Goal: Task Accomplishment & Management: Use online tool/utility

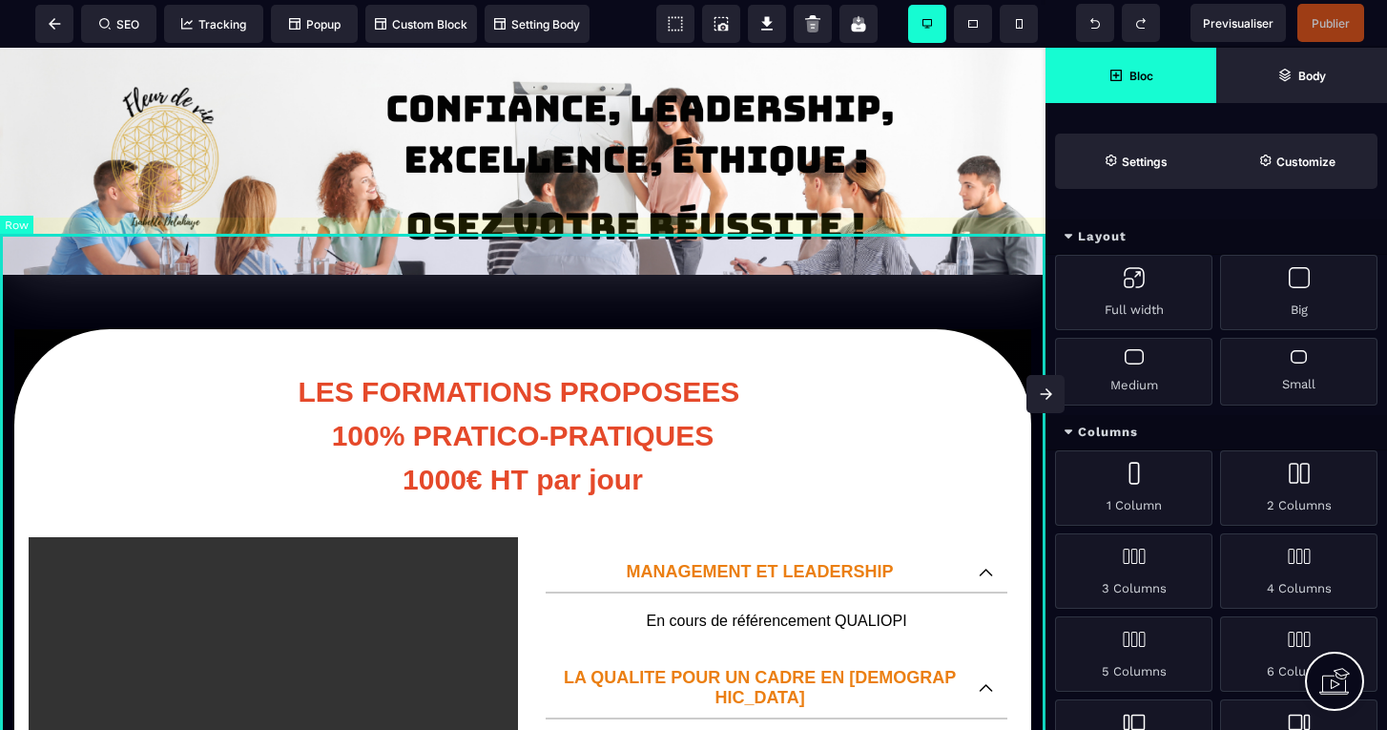
select select "**********"
select select "*****"
select select "*"
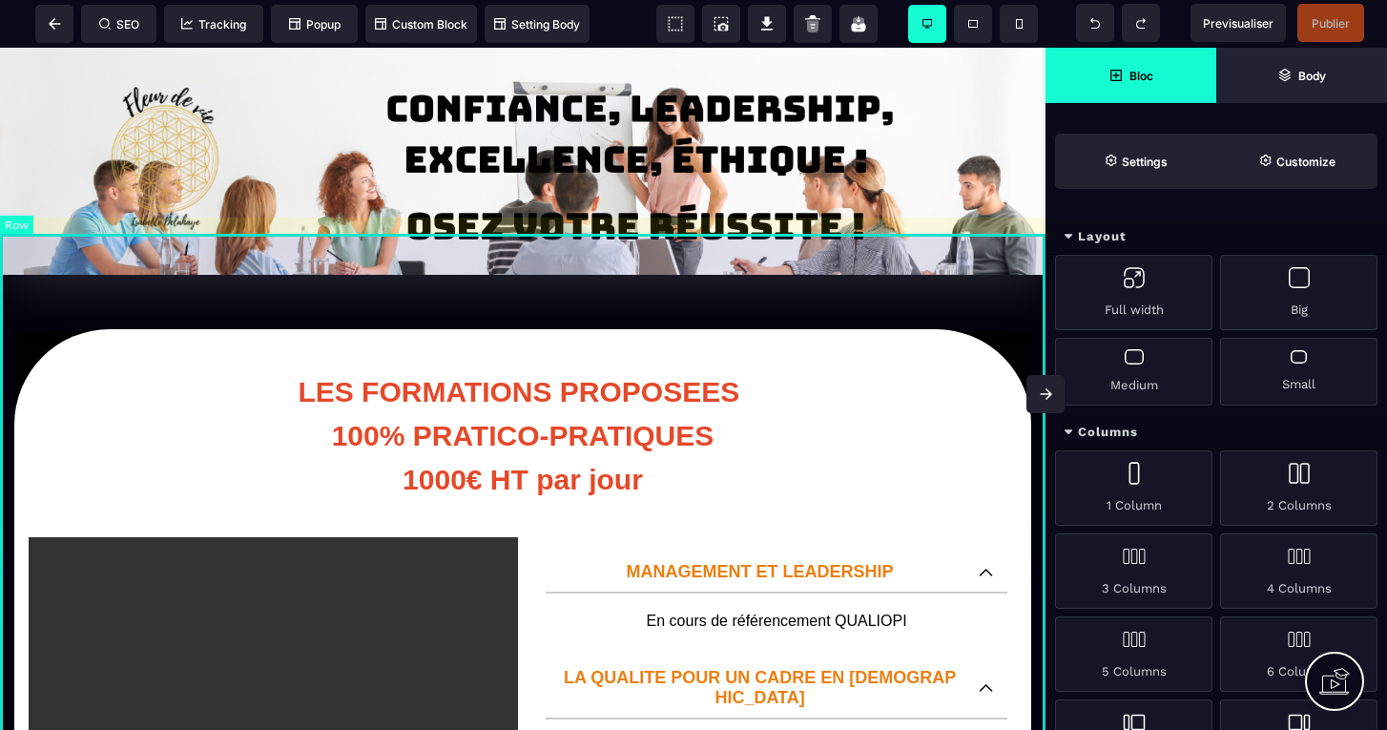
select select "**"
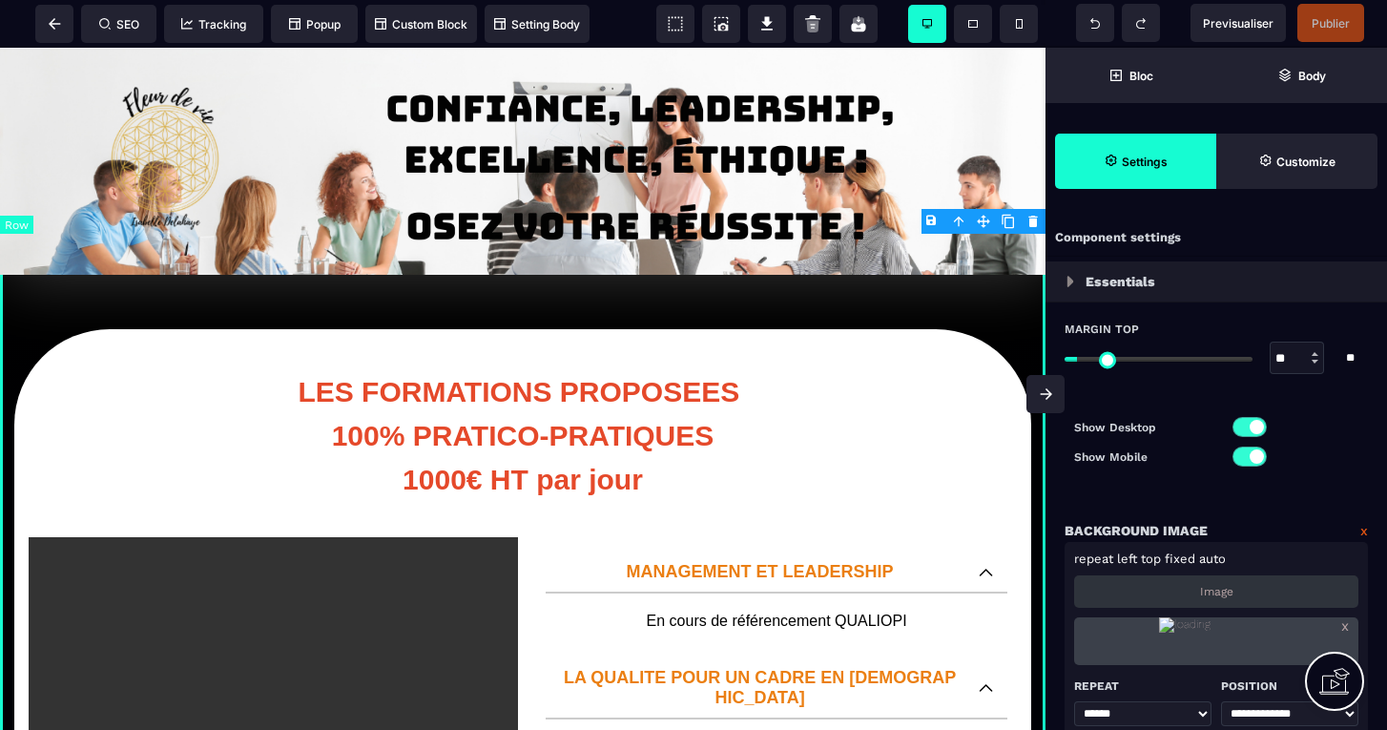
select select "*********"
type input "*"
type input "***"
type input "**"
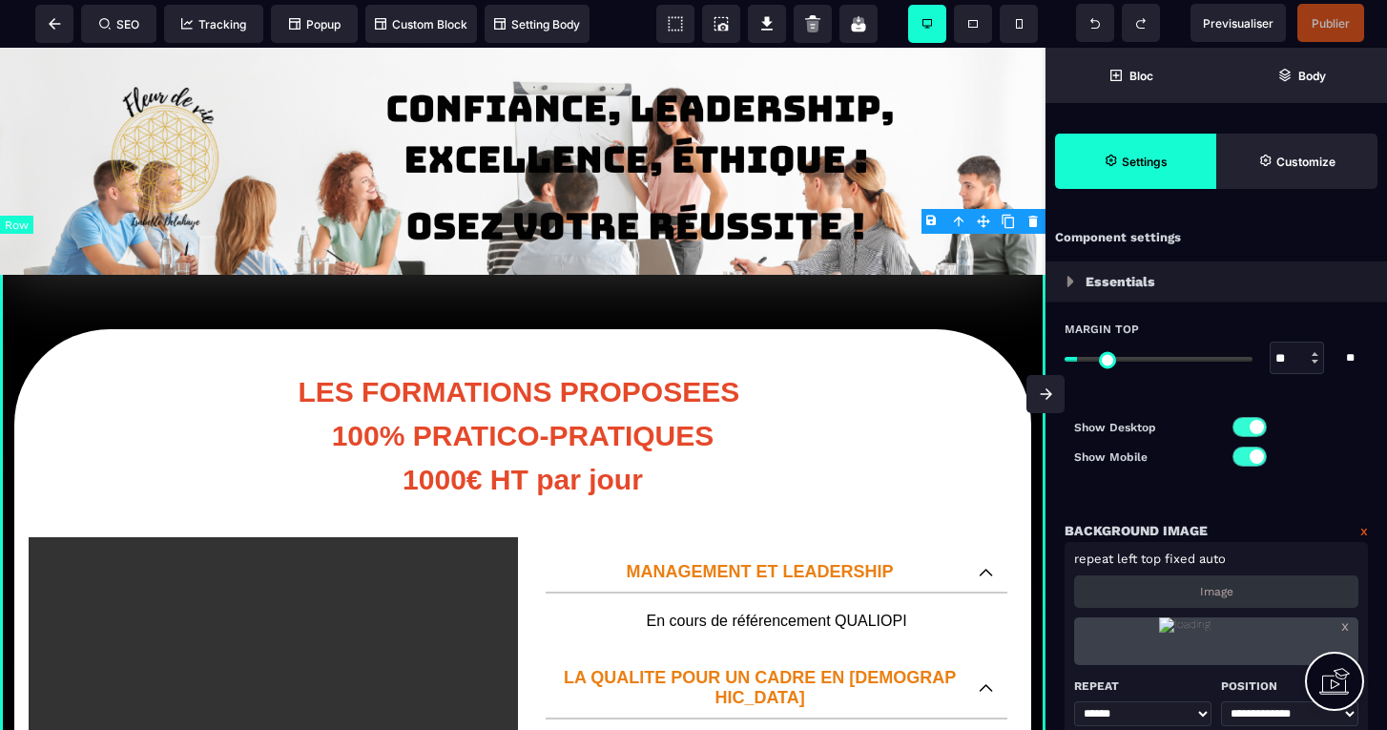
type input "**"
type input "*"
select select
type input "****"
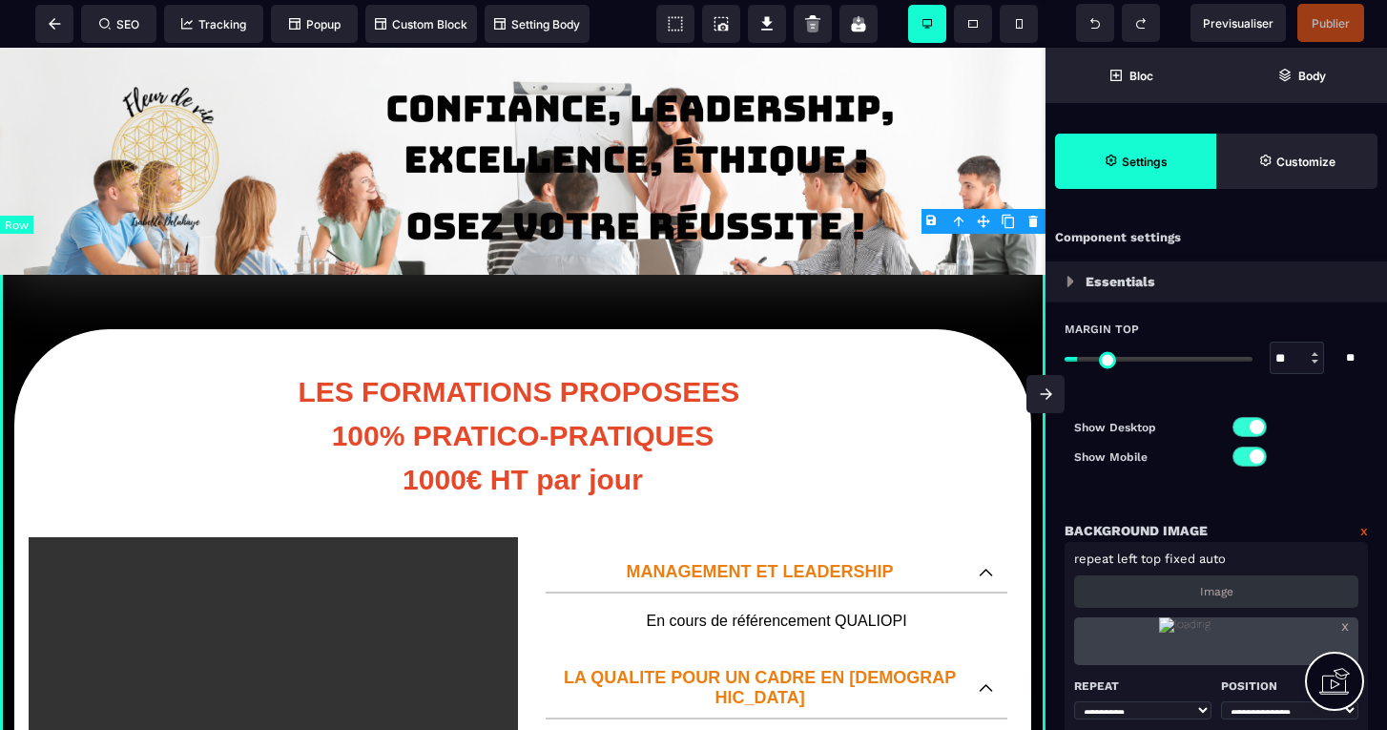
type input "****"
select select "**"
type input "****"
type input "*"
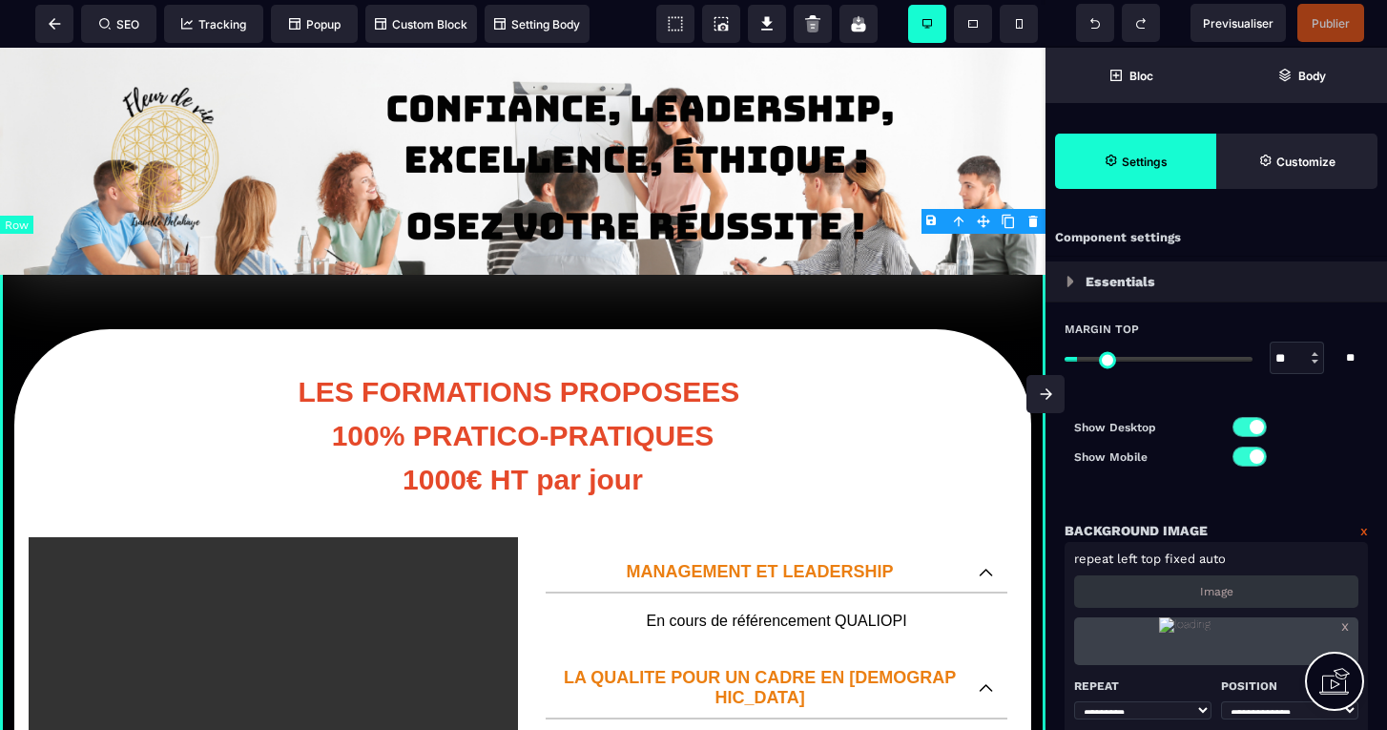
type input "*"
select select "**"
type input "*"
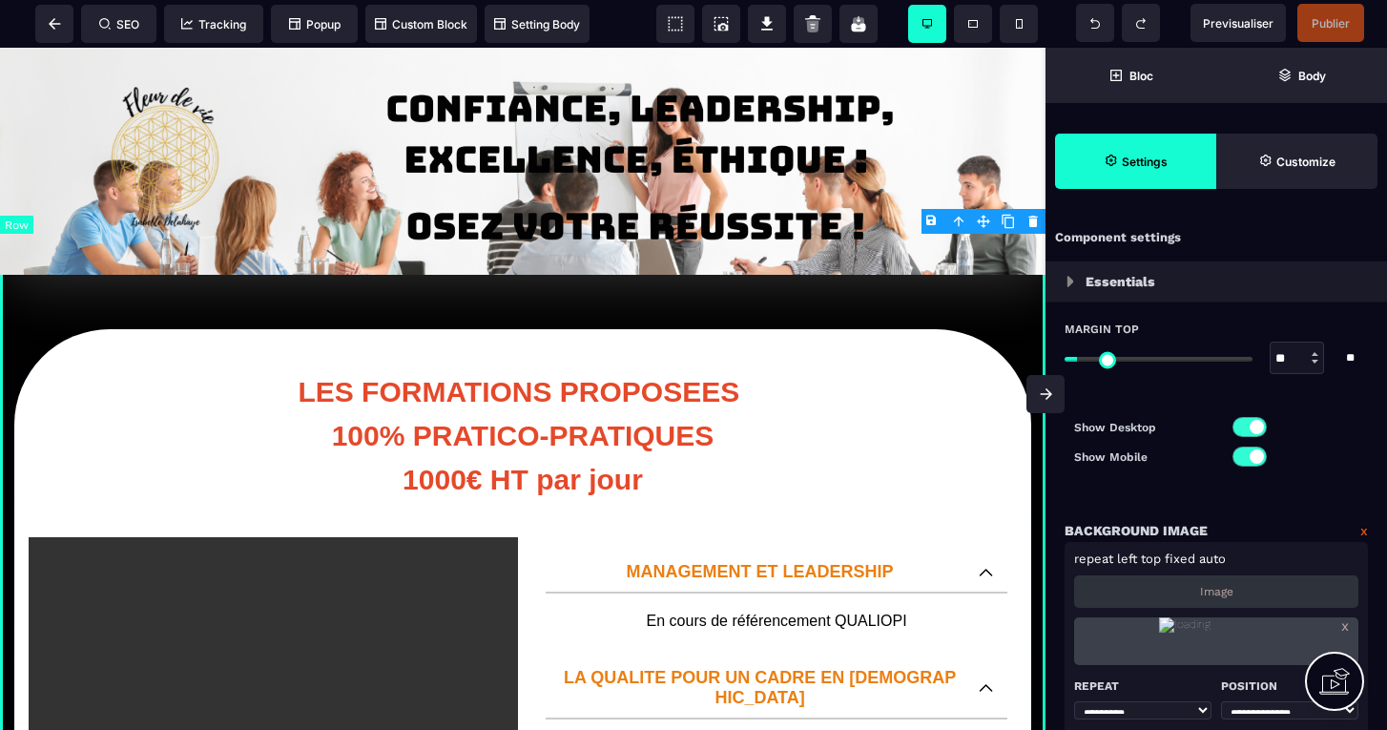
type input "*"
select select "*********"
select select "**********"
select select "*****"
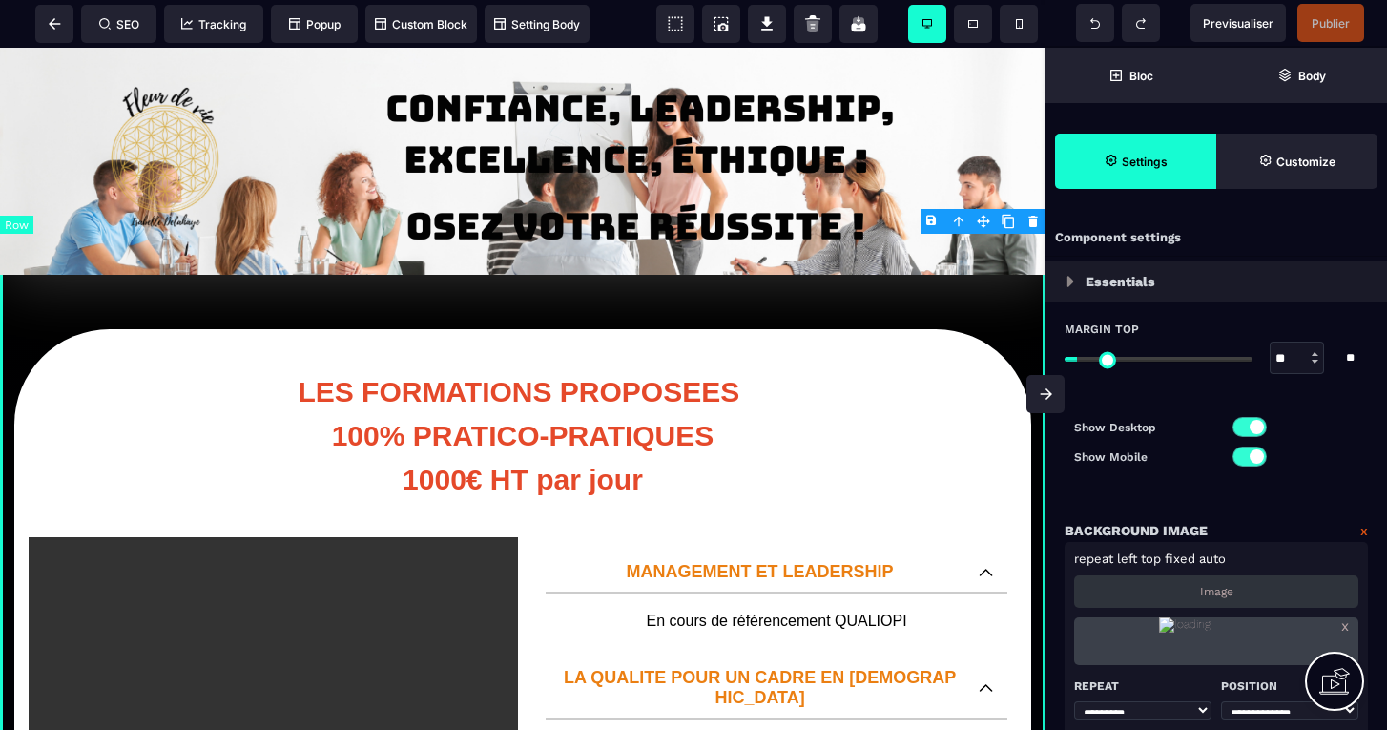
select select
select select "**"
select select "*"
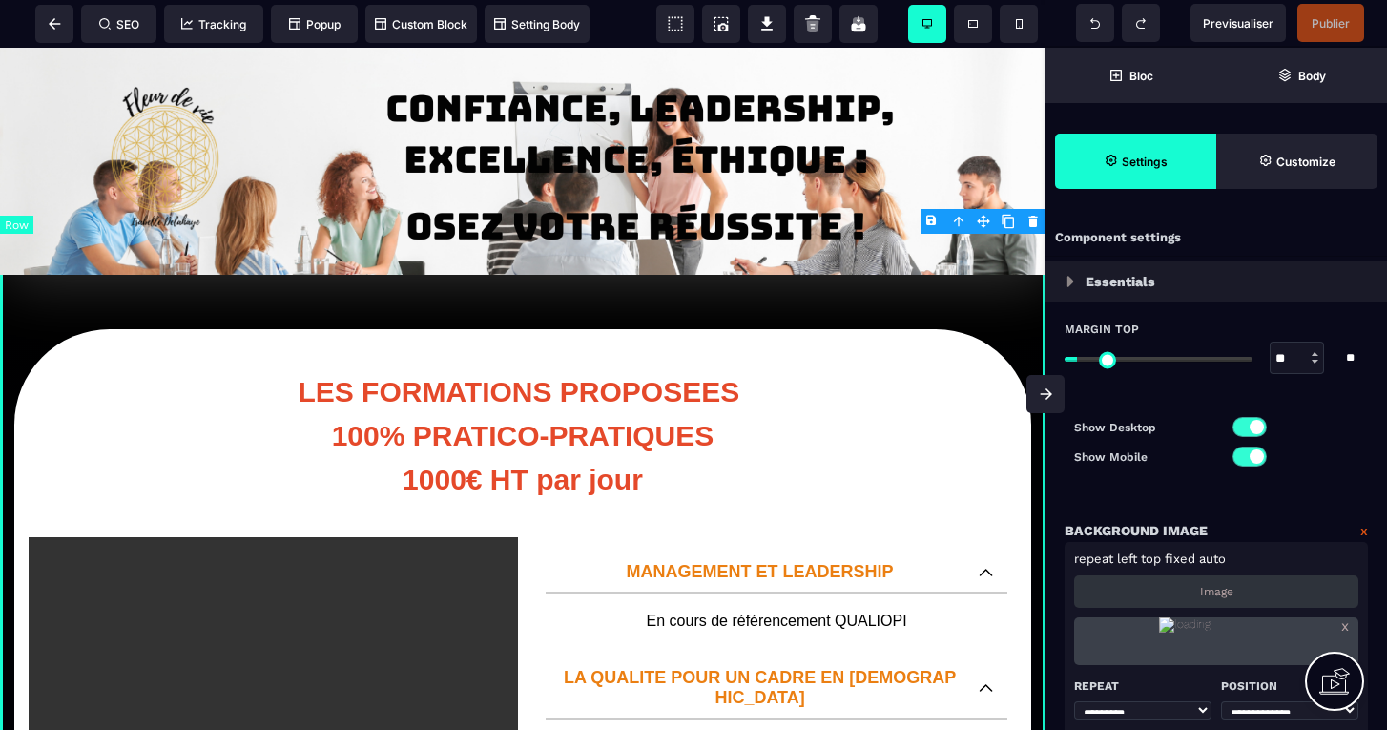
select select "**"
type input "**"
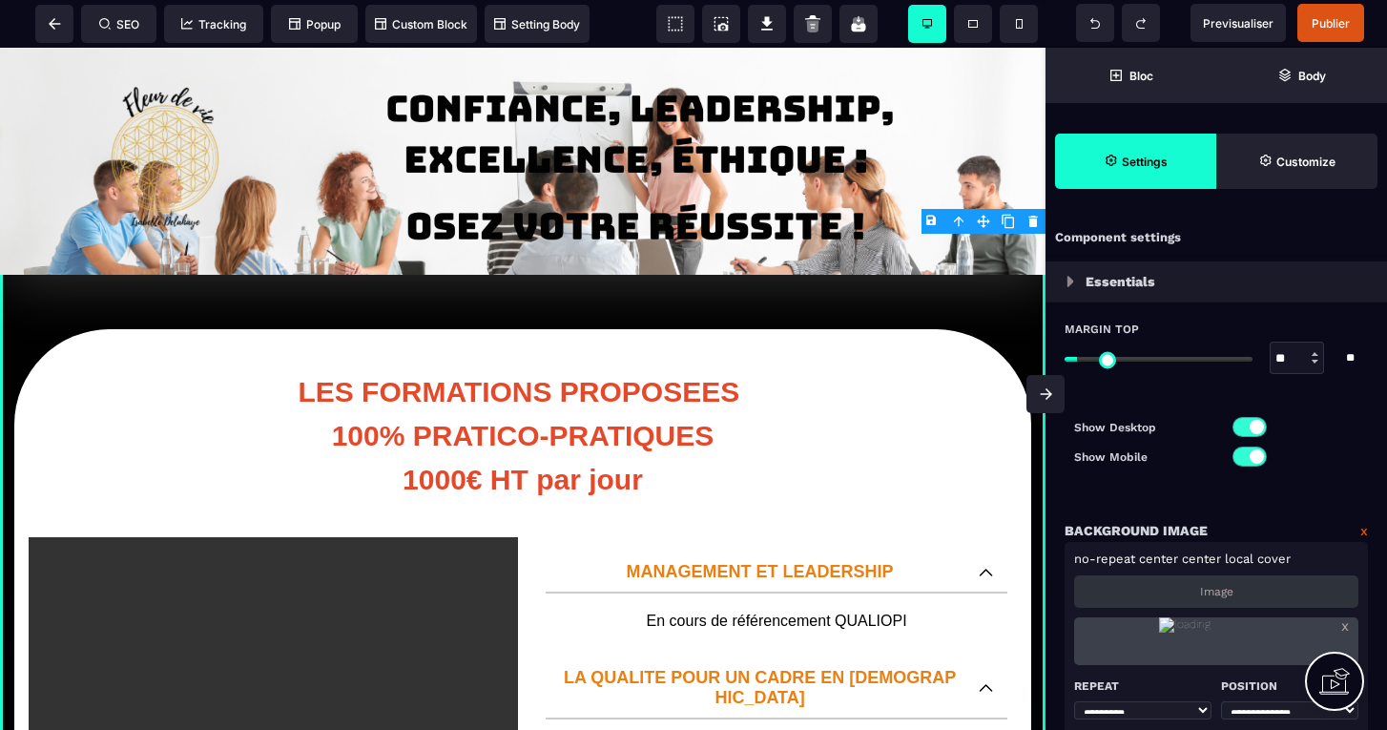
type input "**"
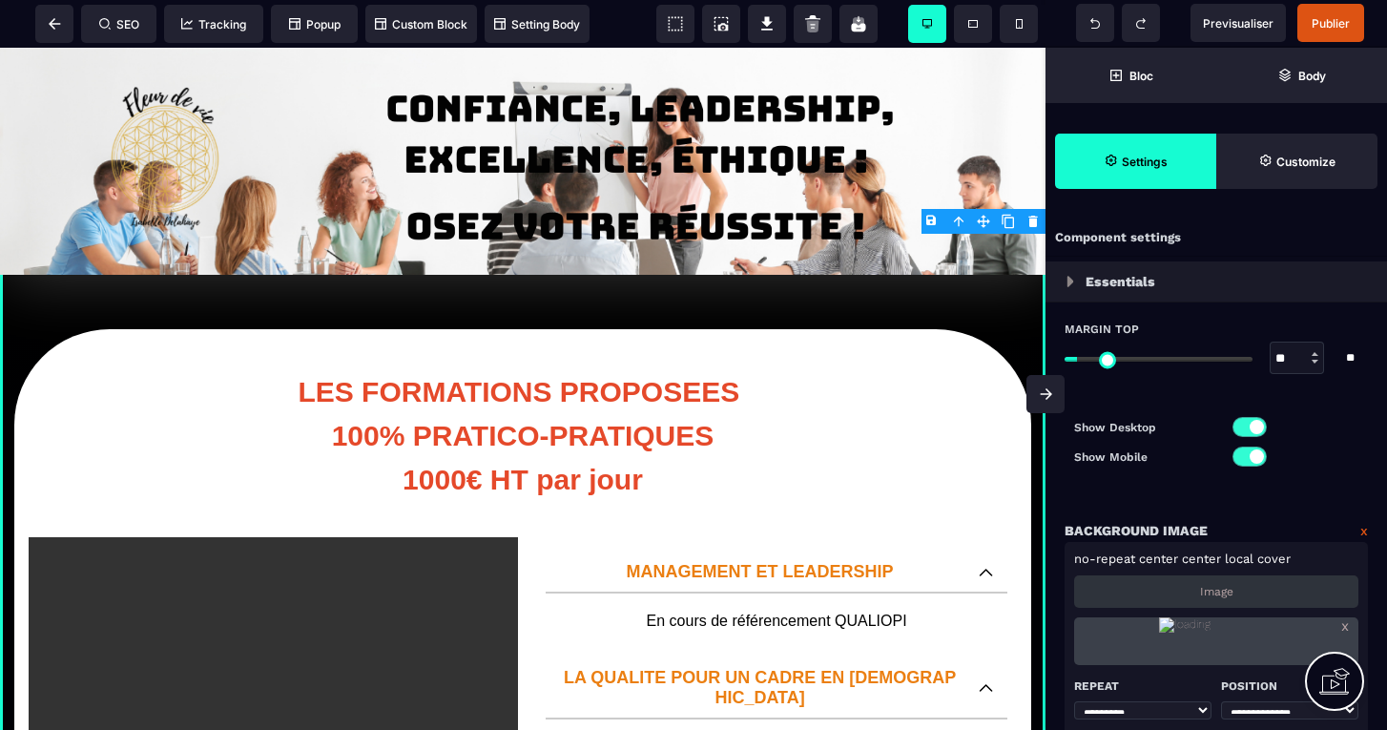
type input "**"
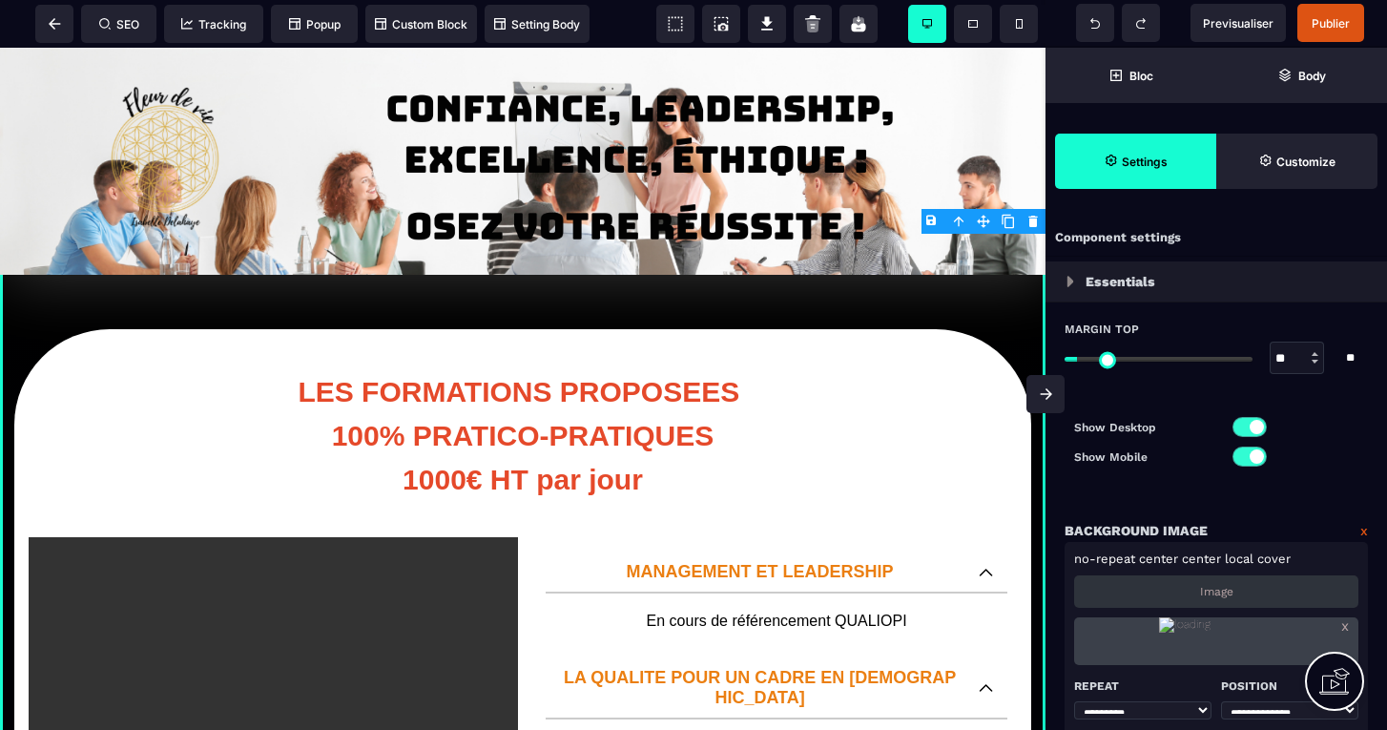
type input "**"
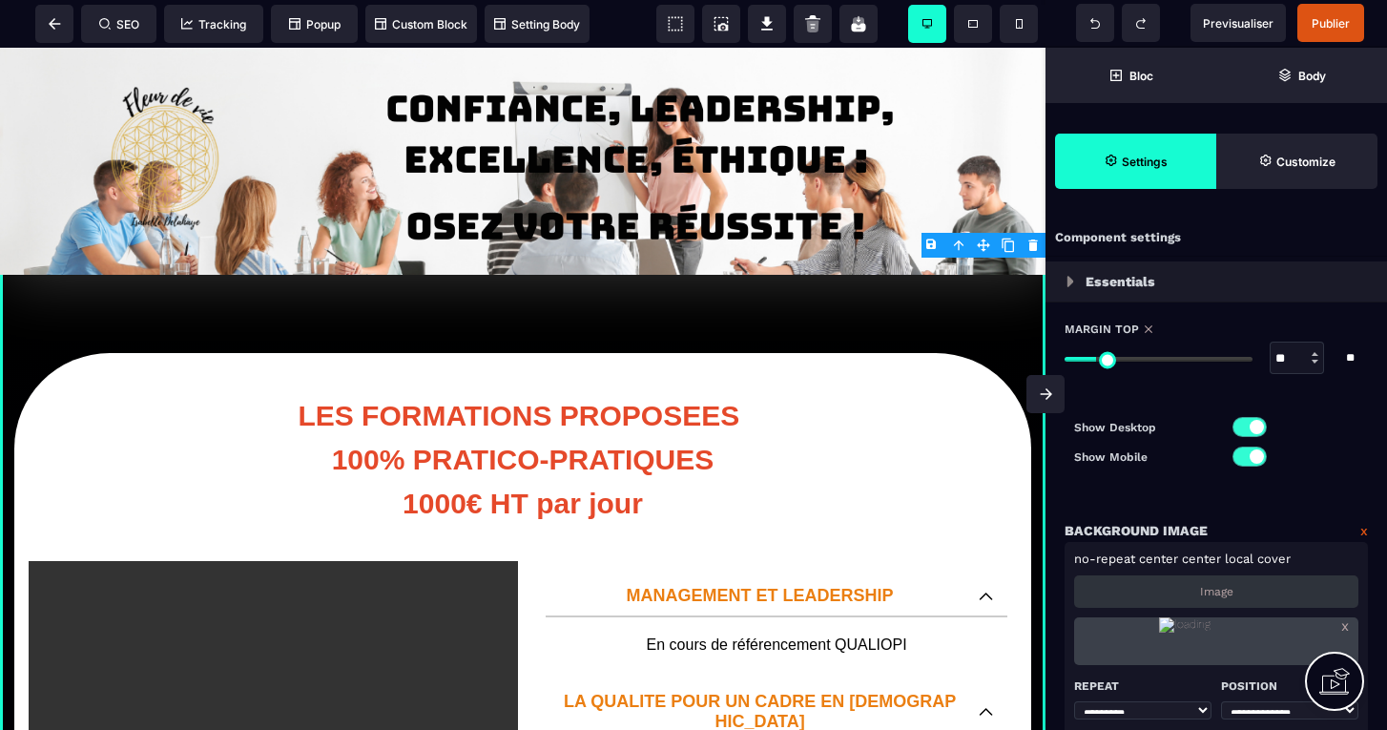
type input "**"
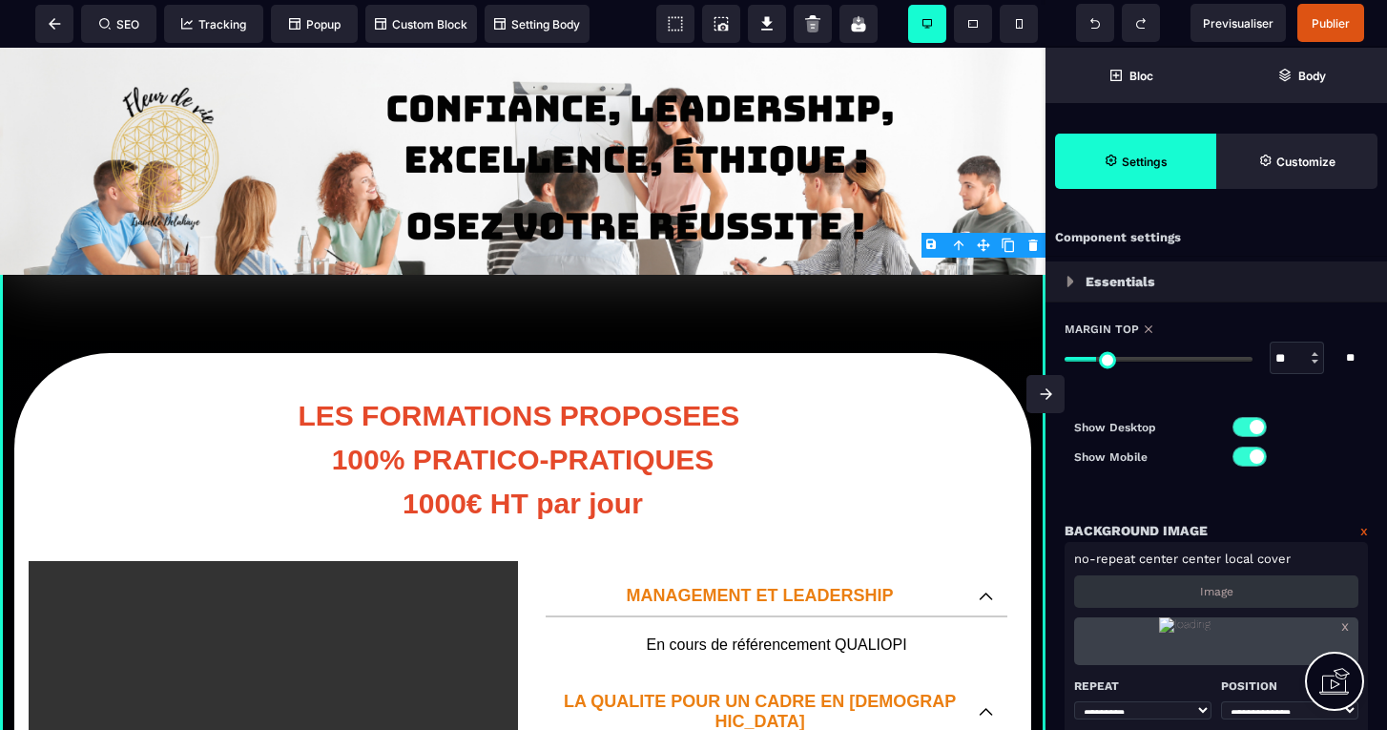
type input "**"
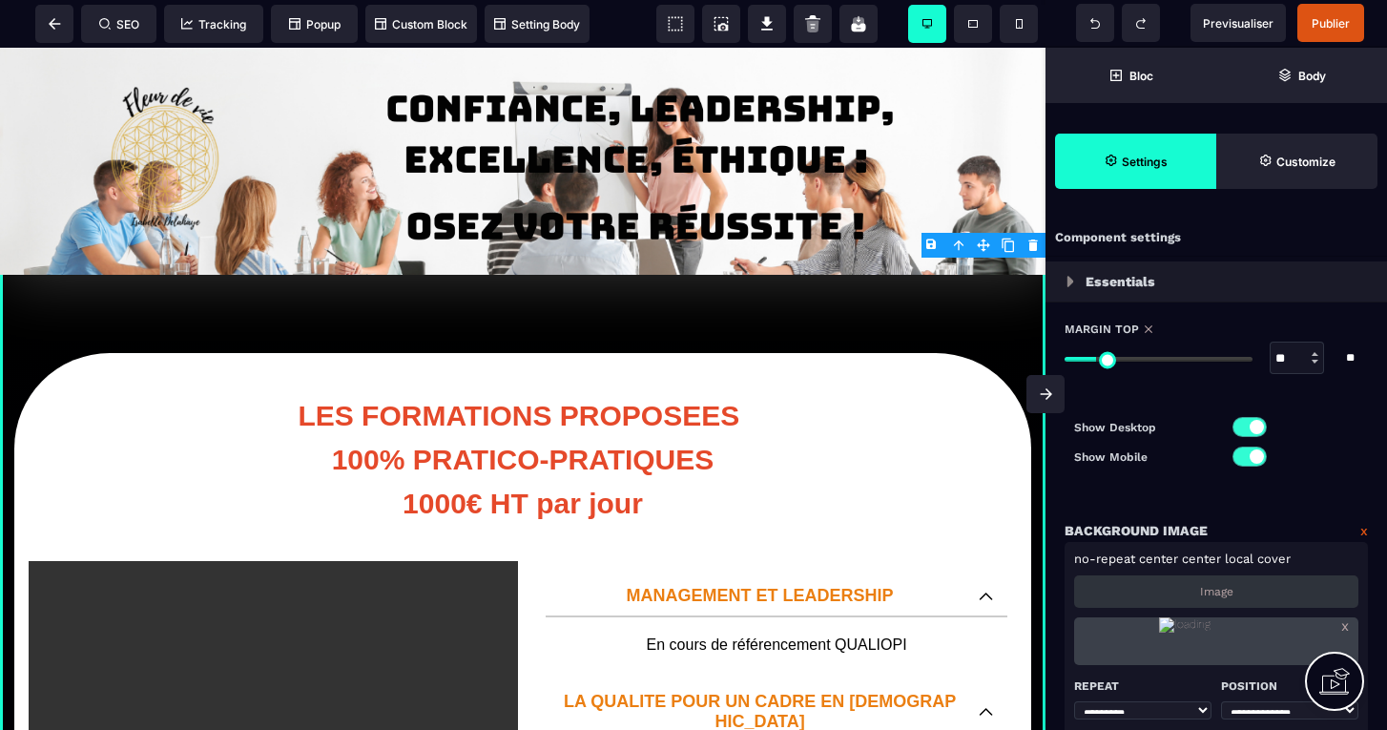
type input "**"
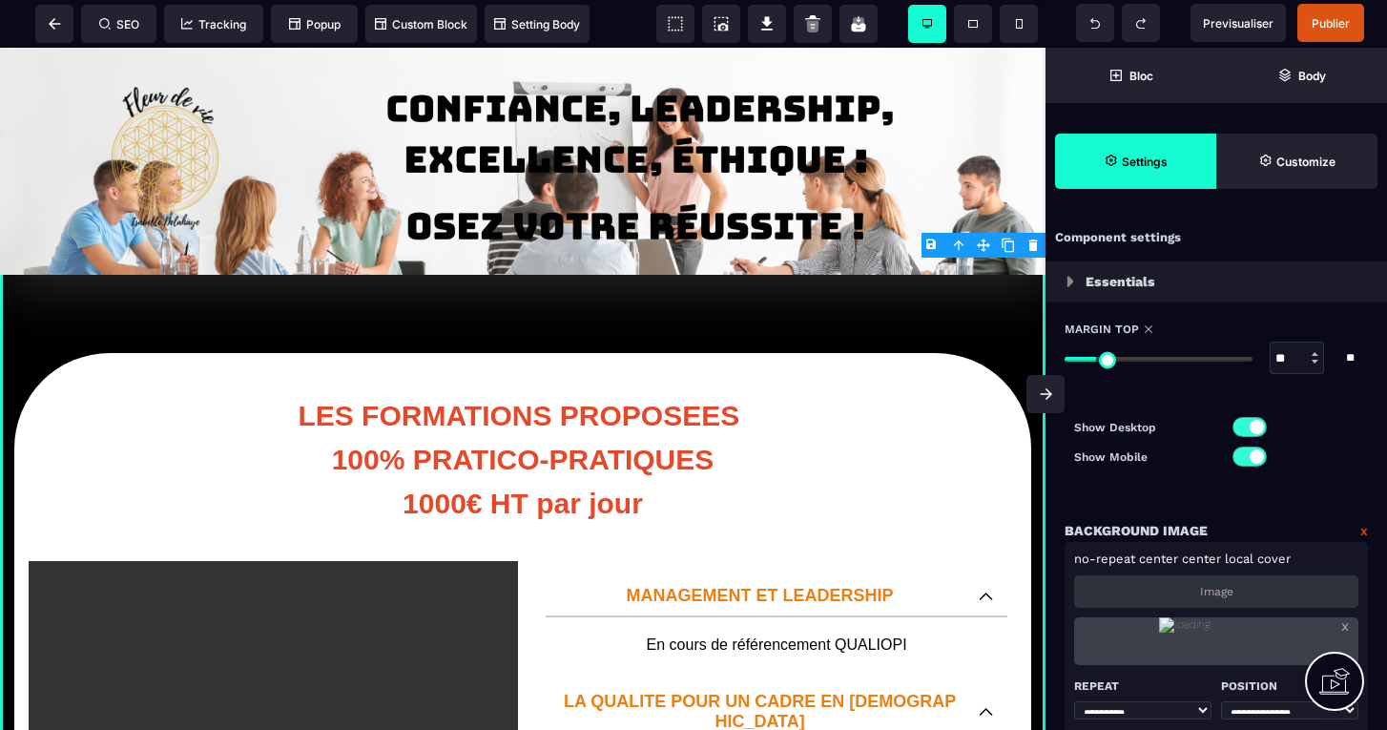
type input "**"
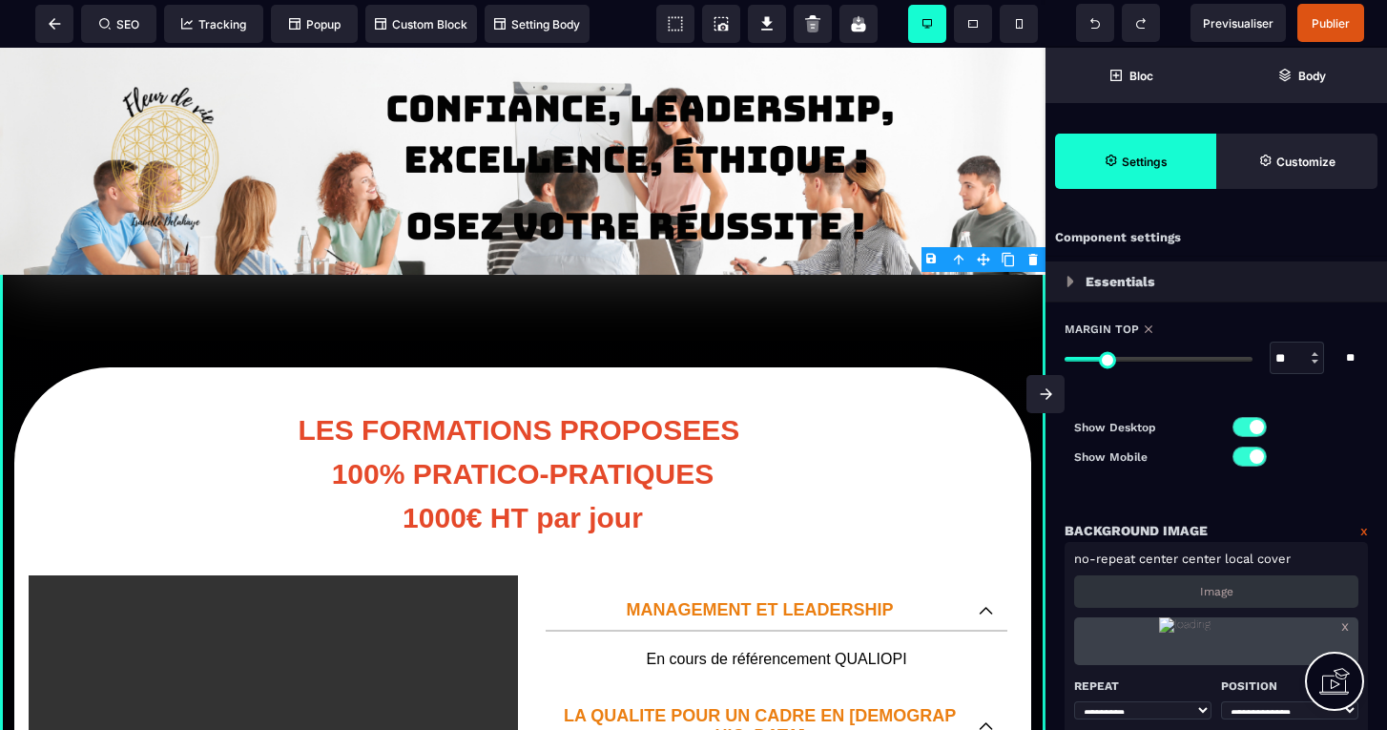
type input "**"
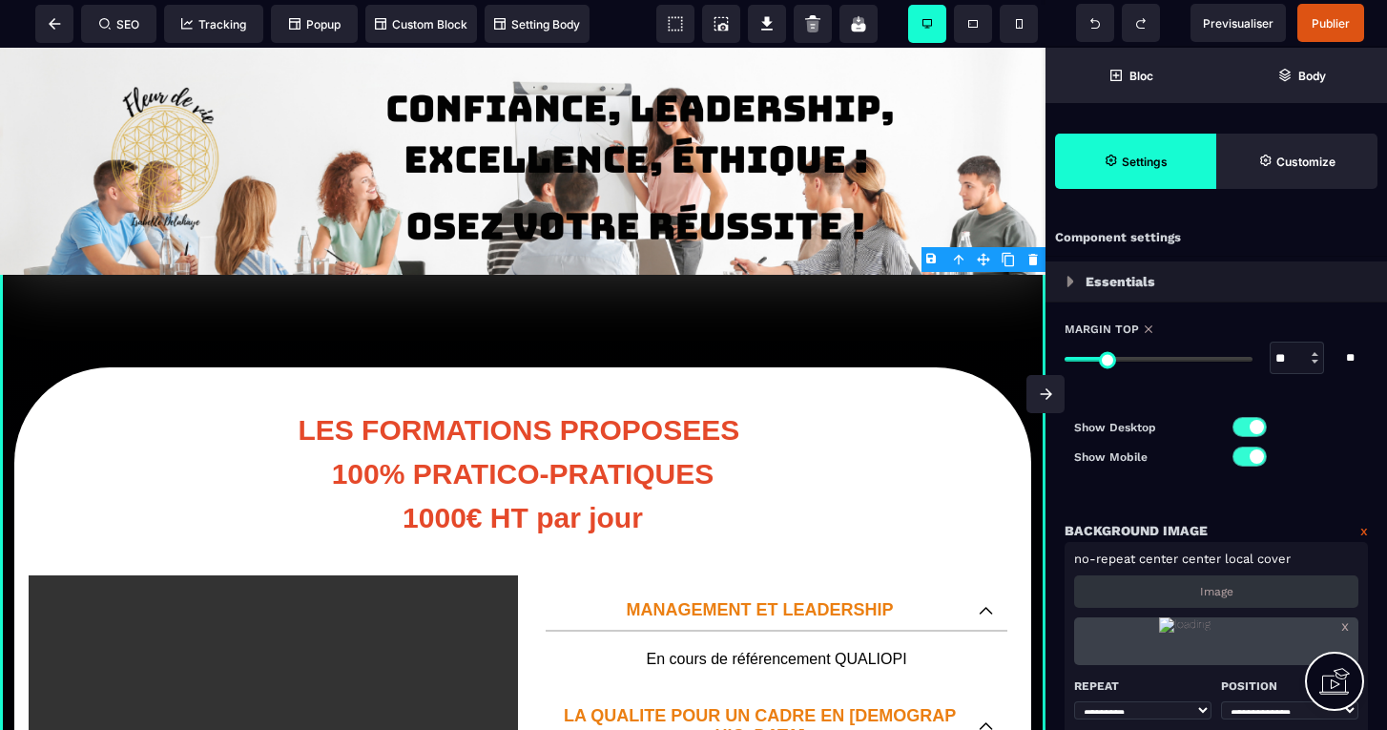
type input "**"
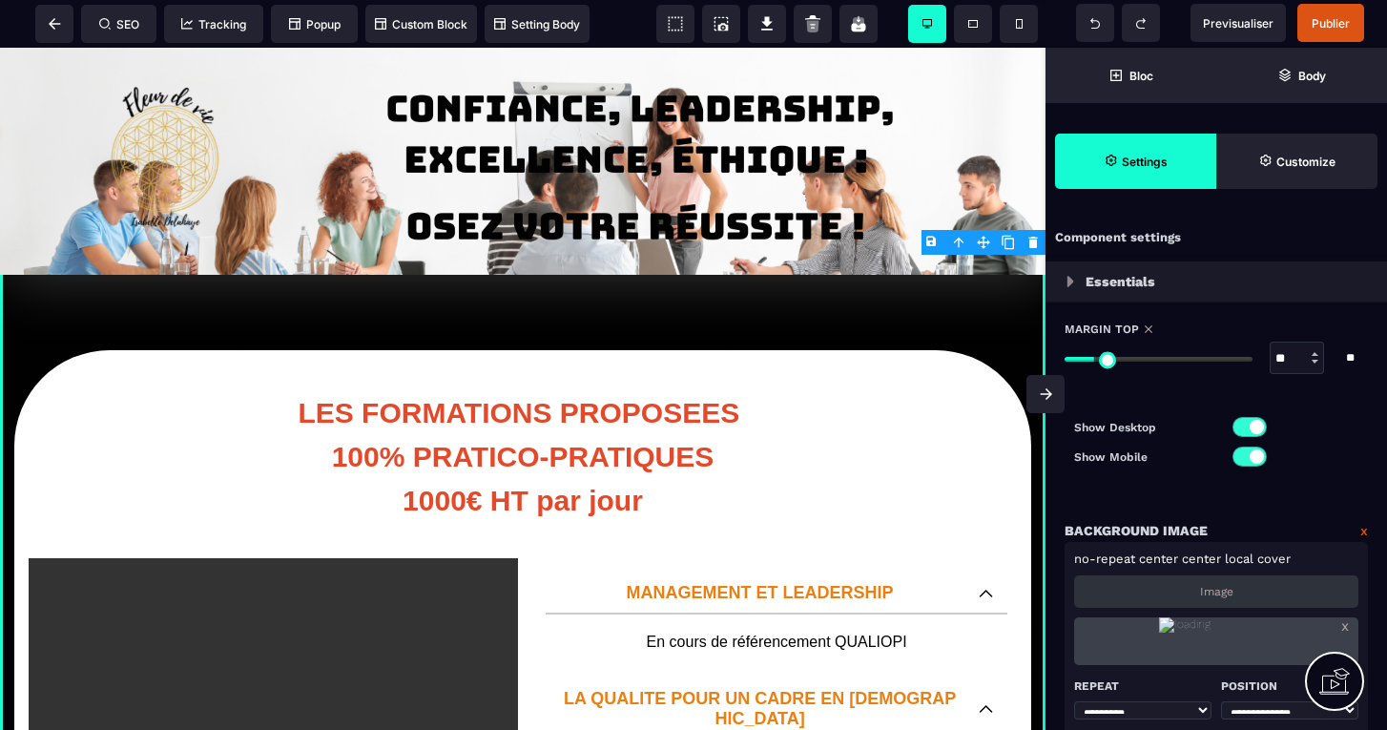
type input "**"
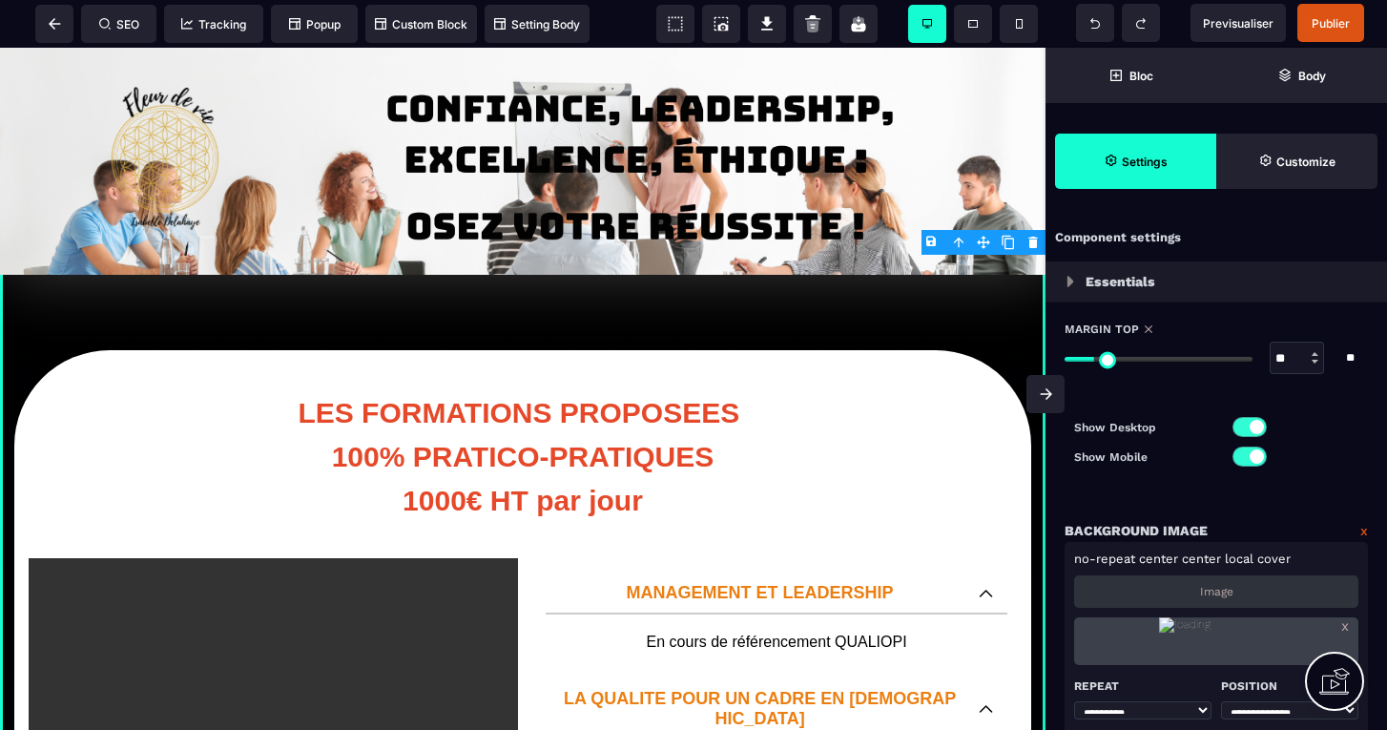
type input "**"
type input "*"
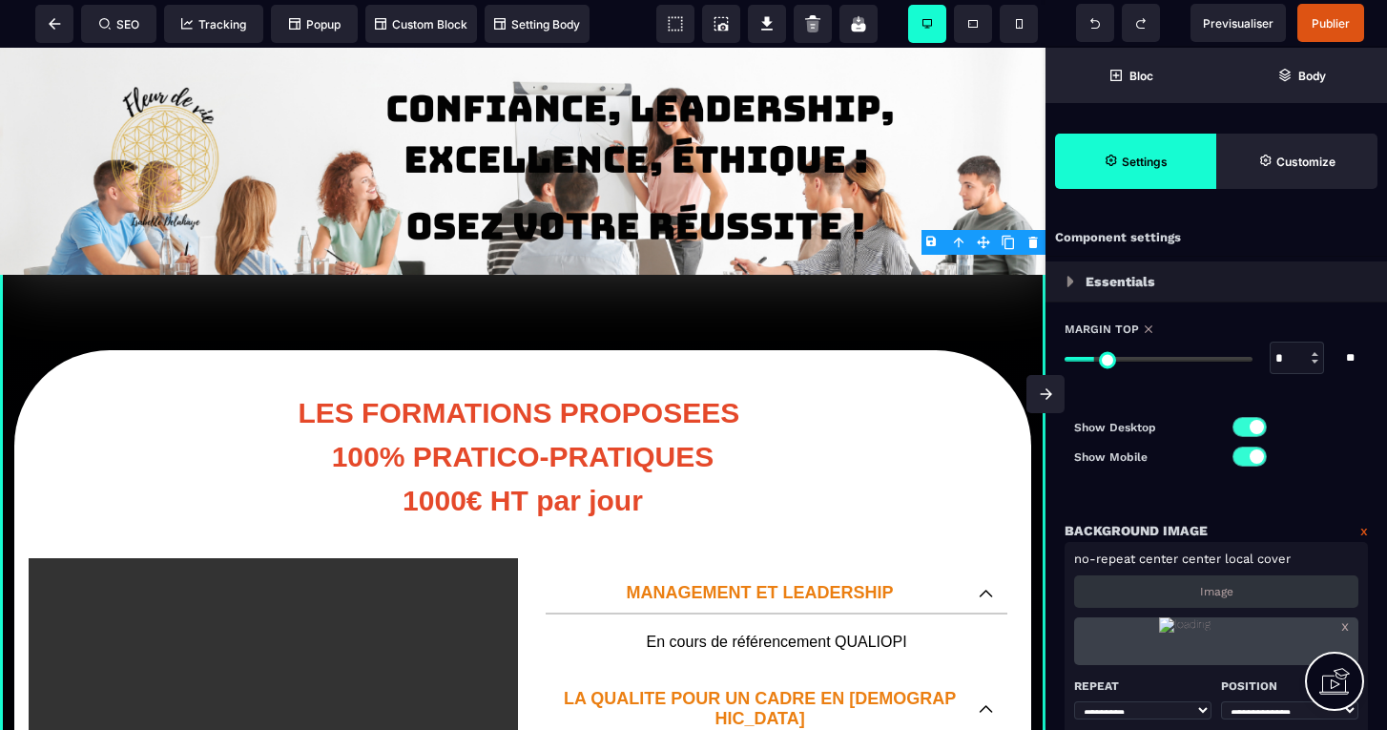
type input "*"
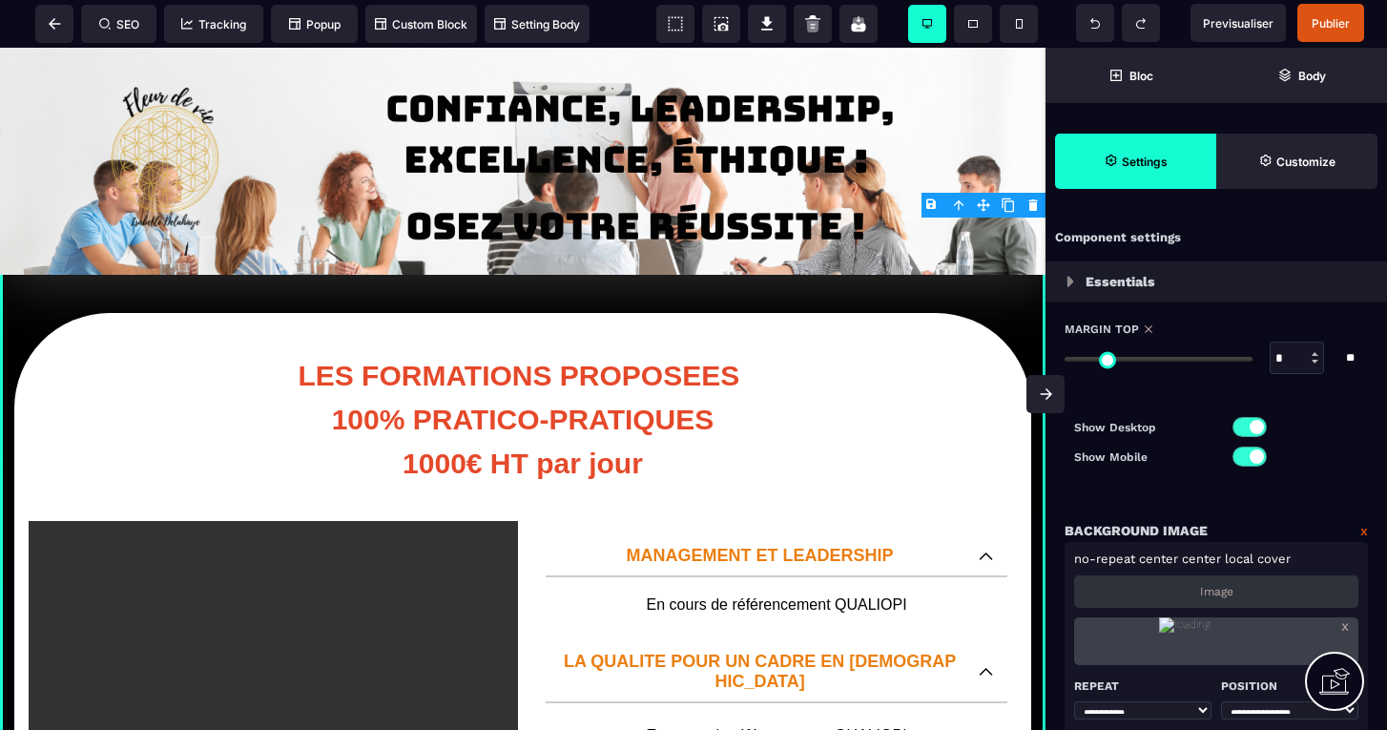
drag, startPoint x: 1089, startPoint y: 360, endPoint x: 1063, endPoint y: 359, distance: 25.8
type input "*"
click at [1063, 0] on div "SEO Tracking Popup Custom Block Setting Body Previsualiser Publier Bloc Body Se…" at bounding box center [693, 0] width 1387 height 0
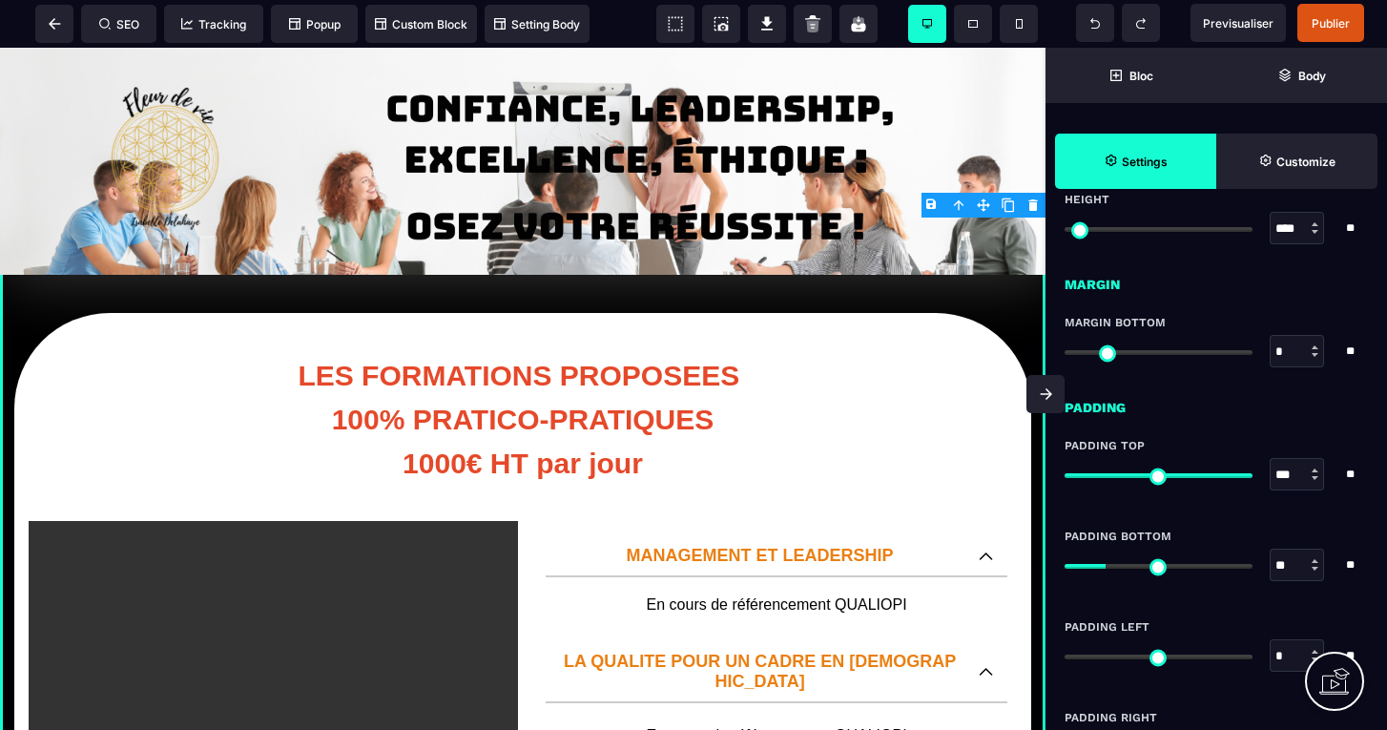
scroll to position [1630, 0]
type input "**"
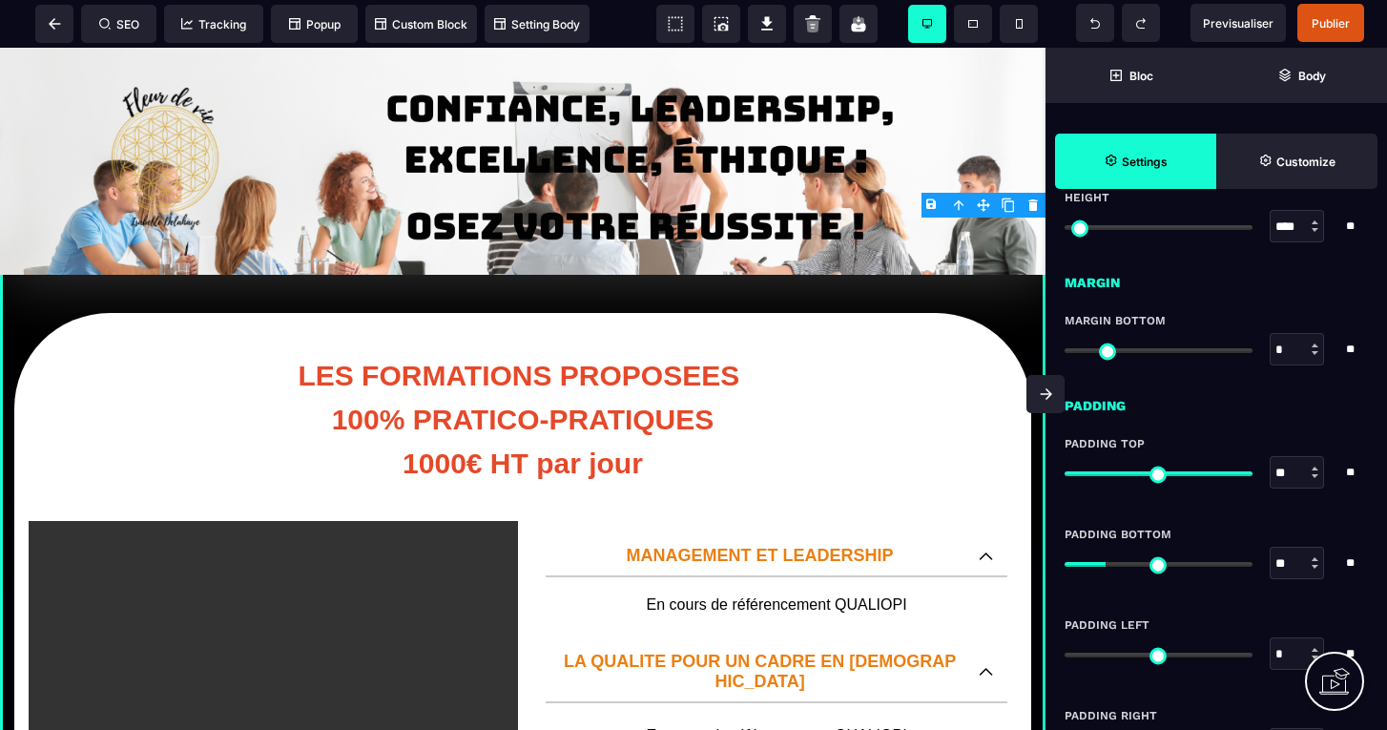
type input "**"
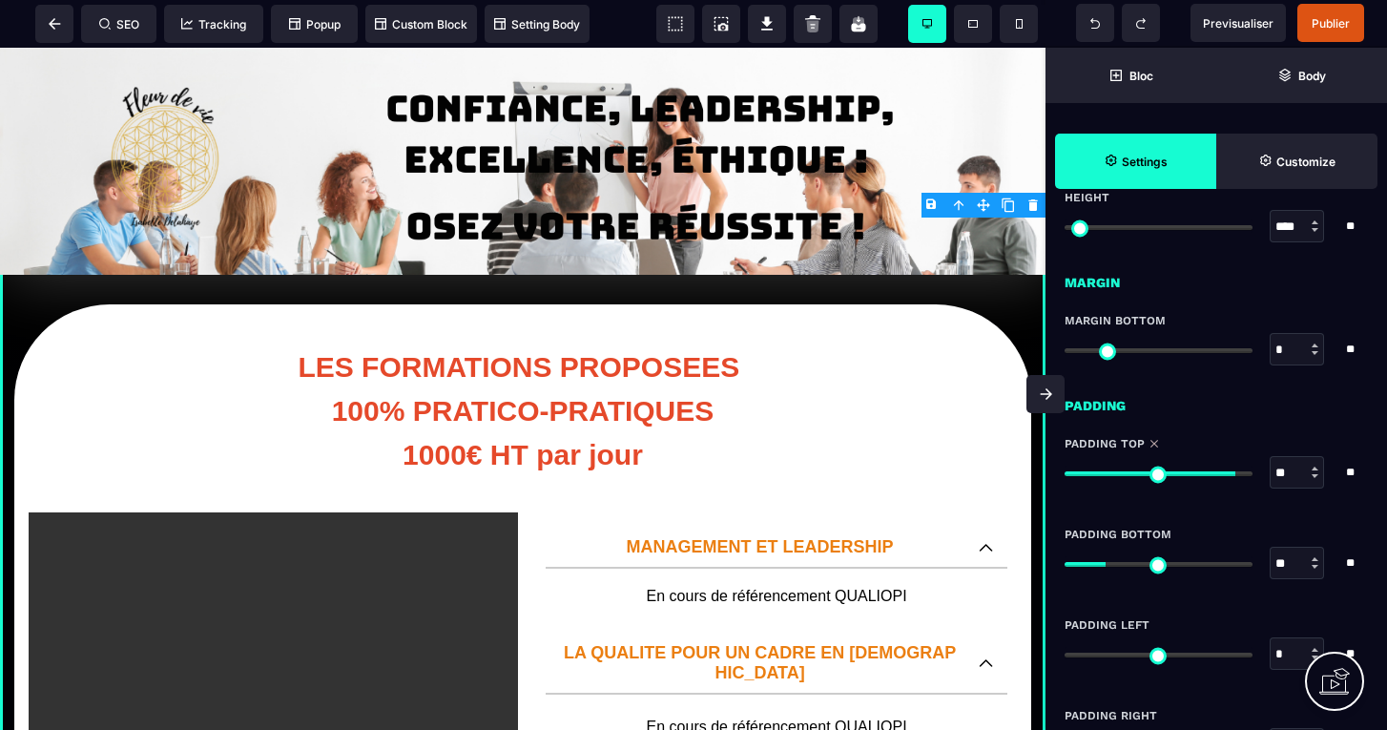
type input "**"
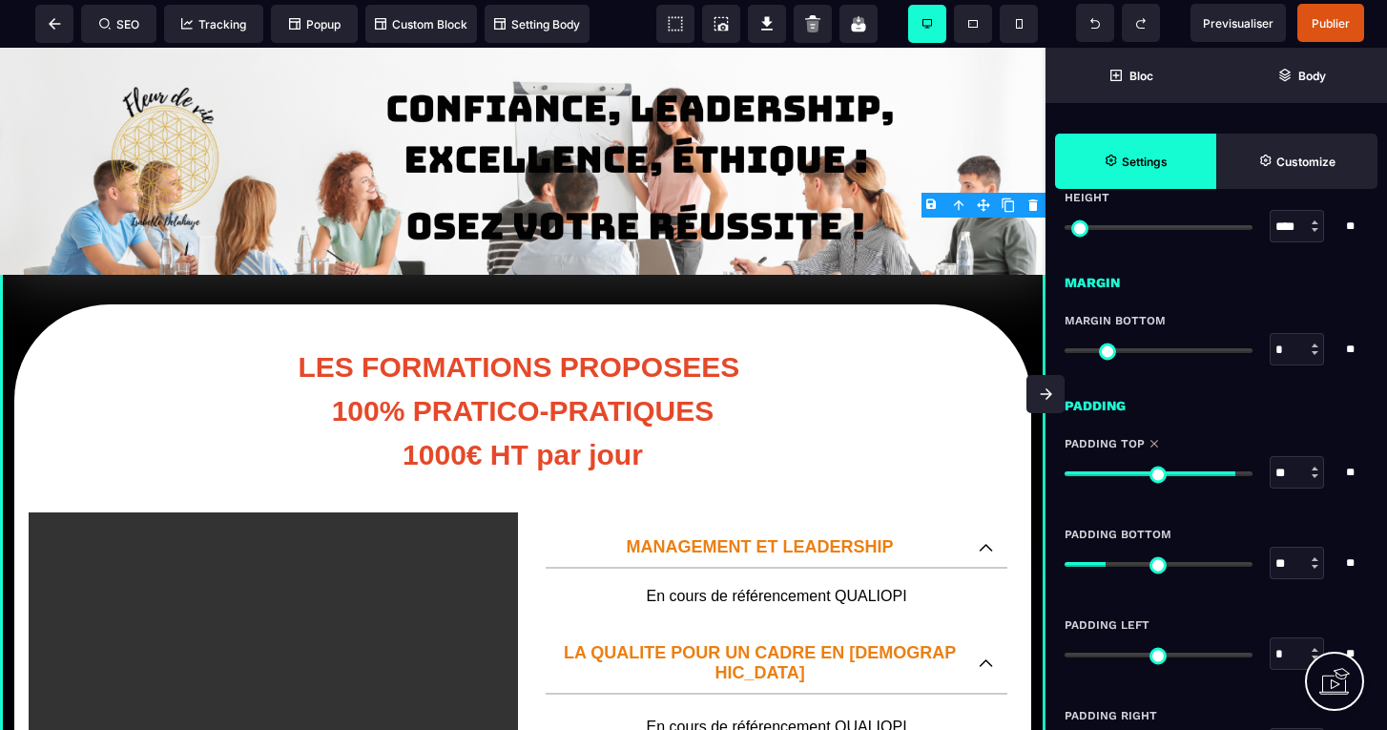
type input "**"
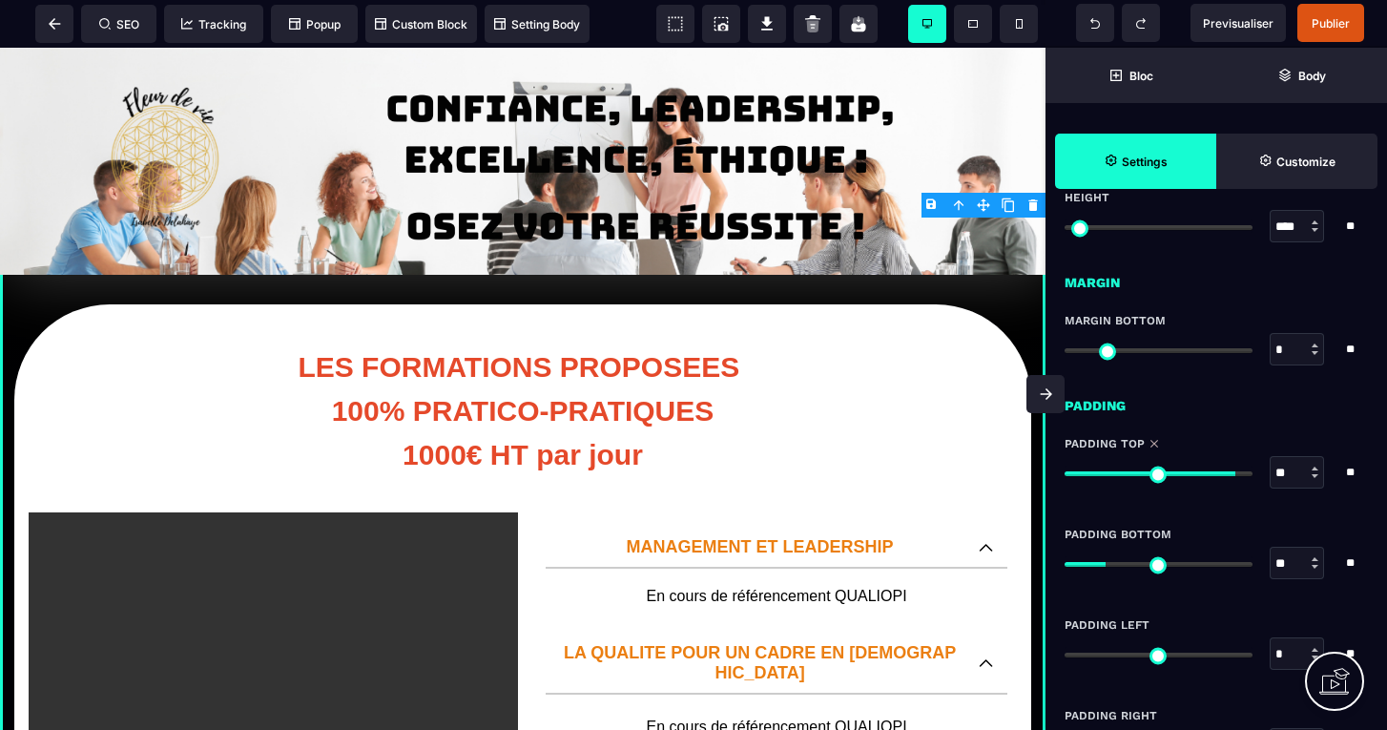
type input "**"
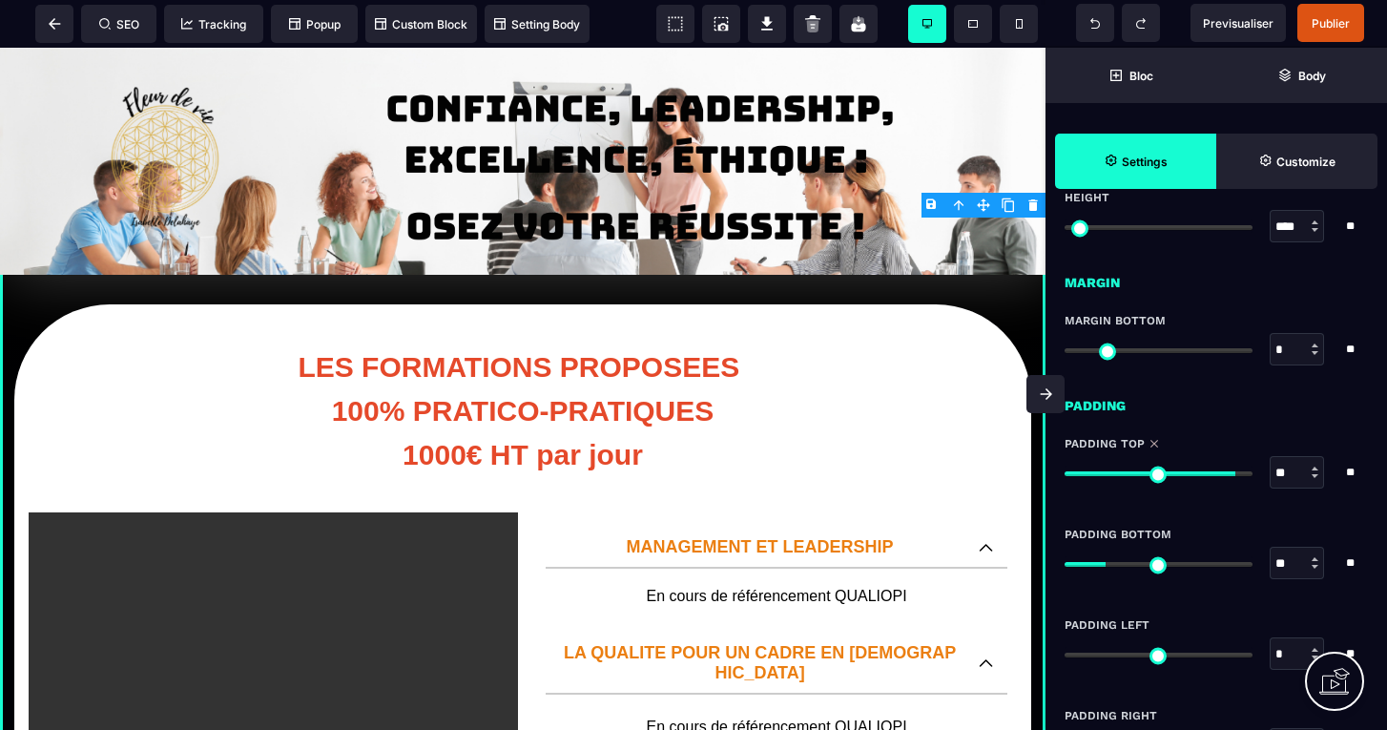
type input "**"
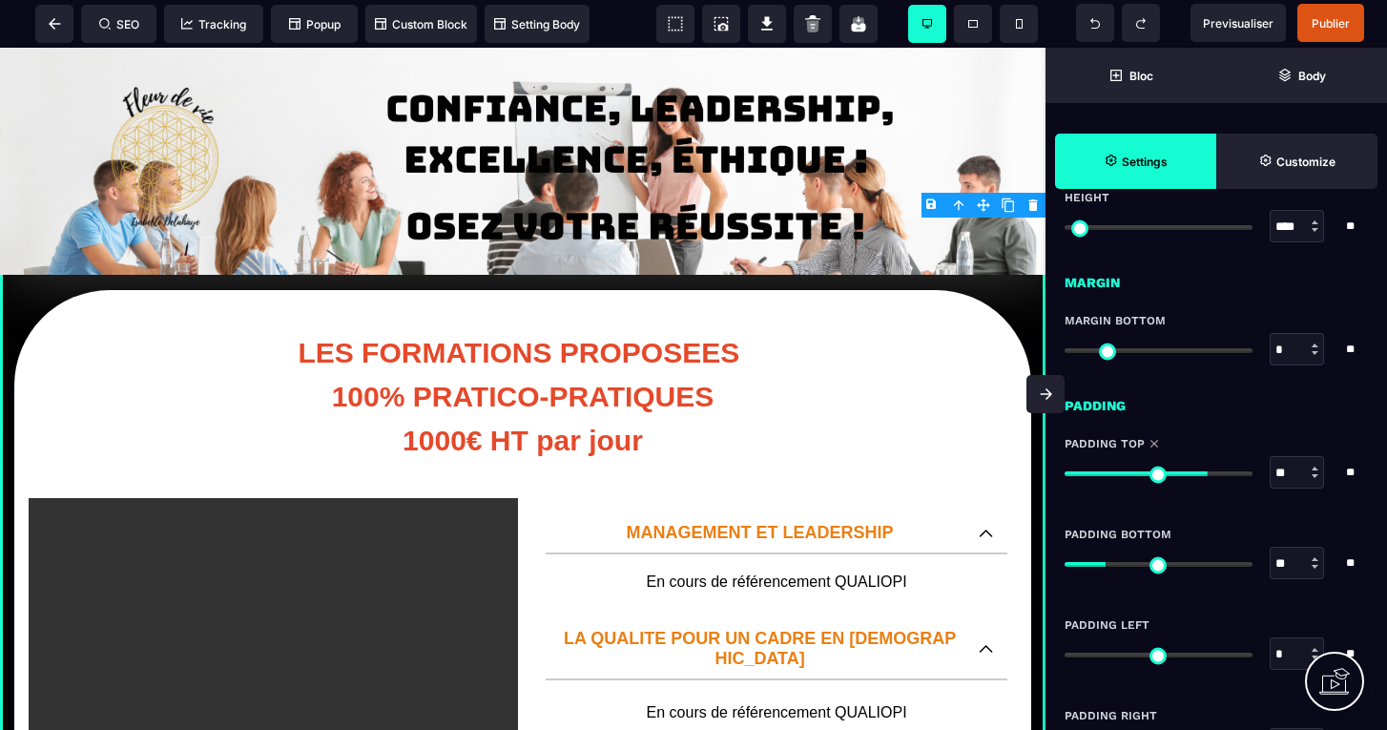
type input "**"
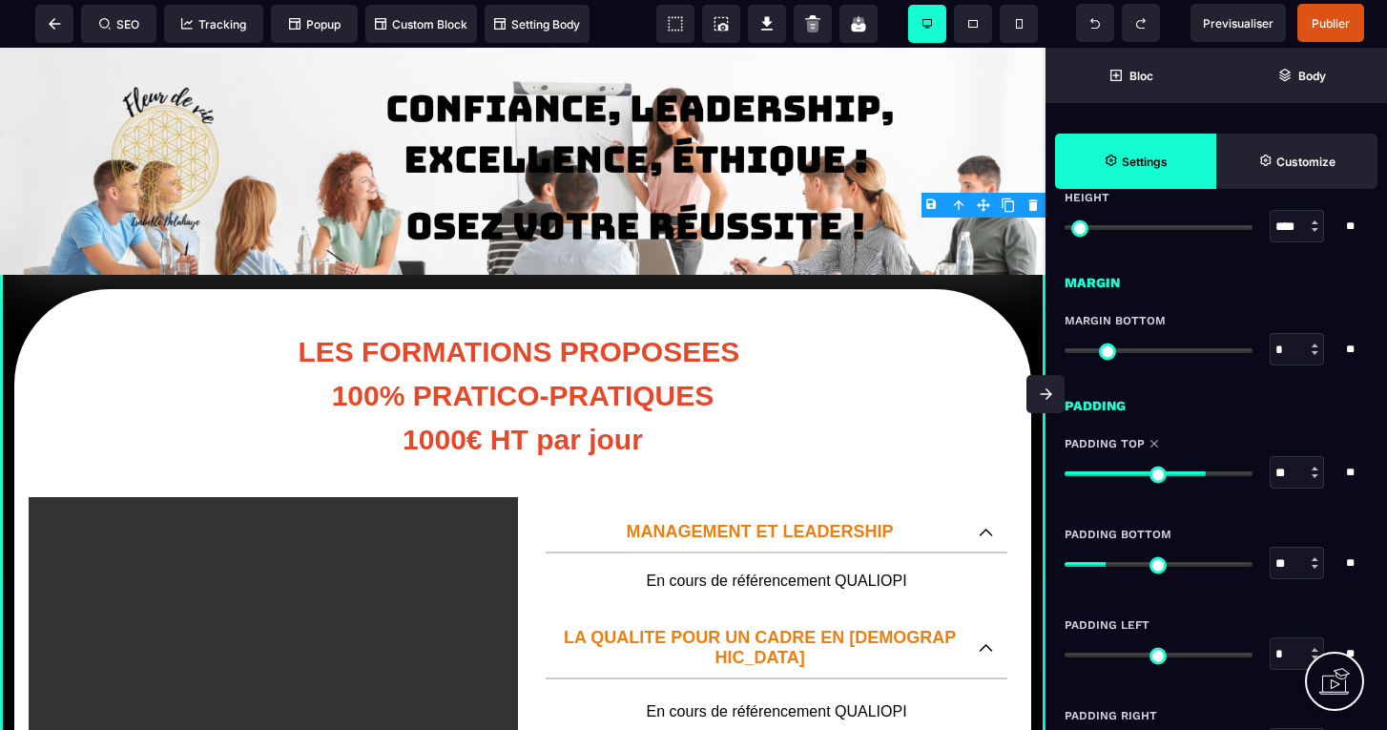
type input "**"
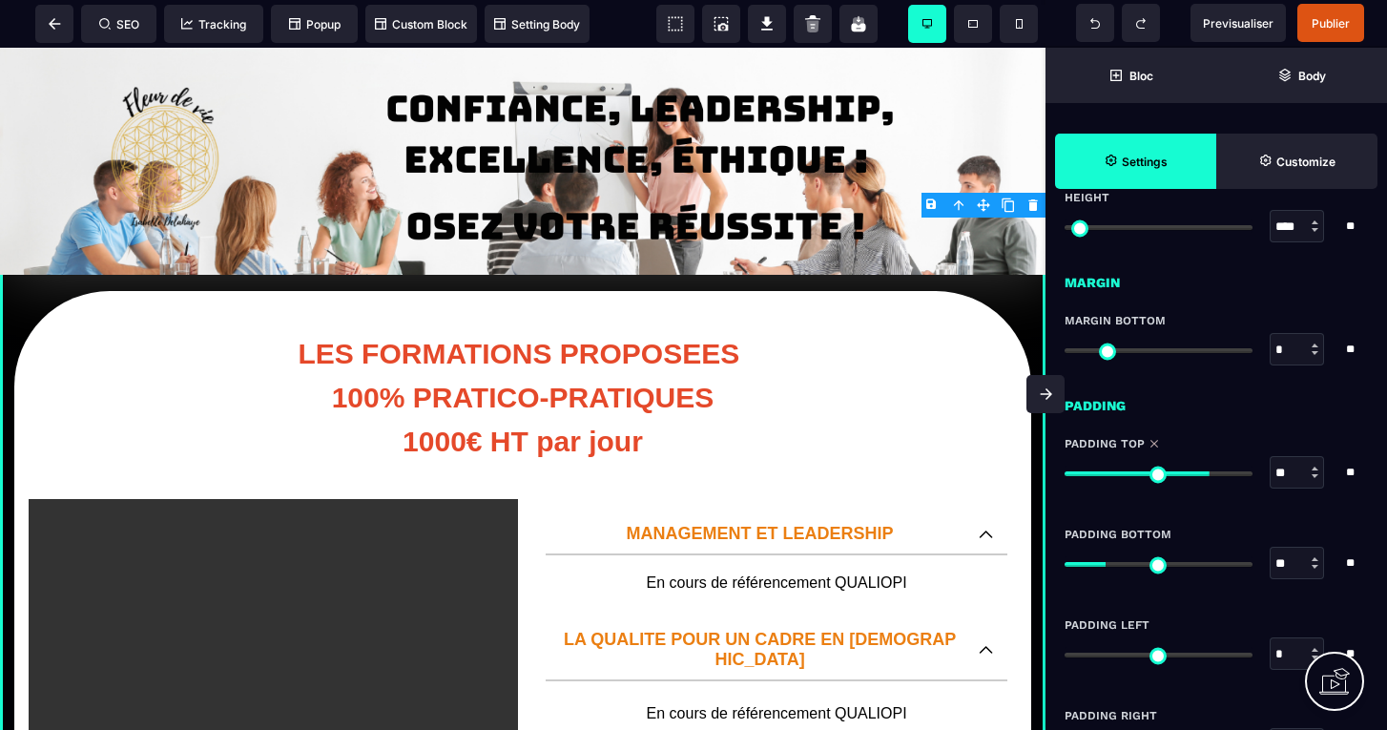
drag, startPoint x: 1245, startPoint y: 471, endPoint x: 1203, endPoint y: 473, distance: 42.0
type input "**"
click at [1203, 473] on input "range" at bounding box center [1158, 473] width 188 height 5
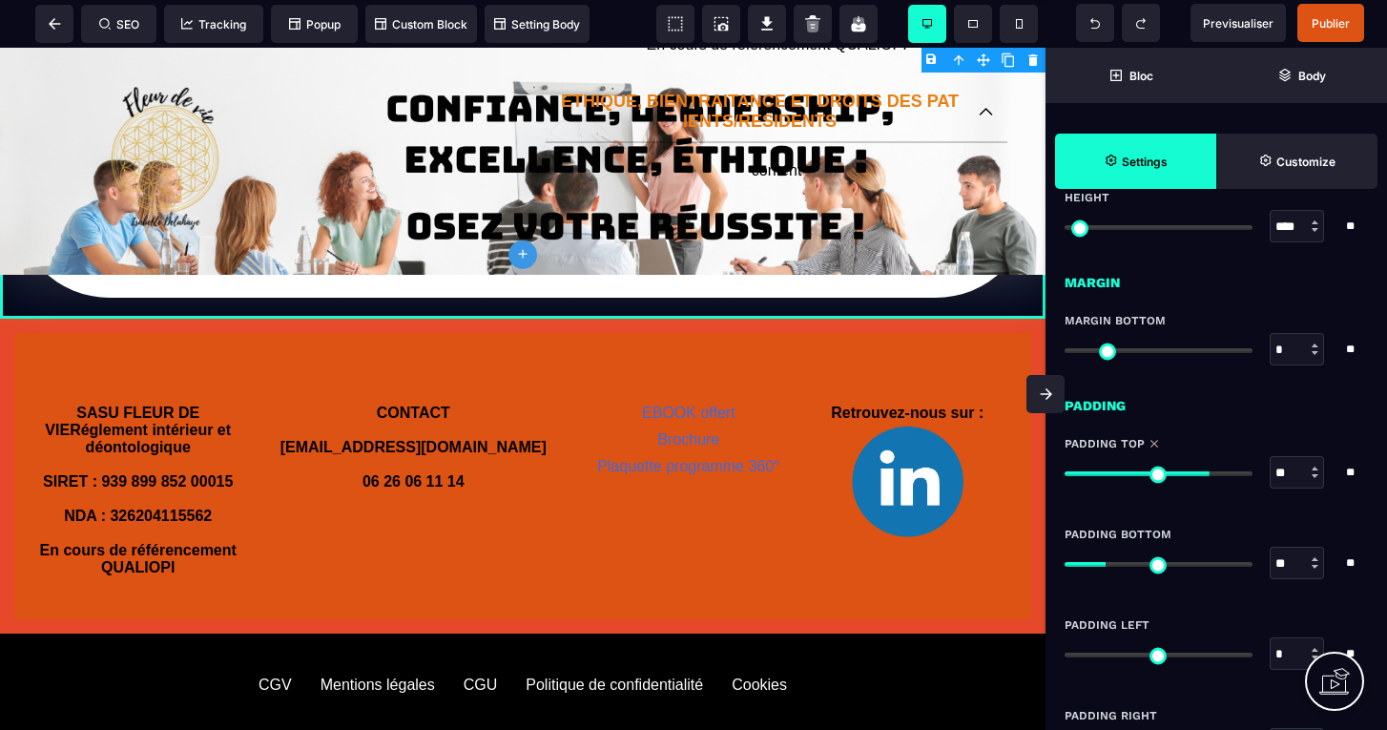
scroll to position [2230, 0]
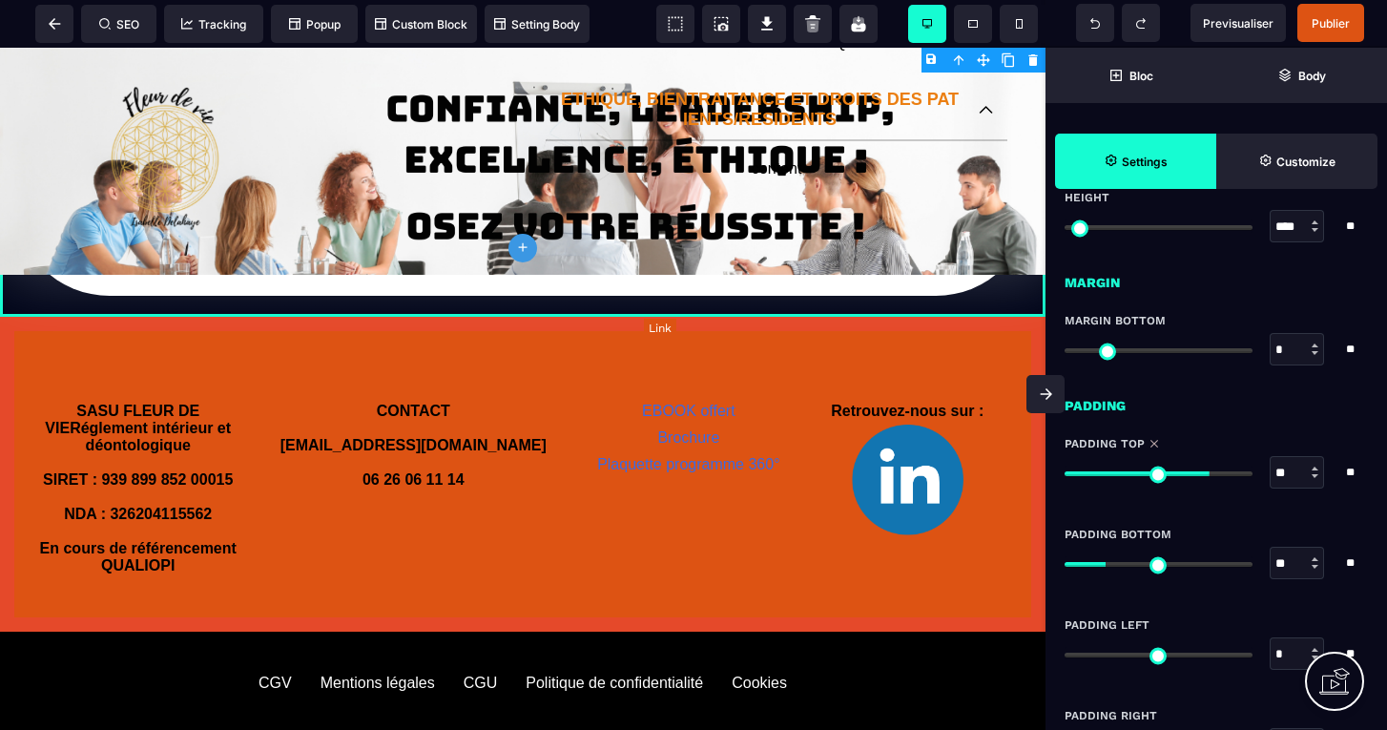
click at [684, 402] on link "EBOOK offert" at bounding box center [688, 410] width 93 height 16
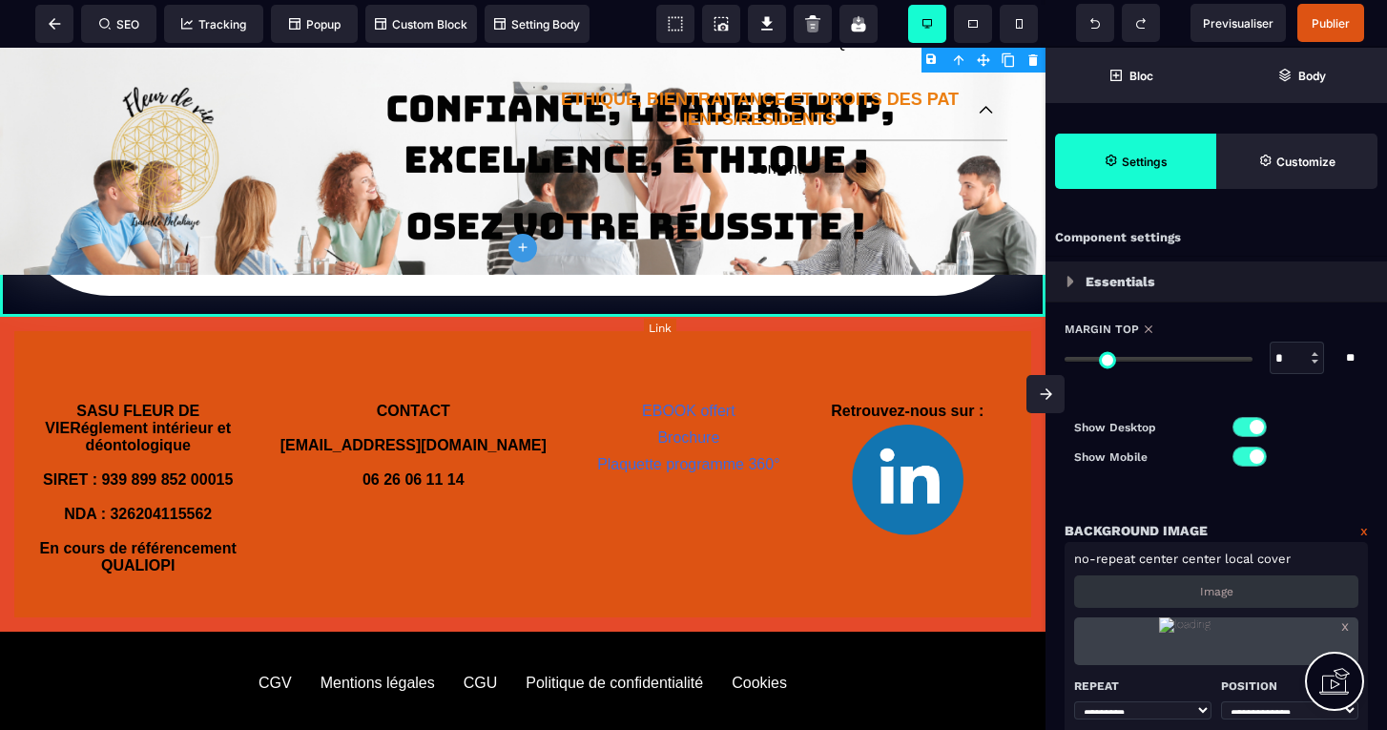
select select "***"
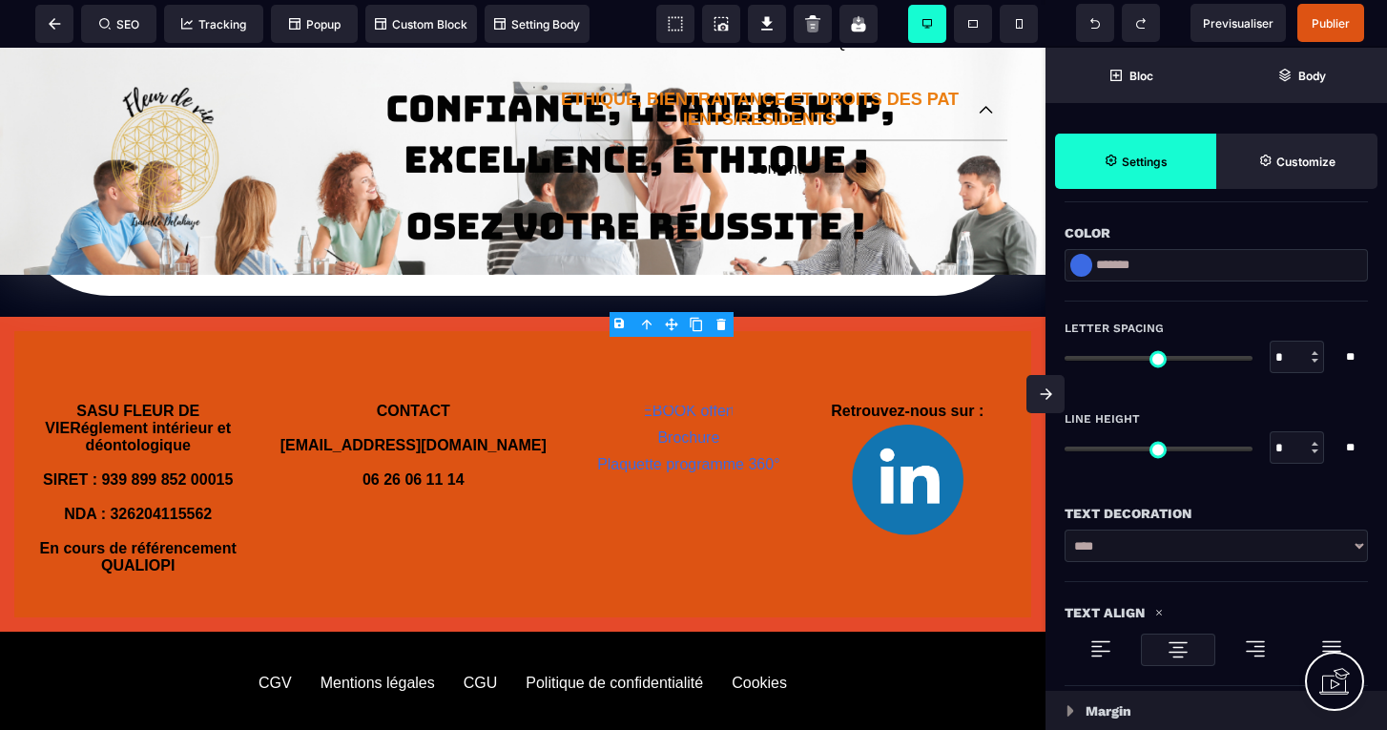
scroll to position [521, 0]
click at [1082, 259] on div at bounding box center [1081, 265] width 22 height 23
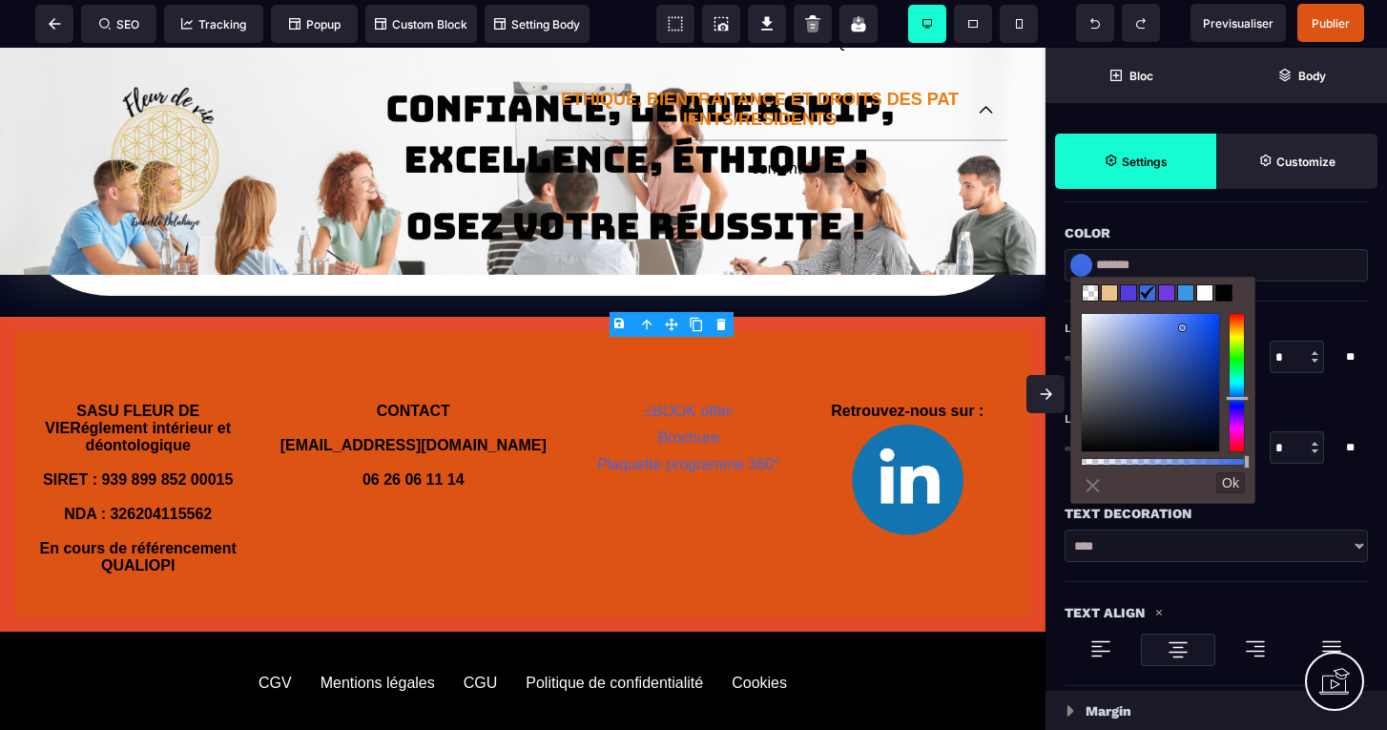
click at [1126, 296] on span at bounding box center [1127, 292] width 15 height 15
type input "*******"
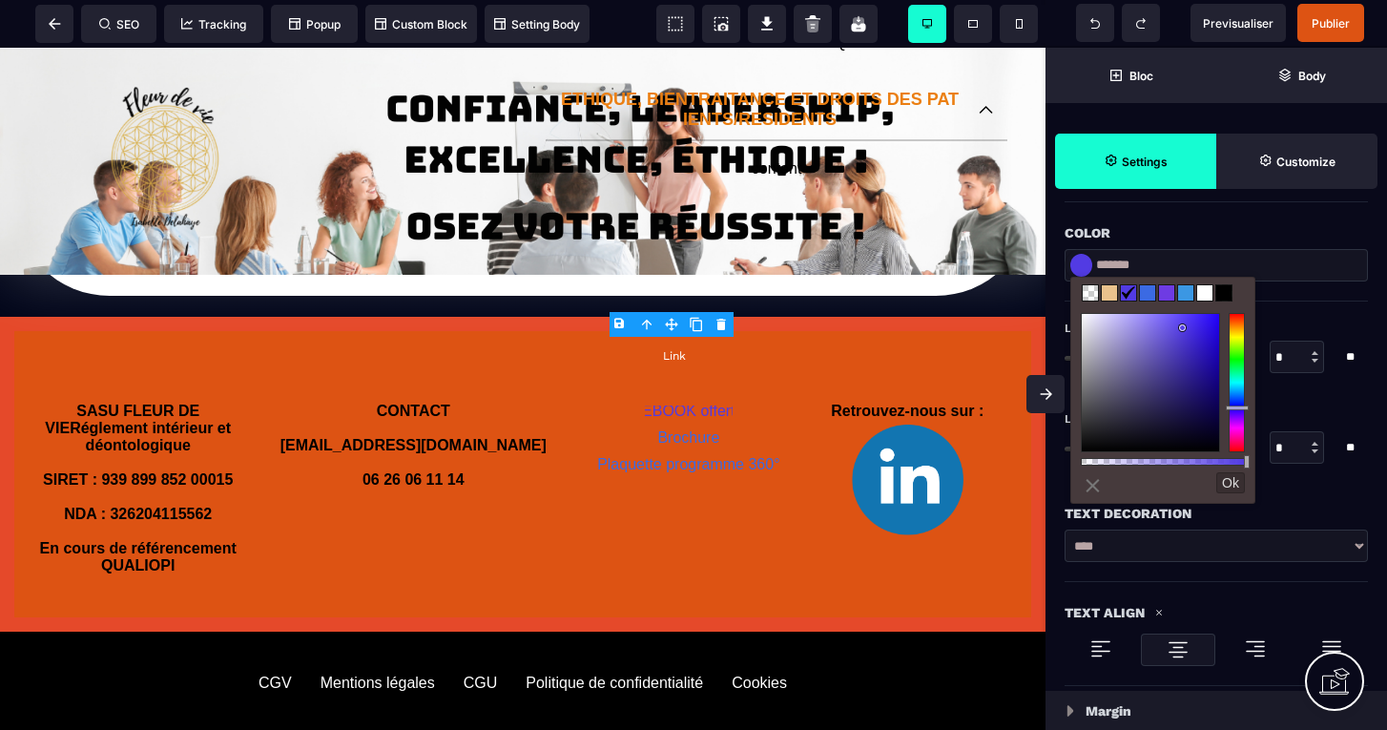
click at [682, 429] on link "Brochure" at bounding box center [688, 437] width 62 height 16
select select "***"
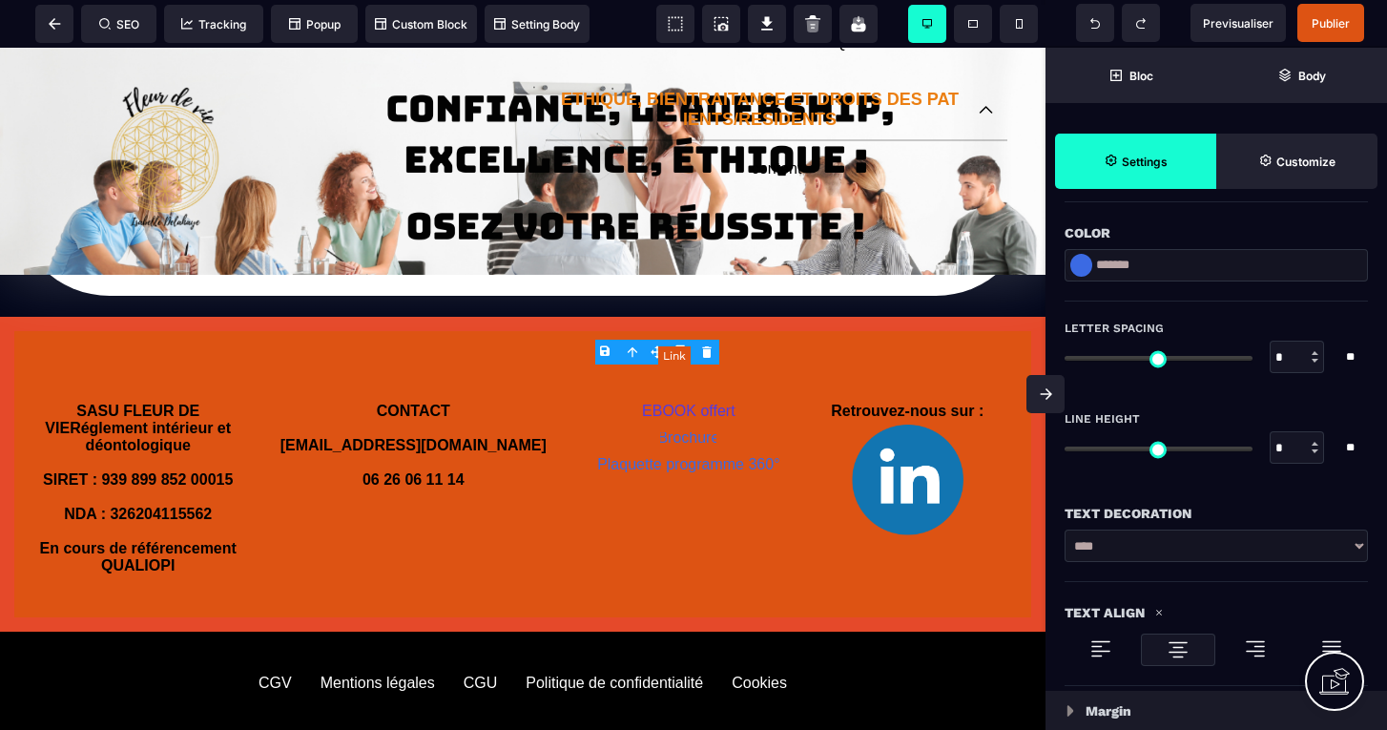
scroll to position [0, 0]
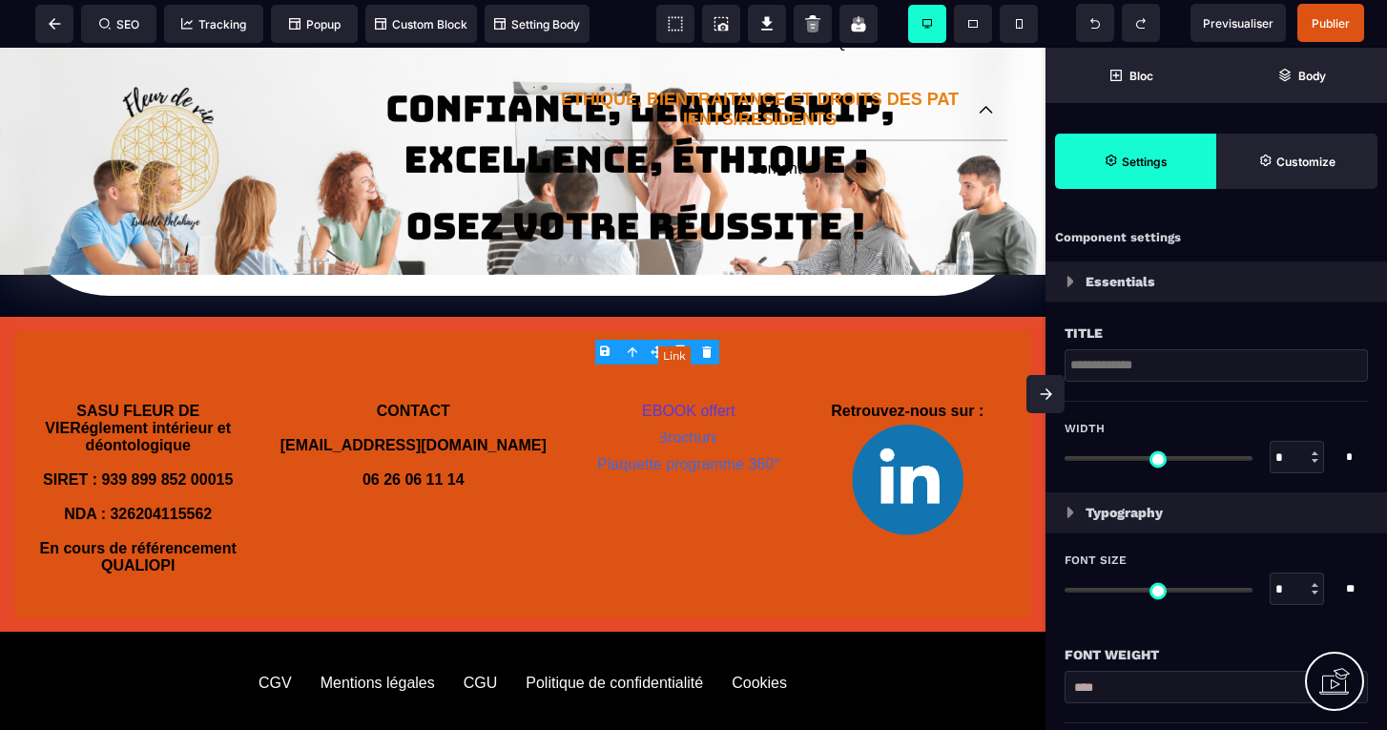
type input "***"
type input "**"
type input "*"
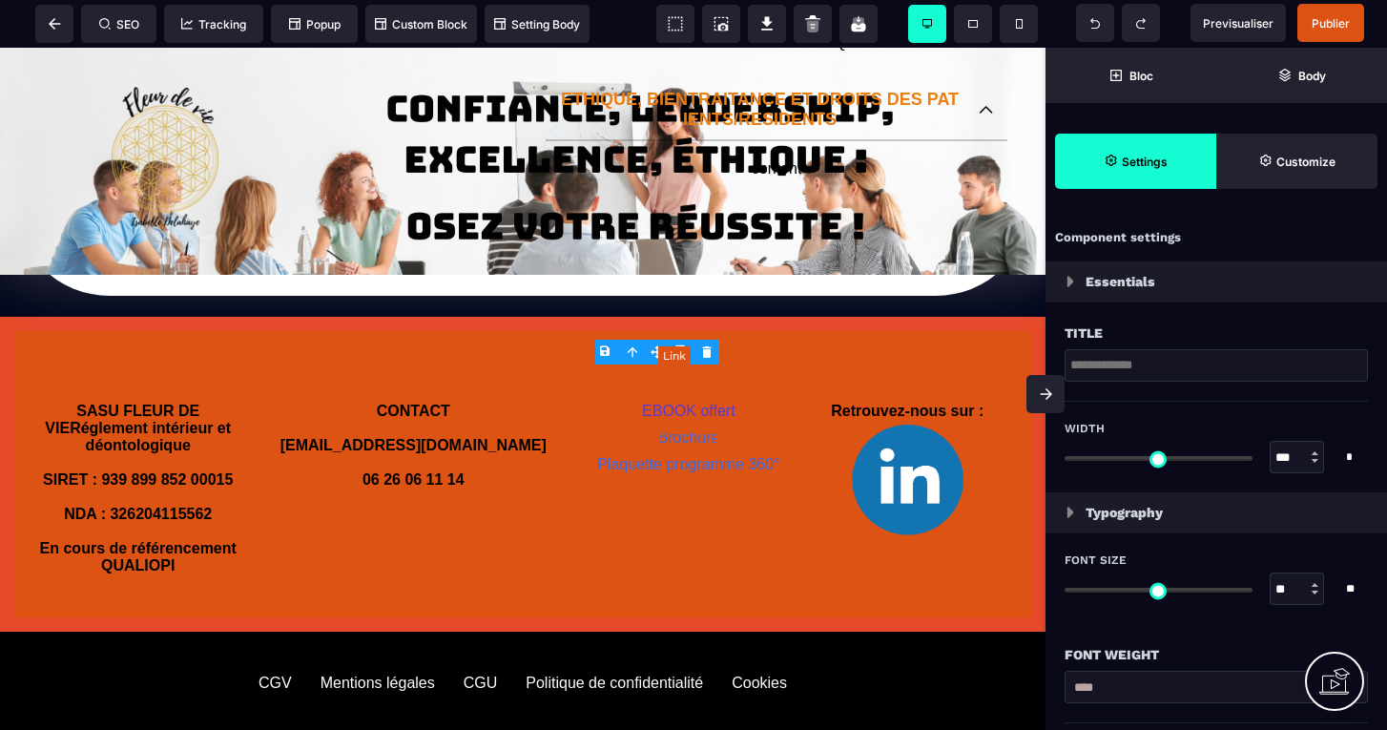
type input "*"
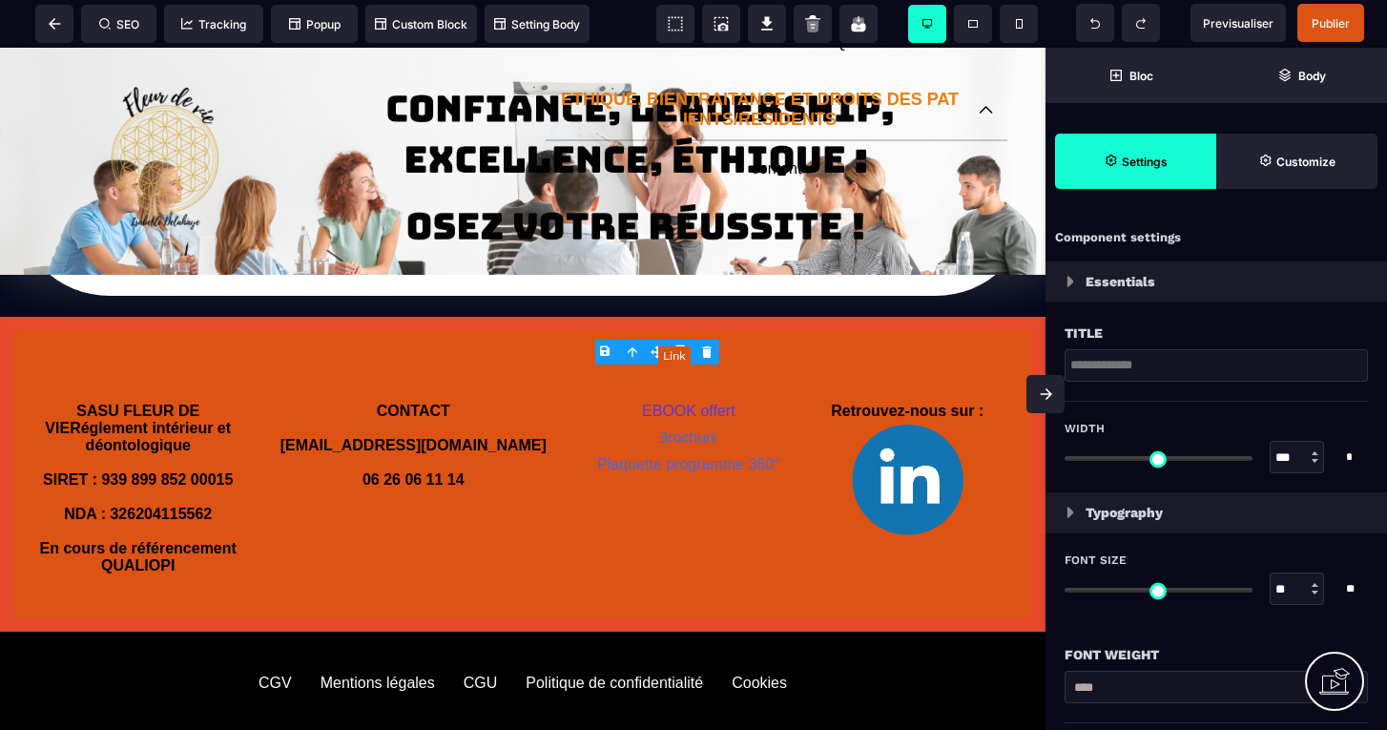
type input "*"
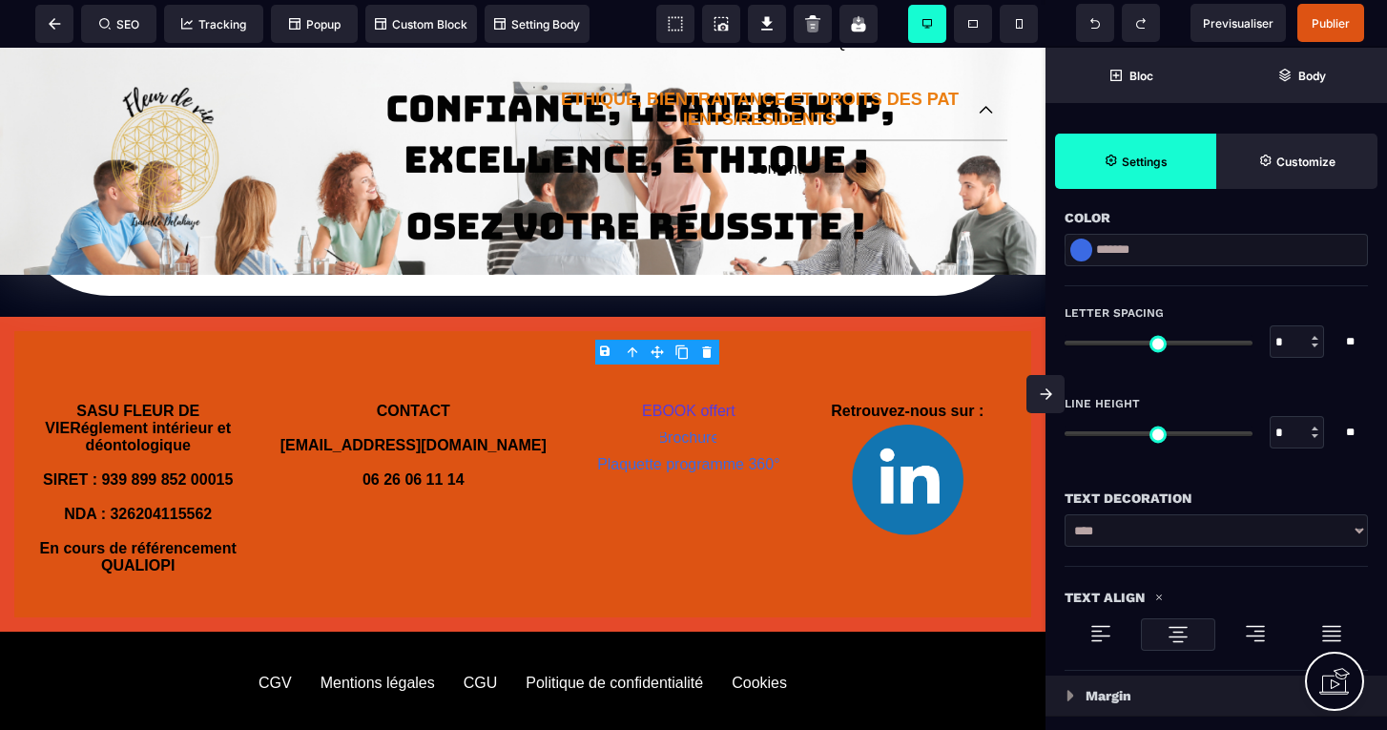
scroll to position [522, 0]
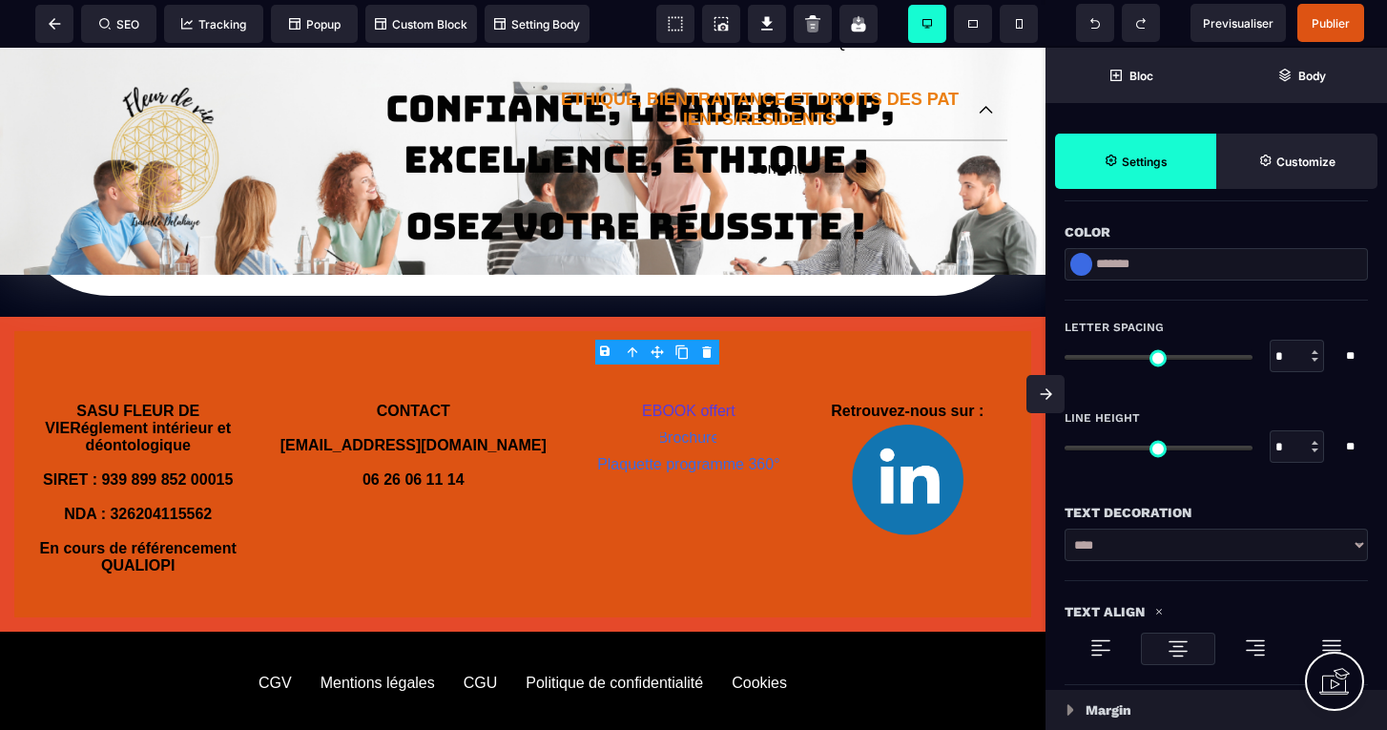
click at [1083, 271] on div at bounding box center [1081, 264] width 22 height 23
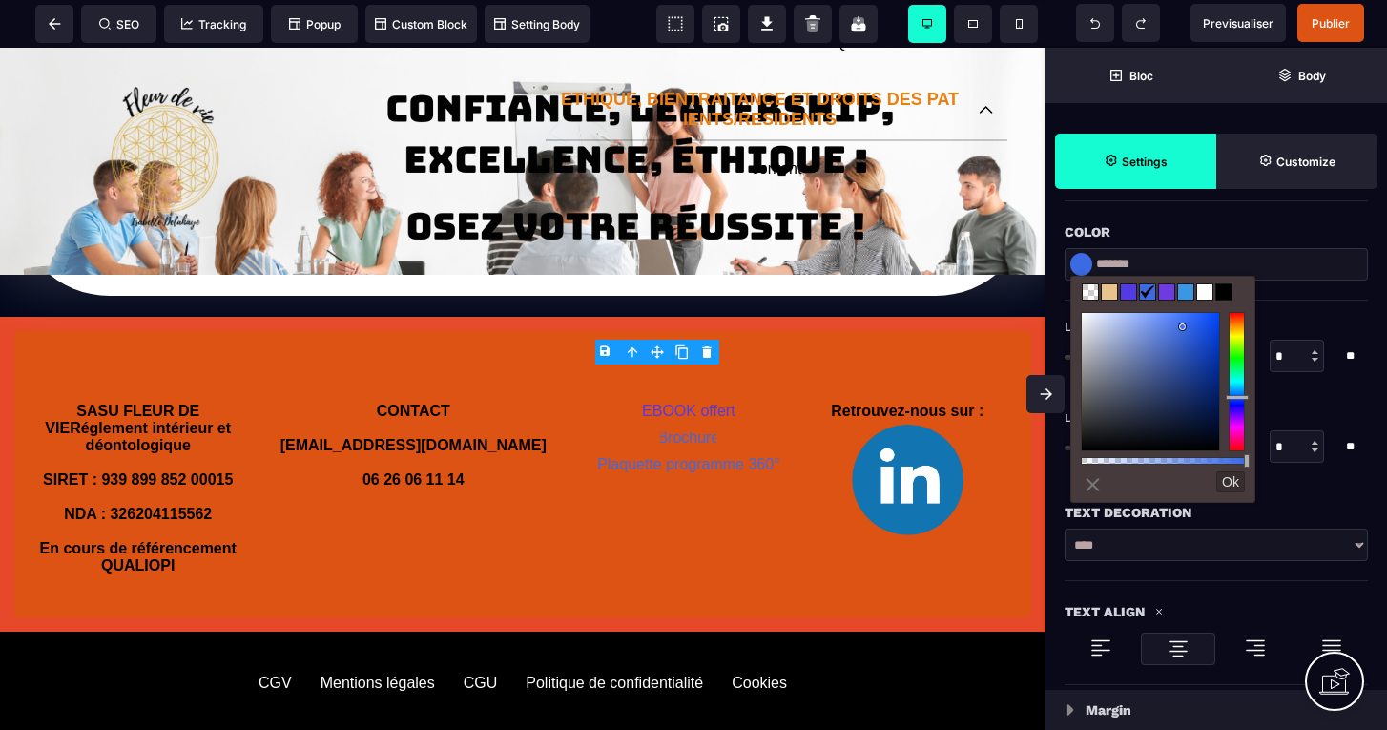
click at [1131, 293] on span at bounding box center [1127, 291] width 15 height 15
type input "*******"
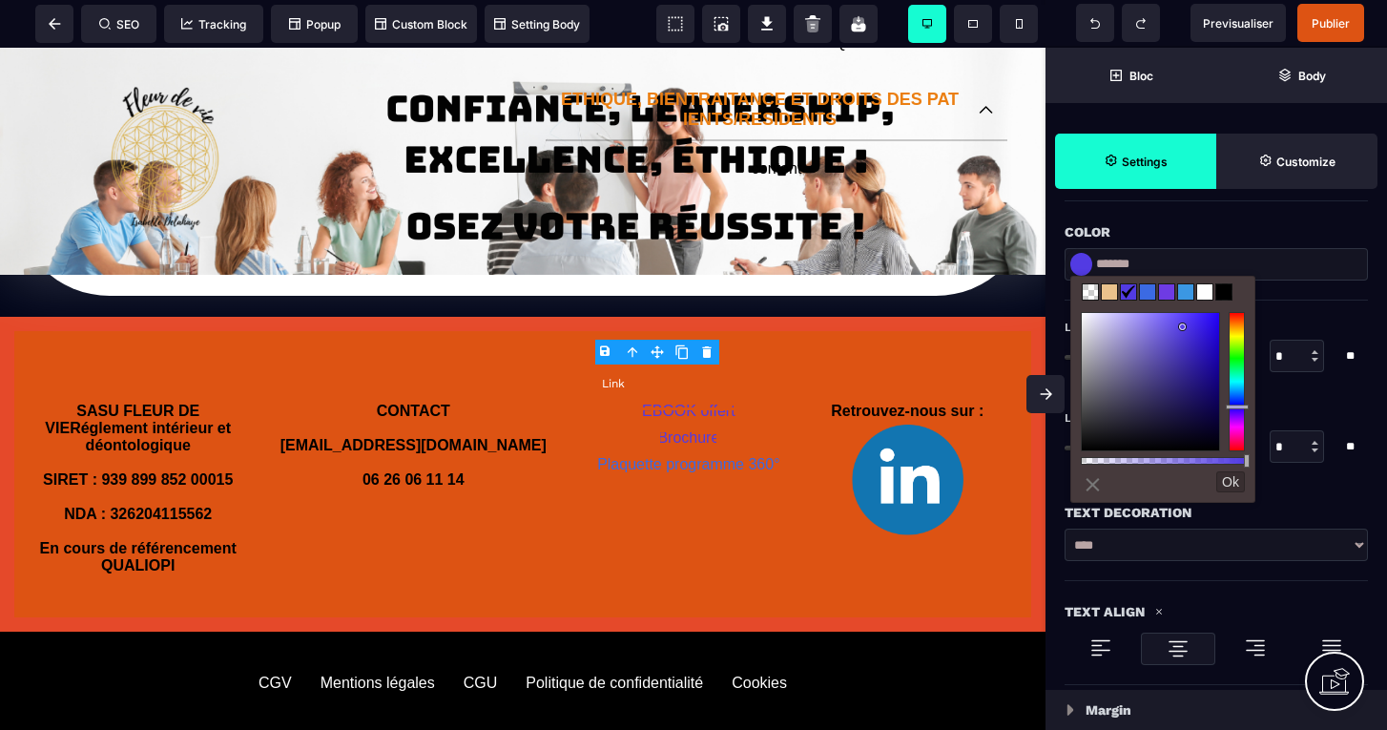
click at [699, 456] on link "Plaquette programme 360°" at bounding box center [688, 464] width 182 height 16
select select "***"
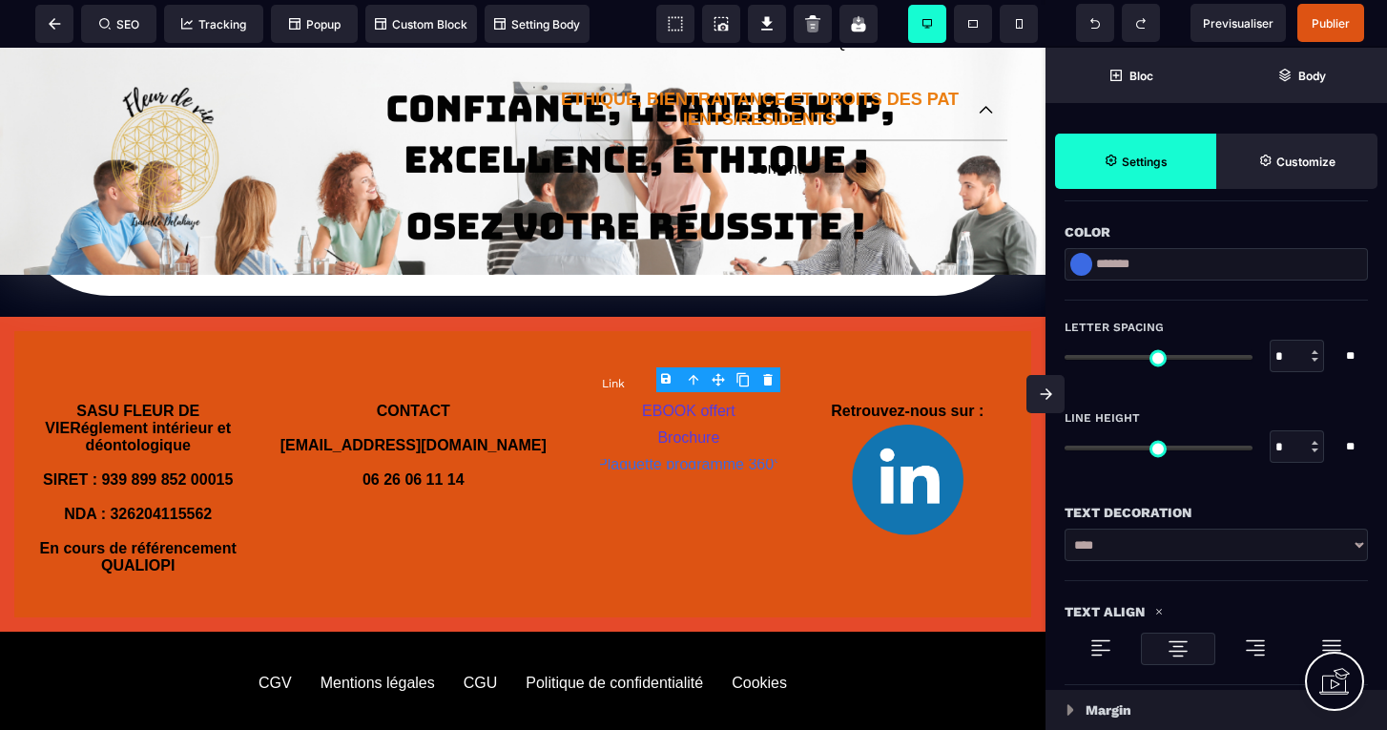
type input "***"
type input "**"
type input "*"
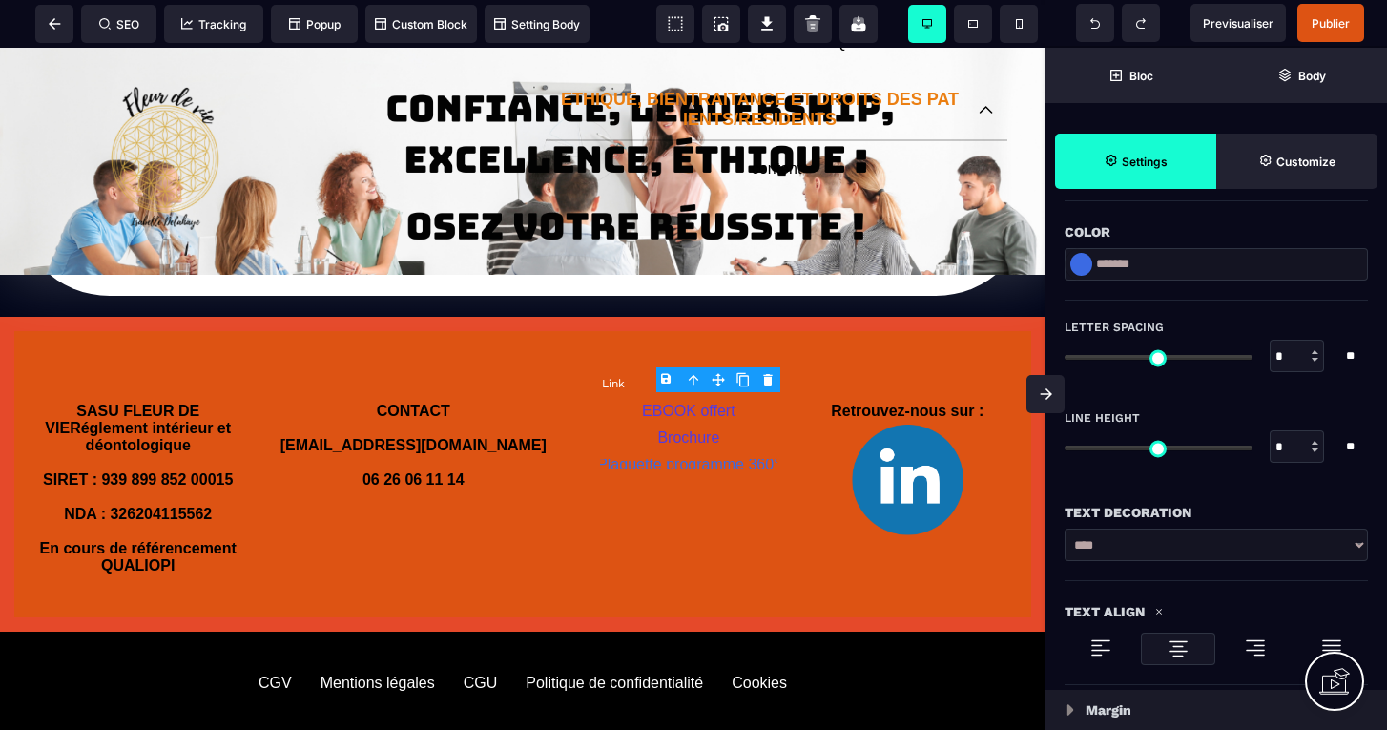
type input "*"
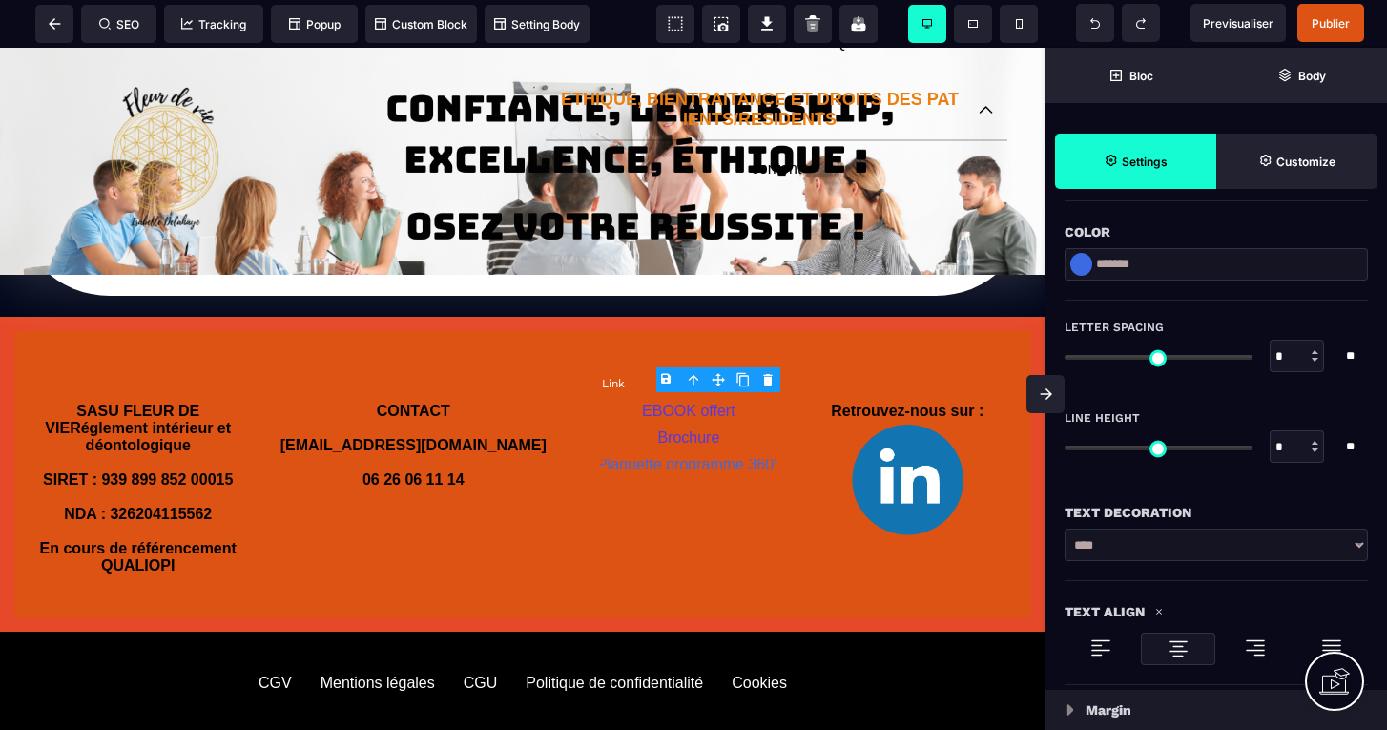
type input "*"
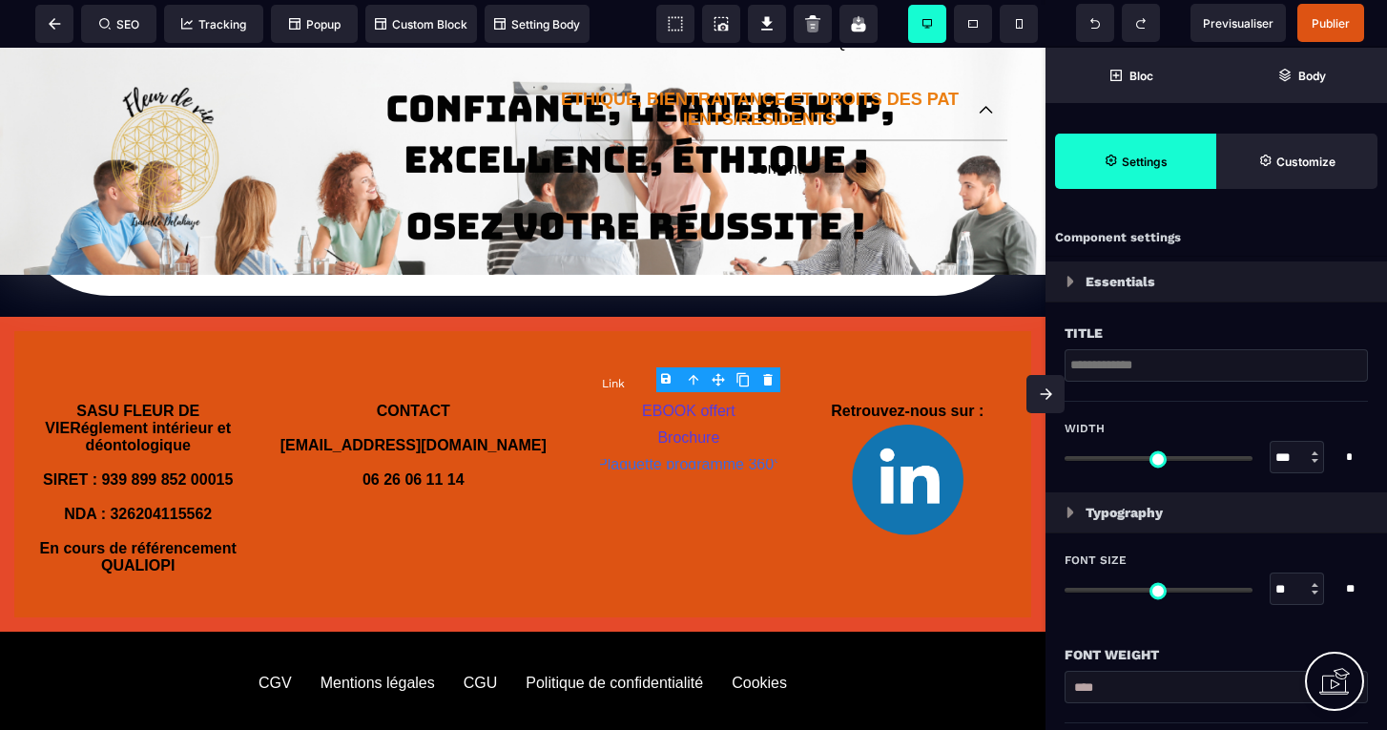
type input "*"
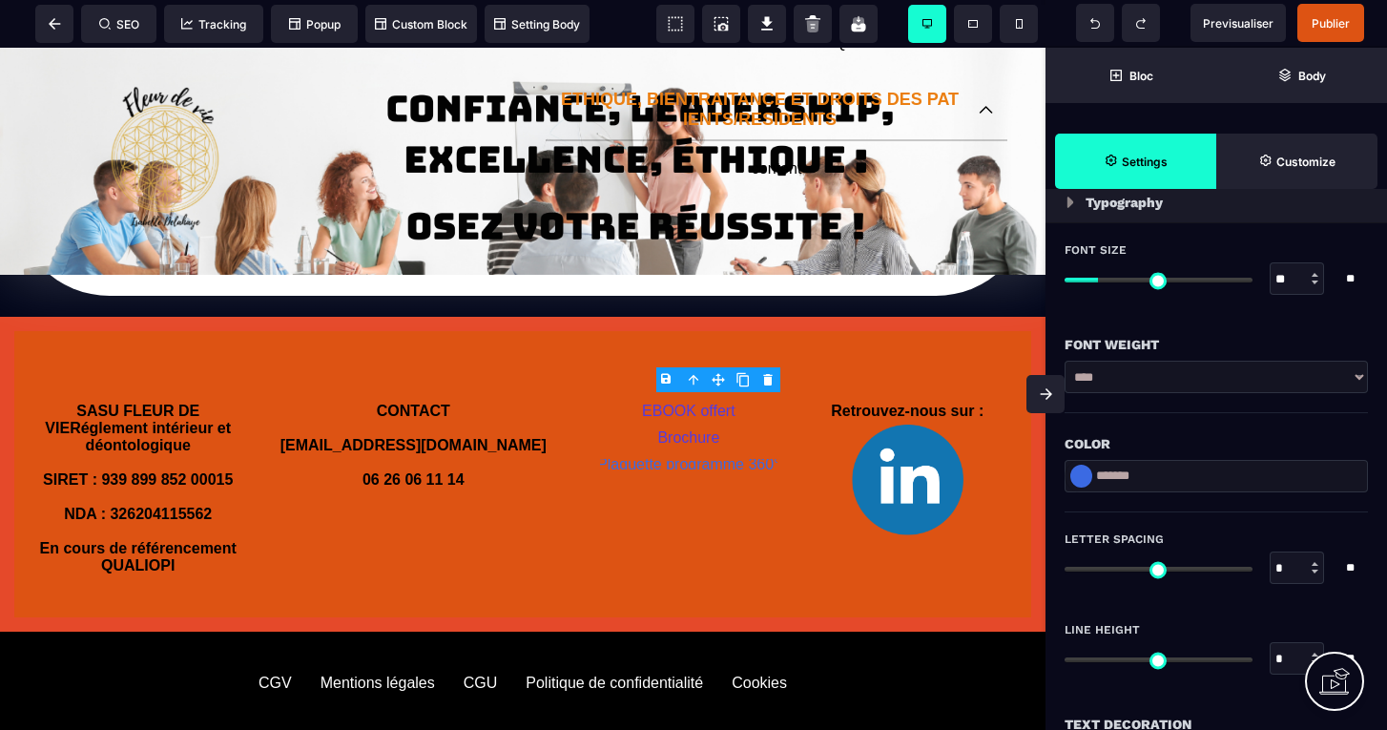
scroll to position [324, 0]
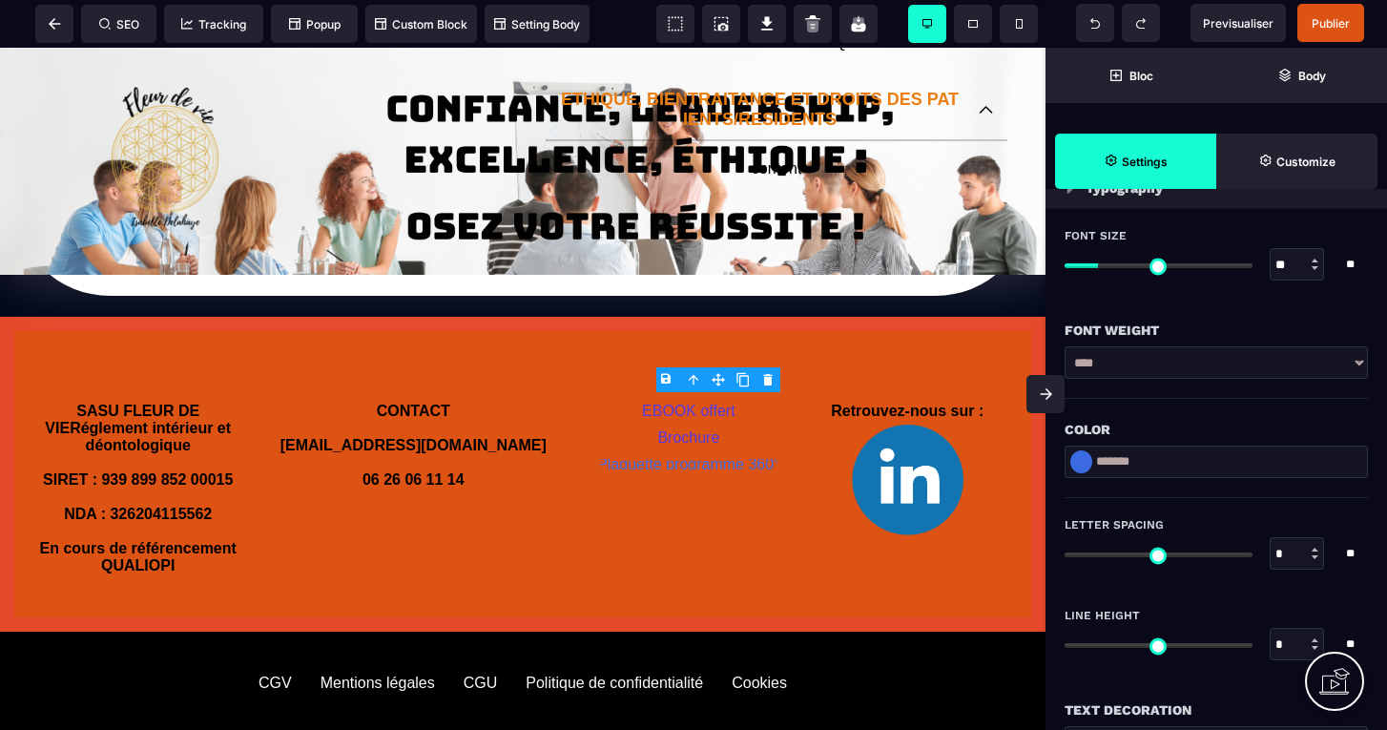
click at [1083, 467] on div at bounding box center [1081, 461] width 22 height 23
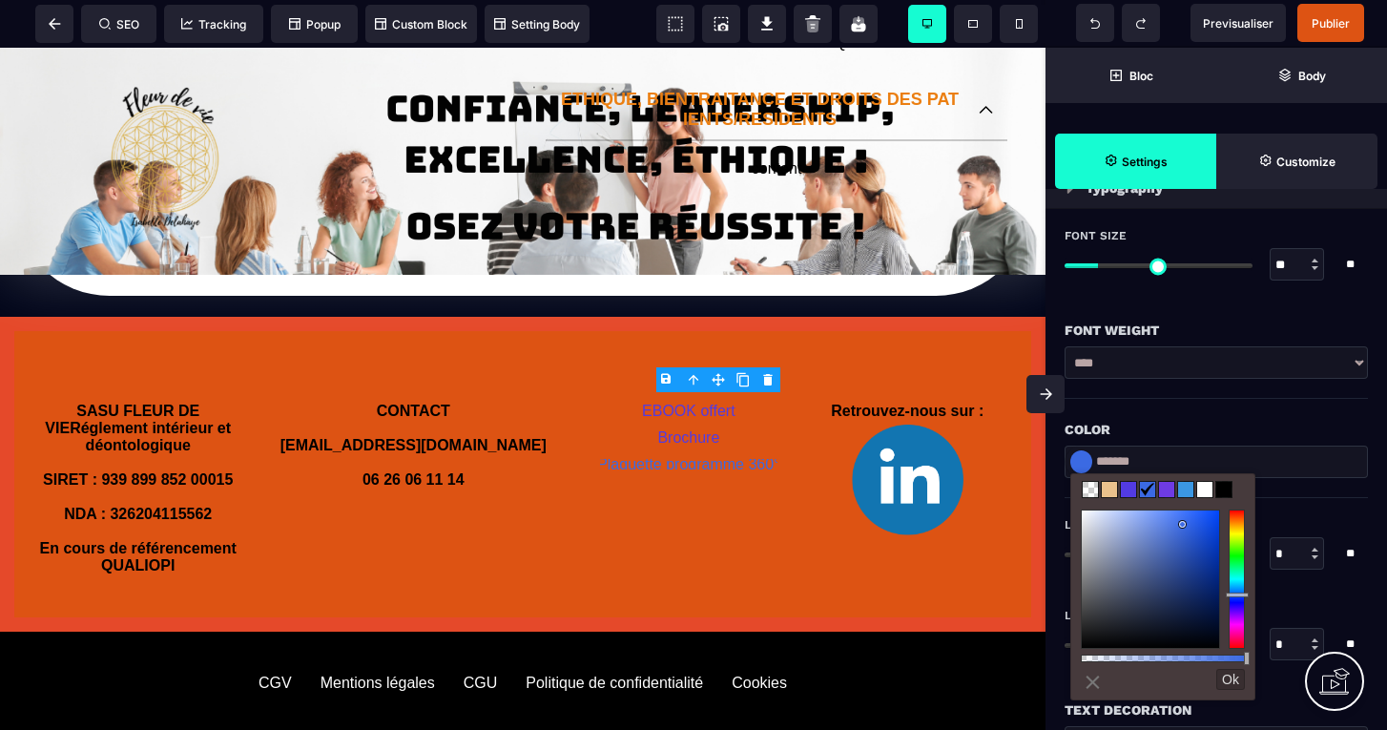
click at [1129, 491] on span at bounding box center [1127, 489] width 15 height 15
type input "*******"
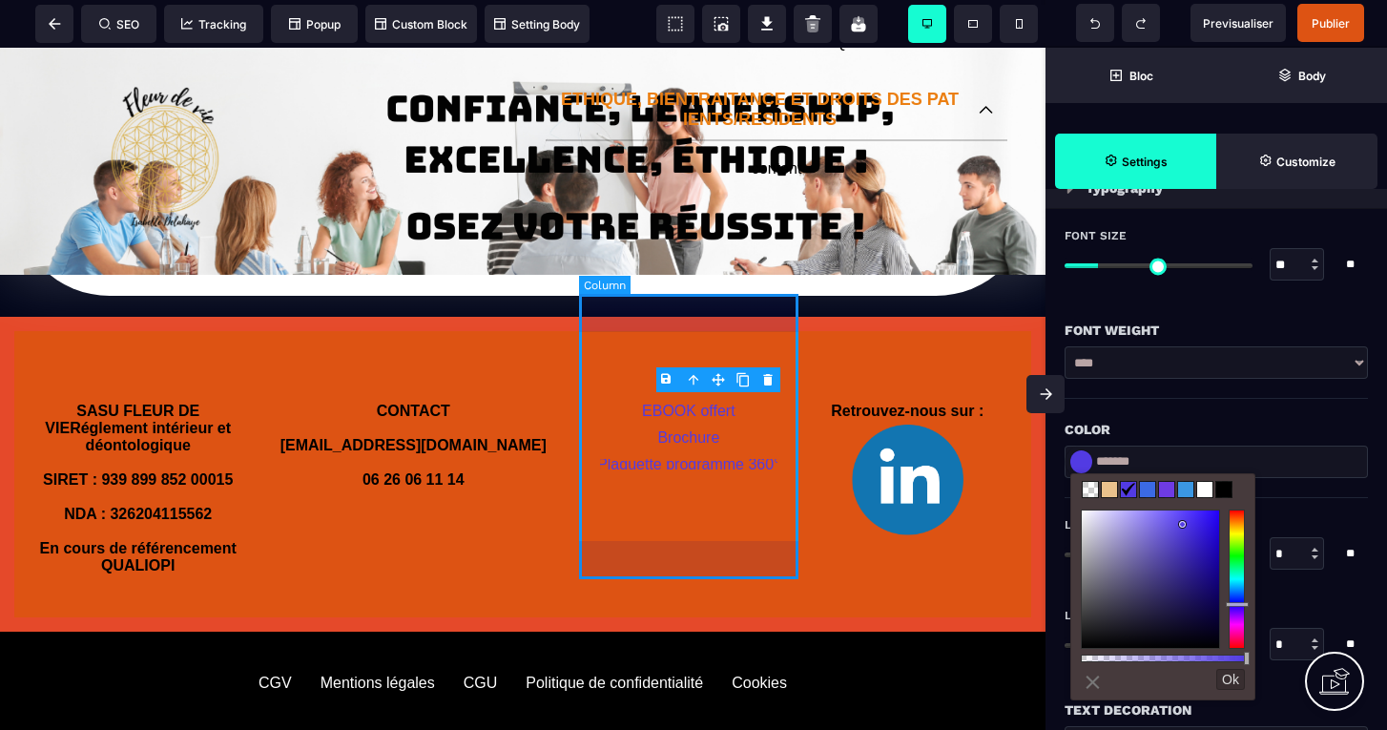
click at [719, 494] on div "EBOOK offert Brochure Plaquette programme 360°" at bounding box center [688, 488] width 218 height 257
select select "*"
select select "**"
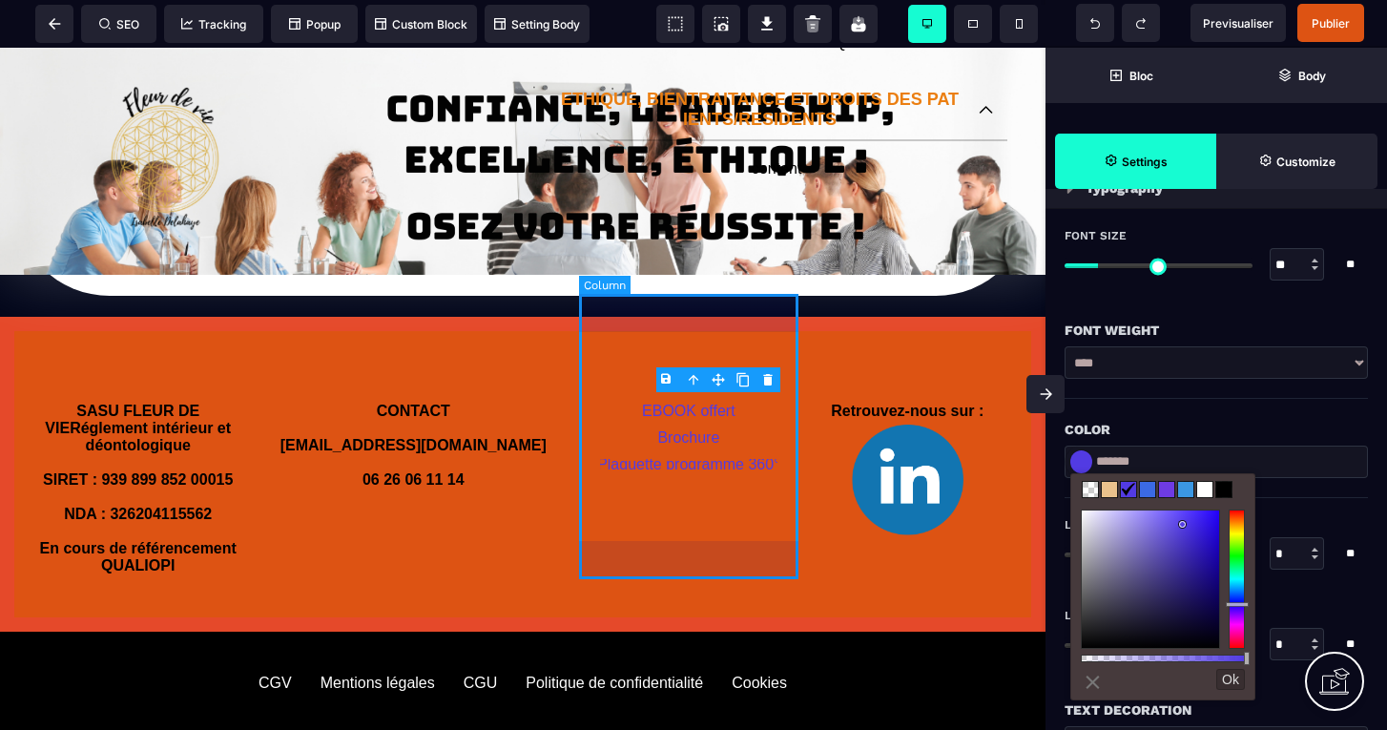
select select "**"
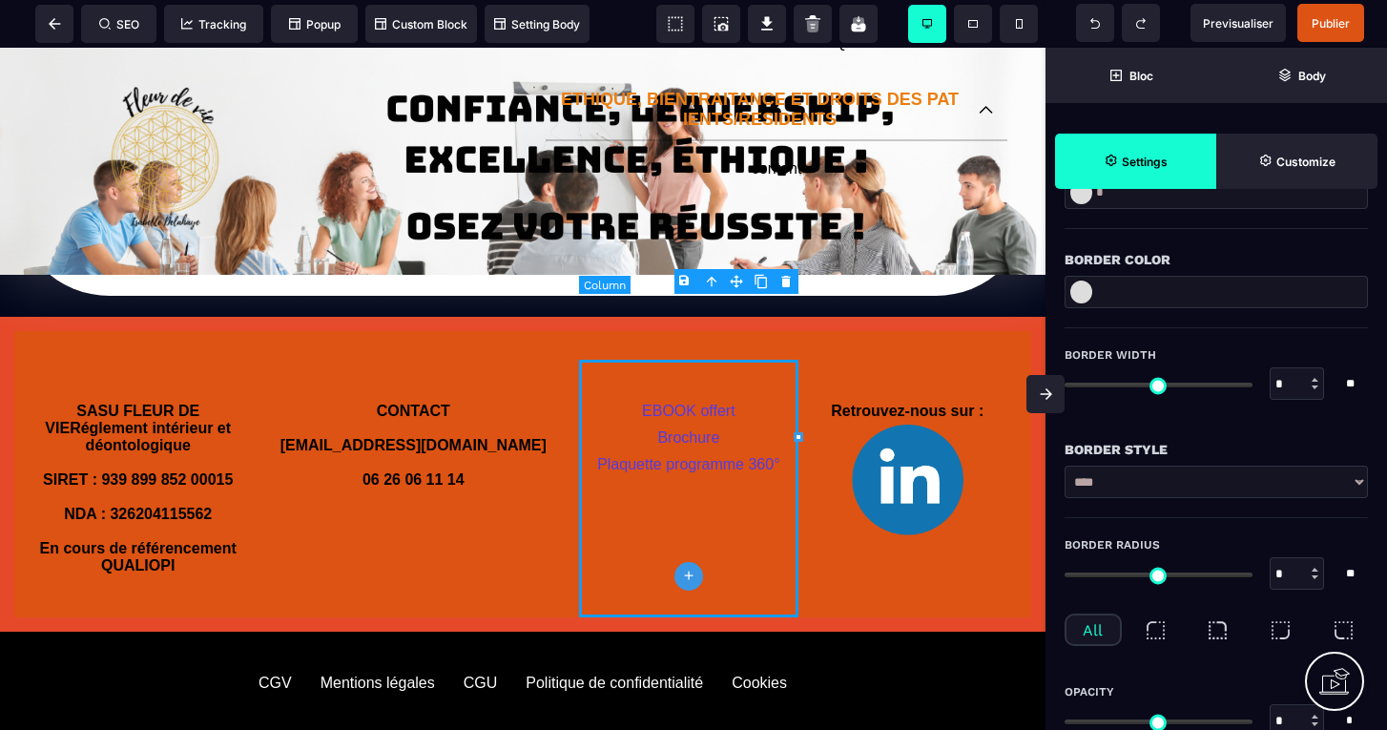
type input "*"
type input "***"
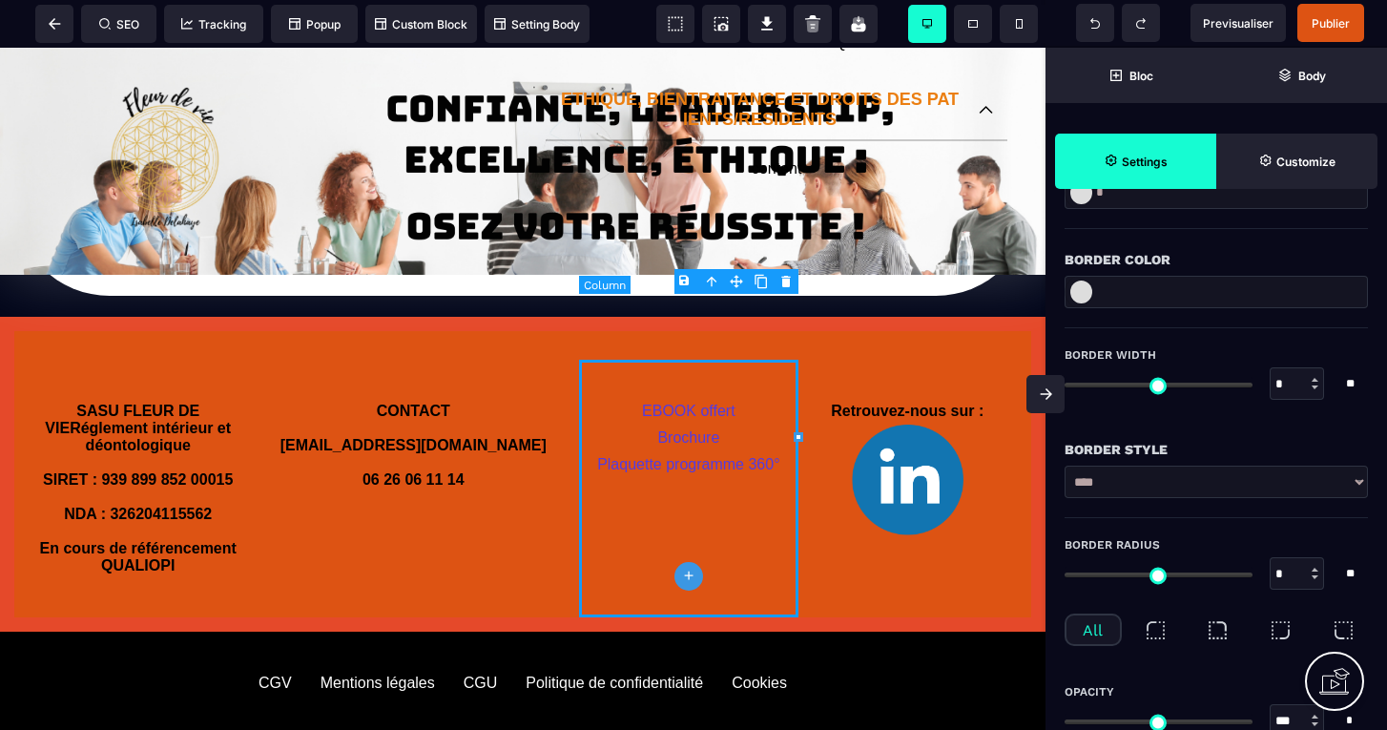
type input "***"
type input "*"
type input "**"
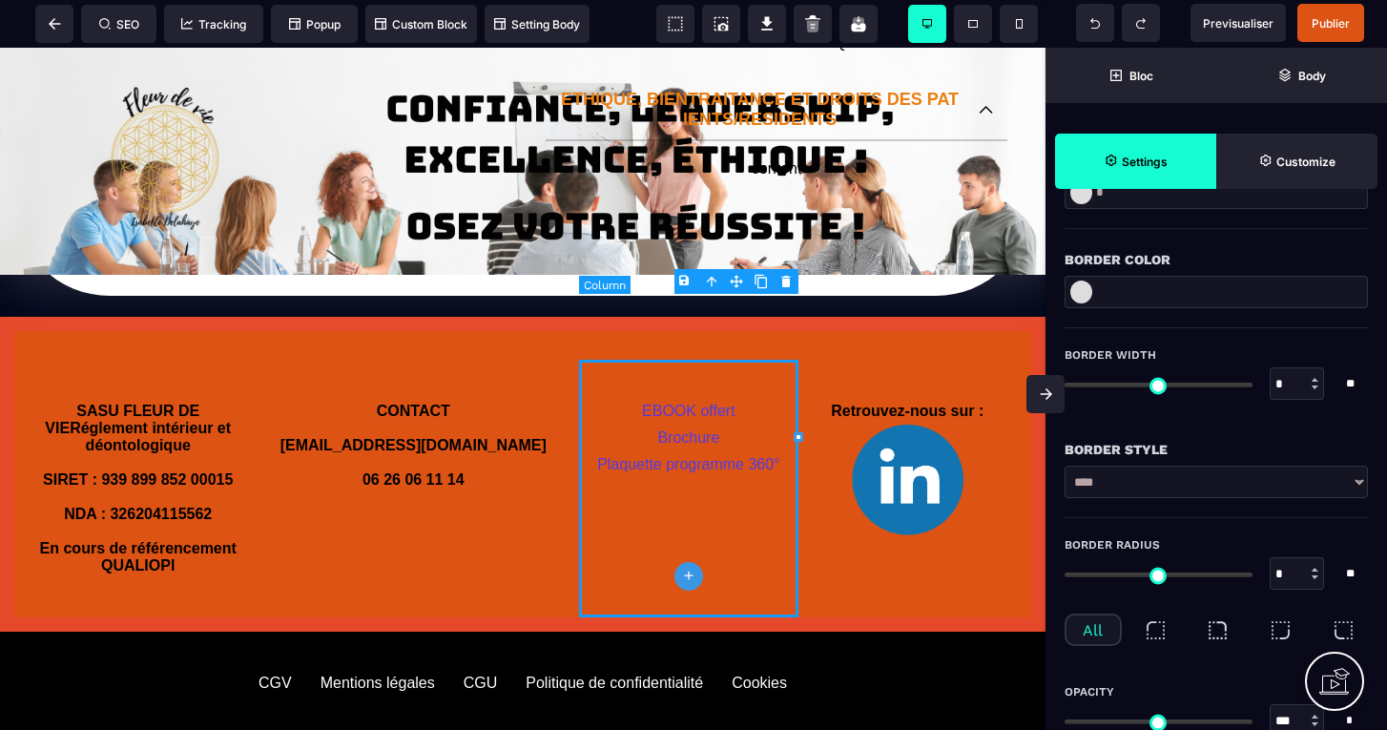
type input "**"
type input "*"
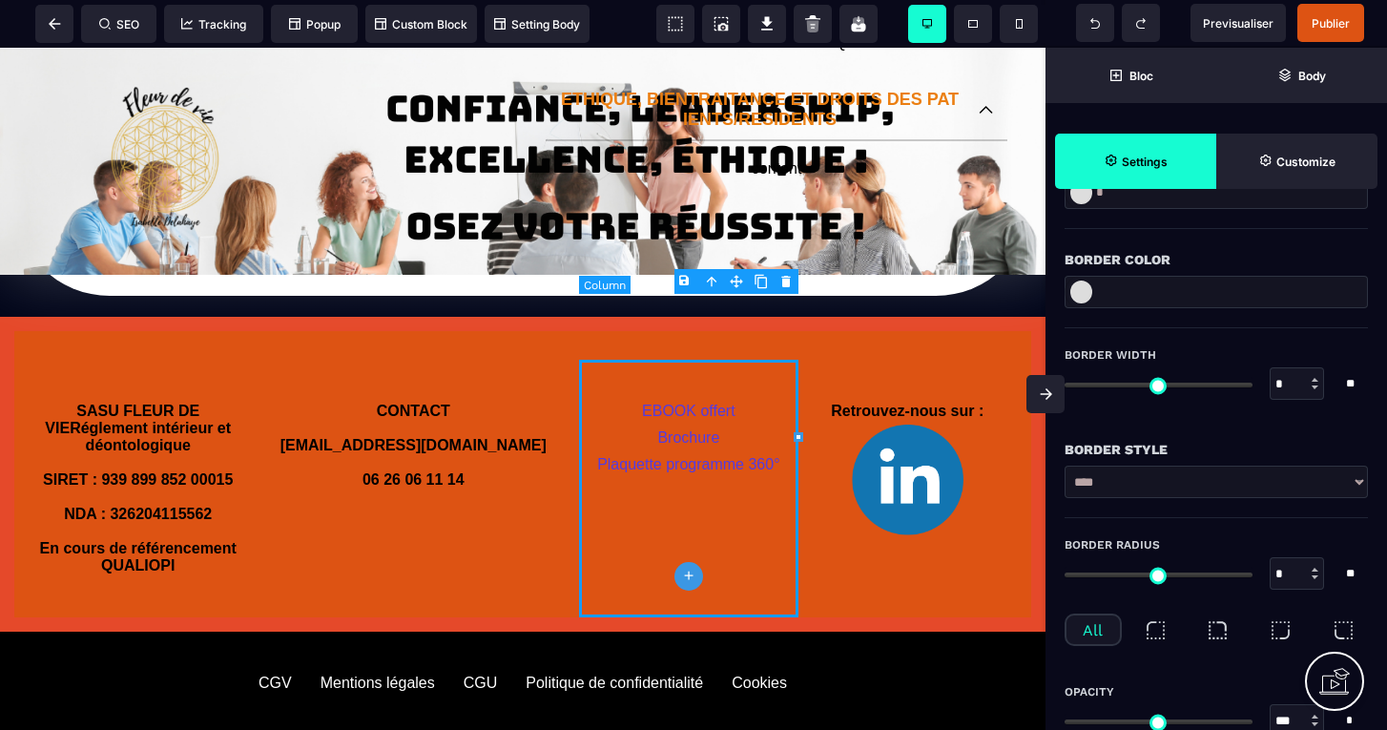
type input "*"
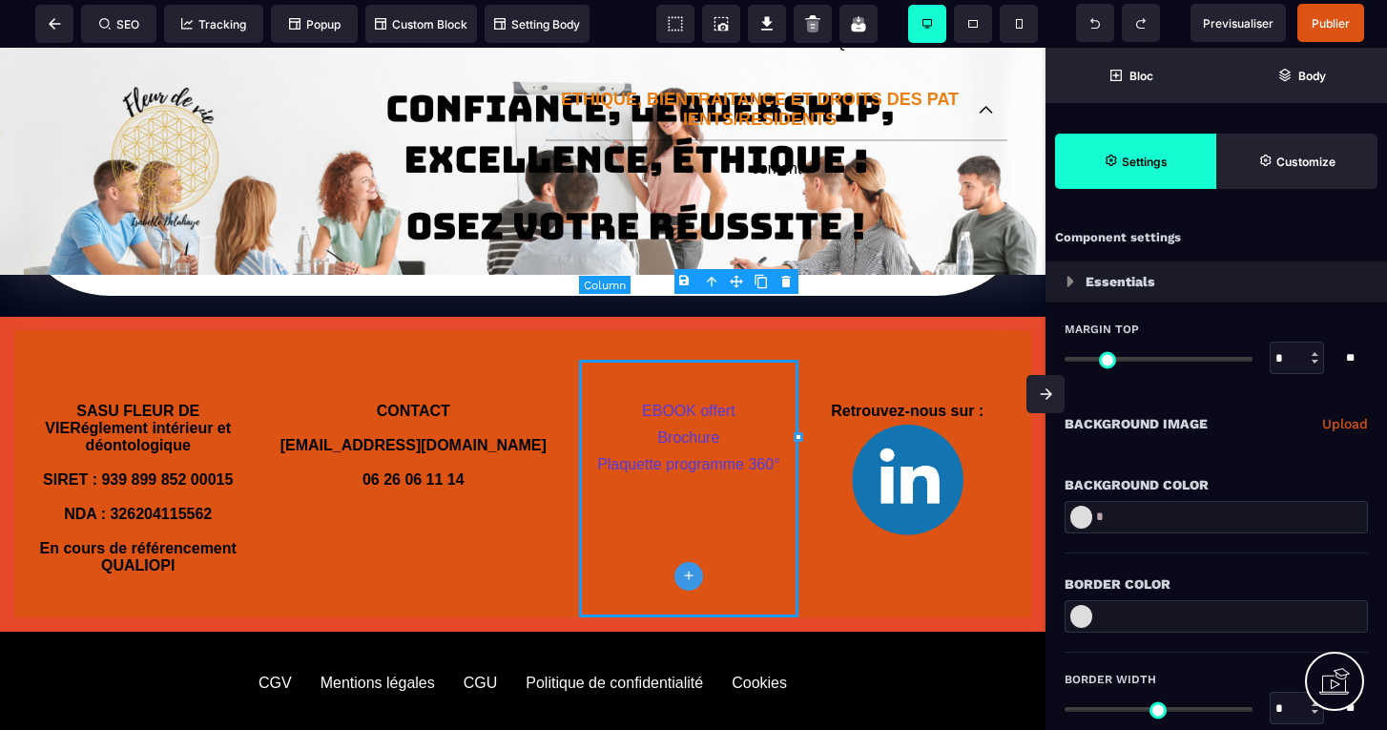
select select "*"
select select "**"
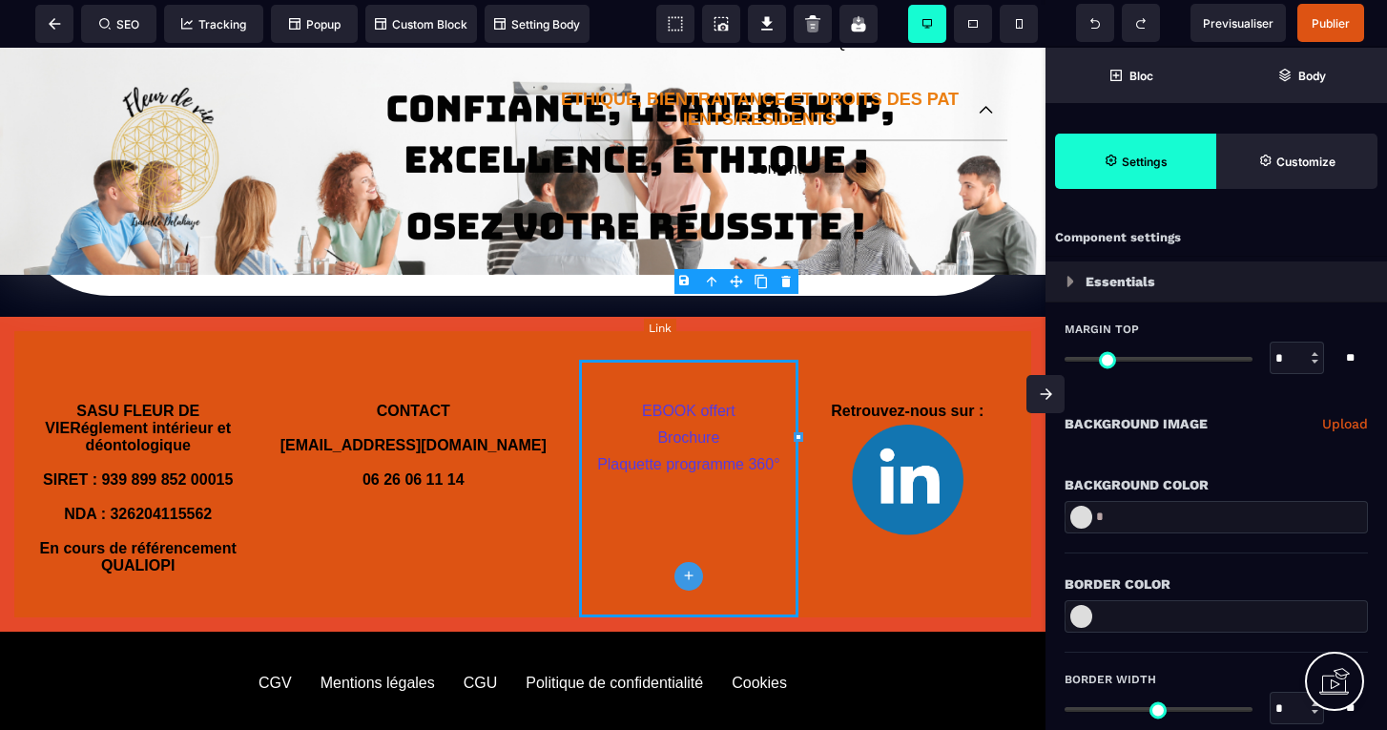
click at [686, 402] on link "EBOOK offert" at bounding box center [688, 410] width 93 height 16
select select "***"
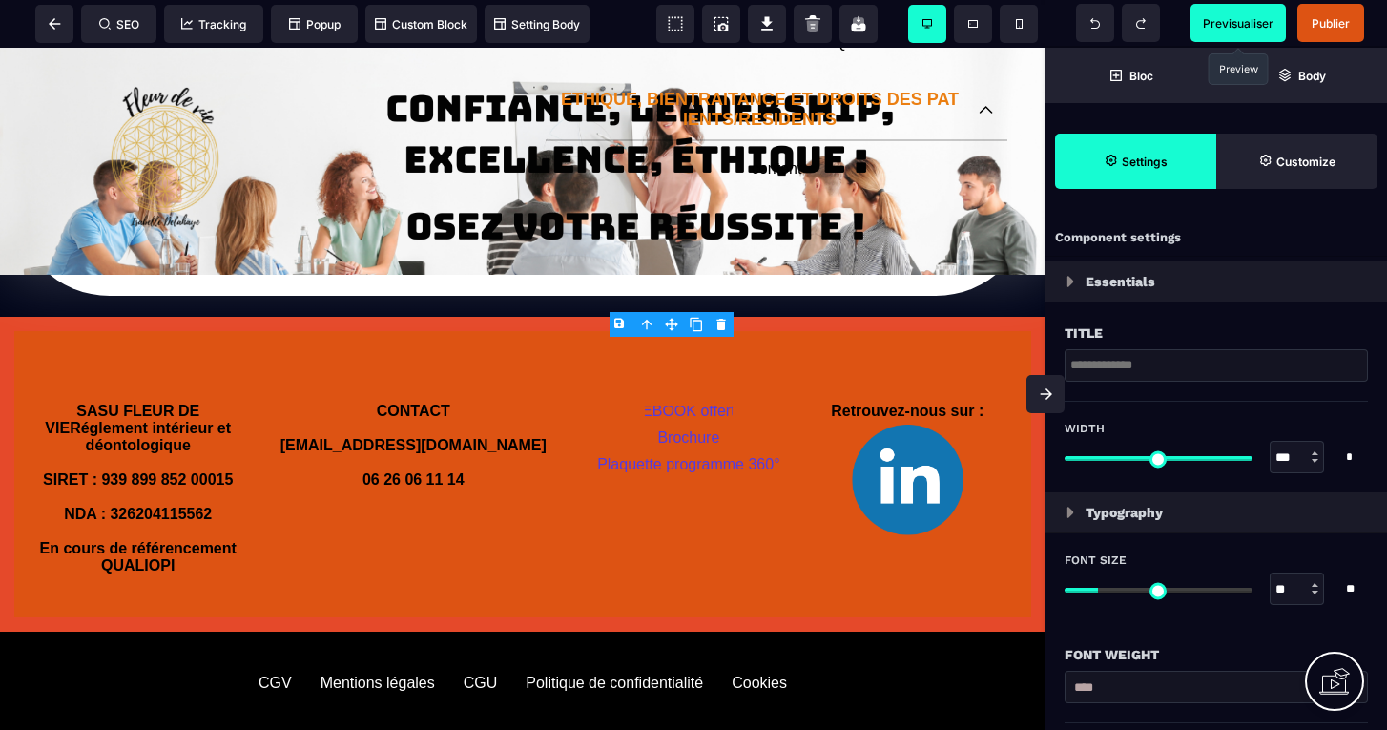
click at [1238, 33] on span "Previsualiser" at bounding box center [1237, 23] width 95 height 38
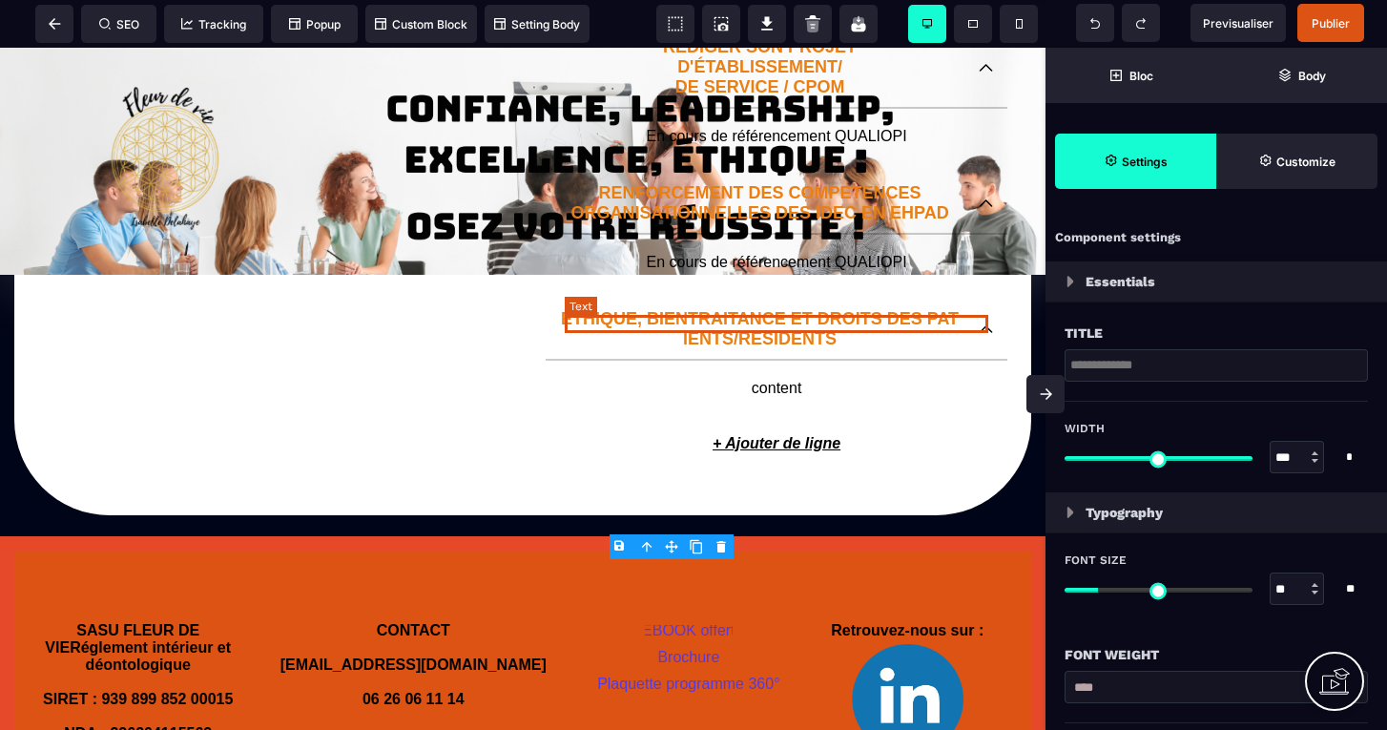
scroll to position [2016, 0]
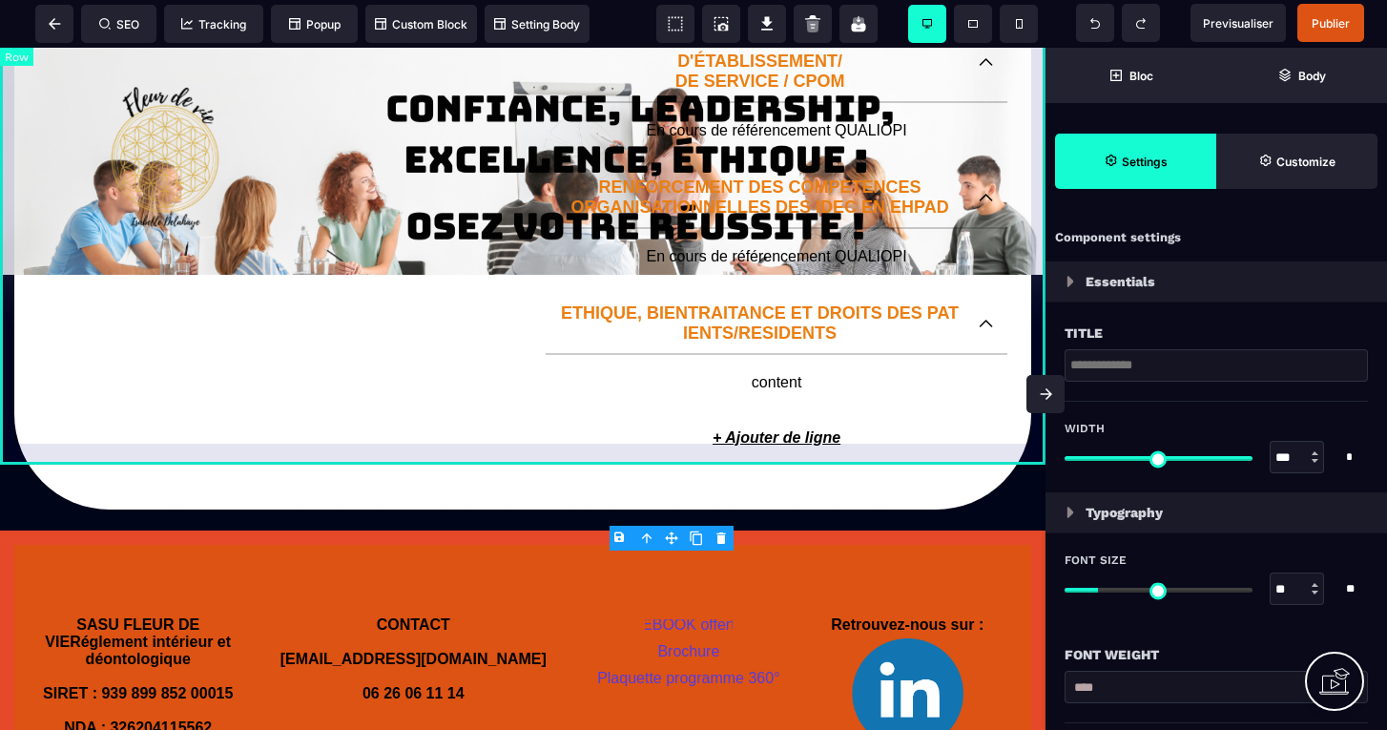
select select "*********"
select select "**********"
select select "*****"
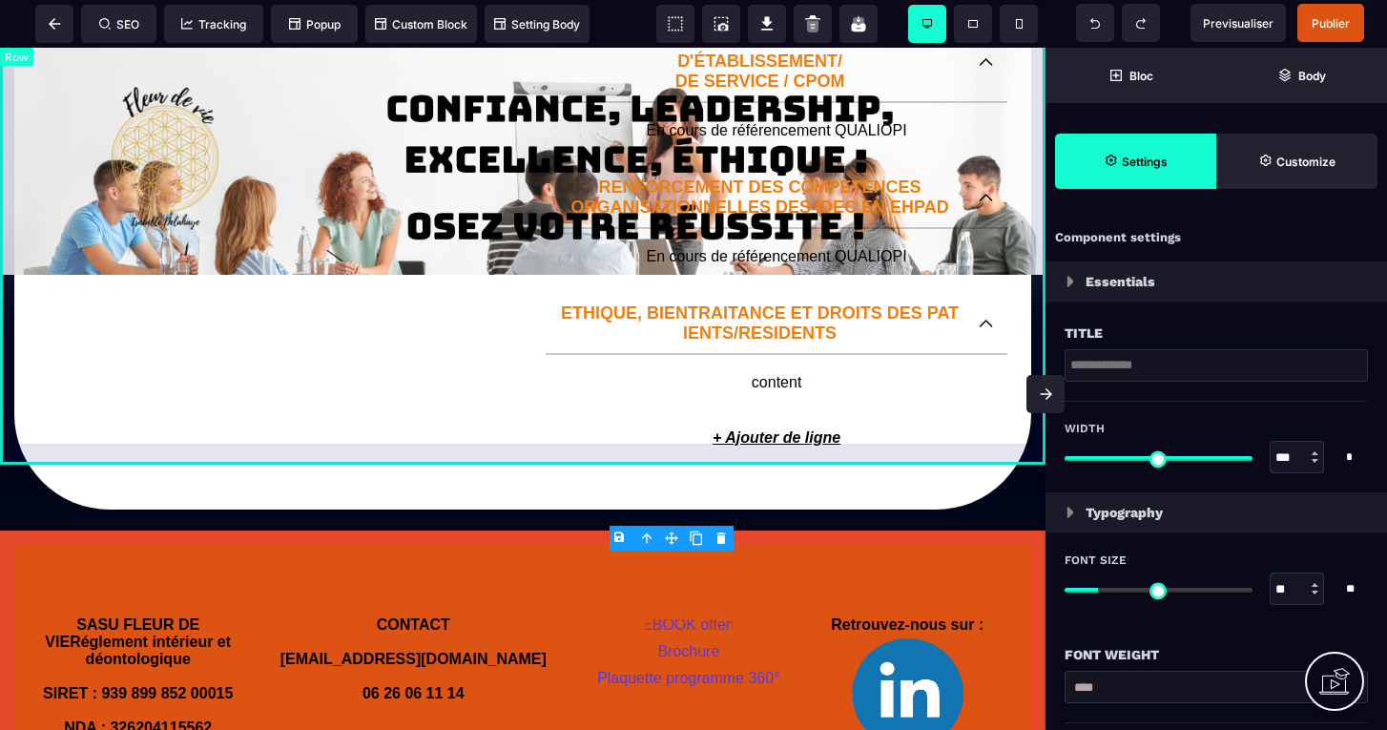
select select
select select "**"
select select "*"
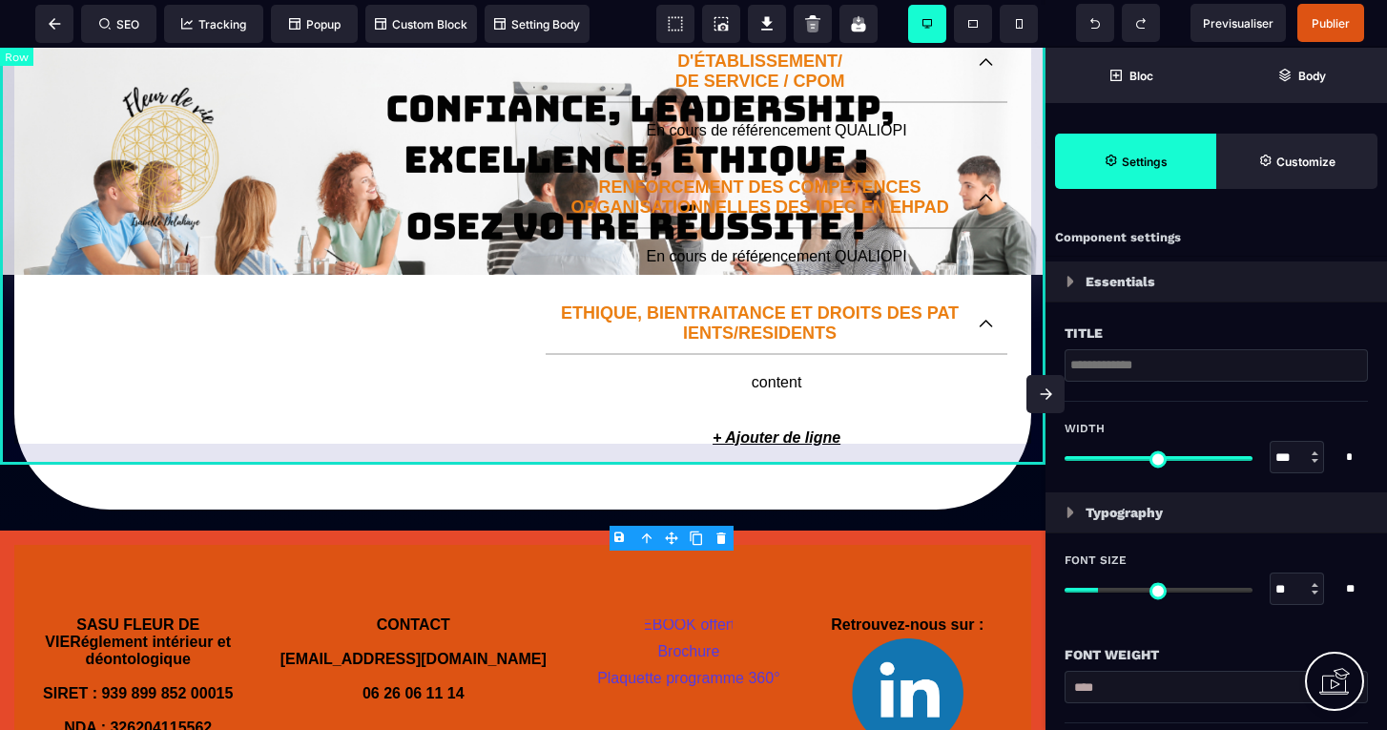
select select "**"
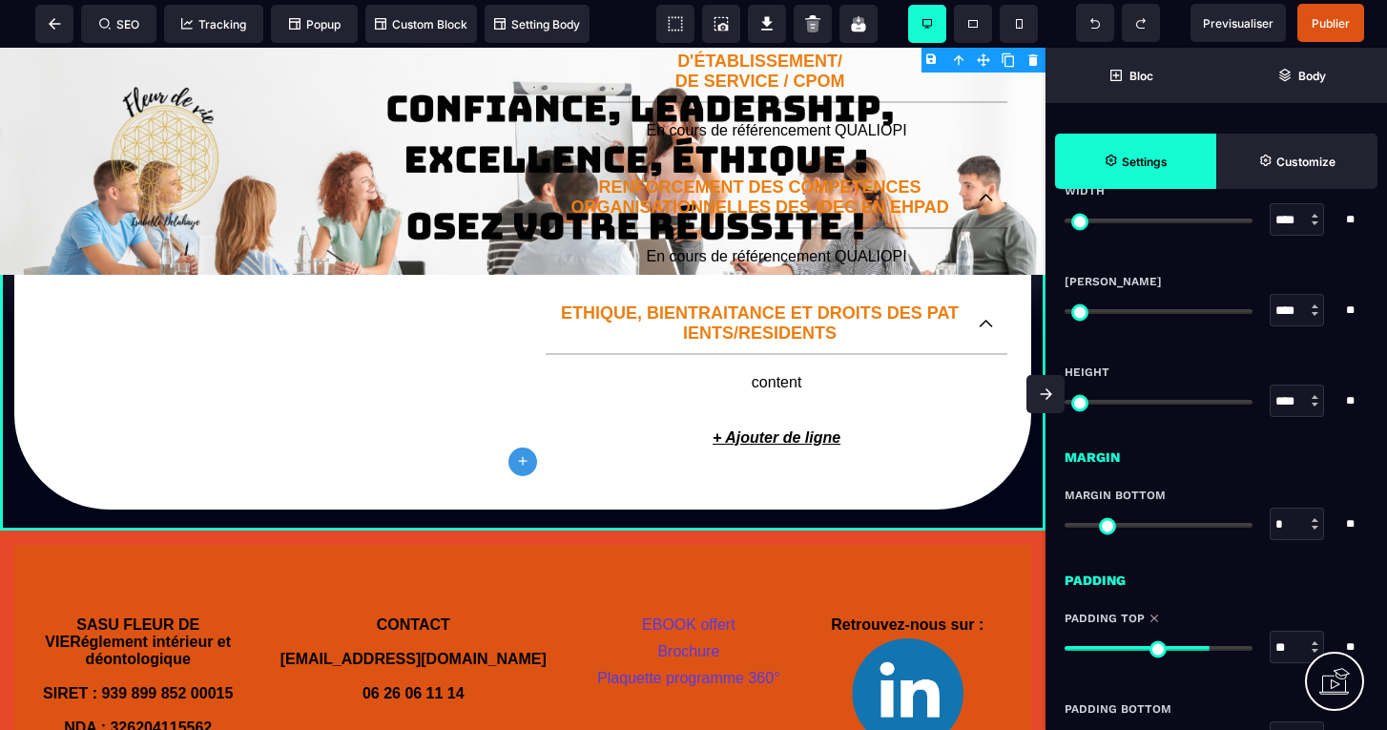
scroll to position [1495, 0]
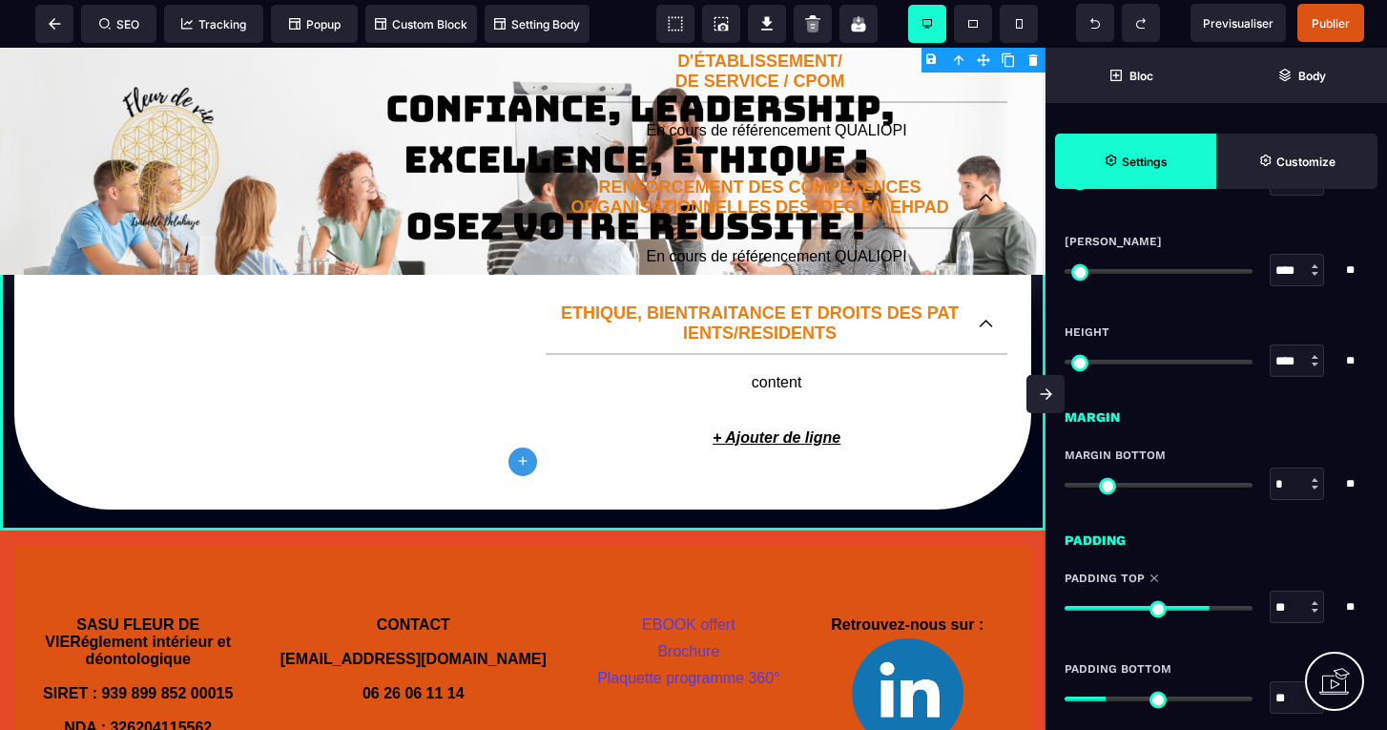
type input "*"
drag, startPoint x: 1073, startPoint y: 484, endPoint x: 1057, endPoint y: 476, distance: 18.3
click at [1057, 476] on div "Margin Bottom * * ** All" at bounding box center [1215, 473] width 341 height 91
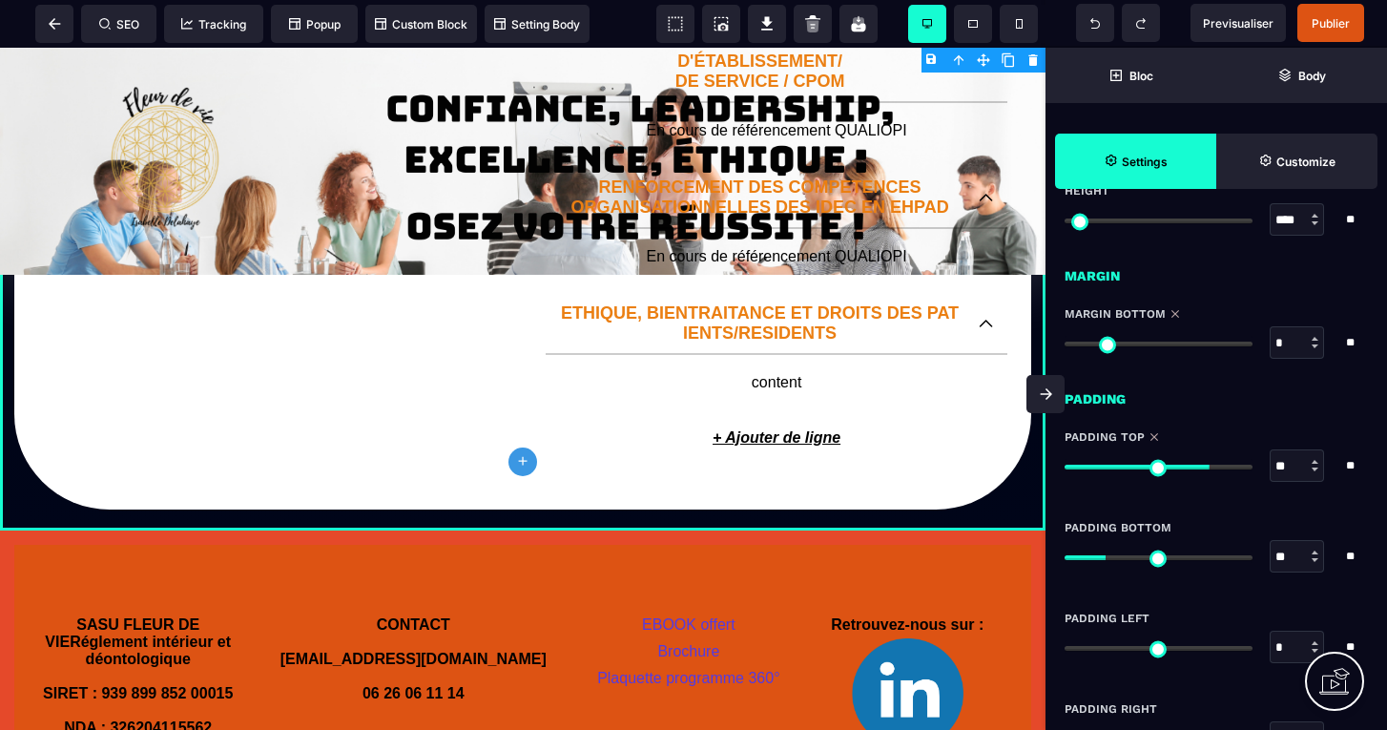
scroll to position [1648, 0]
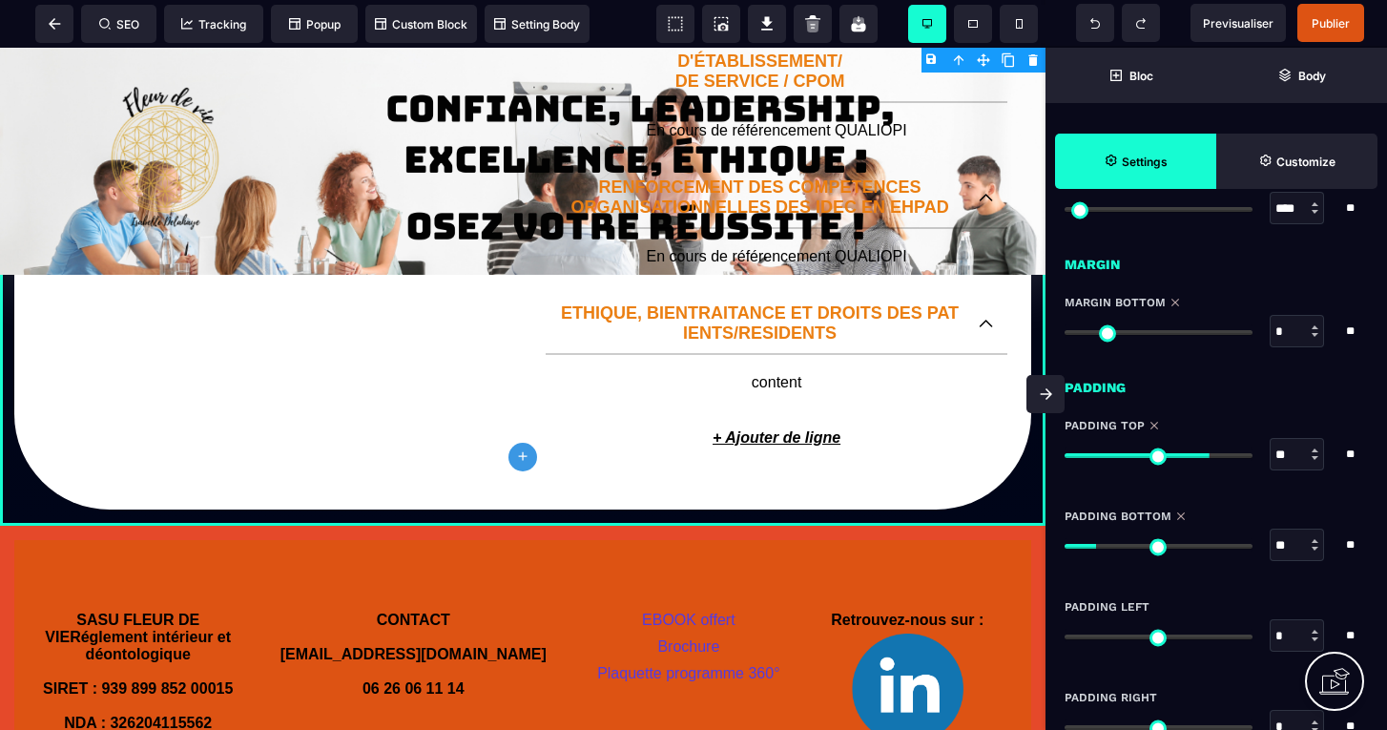
click at [1102, 545] on input "range" at bounding box center [1158, 546] width 188 height 5
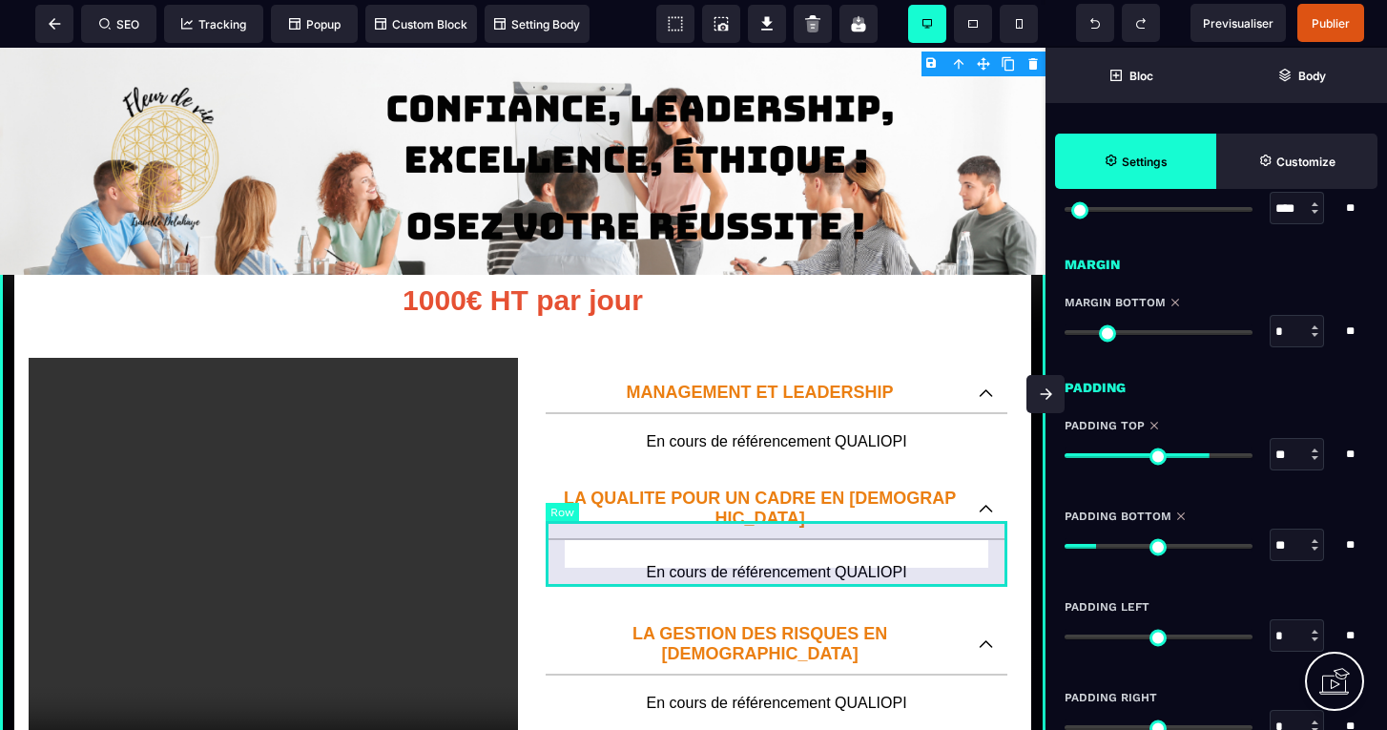
scroll to position [131, 0]
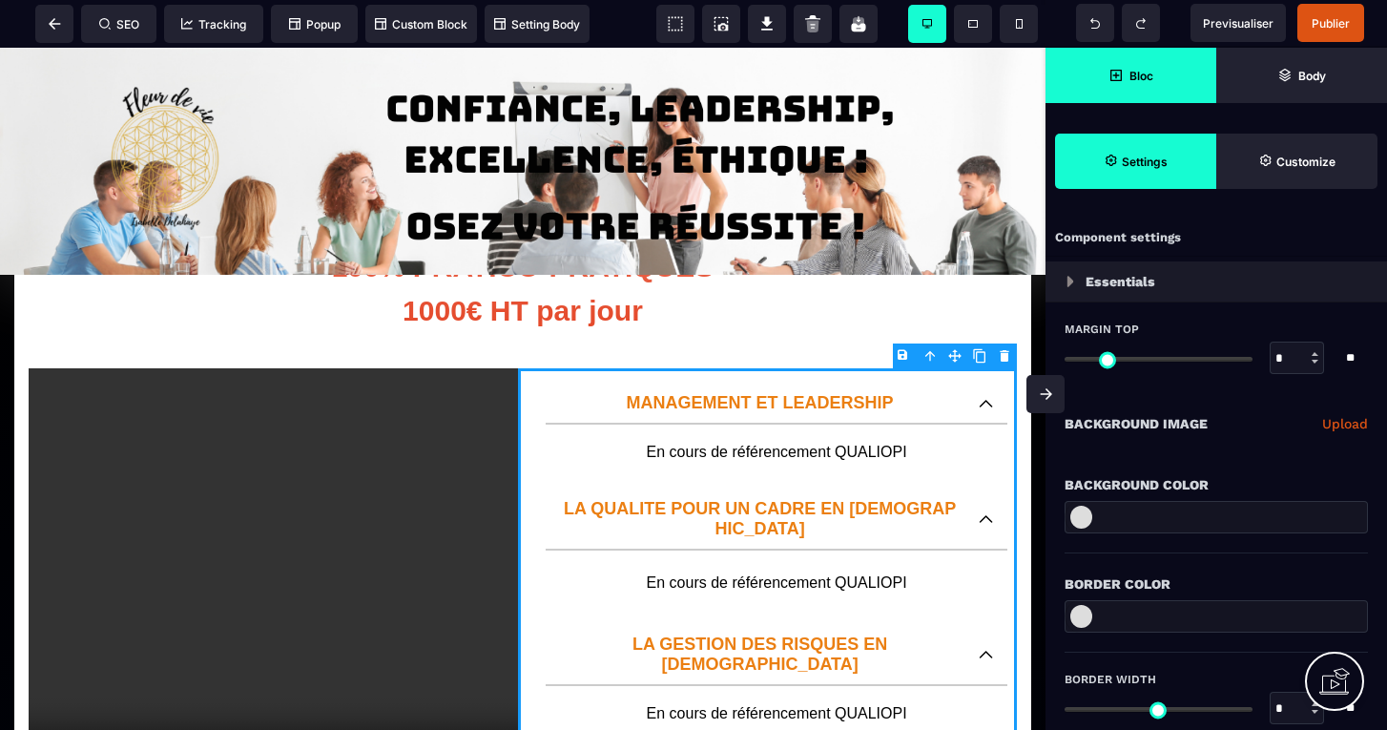
click at [1123, 72] on span "Bloc" at bounding box center [1130, 76] width 45 height 14
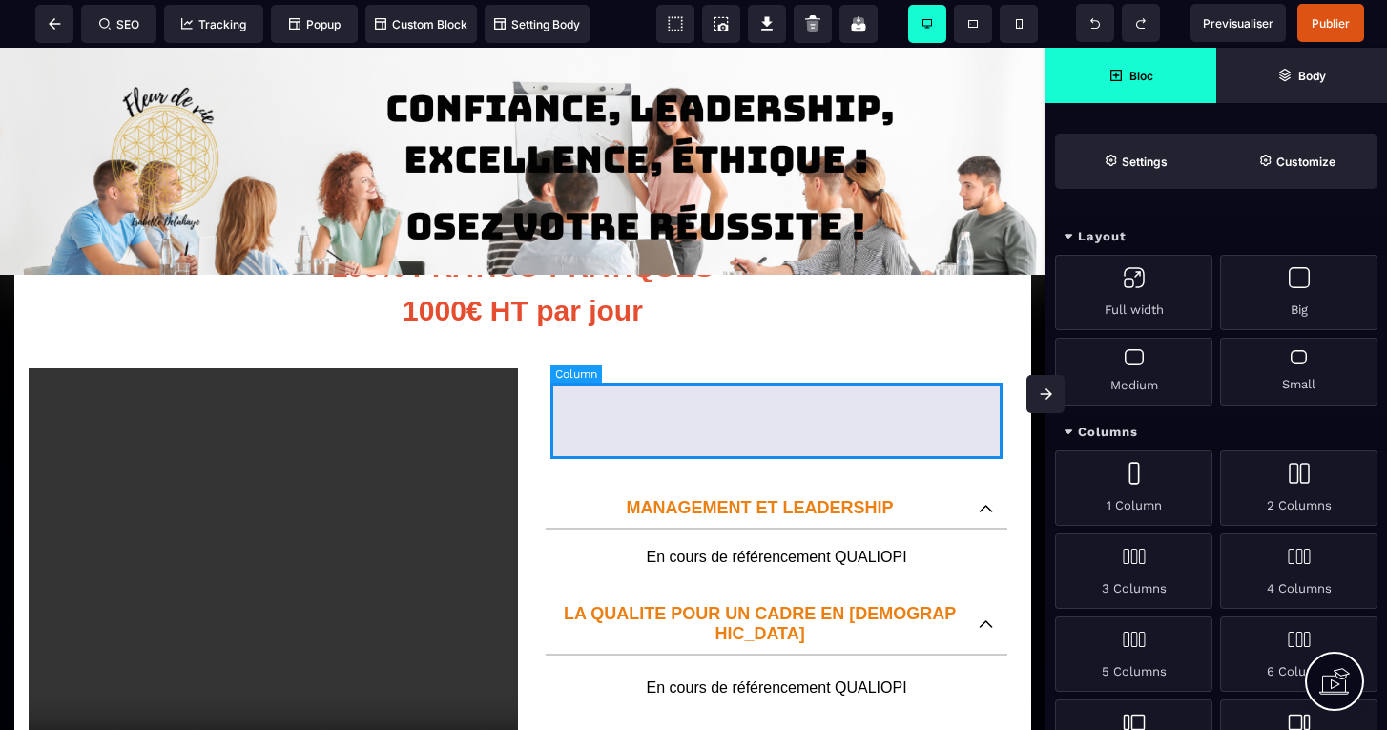
click at [621, 426] on div at bounding box center [776, 420] width 452 height 76
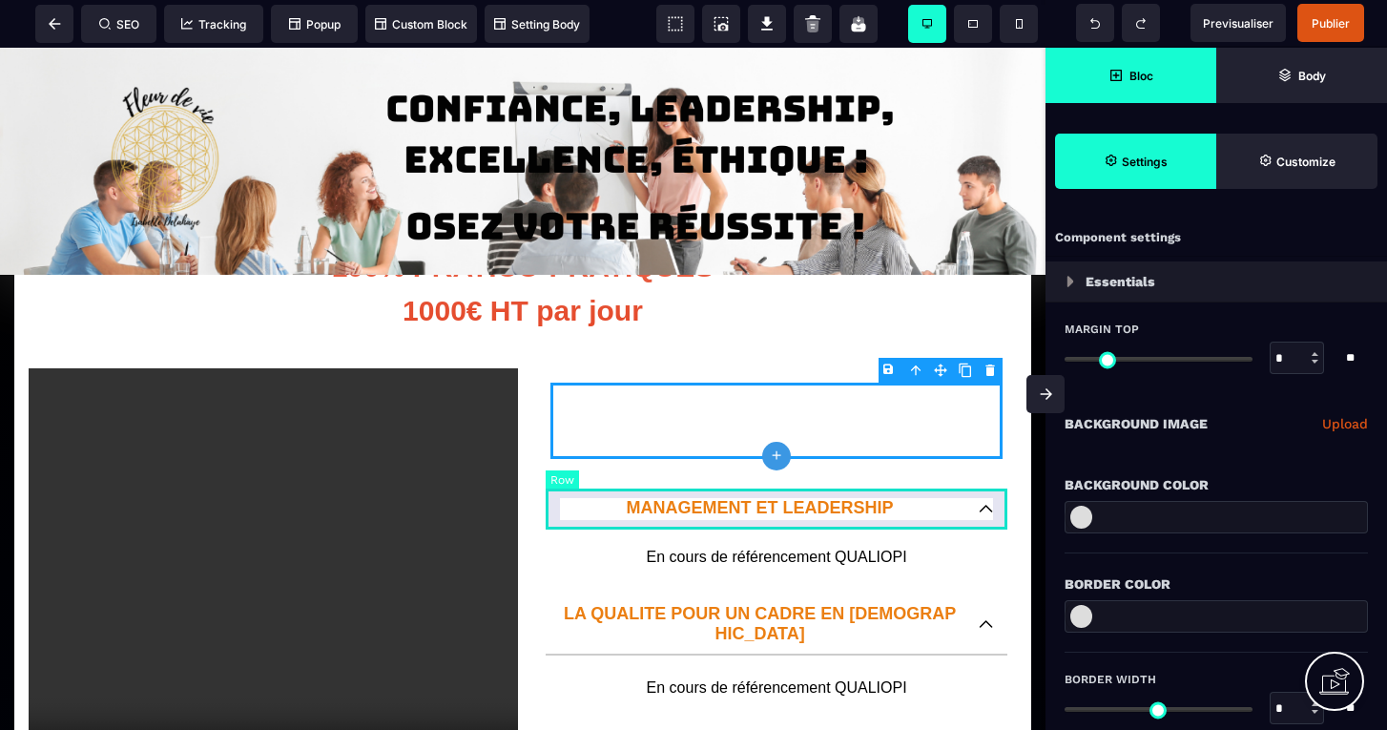
click at [607, 494] on div "MANAGEMENT ET LEADERSHIP" at bounding box center [776, 508] width 462 height 41
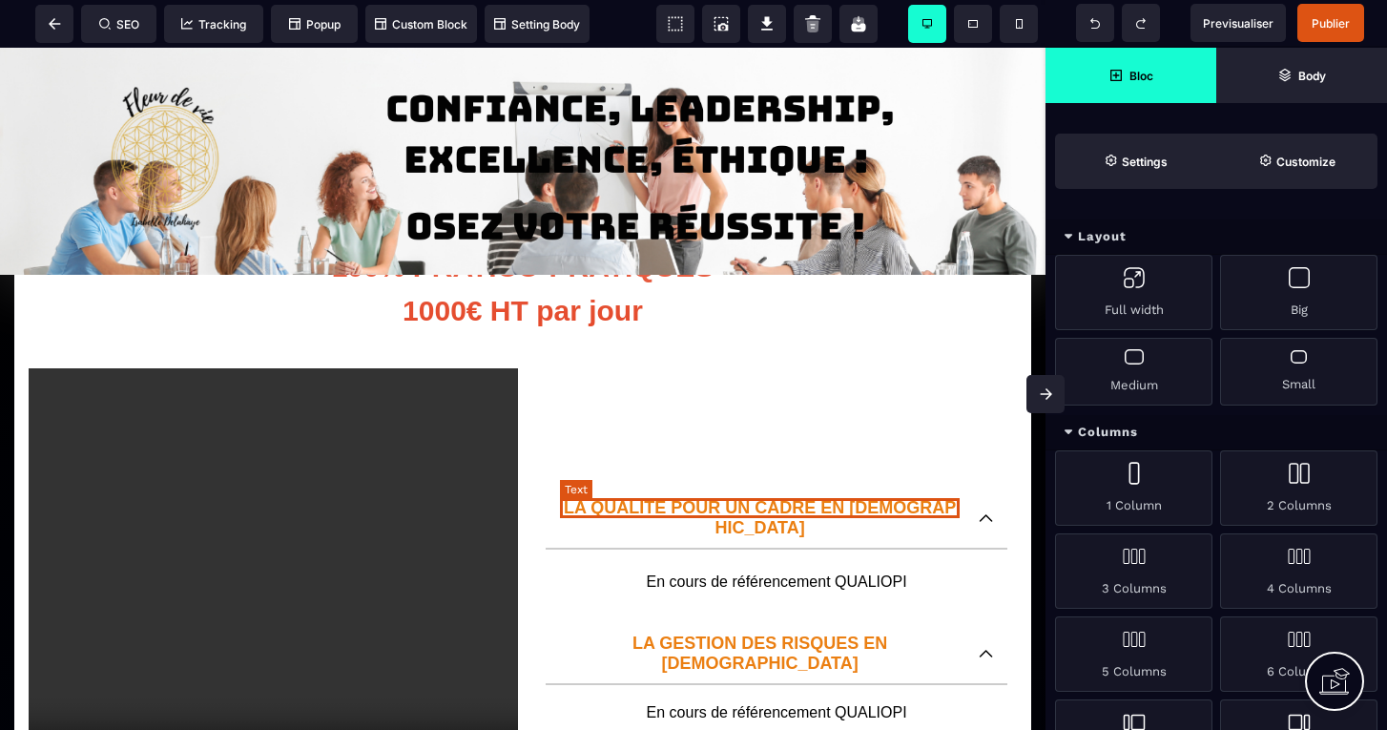
click at [581, 507] on p "LA QUALITE POUR UN CADRE EN SANTE" at bounding box center [760, 518] width 400 height 40
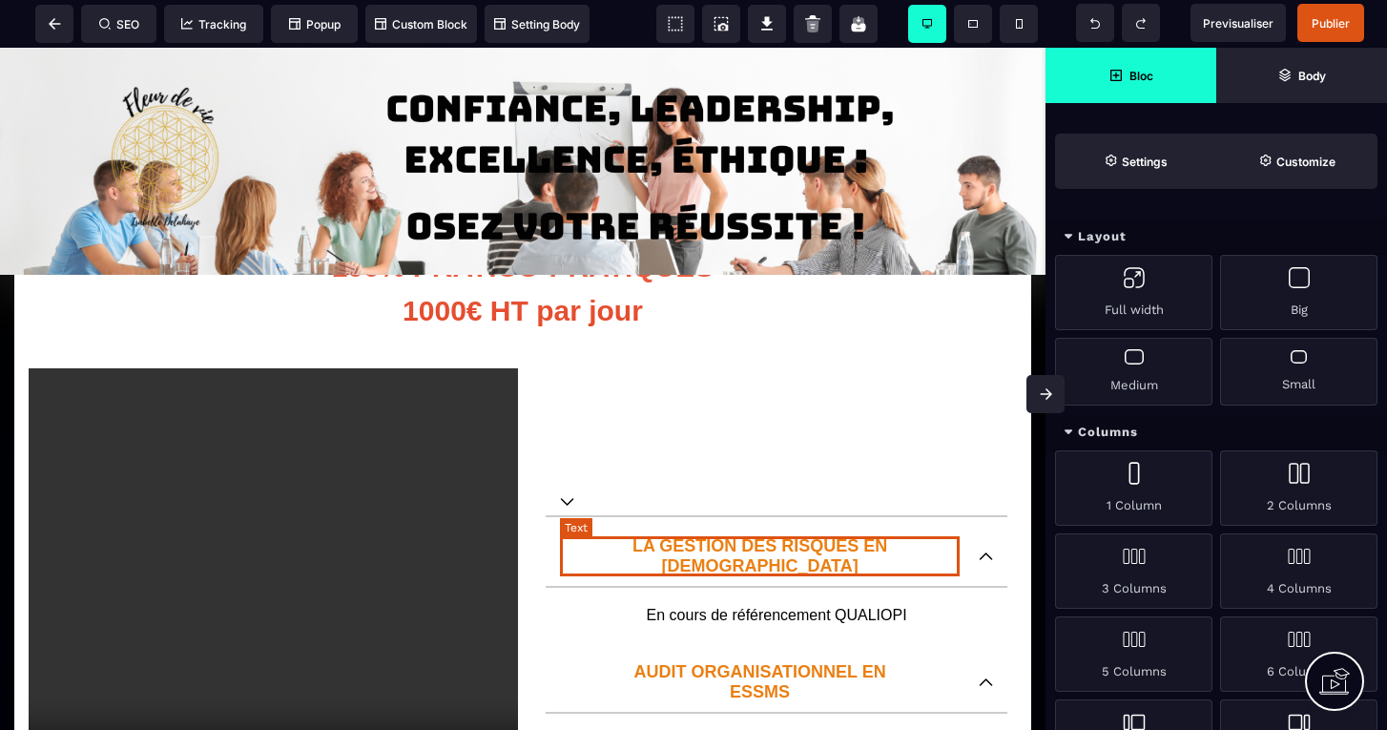
click at [649, 550] on p "LA GESTION DES RISQUES EN SANTE" at bounding box center [760, 556] width 400 height 40
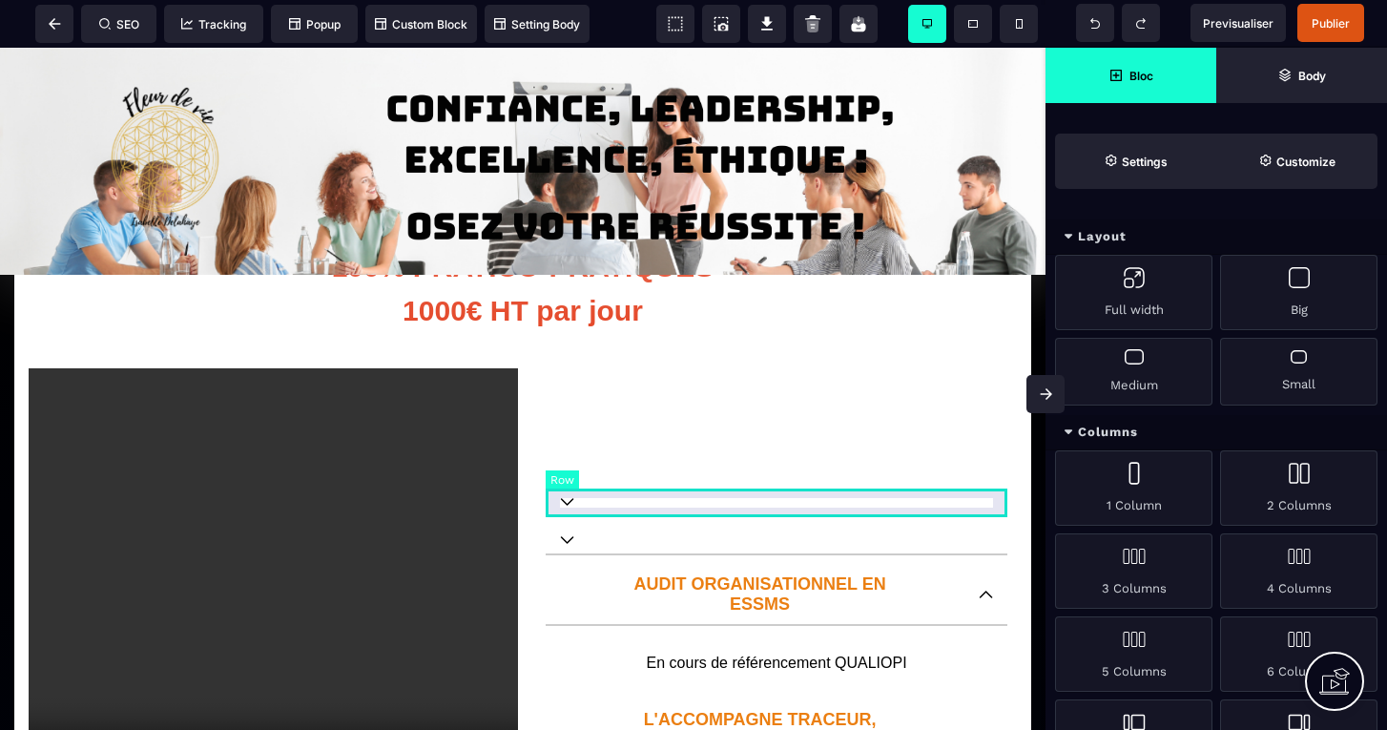
click at [635, 508] on div at bounding box center [776, 502] width 462 height 29
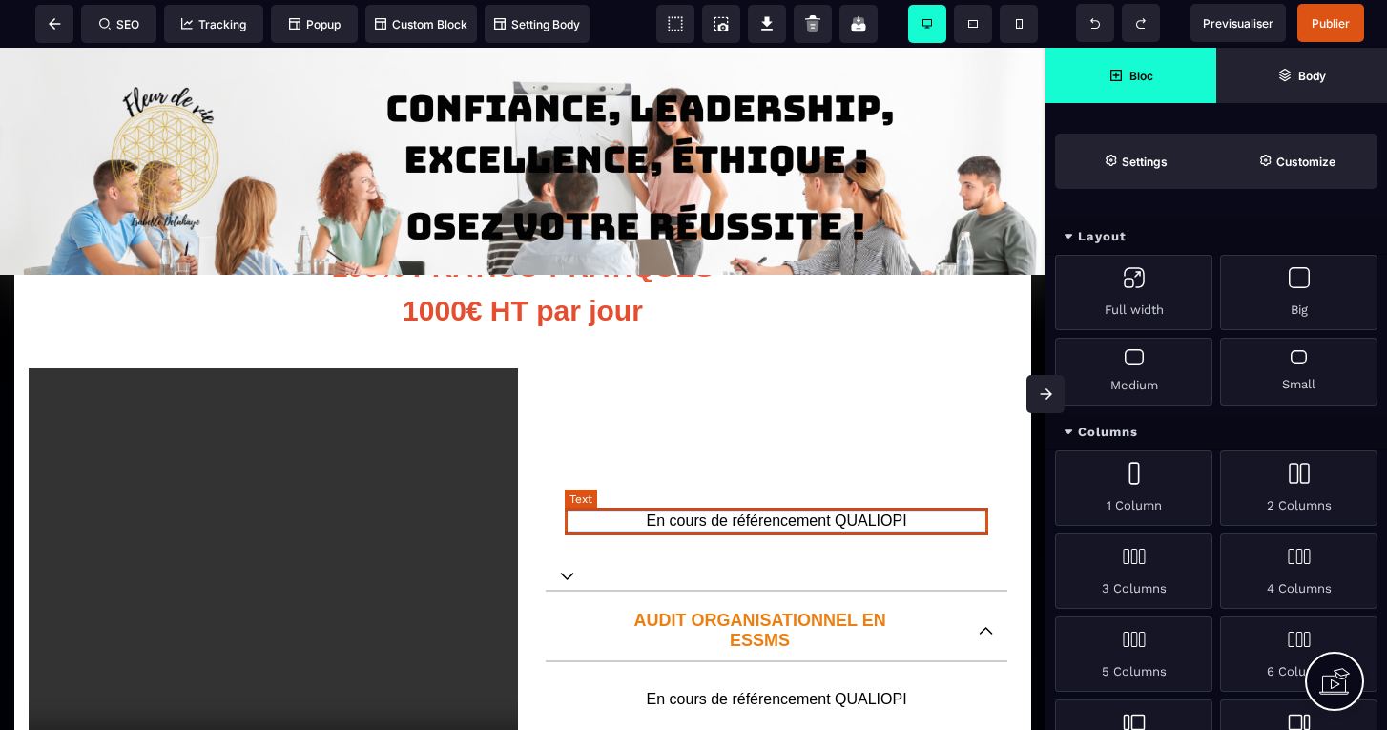
click at [701, 521] on text "En cours de référencement QUALIOPI" at bounding box center [776, 520] width 423 height 27
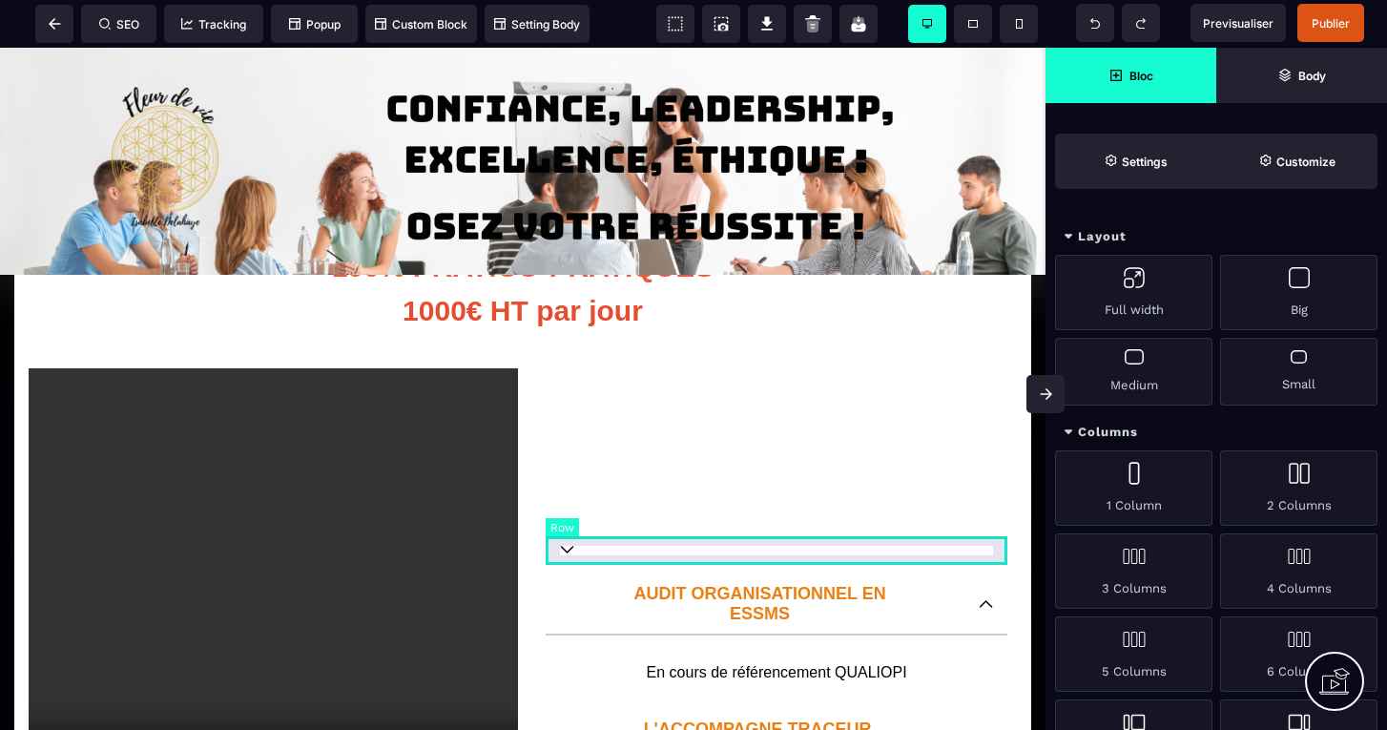
click at [716, 560] on div at bounding box center [776, 550] width 462 height 29
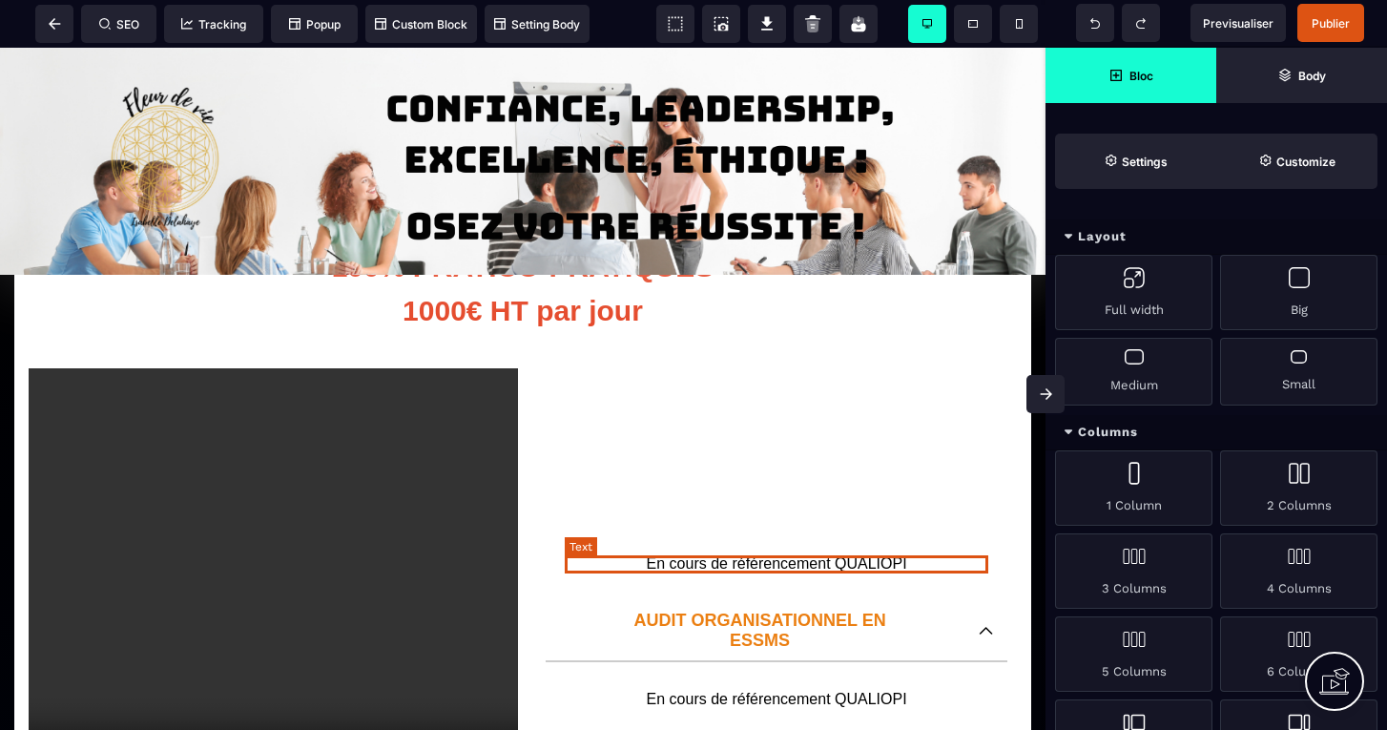
click at [710, 564] on p "En cours de référencement QUALIOPI" at bounding box center [776, 563] width 423 height 17
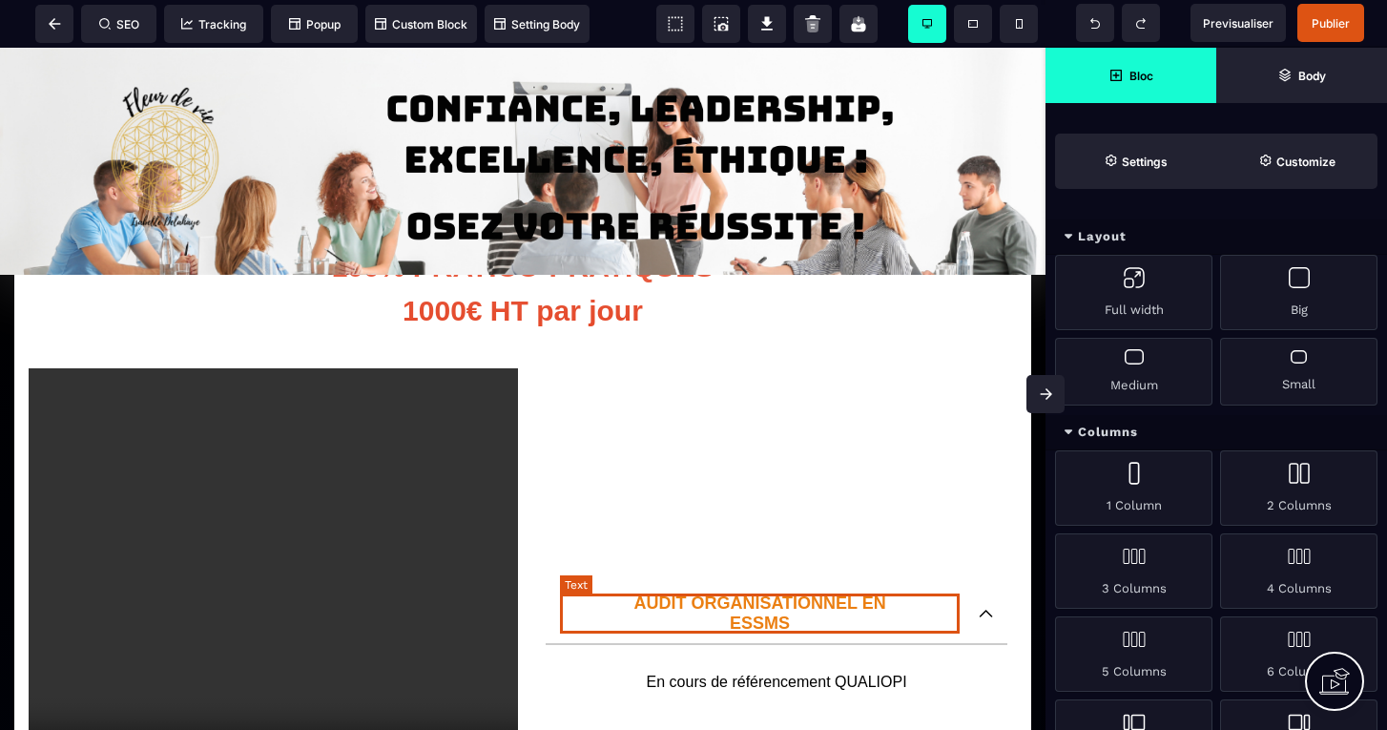
click at [709, 597] on p "AUDIT ORGANISATIONNEL EN ESSMS" at bounding box center [760, 613] width 400 height 40
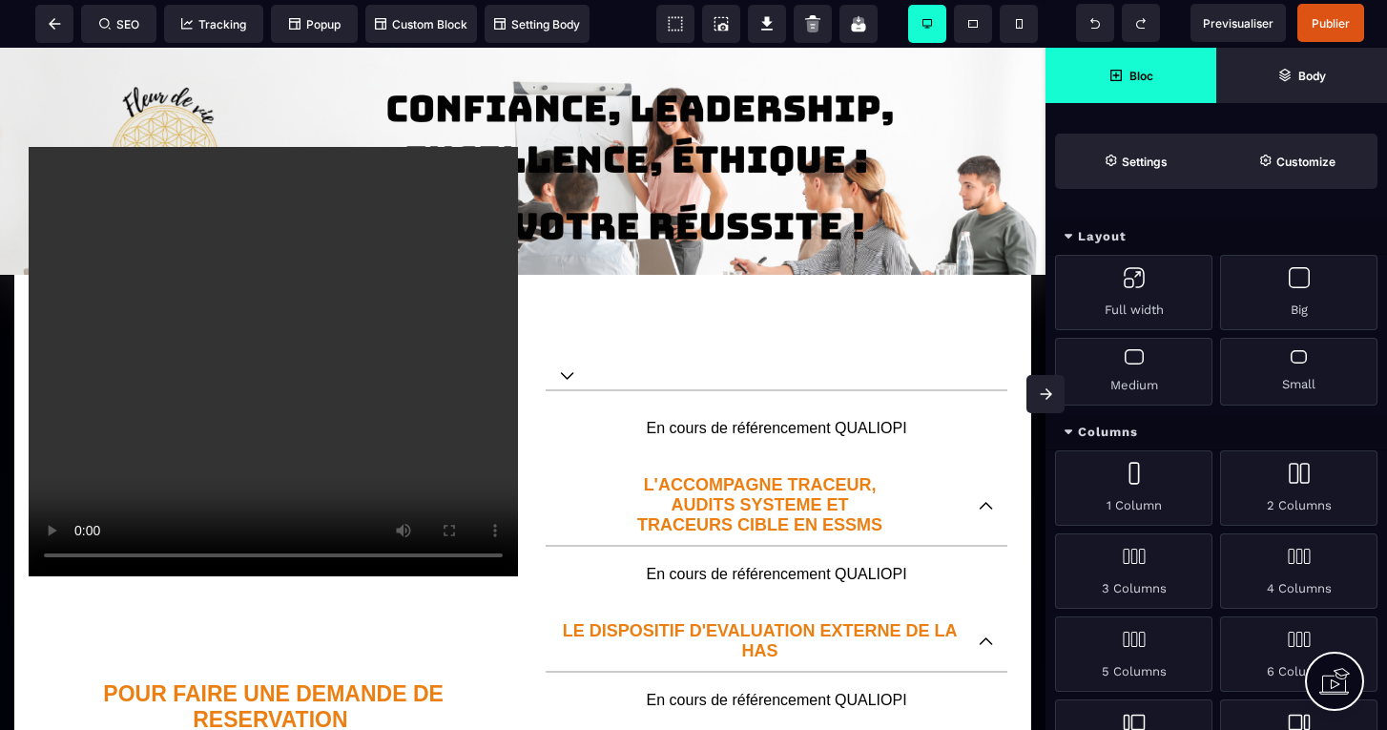
scroll to position [384, 0]
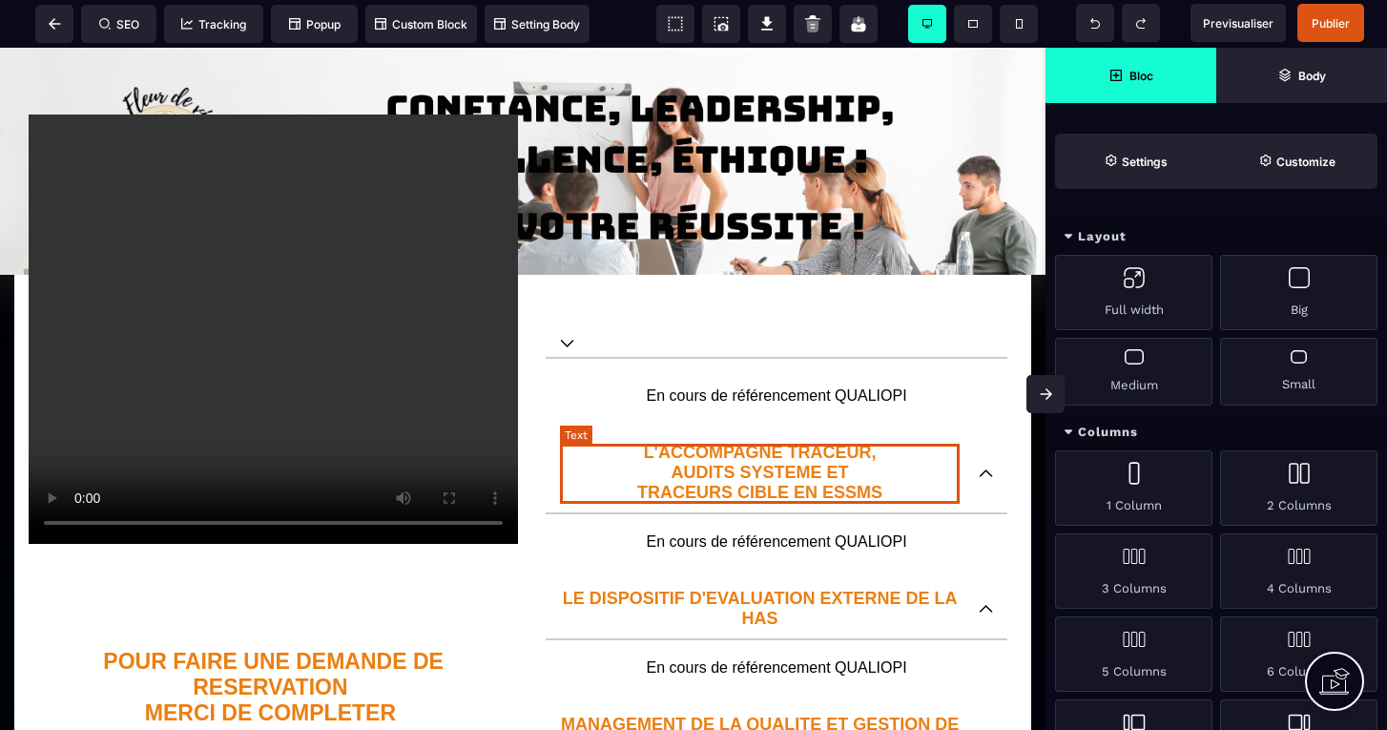
click at [741, 464] on p "L'ACCOMPAGNE TRACEUR, AUDITS SYSTEME ET TRACEURS CIBLE EN ESSMS" at bounding box center [760, 472] width 400 height 60
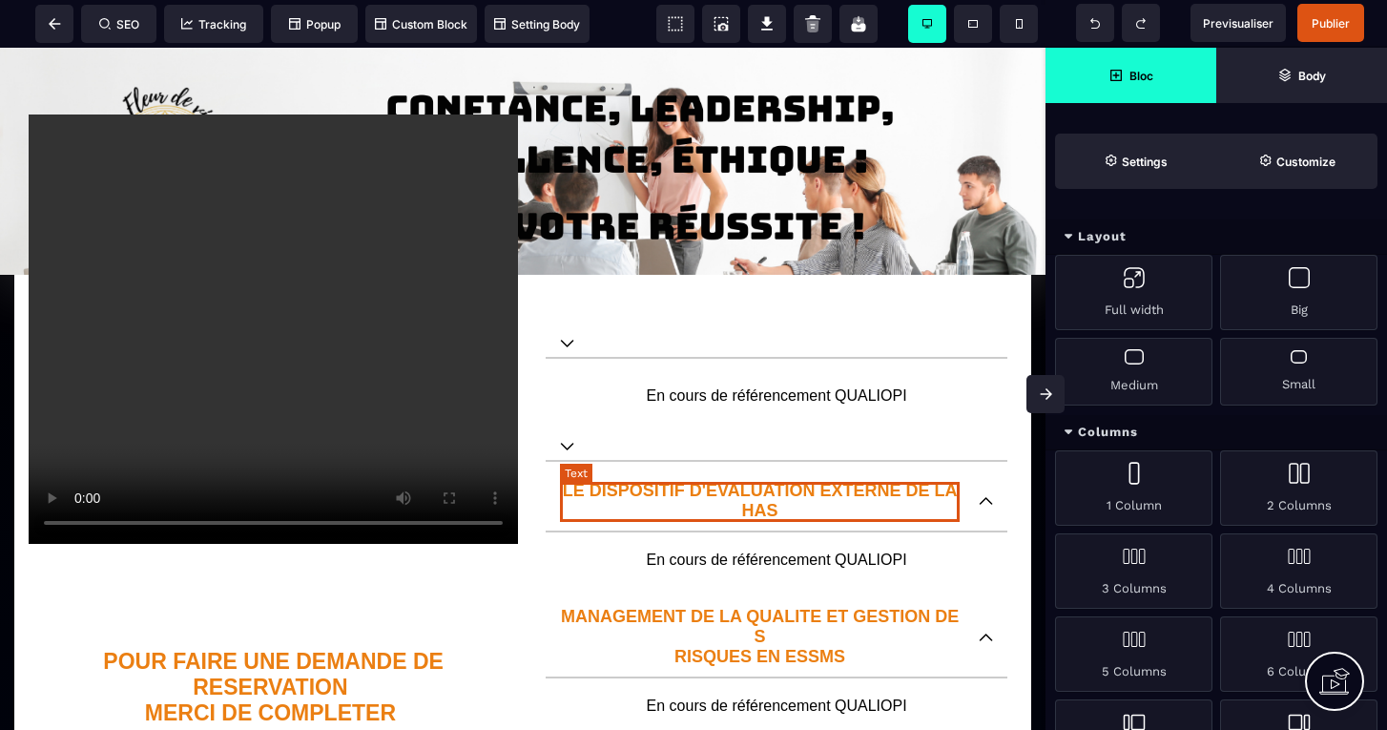
click at [730, 494] on p "LE DISPOSITIF D'EVALUATION EXTERNE DE LA HAS" at bounding box center [760, 501] width 400 height 40
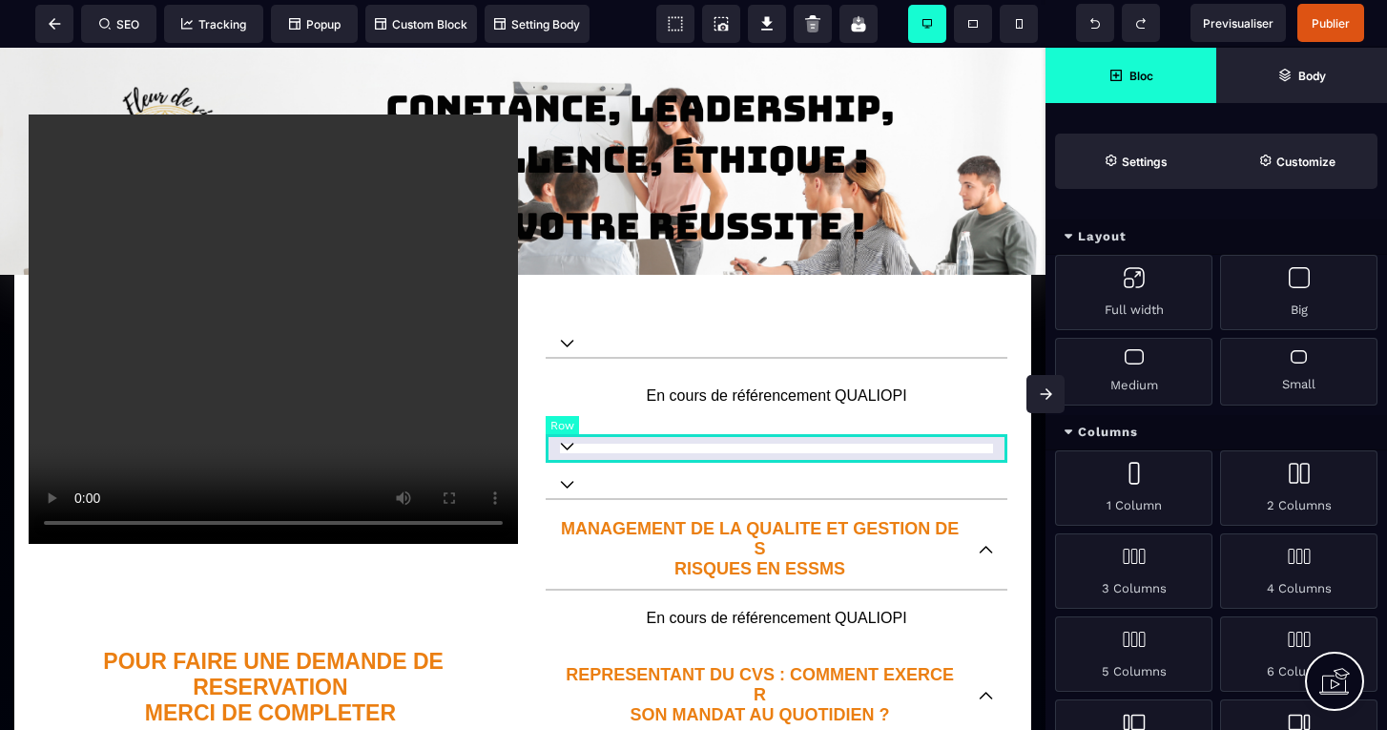
click at [724, 460] on div at bounding box center [776, 447] width 462 height 29
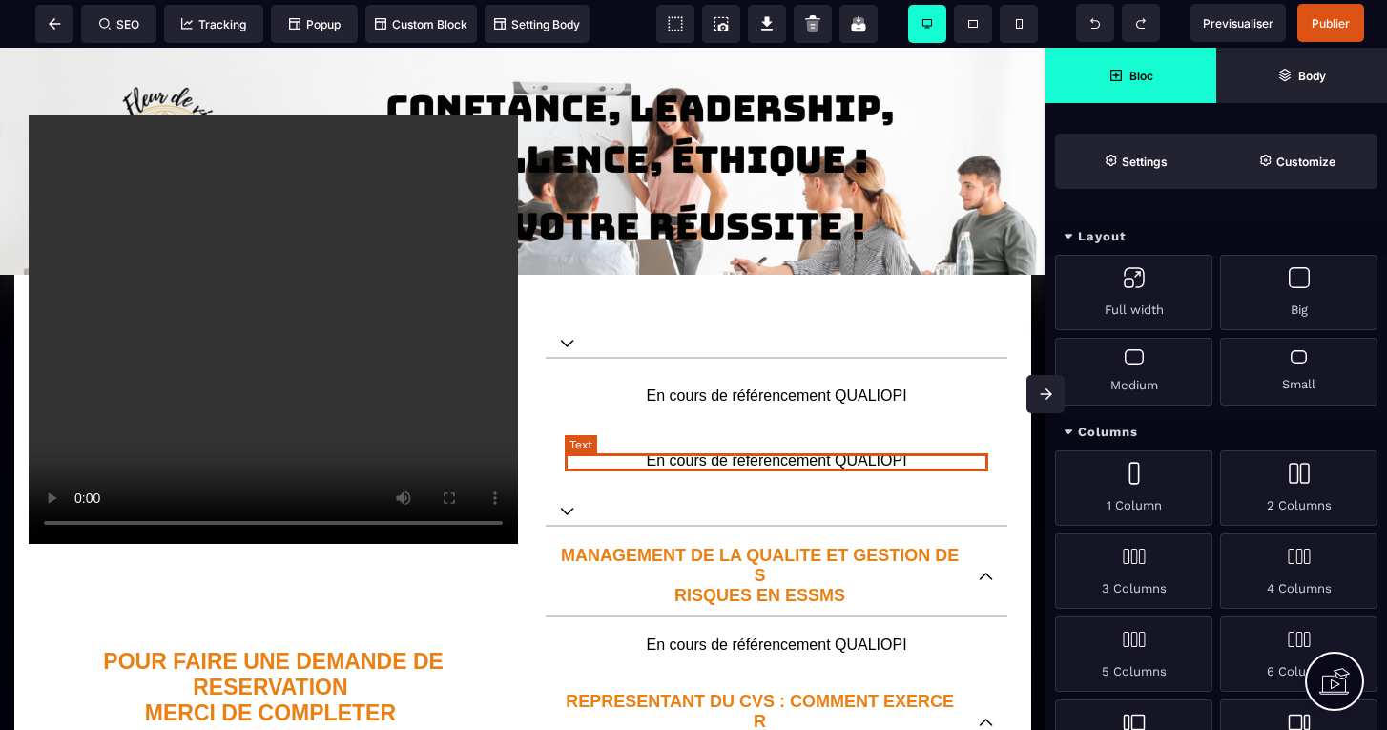
click at [718, 462] on p "En cours de référencement QUALIOPI" at bounding box center [776, 460] width 423 height 17
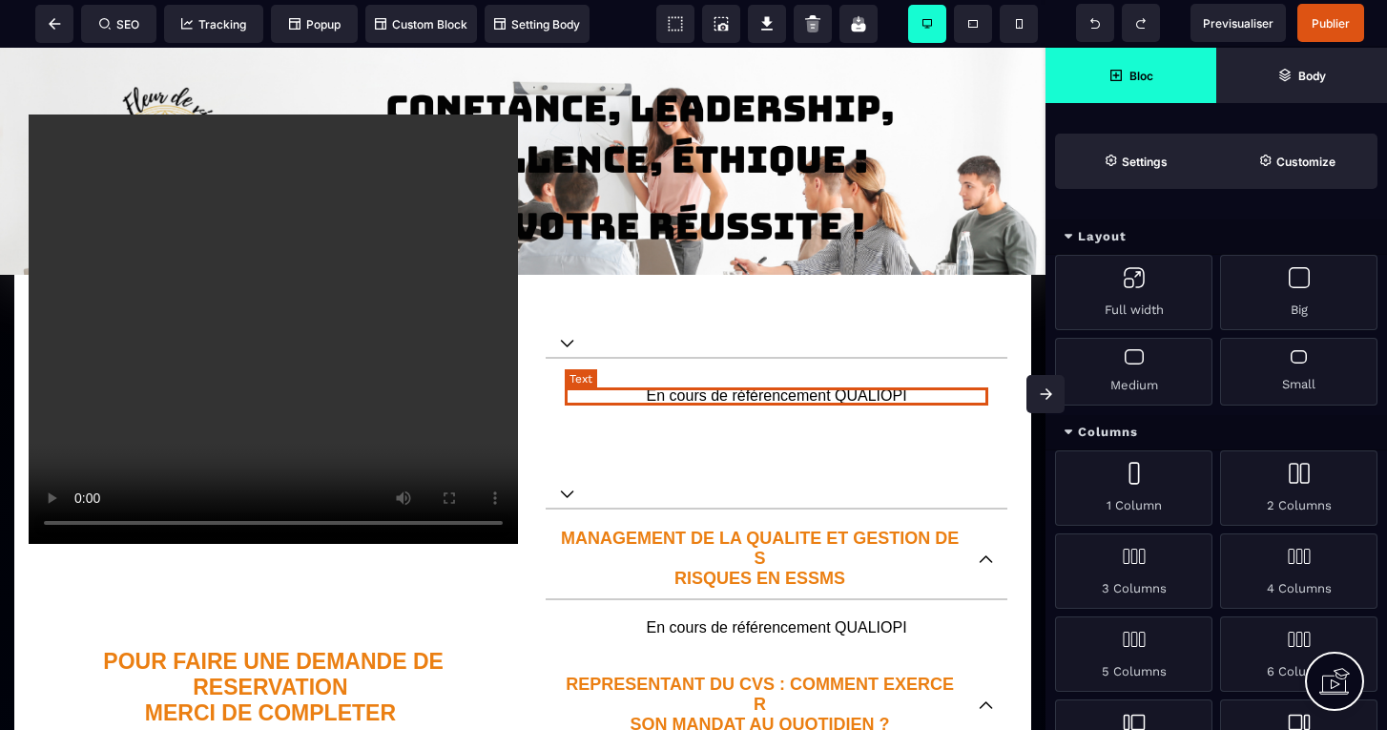
click at [723, 404] on p "En cours de référencement QUALIOPI" at bounding box center [776, 395] width 423 height 17
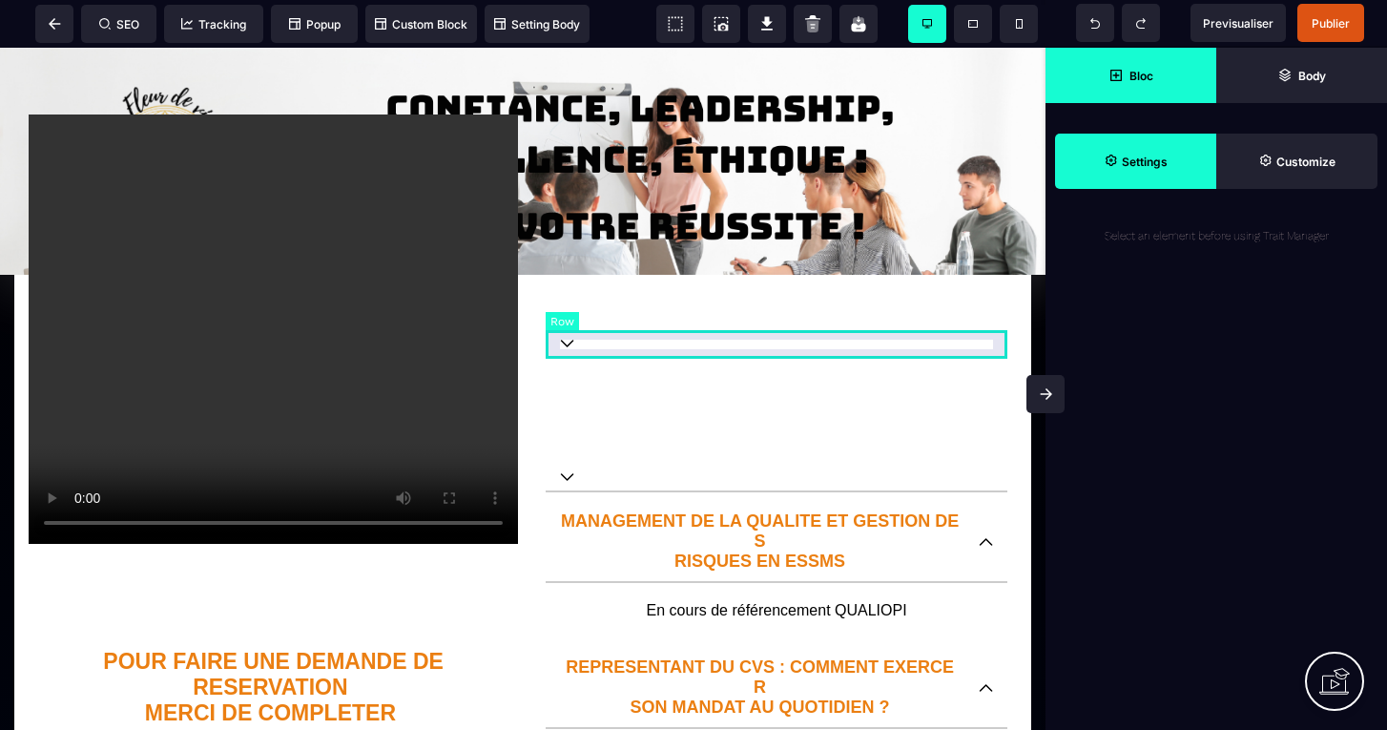
click at [702, 355] on div at bounding box center [776, 344] width 462 height 29
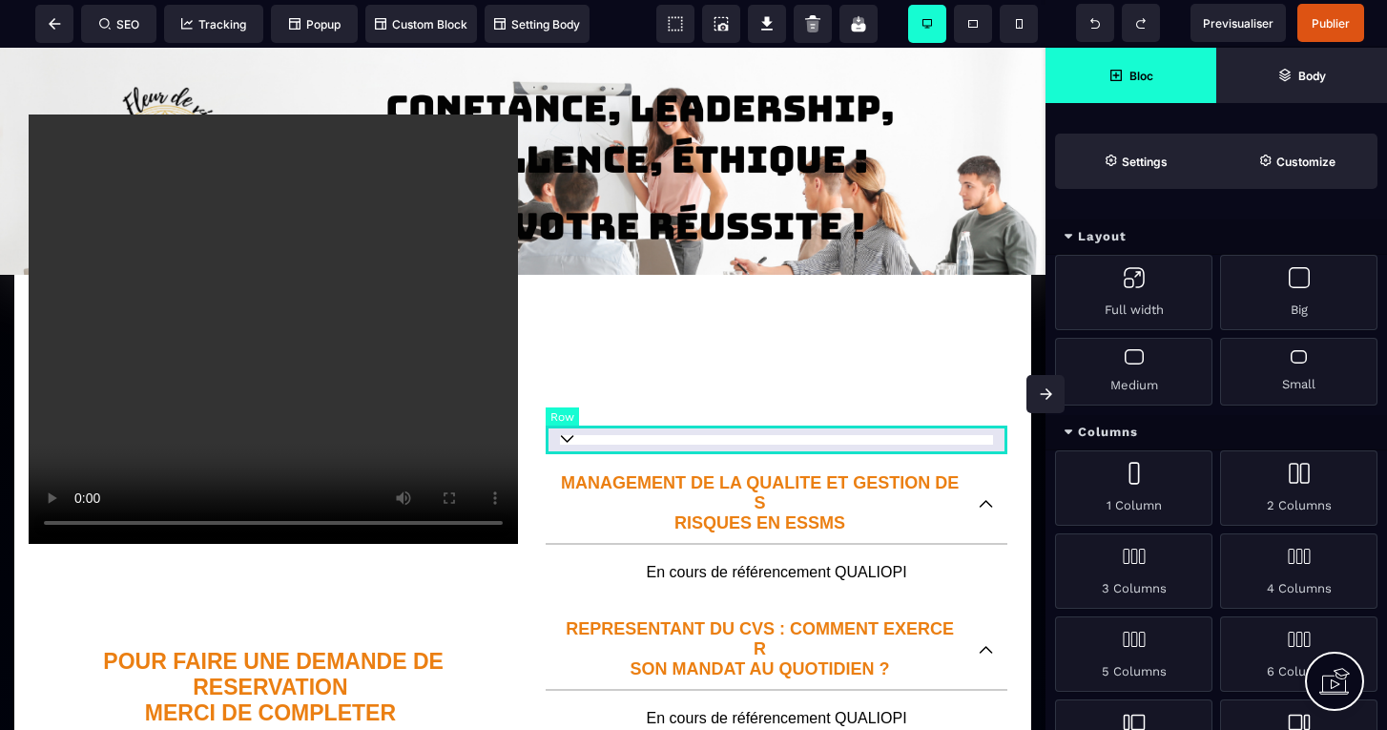
click at [674, 447] on div at bounding box center [776, 439] width 462 height 29
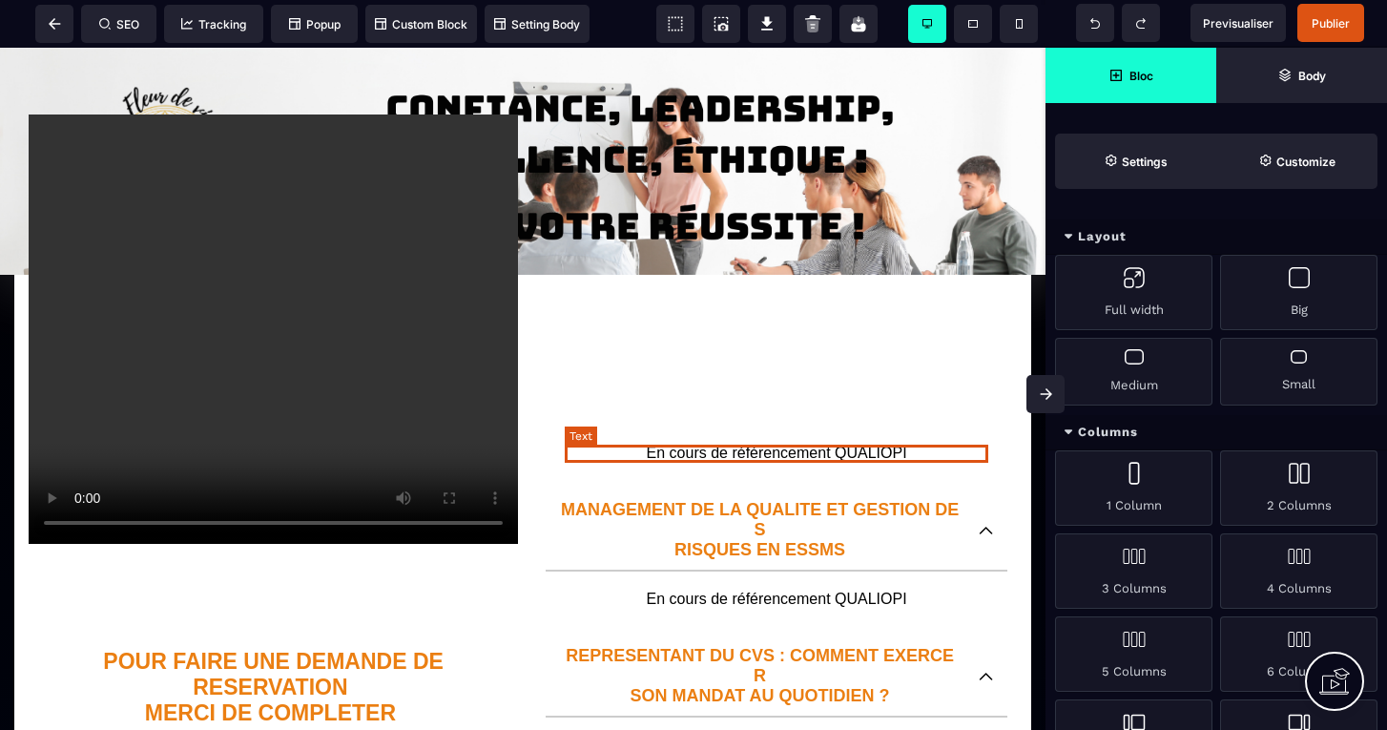
click at [684, 461] on p "En cours de référencement QUALIOPI" at bounding box center [776, 452] width 423 height 17
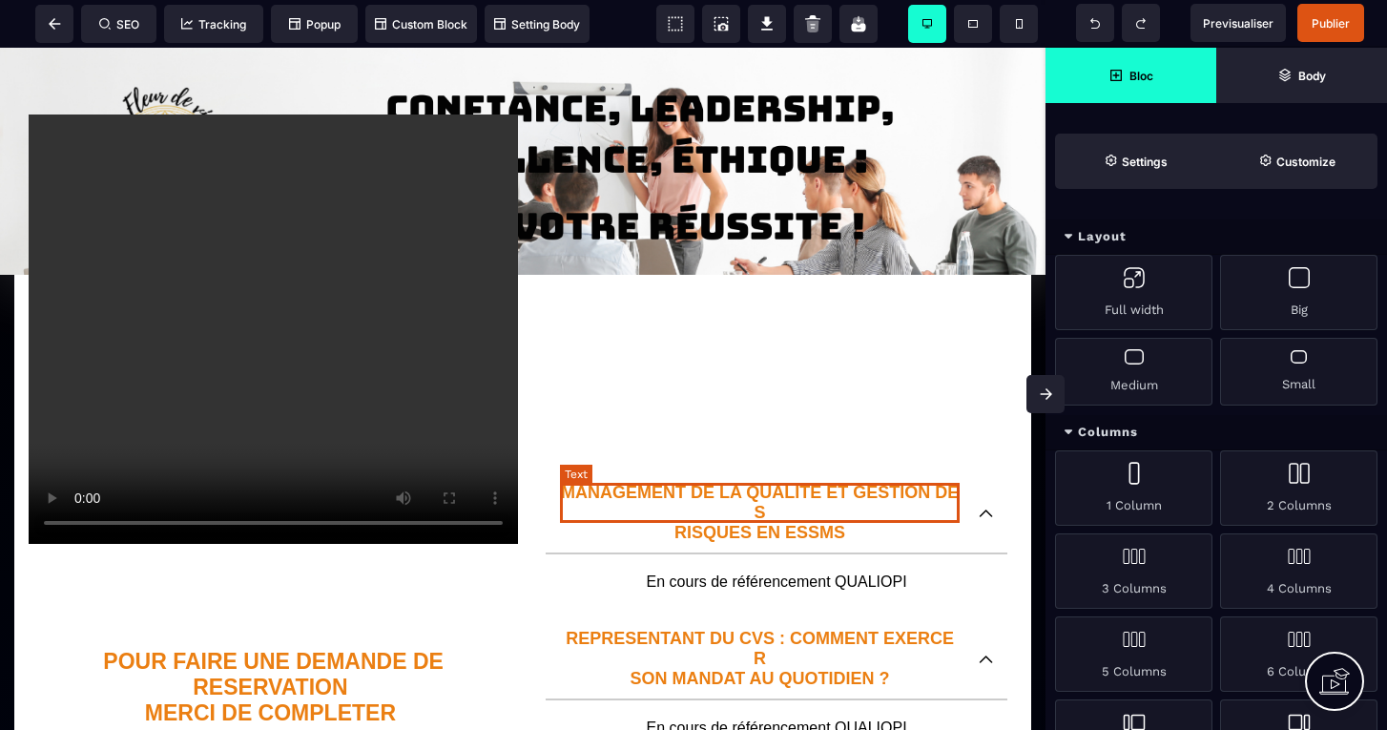
click at [686, 496] on p "MANAGEMENT DE LA QUALITE ET GESTION DES RISQUES EN ESSMS" at bounding box center [760, 513] width 400 height 60
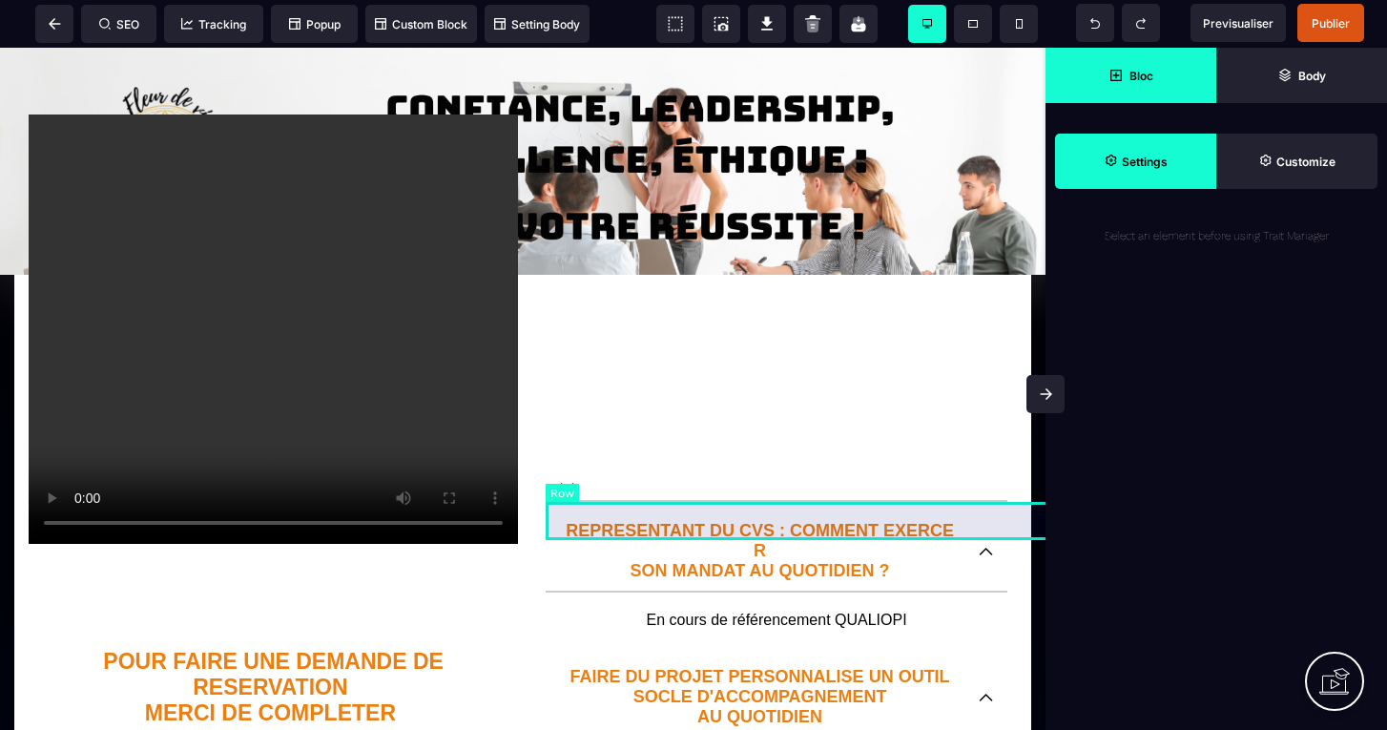
click at [688, 505] on div "En cours de référencement QUALIOPI" at bounding box center [1067, 521] width 1045 height 38
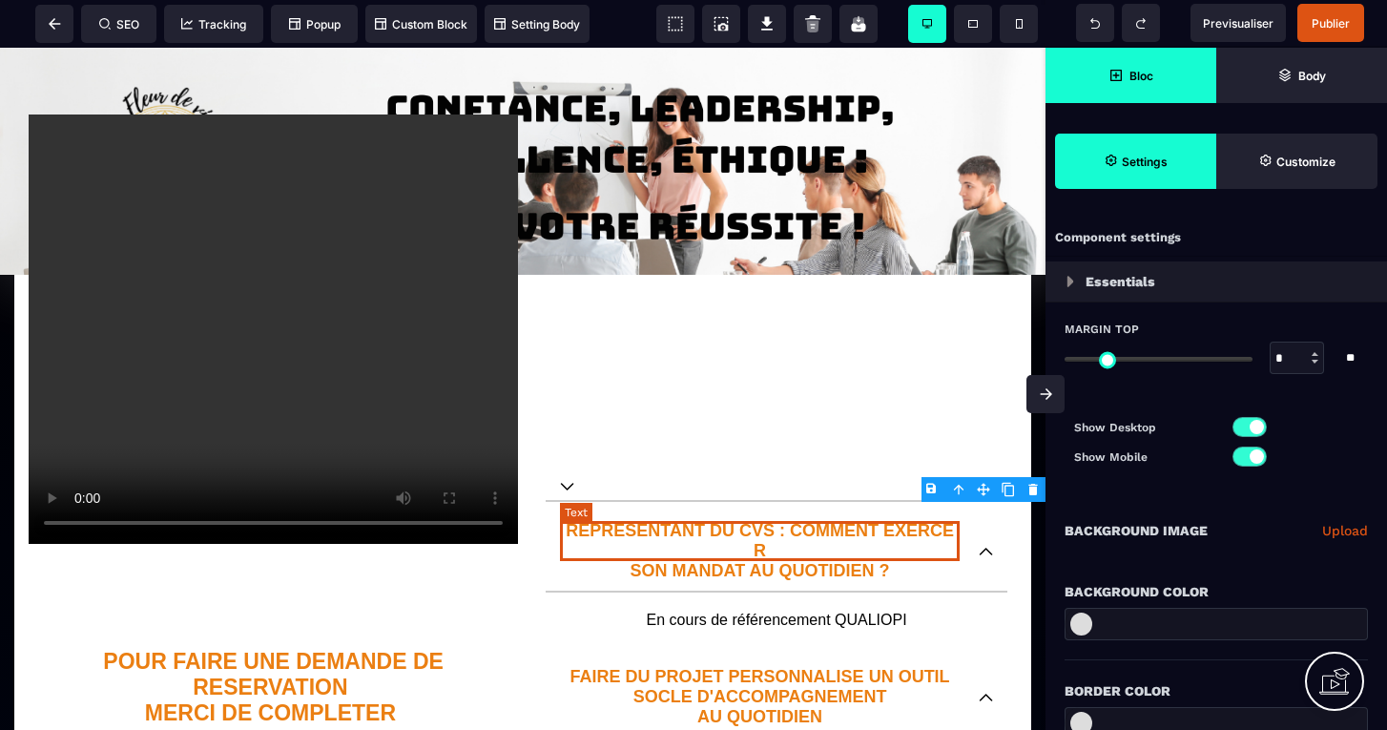
click at [682, 528] on p "REPRESENTANT DU CVS : COMMENT EXERCER SON MANDAT AU QUOTIDIEN ?" at bounding box center [760, 551] width 400 height 60
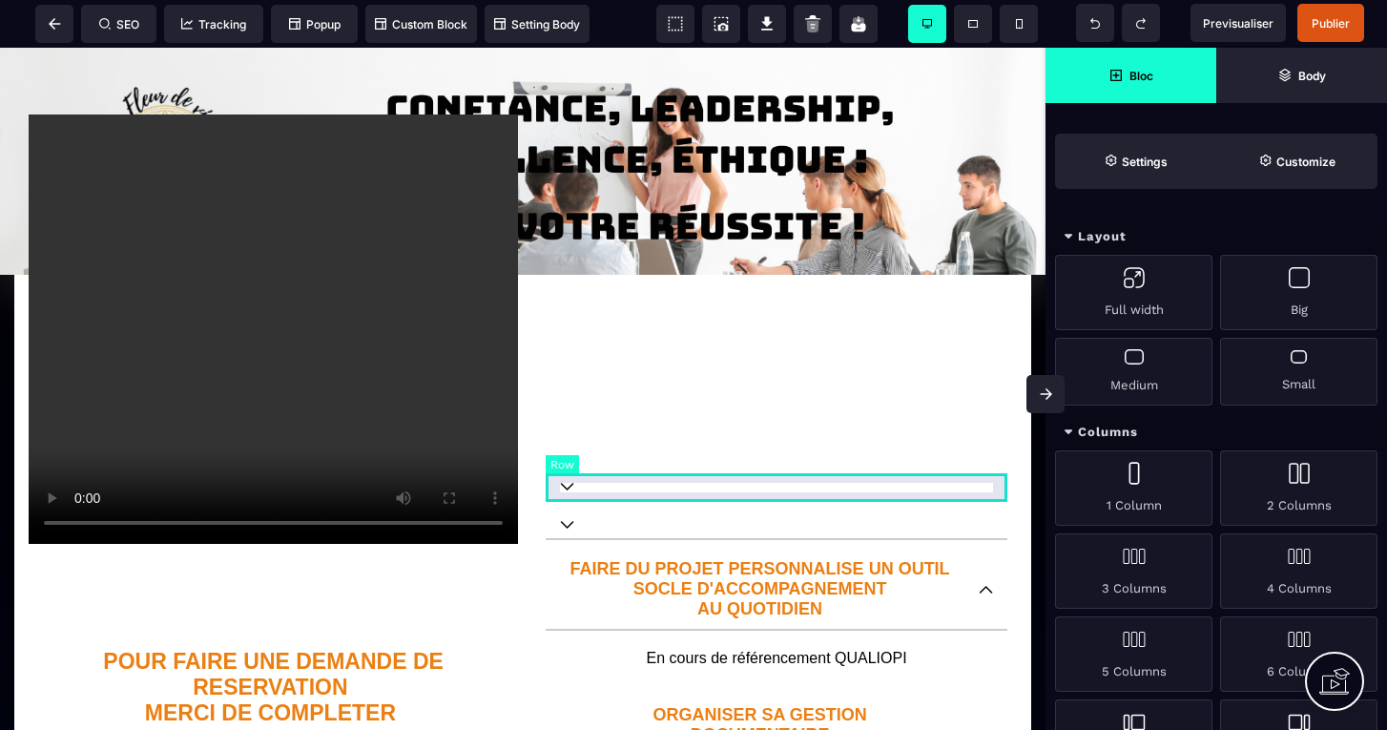
click at [676, 496] on div at bounding box center [776, 487] width 462 height 29
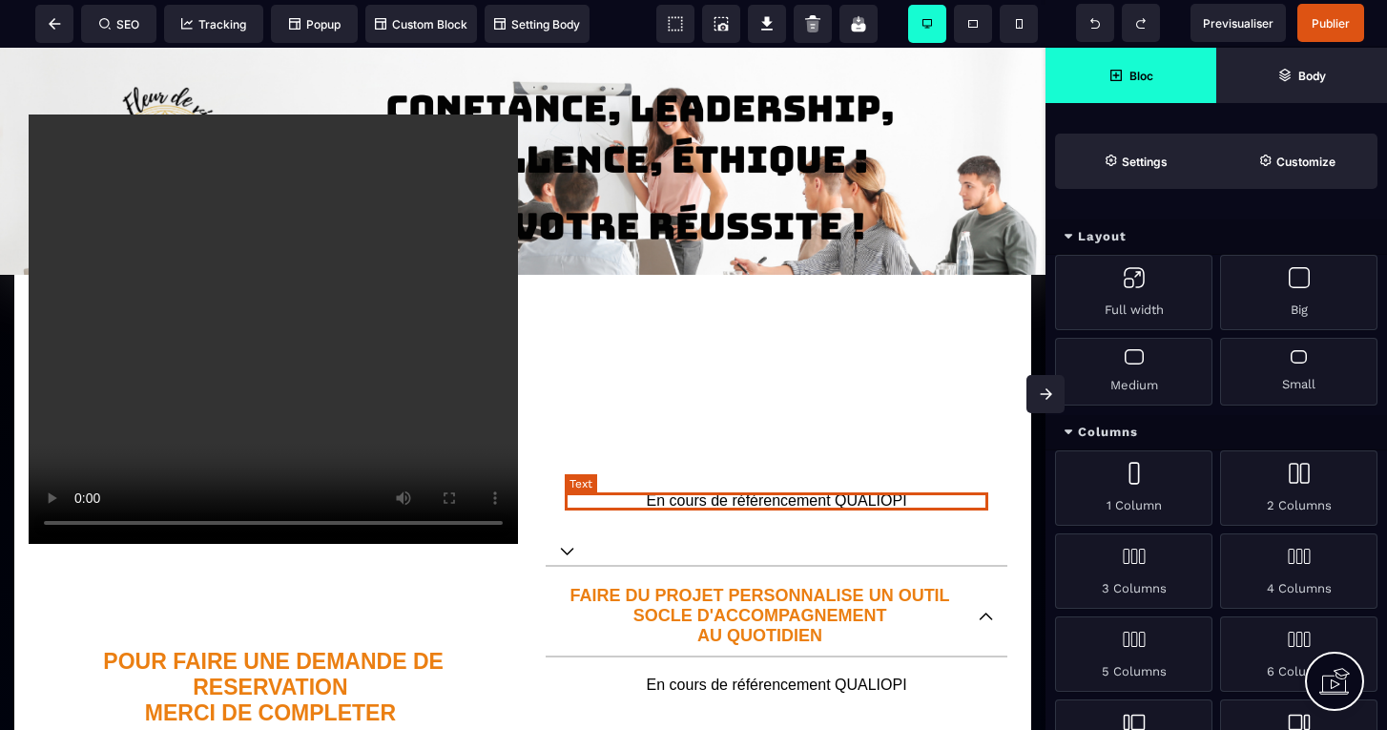
click at [677, 504] on p "En cours de référencement QUALIOPI" at bounding box center [776, 500] width 423 height 17
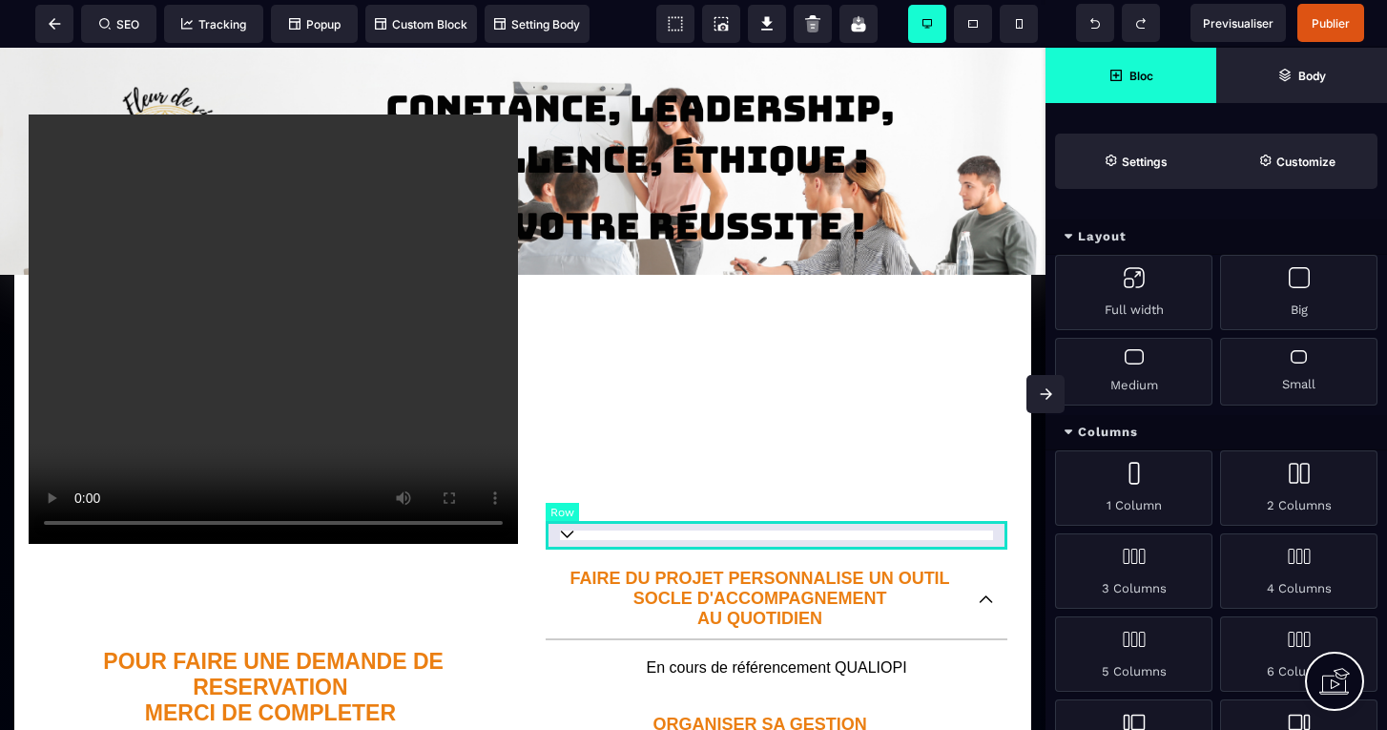
click at [678, 547] on div at bounding box center [776, 535] width 462 height 29
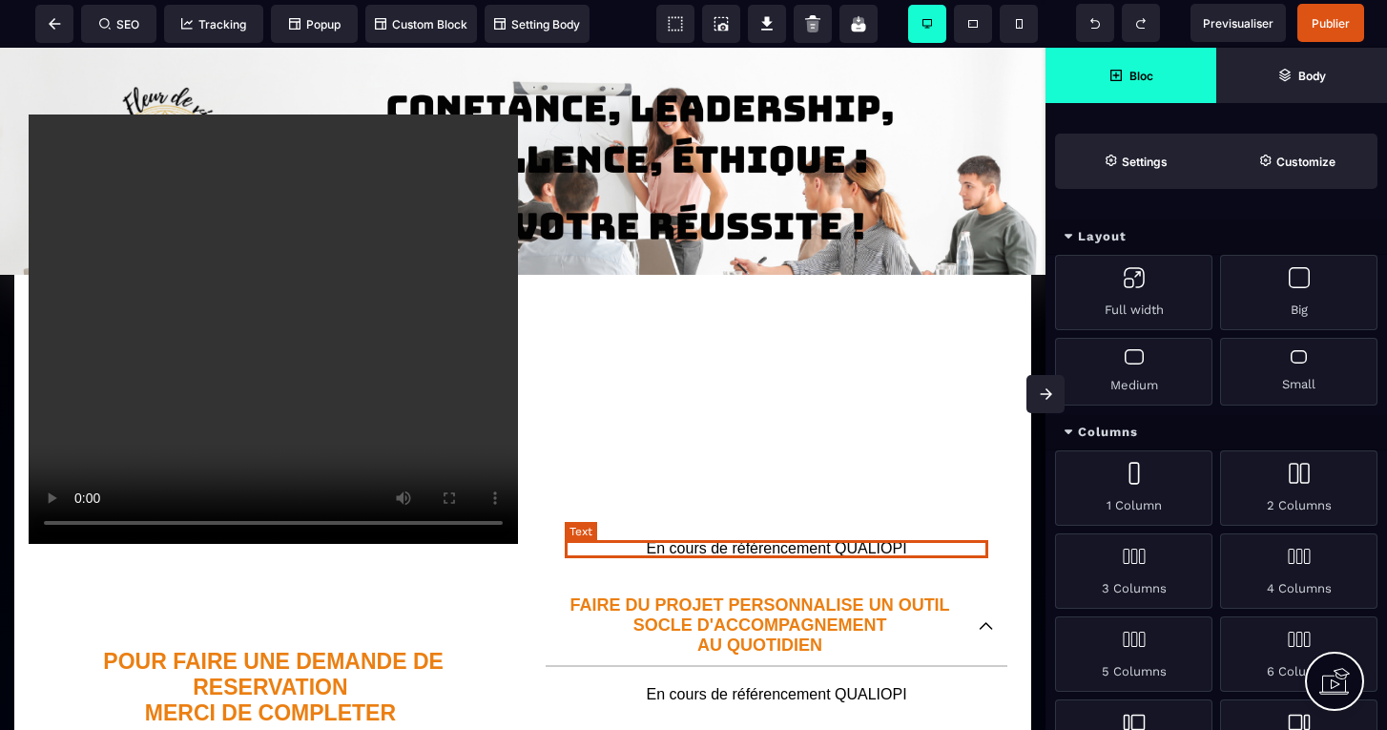
click at [679, 551] on p "En cours de référencement QUALIOPI" at bounding box center [776, 548] width 423 height 17
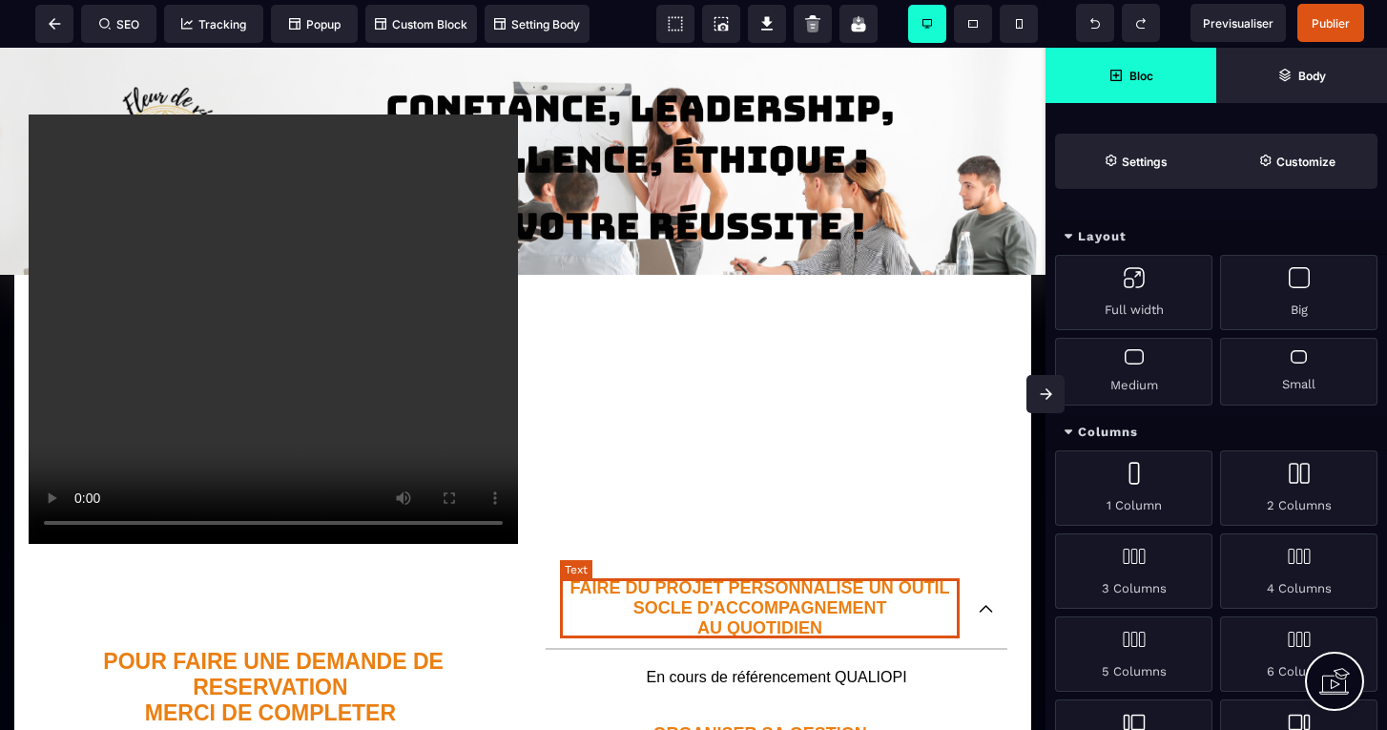
click at [688, 584] on p "FAIRE DU PROJET PERSONNALISE UN OUTIL SOCLE D'ACCOMPAGNEMENT AU QUOTIDIEN" at bounding box center [760, 608] width 400 height 60
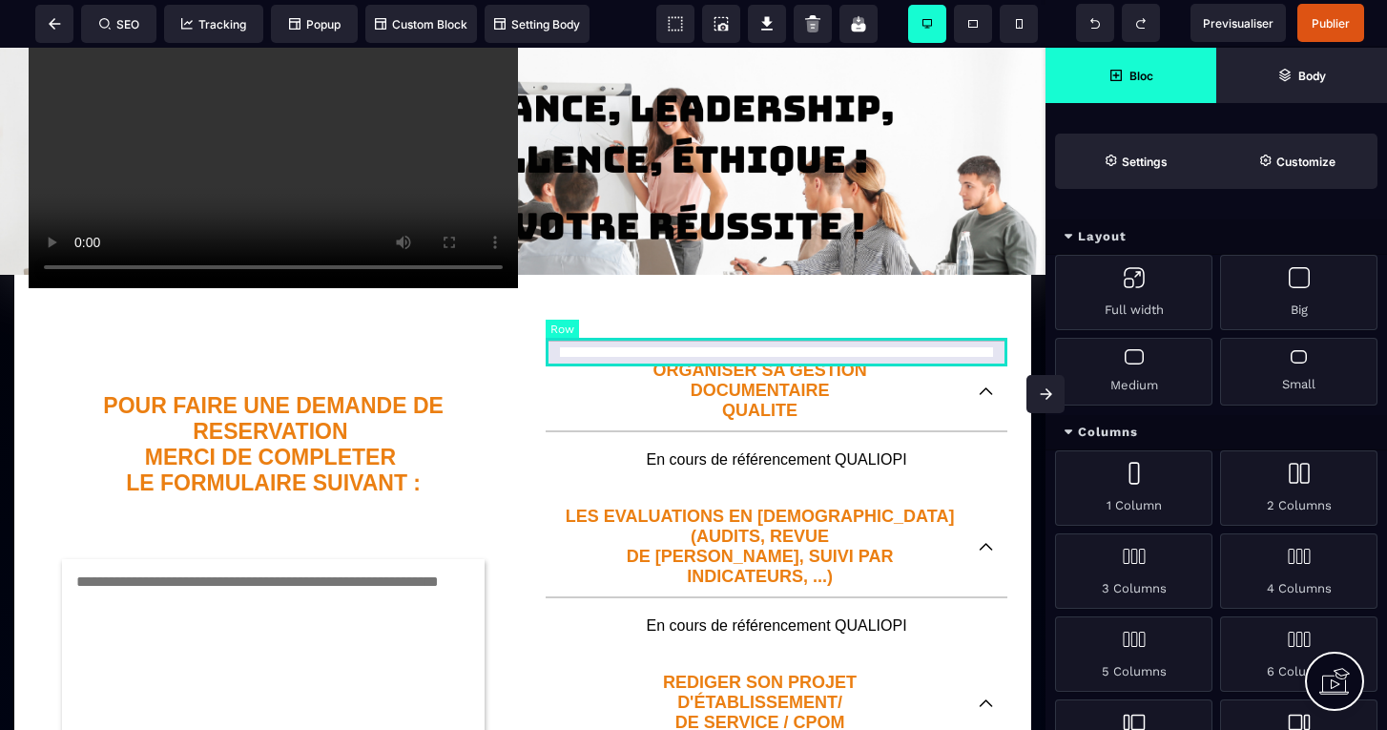
scroll to position [649, 0]
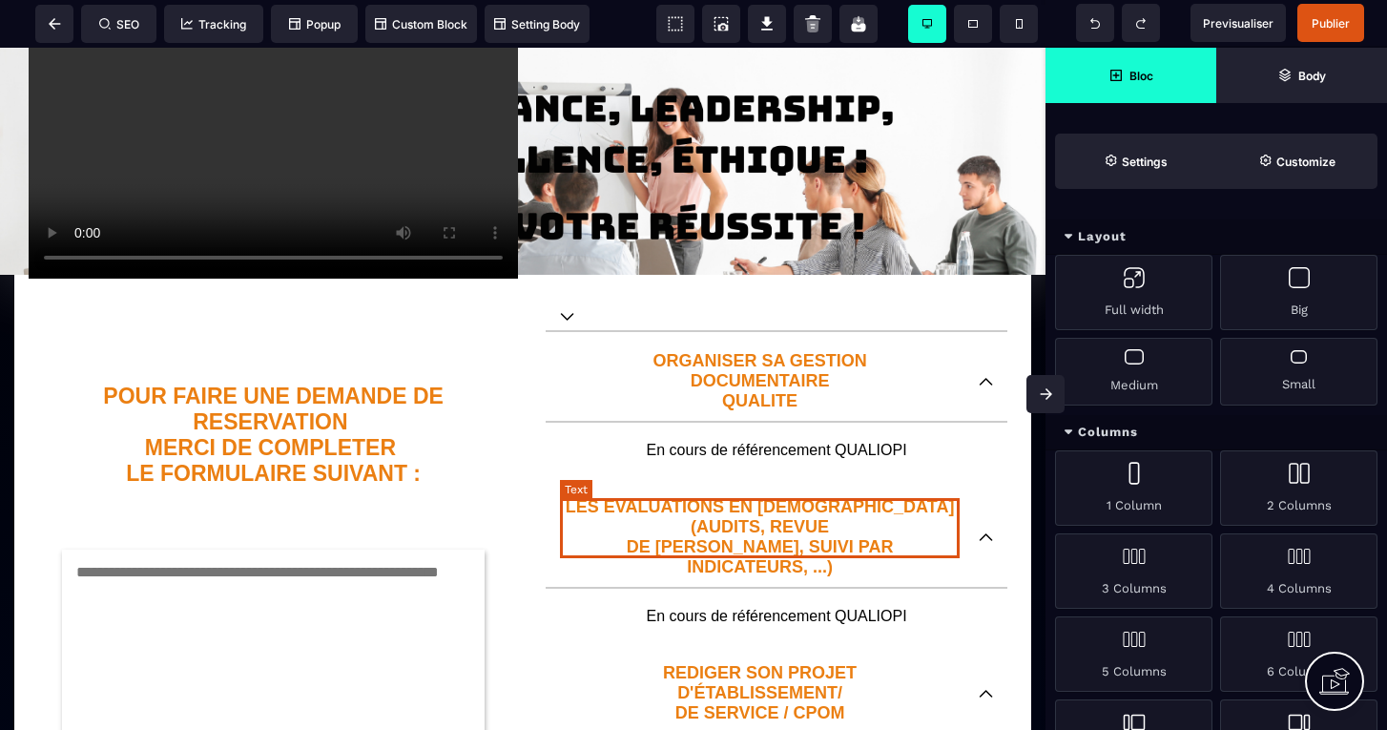
click at [714, 523] on p "LES EVALUATIONS EN SANTE (AUDITS, REVUE DE PERTINENCE, SUIVI PAR INDICATEURS, .…" at bounding box center [760, 537] width 400 height 80
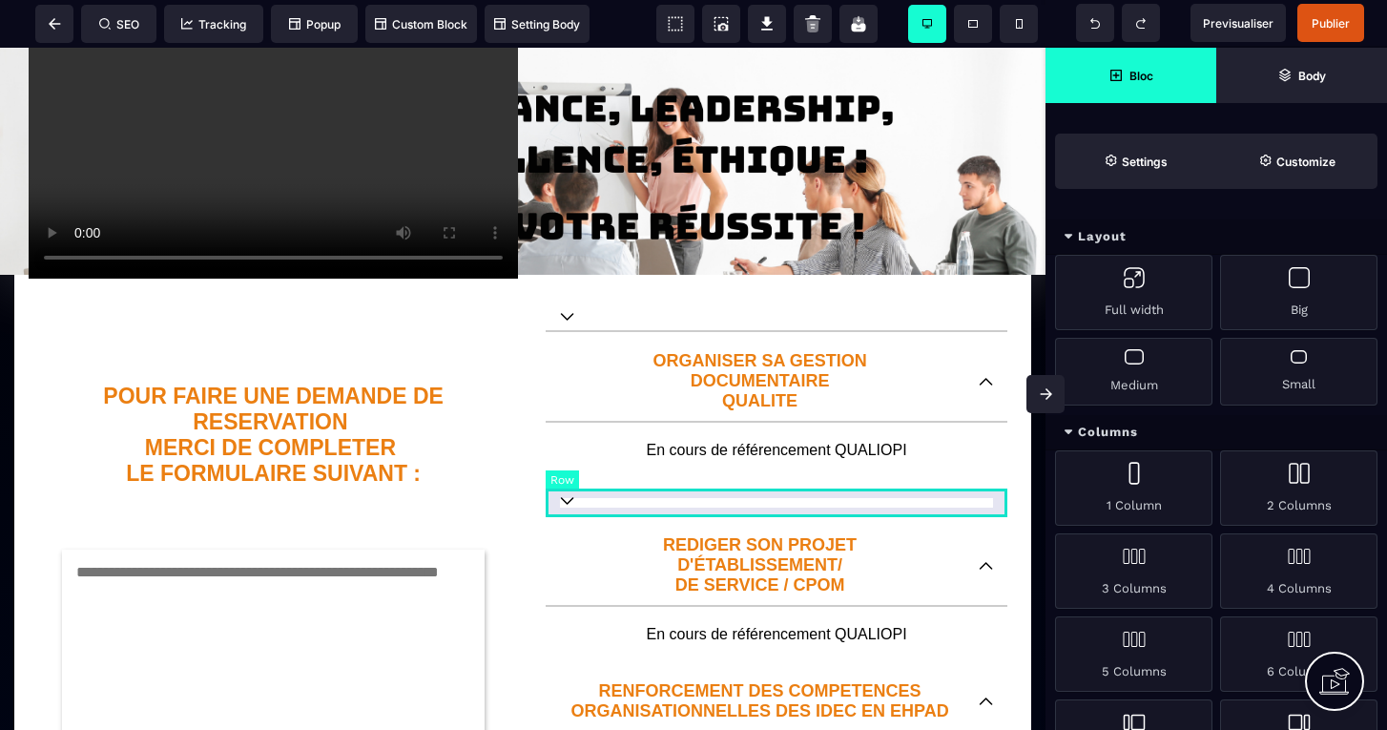
click at [711, 514] on div at bounding box center [776, 501] width 462 height 29
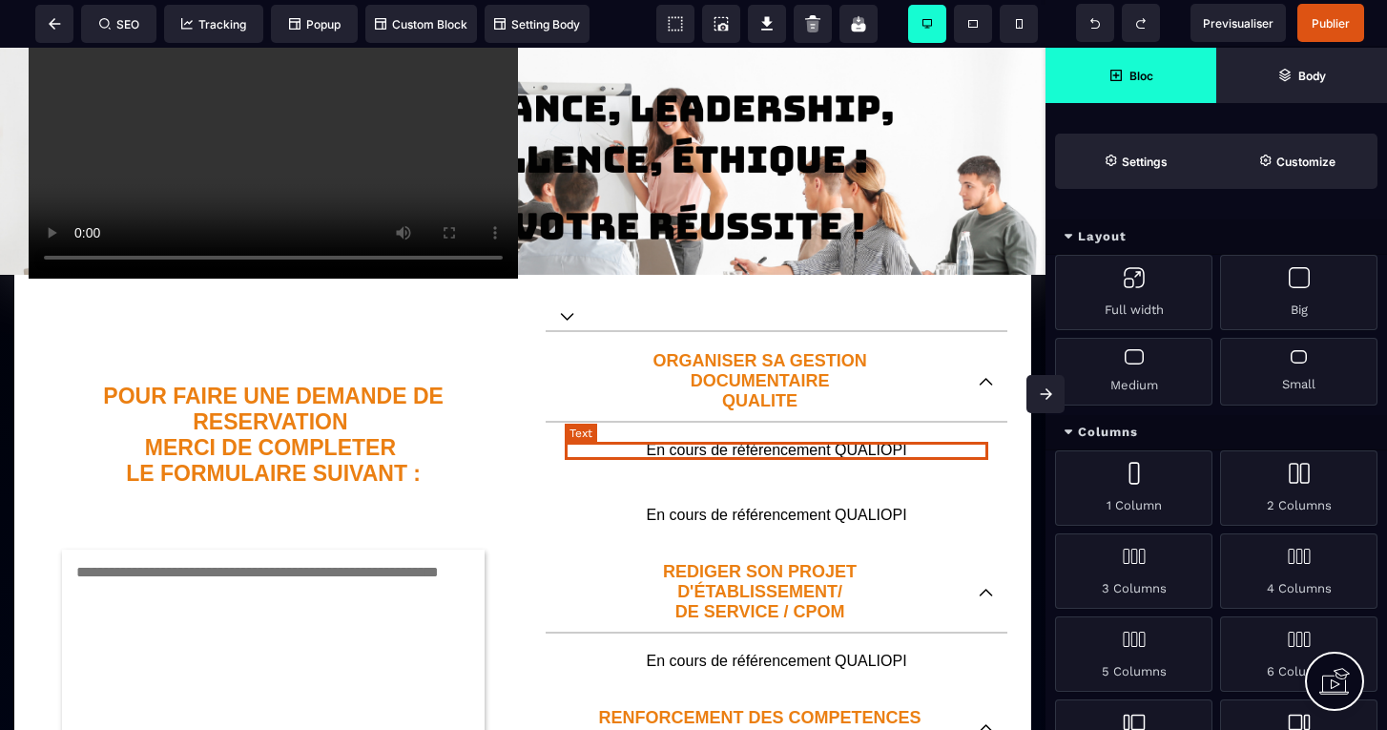
click at [713, 453] on p "En cours de référencement QUALIOPI" at bounding box center [776, 450] width 423 height 17
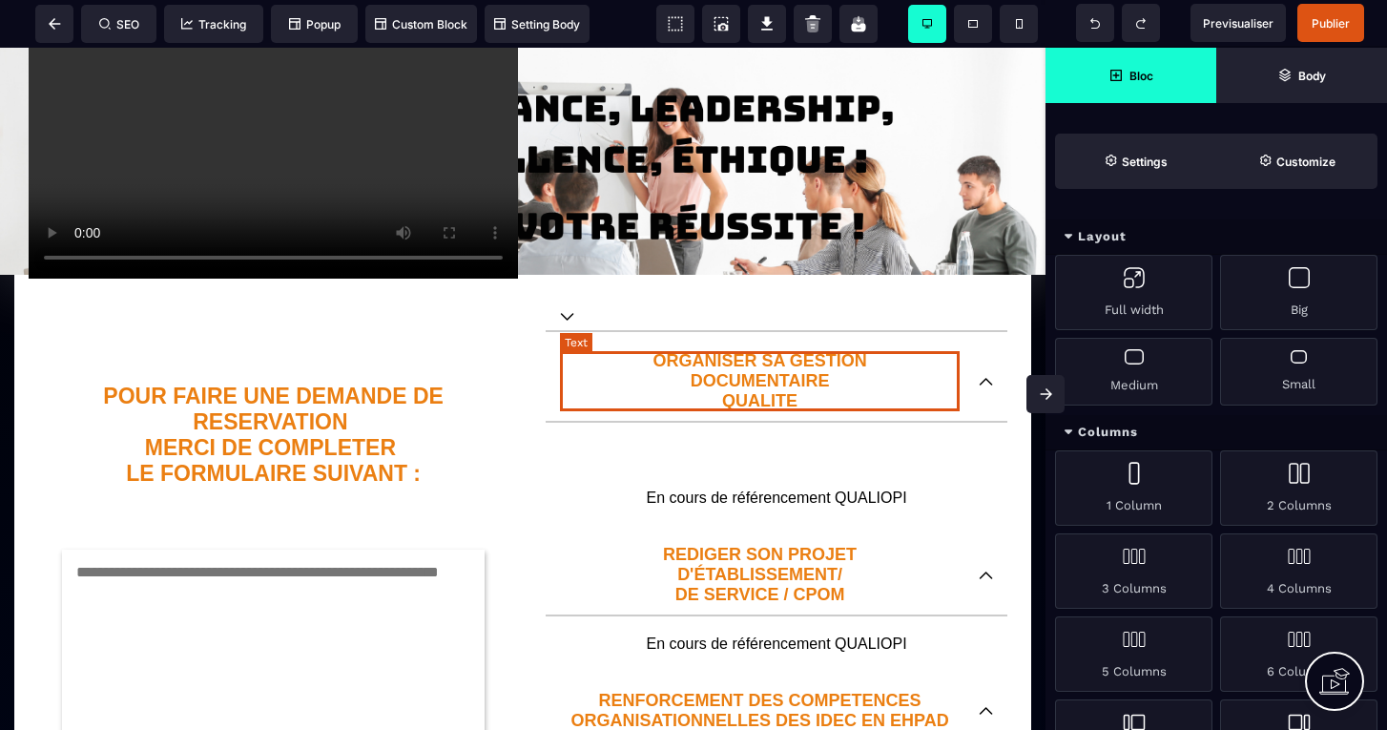
click at [727, 387] on p "ORGANISER SA GESTION DOCUMENTAIRE QUALITE" at bounding box center [760, 381] width 400 height 60
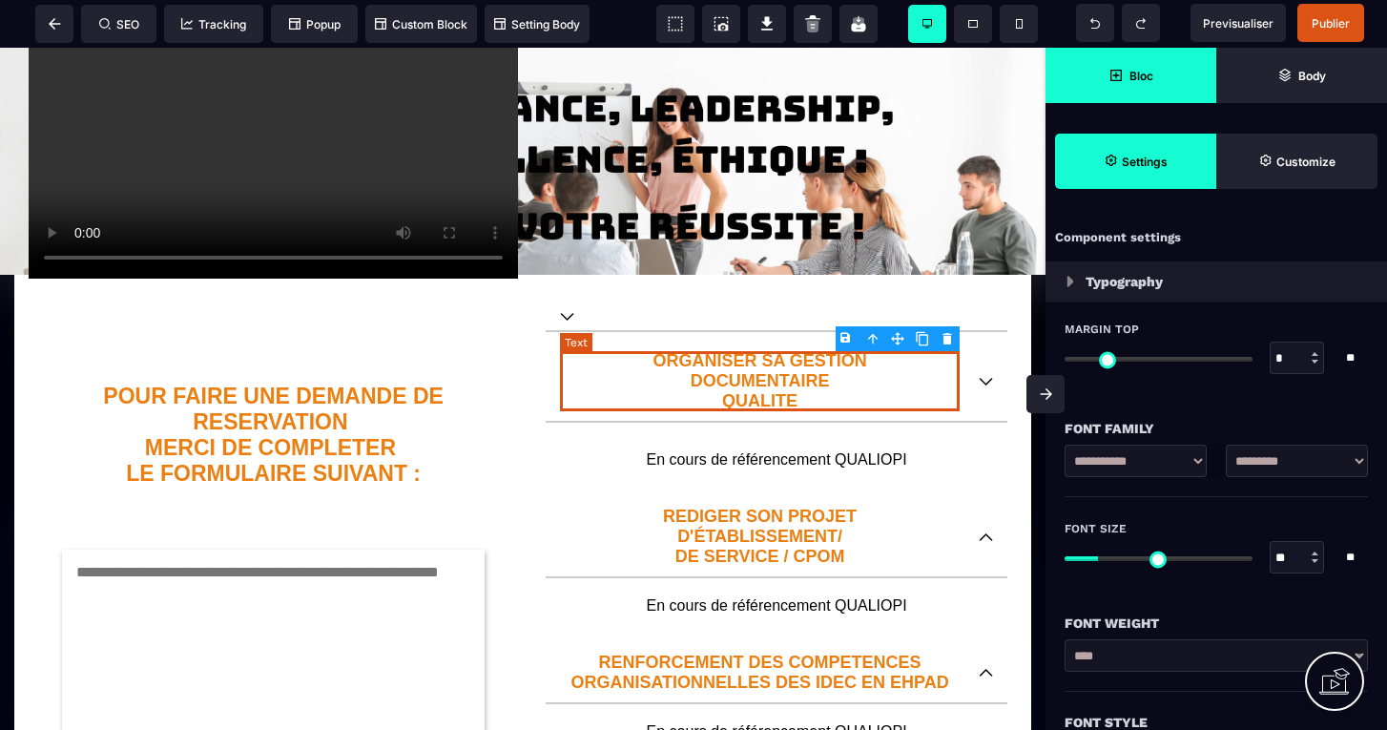
click at [722, 384] on p "ORGANISER SA GESTION DOCUMENTAIRE QUALITE" at bounding box center [760, 381] width 400 height 60
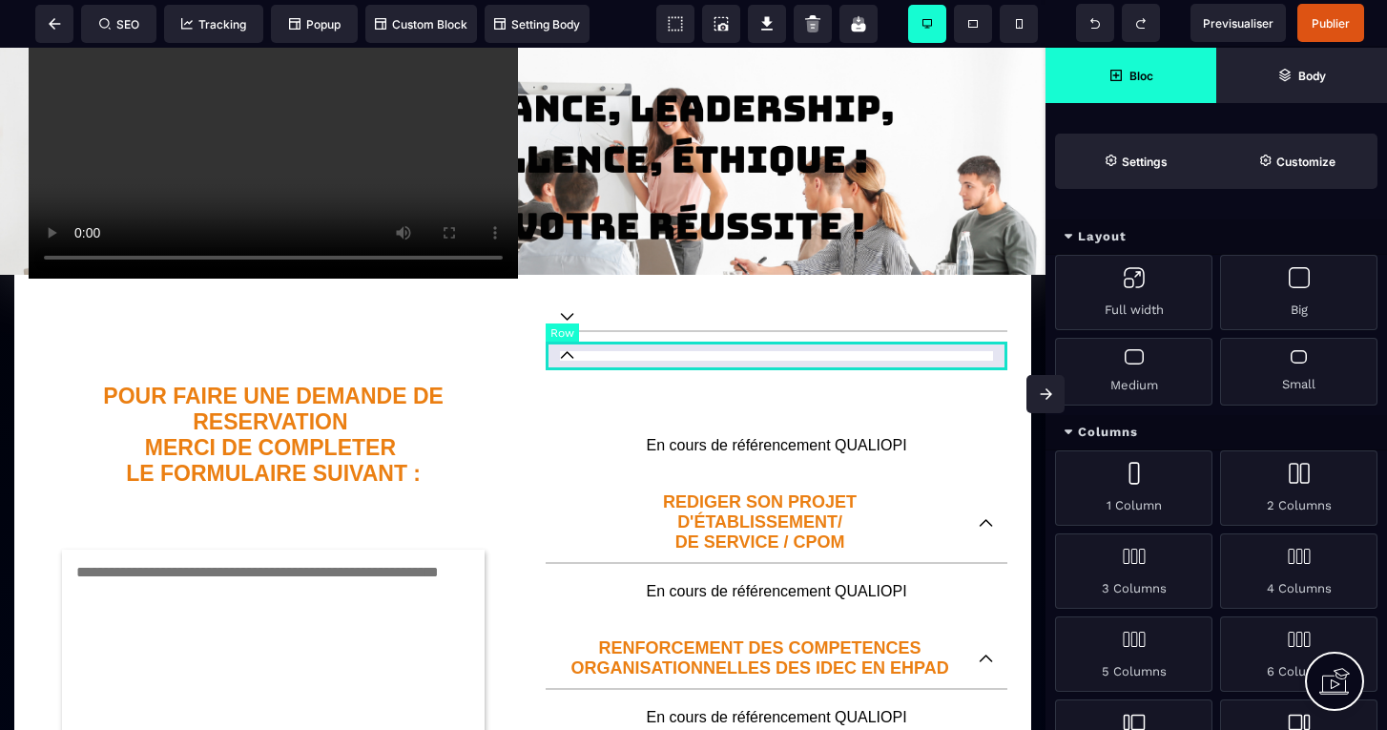
click at [719, 364] on div at bounding box center [776, 355] width 462 height 29
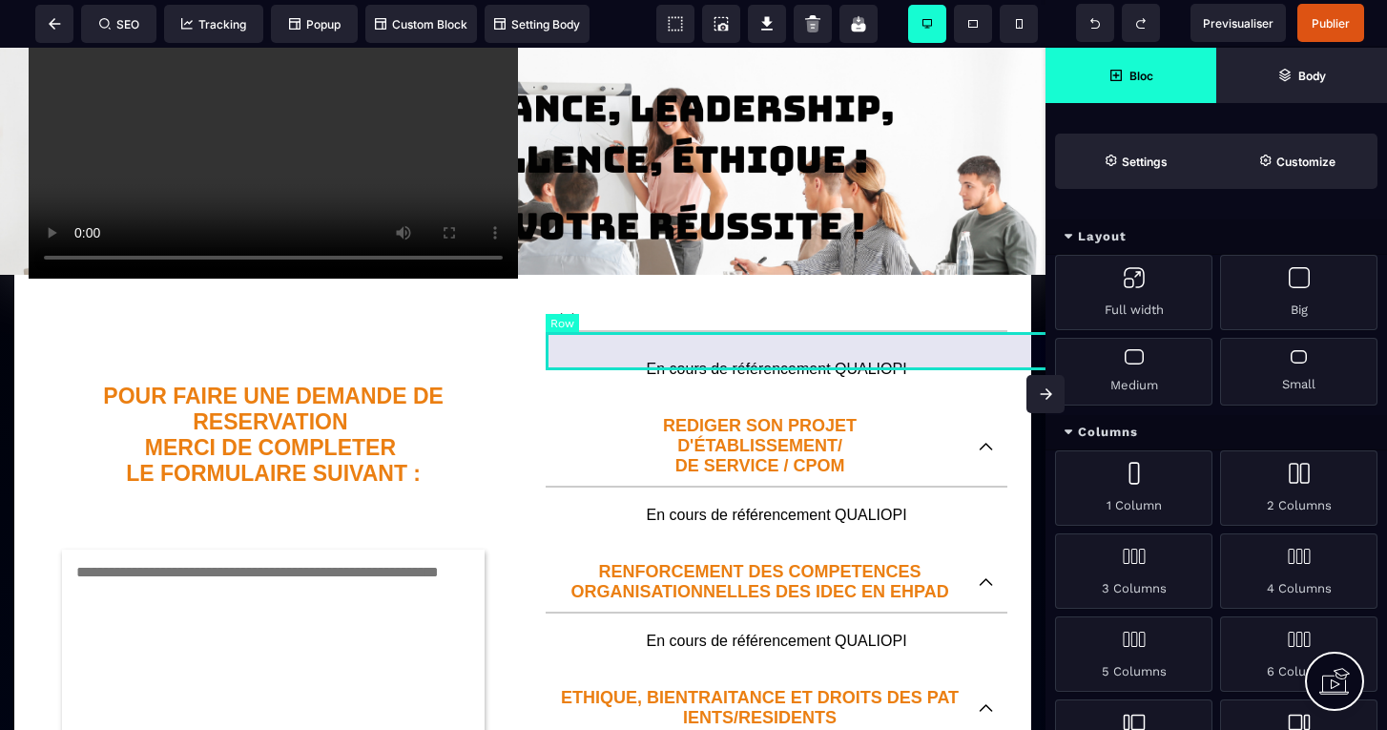
click at [715, 335] on div "En cours de référencement QUALIOPI" at bounding box center [1067, 351] width 1045 height 38
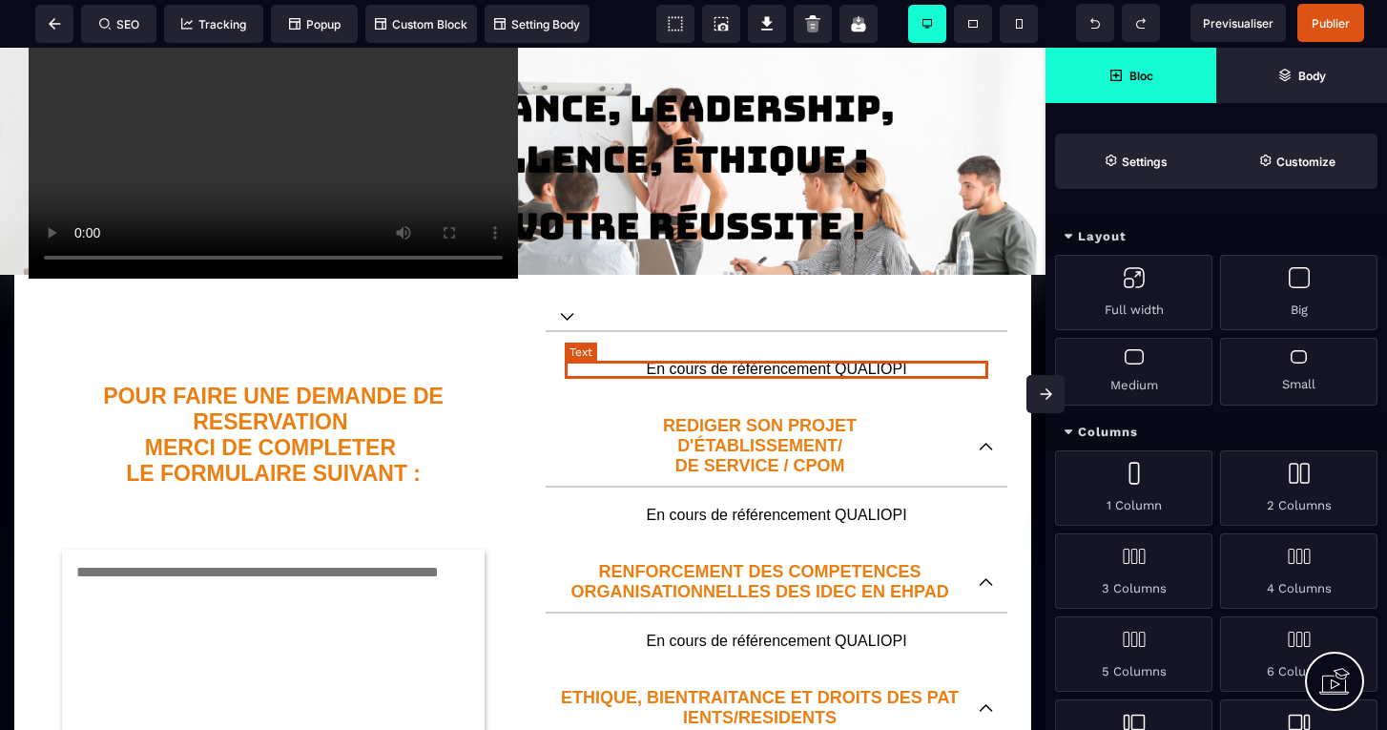
click at [715, 367] on p "En cours de référencement QUALIOPI" at bounding box center [776, 368] width 423 height 17
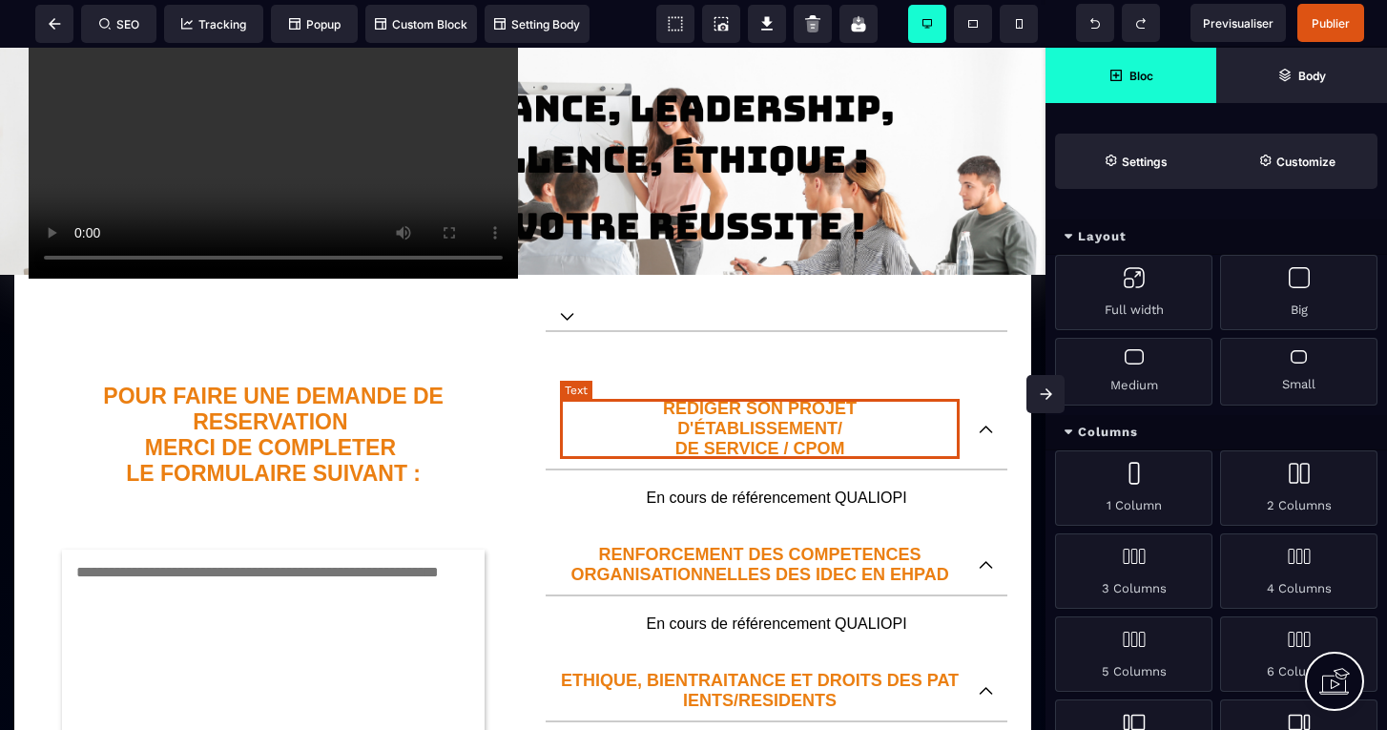
click at [730, 425] on p "REDIGER SON PROJET D'ÉTABLISSEMENT/ DE SERVICE / CPOM" at bounding box center [760, 429] width 400 height 60
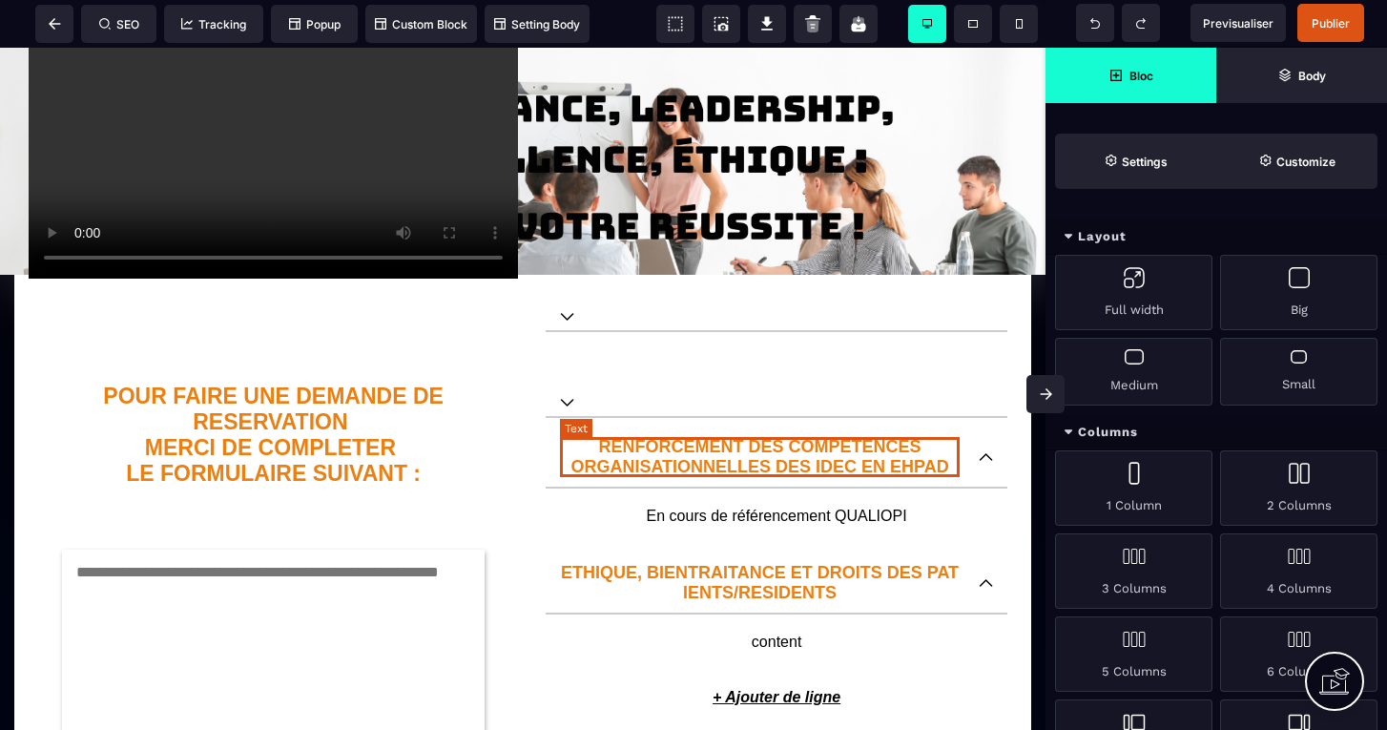
click at [722, 445] on p "RENFORCEMENT DES COMPETENCES ORGANISATIONNELLES DES IDEC EN EHPAD" at bounding box center [760, 457] width 400 height 40
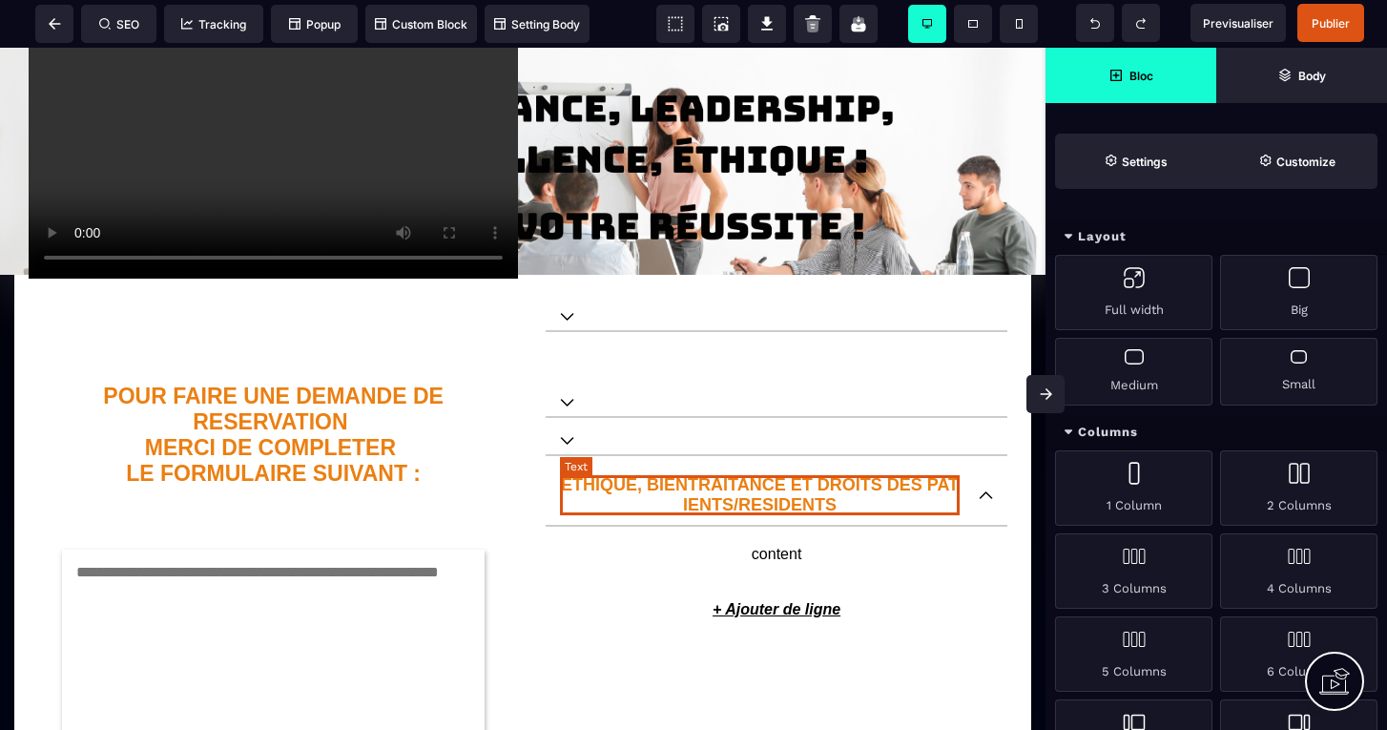
click at [717, 481] on p "ETHIQUE, BIENTRAITANCE ET DROITS DES PATIENTS/RESIDENTS" at bounding box center [760, 495] width 400 height 40
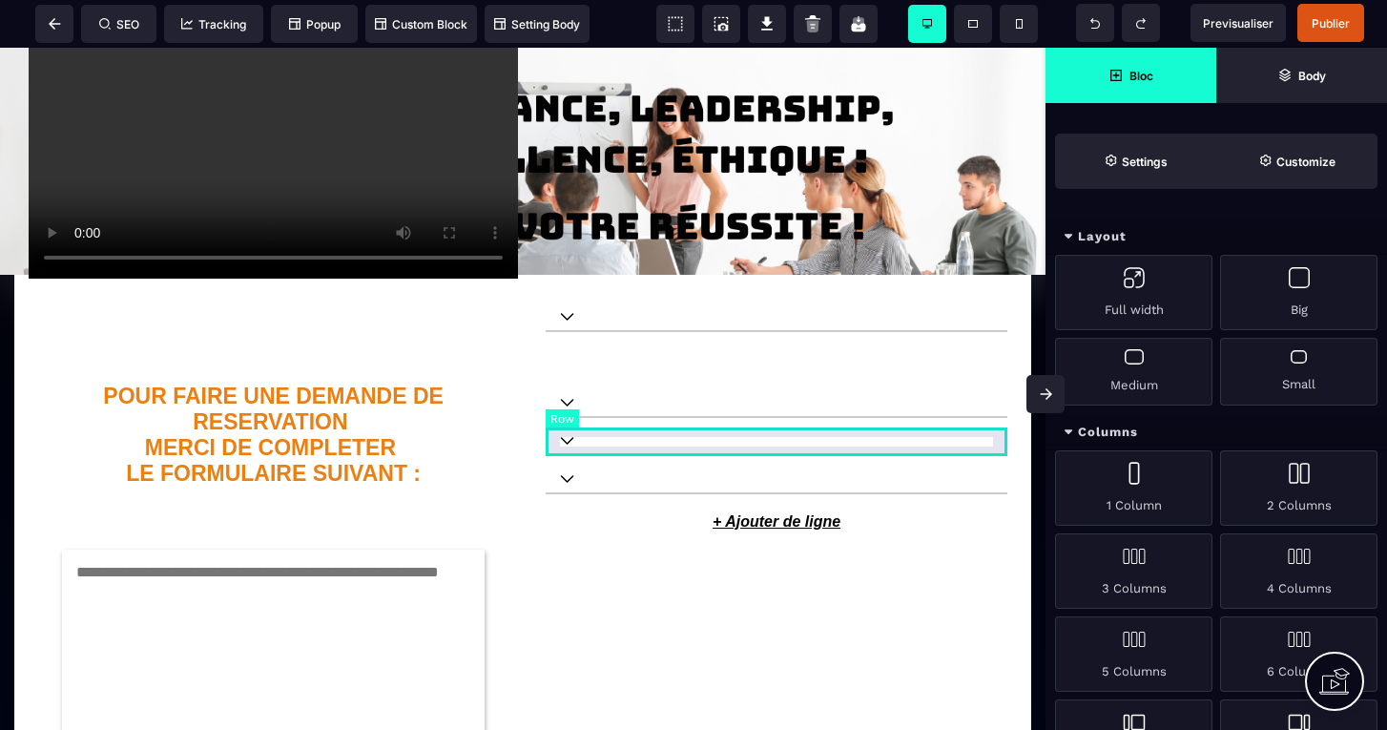
click at [730, 446] on div at bounding box center [776, 441] width 462 height 29
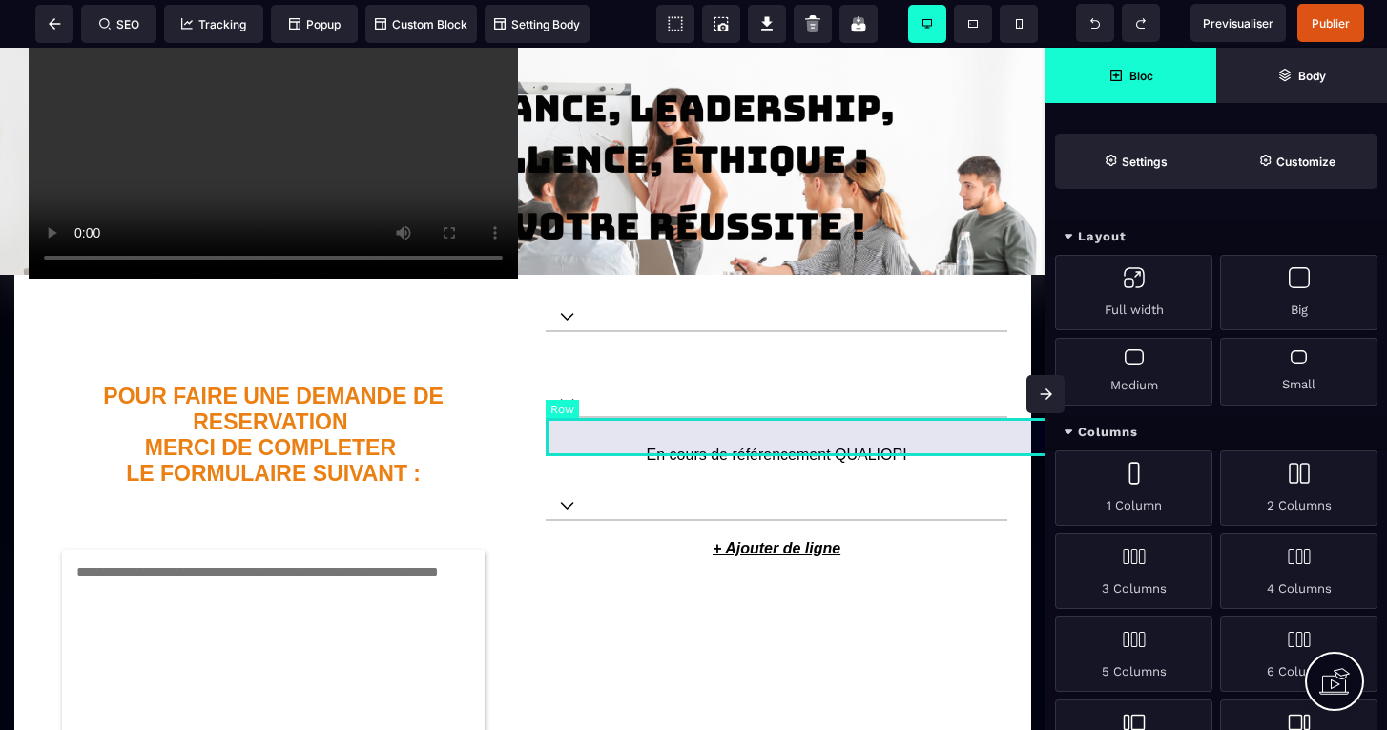
click at [726, 421] on div "En cours de référencement QUALIOPI" at bounding box center [1067, 437] width 1045 height 38
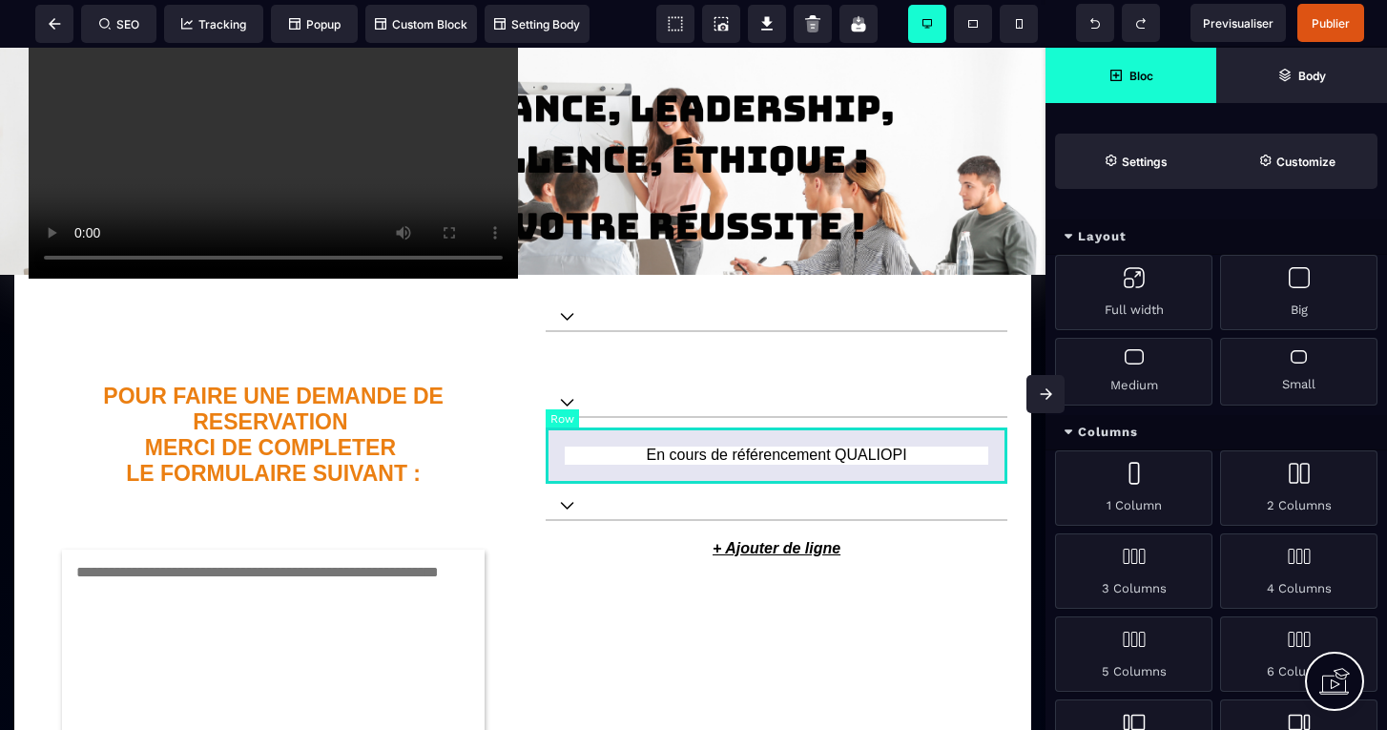
click at [724, 444] on div "En cours de référencement QUALIOPI" at bounding box center [776, 454] width 462 height 55
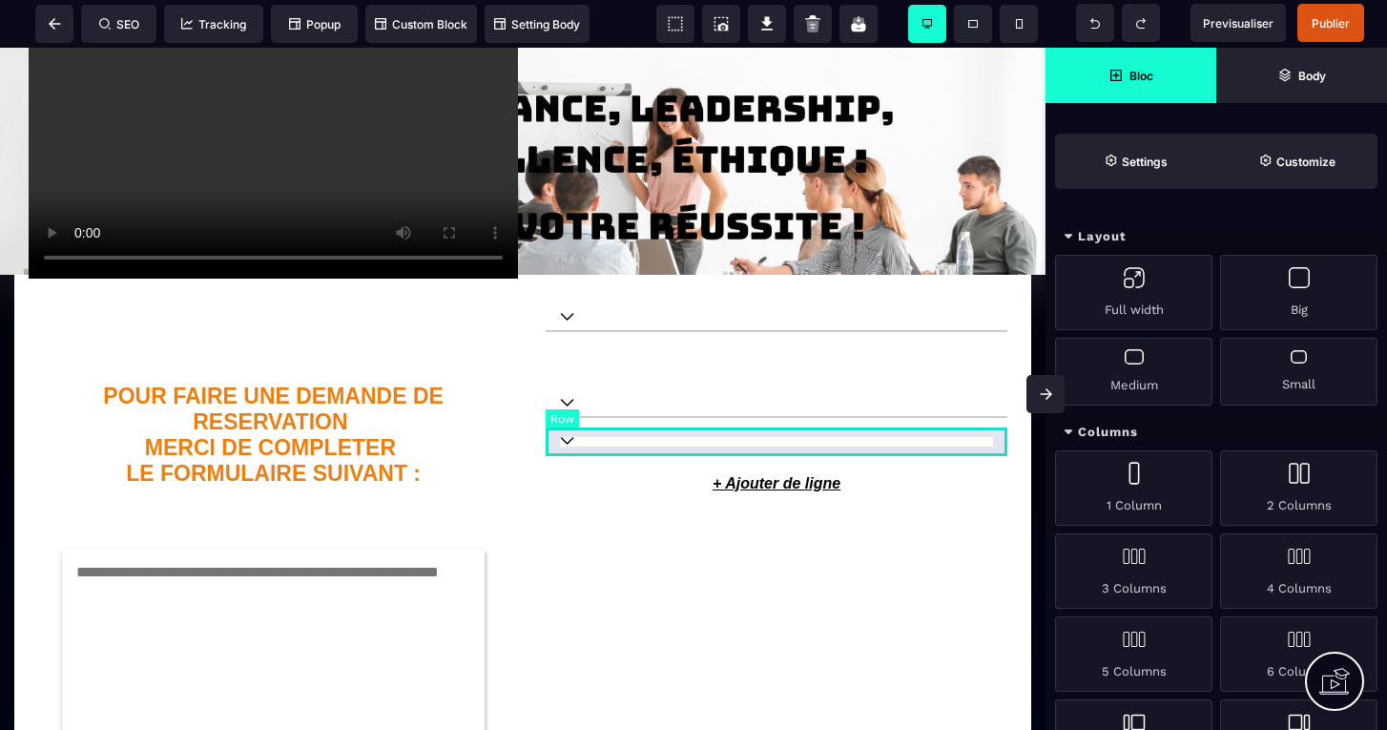
click at [701, 450] on div at bounding box center [776, 441] width 462 height 29
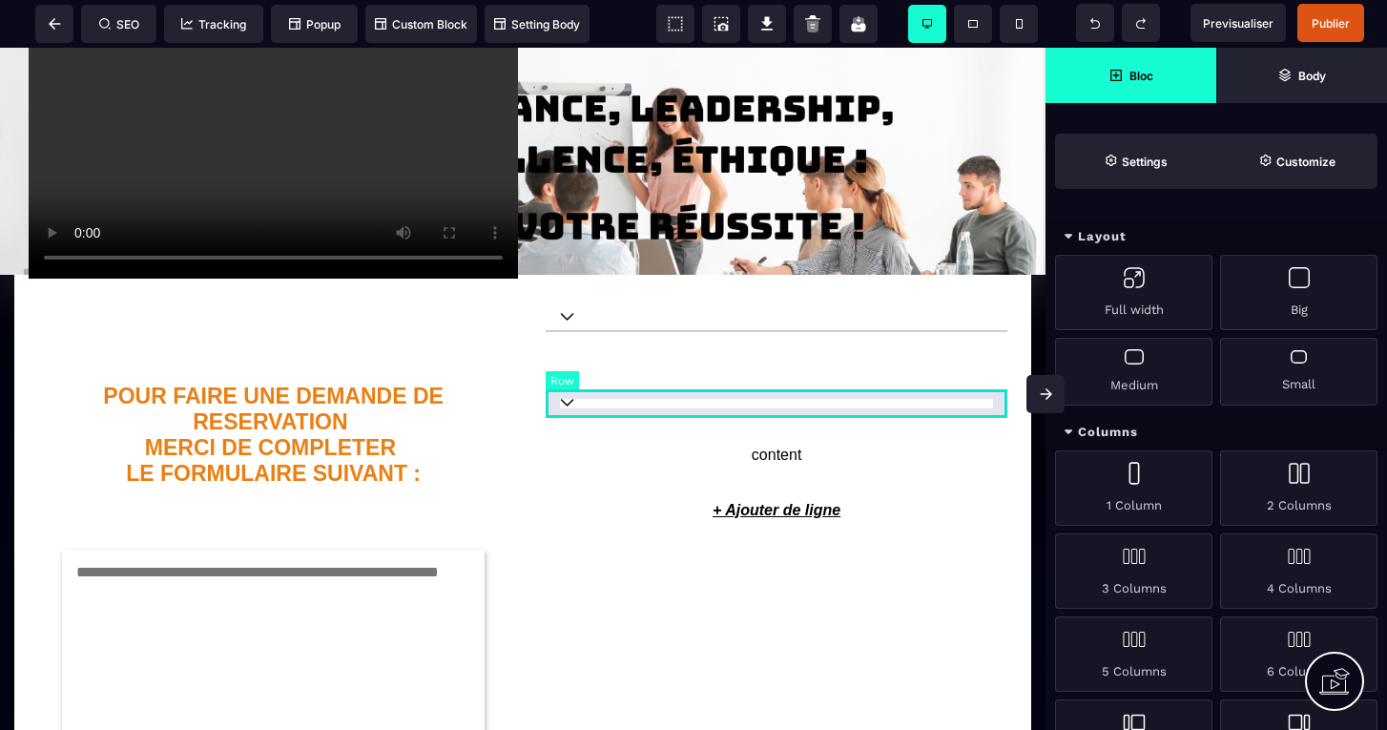
click at [698, 413] on div at bounding box center [776, 403] width 462 height 29
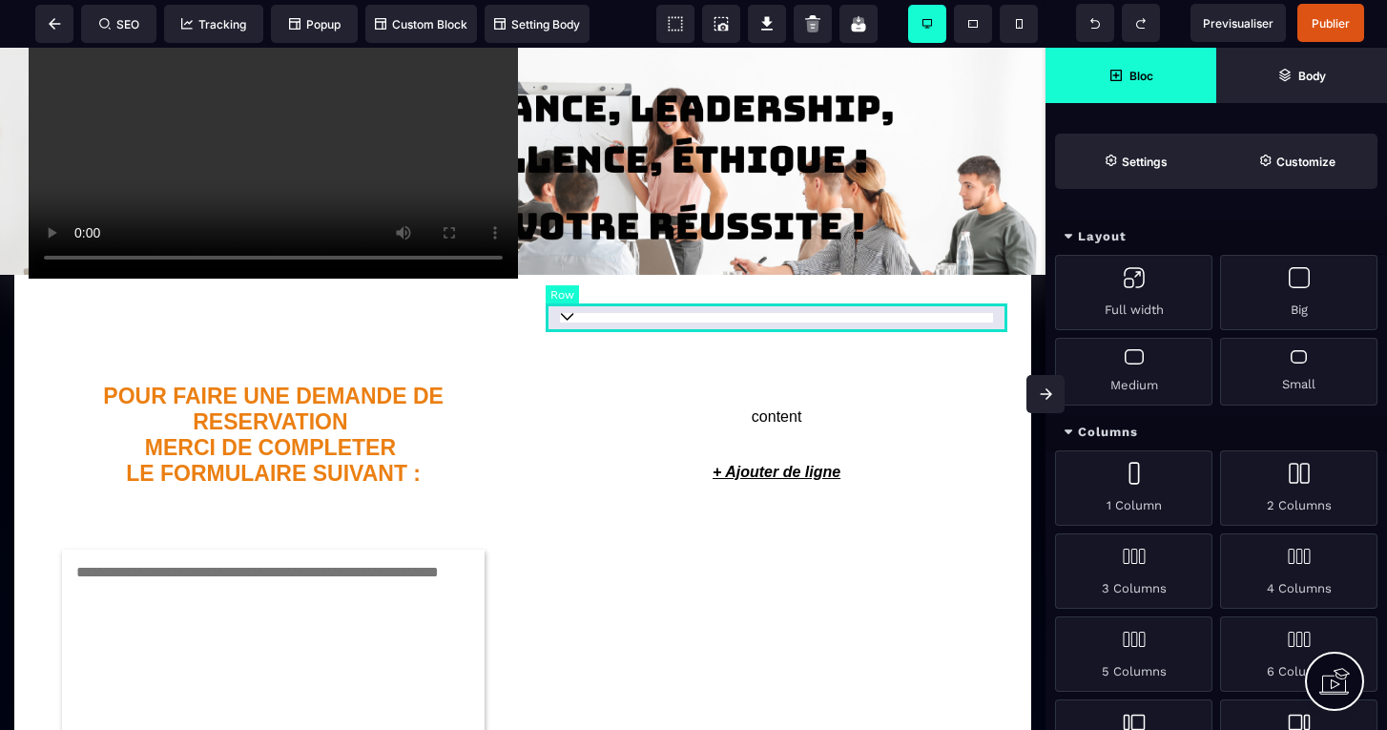
click at [697, 323] on div at bounding box center [776, 317] width 462 height 29
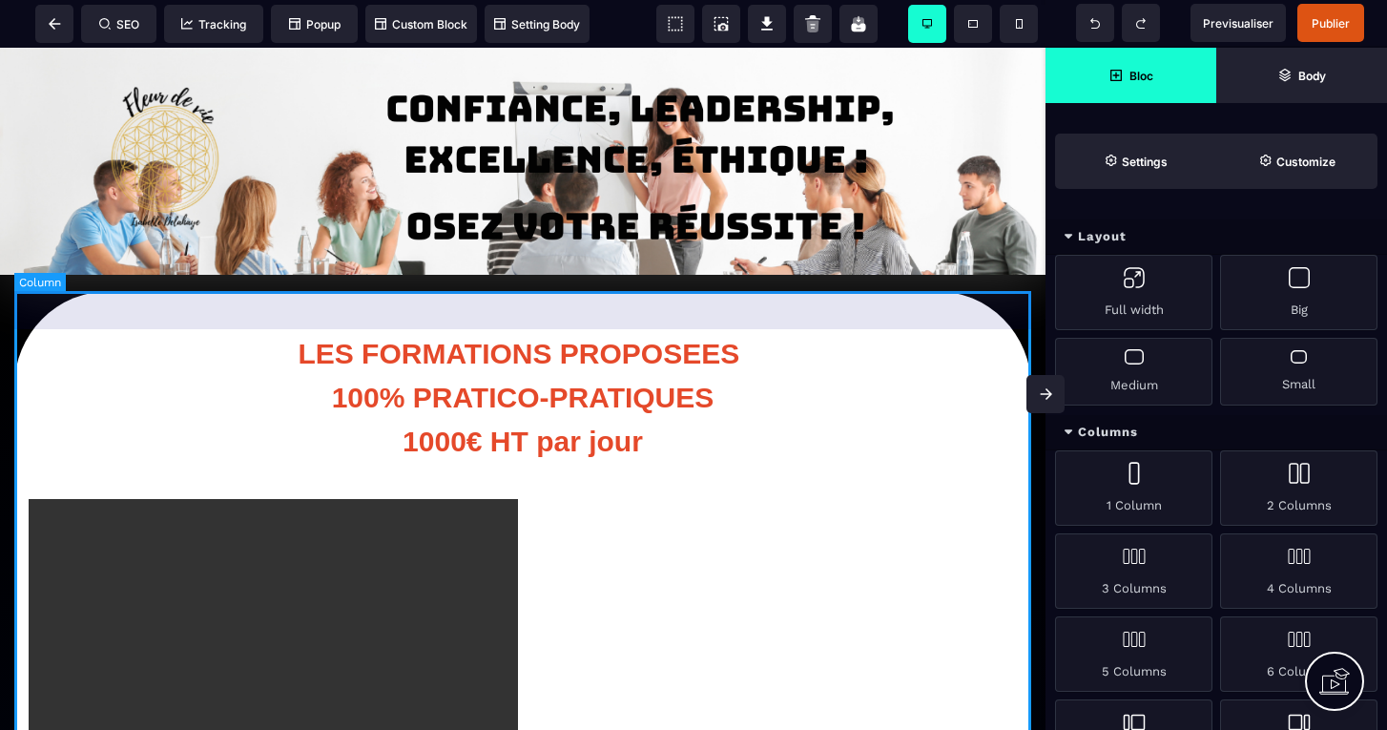
scroll to position [0, 0]
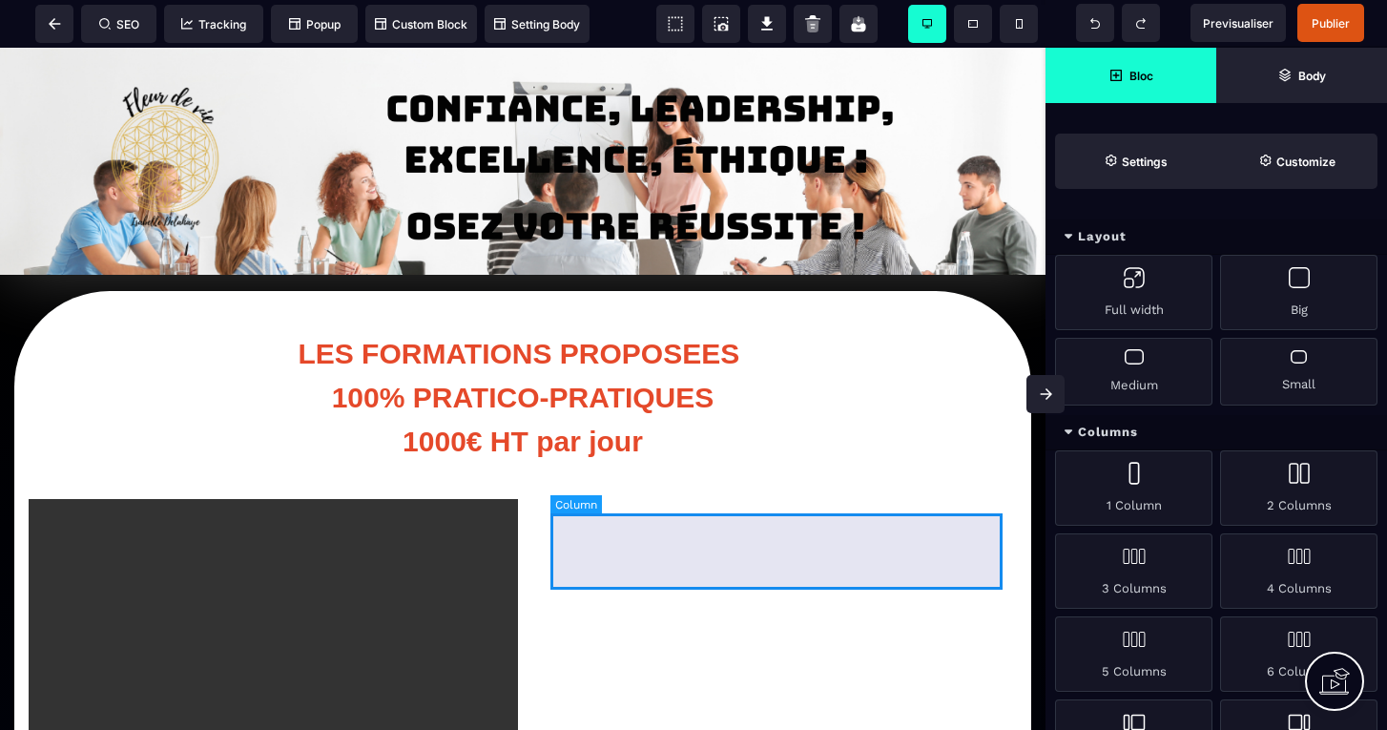
click at [681, 520] on div at bounding box center [776, 551] width 452 height 76
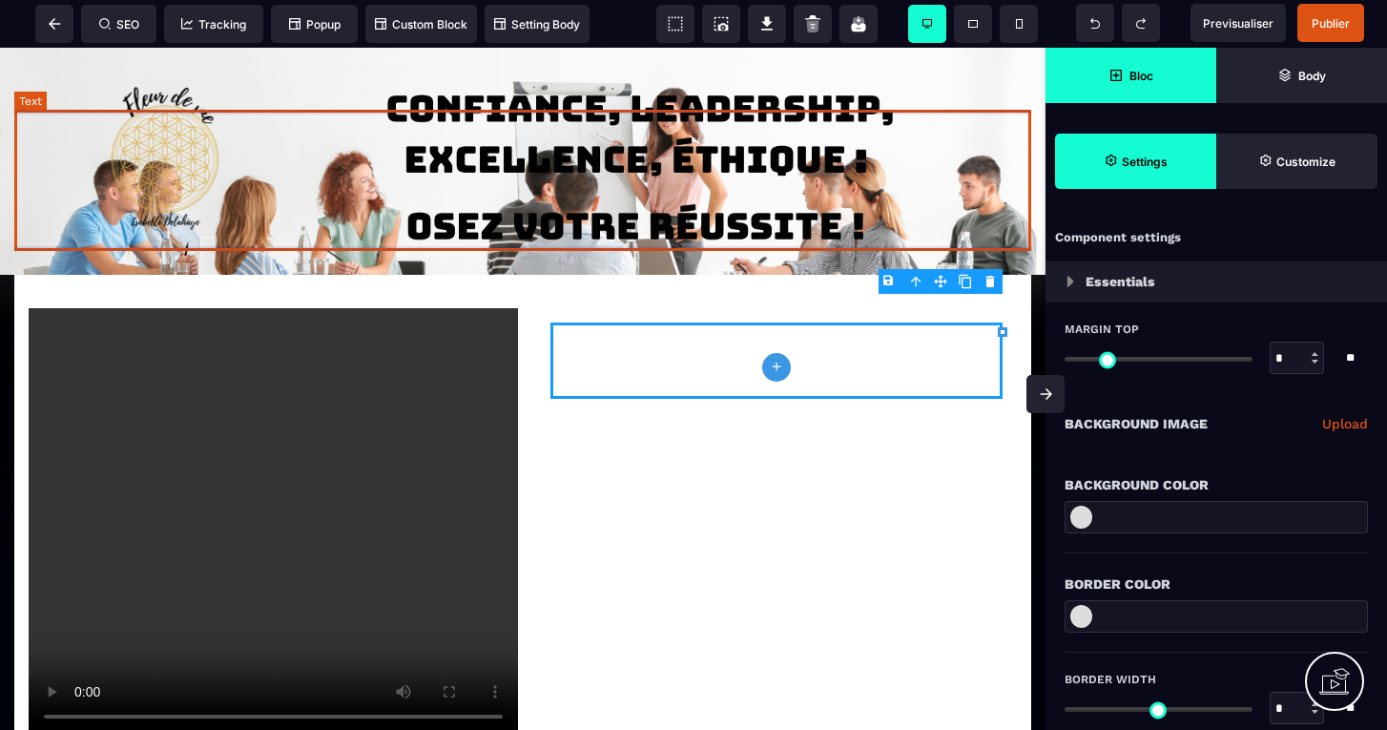
scroll to position [223, 0]
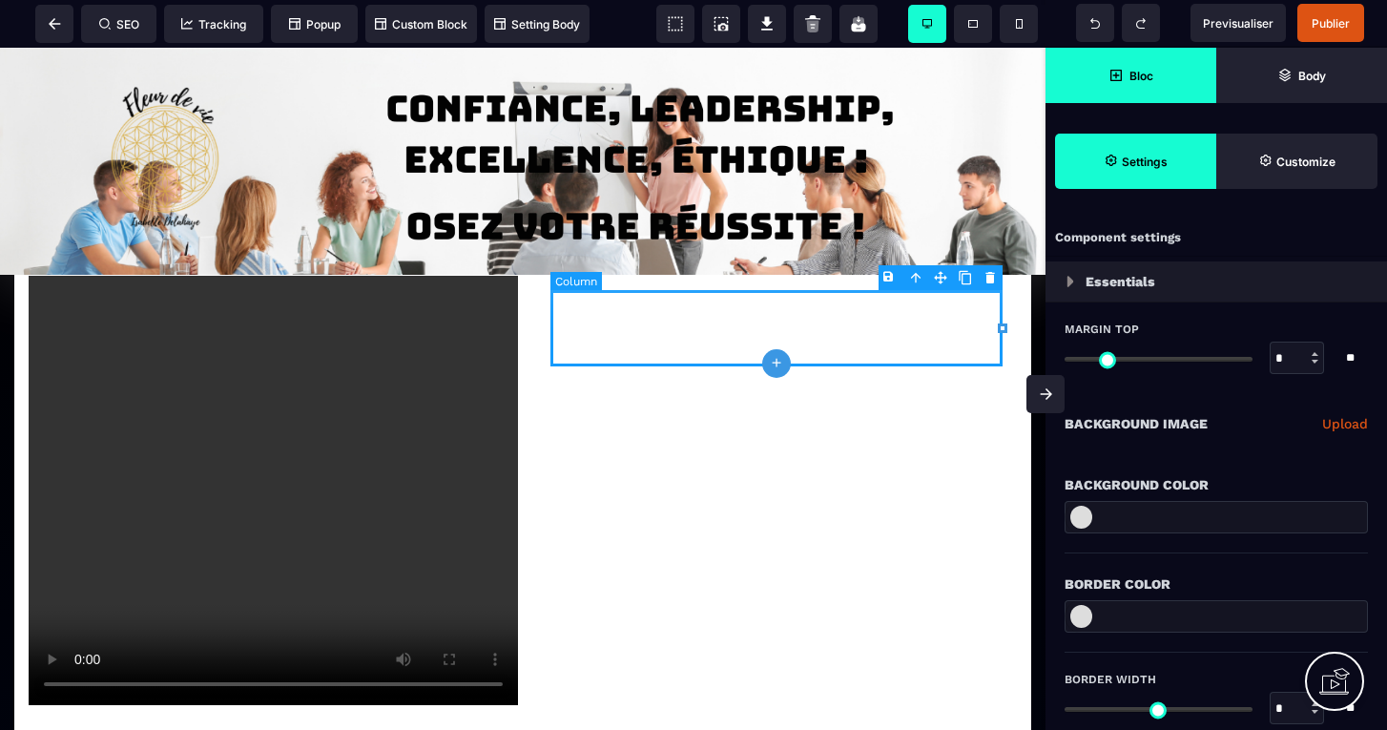
click at [657, 319] on div at bounding box center [776, 328] width 452 height 76
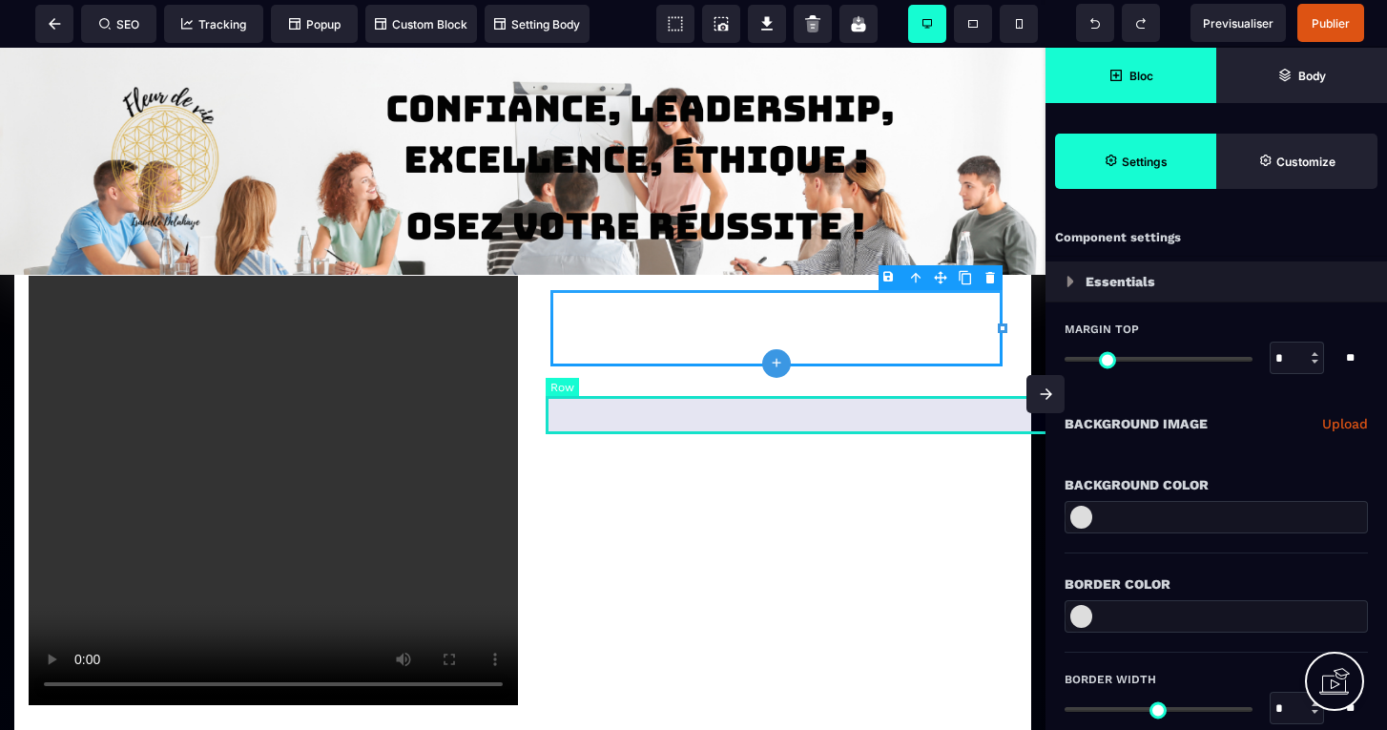
click at [1120, 76] on icon at bounding box center [1115, 75] width 15 height 11
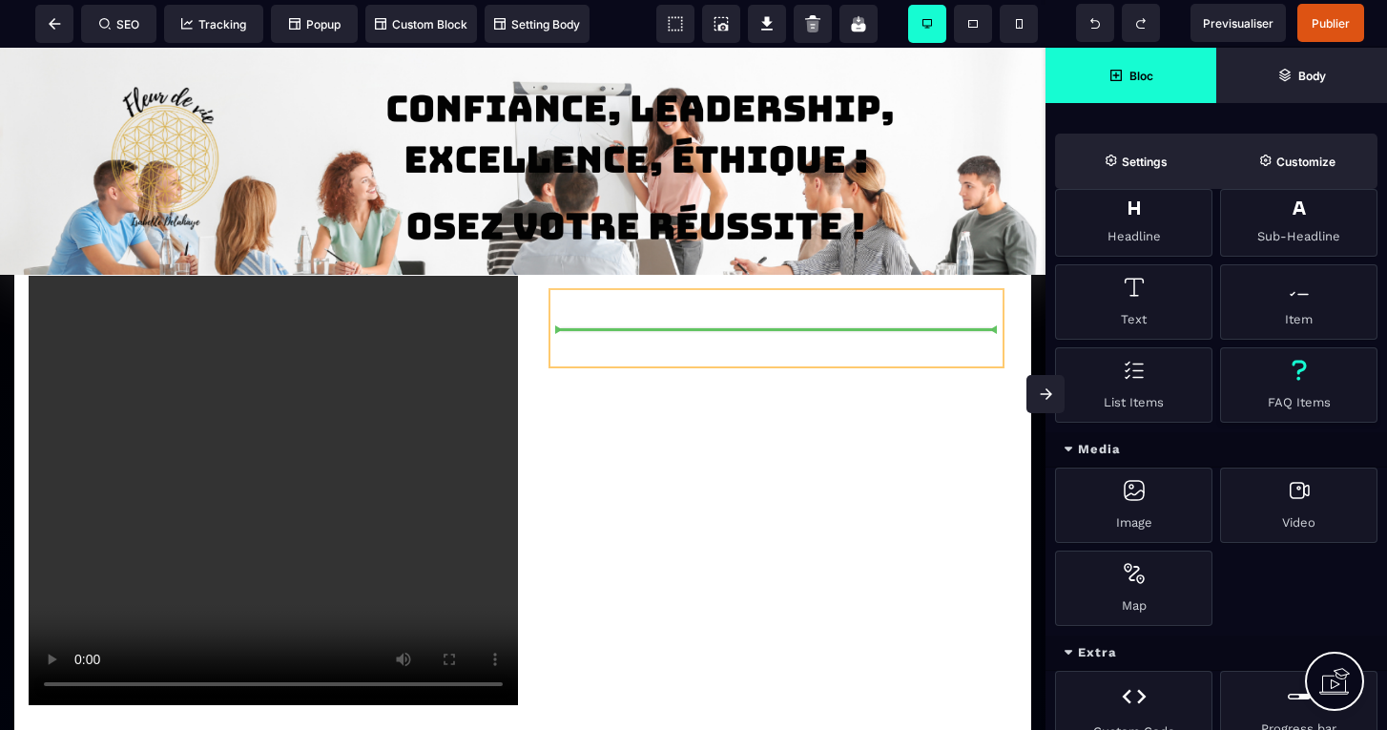
scroll to position [0, 0]
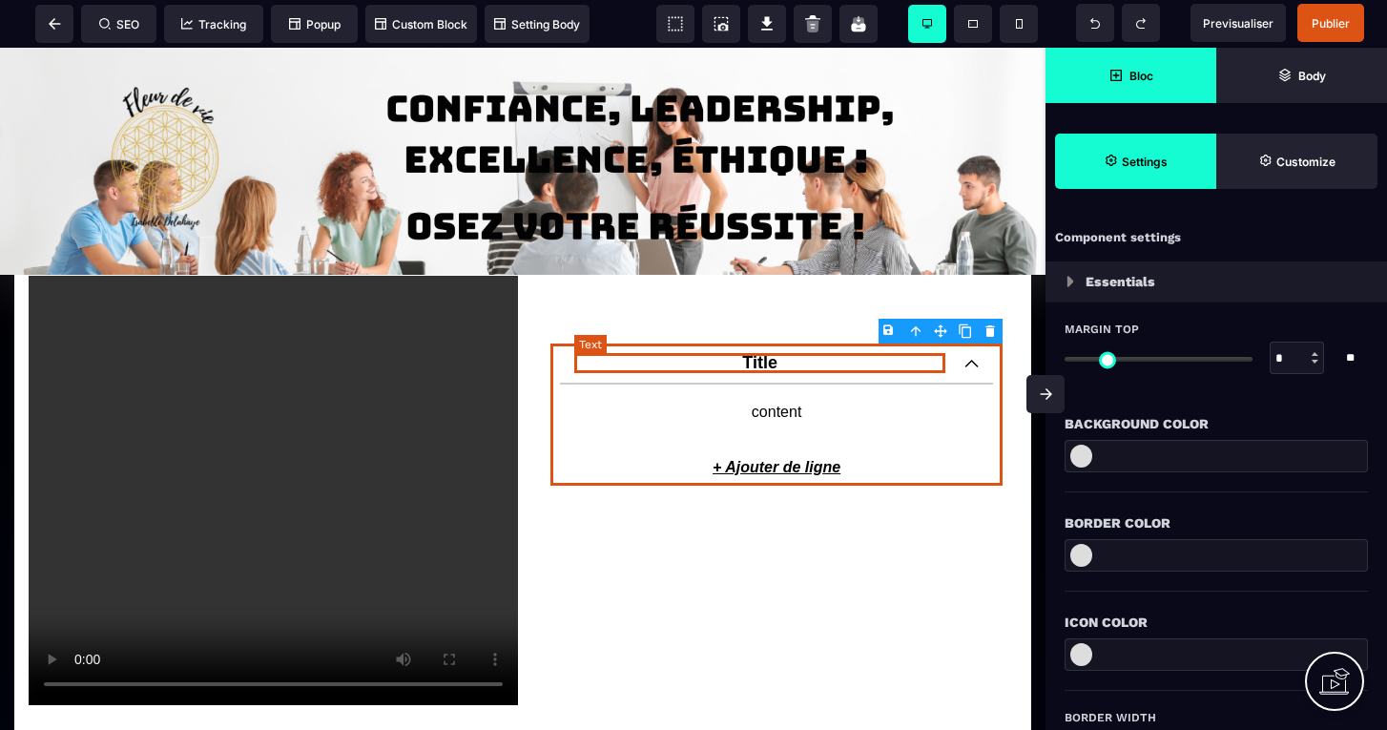
click at [778, 362] on p "Title" at bounding box center [759, 363] width 371 height 20
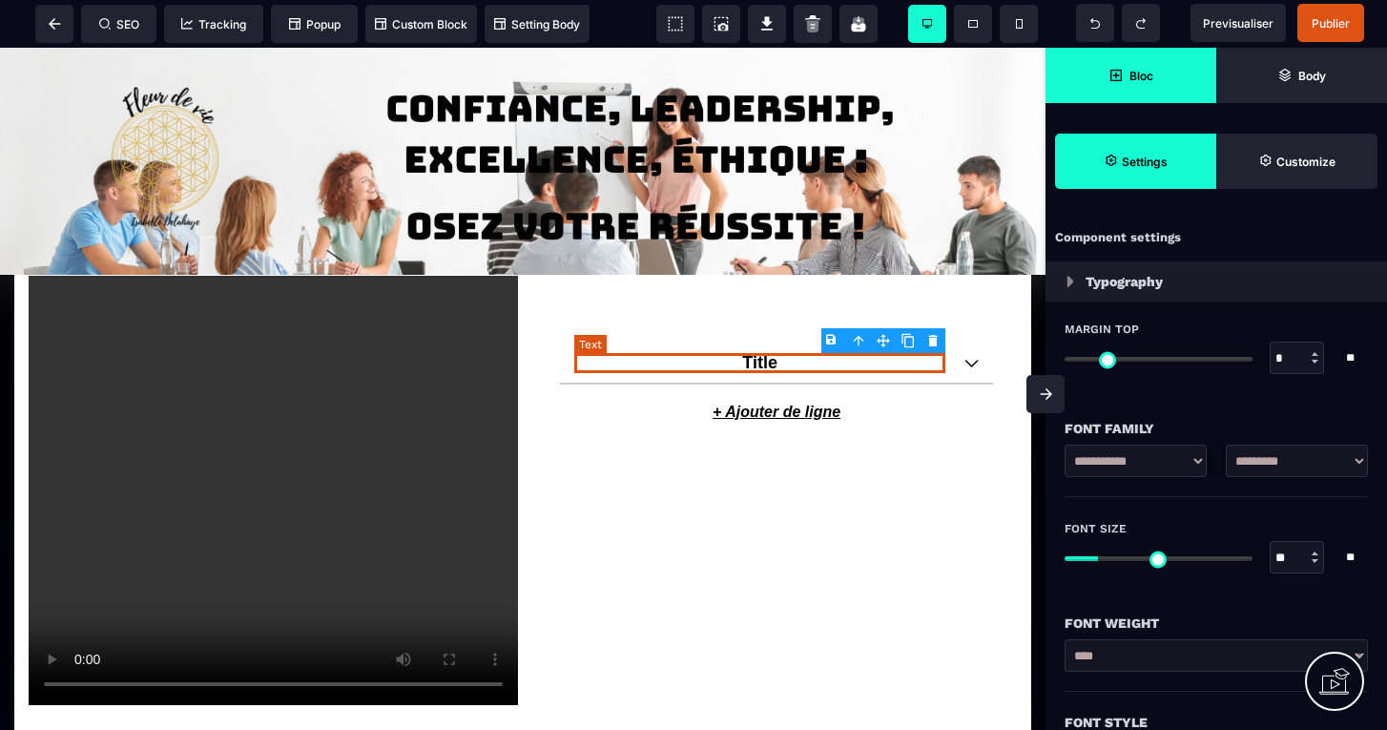
click at [778, 362] on p "Title" at bounding box center [759, 363] width 371 height 20
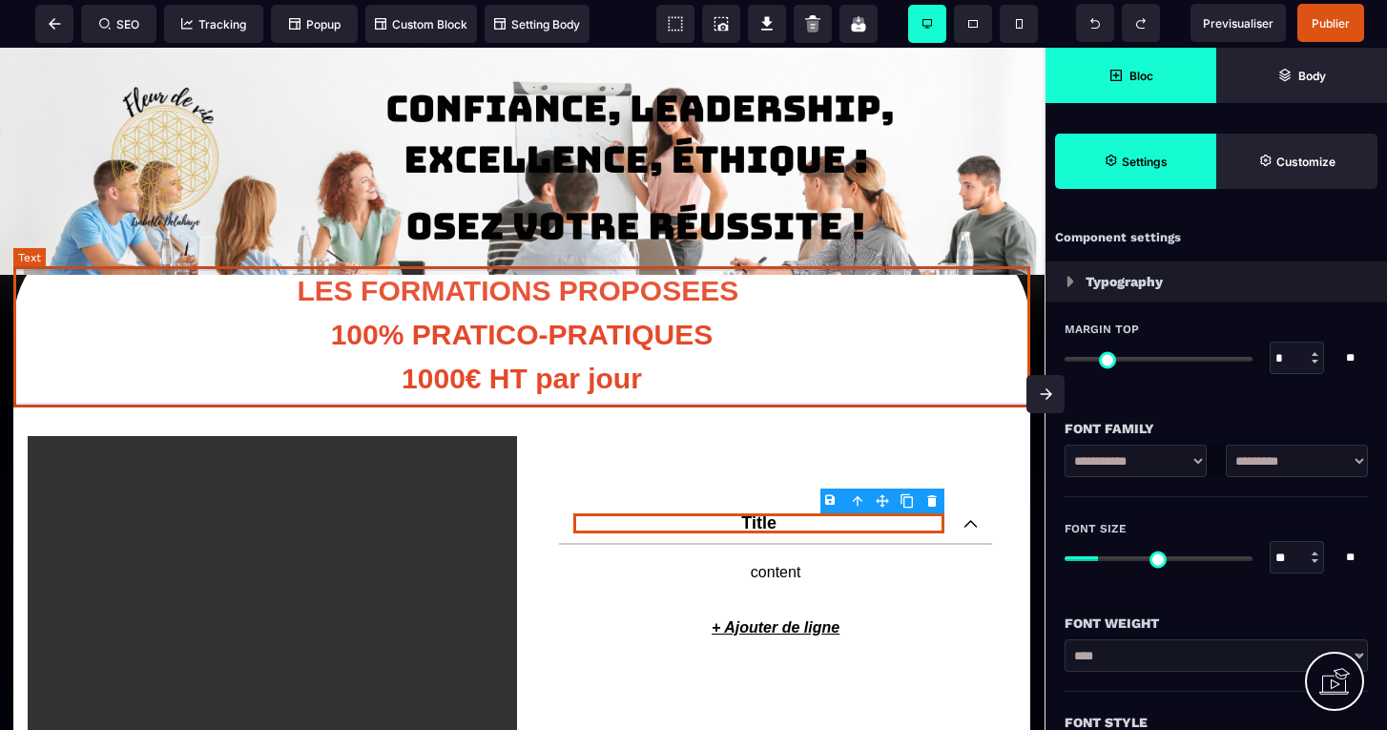
scroll to position [69, 1]
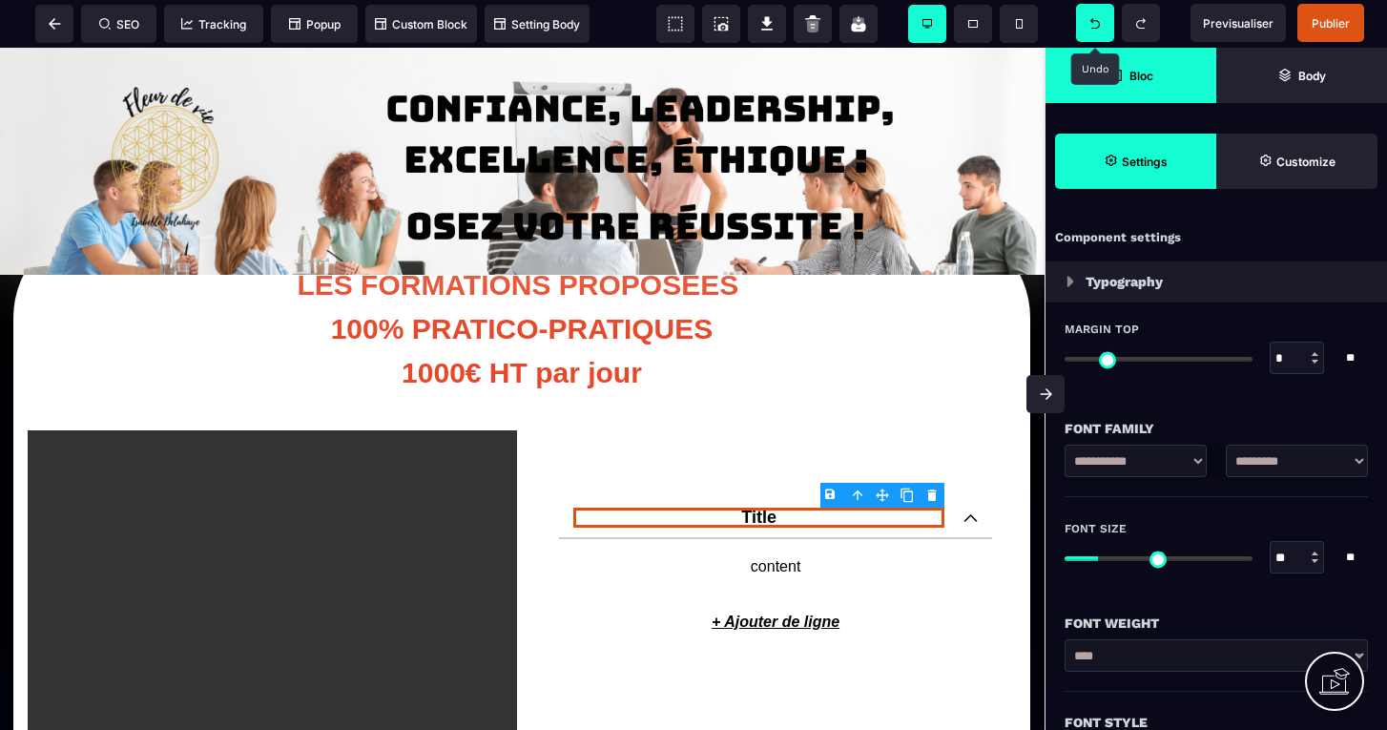
click at [1092, 26] on icon at bounding box center [1095, 23] width 10 height 10
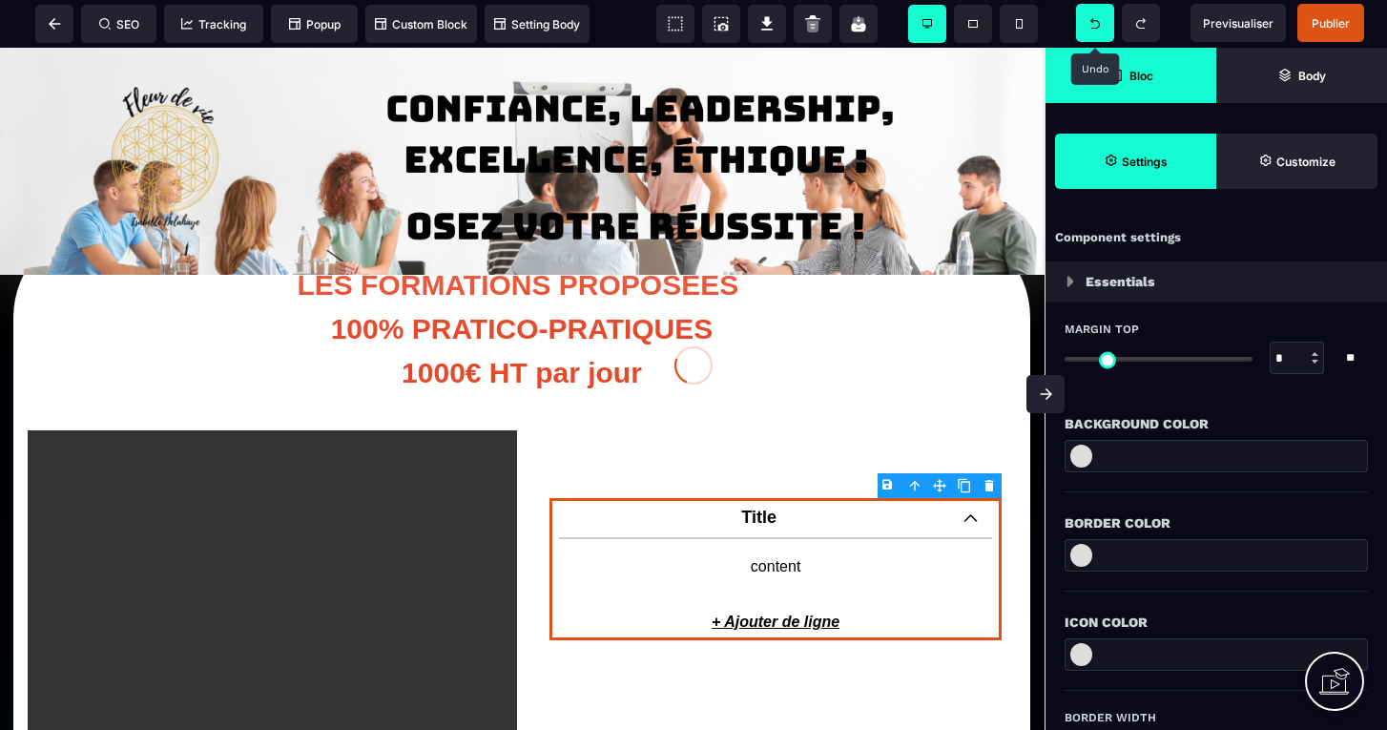
click at [1092, 26] on div at bounding box center [693, 365] width 1387 height 730
click at [1092, 26] on icon at bounding box center [1095, 23] width 10 height 10
click at [1092, 26] on div at bounding box center [693, 365] width 1387 height 730
click at [1092, 26] on icon at bounding box center [1095, 23] width 10 height 10
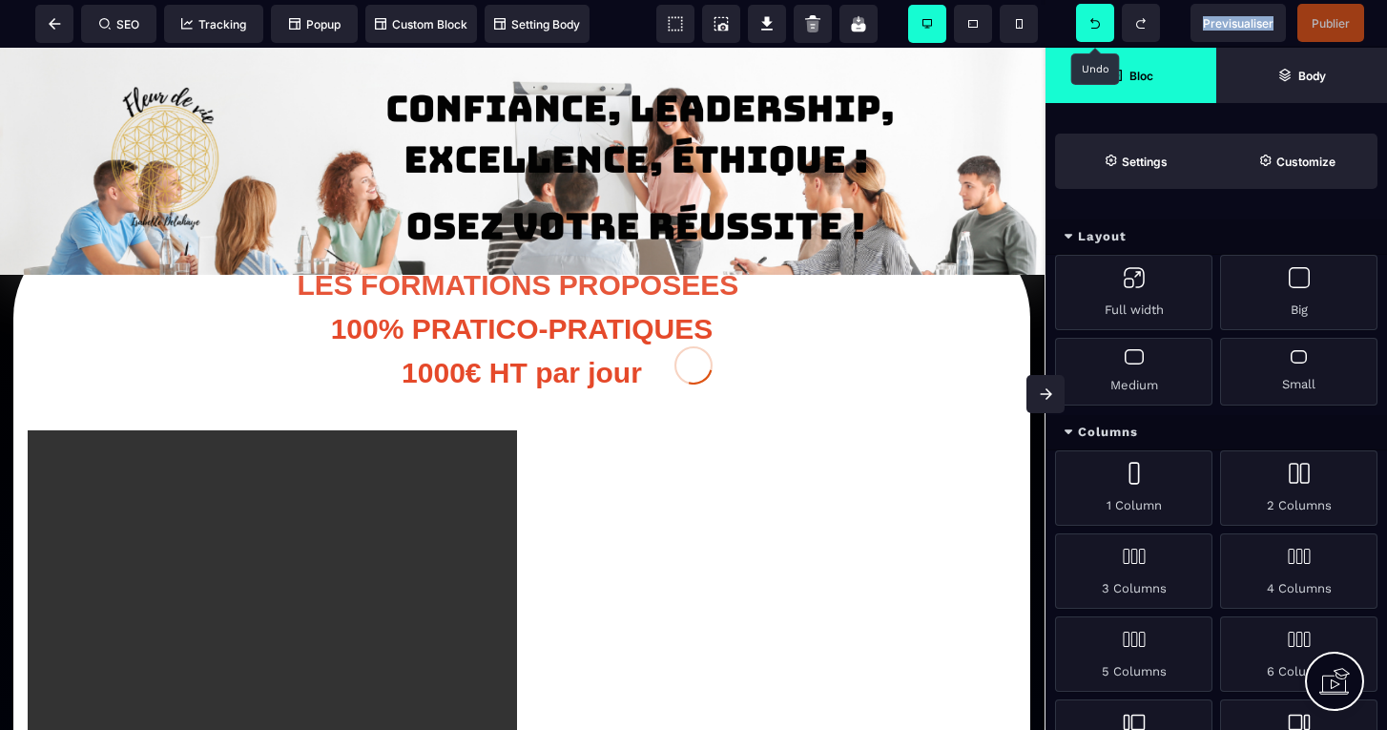
click at [1092, 26] on div at bounding box center [693, 365] width 1387 height 730
click at [1092, 26] on icon at bounding box center [1095, 23] width 10 height 10
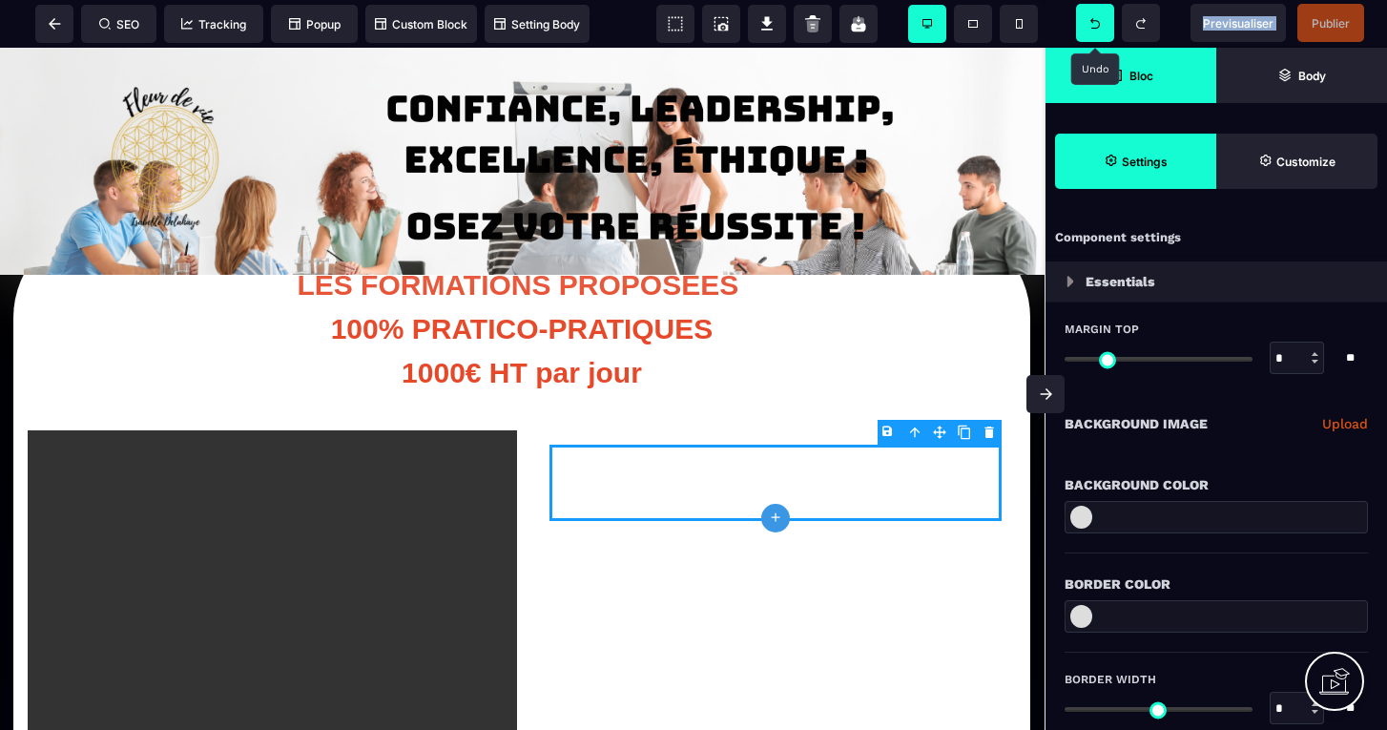
click at [1092, 26] on icon at bounding box center [1095, 23] width 10 height 10
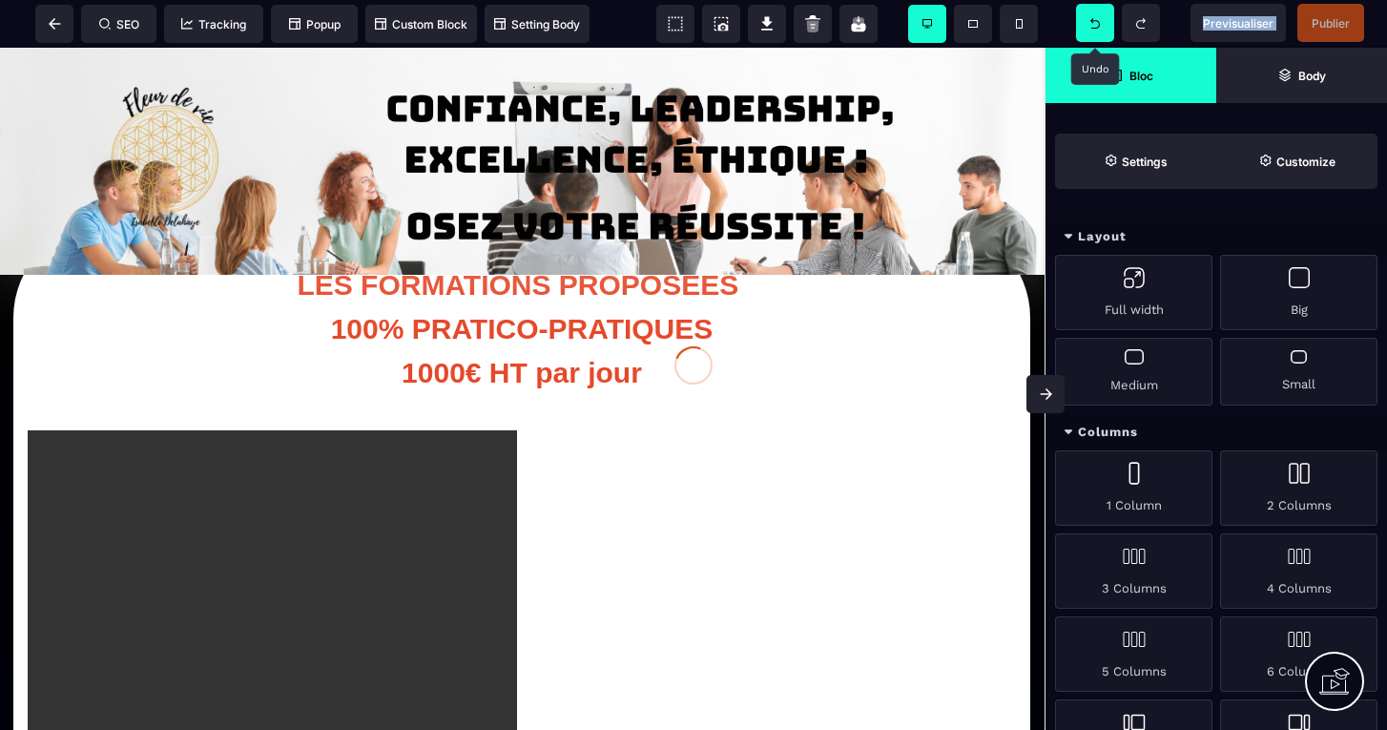
click at [1092, 26] on div at bounding box center [693, 365] width 1387 height 730
click at [1092, 26] on icon at bounding box center [1095, 23] width 10 height 10
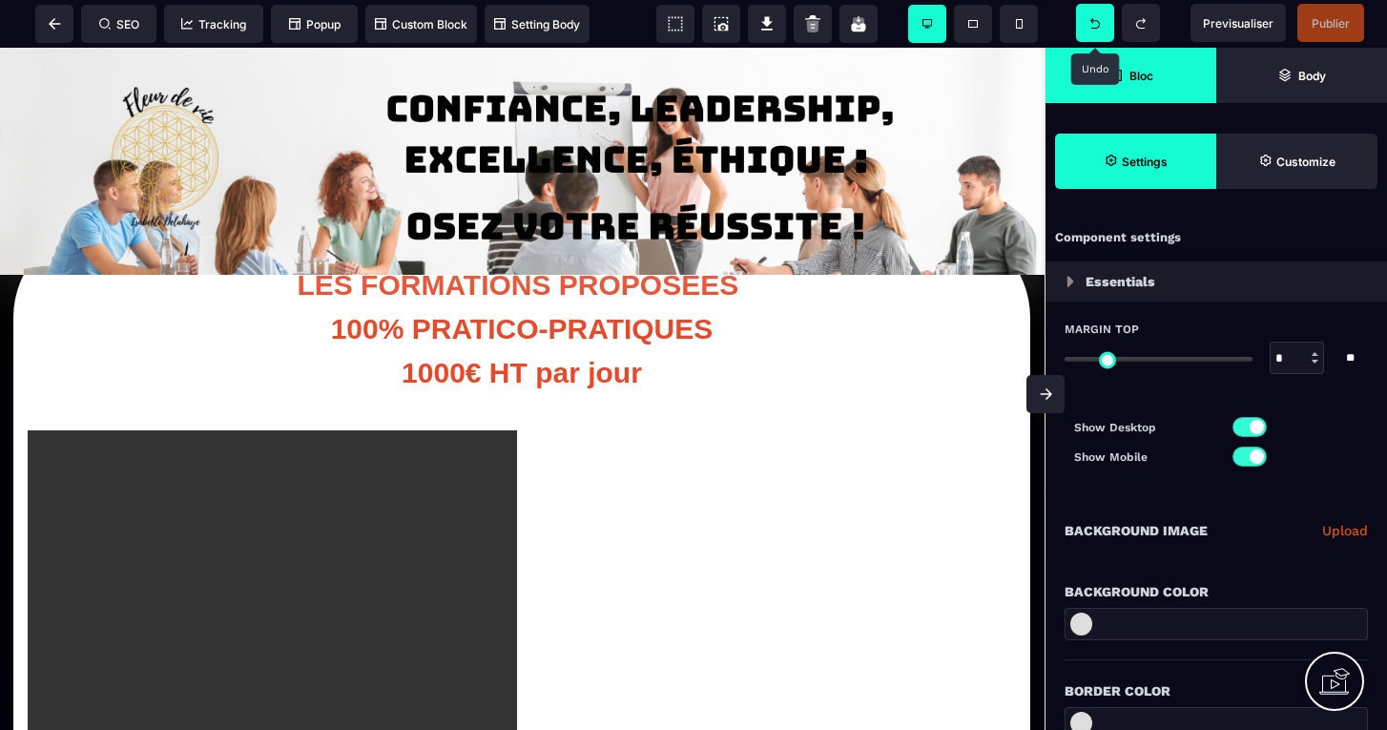
click at [1092, 26] on icon at bounding box center [1095, 23] width 10 height 10
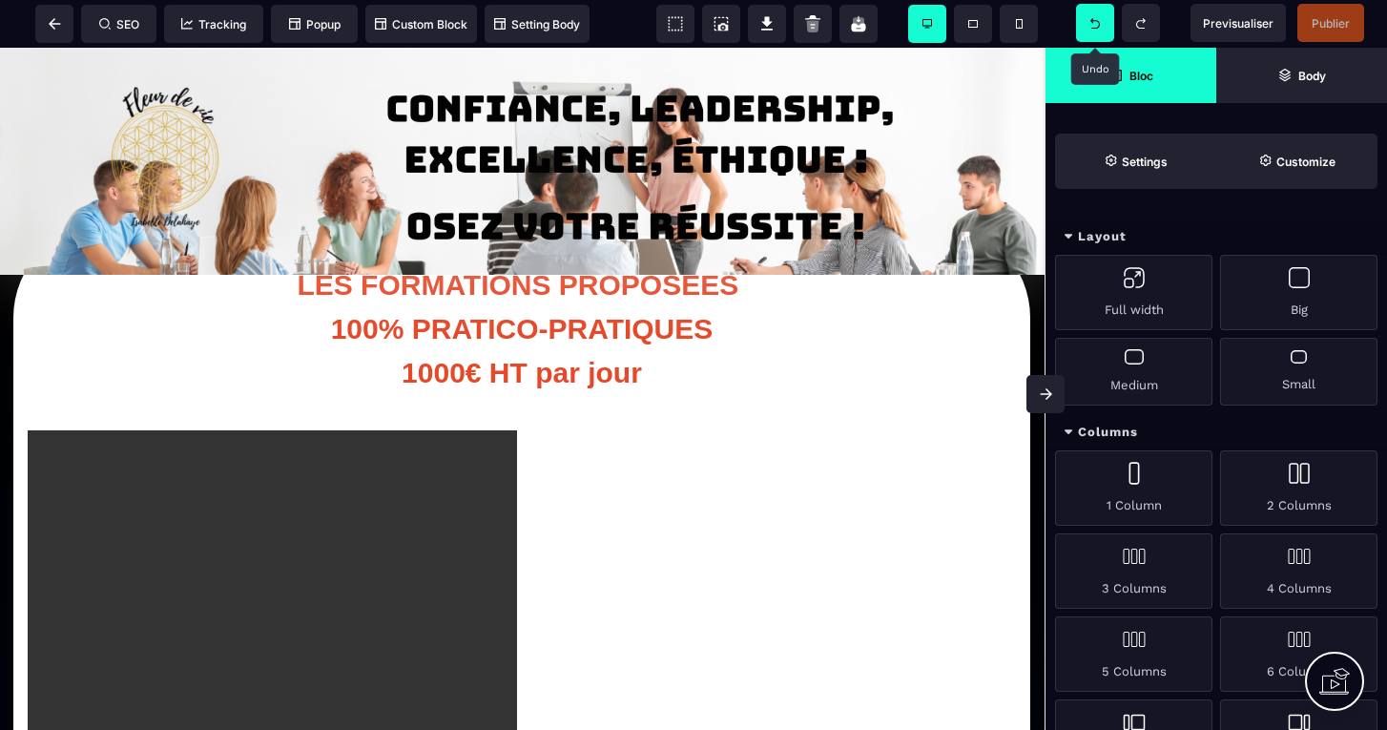
click at [1092, 26] on icon at bounding box center [1095, 23] width 10 height 10
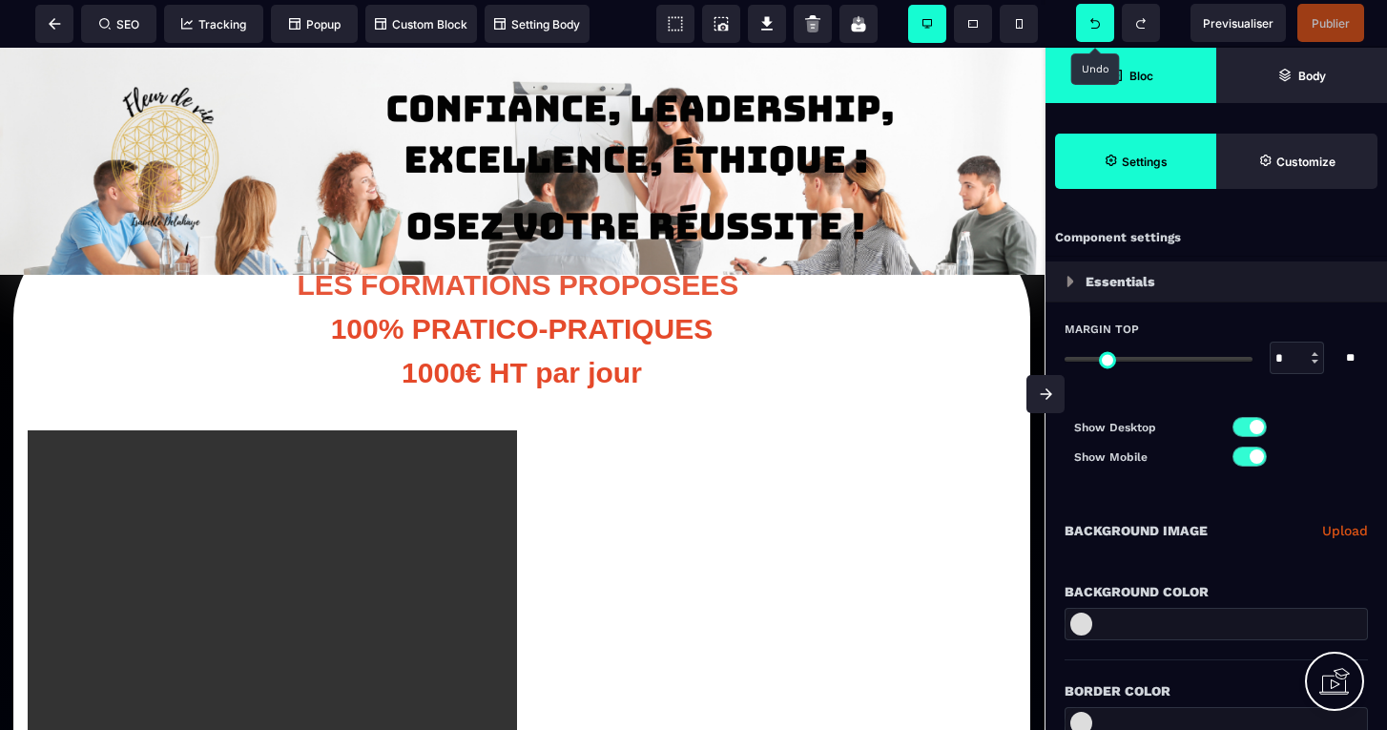
click at [1092, 26] on icon at bounding box center [1095, 23] width 10 height 10
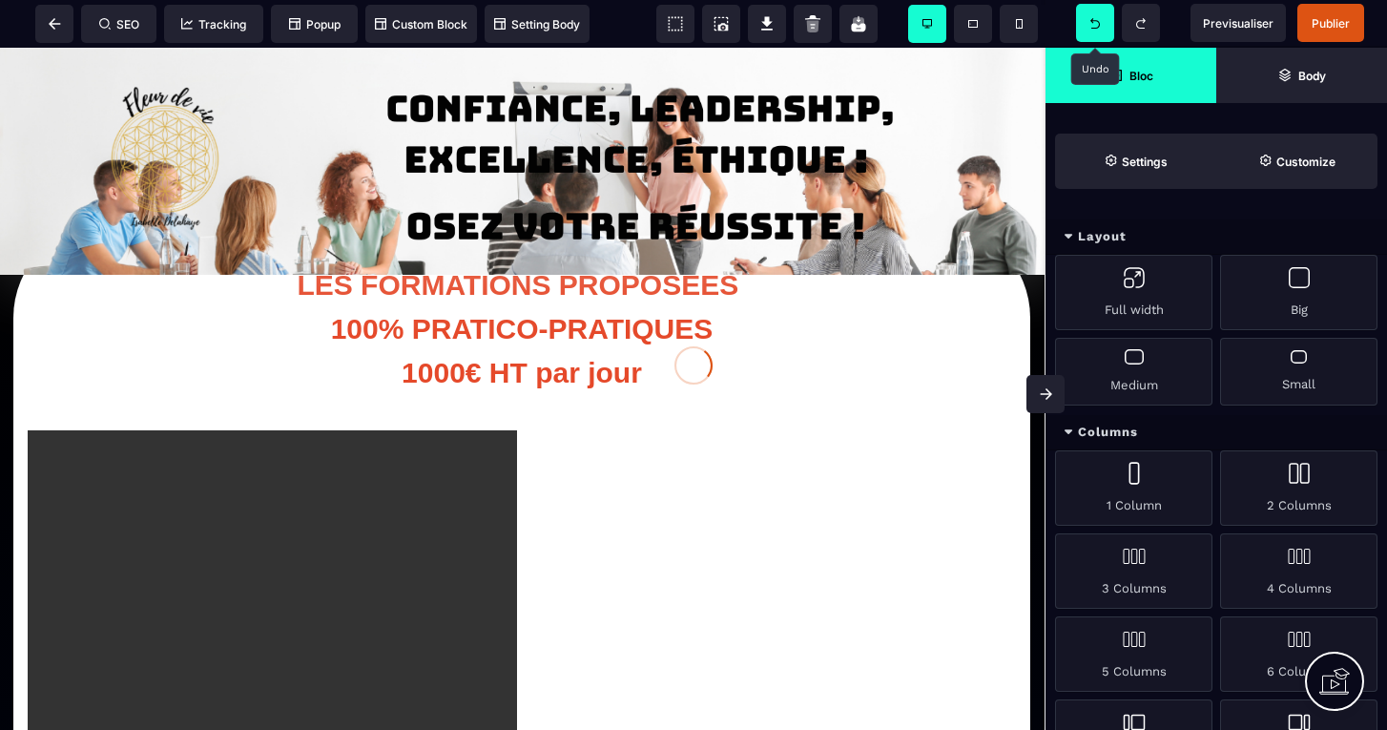
click at [1092, 26] on icon at bounding box center [1095, 23] width 10 height 10
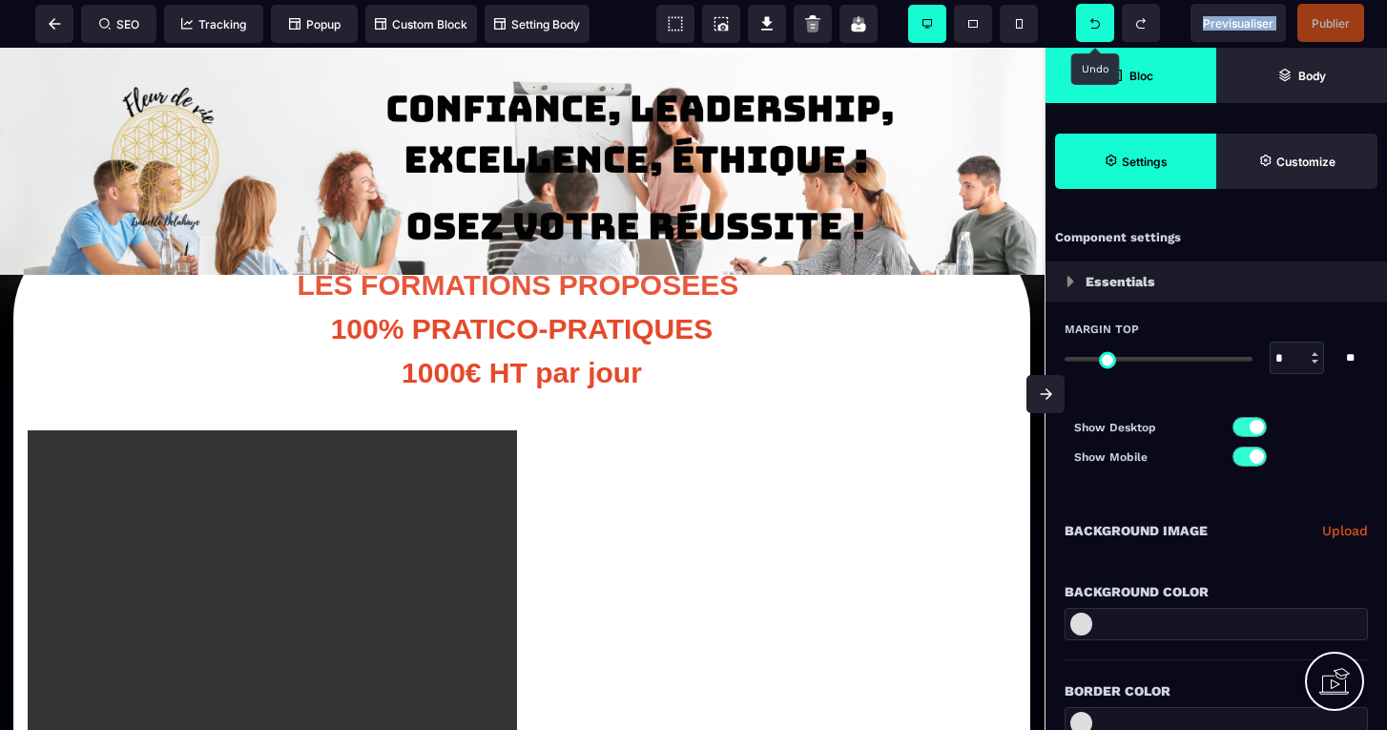
click at [1092, 26] on icon at bounding box center [1095, 23] width 10 height 10
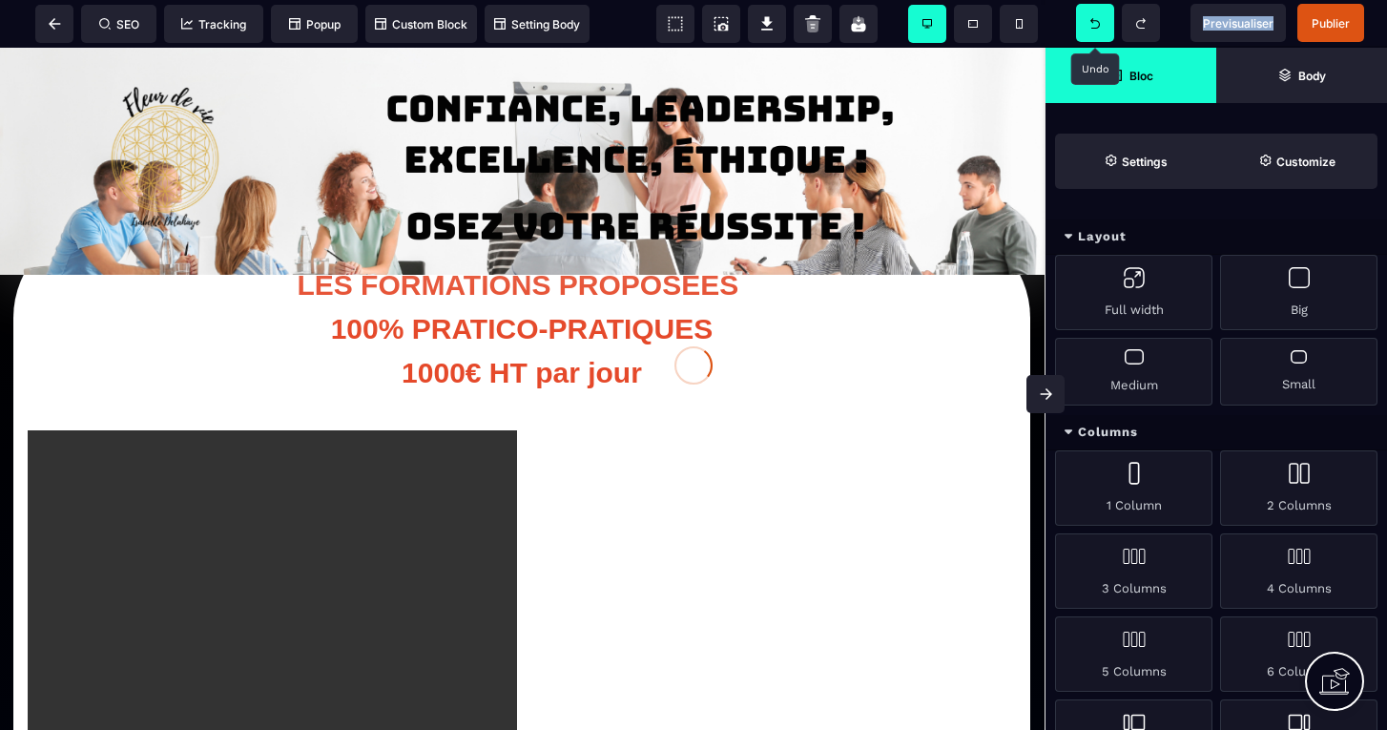
click at [1092, 26] on icon at bounding box center [1095, 23] width 10 height 10
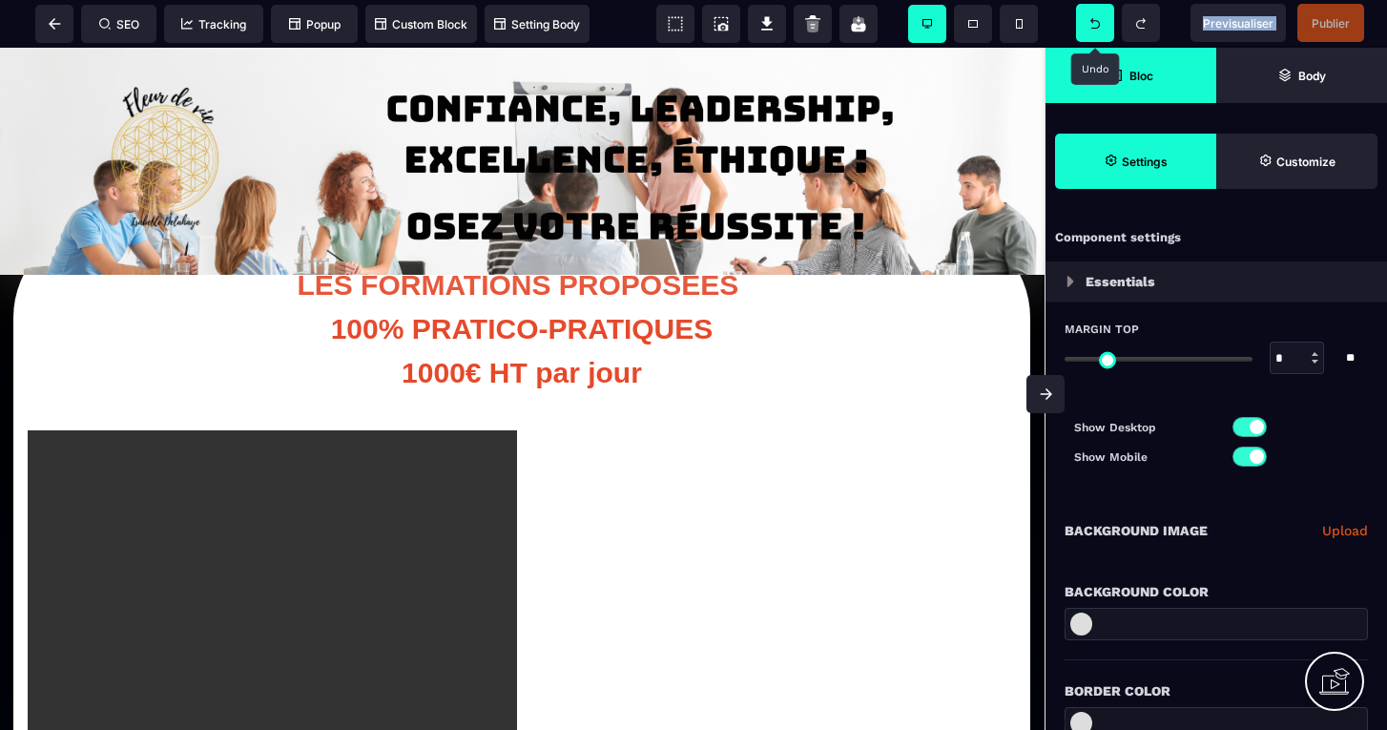
click at [1092, 26] on icon at bounding box center [1095, 23] width 10 height 10
click at [1092, 26] on div at bounding box center [693, 365] width 1387 height 730
click at [1092, 26] on icon at bounding box center [1095, 23] width 10 height 10
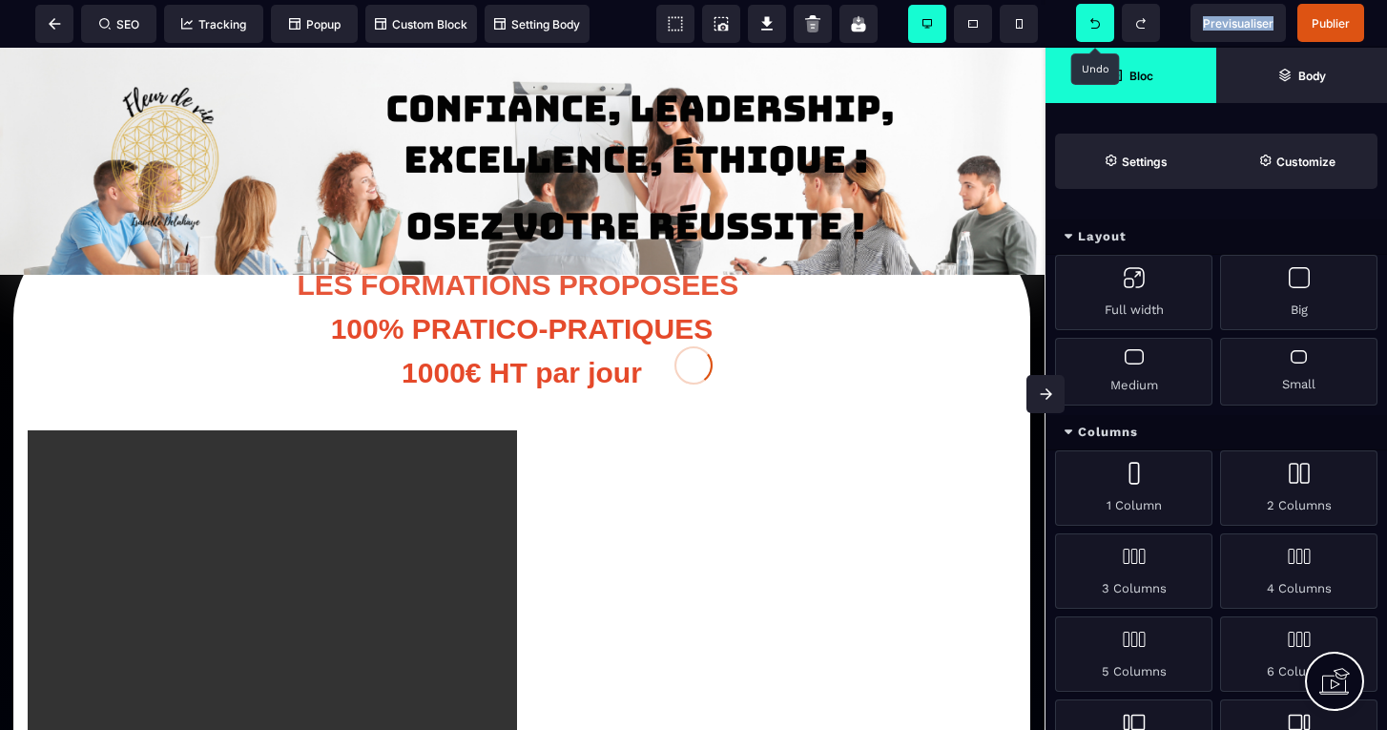
click at [1092, 26] on div at bounding box center [693, 365] width 1387 height 730
click at [1092, 26] on icon at bounding box center [1095, 23] width 10 height 10
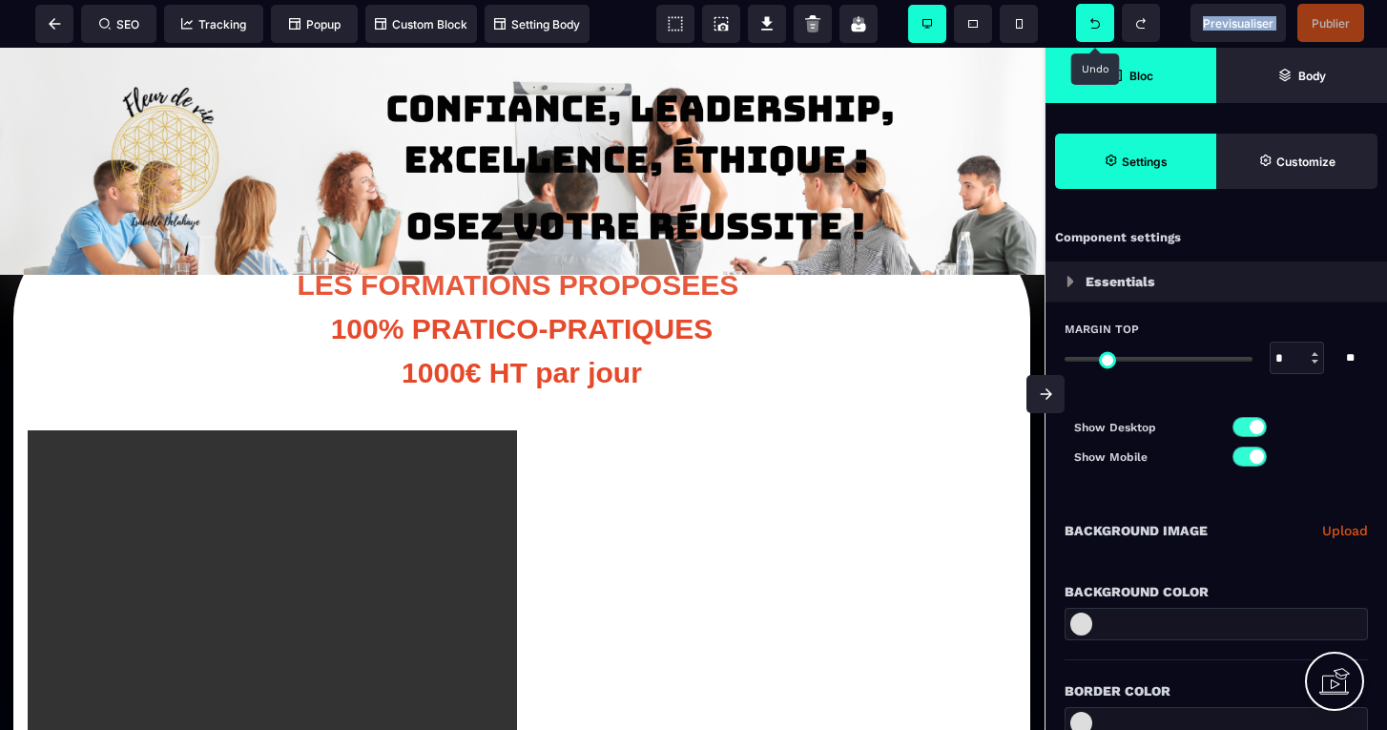
click at [1092, 26] on icon at bounding box center [1095, 23] width 10 height 10
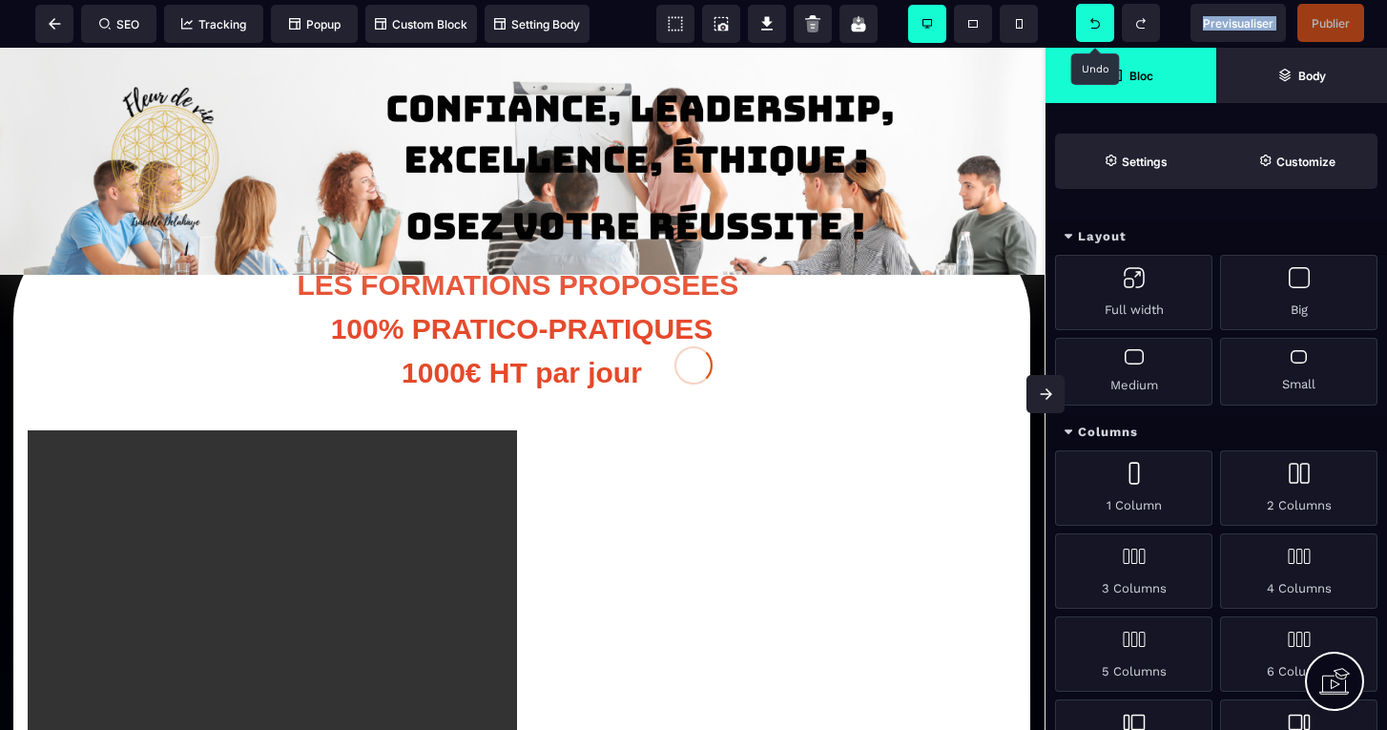
click at [1092, 26] on div at bounding box center [693, 365] width 1387 height 730
click at [1092, 26] on icon at bounding box center [1095, 23] width 10 height 10
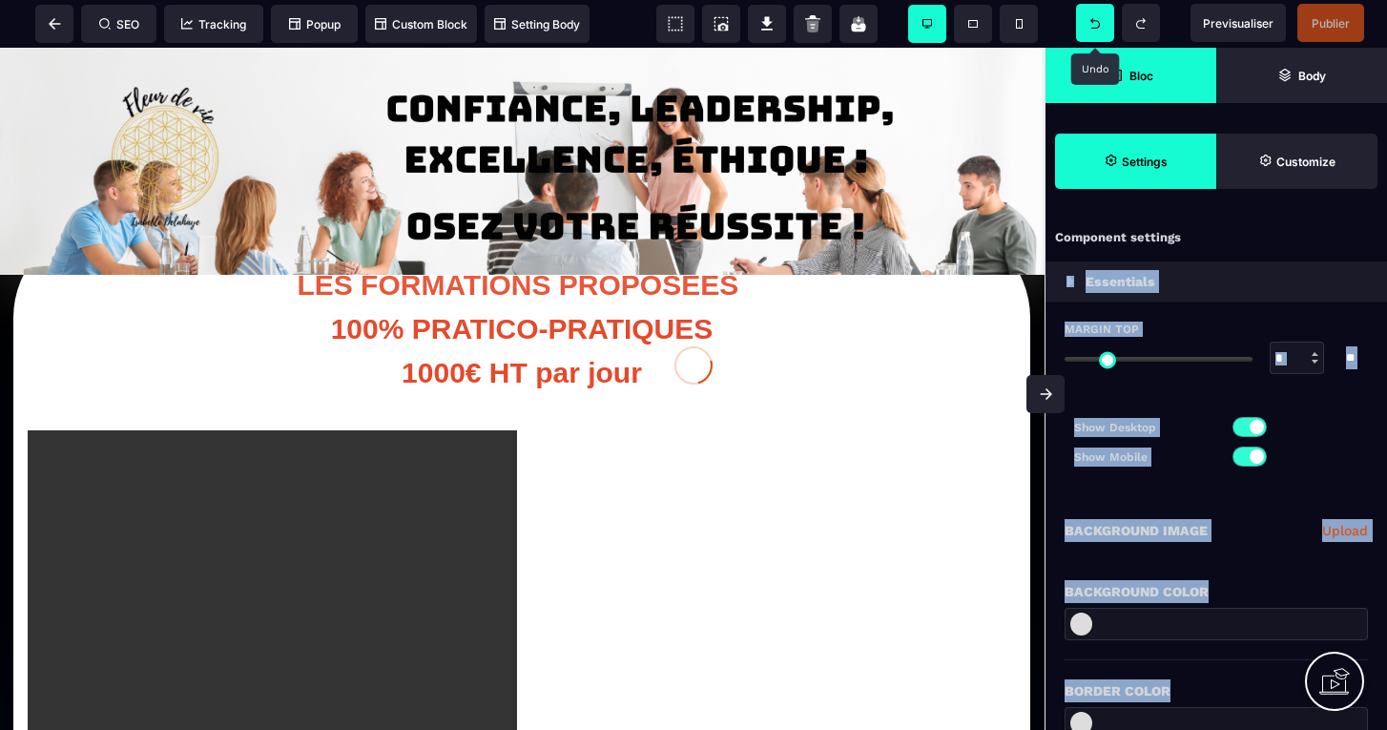
click at [1092, 26] on div at bounding box center [693, 365] width 1387 height 730
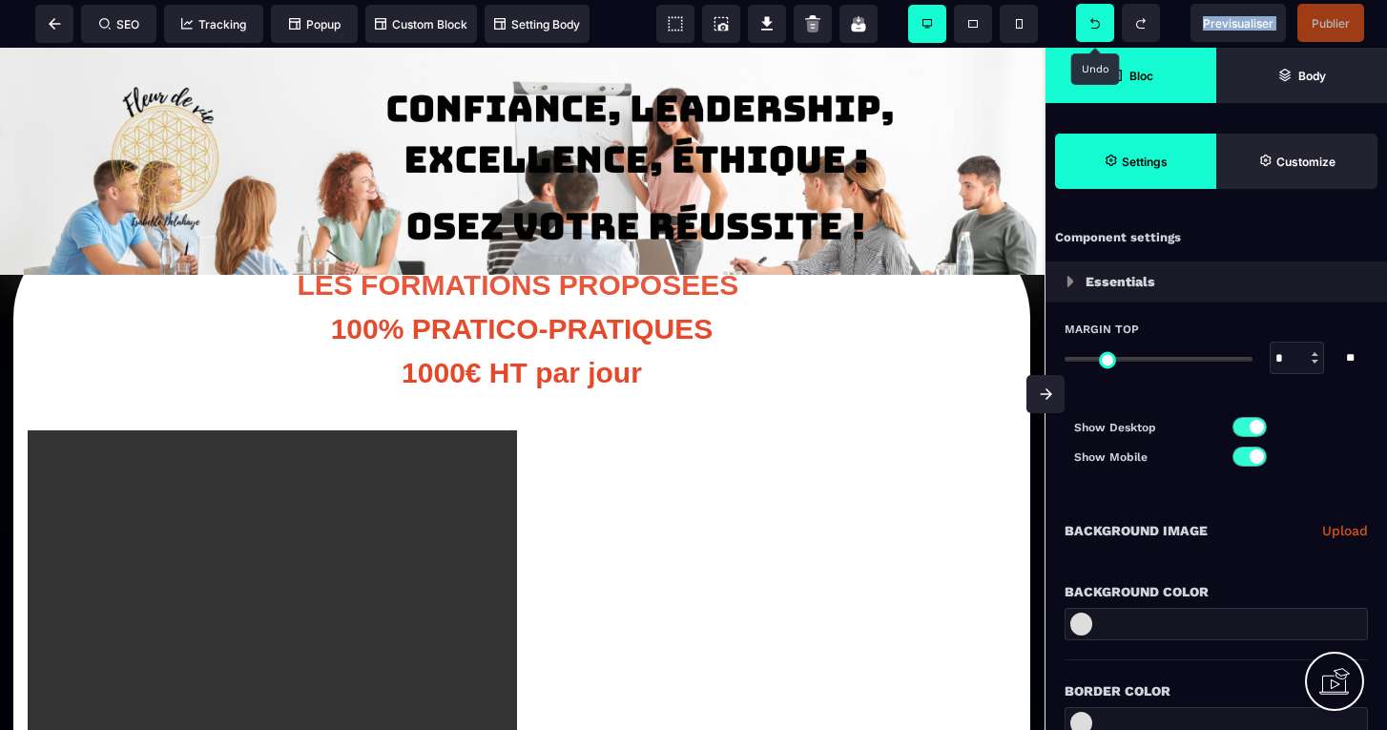
click at [1092, 26] on icon at bounding box center [1095, 23] width 10 height 10
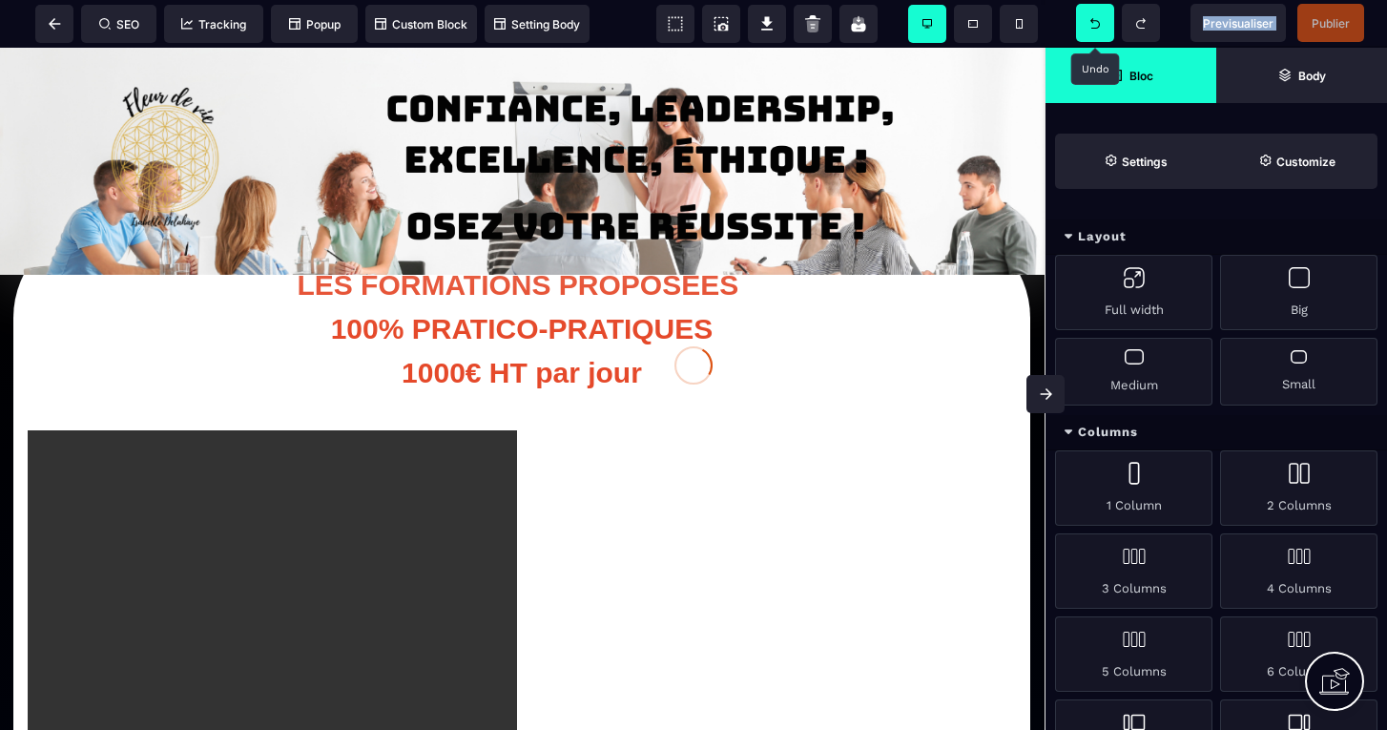
click at [1092, 26] on div at bounding box center [693, 365] width 1387 height 730
click at [1092, 26] on icon at bounding box center [1095, 23] width 10 height 10
click at [1092, 26] on div at bounding box center [693, 365] width 1387 height 730
click at [1092, 26] on icon at bounding box center [1095, 23] width 10 height 10
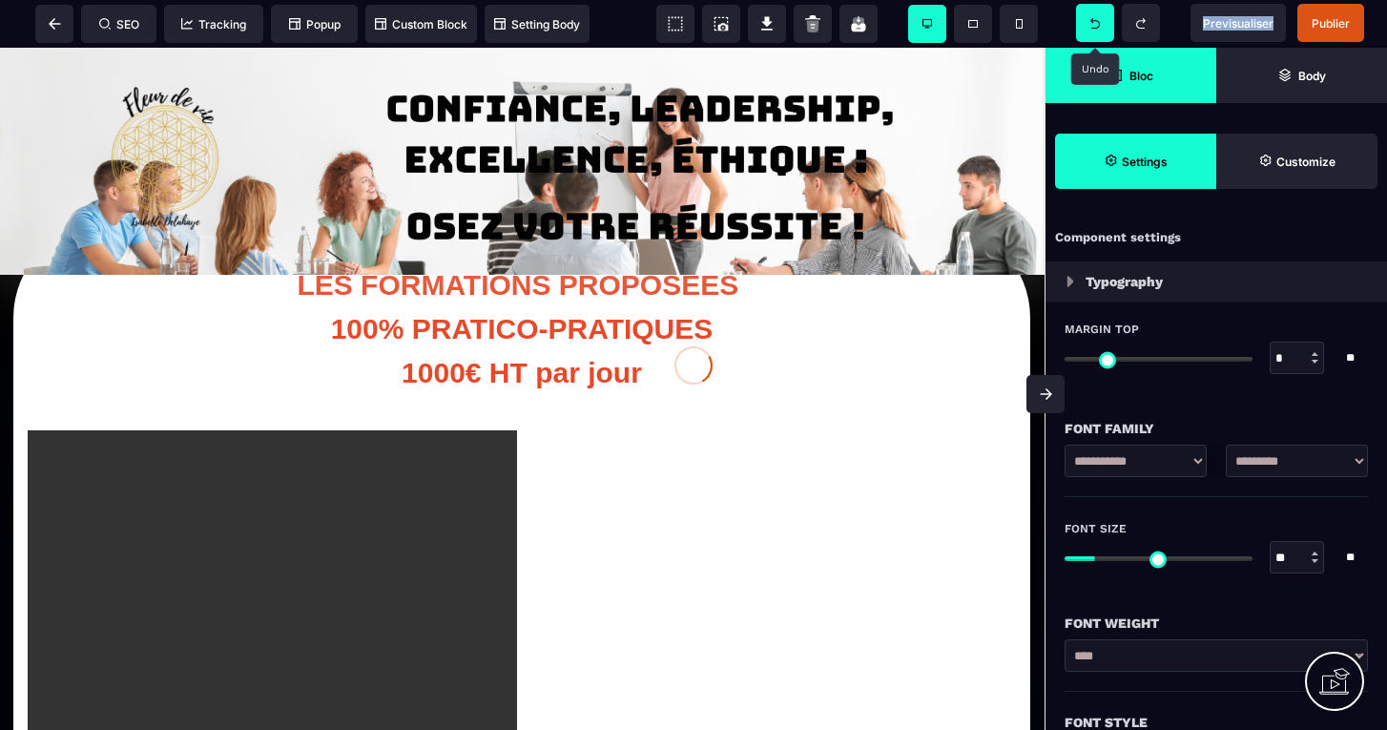
click at [1092, 26] on div at bounding box center [693, 365] width 1387 height 730
click at [1092, 26] on icon at bounding box center [1095, 23] width 10 height 10
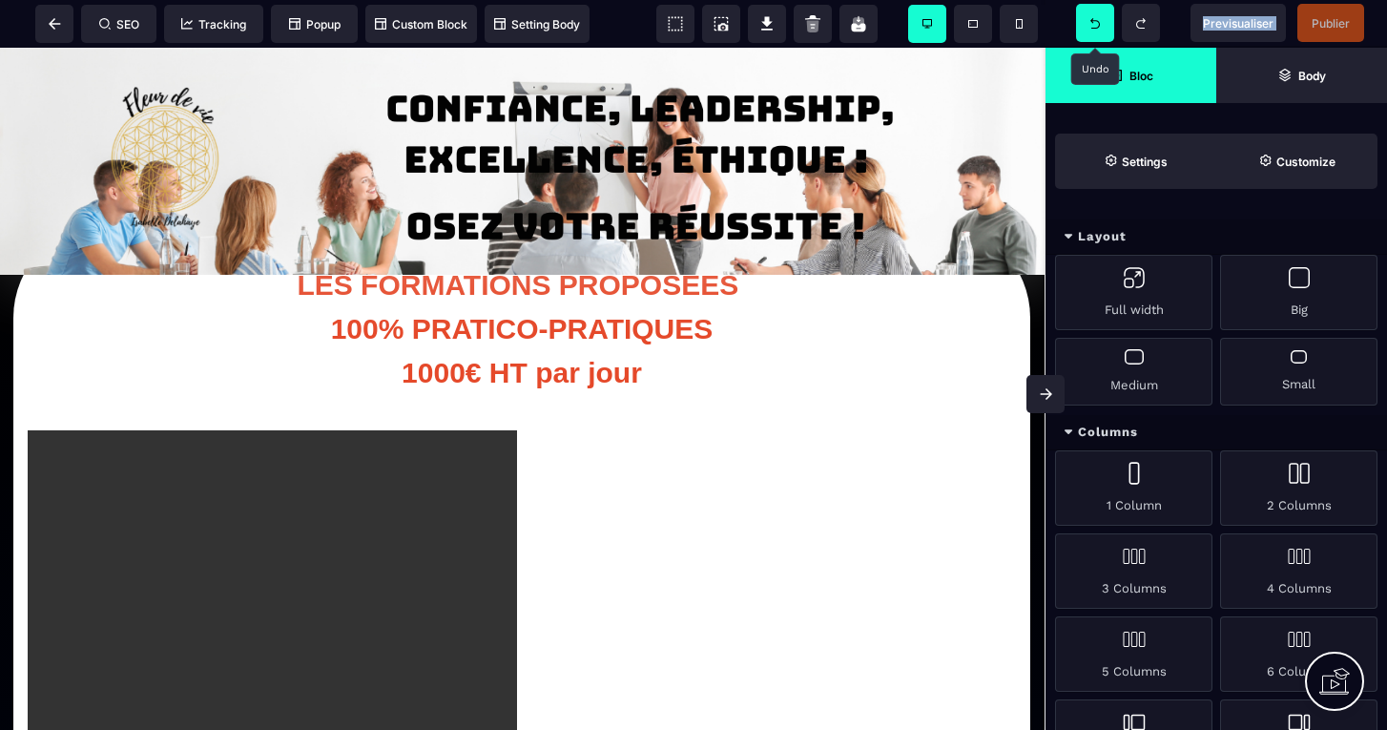
click at [1092, 26] on icon at bounding box center [1095, 23] width 10 height 10
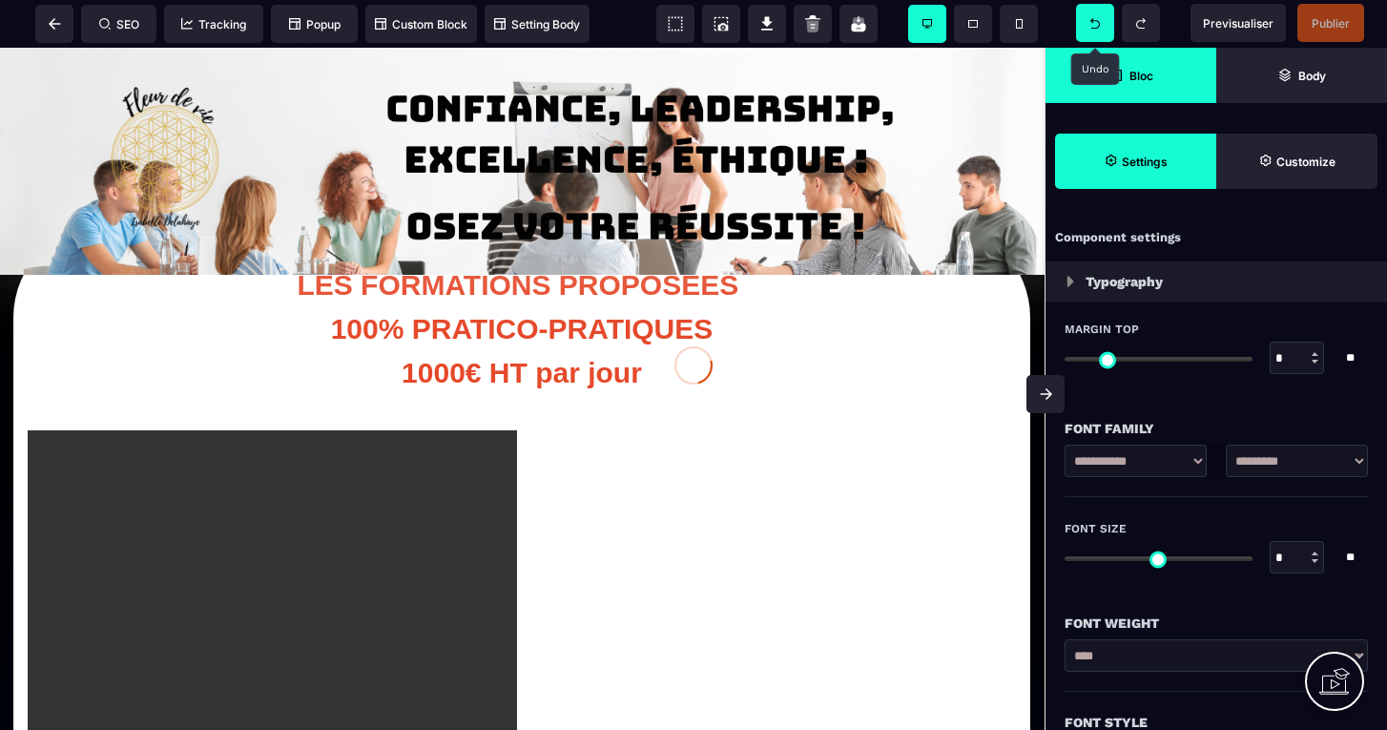
click at [1092, 26] on div at bounding box center [693, 365] width 1387 height 730
click at [1092, 26] on icon at bounding box center [1095, 23] width 10 height 10
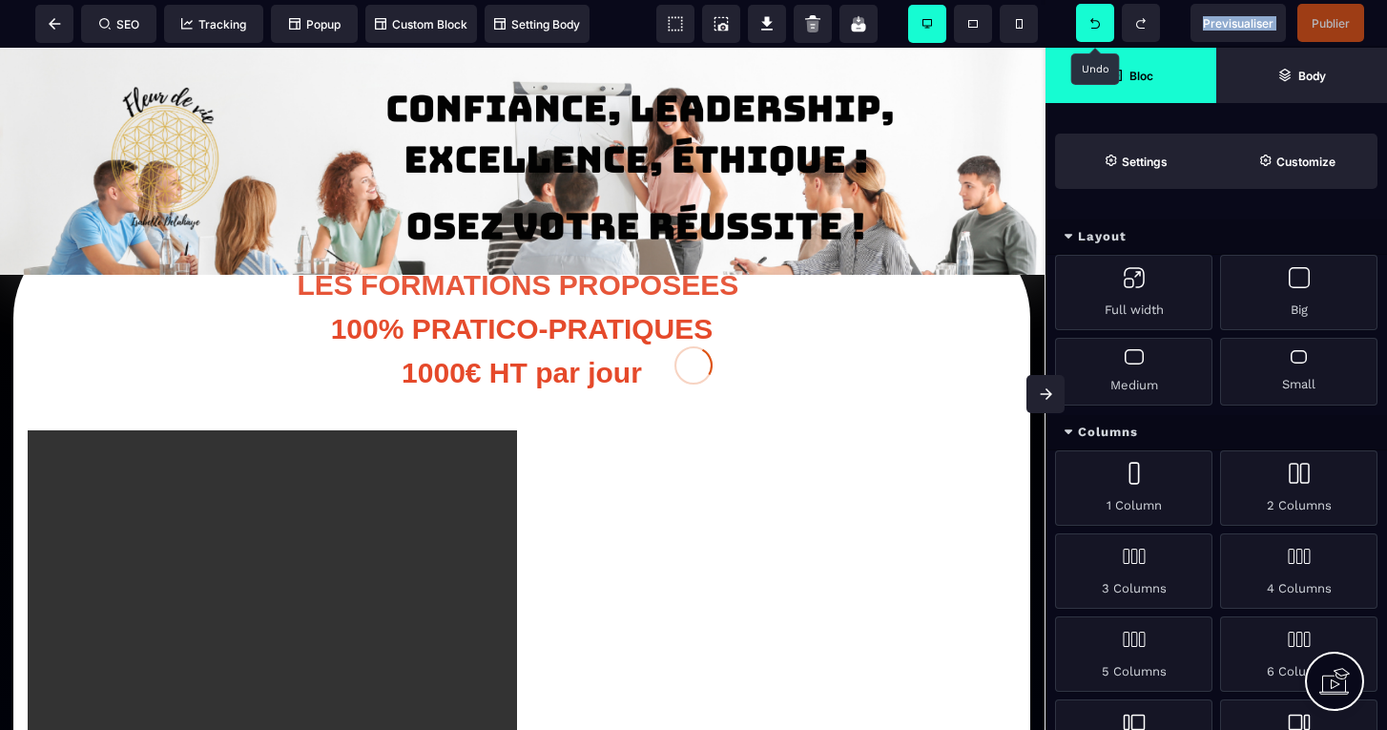
click at [1092, 26] on div at bounding box center [693, 365] width 1387 height 730
click at [1092, 26] on icon at bounding box center [1095, 23] width 10 height 10
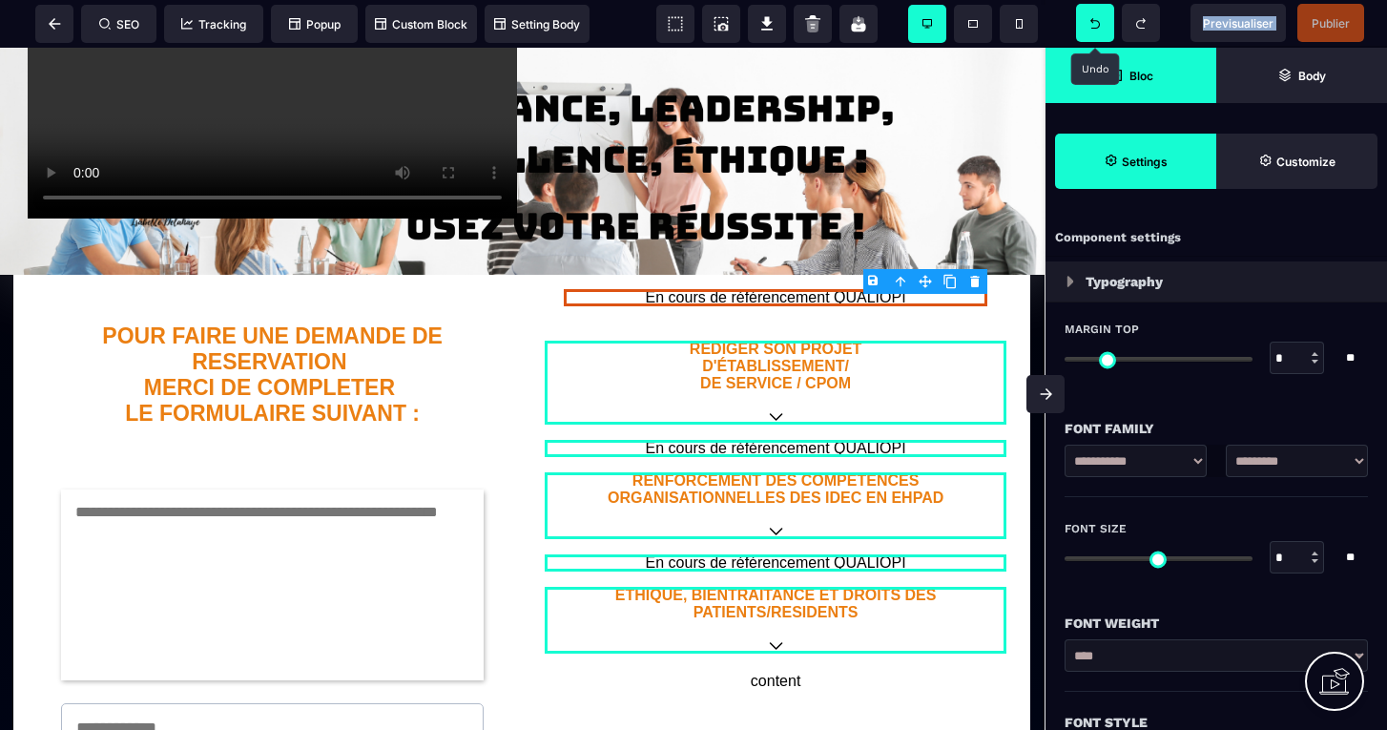
scroll to position [711, 1]
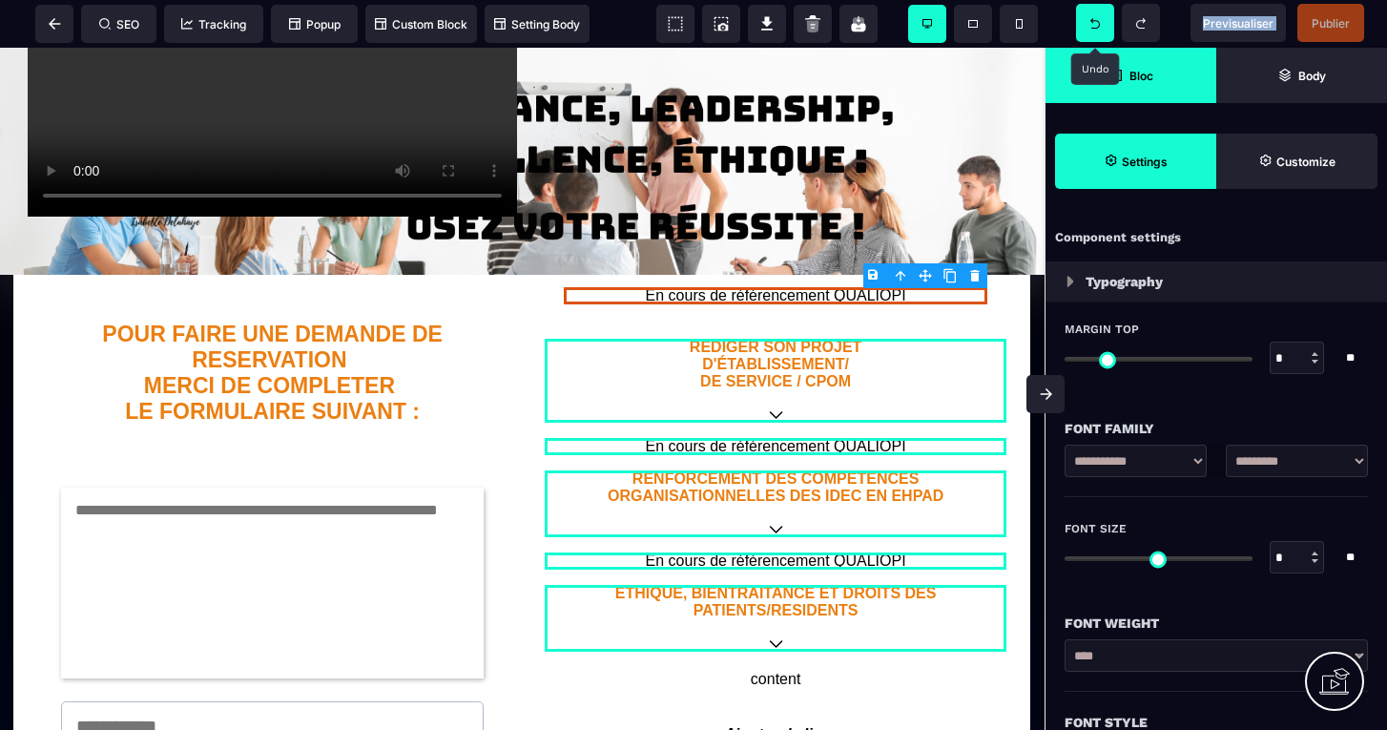
click at [1098, 20] on icon at bounding box center [1095, 23] width 10 height 10
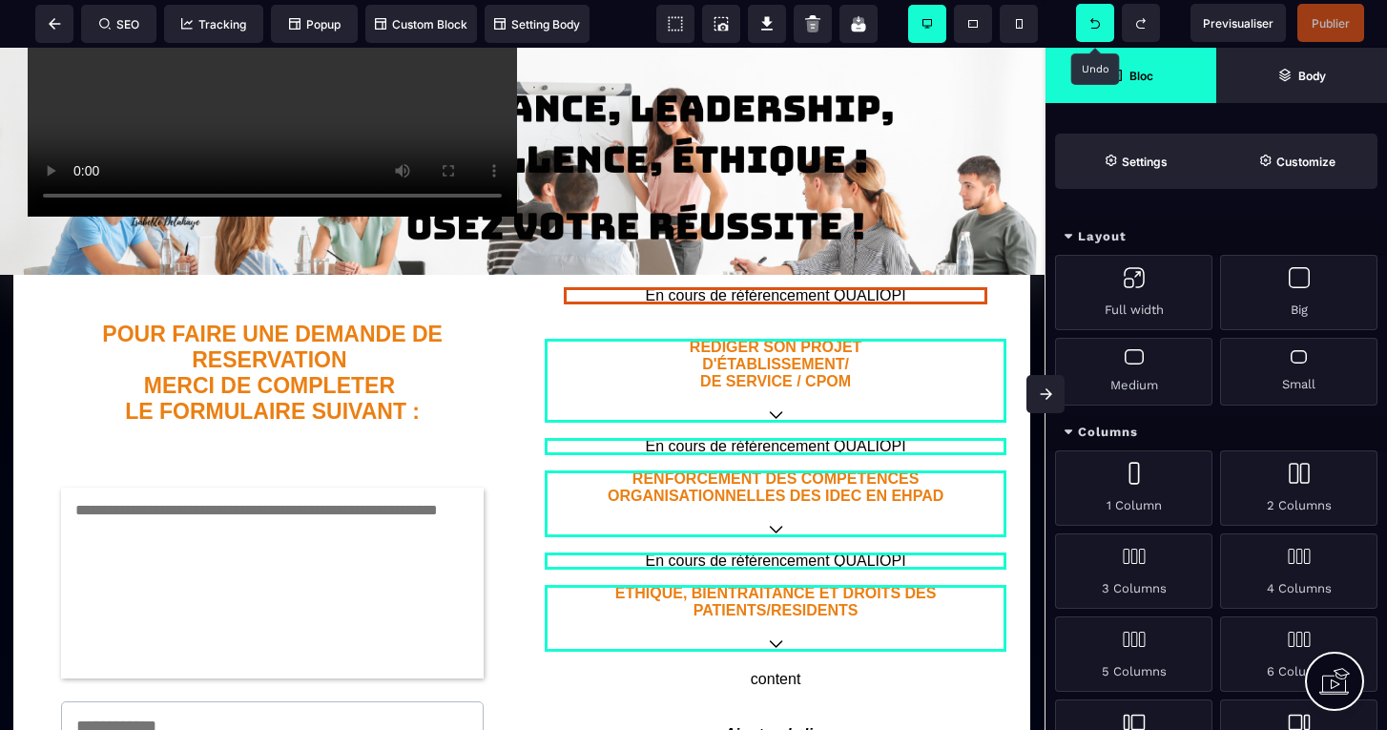
click at [1098, 20] on icon at bounding box center [1095, 23] width 10 height 10
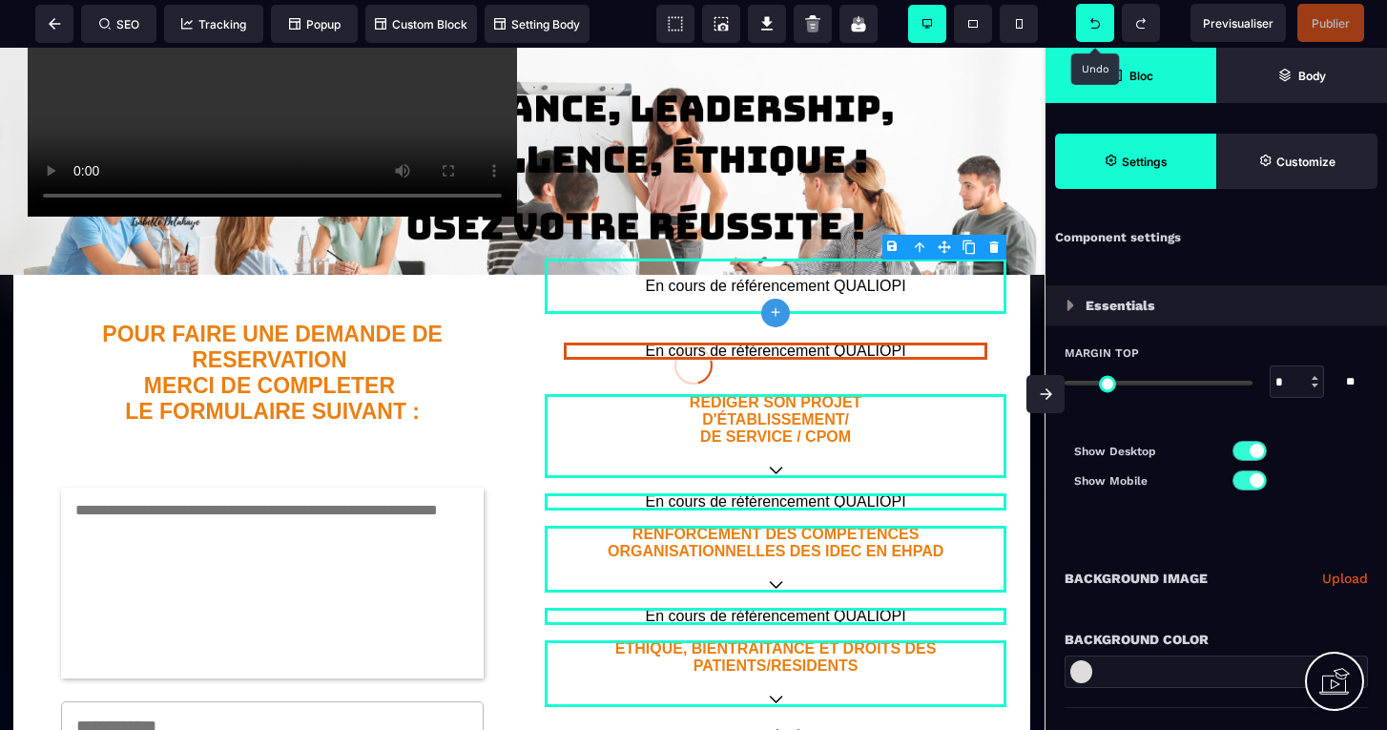
click at [1098, 20] on div at bounding box center [693, 365] width 1387 height 730
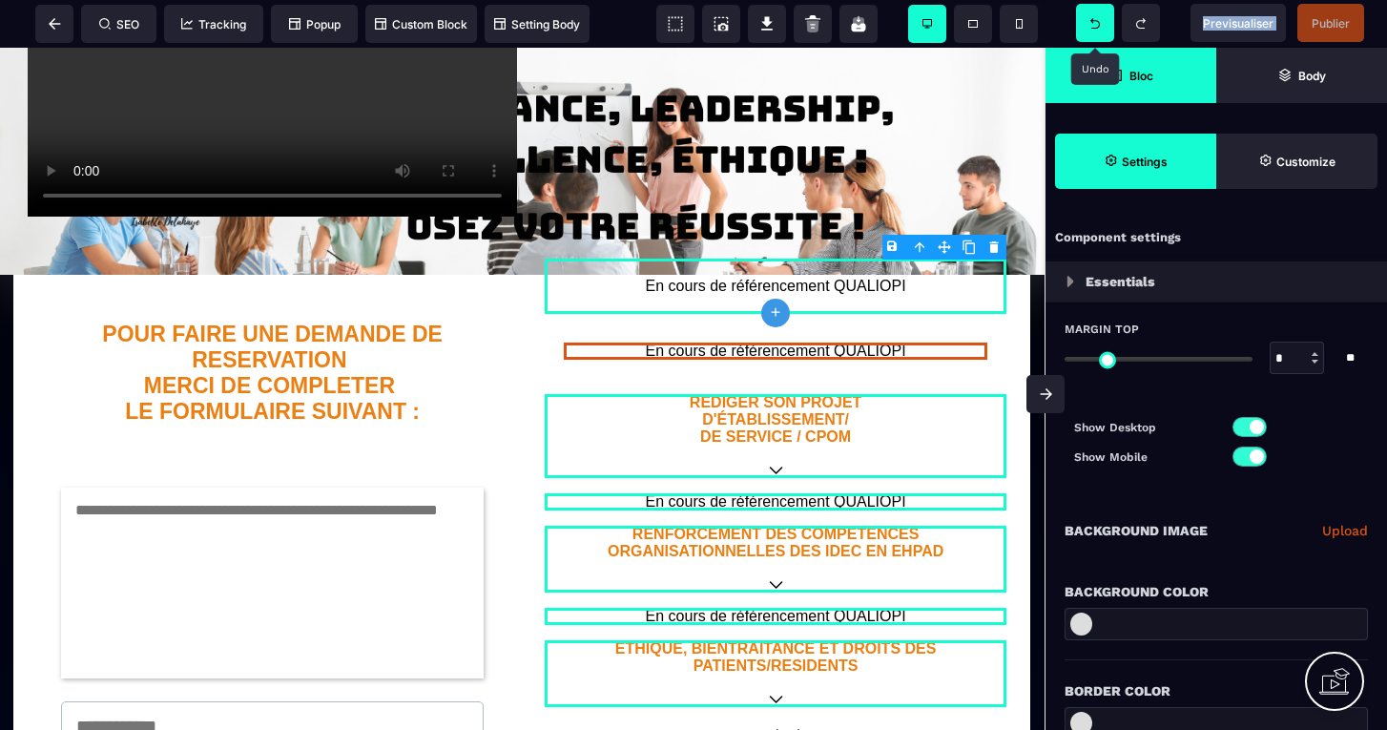
click at [1098, 20] on icon at bounding box center [1095, 23] width 10 height 10
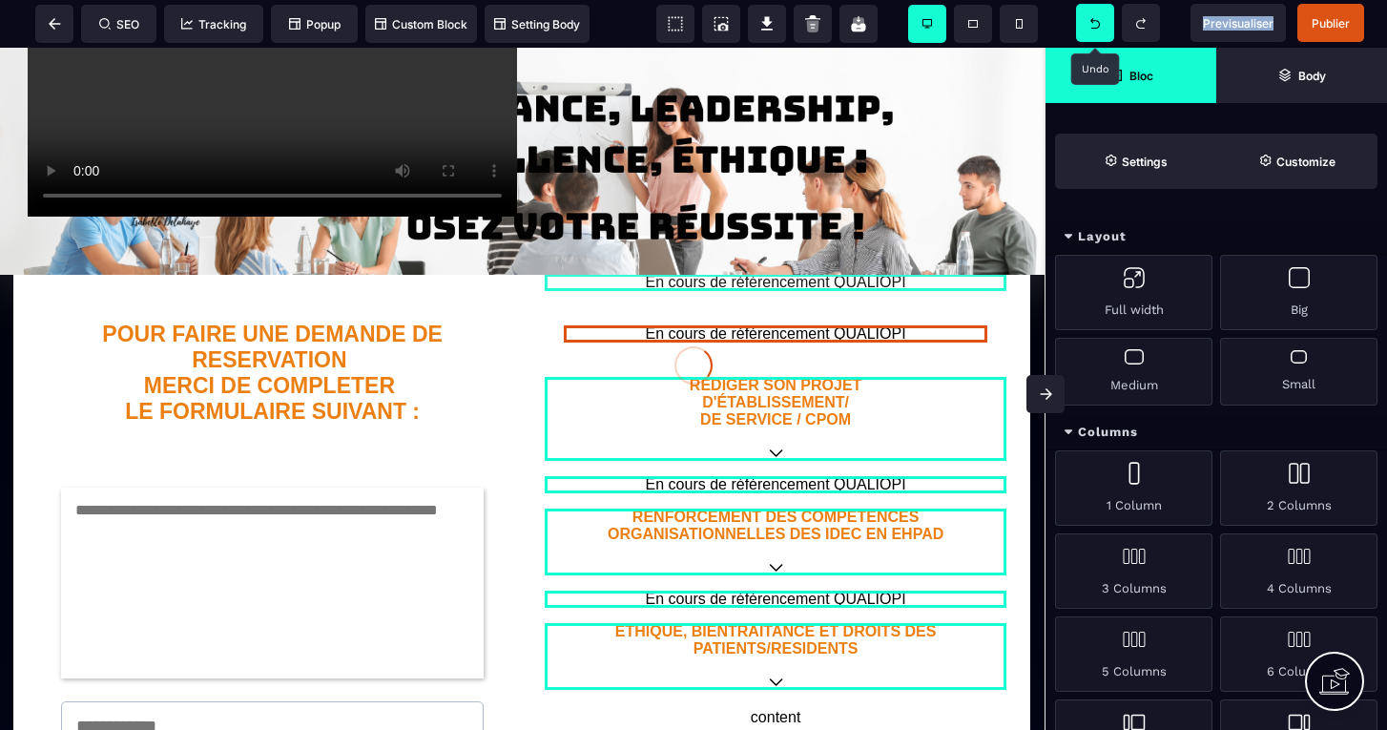
click at [1098, 20] on div at bounding box center [693, 365] width 1387 height 730
click at [1098, 20] on icon at bounding box center [1095, 23] width 10 height 10
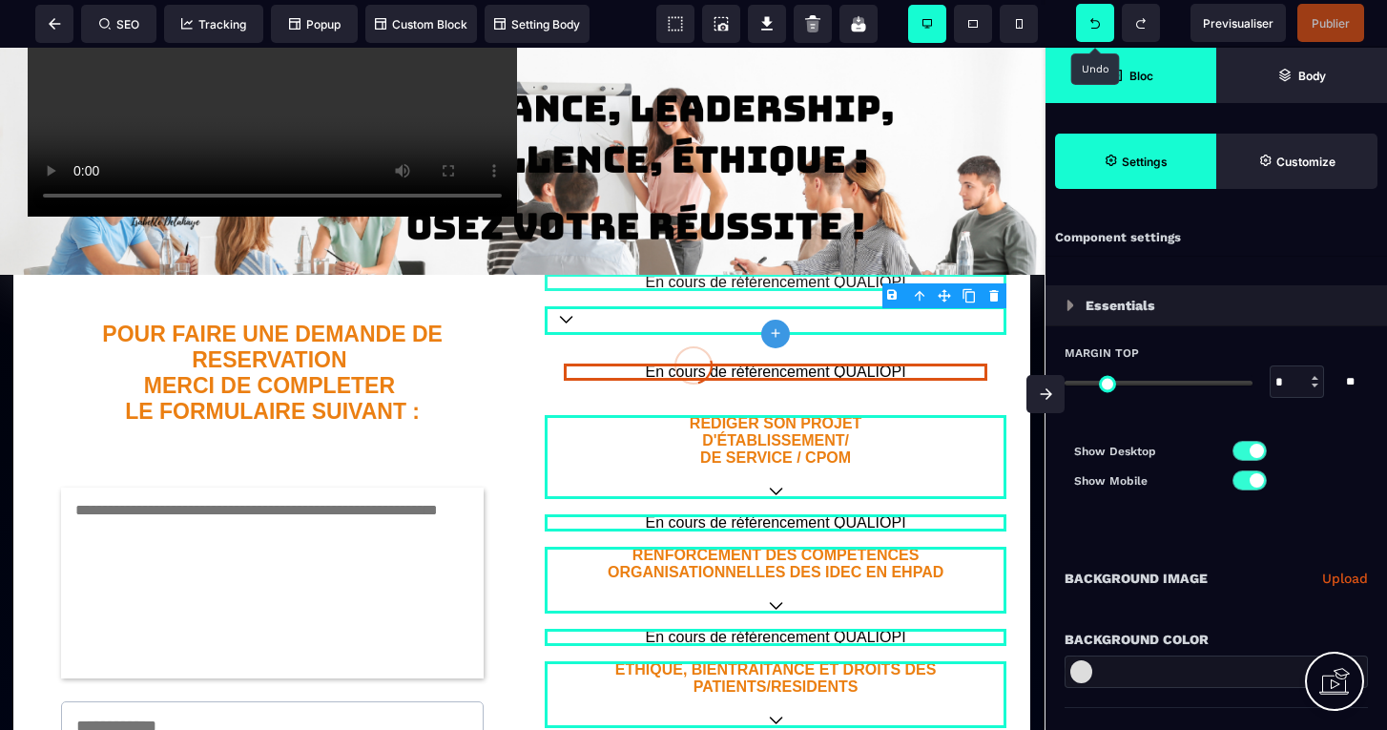
click at [1098, 20] on div at bounding box center [693, 365] width 1387 height 730
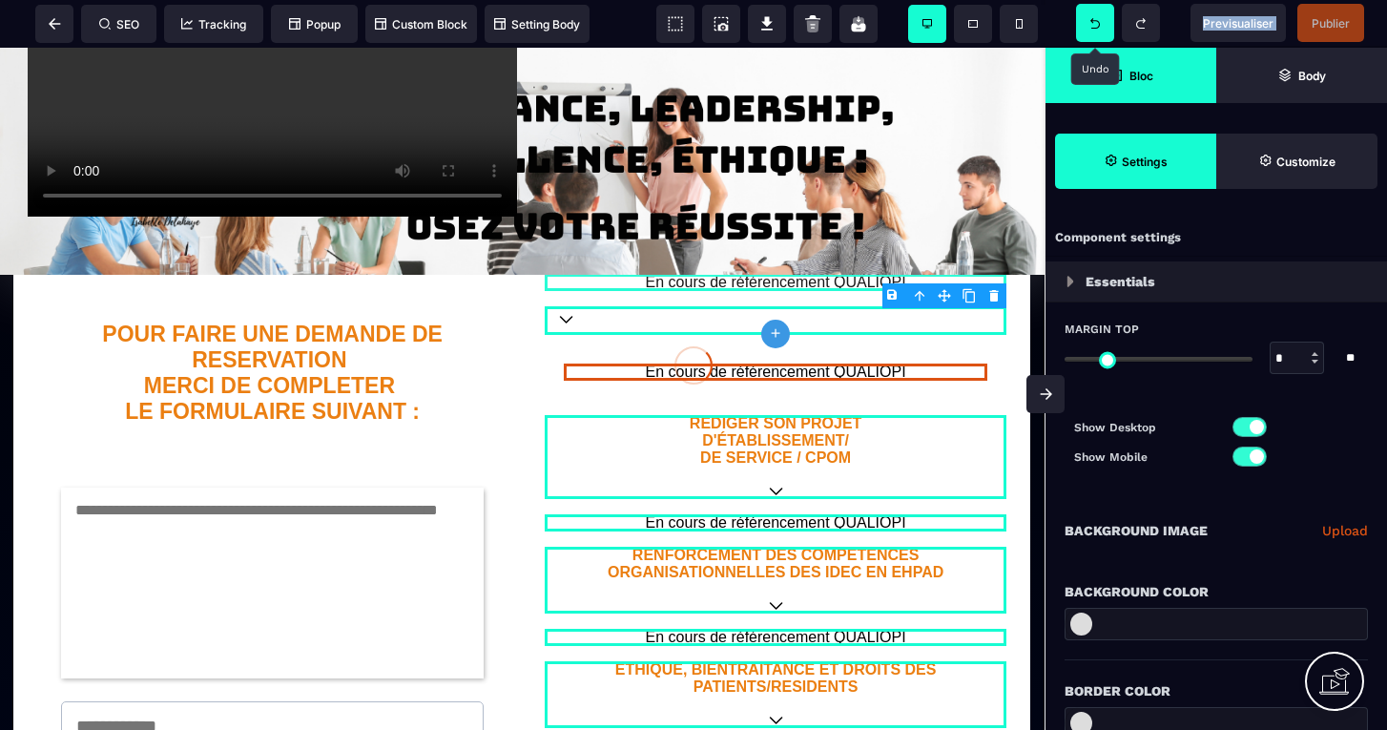
click at [1098, 20] on icon at bounding box center [1095, 23] width 10 height 10
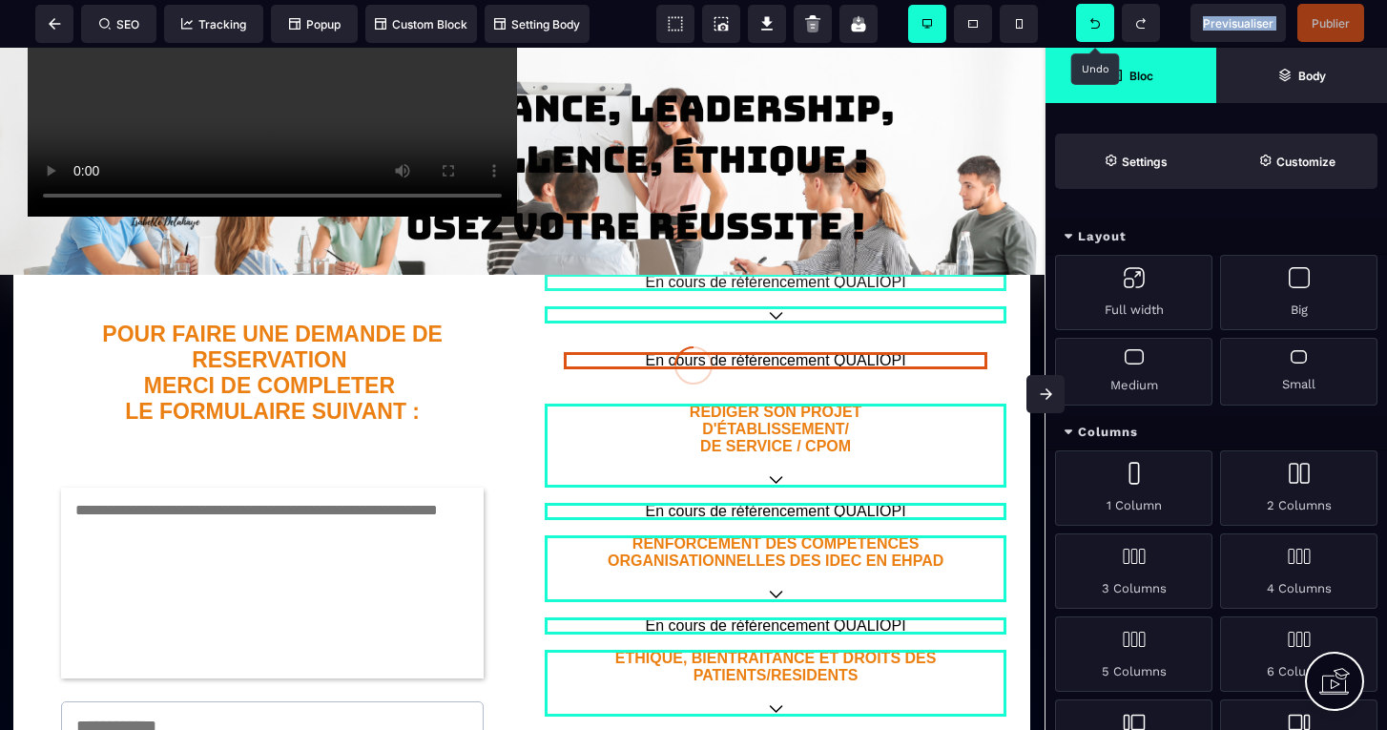
click at [1098, 20] on div at bounding box center [693, 365] width 1387 height 730
click at [1098, 20] on icon at bounding box center [1095, 23] width 10 height 10
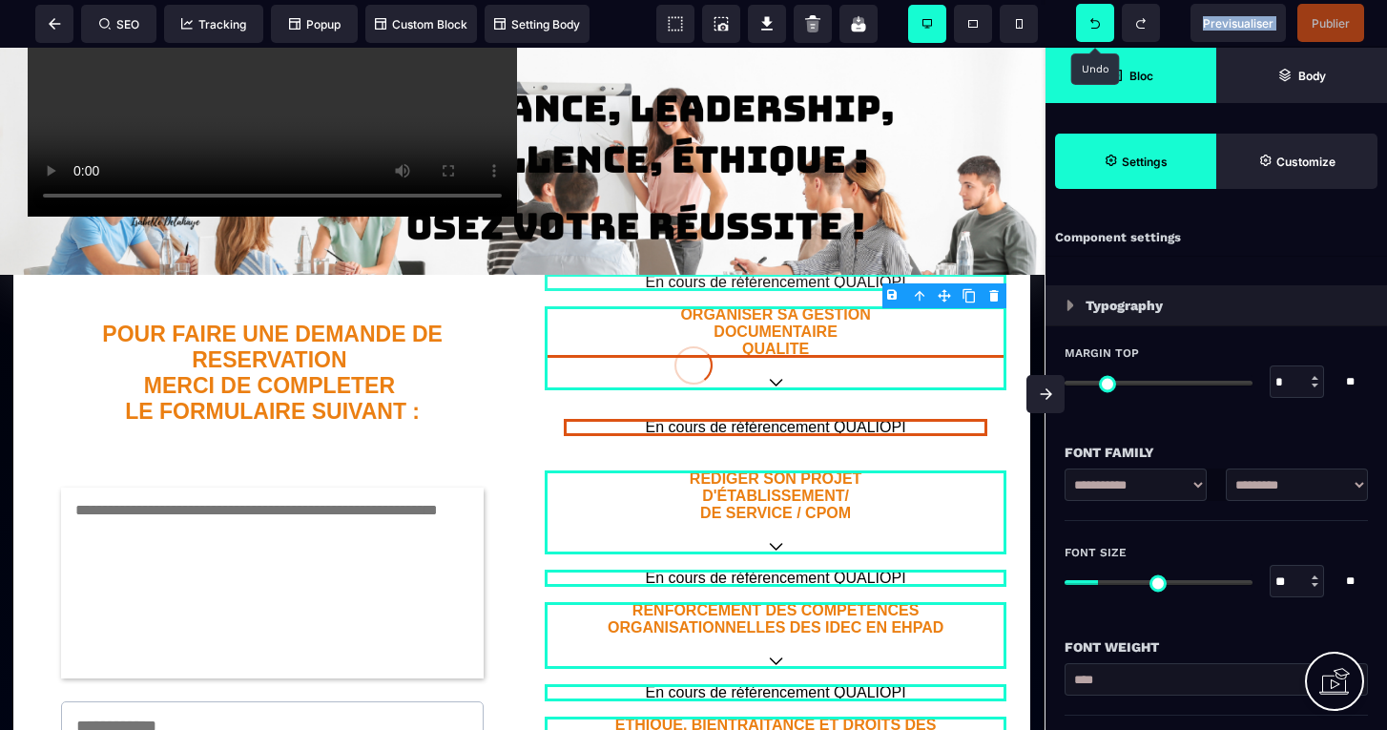
click at [1098, 20] on div at bounding box center [693, 365] width 1387 height 730
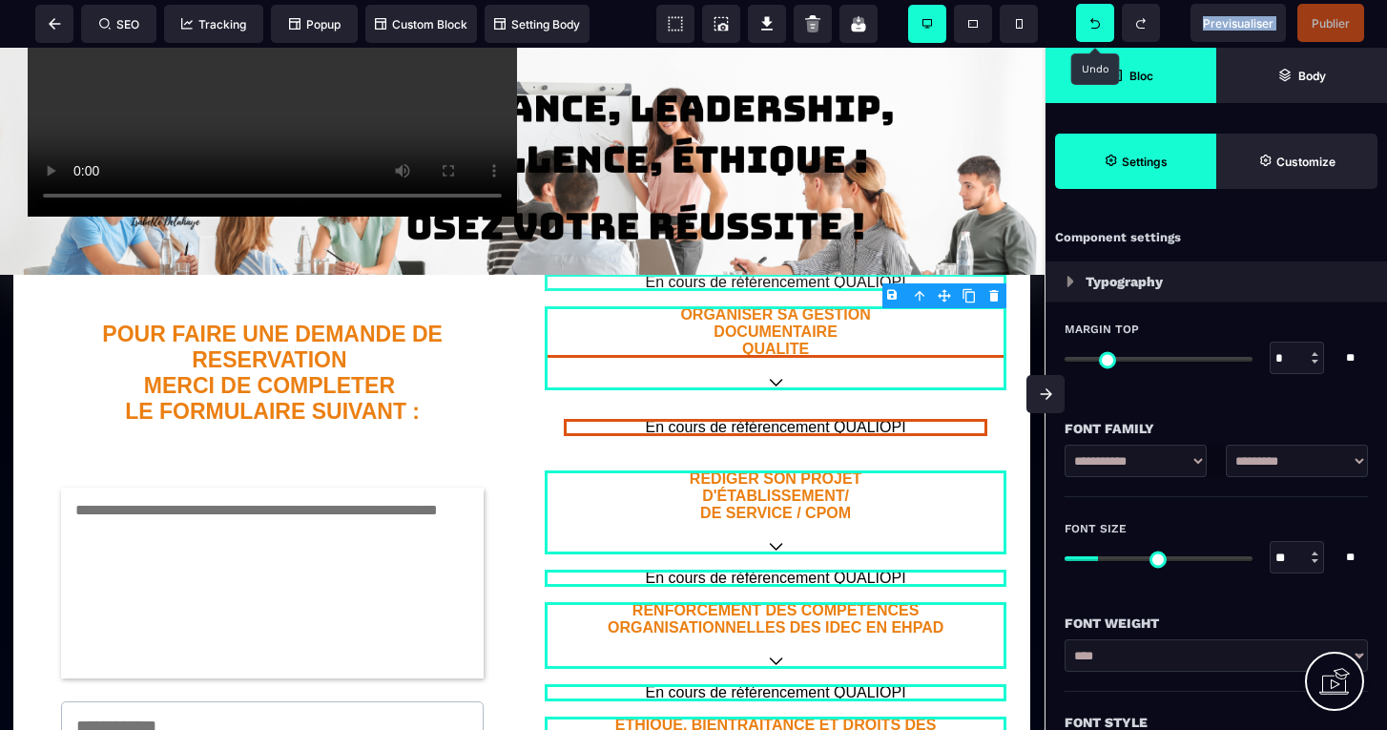
click at [1098, 20] on icon at bounding box center [1095, 23] width 10 height 10
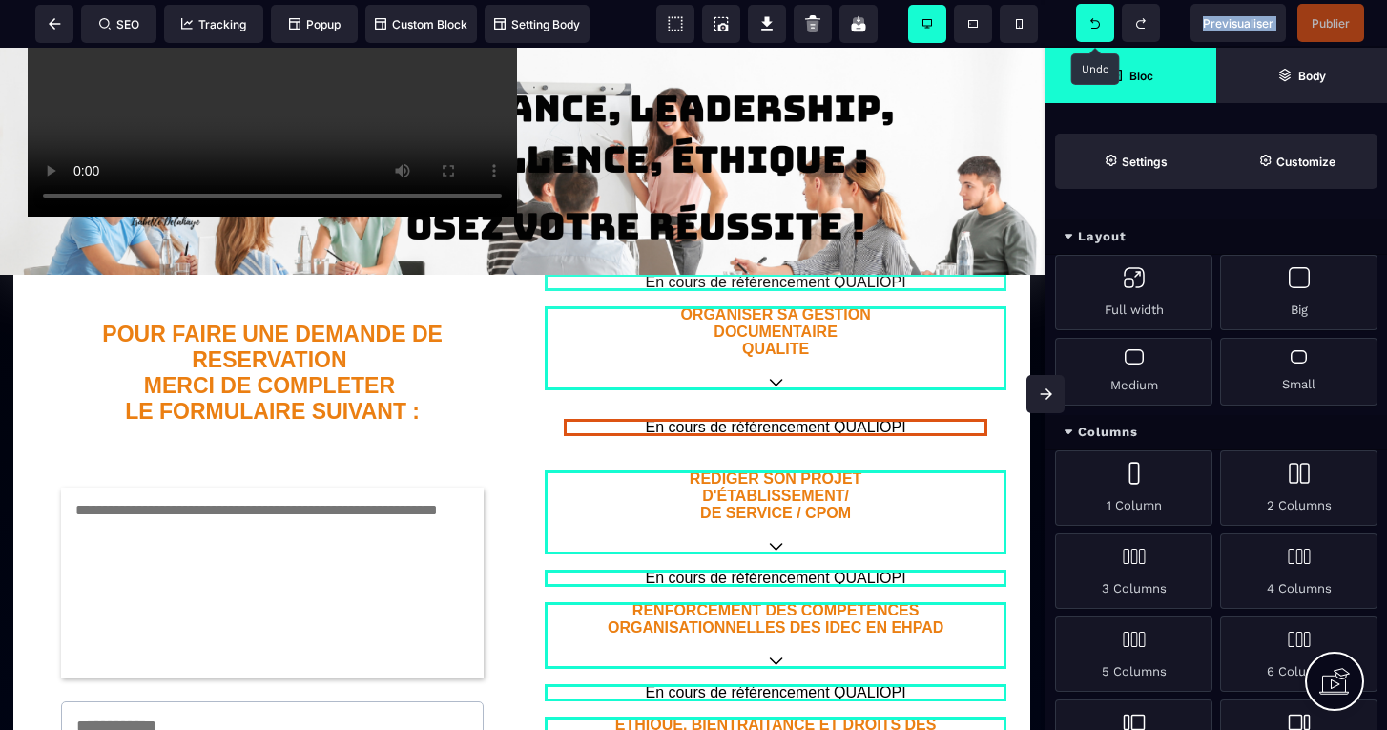
click at [1098, 20] on icon at bounding box center [1095, 23] width 10 height 10
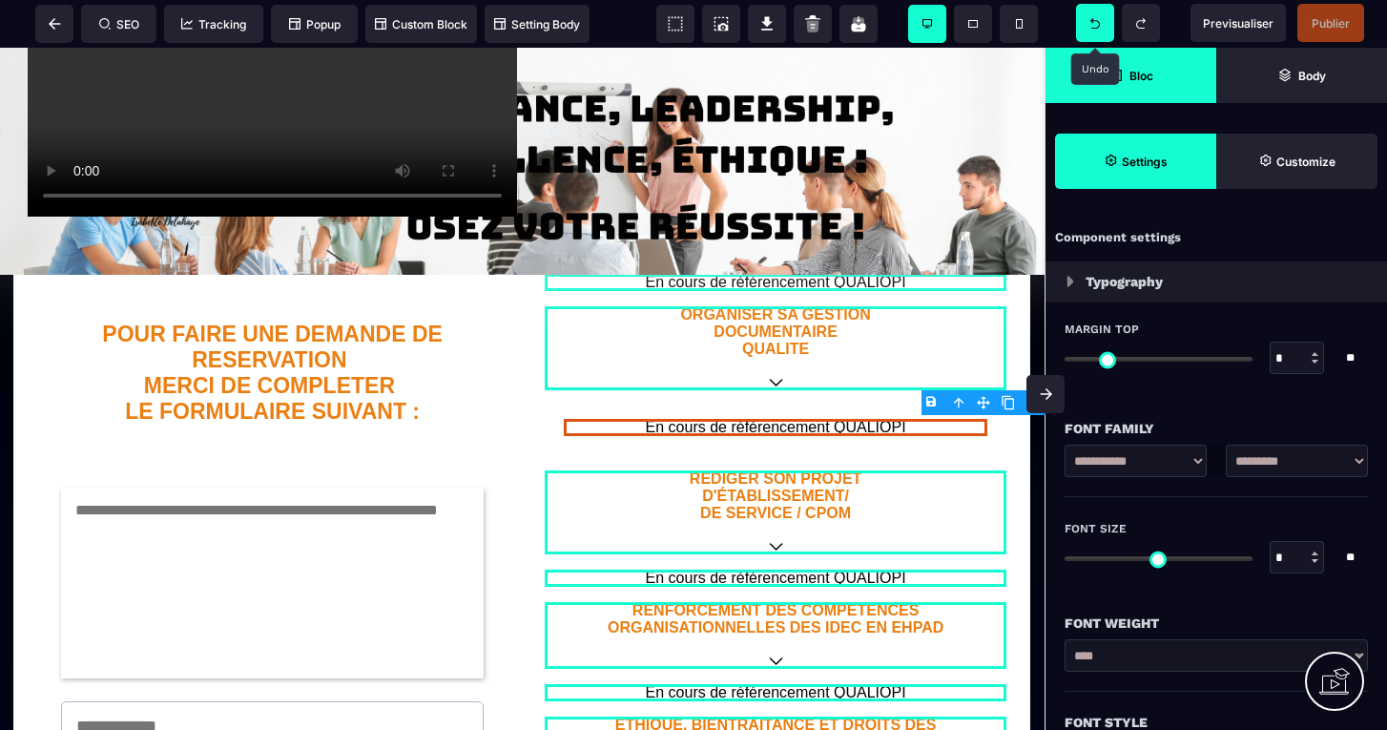
click at [1098, 20] on icon at bounding box center [1095, 23] width 10 height 10
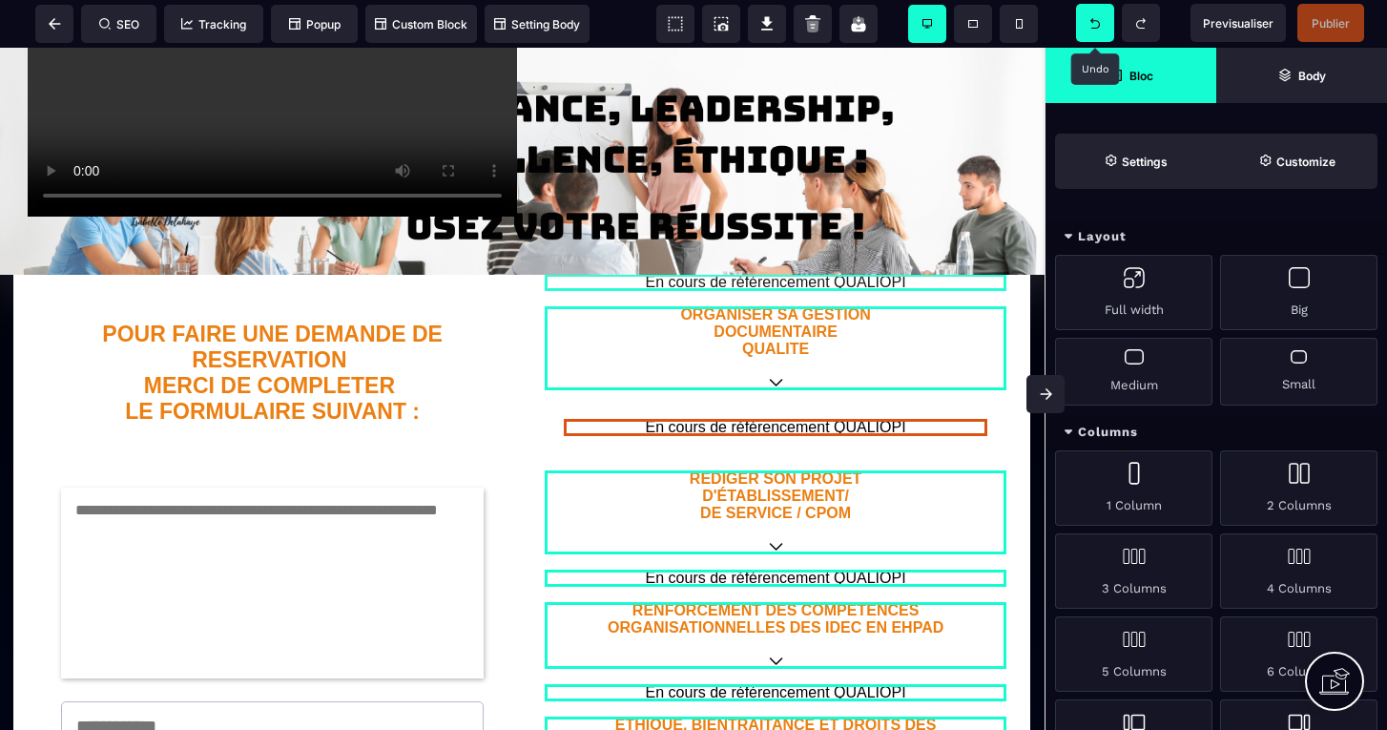
click at [1098, 20] on icon at bounding box center [1095, 23] width 10 height 10
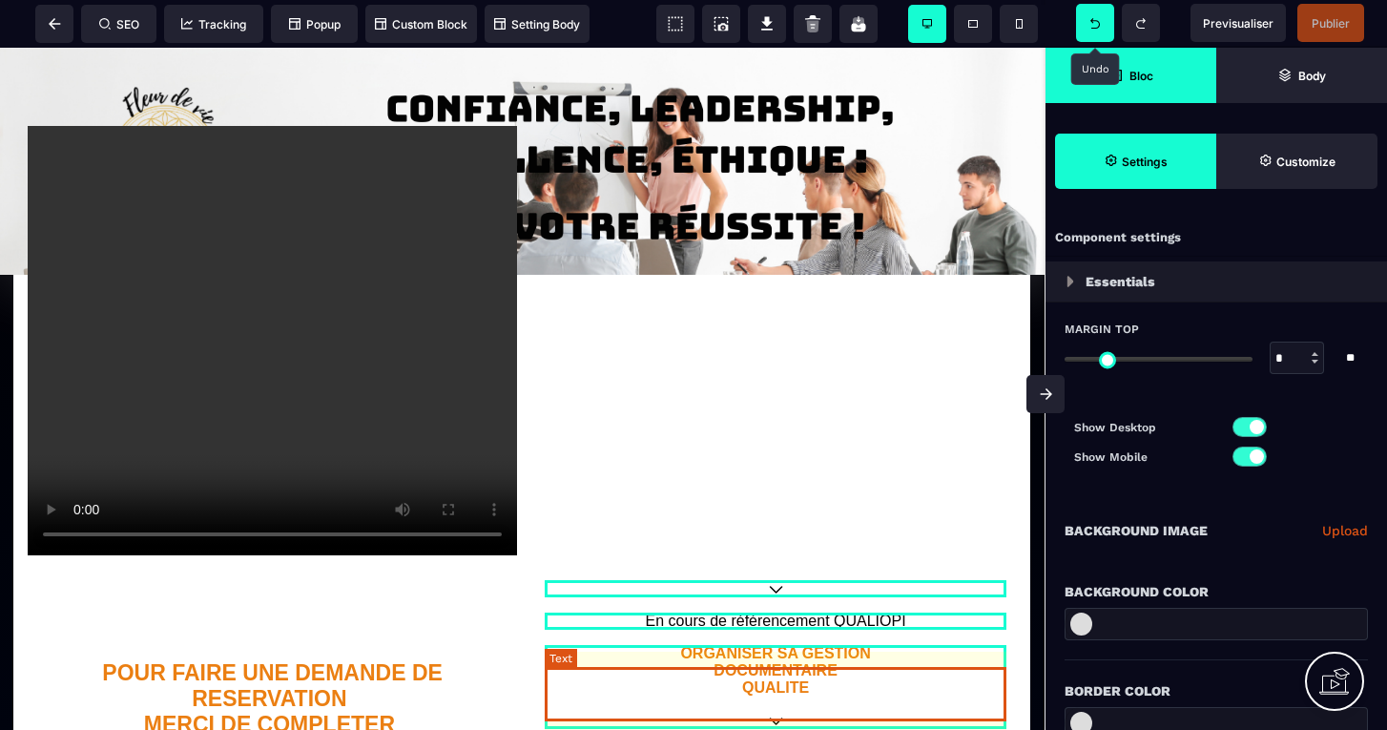
scroll to position [341, 1]
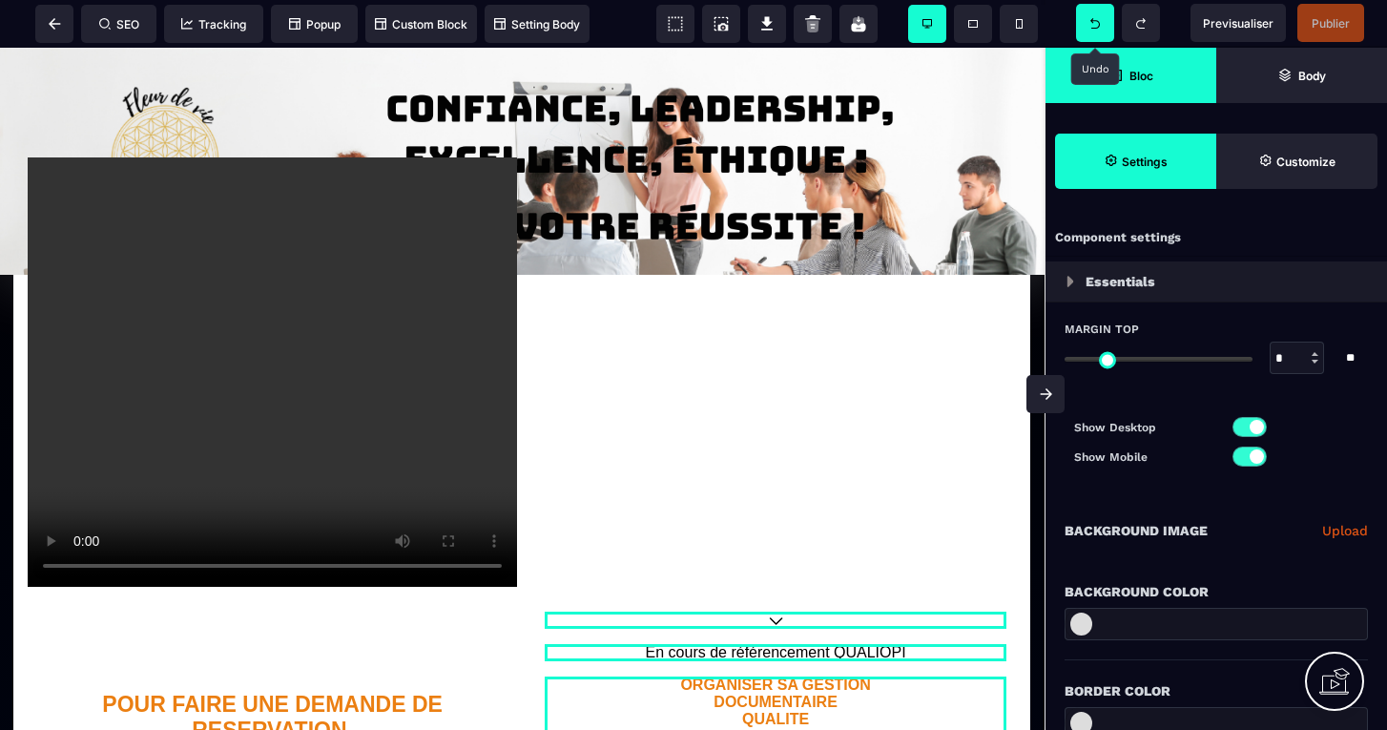
click at [1092, 18] on icon at bounding box center [1095, 23] width 10 height 10
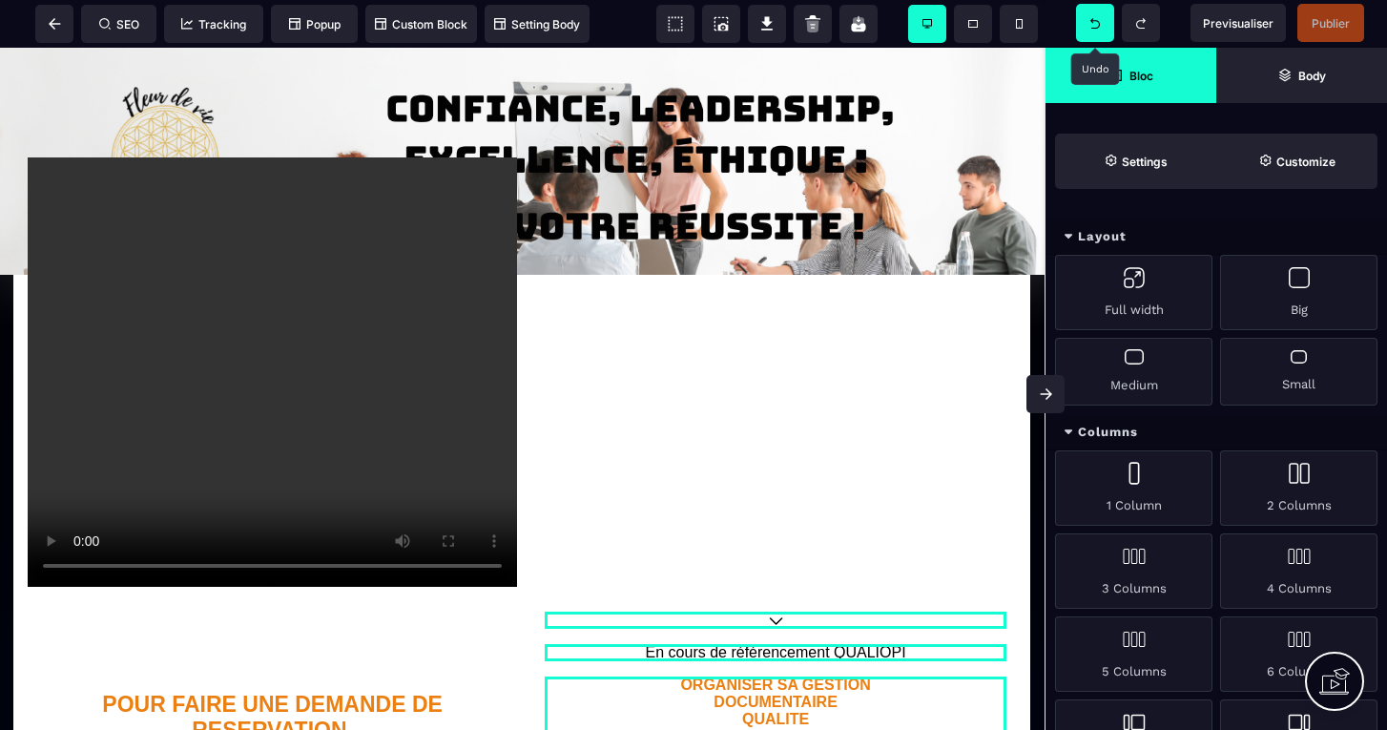
click at [1092, 18] on icon at bounding box center [1095, 23] width 10 height 10
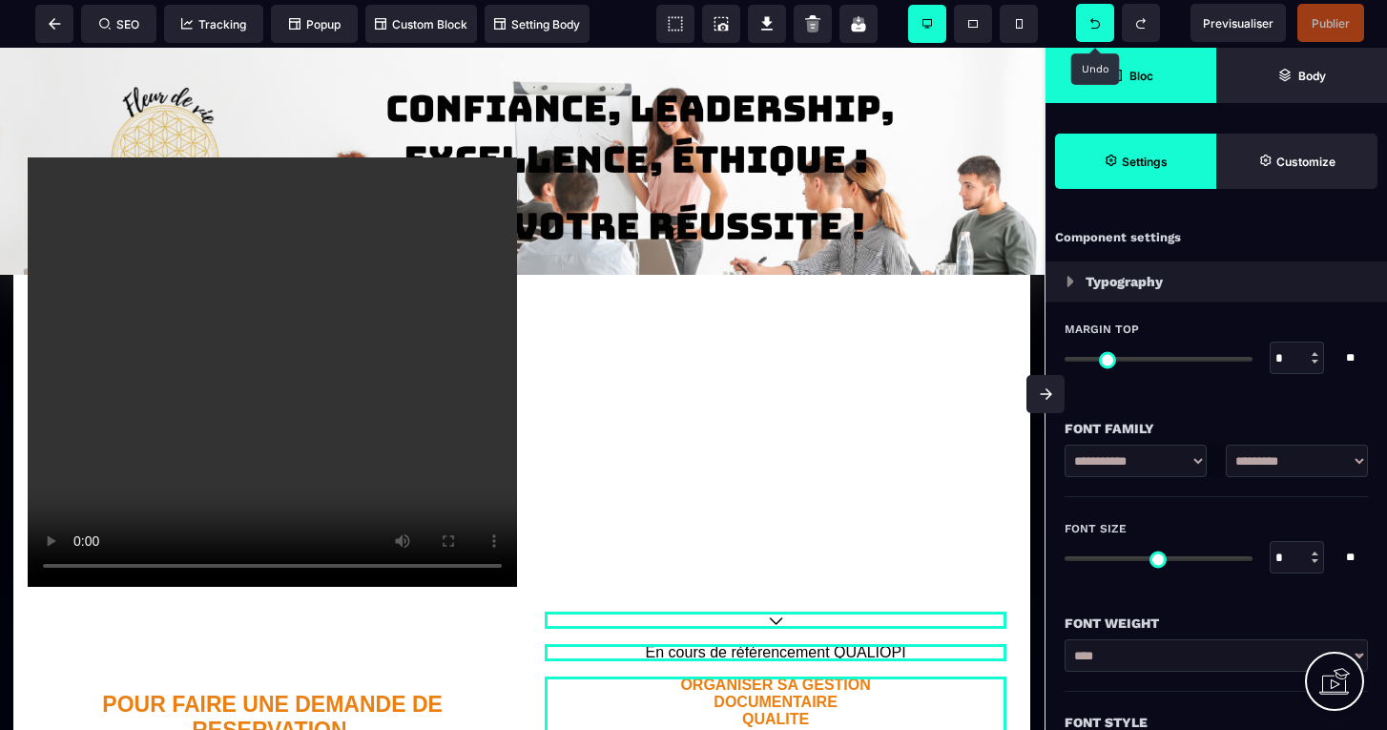
click at [1092, 18] on icon at bounding box center [1095, 23] width 10 height 10
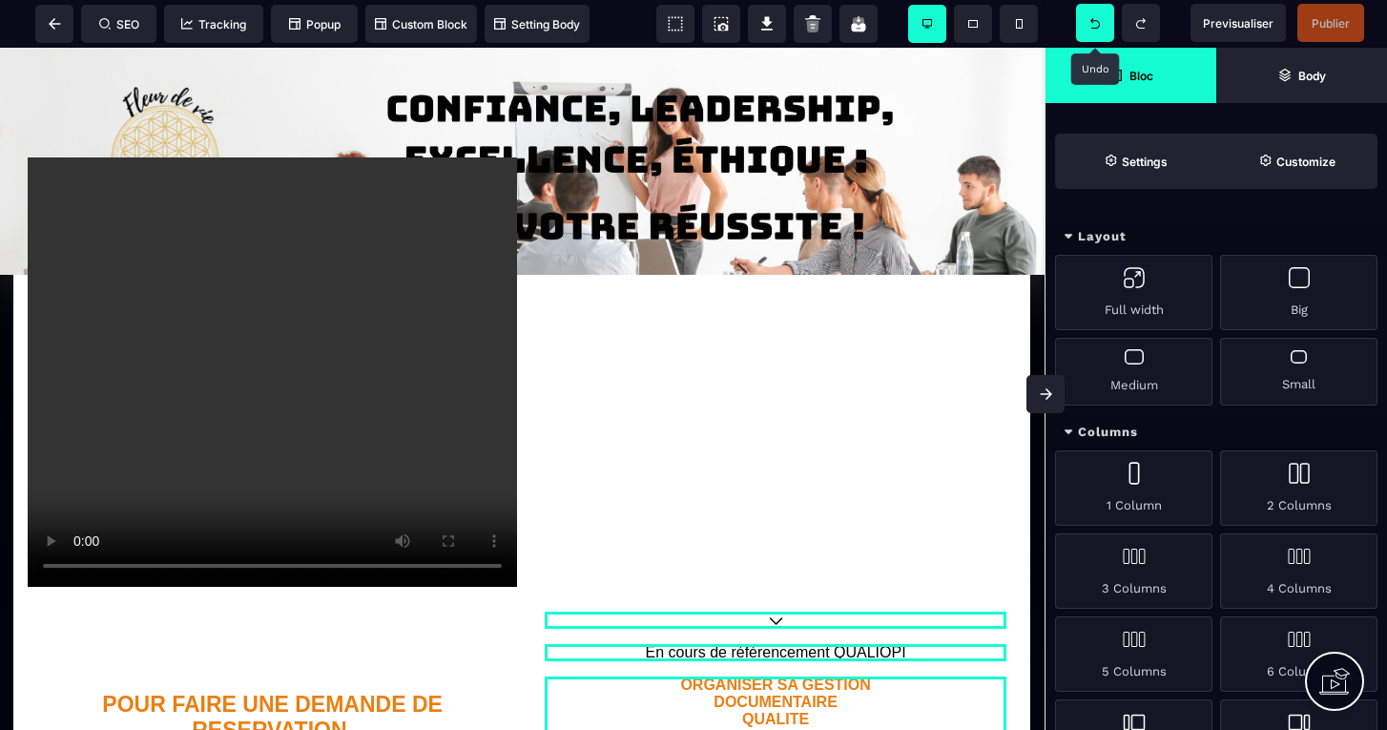
click at [1092, 18] on icon at bounding box center [1095, 23] width 10 height 10
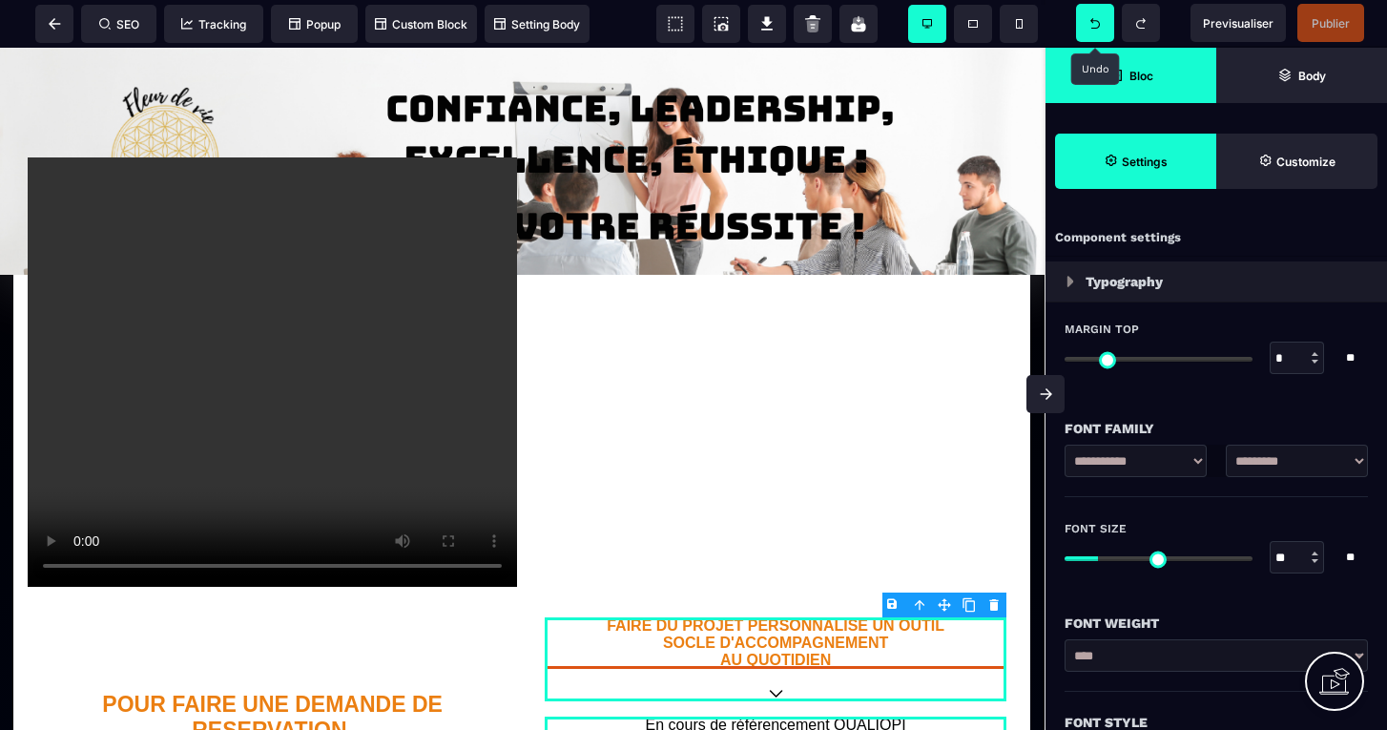
click at [1093, 28] on icon at bounding box center [1095, 23] width 10 height 10
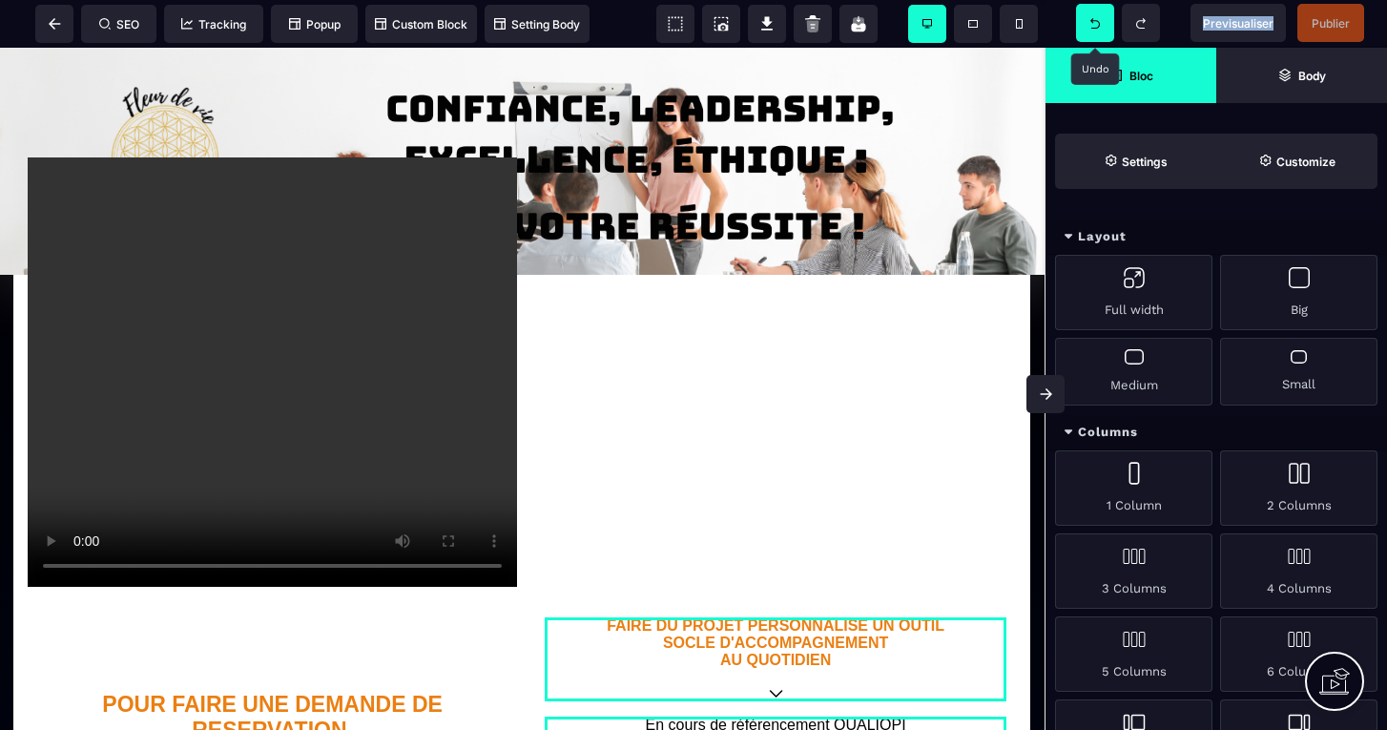
click at [1093, 28] on icon at bounding box center [1095, 23] width 10 height 10
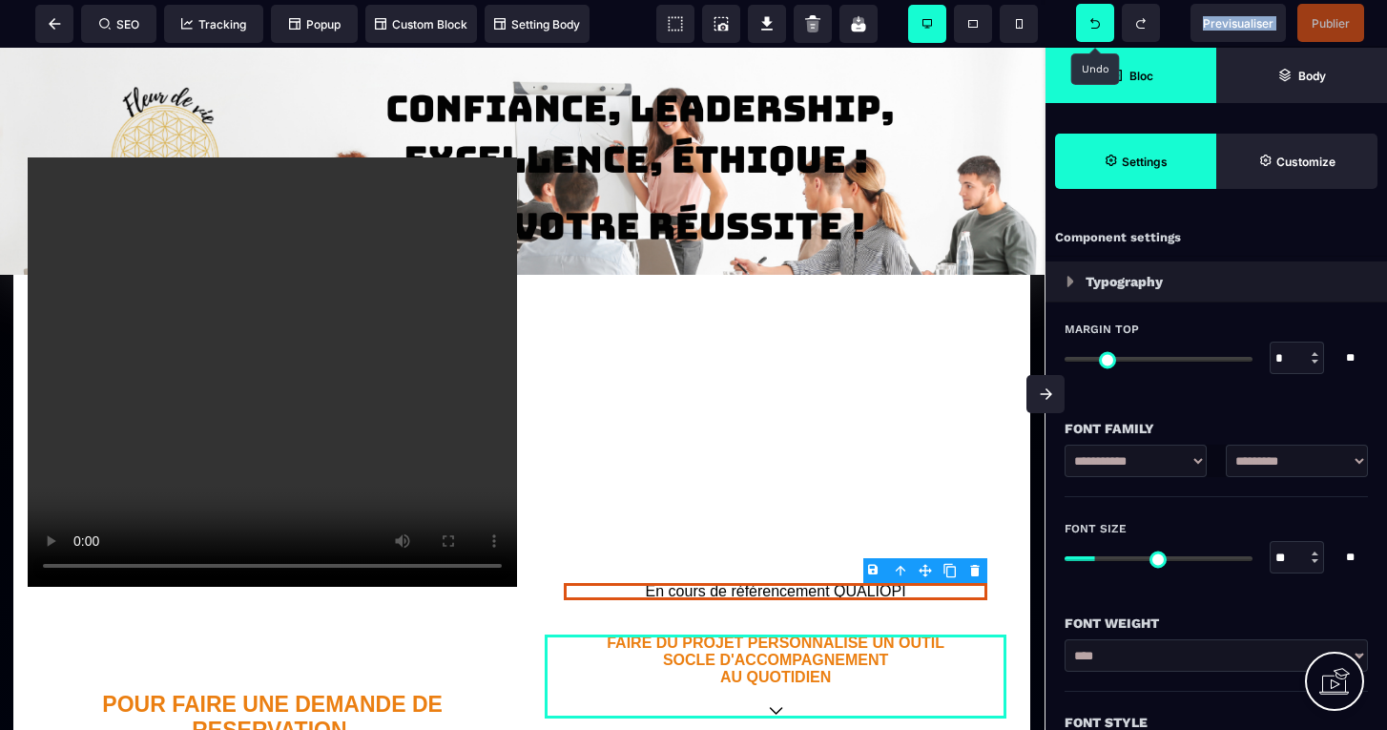
click at [1093, 28] on icon at bounding box center [1095, 23] width 10 height 10
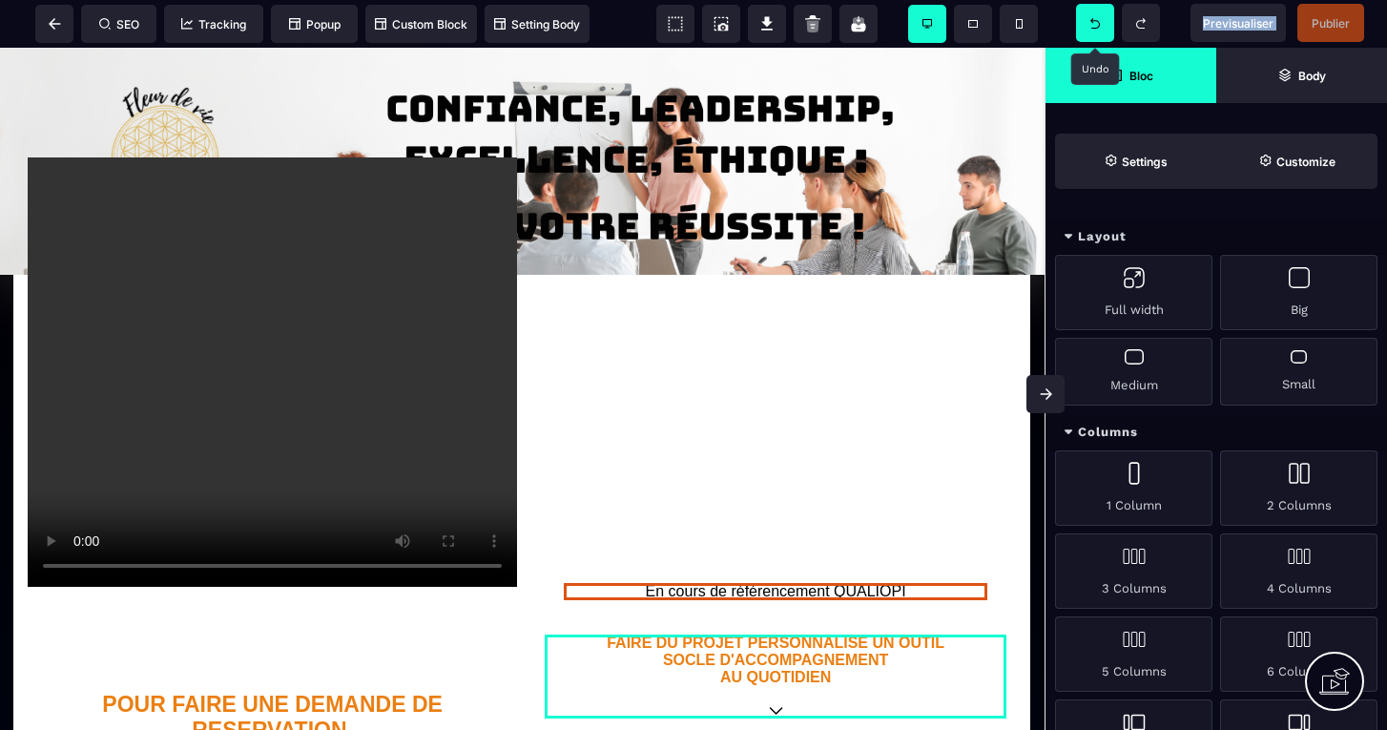
click at [1093, 28] on icon at bounding box center [1095, 23] width 10 height 10
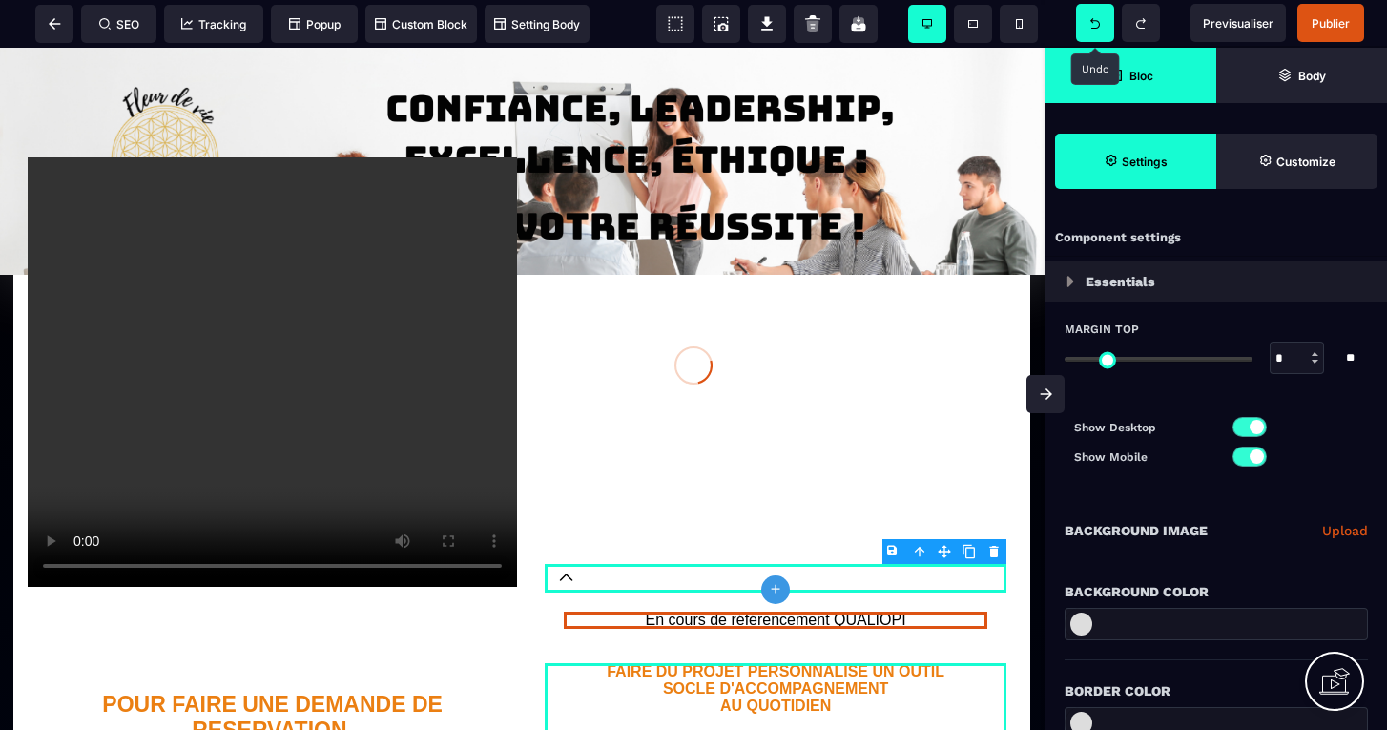
click at [1093, 28] on div at bounding box center [693, 365] width 1387 height 730
click at [1093, 28] on icon at bounding box center [1095, 23] width 10 height 10
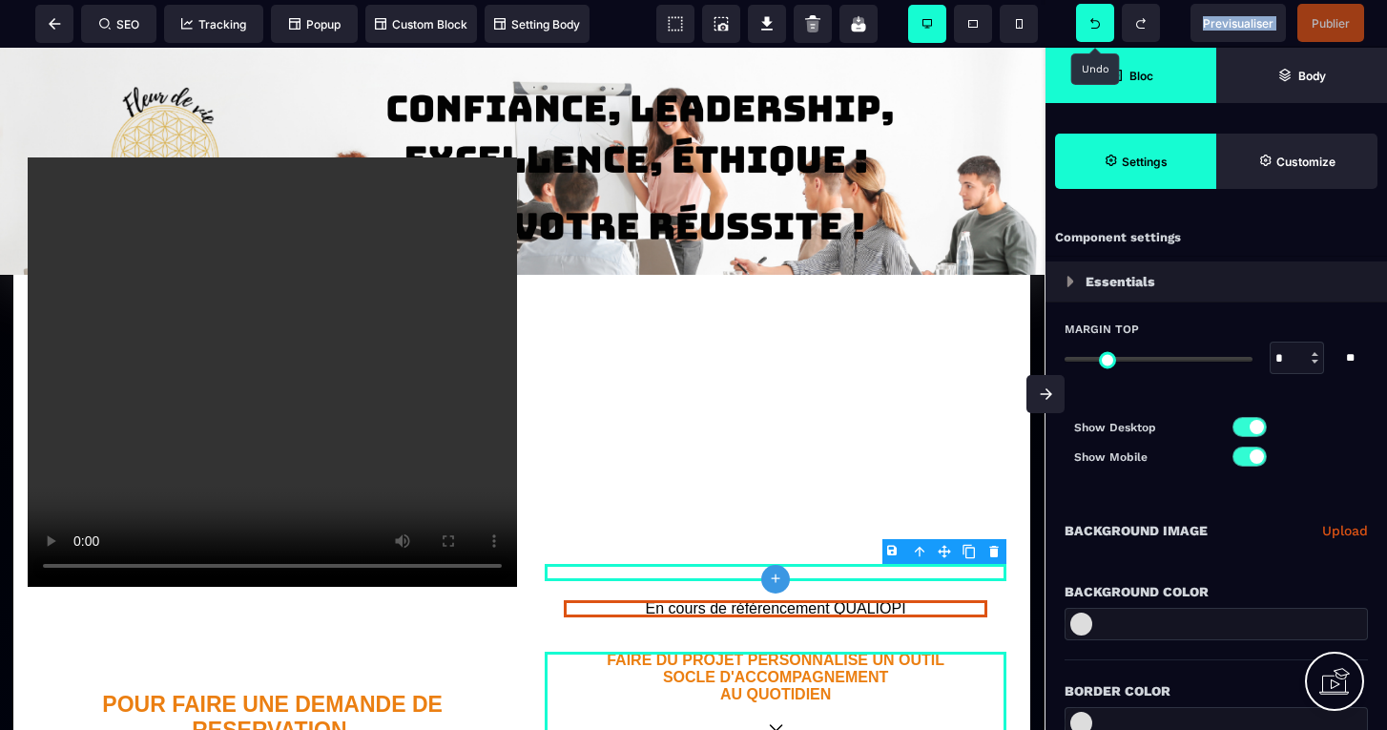
click at [1093, 28] on icon at bounding box center [1095, 23] width 10 height 10
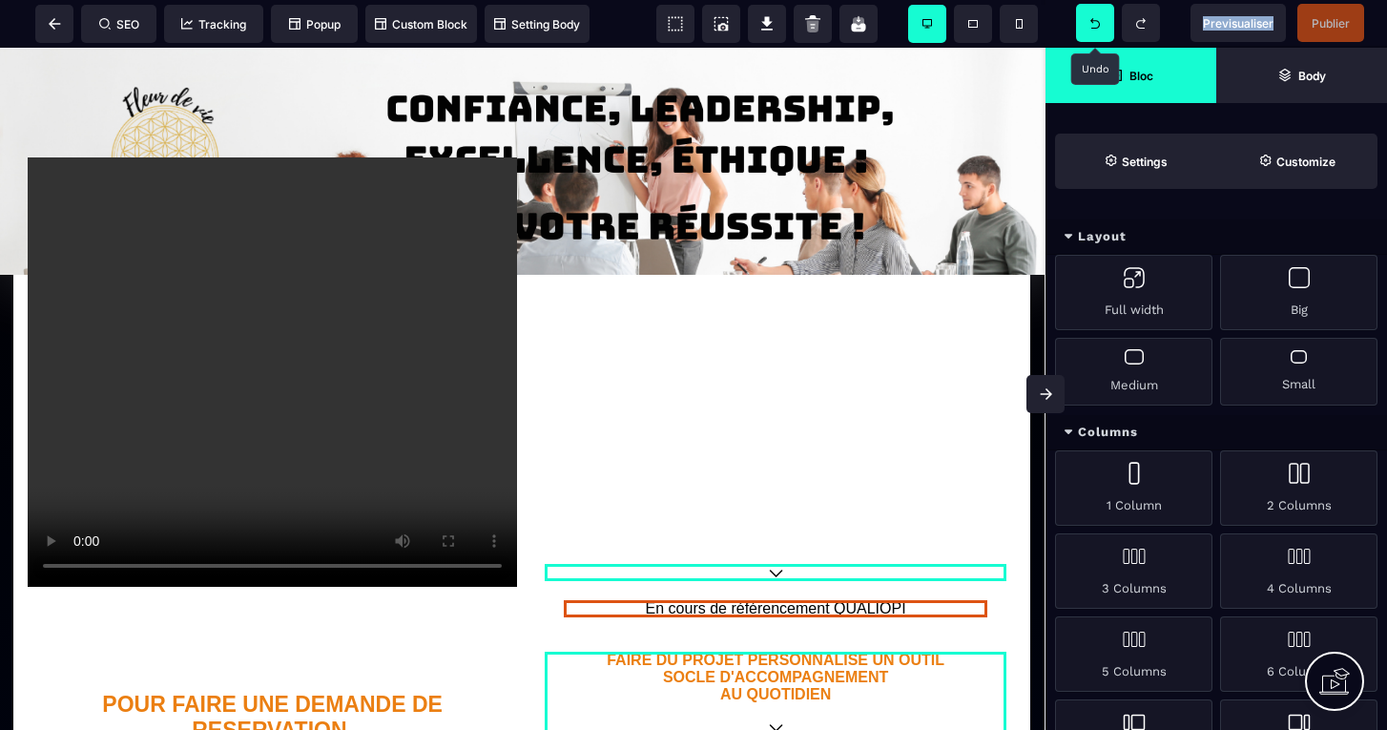
click at [1093, 28] on icon at bounding box center [1095, 23] width 10 height 10
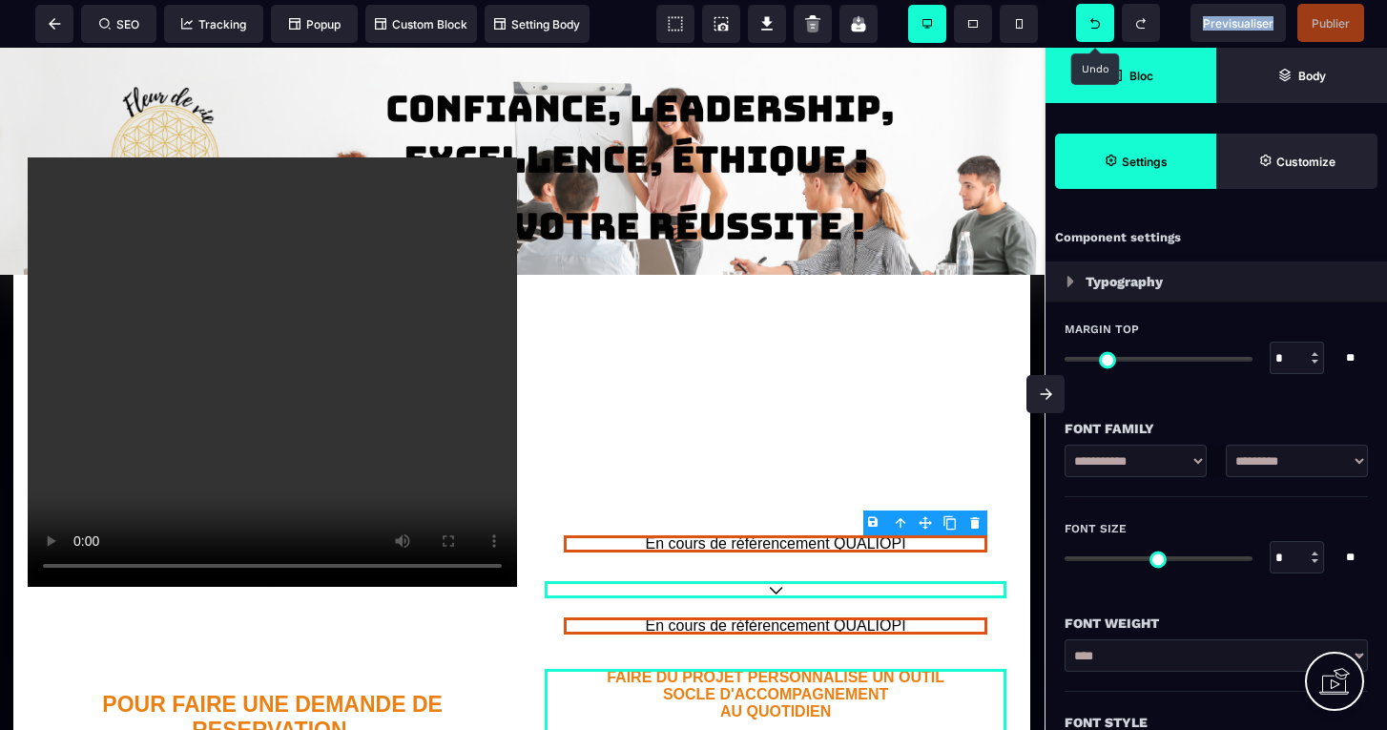
click at [1093, 28] on icon at bounding box center [1095, 23] width 10 height 10
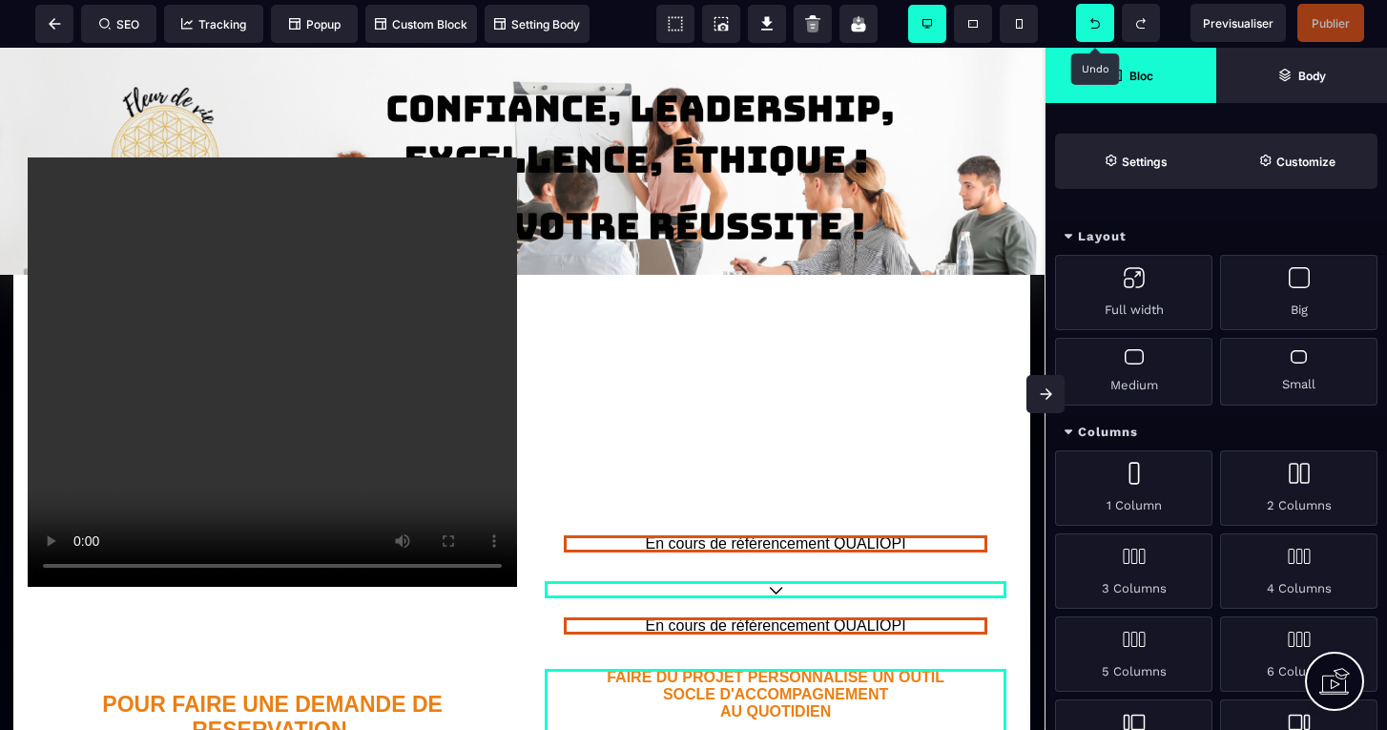
click at [1093, 28] on icon at bounding box center [1095, 23] width 10 height 10
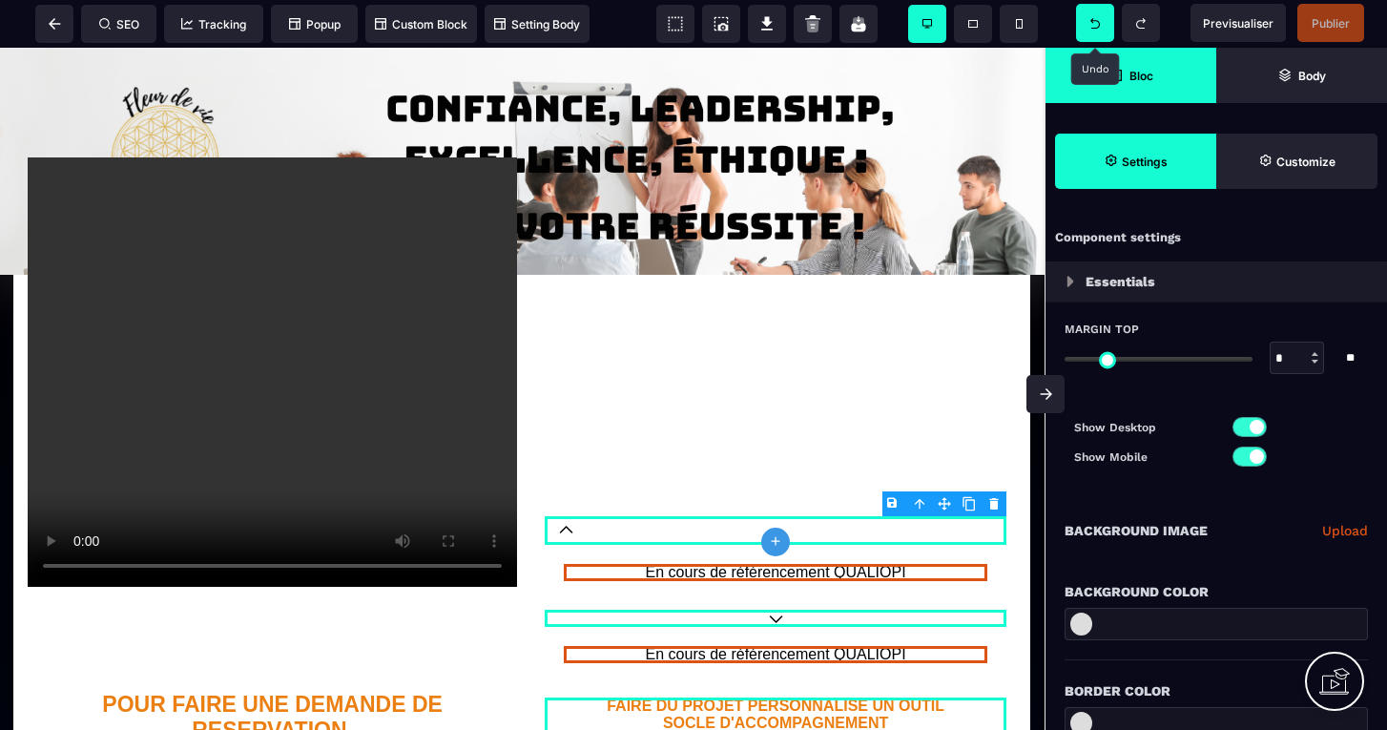
click at [1093, 28] on icon at bounding box center [1095, 23] width 10 height 10
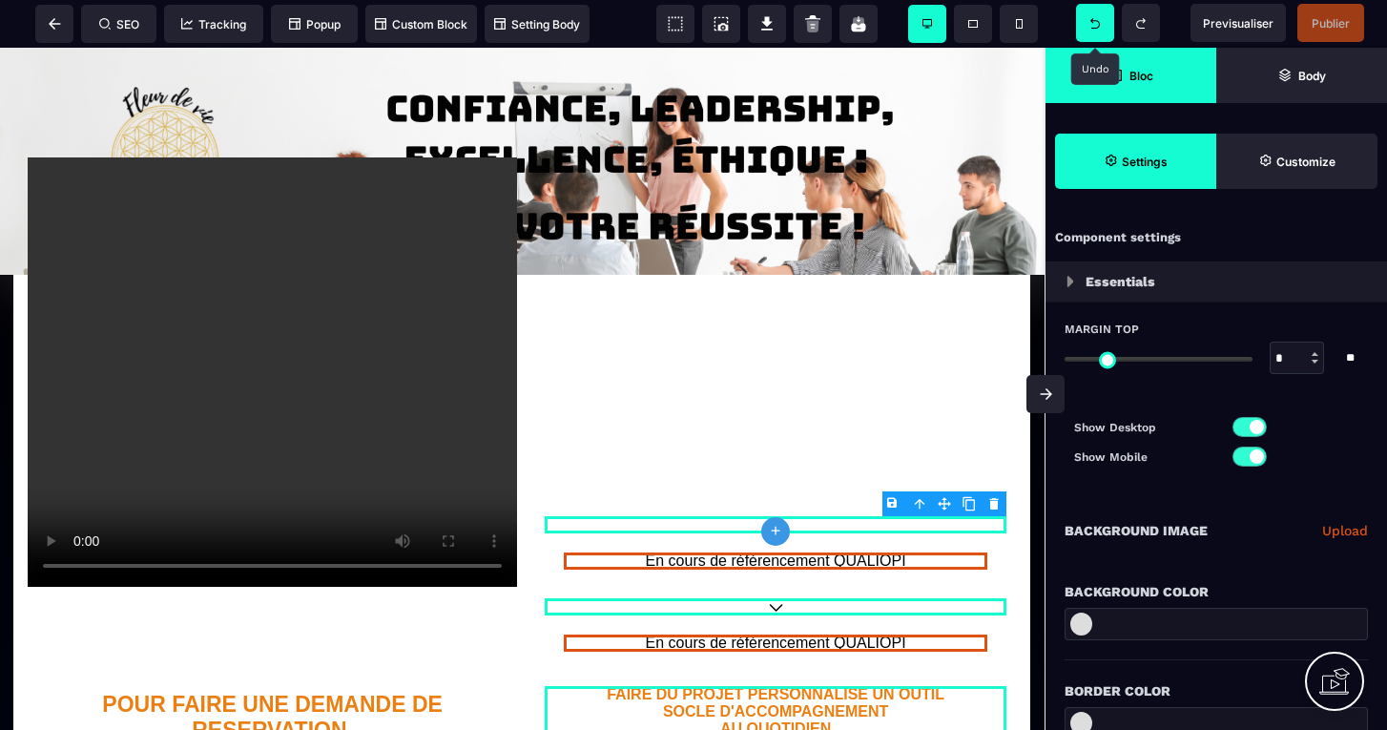
click at [1093, 28] on icon at bounding box center [1095, 23] width 10 height 10
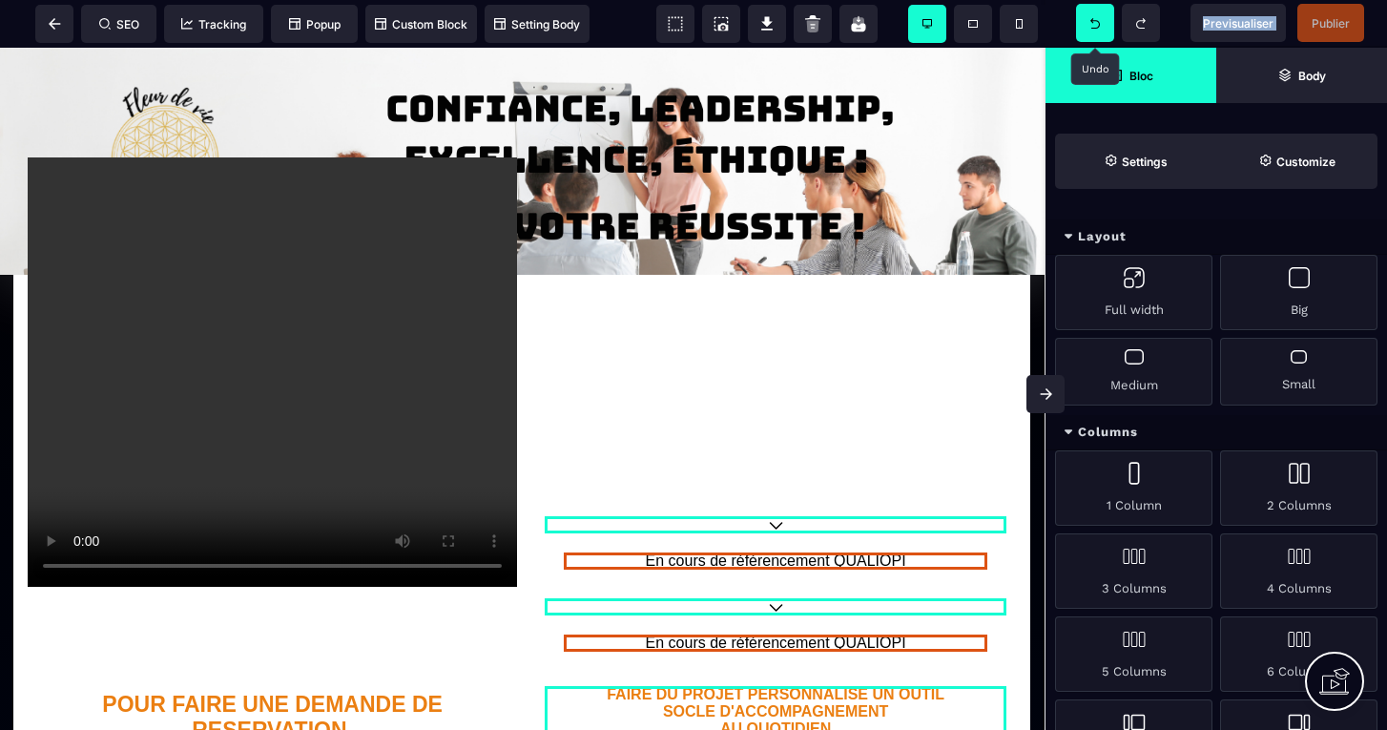
click at [1093, 28] on icon at bounding box center [1095, 23] width 10 height 10
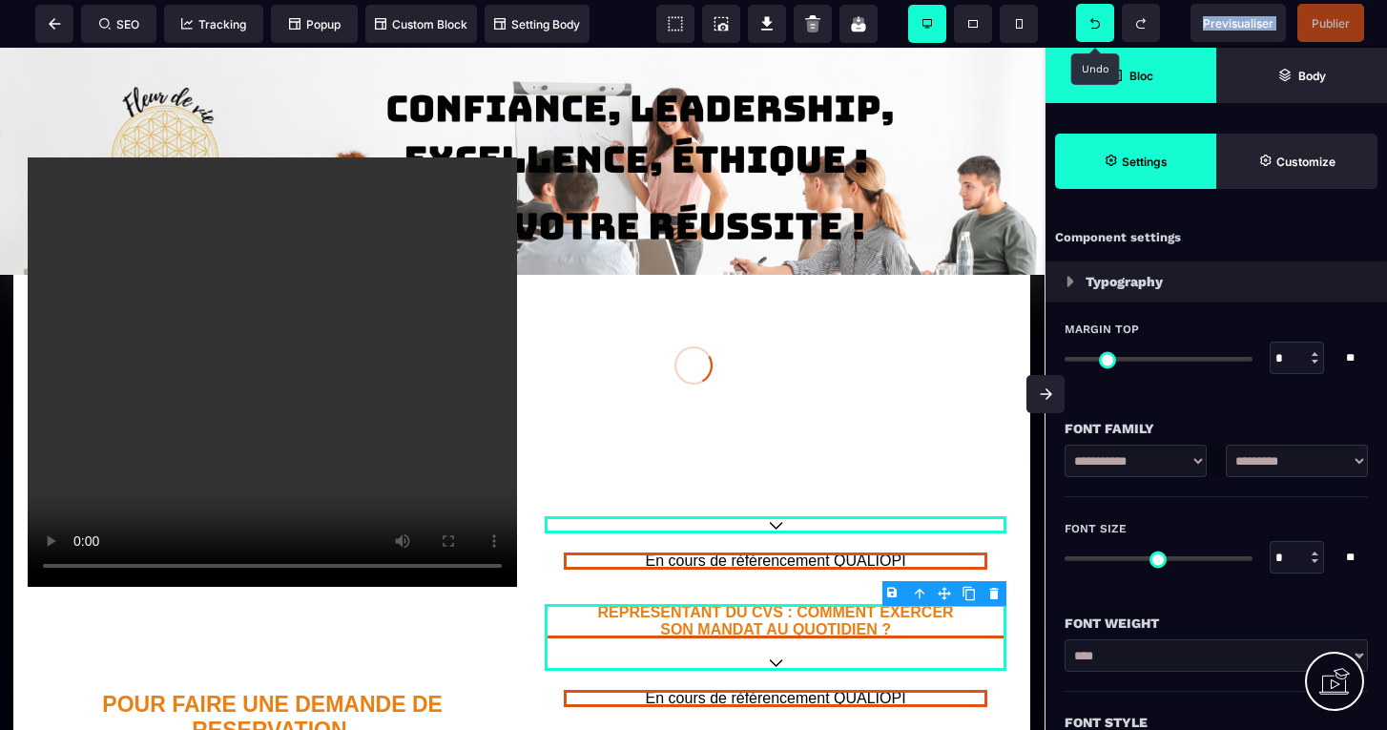
click at [1093, 28] on div at bounding box center [693, 365] width 1387 height 730
click at [1093, 28] on icon at bounding box center [1095, 23] width 10 height 10
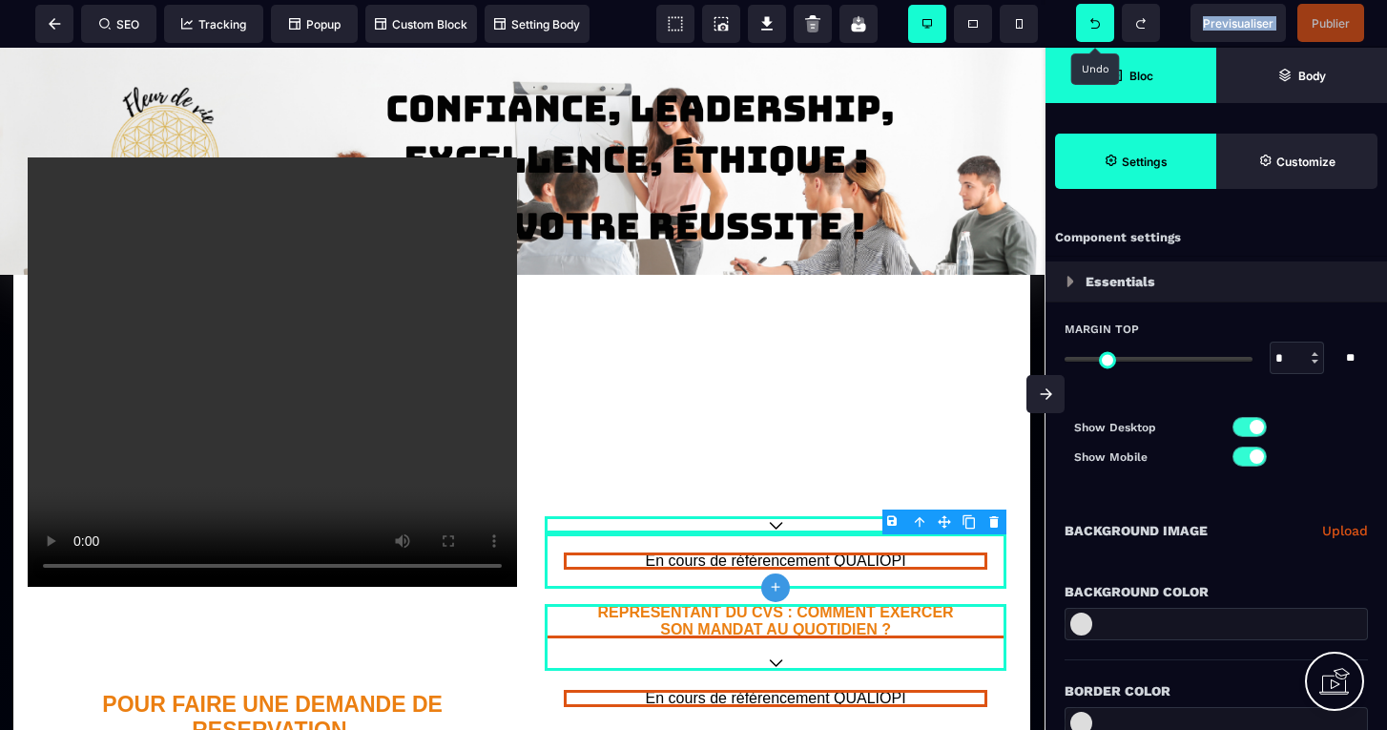
click at [1093, 28] on icon at bounding box center [1095, 23] width 10 height 10
click at [1093, 28] on div at bounding box center [693, 365] width 1387 height 730
click at [1093, 28] on icon at bounding box center [1095, 23] width 10 height 10
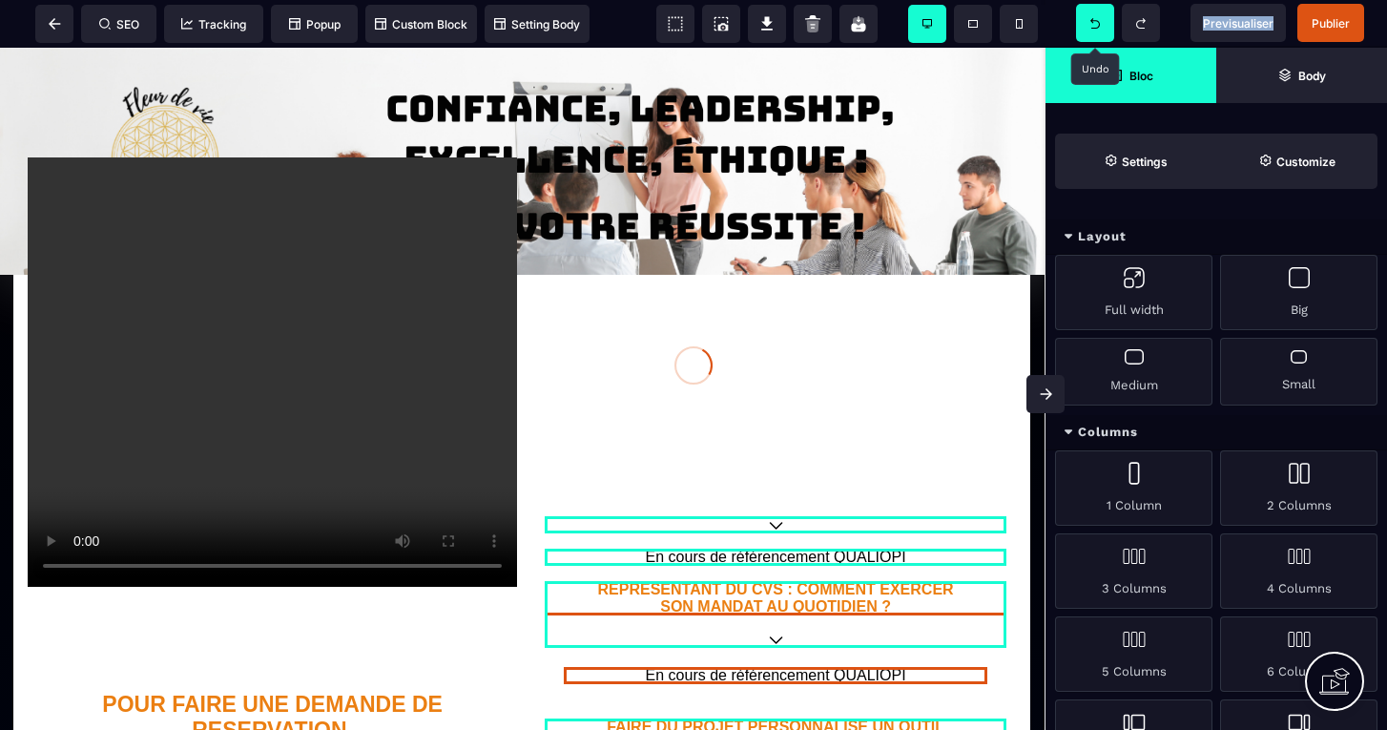
click at [1093, 28] on icon at bounding box center [1095, 23] width 10 height 10
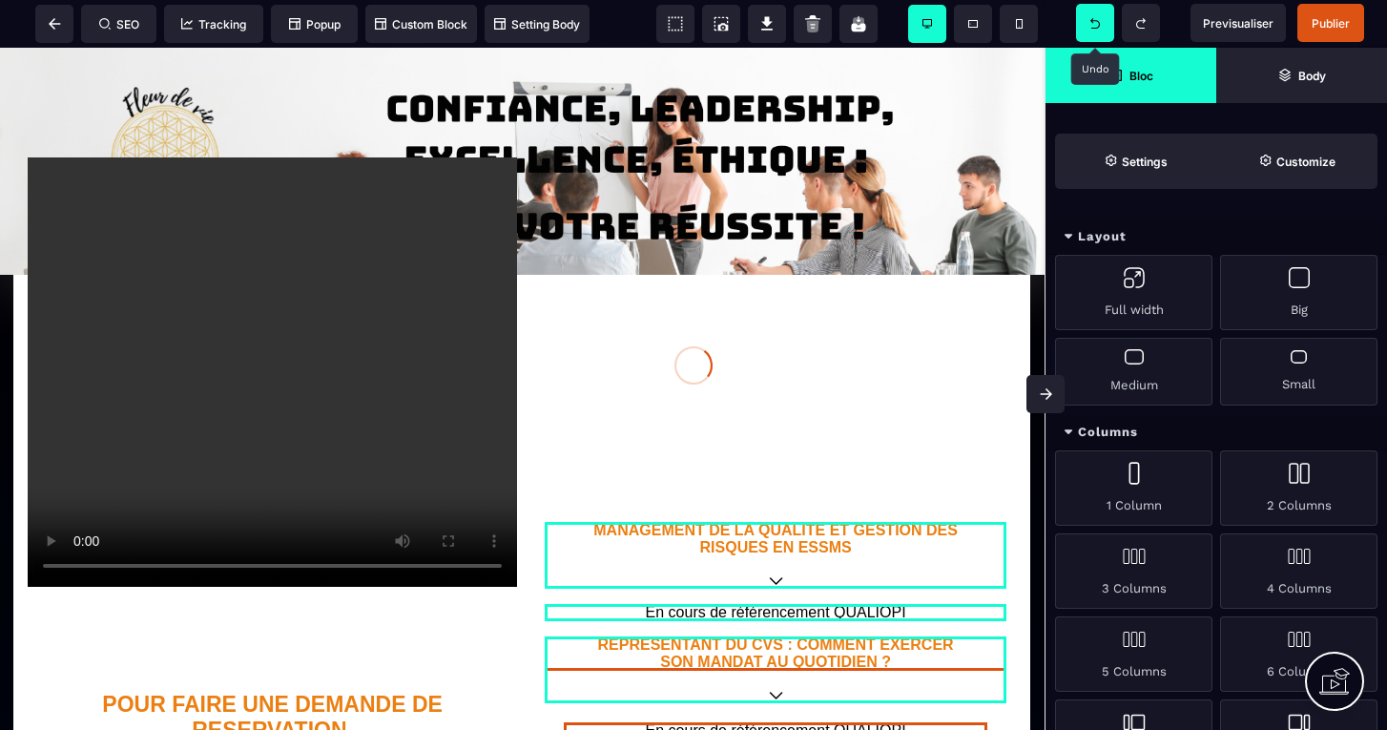
click at [1093, 28] on div at bounding box center [693, 365] width 1387 height 730
click at [1093, 28] on icon at bounding box center [1095, 23] width 10 height 10
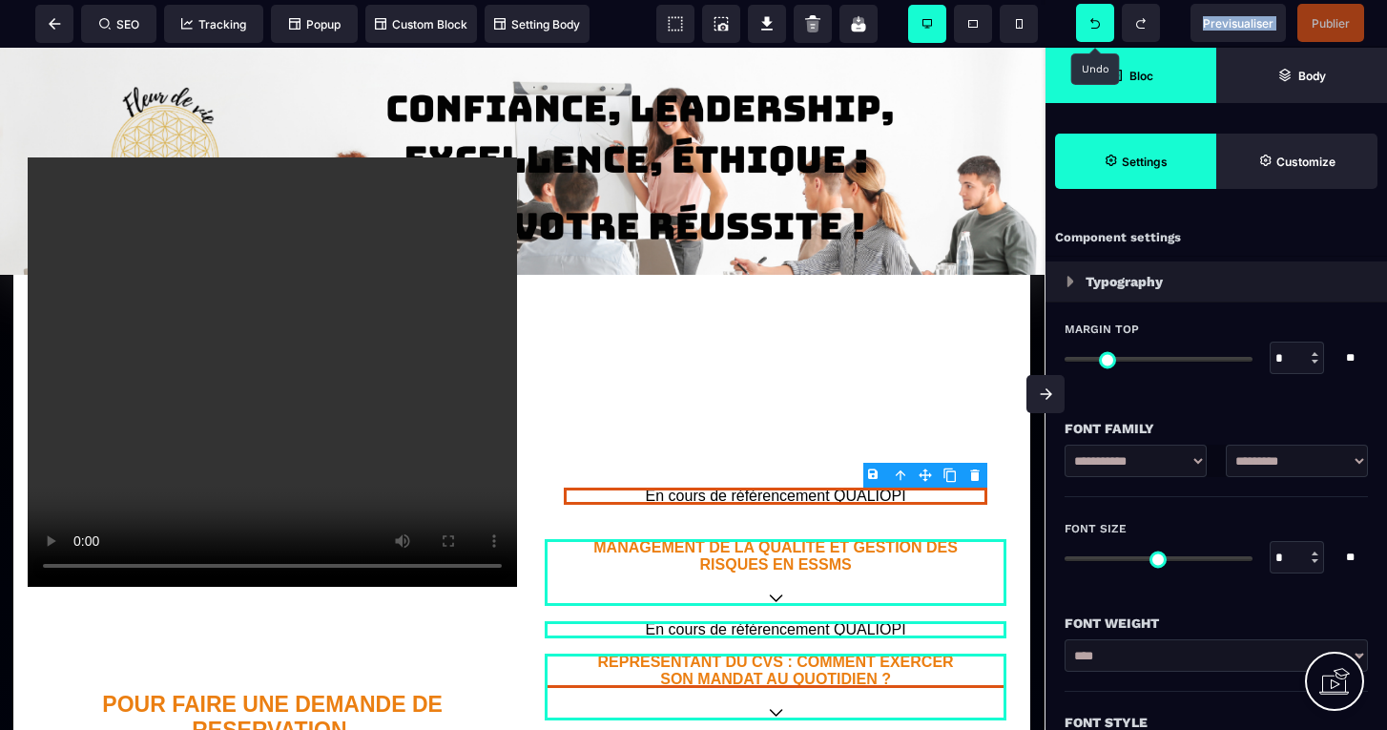
click at [1093, 28] on icon at bounding box center [1095, 23] width 10 height 10
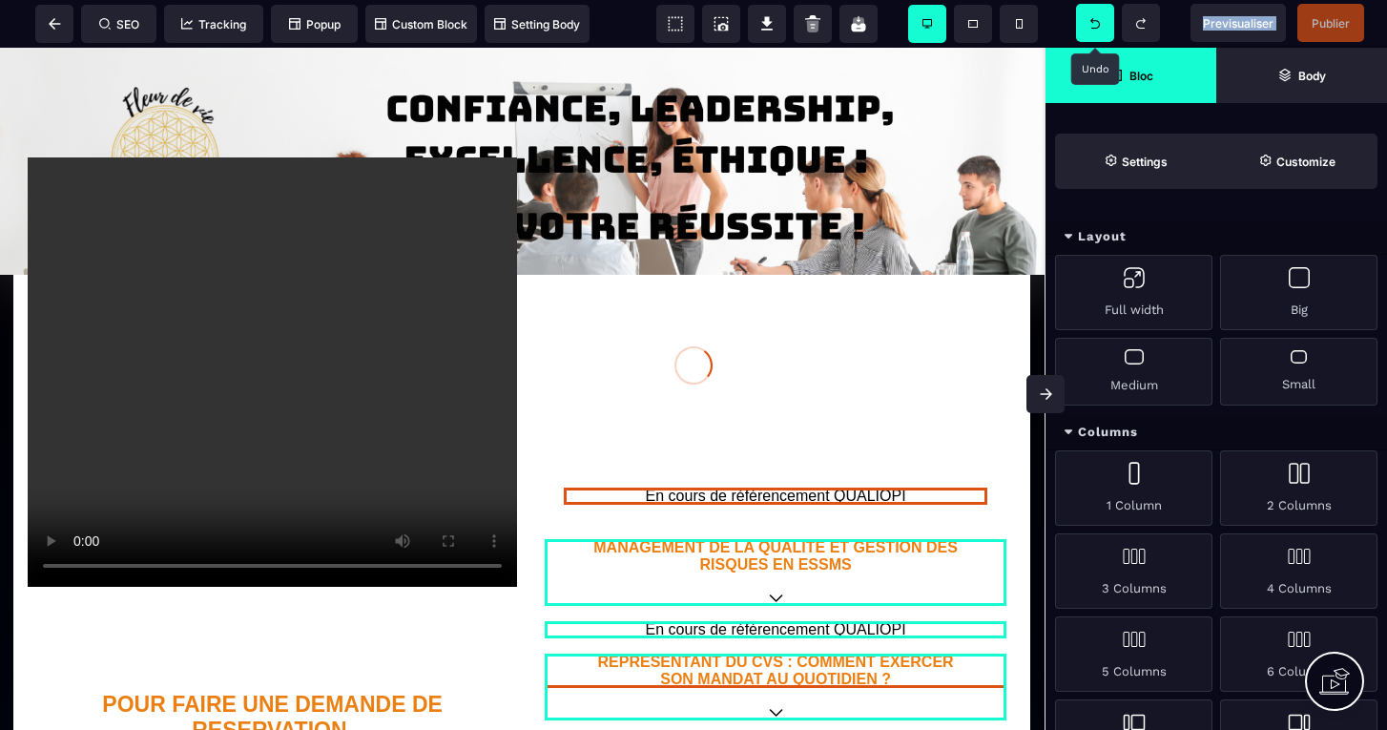
click at [1093, 28] on div at bounding box center [693, 365] width 1387 height 730
click at [1093, 28] on icon at bounding box center [1095, 23] width 10 height 10
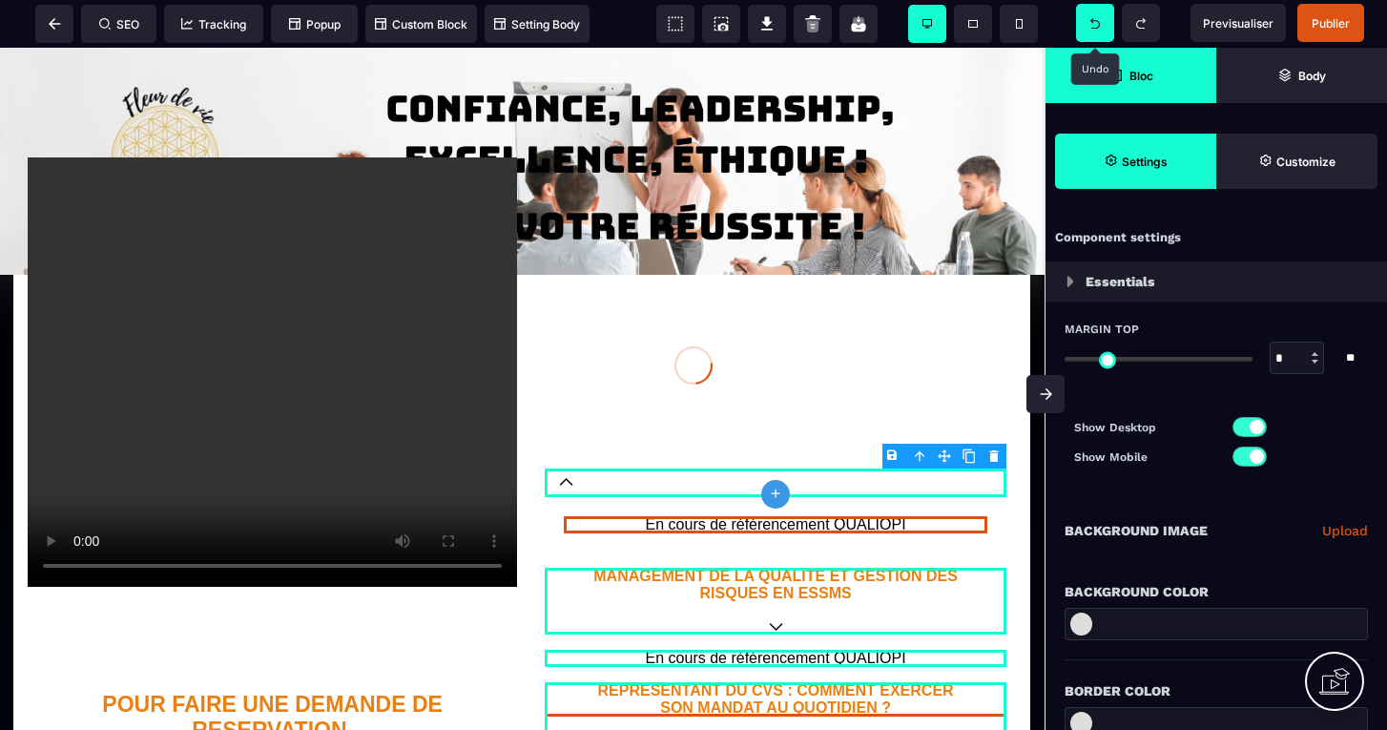
click at [1093, 28] on div at bounding box center [693, 365] width 1387 height 730
click at [1093, 28] on icon at bounding box center [1095, 23] width 10 height 10
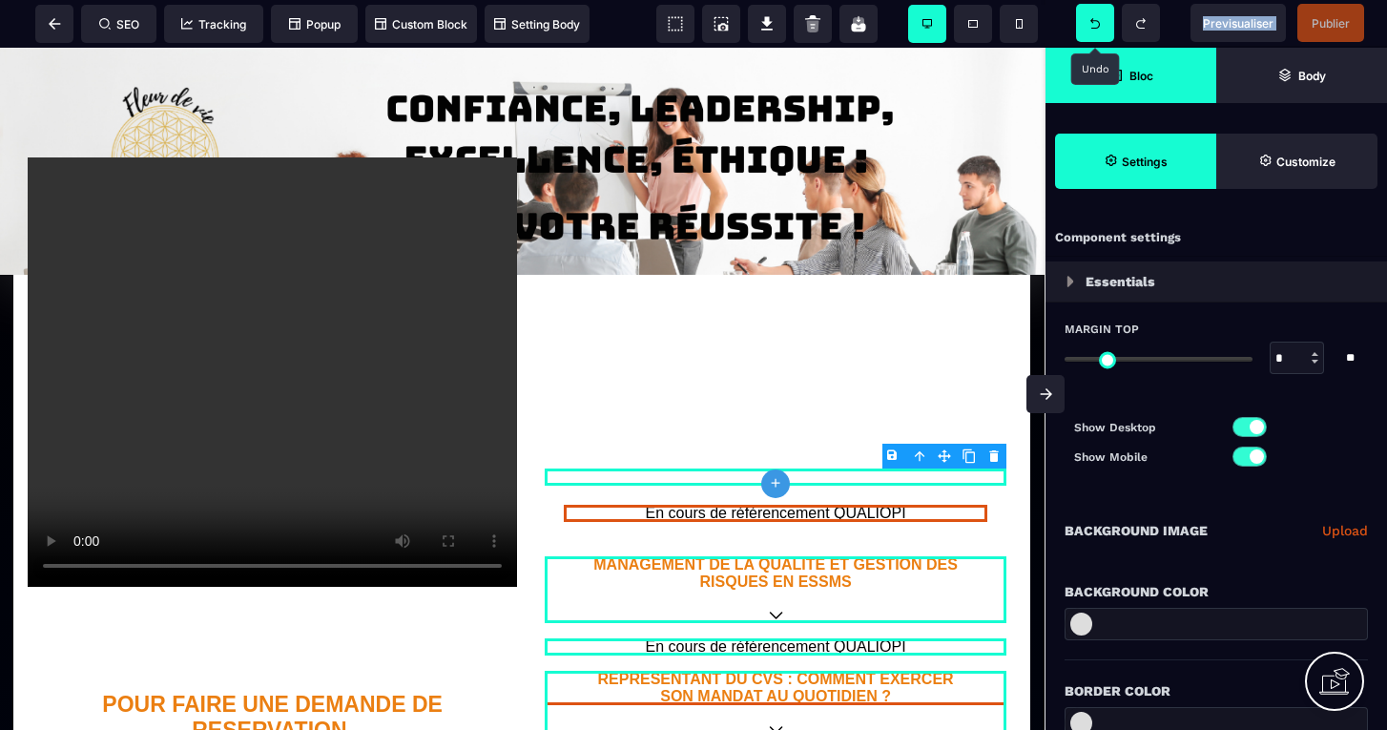
click at [1093, 28] on icon at bounding box center [1095, 23] width 10 height 10
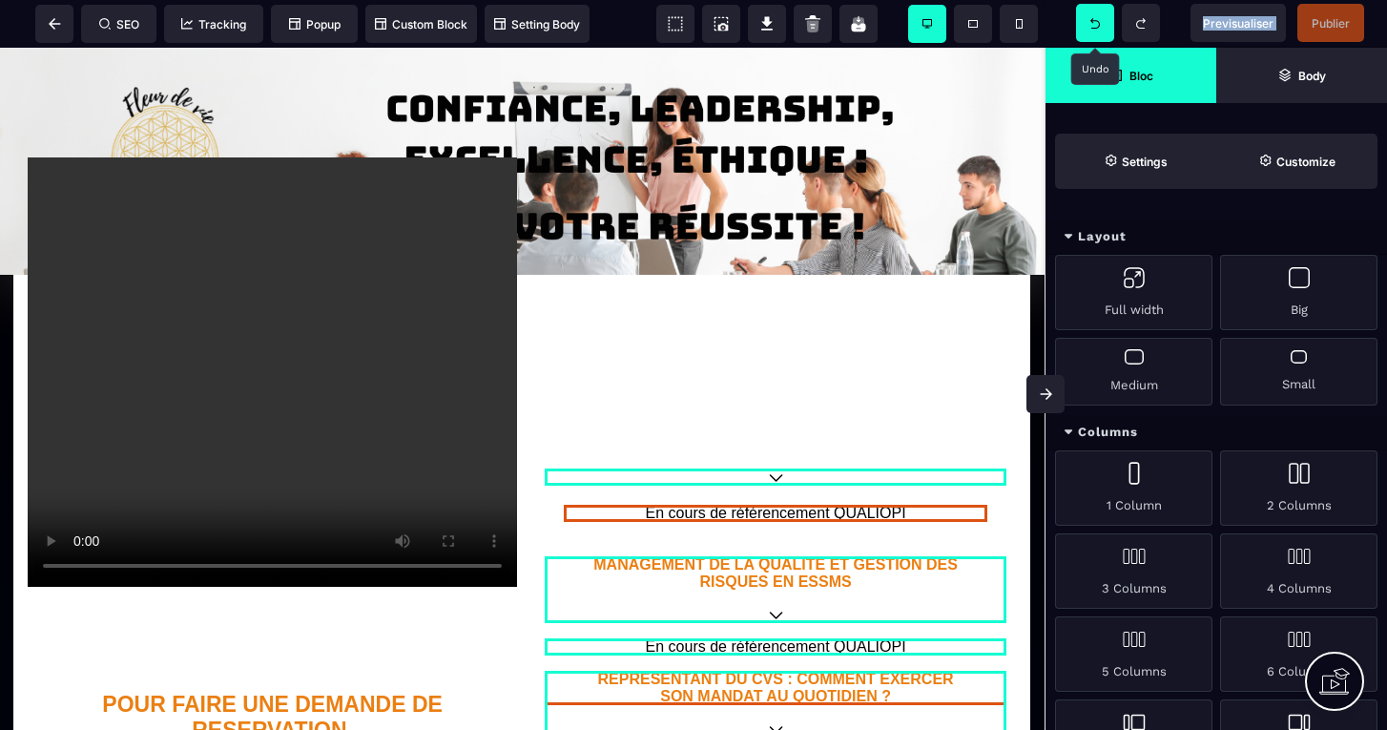
click at [1093, 28] on icon at bounding box center [1095, 23] width 10 height 10
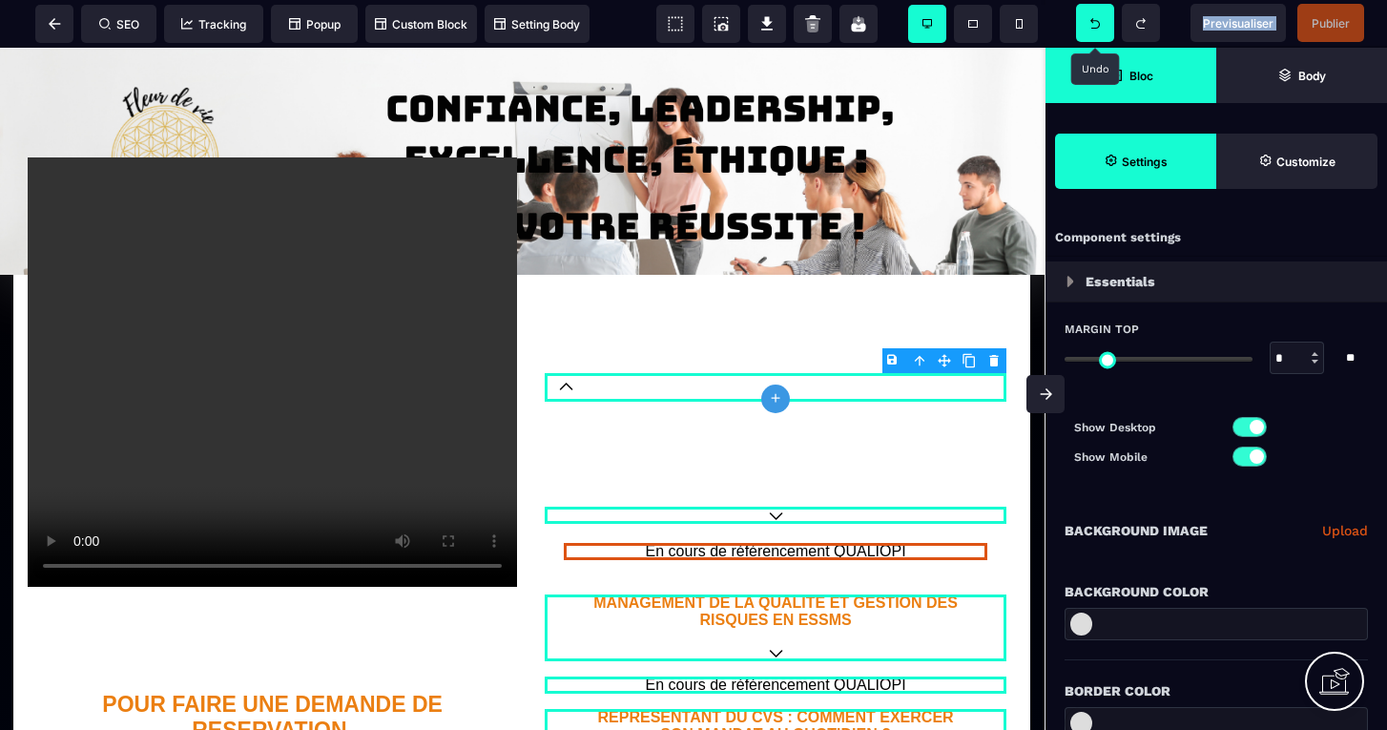
click at [1093, 28] on icon at bounding box center [1095, 23] width 10 height 10
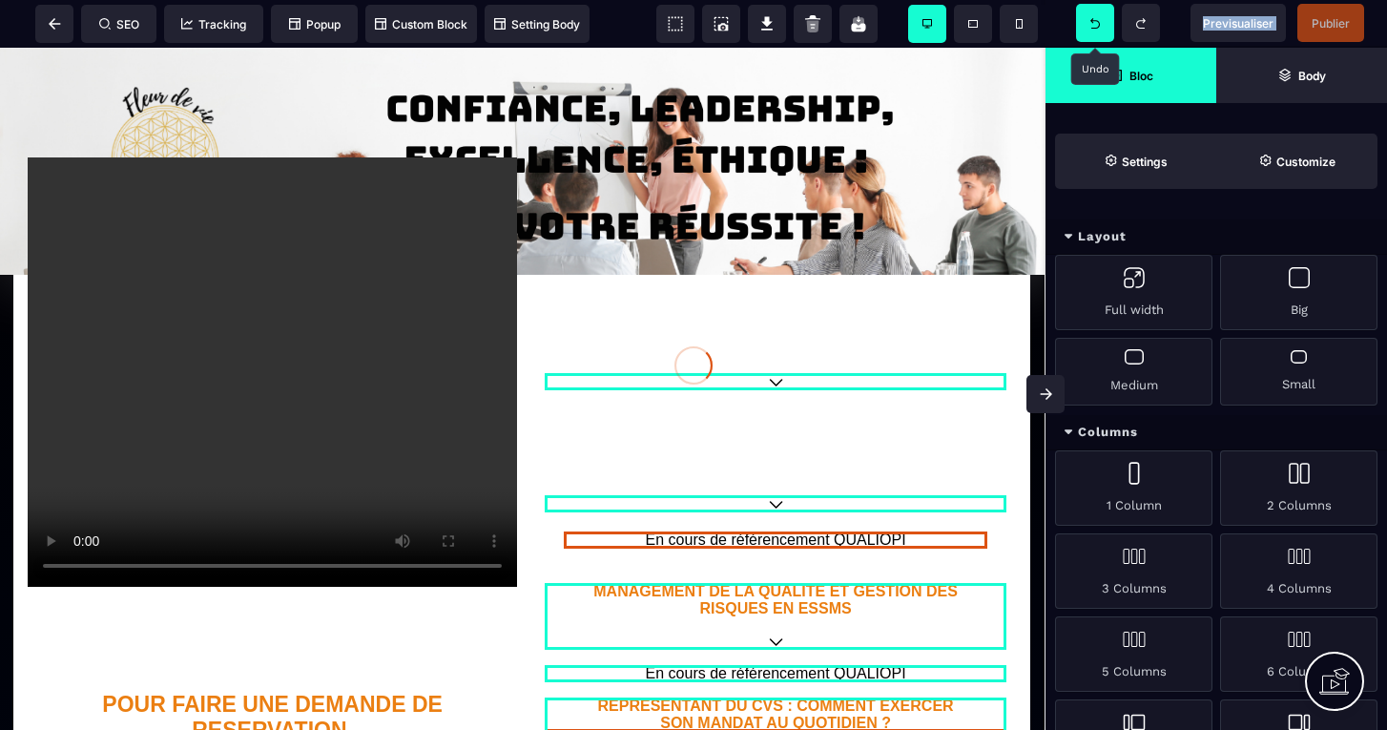
click at [1093, 28] on icon at bounding box center [1095, 23] width 10 height 10
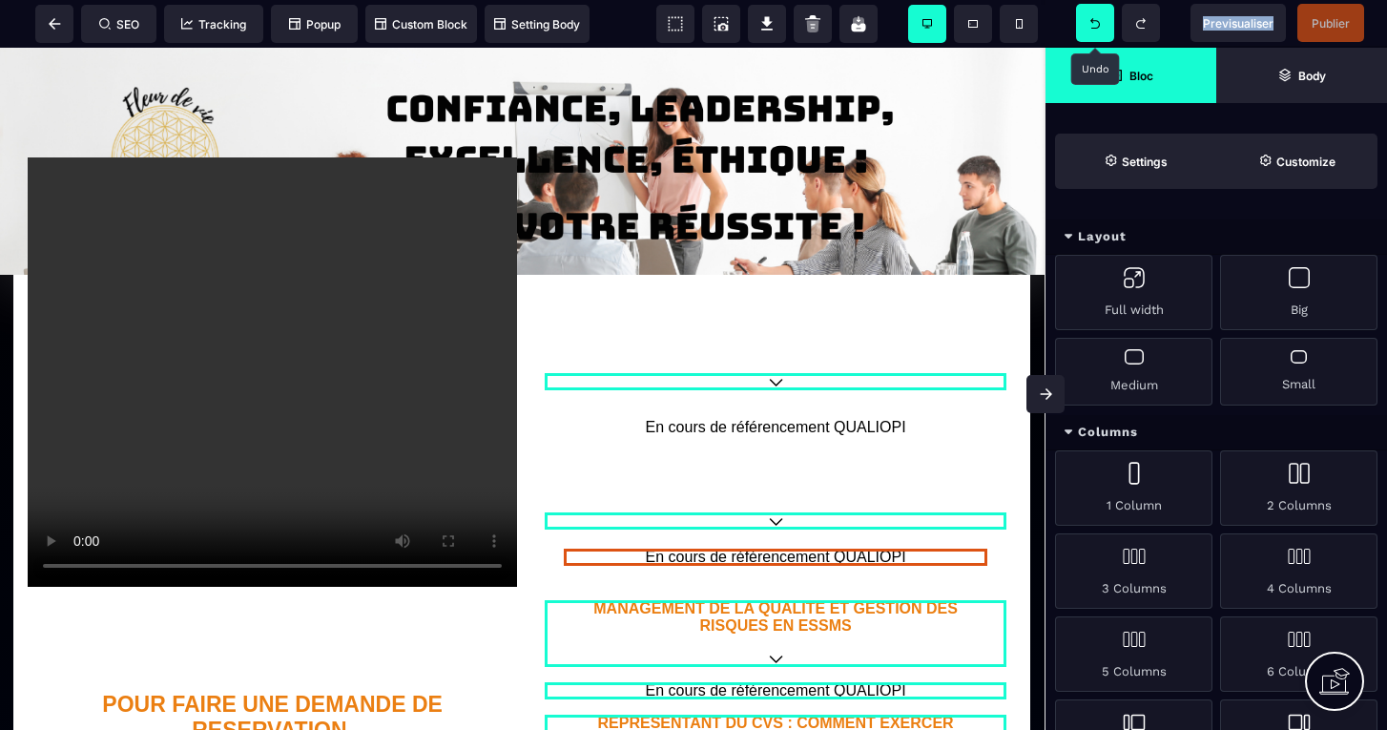
click at [1093, 28] on icon at bounding box center [1095, 23] width 10 height 10
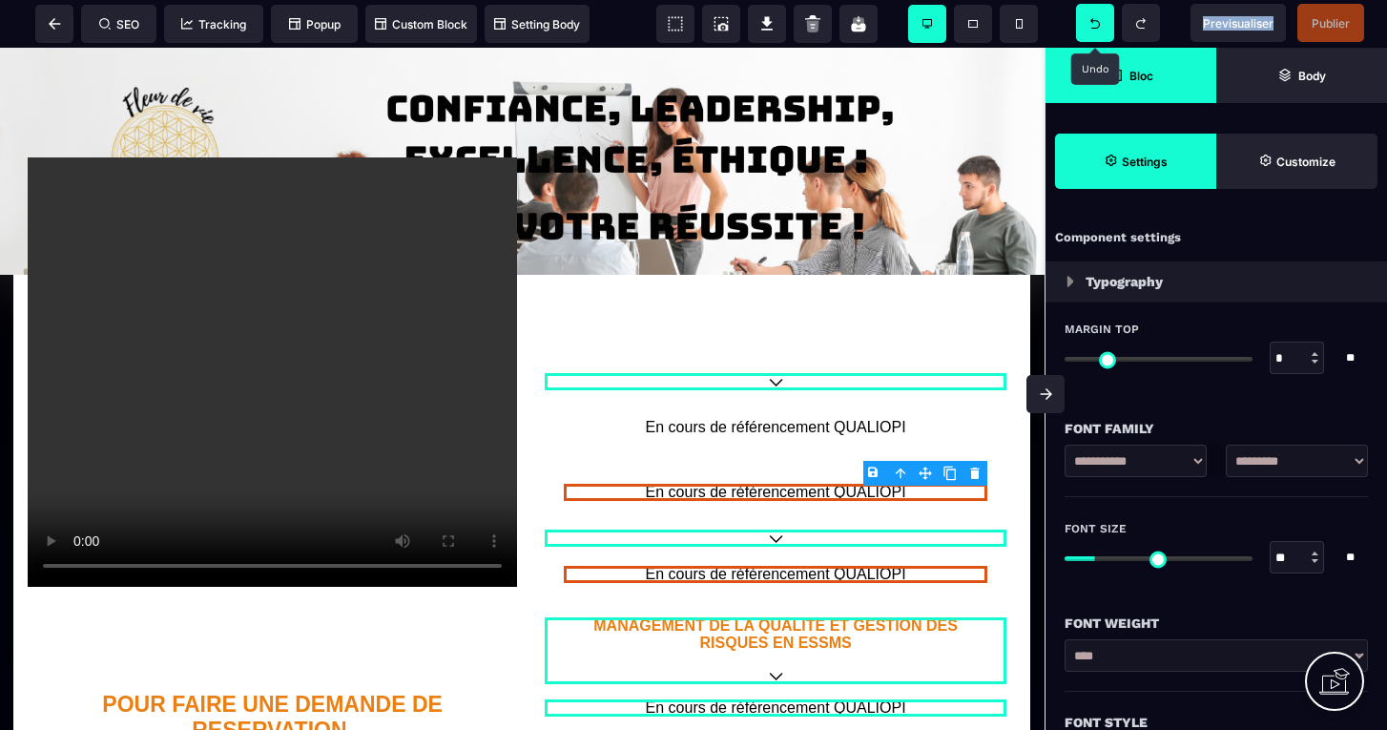
click at [1093, 28] on icon at bounding box center [1095, 23] width 10 height 10
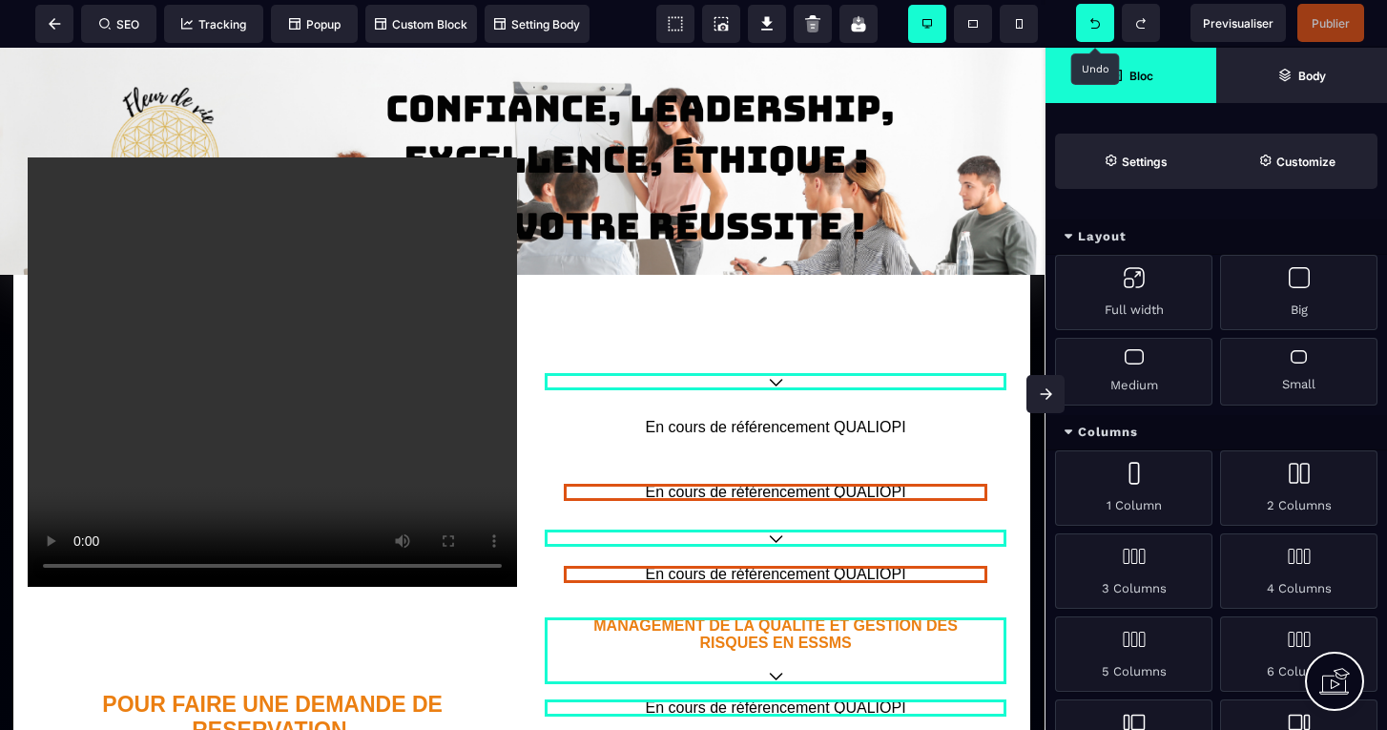
click at [1093, 28] on icon at bounding box center [1095, 23] width 10 height 10
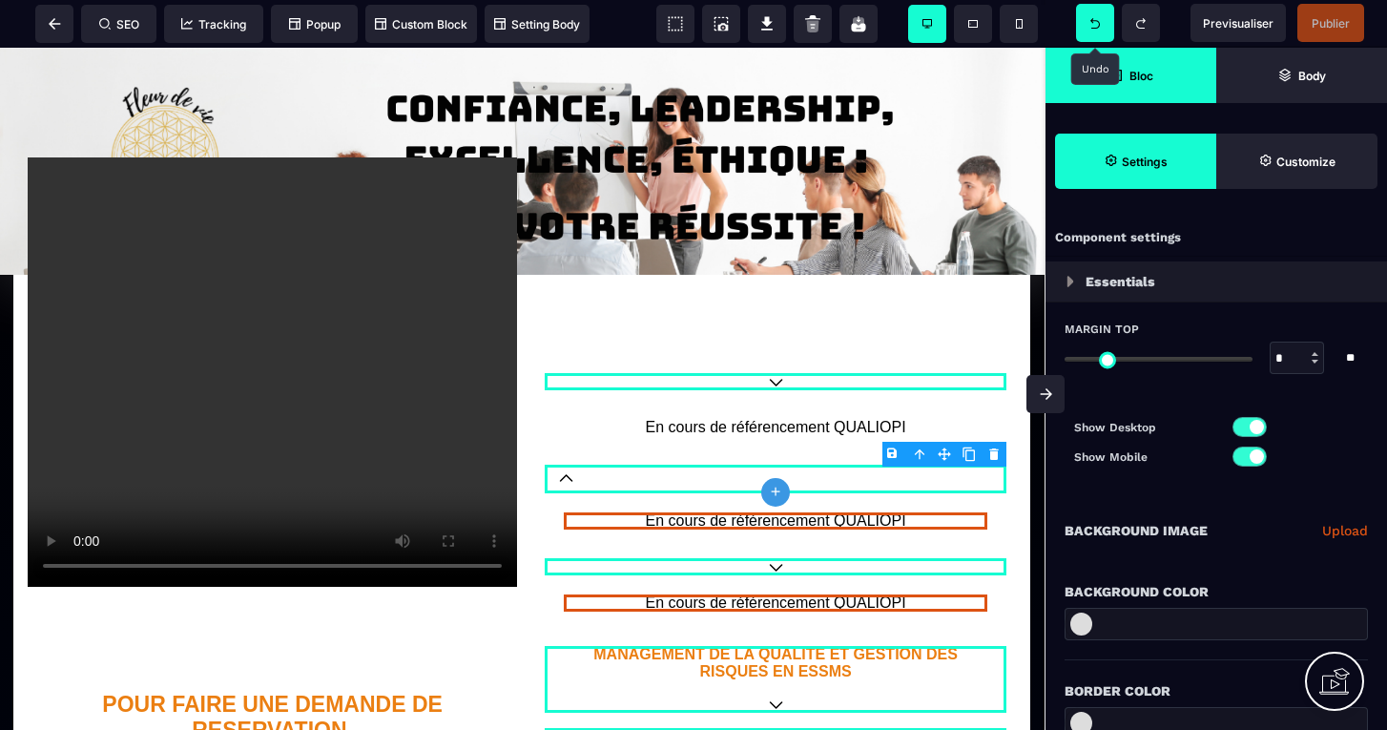
click at [1093, 30] on span at bounding box center [1095, 23] width 38 height 38
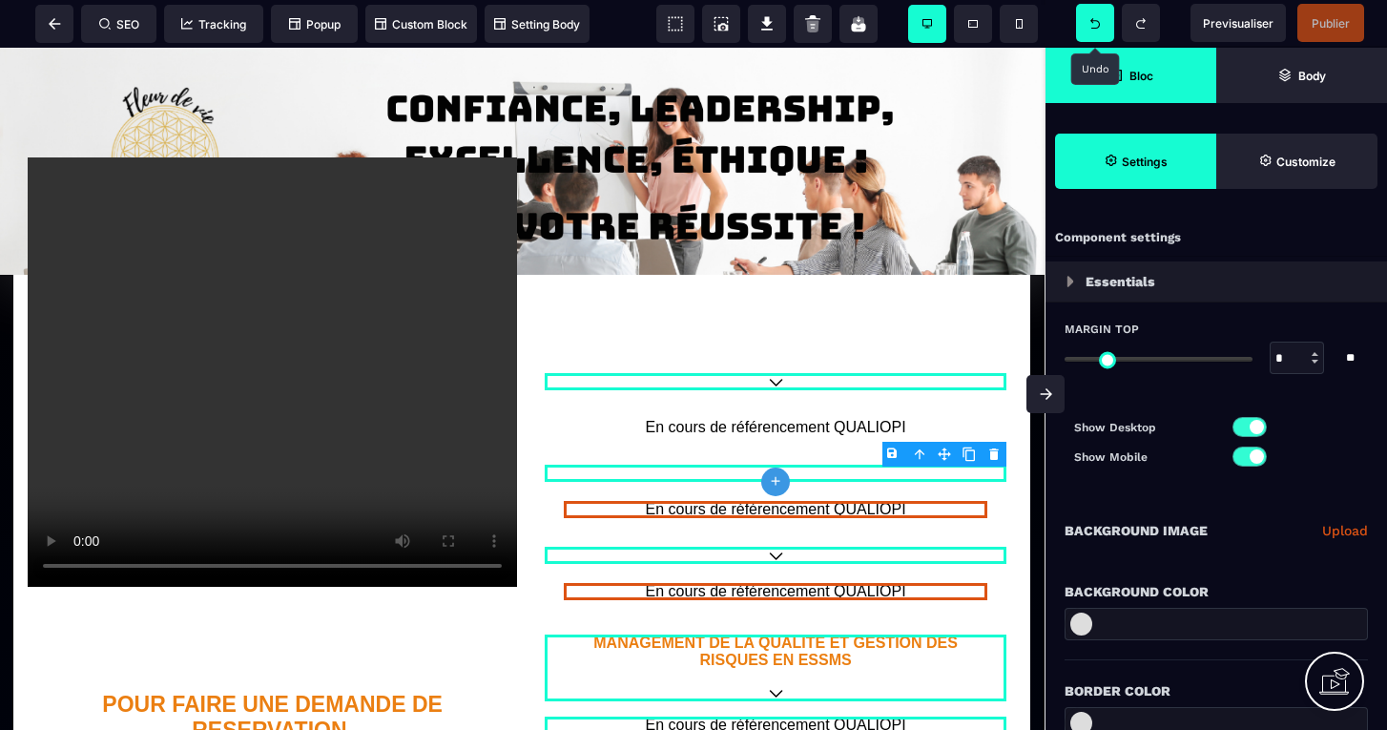
click at [1093, 30] on span at bounding box center [1095, 23] width 38 height 38
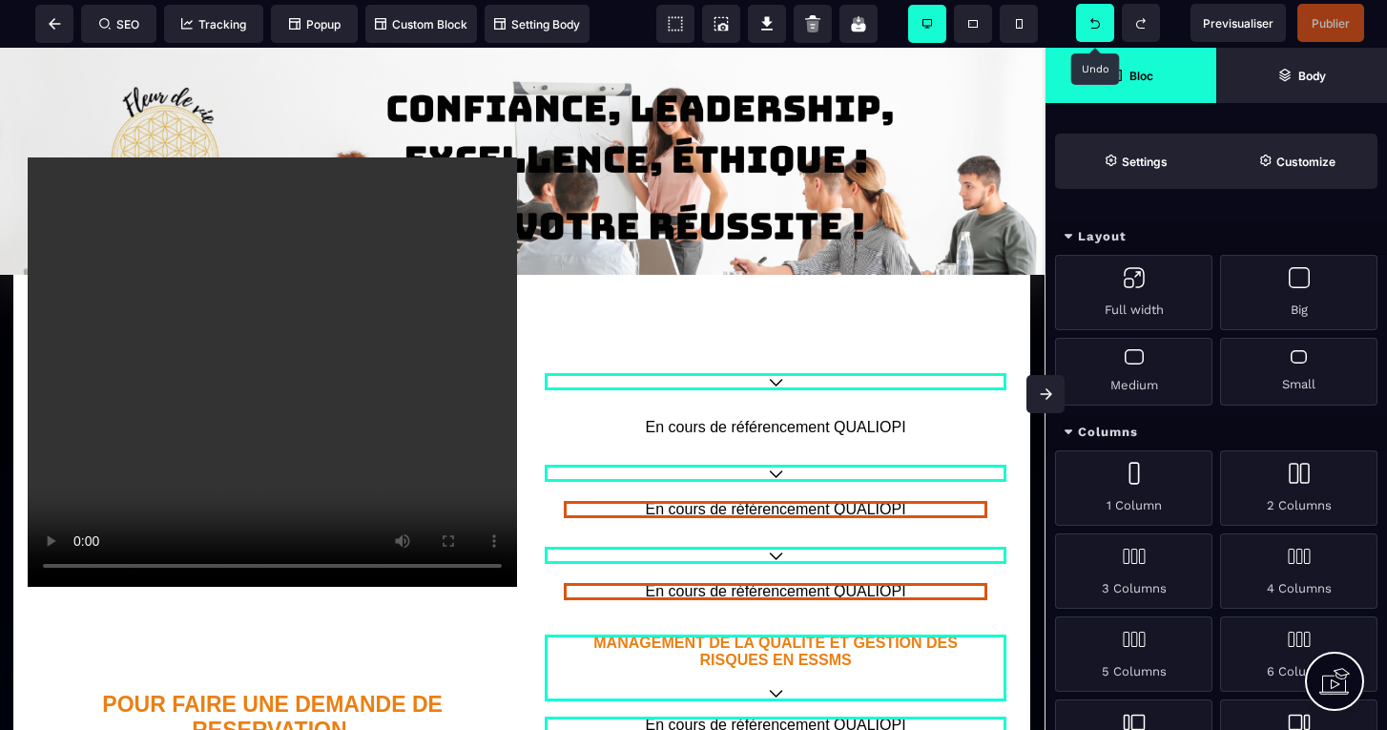
click at [1093, 30] on span at bounding box center [1095, 23] width 38 height 38
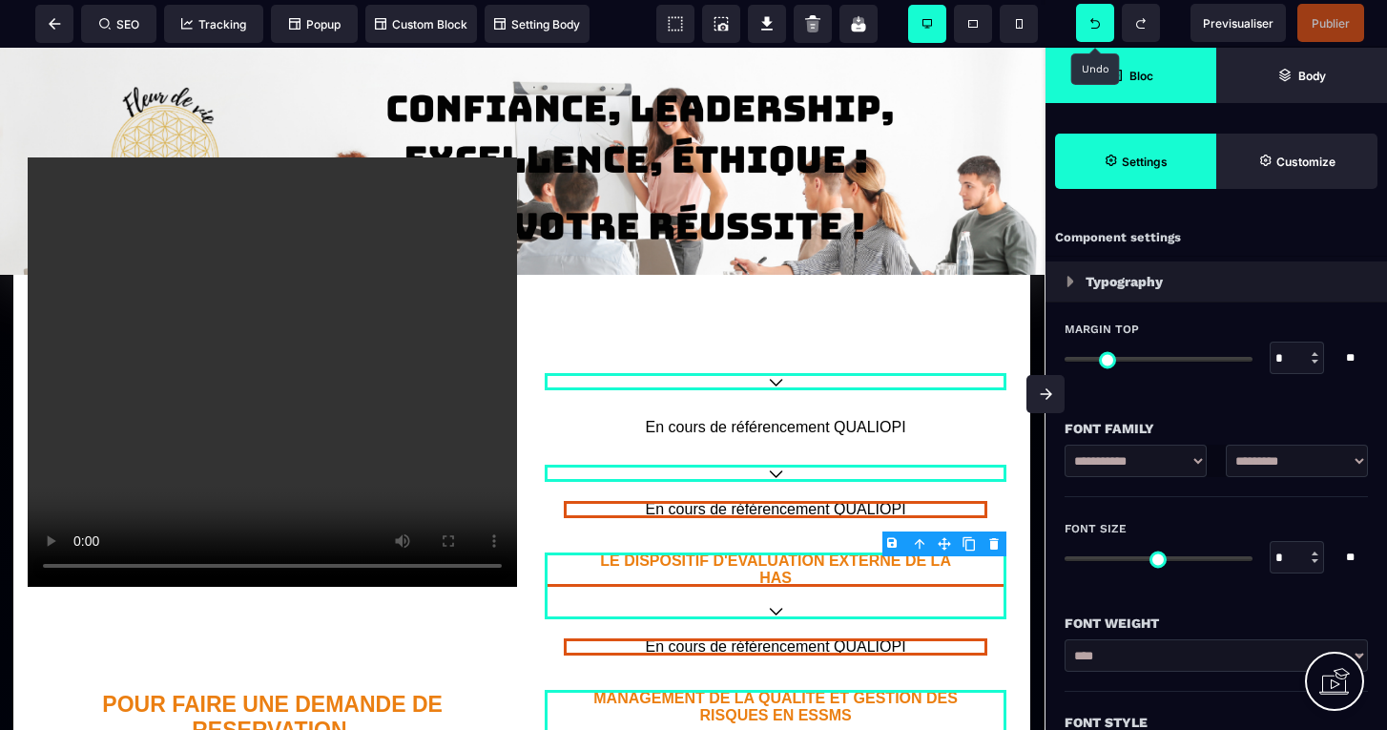
click at [1093, 30] on span at bounding box center [1095, 23] width 38 height 38
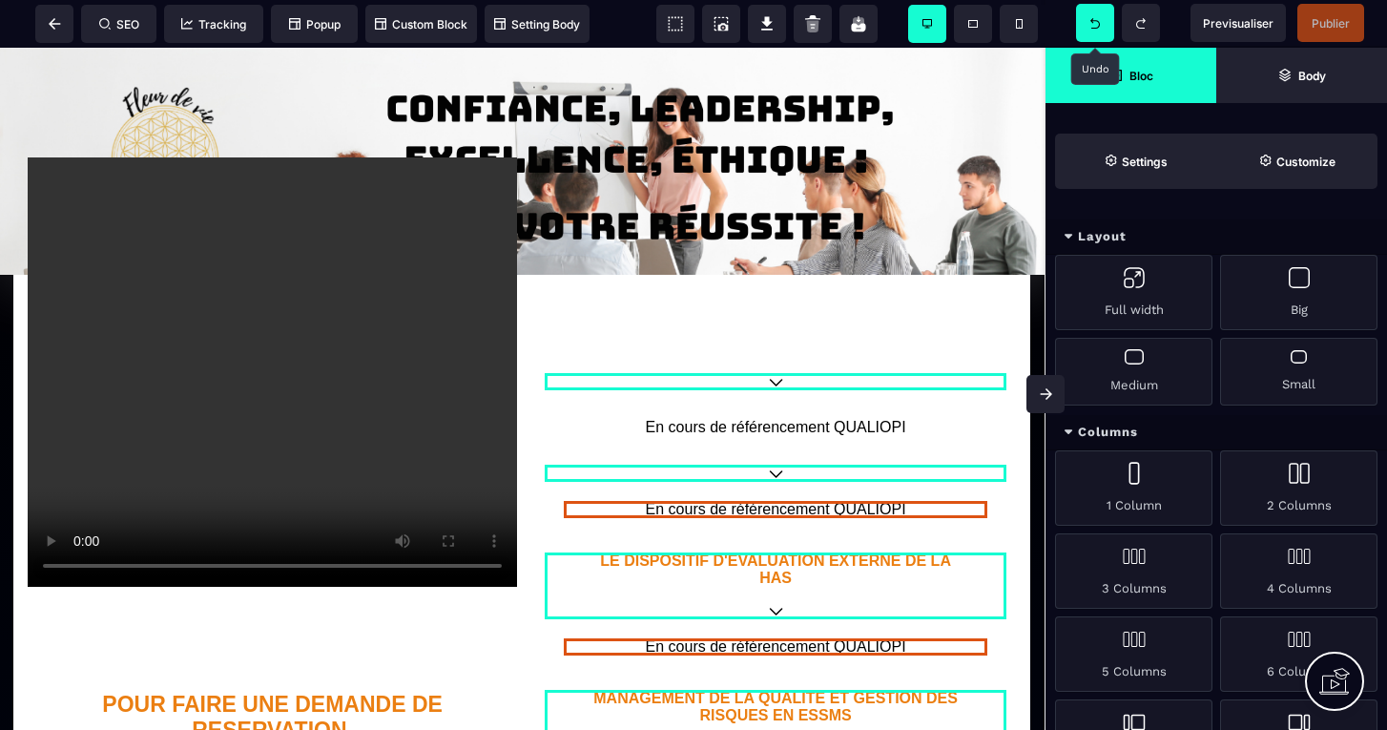
click at [1093, 30] on span at bounding box center [1095, 23] width 38 height 38
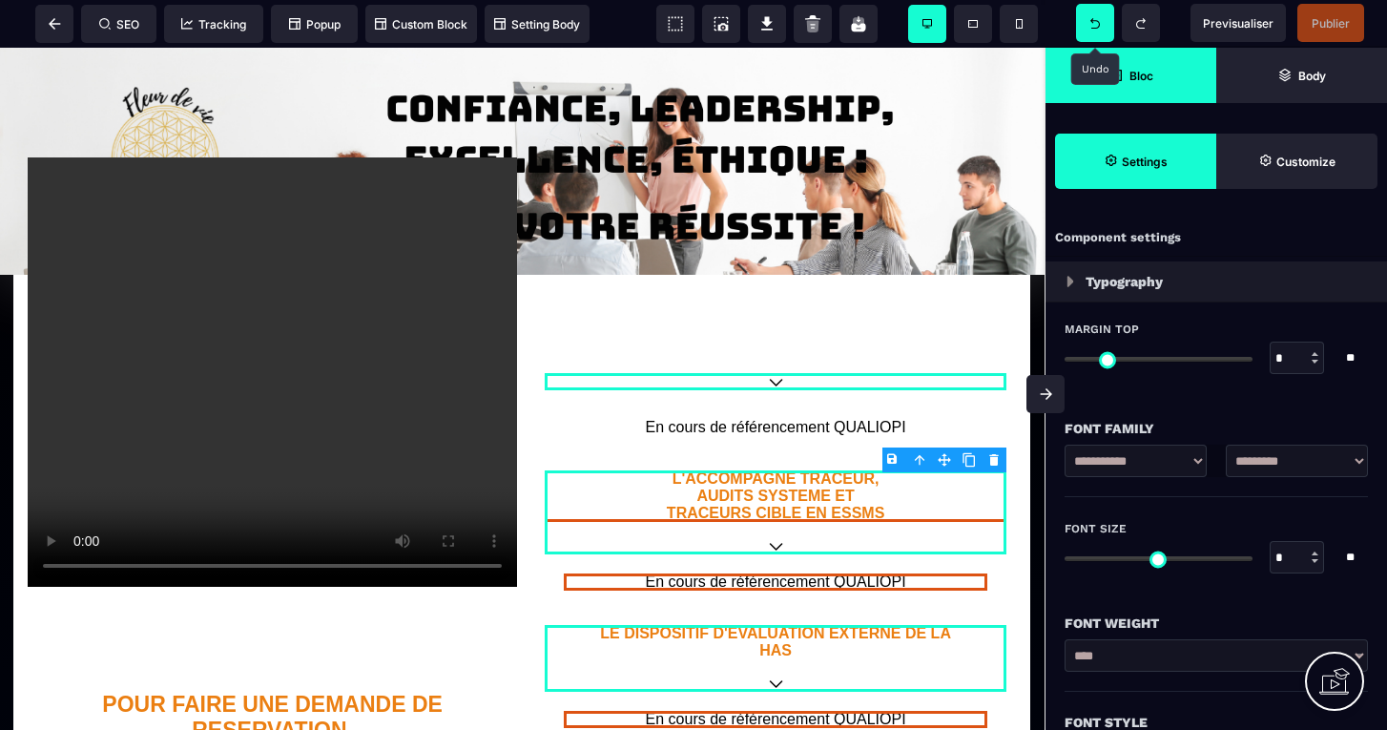
click at [1093, 30] on span at bounding box center [1095, 23] width 38 height 38
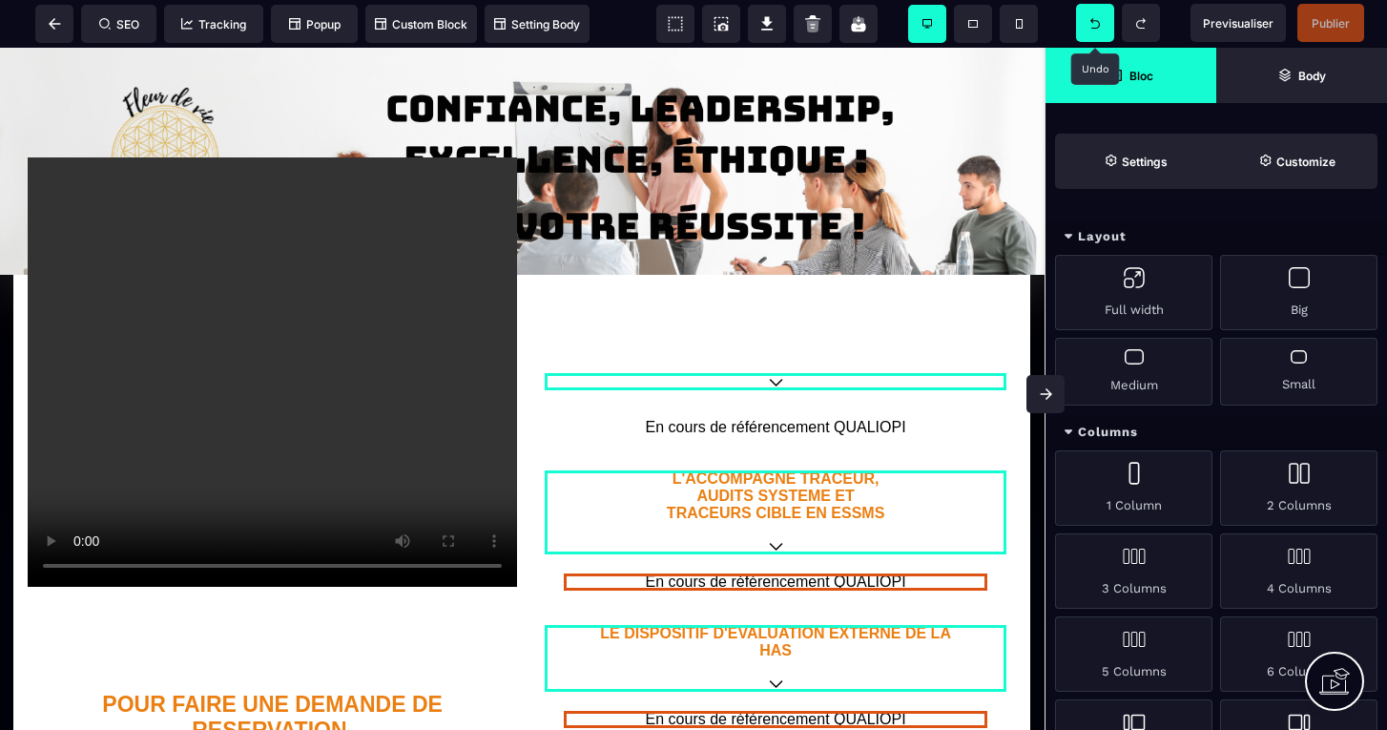
click at [1093, 30] on span at bounding box center [1095, 23] width 38 height 38
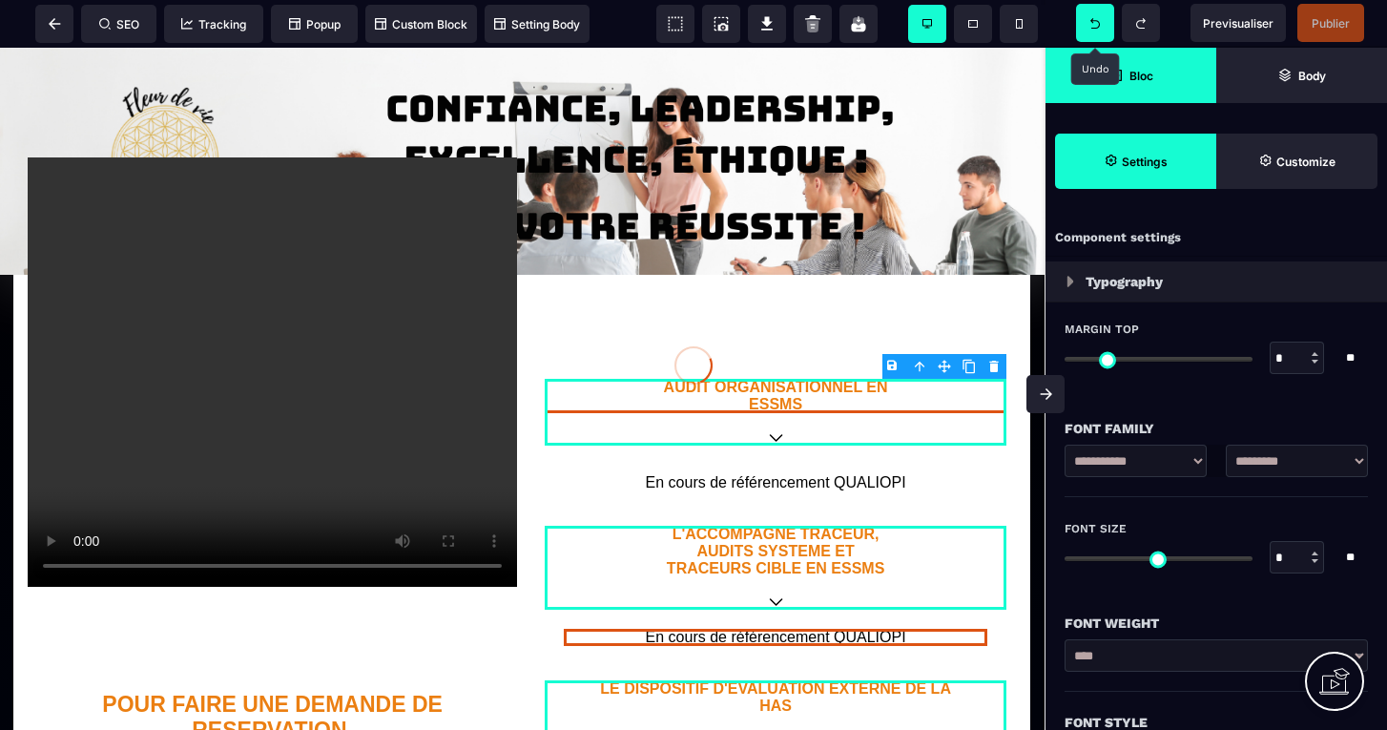
click at [1093, 30] on div at bounding box center [693, 365] width 1387 height 730
click at [1093, 30] on span at bounding box center [1095, 23] width 38 height 38
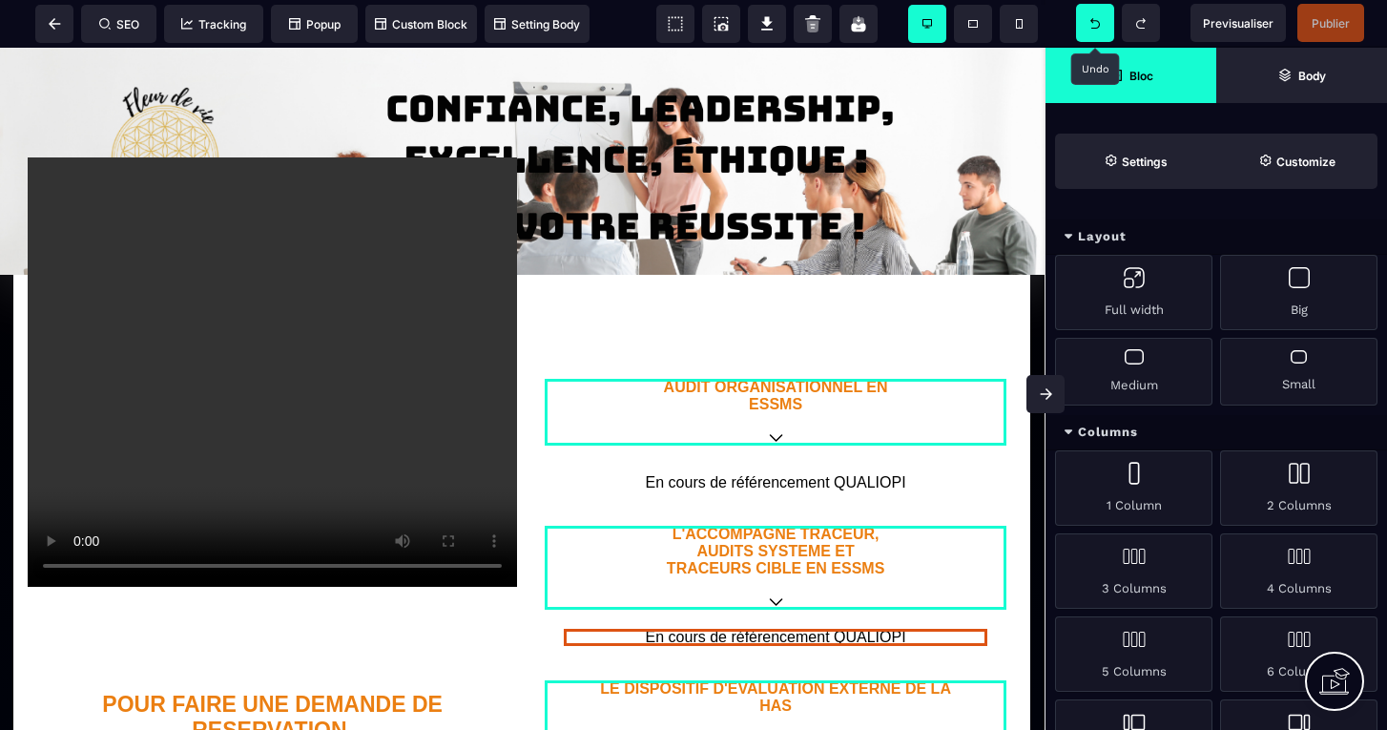
click at [1093, 30] on span at bounding box center [1095, 23] width 38 height 38
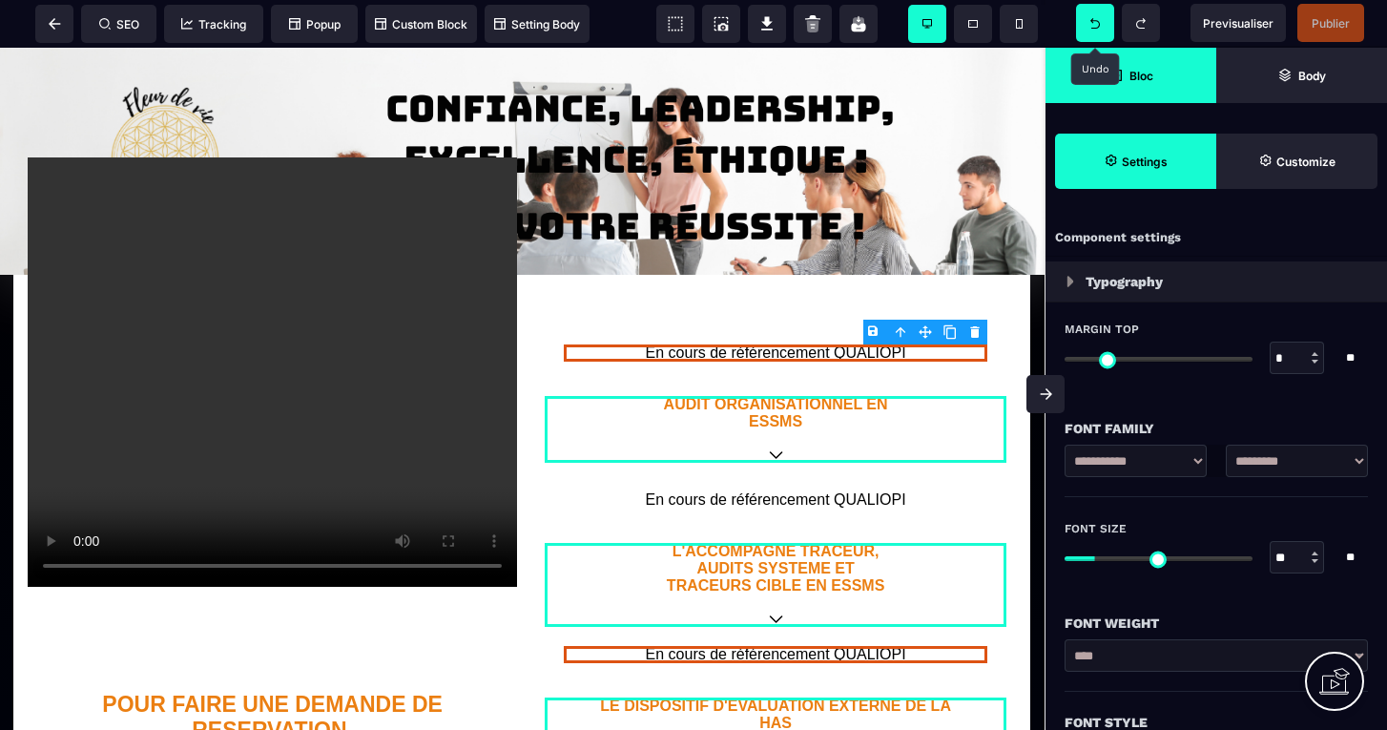
click at [1093, 30] on span at bounding box center [1095, 23] width 38 height 38
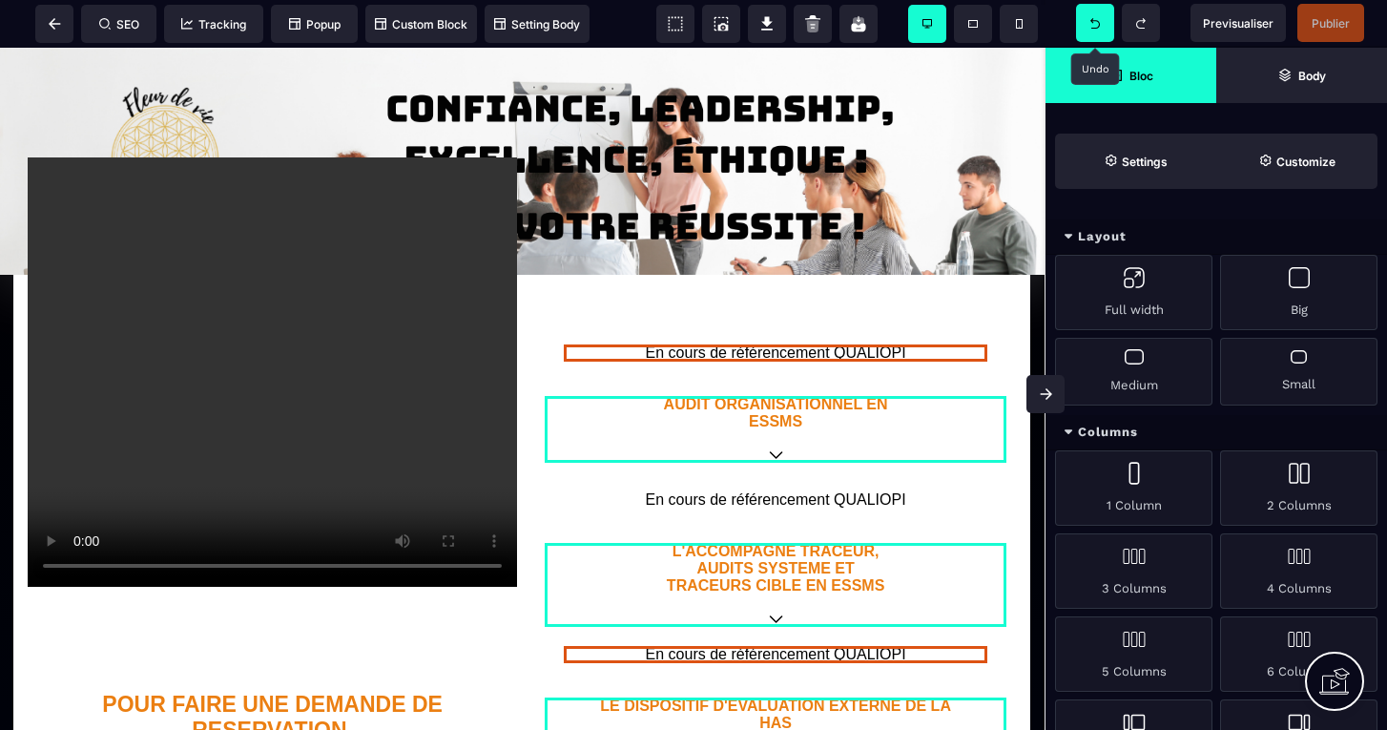
click at [1093, 30] on span at bounding box center [1095, 23] width 38 height 38
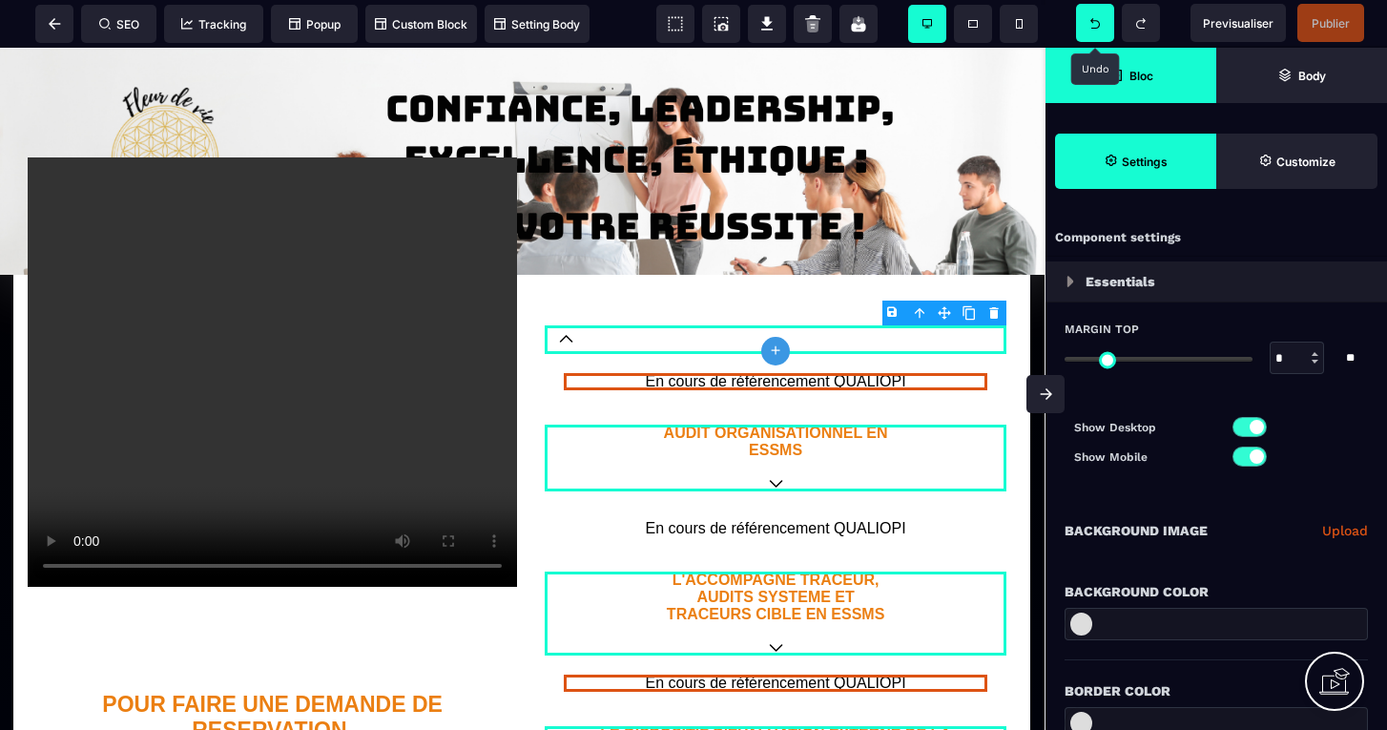
click at [1094, 24] on icon at bounding box center [1095, 23] width 10 height 10
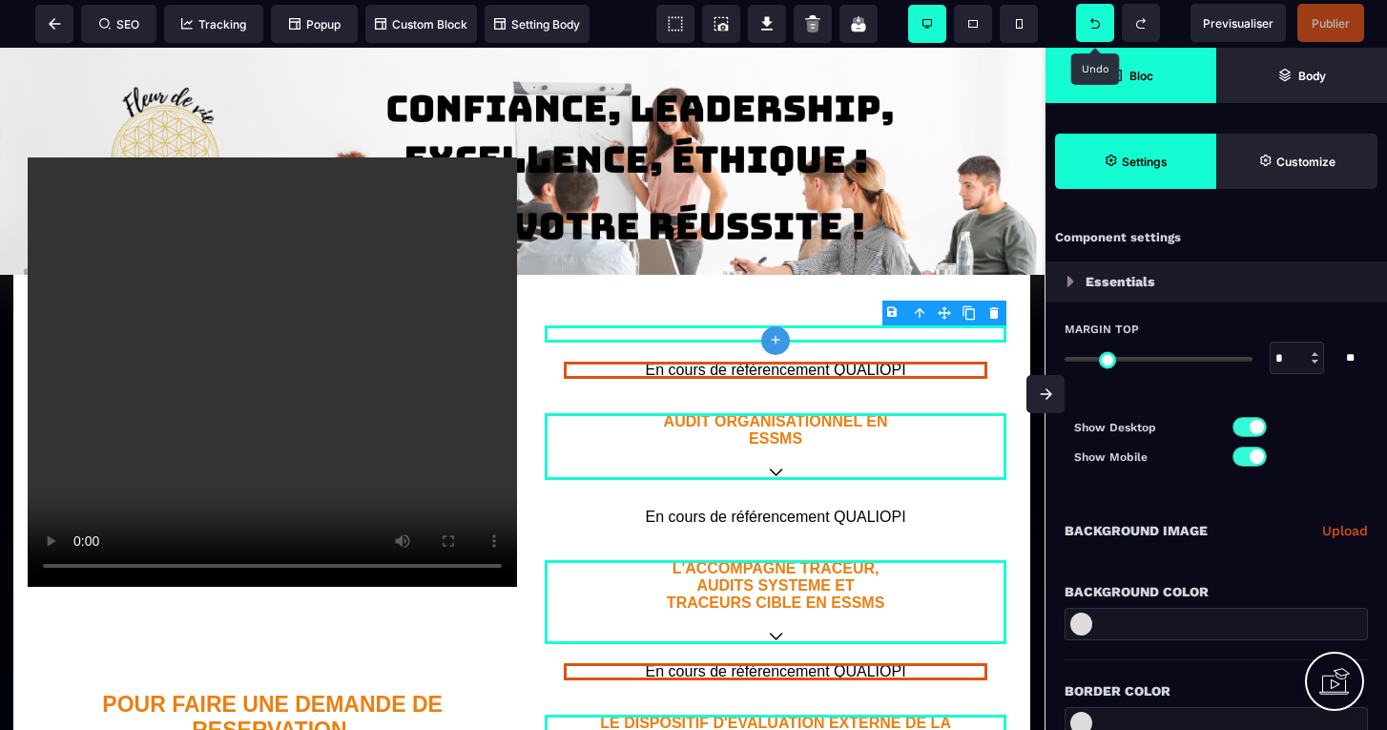
click at [1094, 24] on icon at bounding box center [1095, 23] width 10 height 10
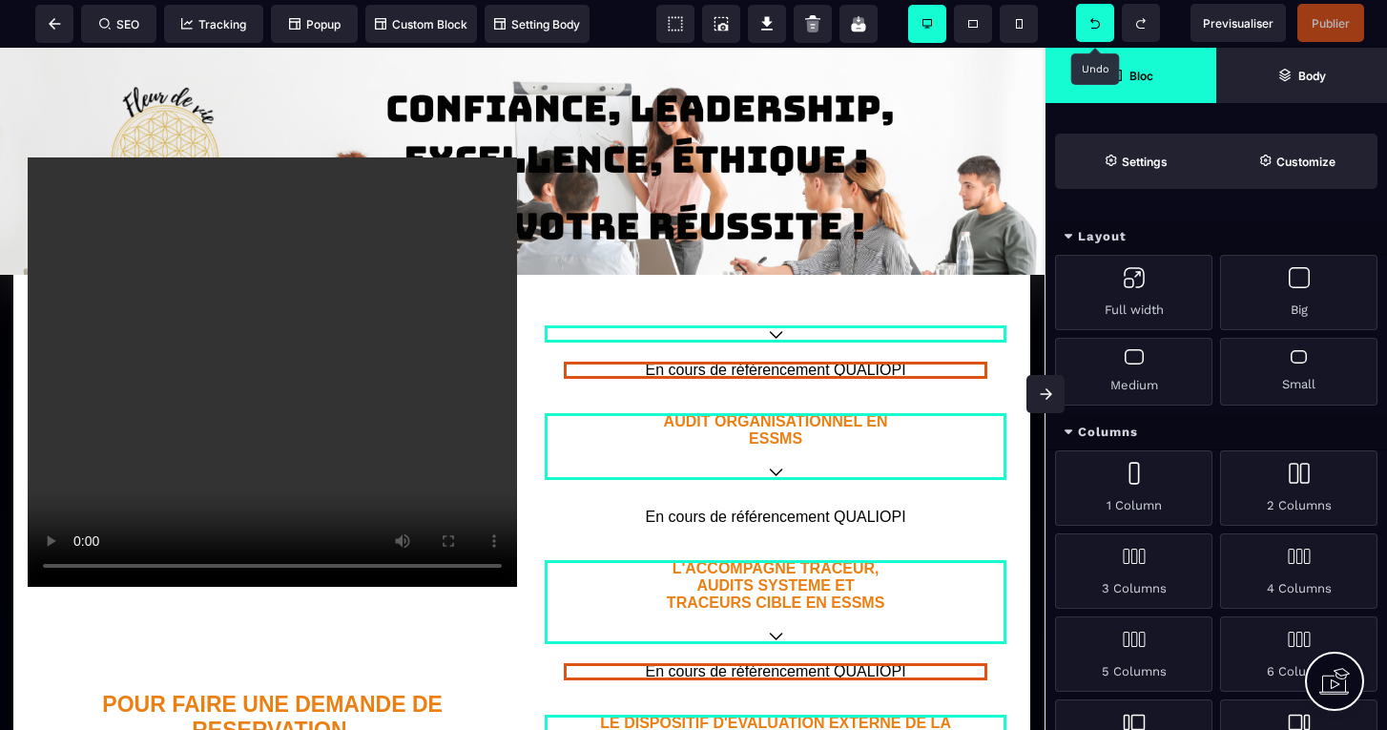
click at [1094, 24] on icon at bounding box center [1095, 23] width 10 height 10
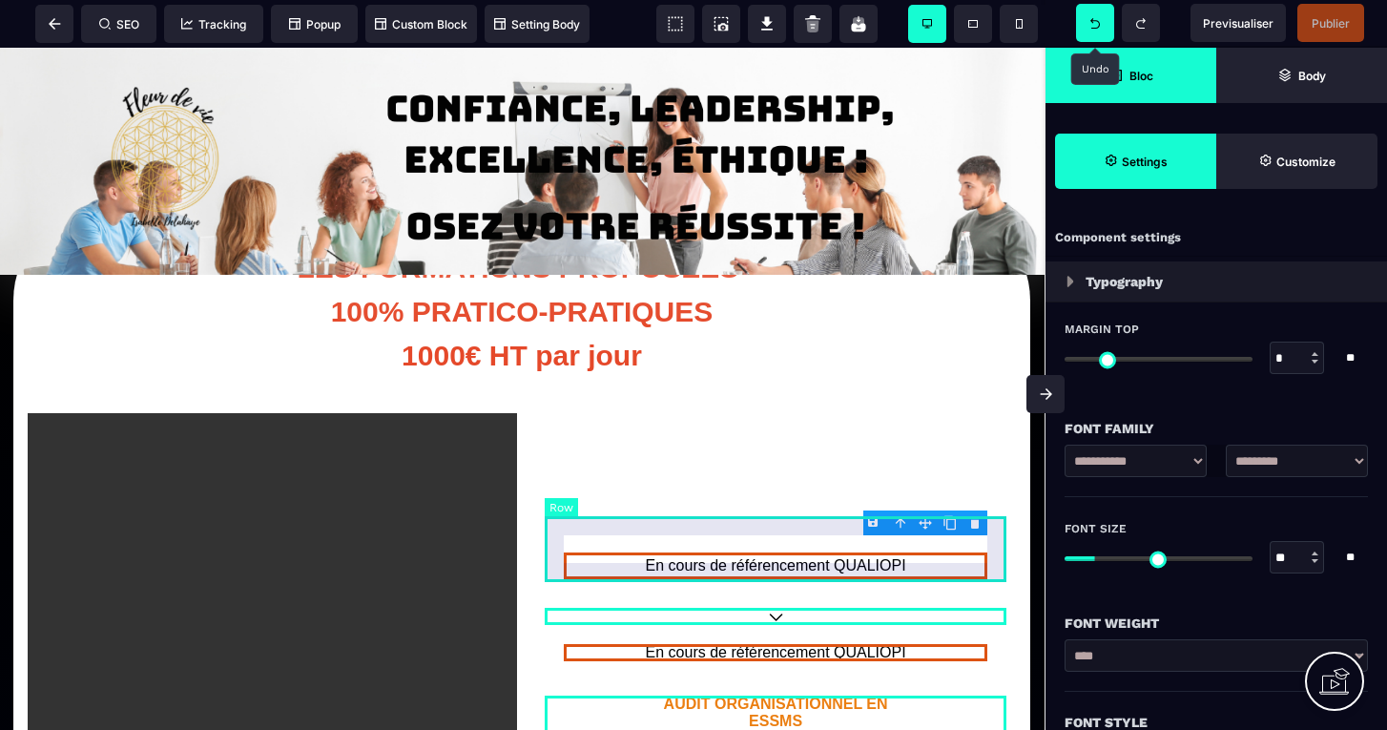
scroll to position [83, 1]
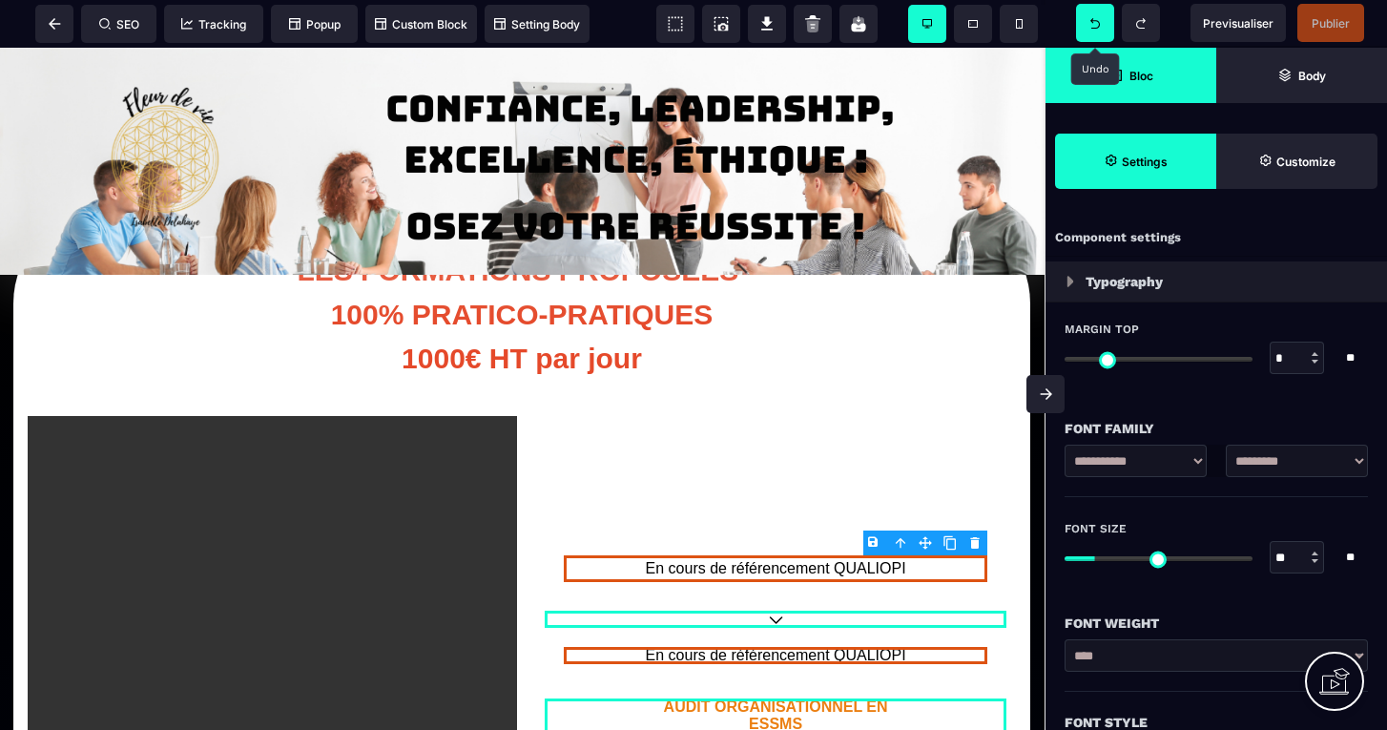
click at [1095, 19] on icon at bounding box center [1095, 23] width 10 height 10
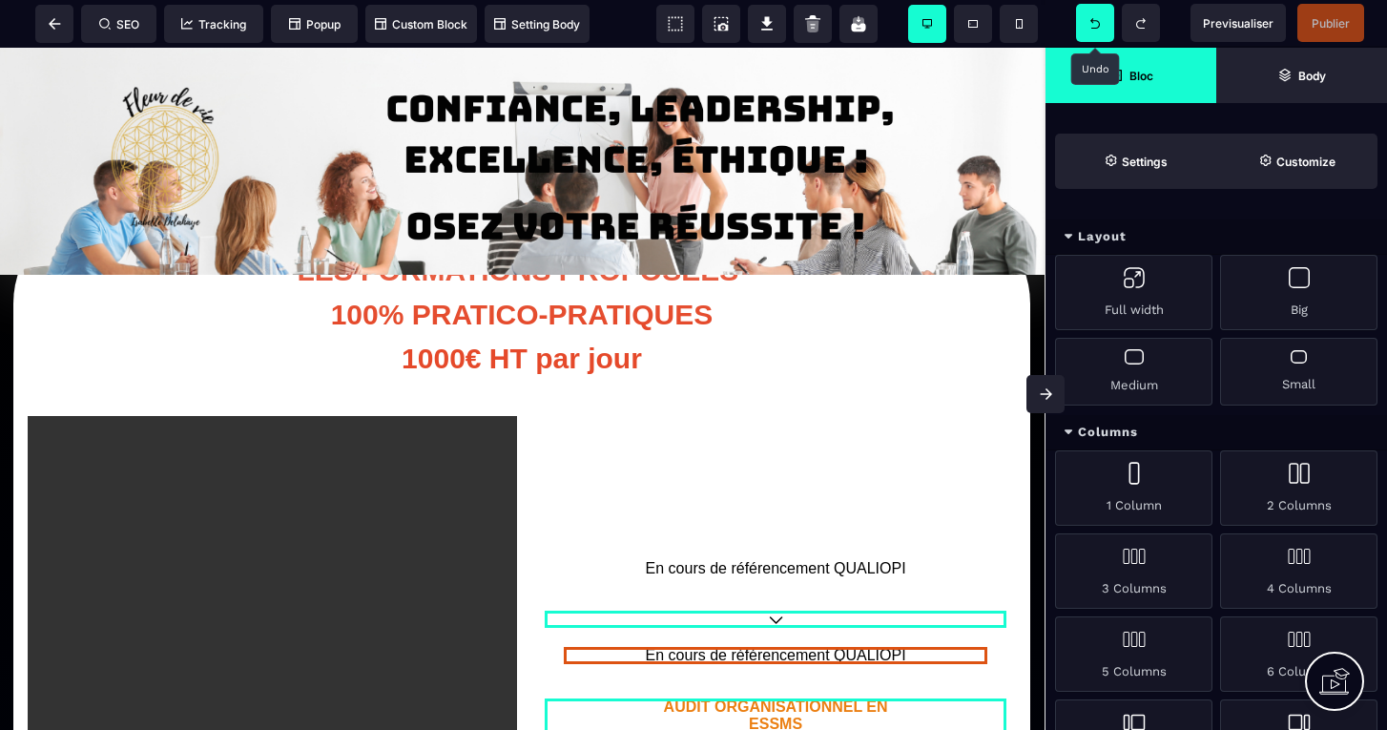
click at [1095, 19] on icon at bounding box center [1095, 23] width 10 height 10
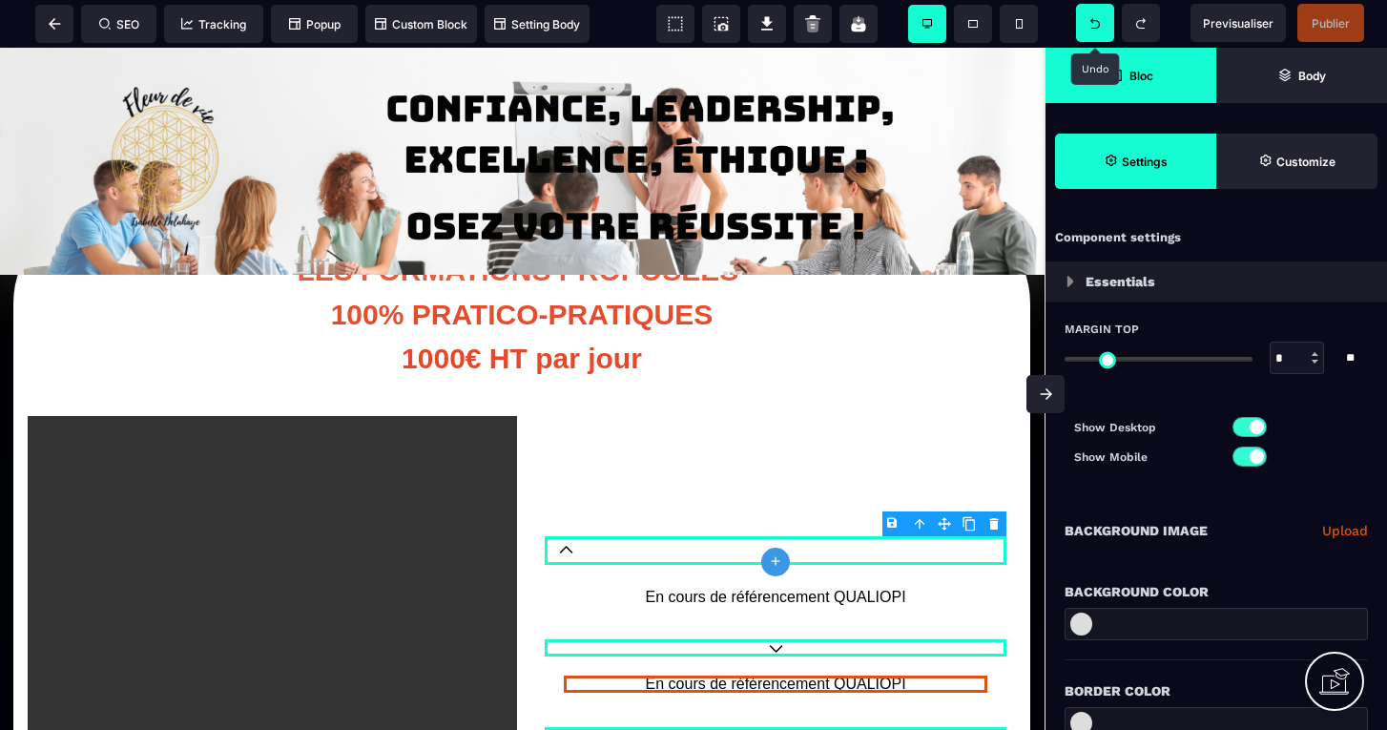
click at [1095, 19] on icon at bounding box center [1095, 23] width 10 height 10
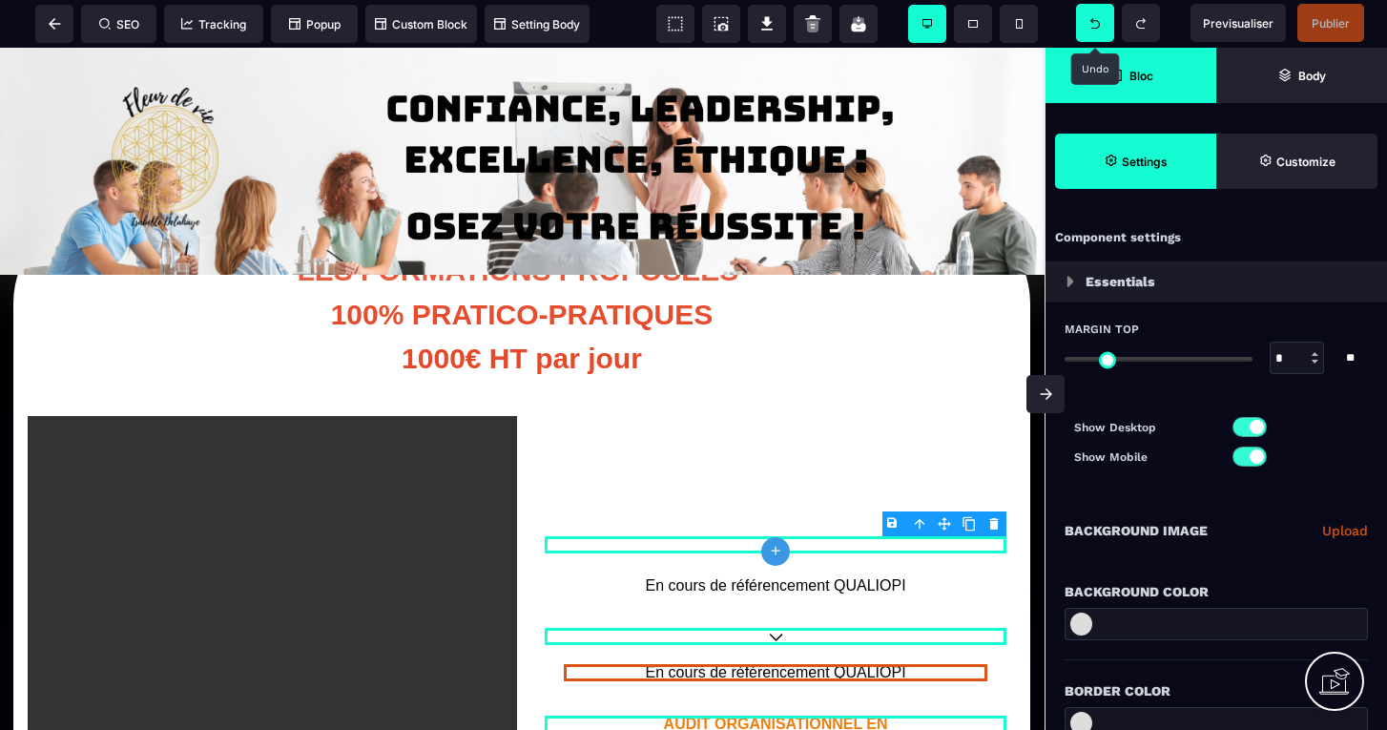
click at [1095, 19] on icon at bounding box center [1095, 23] width 10 height 10
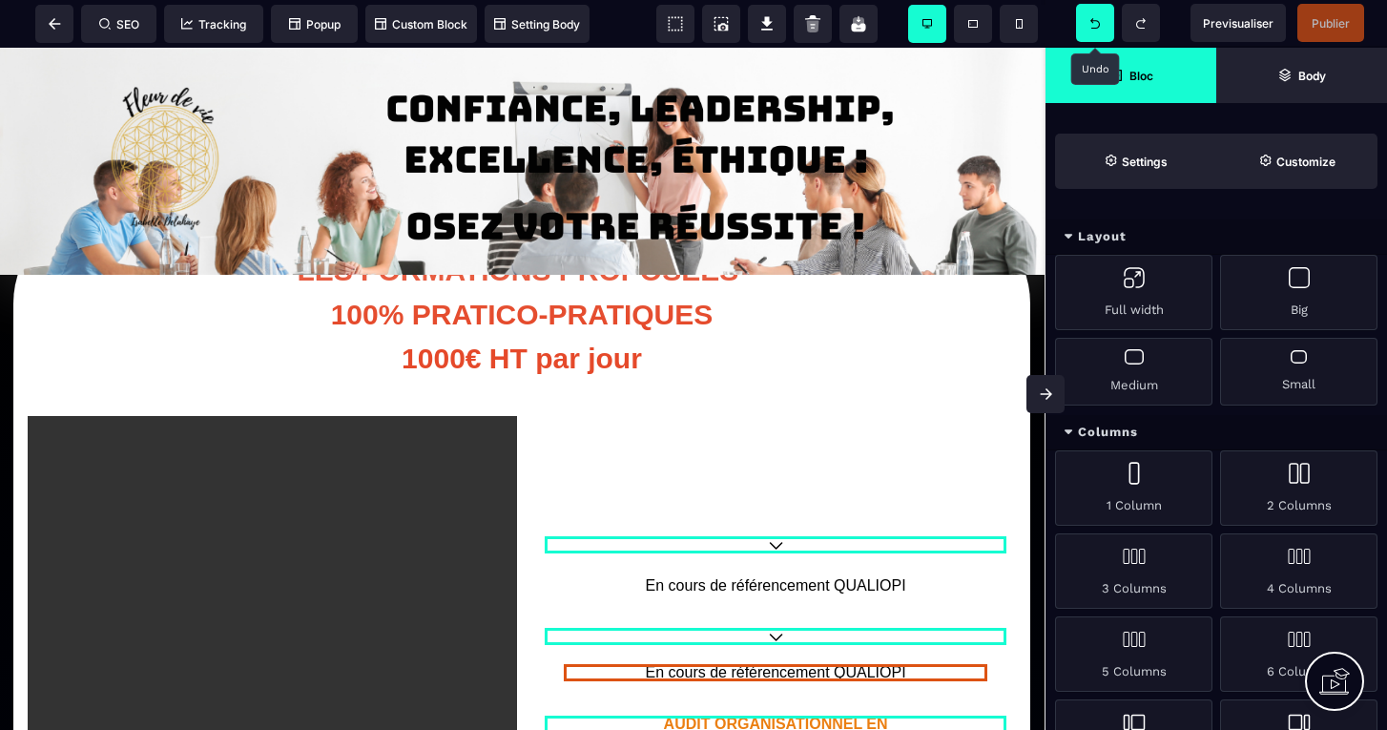
click at [1095, 19] on icon at bounding box center [1095, 23] width 10 height 10
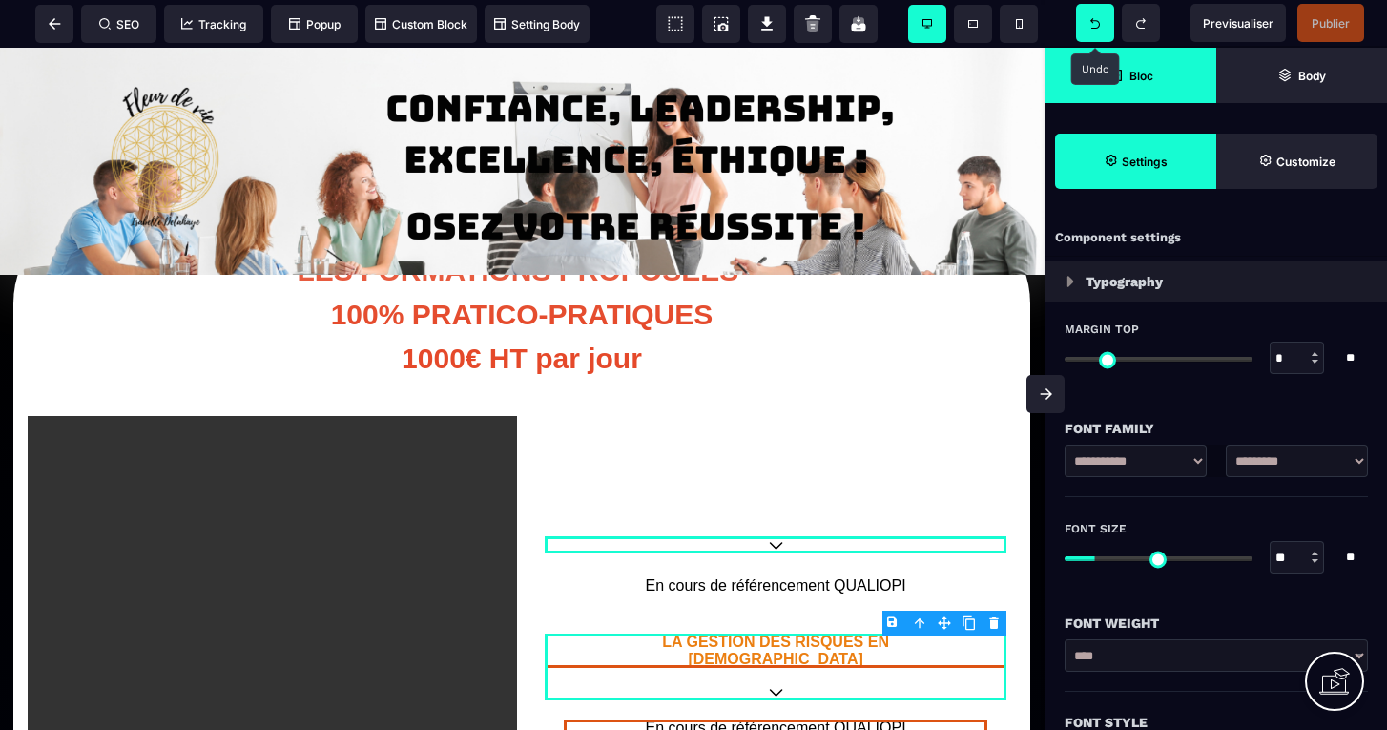
click at [1095, 19] on icon at bounding box center [1095, 23] width 10 height 10
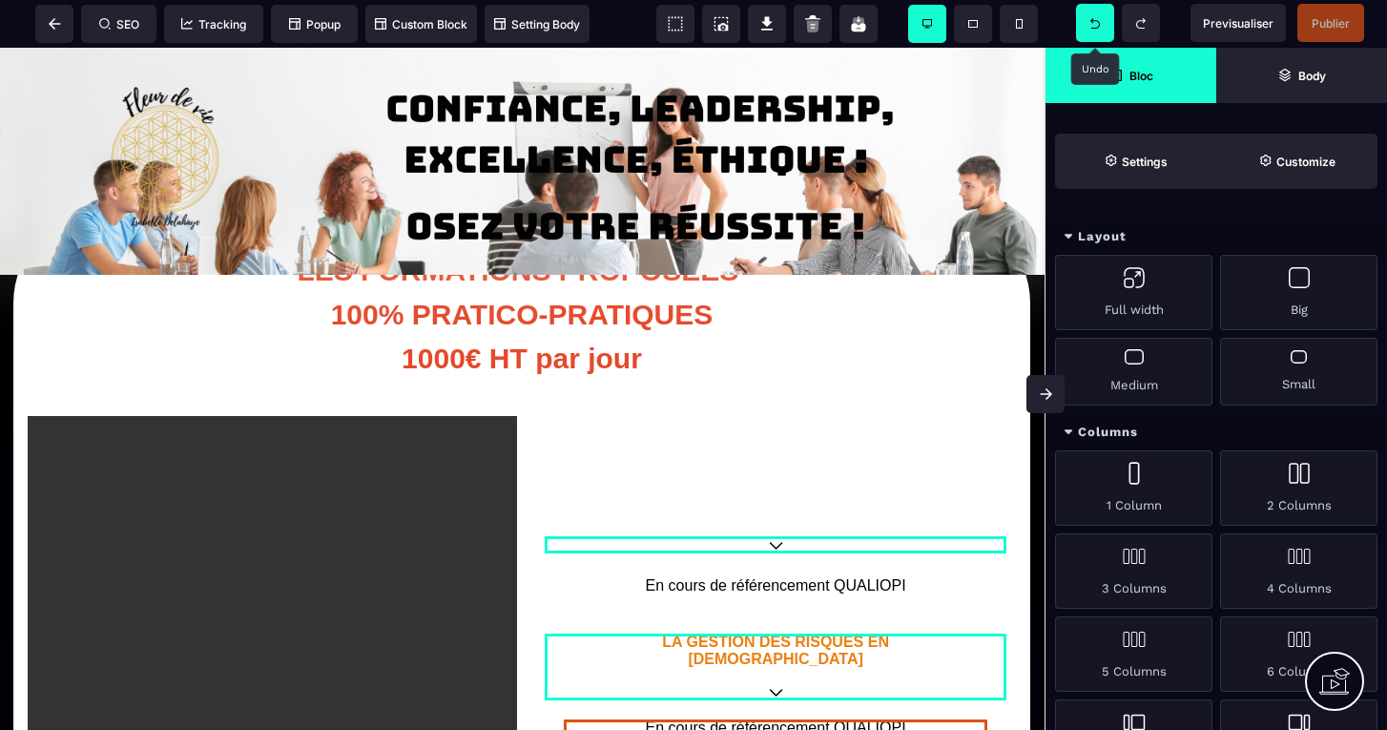
click at [1095, 19] on icon at bounding box center [1095, 23] width 10 height 10
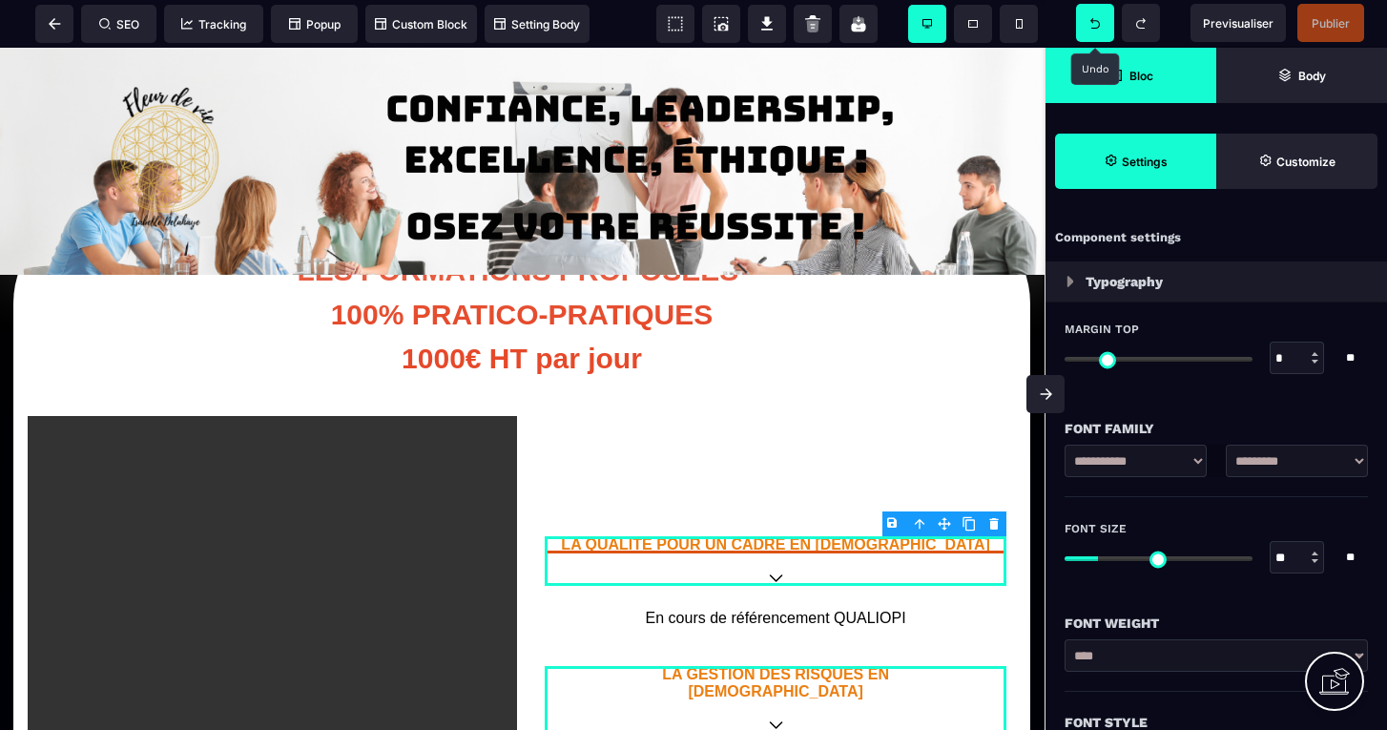
click at [1095, 19] on icon at bounding box center [1095, 23] width 10 height 10
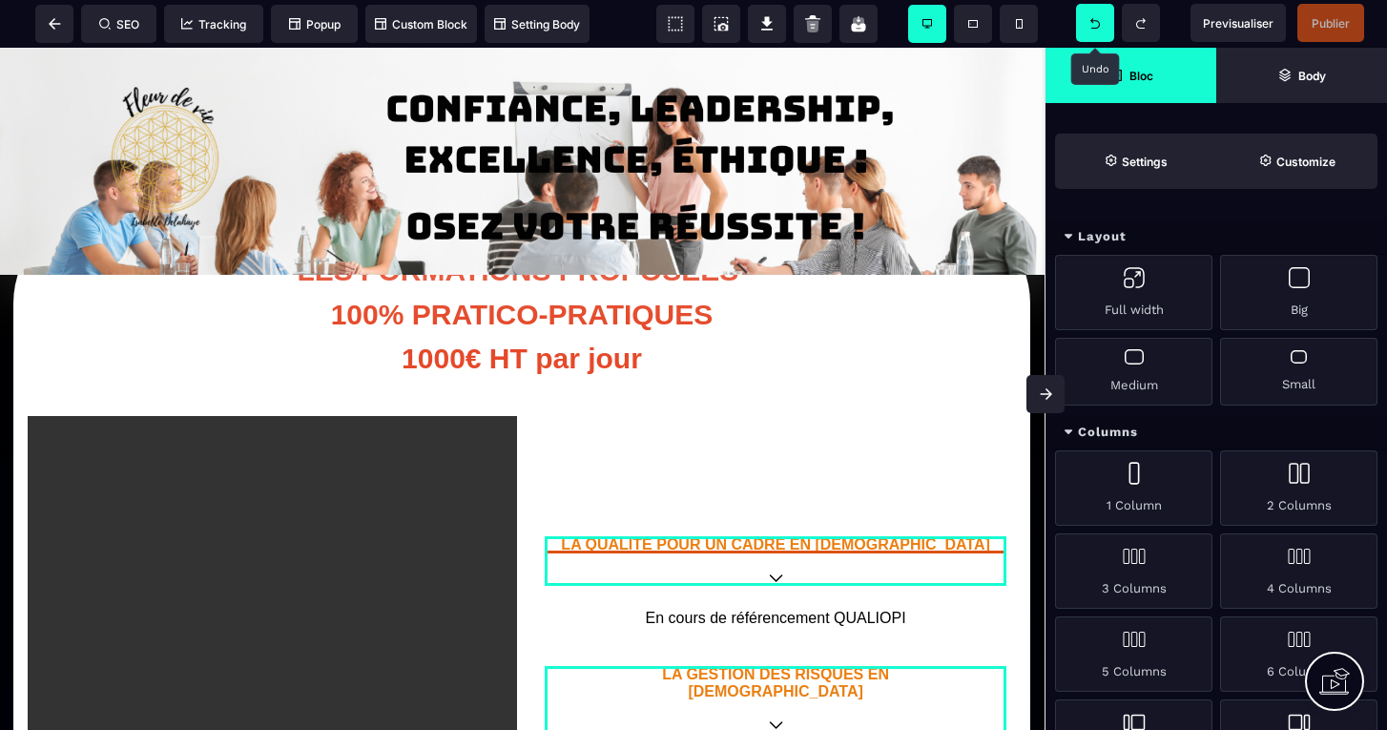
click at [1095, 19] on icon at bounding box center [1095, 23] width 10 height 10
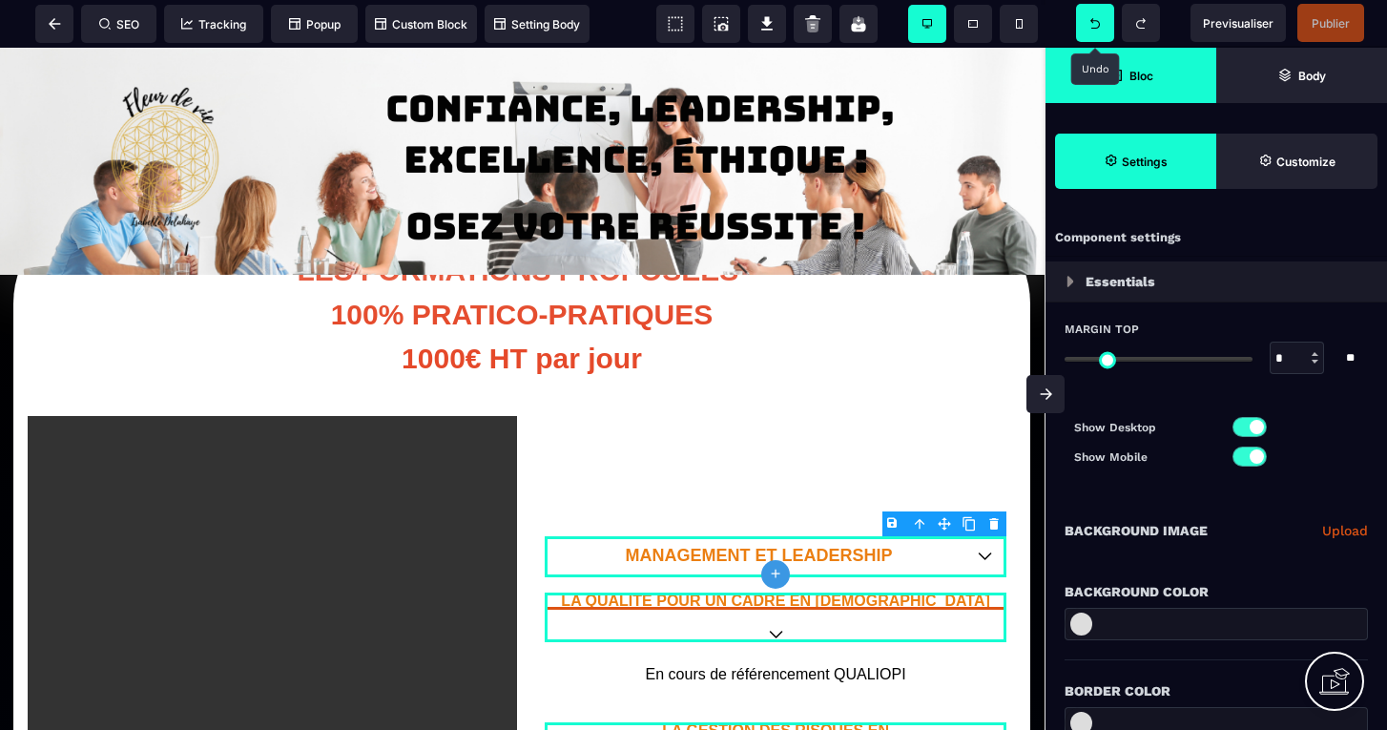
click at [1095, 19] on icon at bounding box center [1095, 23] width 10 height 10
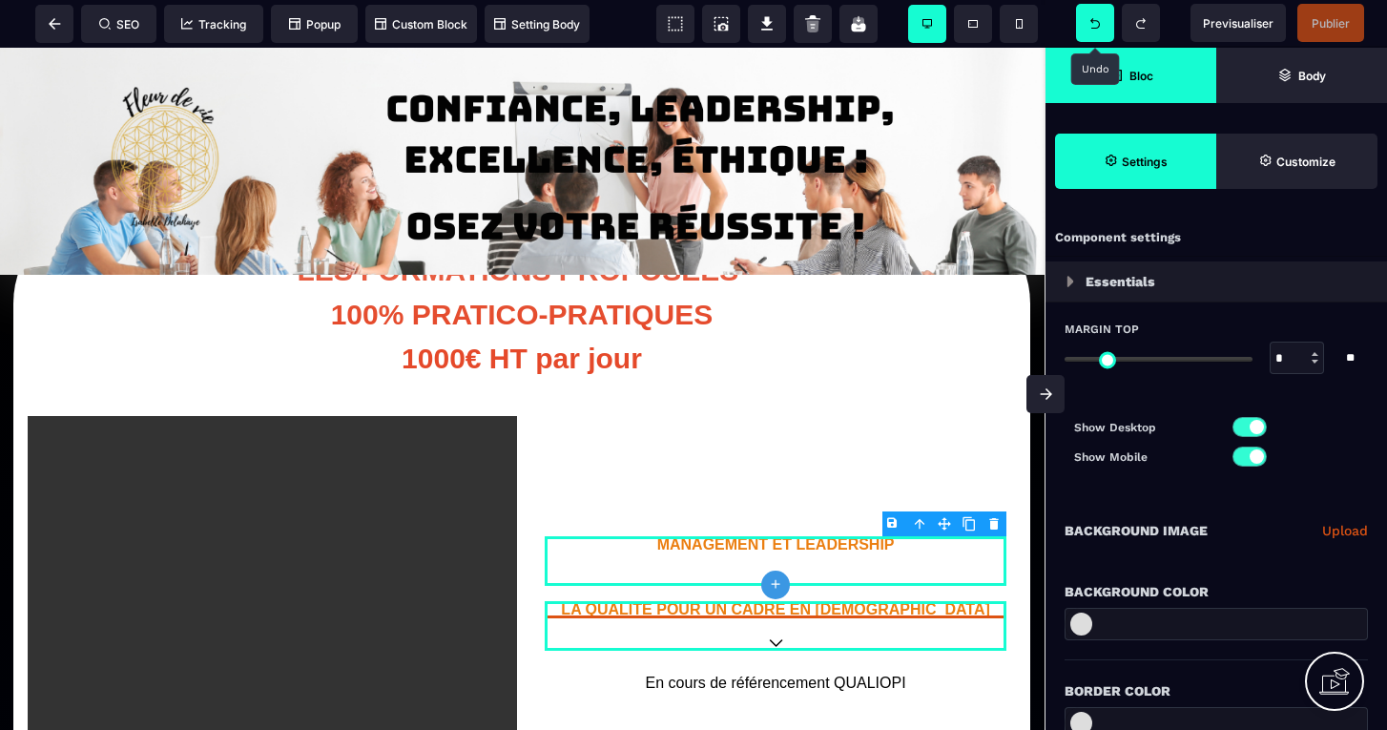
click at [1095, 19] on icon at bounding box center [1095, 23] width 10 height 10
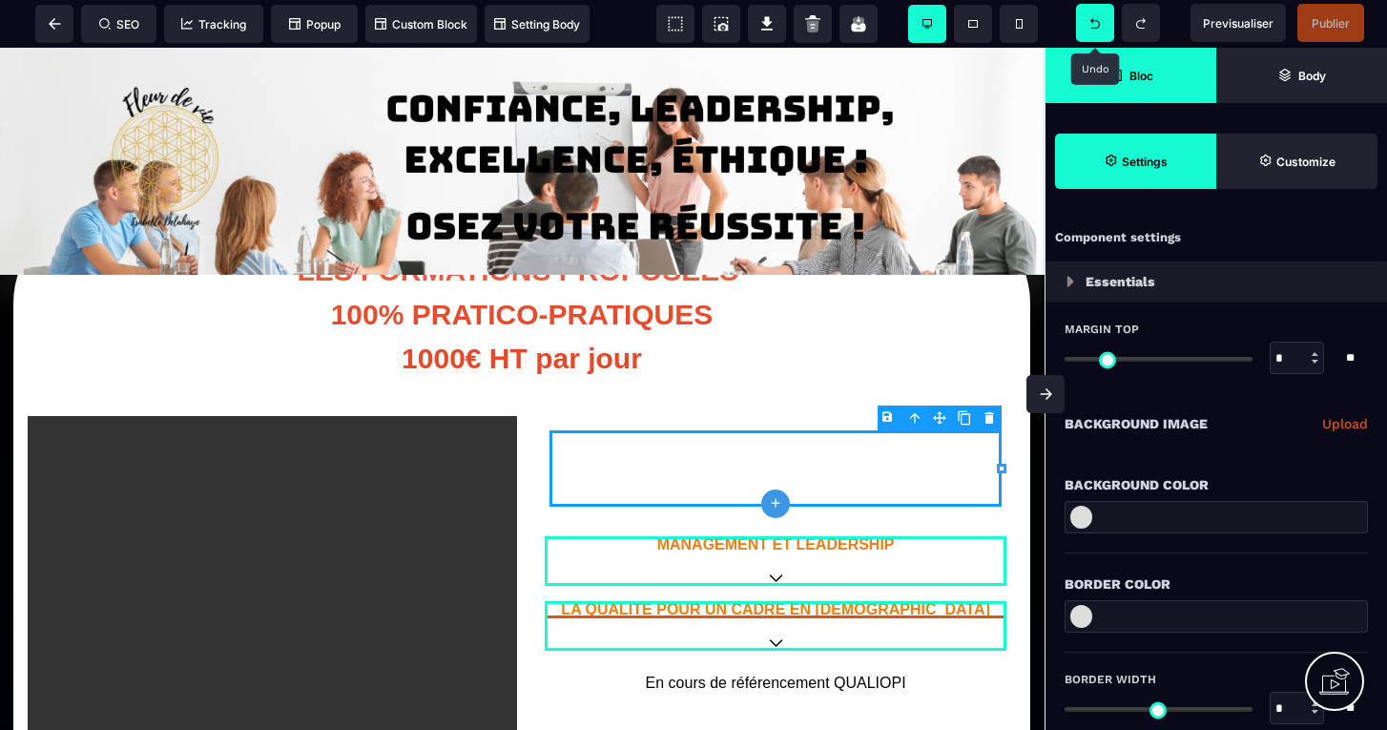
click at [1095, 19] on icon at bounding box center [1095, 23] width 10 height 10
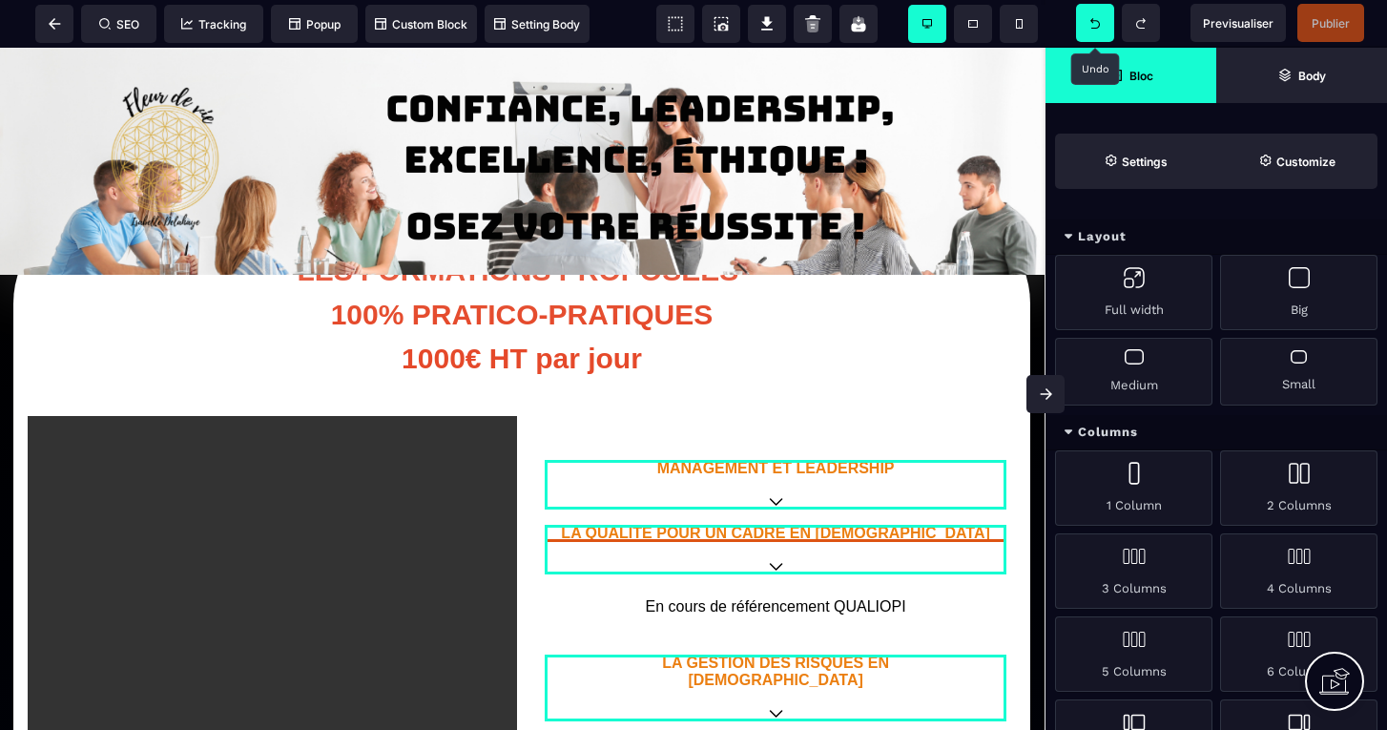
click at [1095, 19] on icon at bounding box center [1095, 23] width 10 height 10
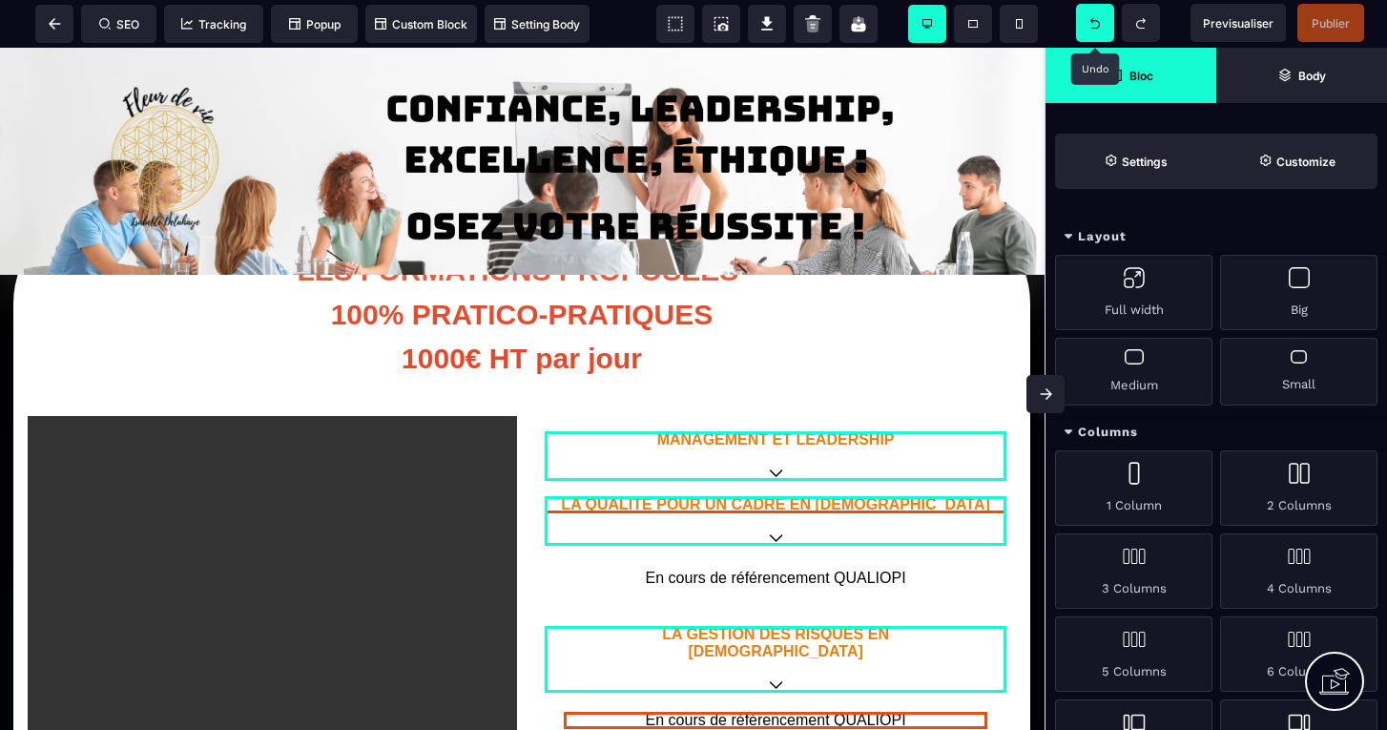
click at [1094, 19] on icon at bounding box center [1095, 23] width 10 height 10
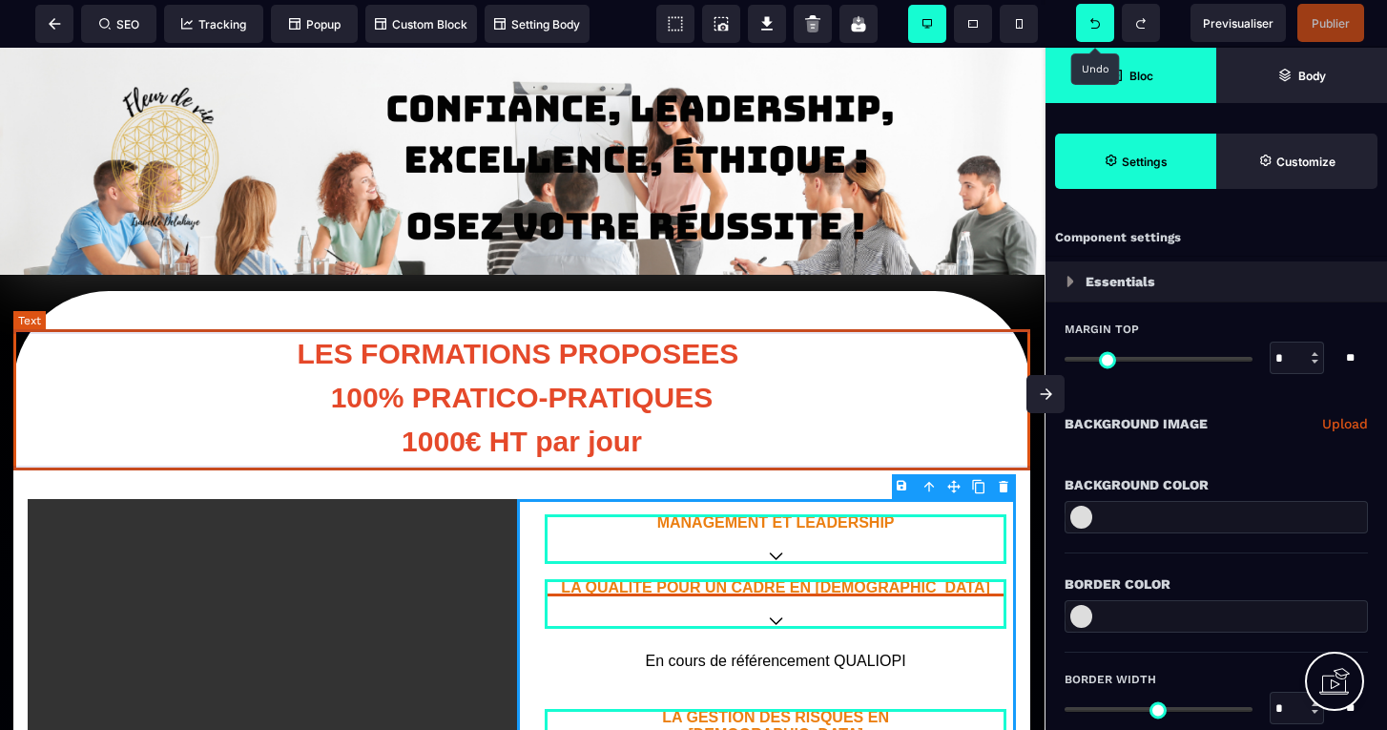
scroll to position [0, 0]
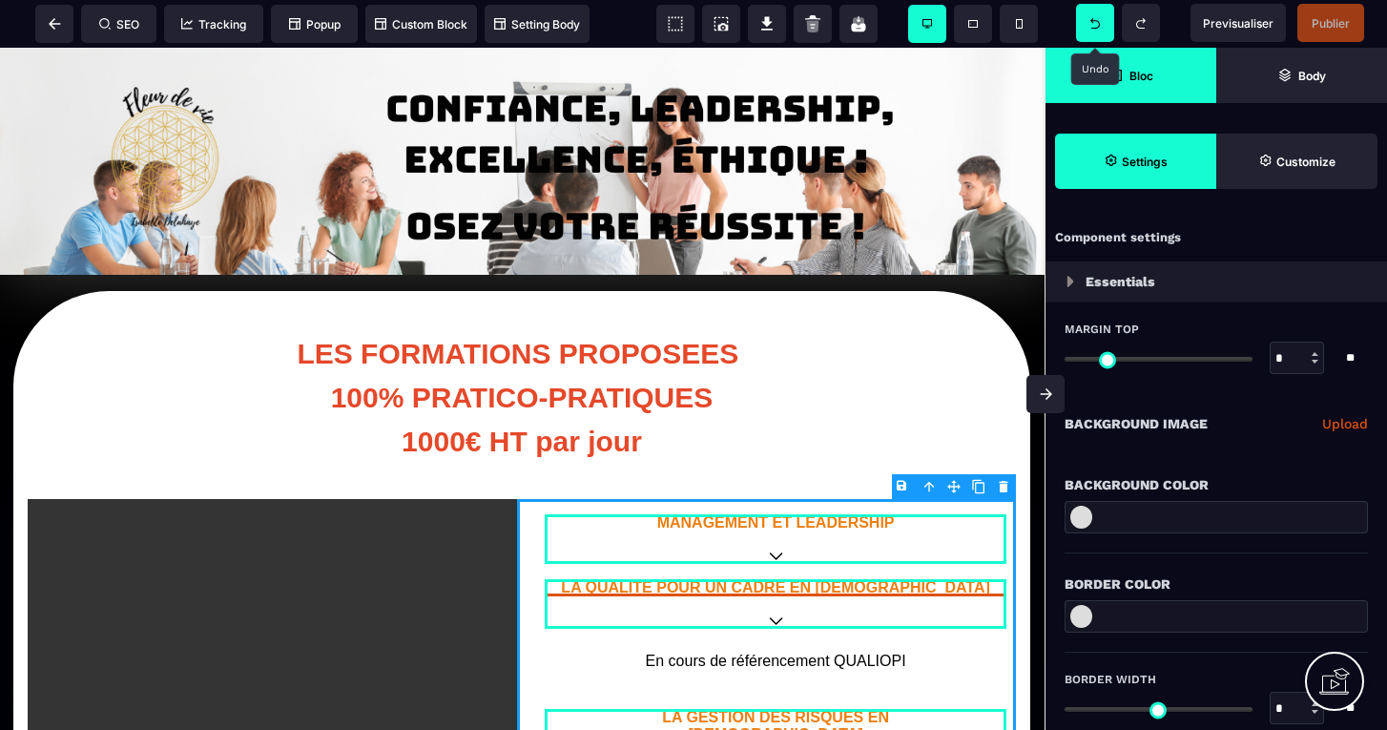
click at [1100, 24] on span at bounding box center [1095, 23] width 38 height 38
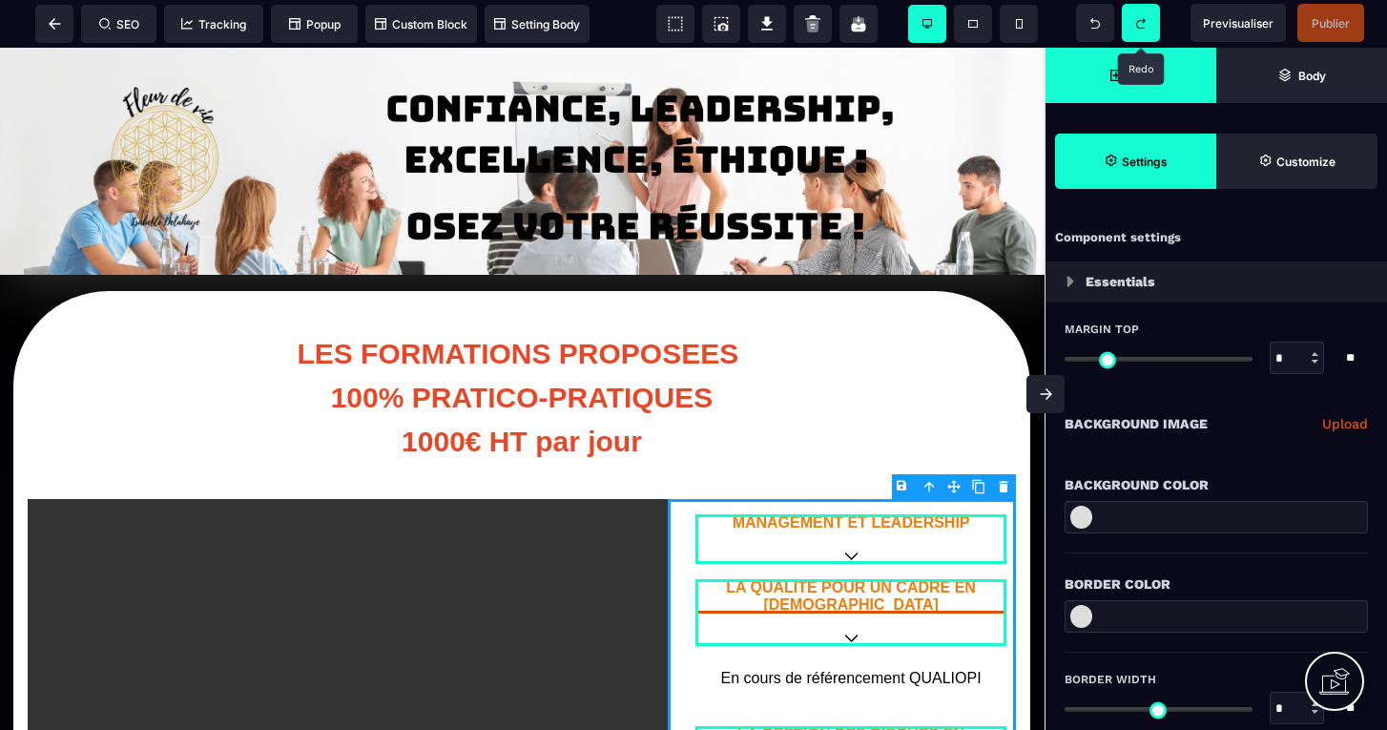
click at [1137, 27] on icon at bounding box center [1141, 23] width 10 height 10
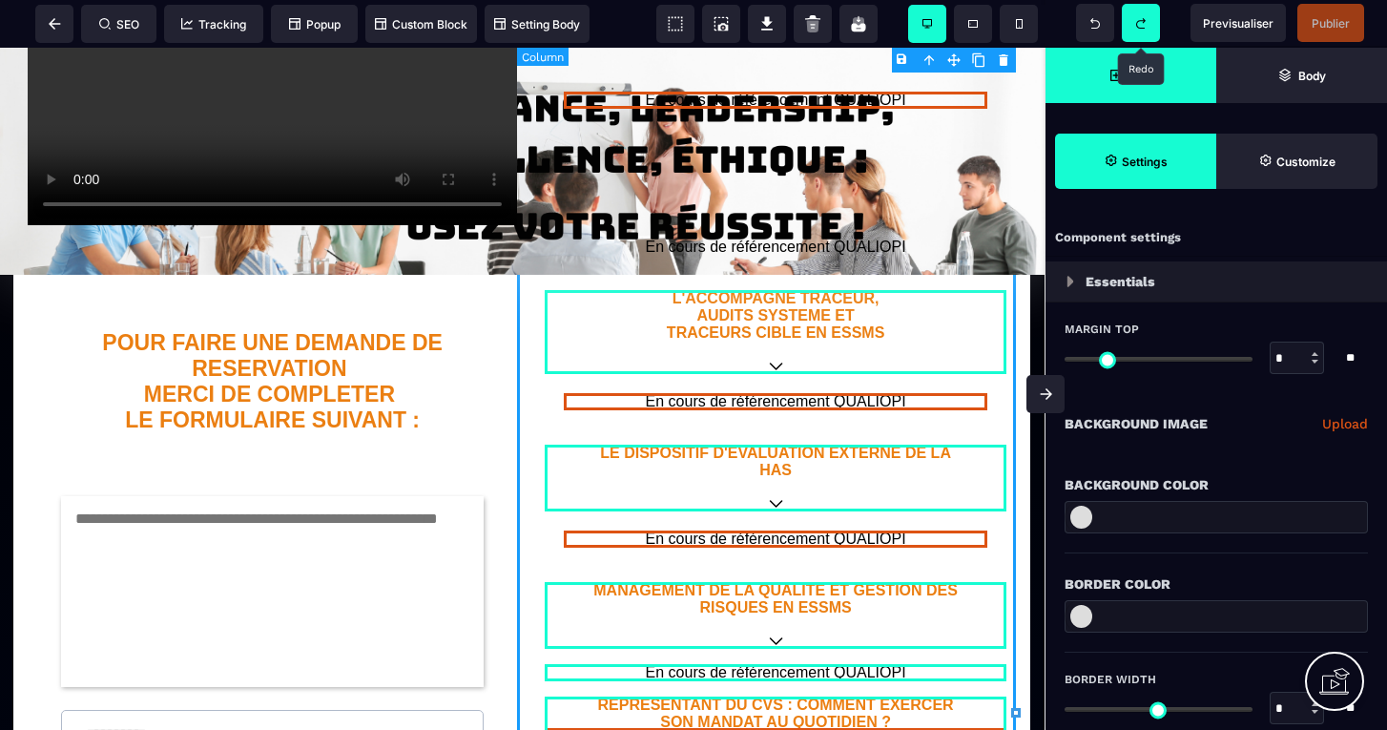
scroll to position [669, 1]
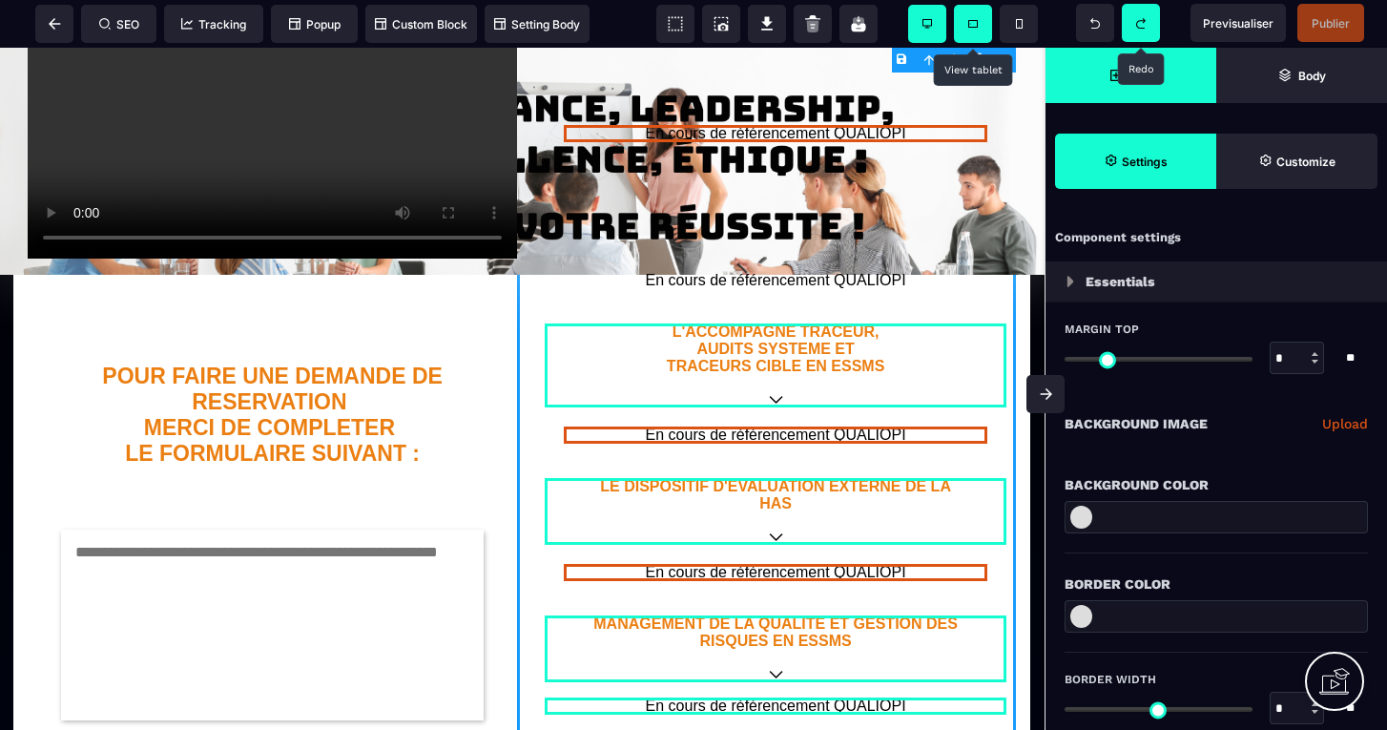
click at [974, 17] on span at bounding box center [973, 24] width 38 height 38
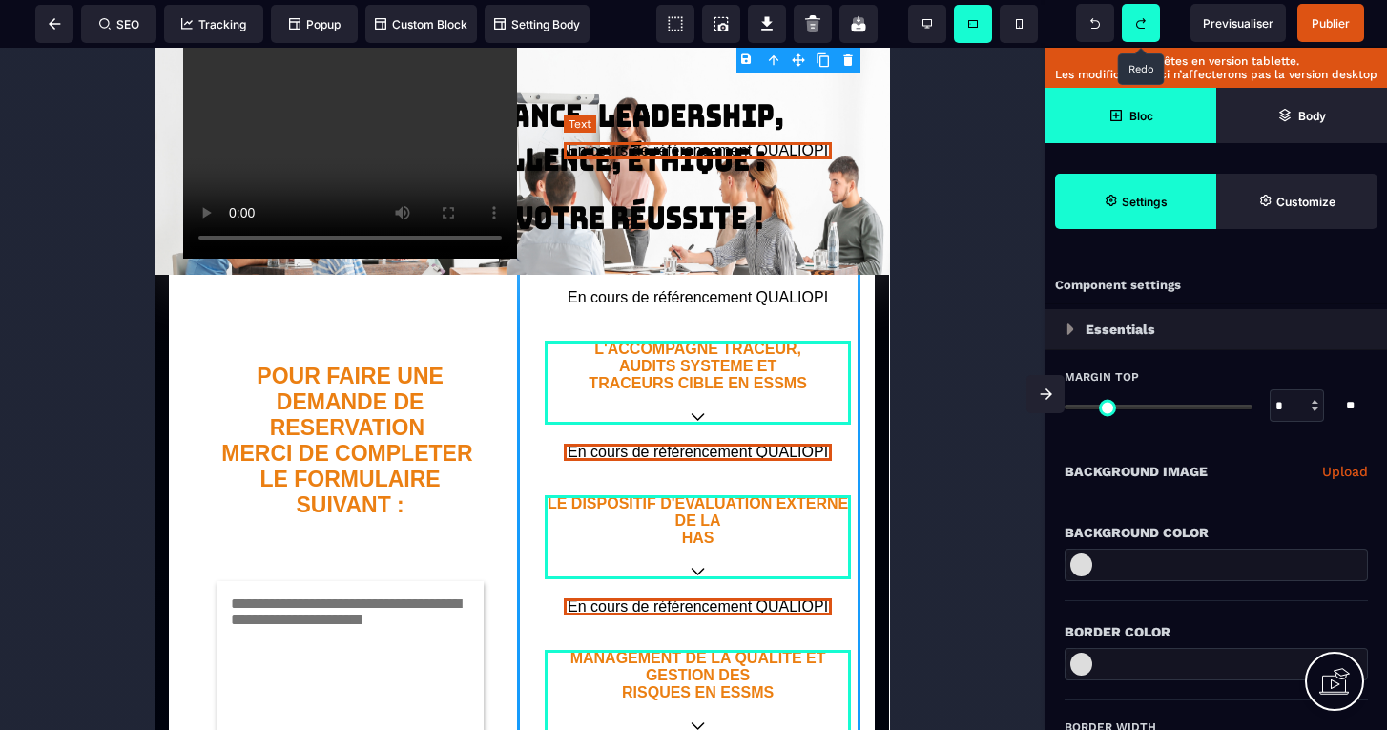
click at [751, 142] on p "En cours de référencement QUALIOPI" at bounding box center [698, 150] width 268 height 17
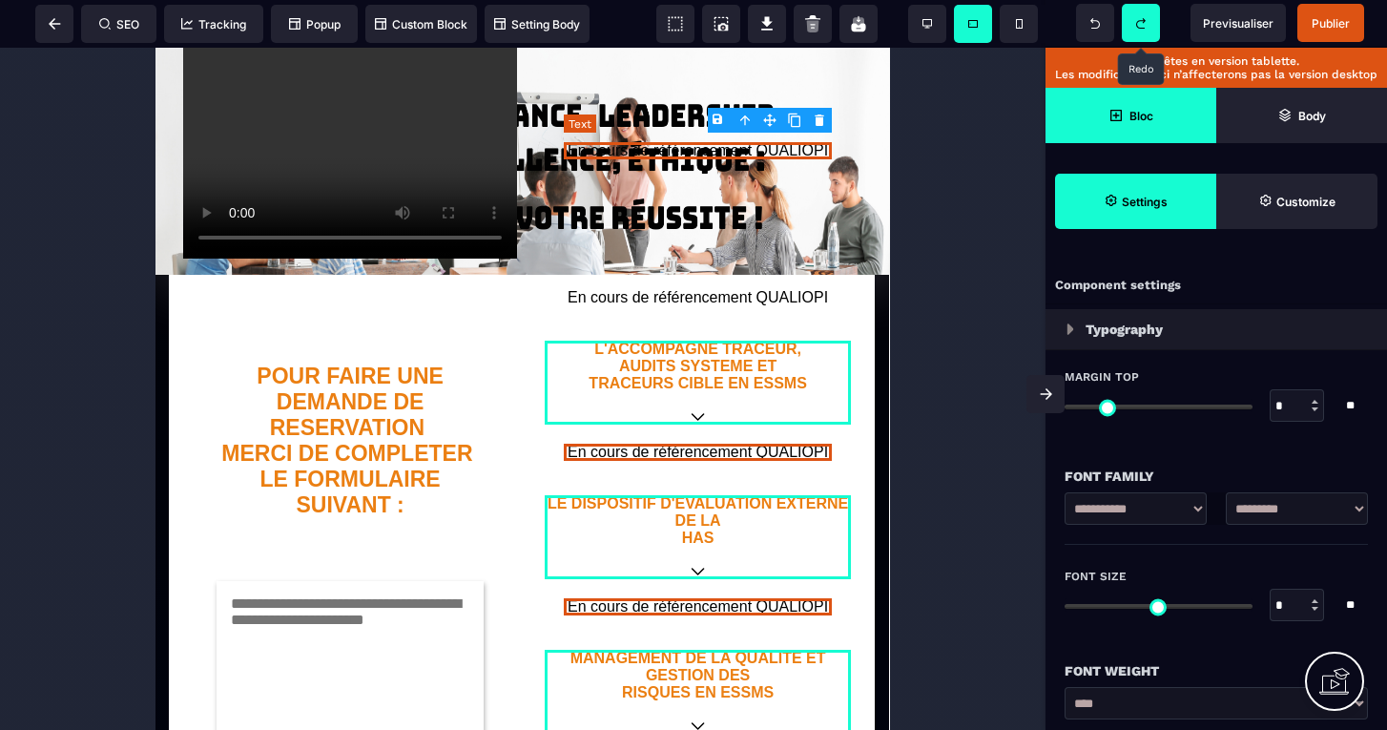
click at [821, 120] on body "B I U S A ******* Text SEO Tracking Popup" at bounding box center [693, 365] width 1387 height 730
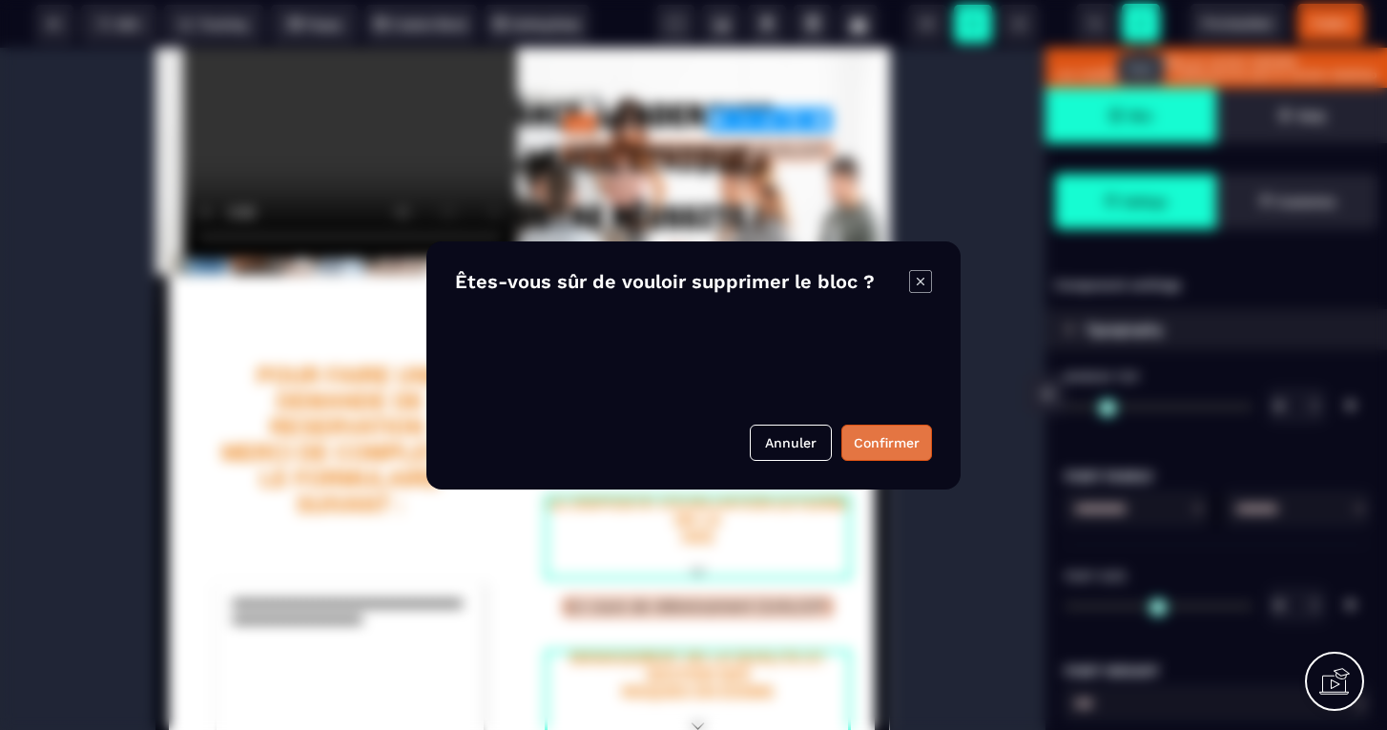
click at [881, 451] on button "Confirmer" at bounding box center [886, 442] width 91 height 36
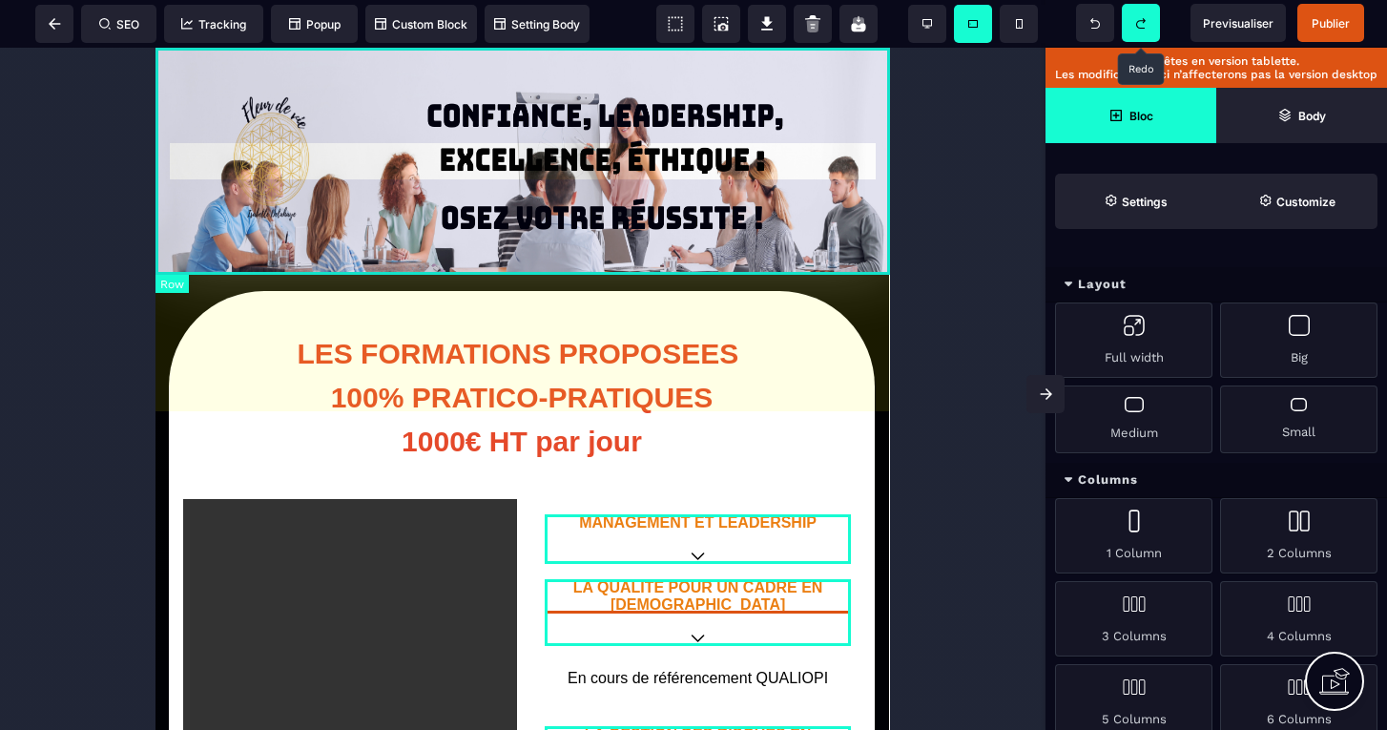
scroll to position [0, 1]
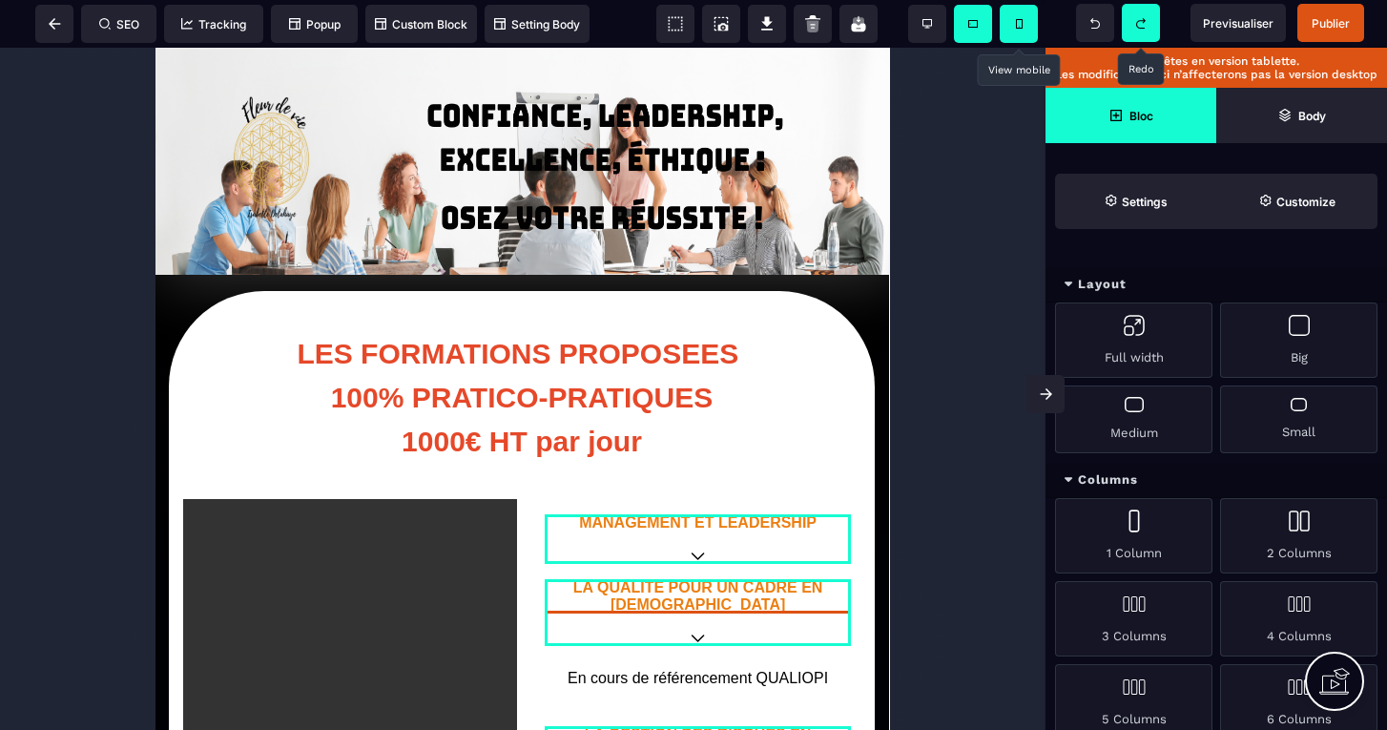
click at [1016, 26] on icon at bounding box center [1019, 24] width 7 height 10
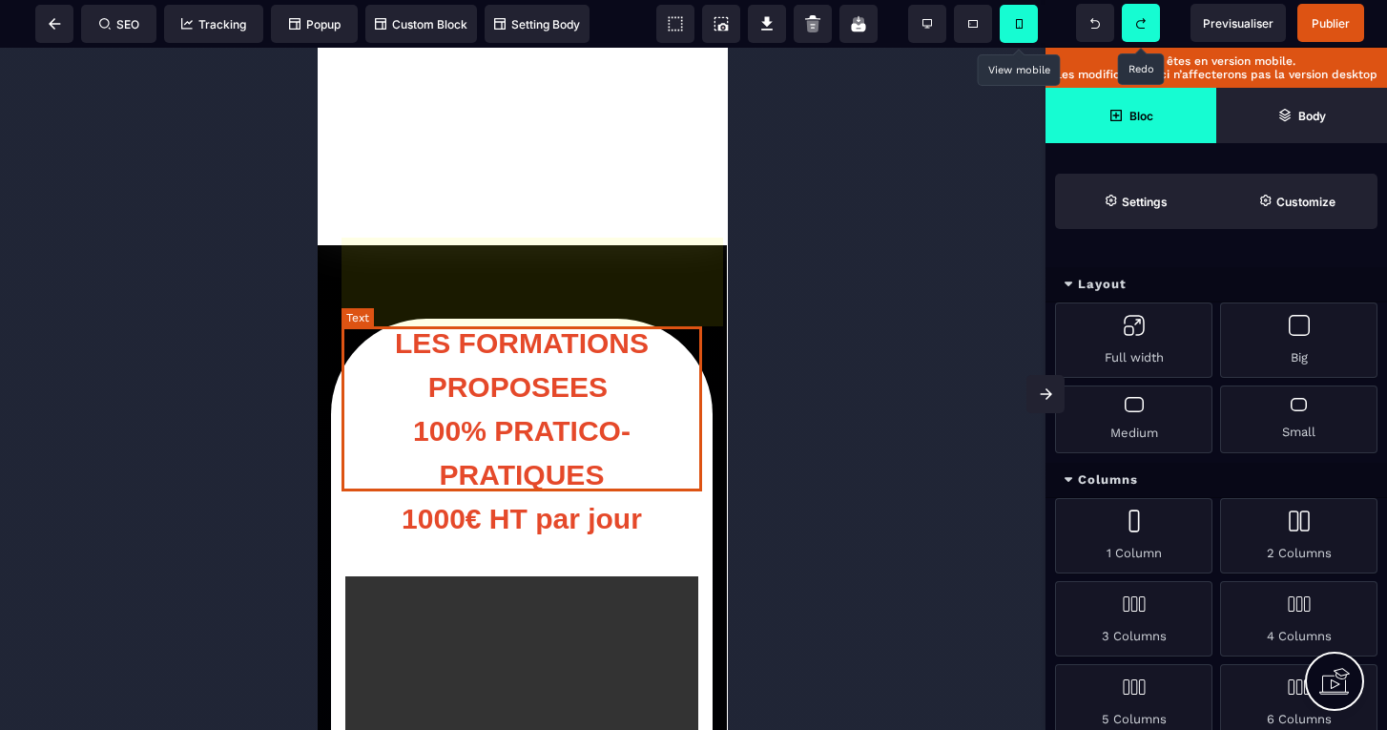
scroll to position [0, 0]
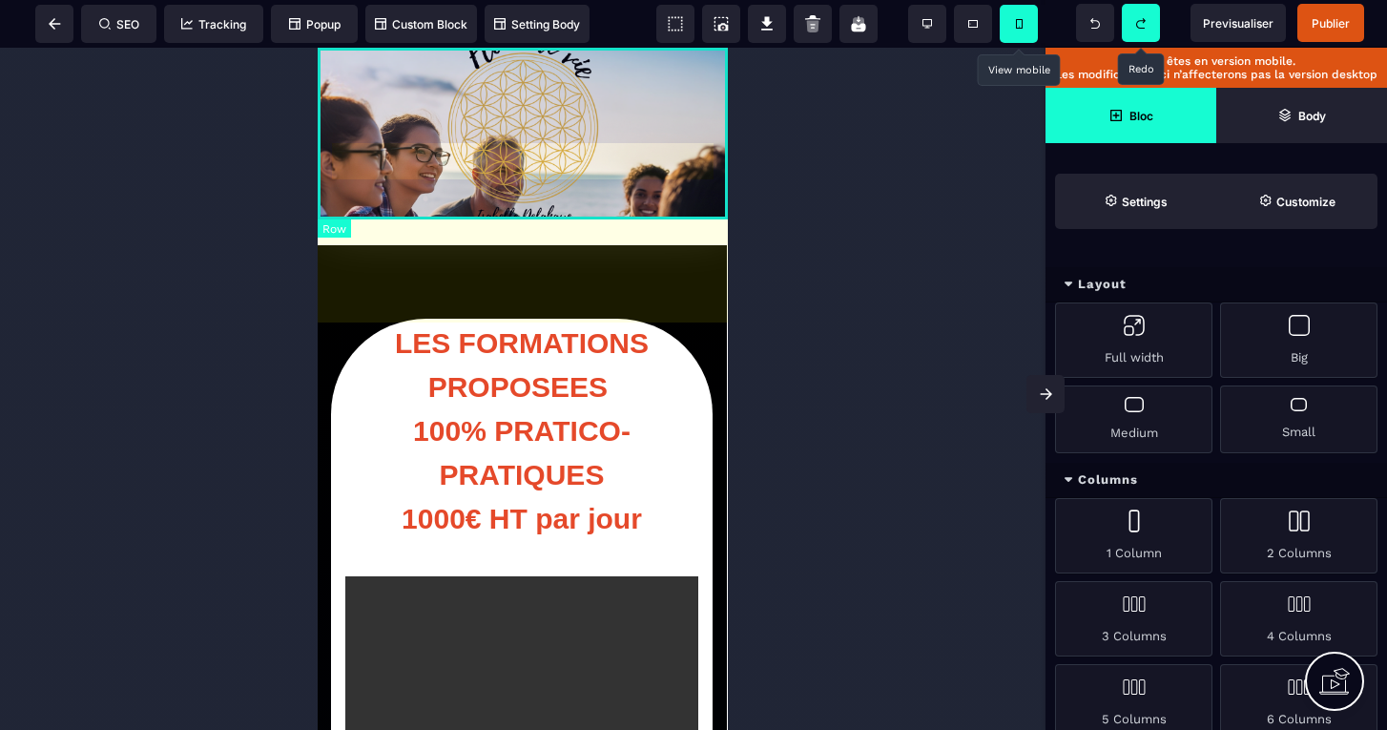
click at [665, 109] on div at bounding box center [523, 134] width 410 height 172
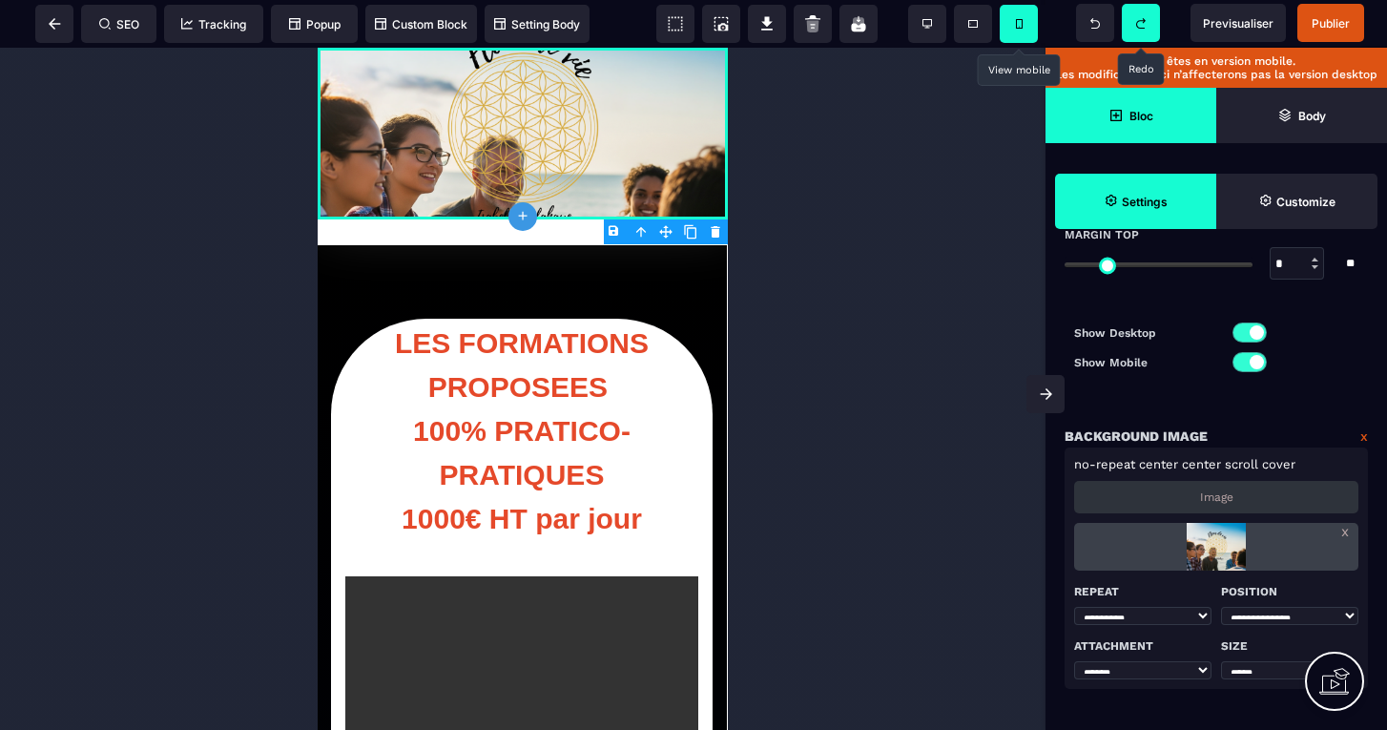
scroll to position [170, 0]
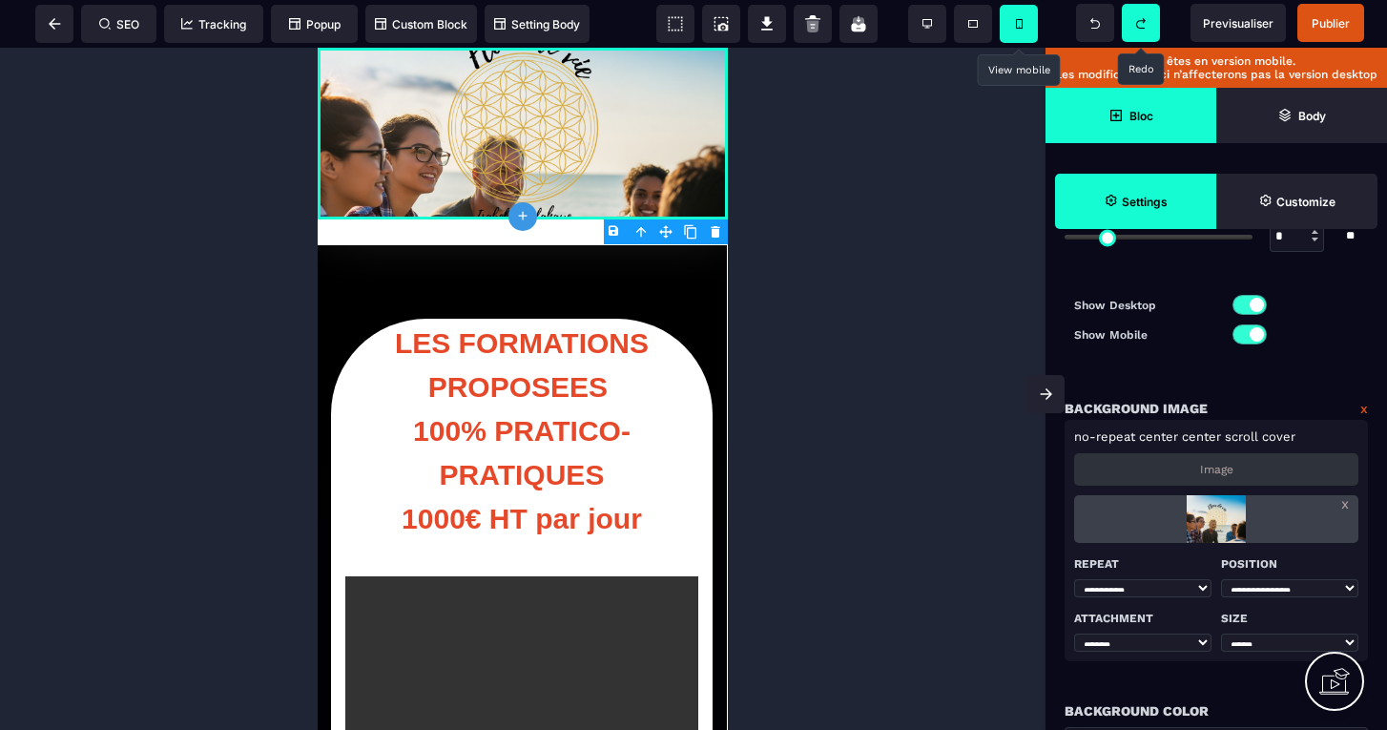
click at [1217, 465] on p "Image" at bounding box center [1216, 468] width 33 height 13
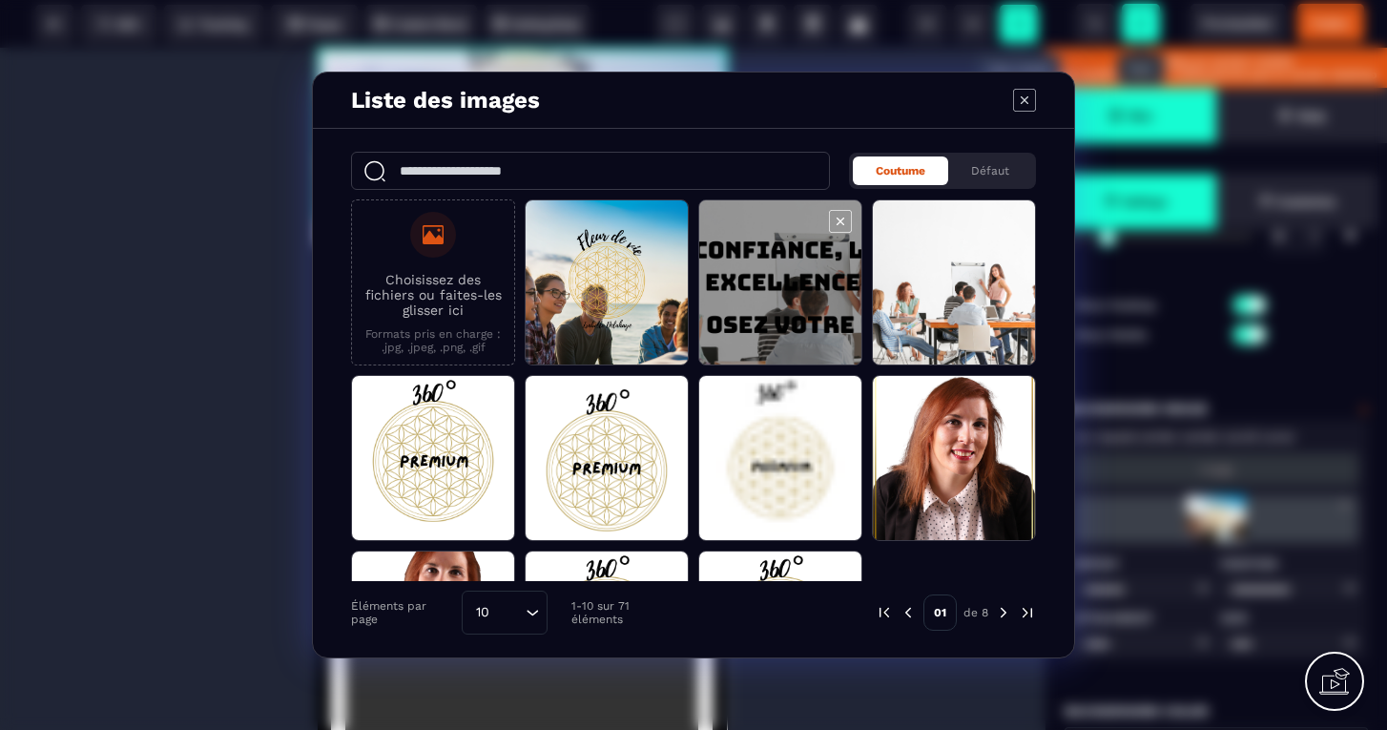
click at [772, 349] on span "Modal window" at bounding box center [780, 283] width 162 height 166
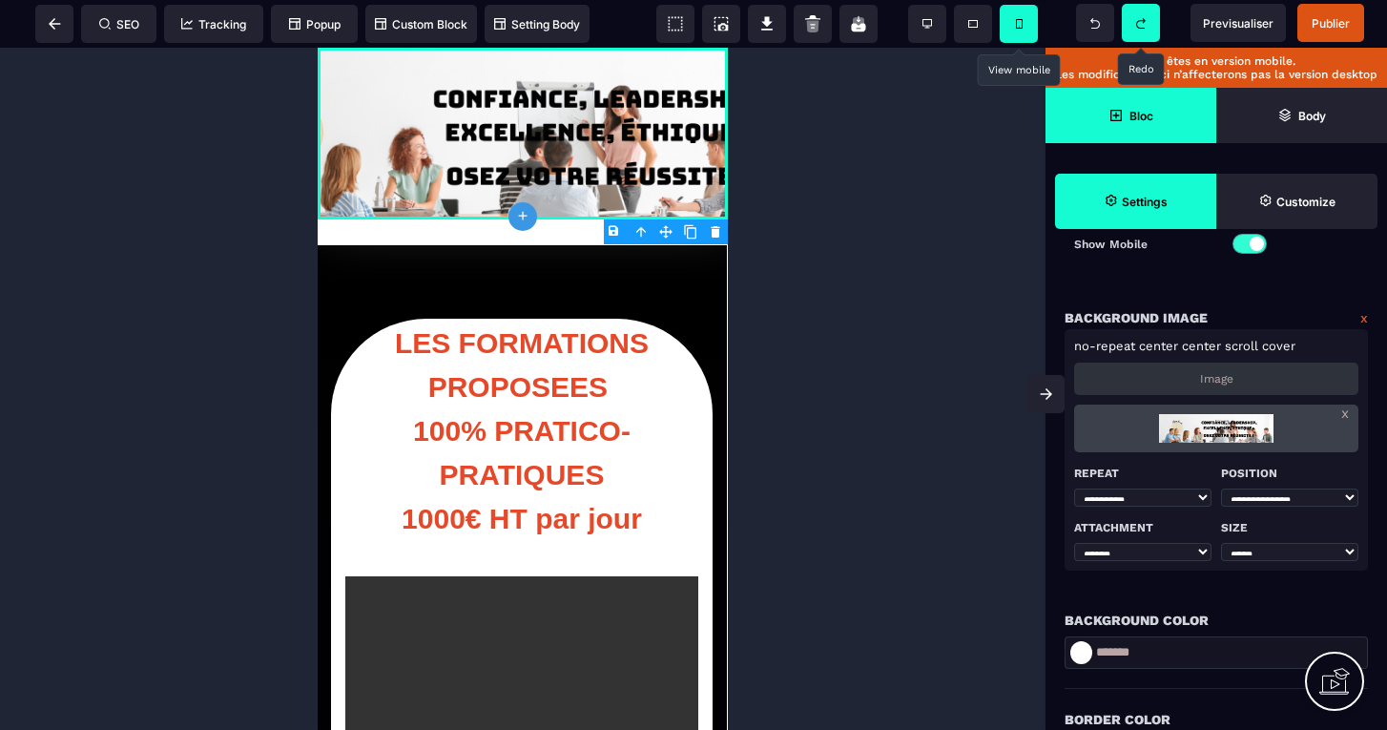
scroll to position [262, 0]
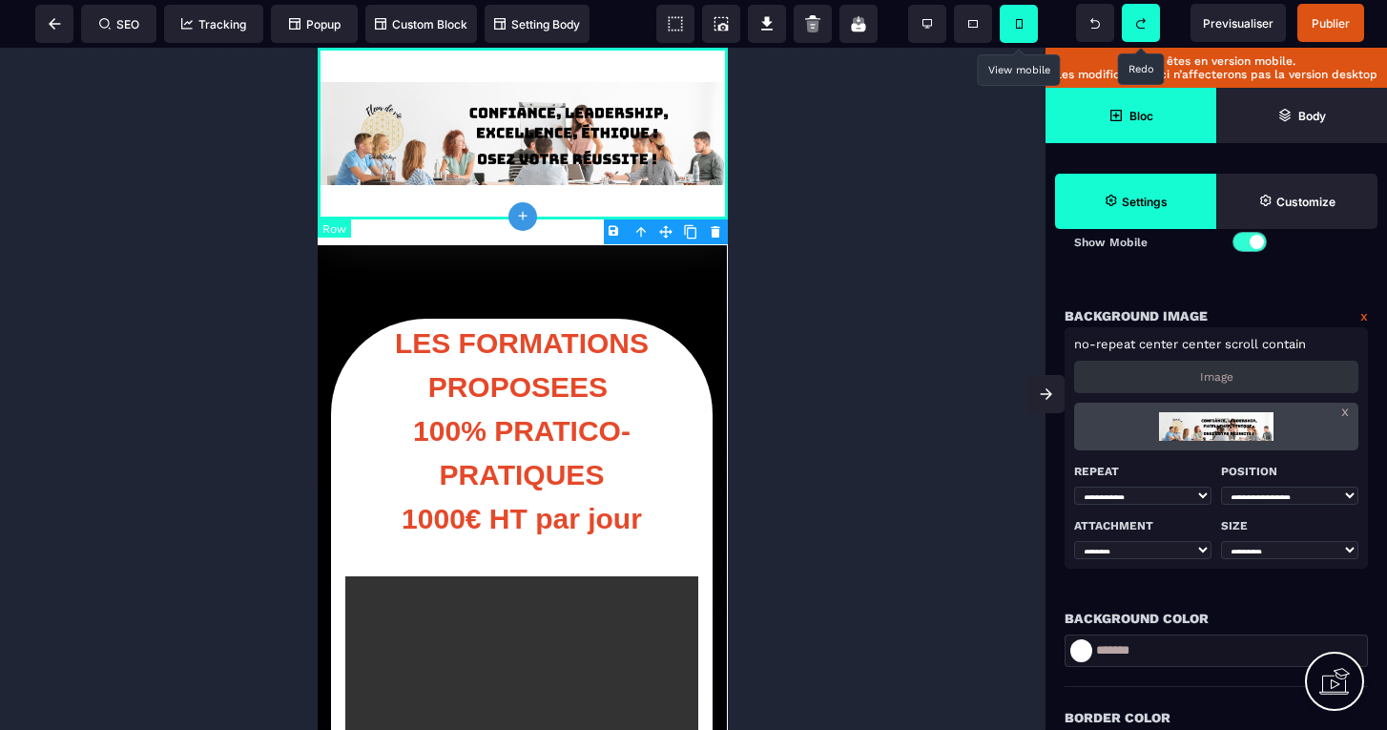
click at [624, 105] on div at bounding box center [523, 134] width 410 height 172
click at [557, 197] on div at bounding box center [523, 134] width 410 height 172
click at [552, 72] on div at bounding box center [523, 134] width 410 height 172
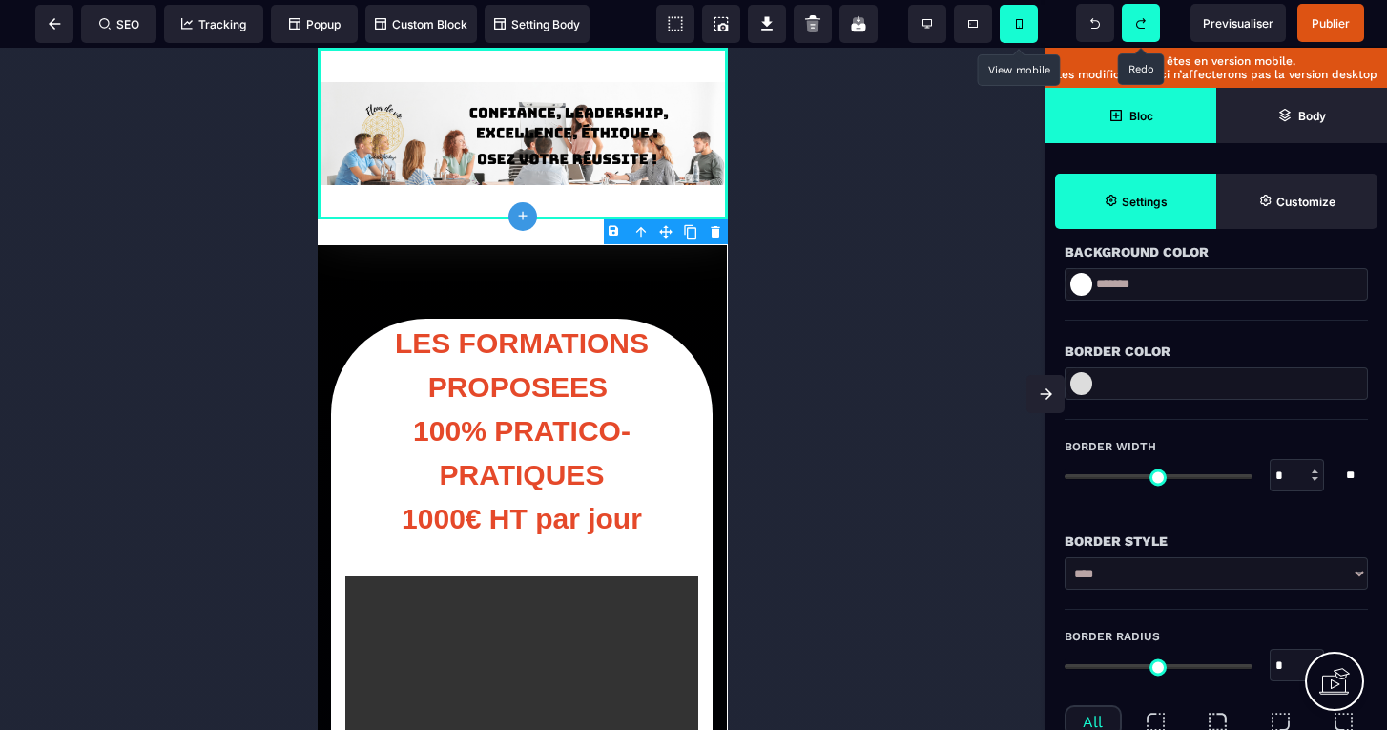
scroll to position [675, 0]
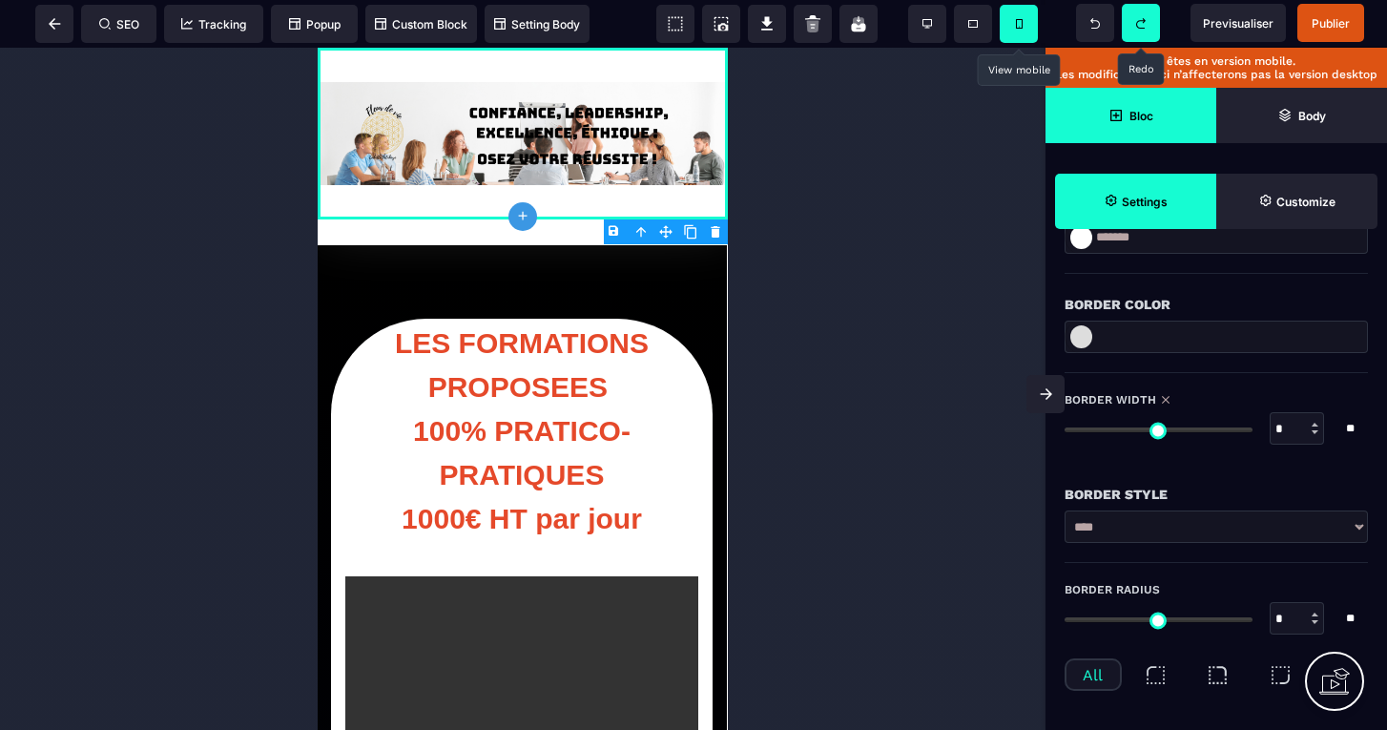
drag, startPoint x: 1072, startPoint y: 423, endPoint x: 1056, endPoint y: 431, distance: 17.9
click at [1056, 431] on div "Border Width * * ** All" at bounding box center [1215, 418] width 341 height 91
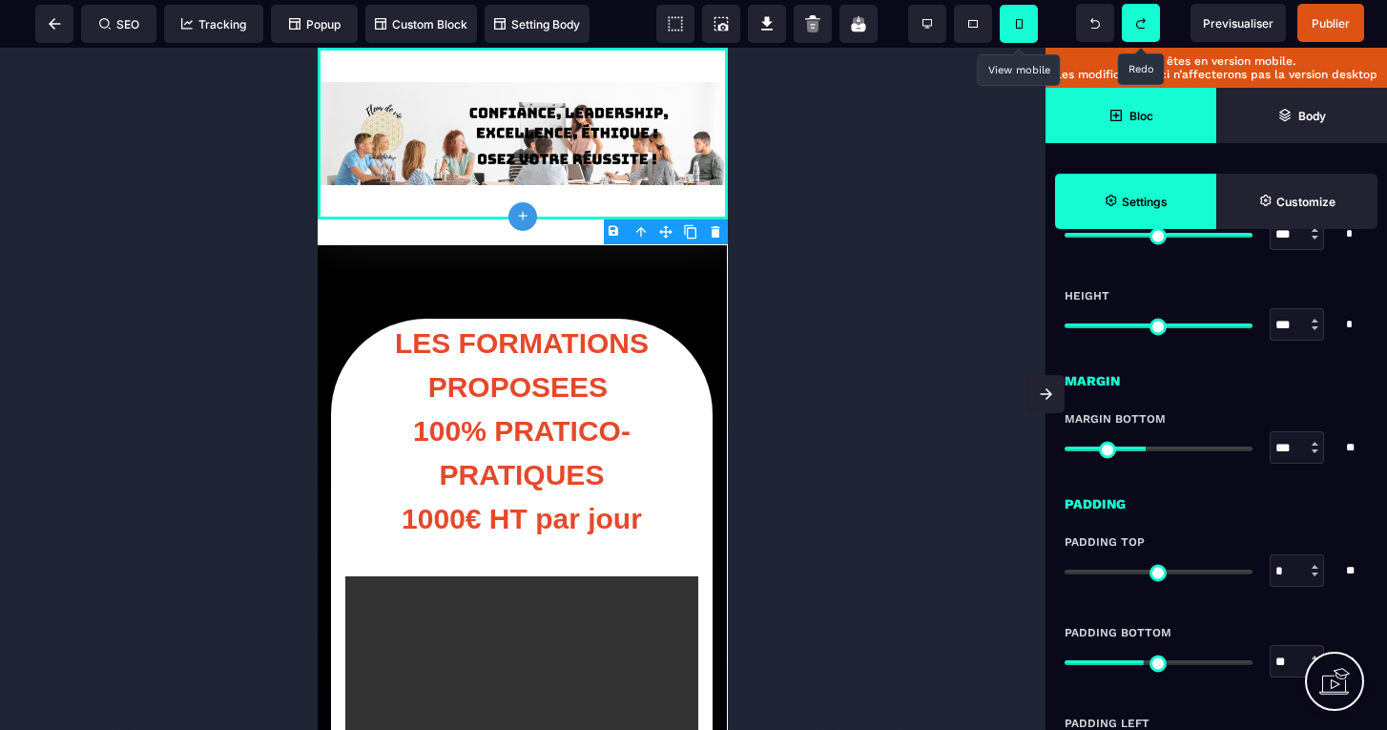
scroll to position [1583, 0]
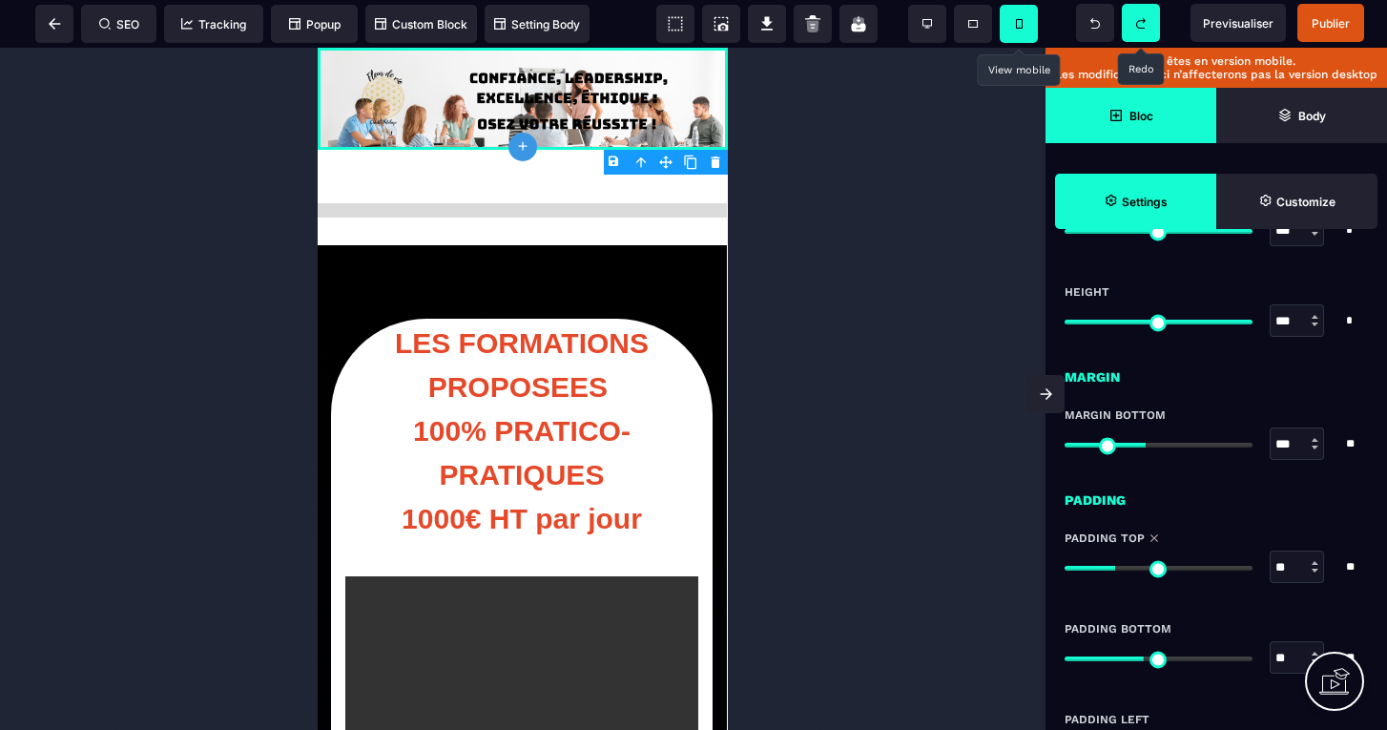
drag, startPoint x: 1073, startPoint y: 572, endPoint x: 1119, endPoint y: 596, distance: 51.6
click at [1119, 596] on div "Padding Top ** * ** All" at bounding box center [1215, 566] width 303 height 72
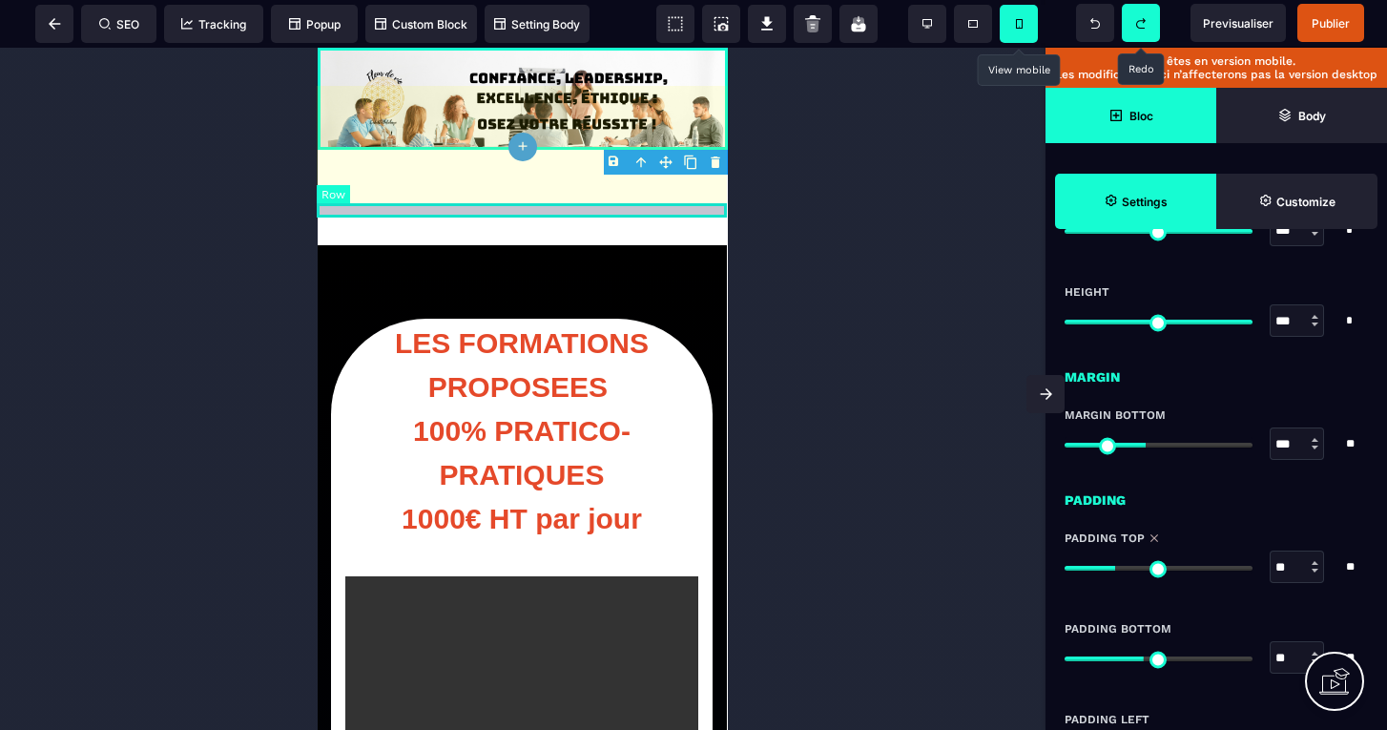
click at [519, 208] on div at bounding box center [522, 210] width 410 height 14
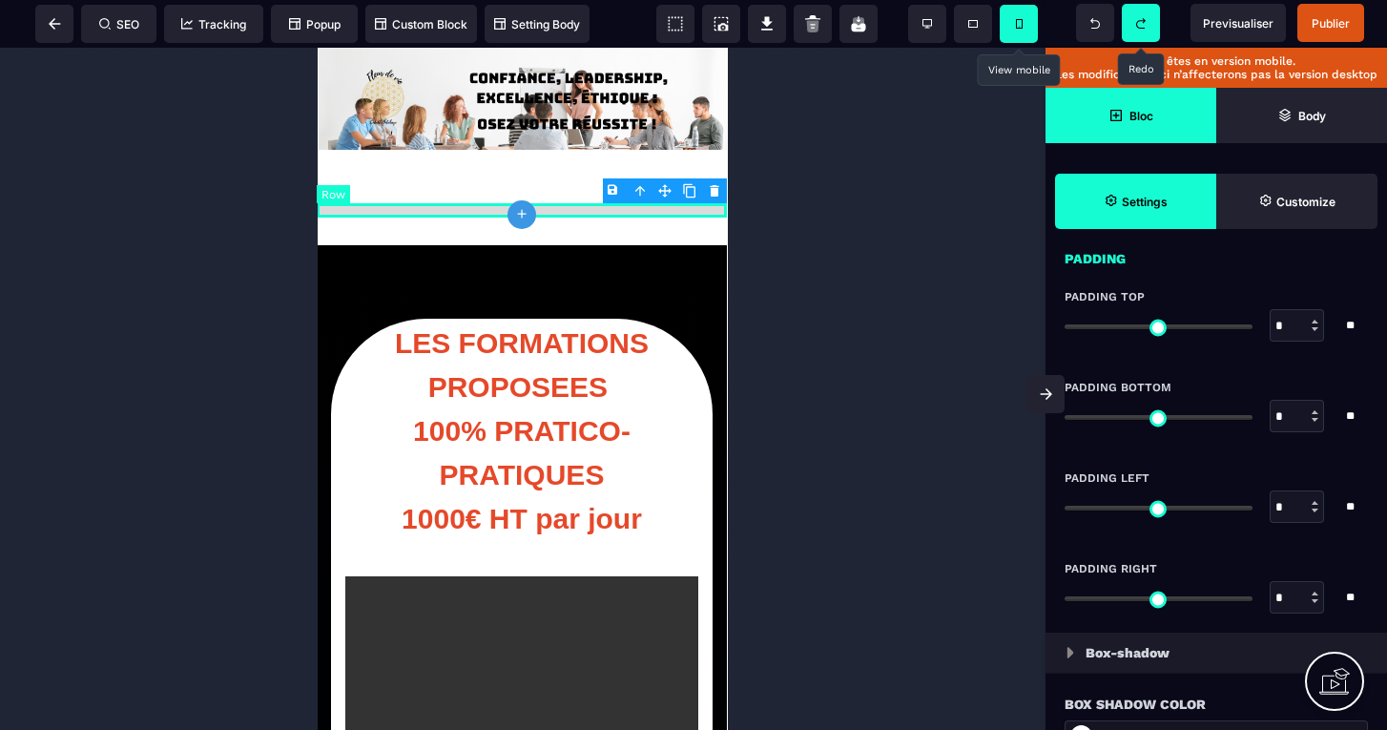
scroll to position [0, 0]
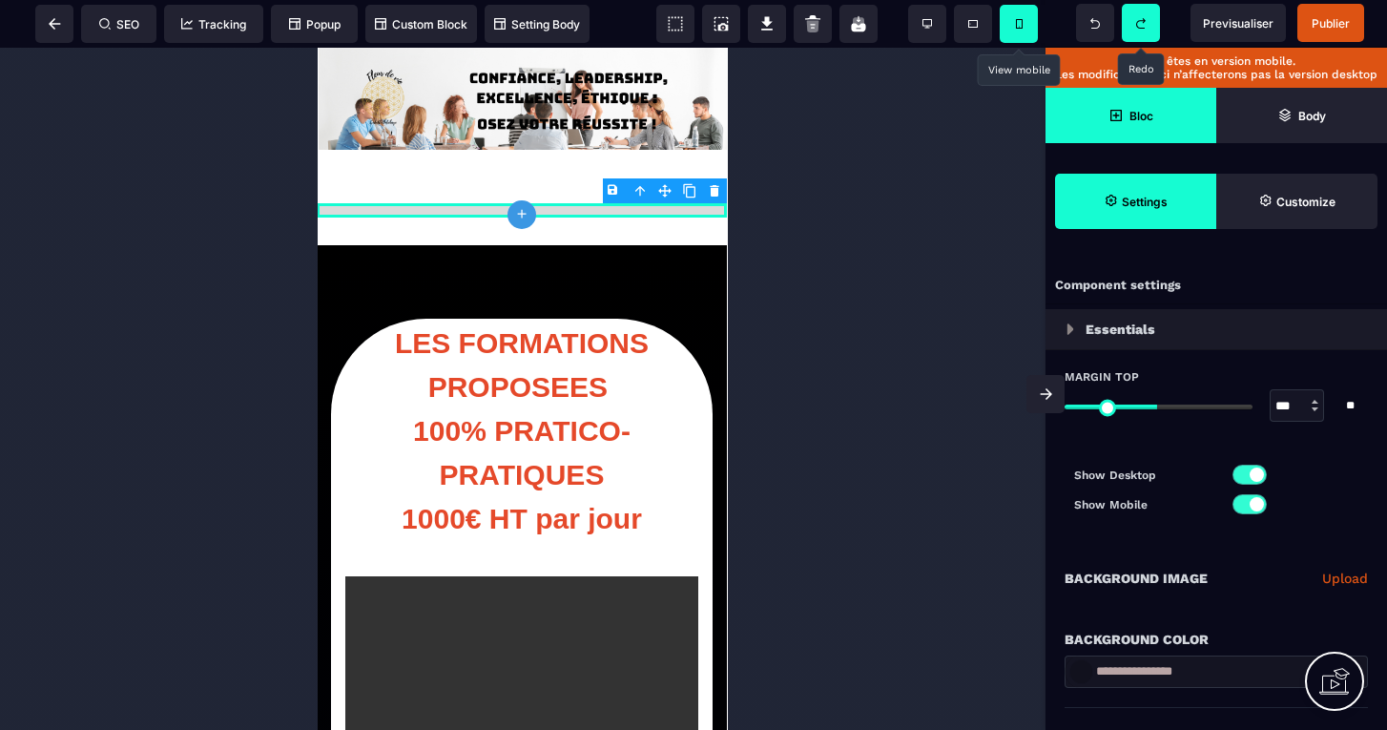
click at [711, 185] on body "B I U S A ******* plus Row SEO Big" at bounding box center [693, 365] width 1387 height 730
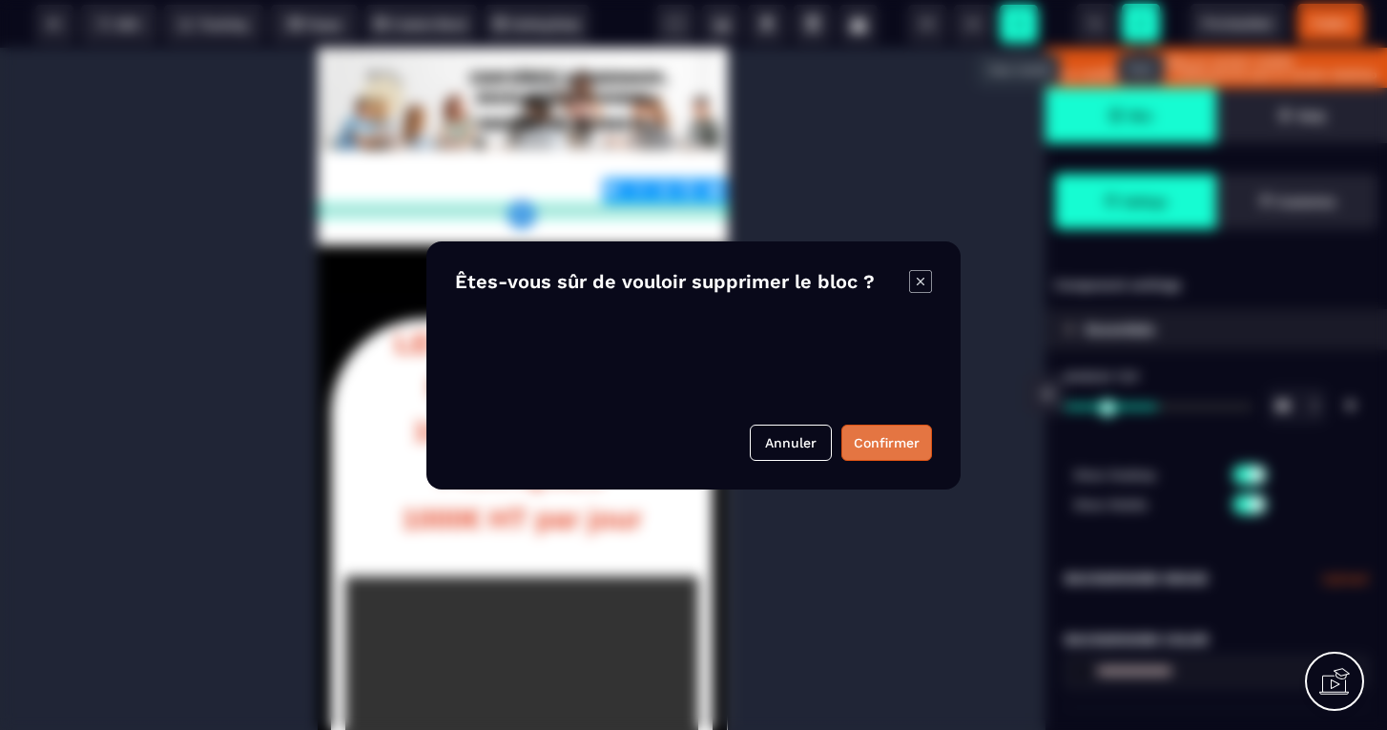
click at [873, 435] on button "Confirmer" at bounding box center [886, 442] width 91 height 36
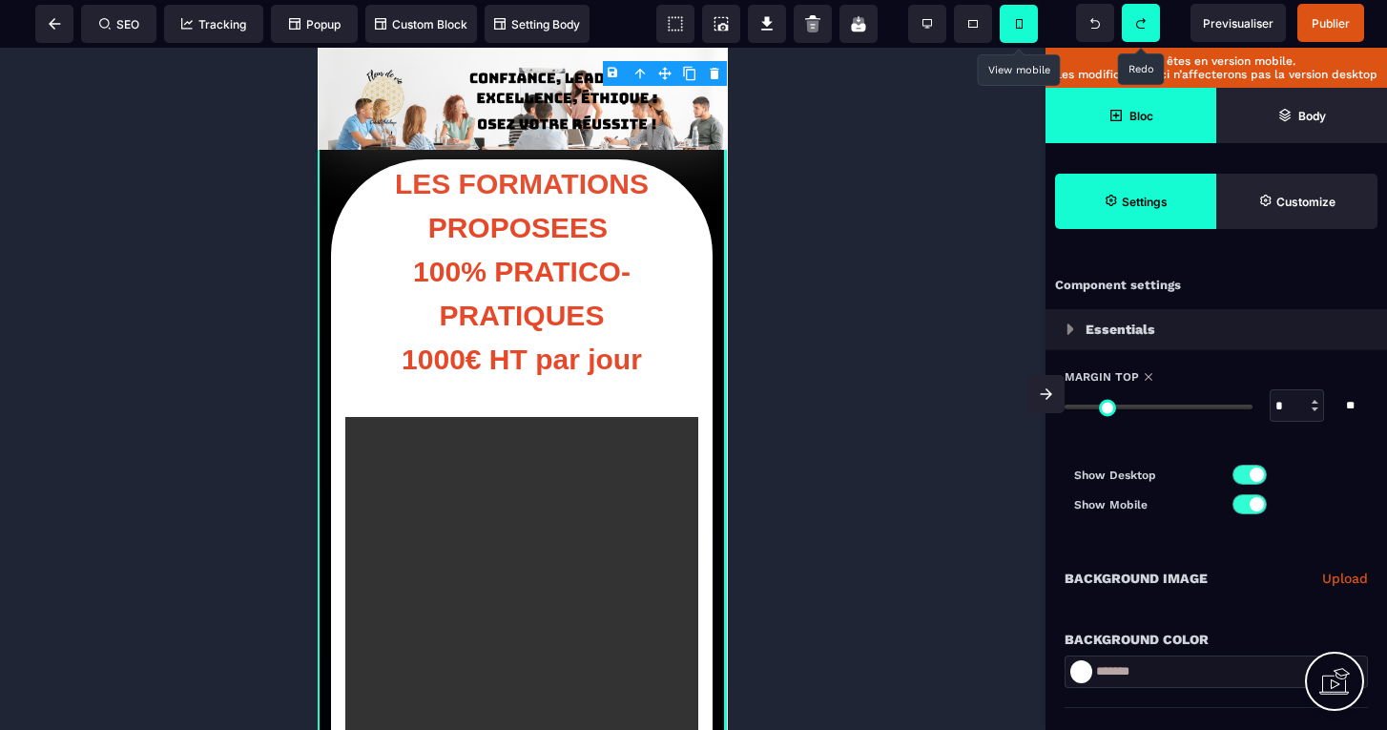
drag, startPoint x: 1095, startPoint y: 409, endPoint x: 1072, endPoint y: 383, distance: 34.4
click at [1072, 0] on div "SEO Tracking Popup Custom Block Setting Body Previsualiser Publier Vous êtes en…" at bounding box center [693, 0] width 1387 height 0
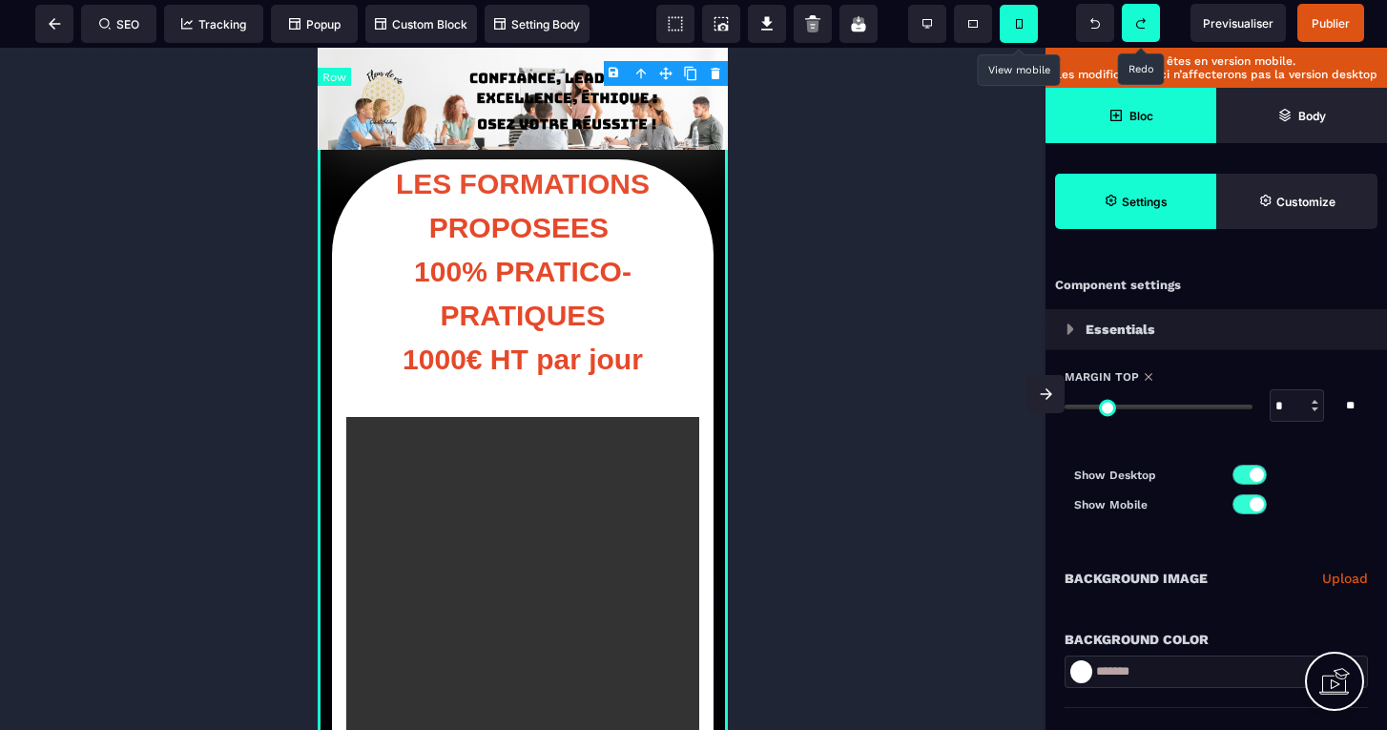
click at [1066, 404] on input "range" at bounding box center [1158, 406] width 188 height 5
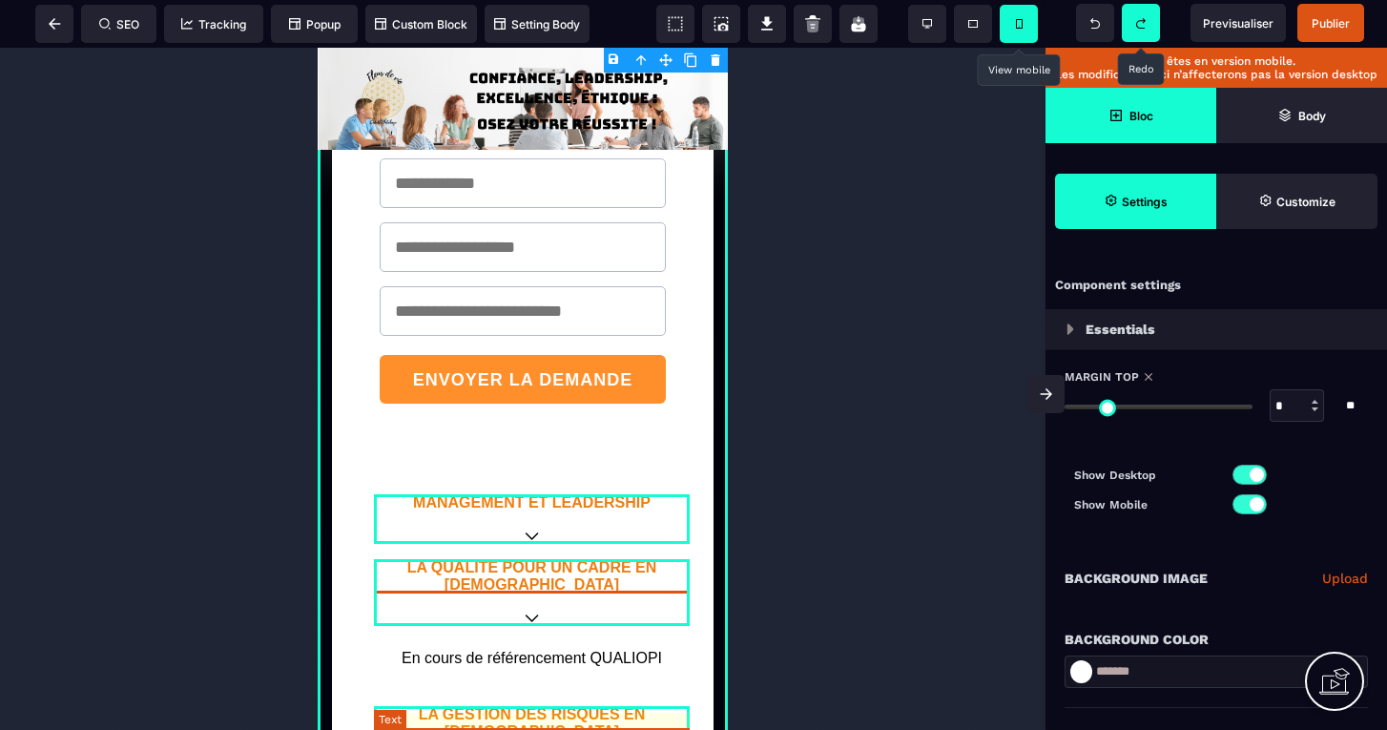
scroll to position [1228, 0]
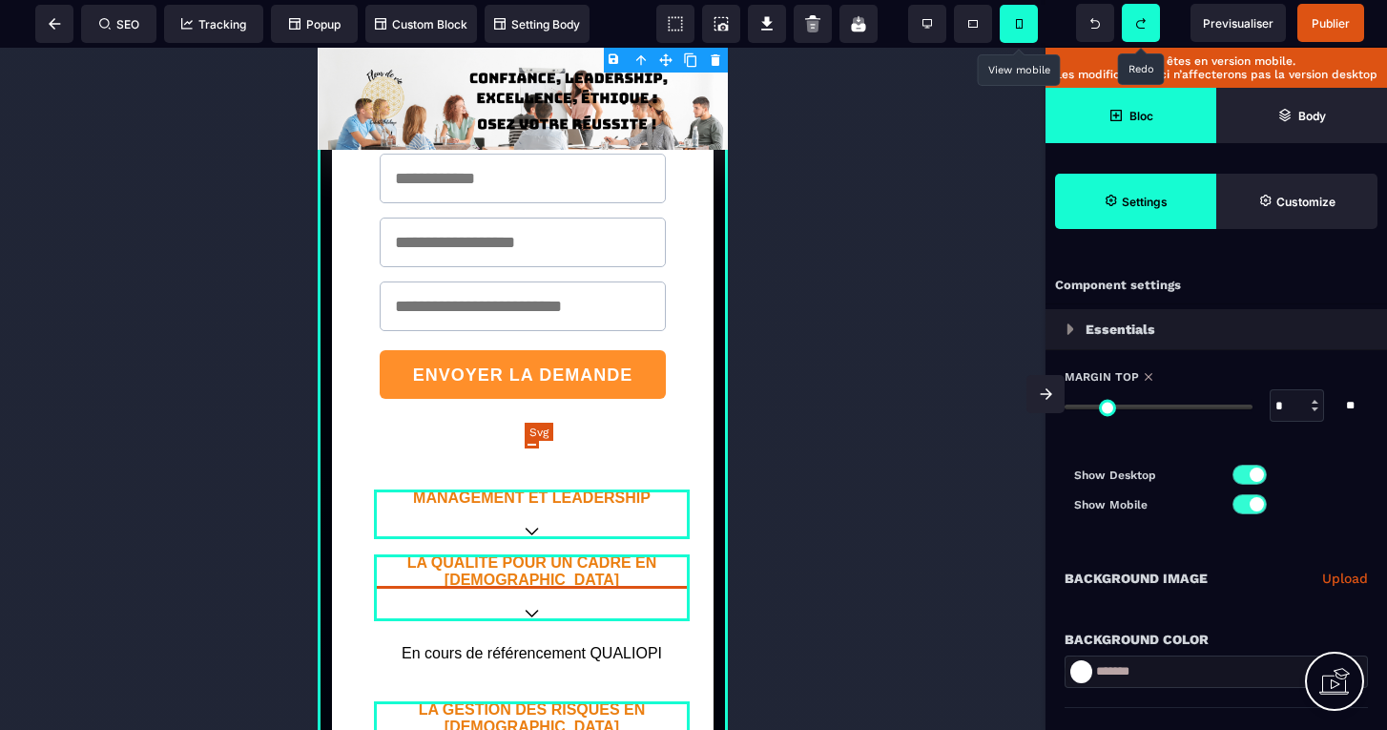
click at [531, 527] on icon at bounding box center [531, 531] width 14 height 8
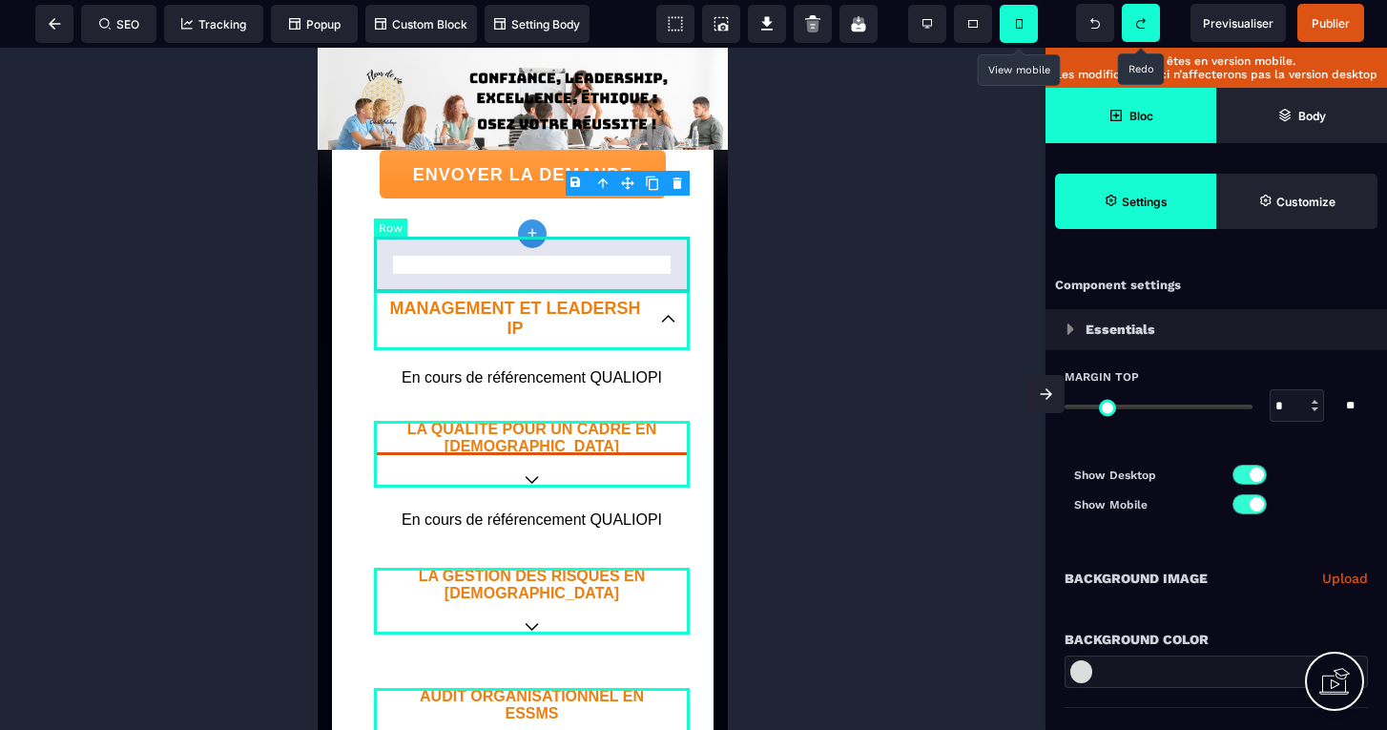
scroll to position [1436, 0]
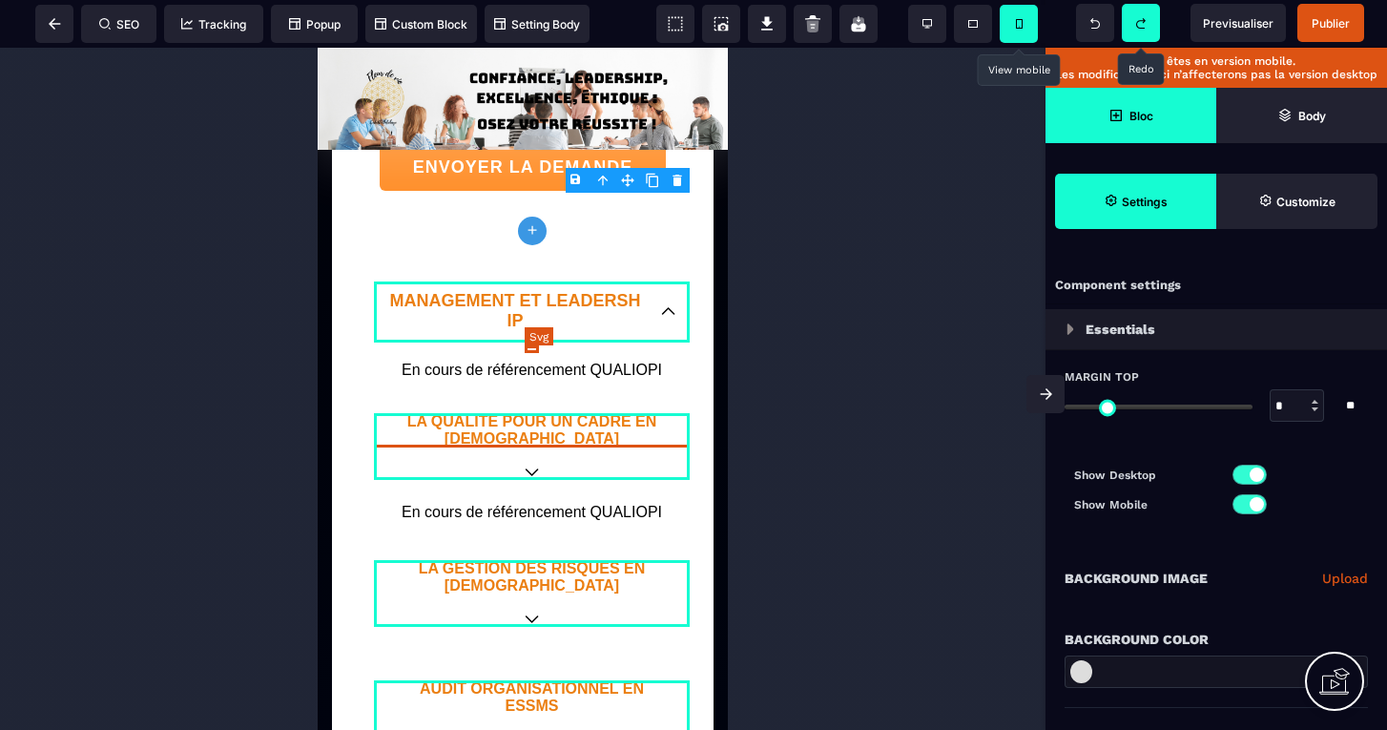
click at [531, 468] on icon at bounding box center [531, 472] width 14 height 8
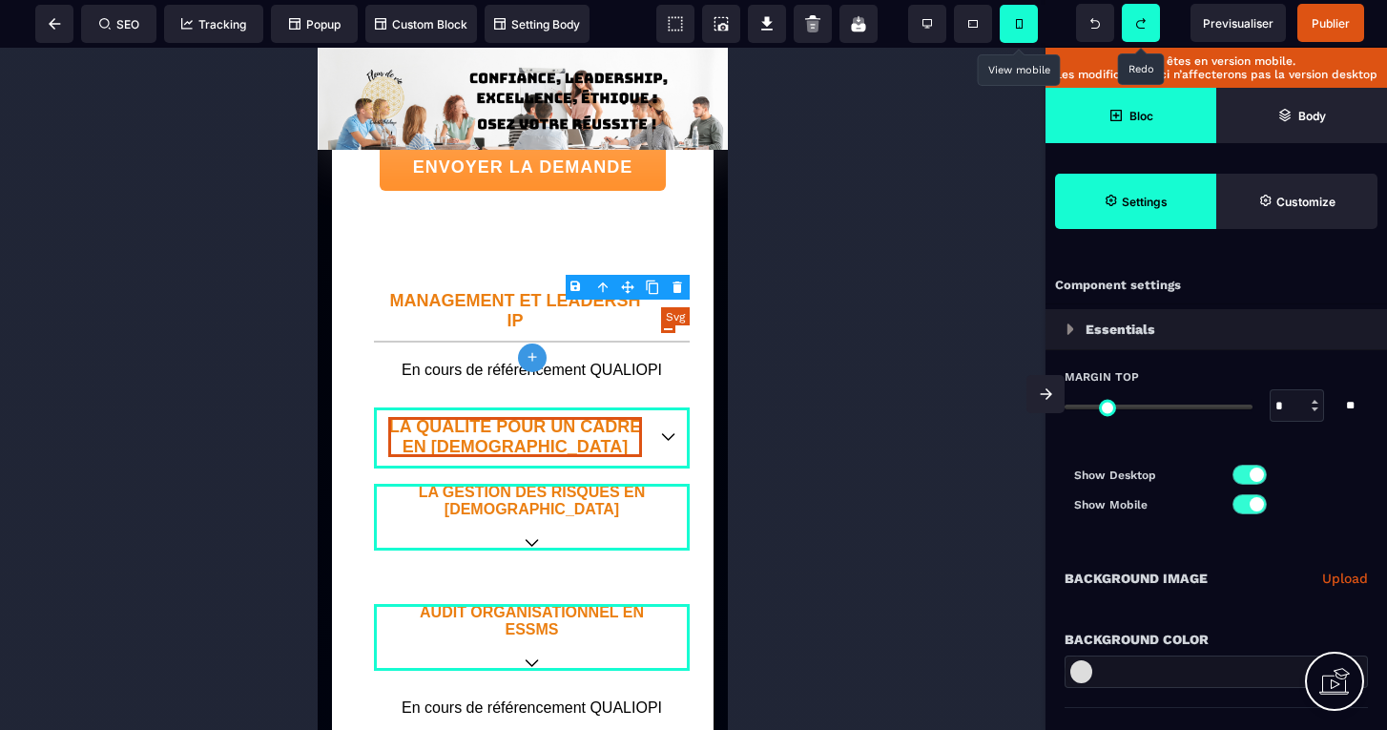
click at [668, 433] on icon at bounding box center [668, 437] width 14 height 8
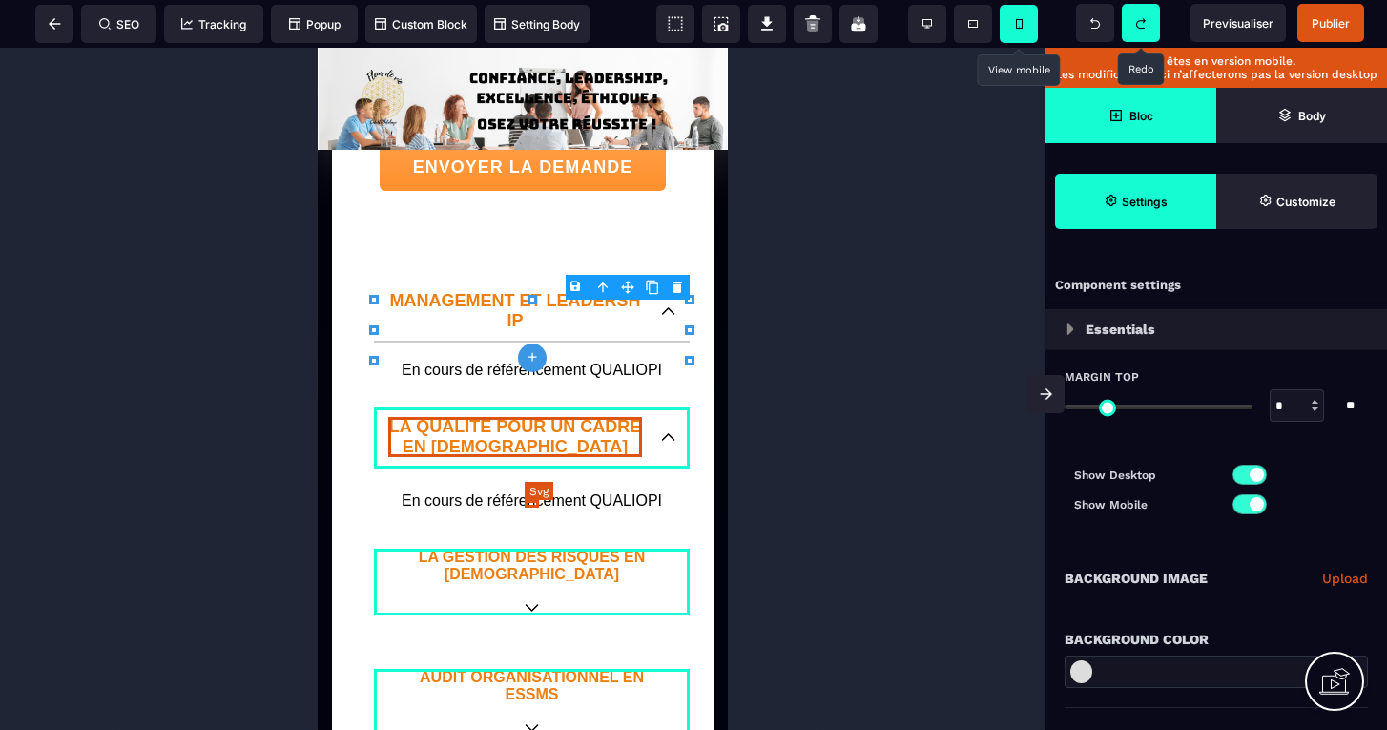
click at [528, 604] on icon at bounding box center [531, 608] width 14 height 8
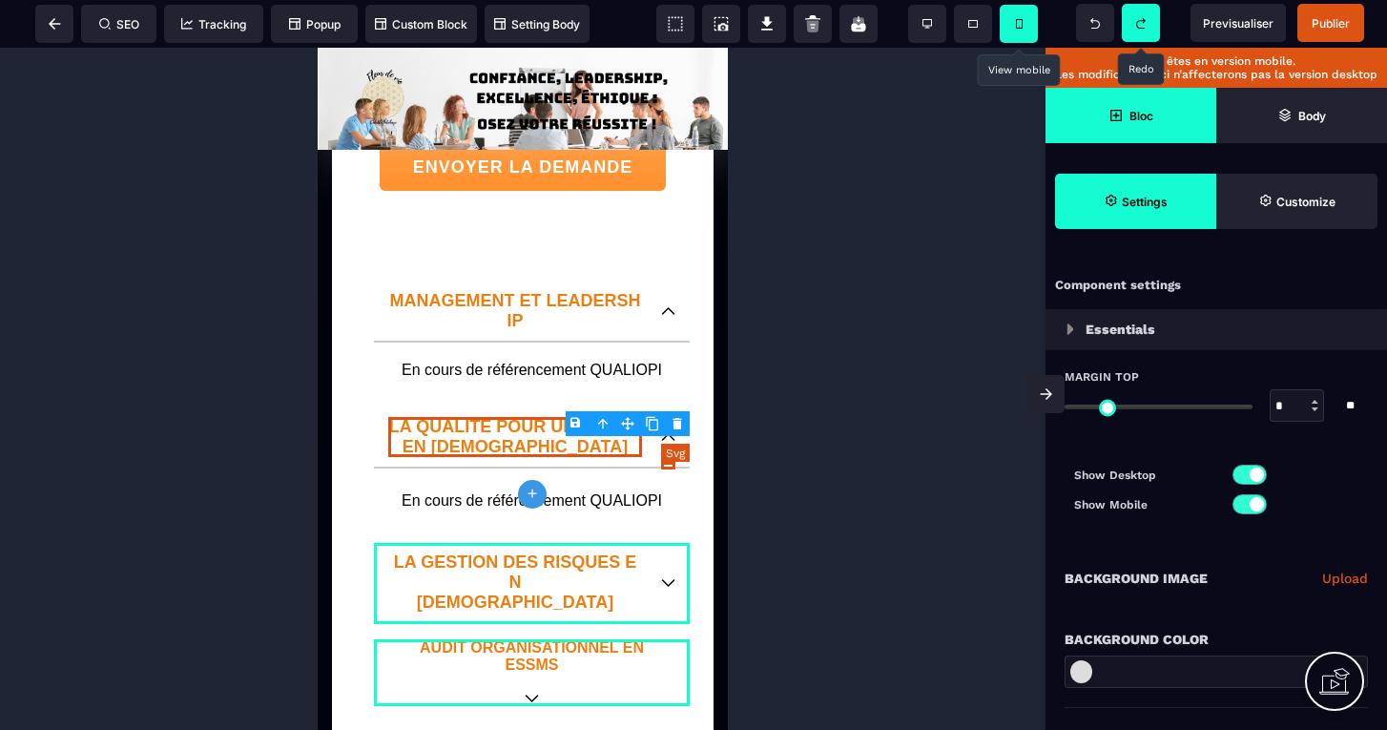
click at [668, 579] on icon at bounding box center [668, 583] width 14 height 8
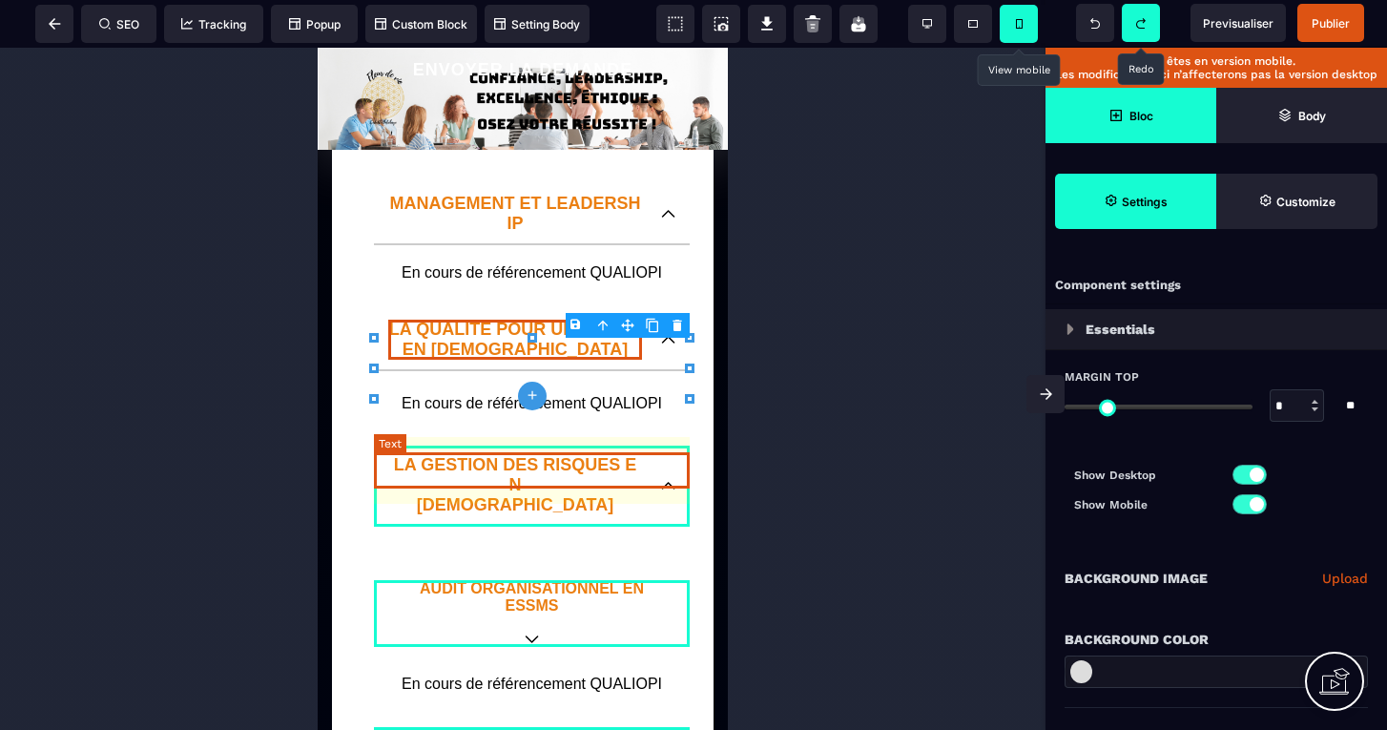
scroll to position [1531, 0]
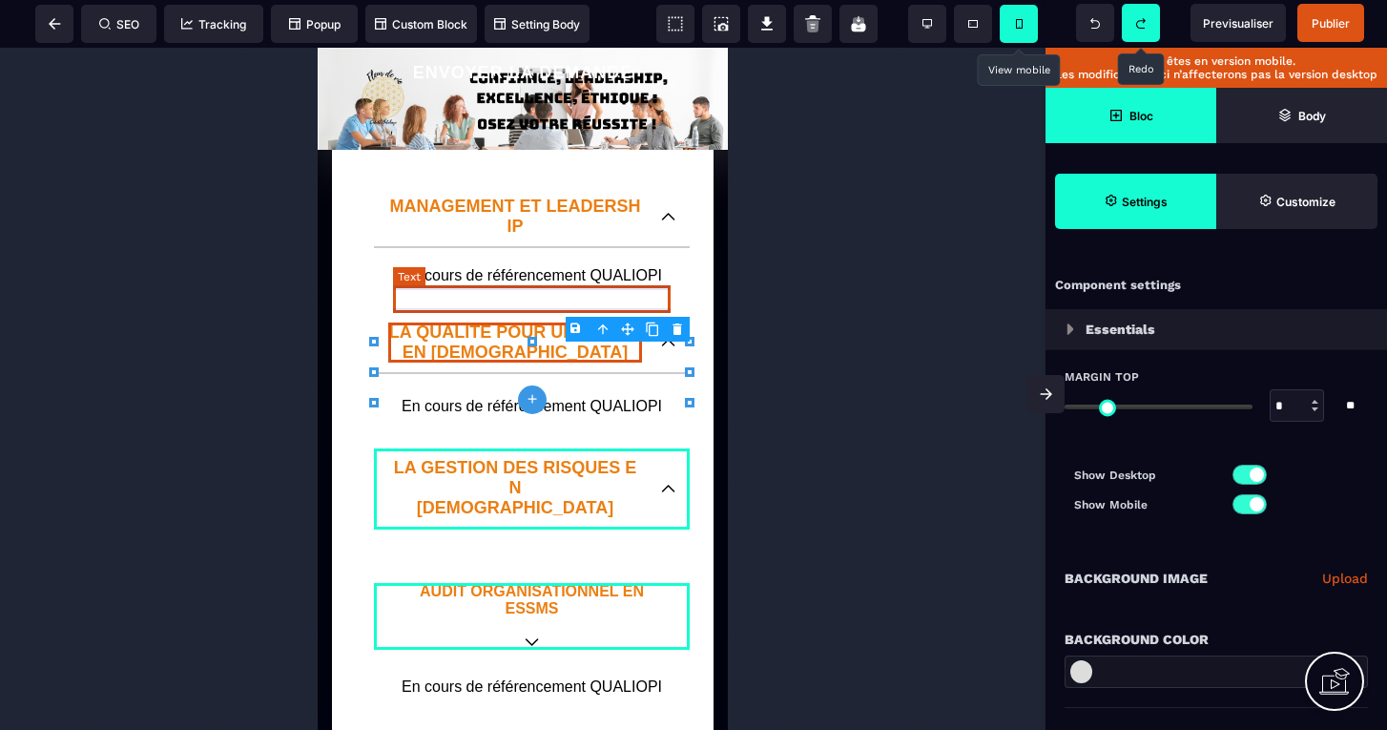
click at [565, 393] on text "En cours de référencement QUALIOPI" at bounding box center [531, 406] width 277 height 27
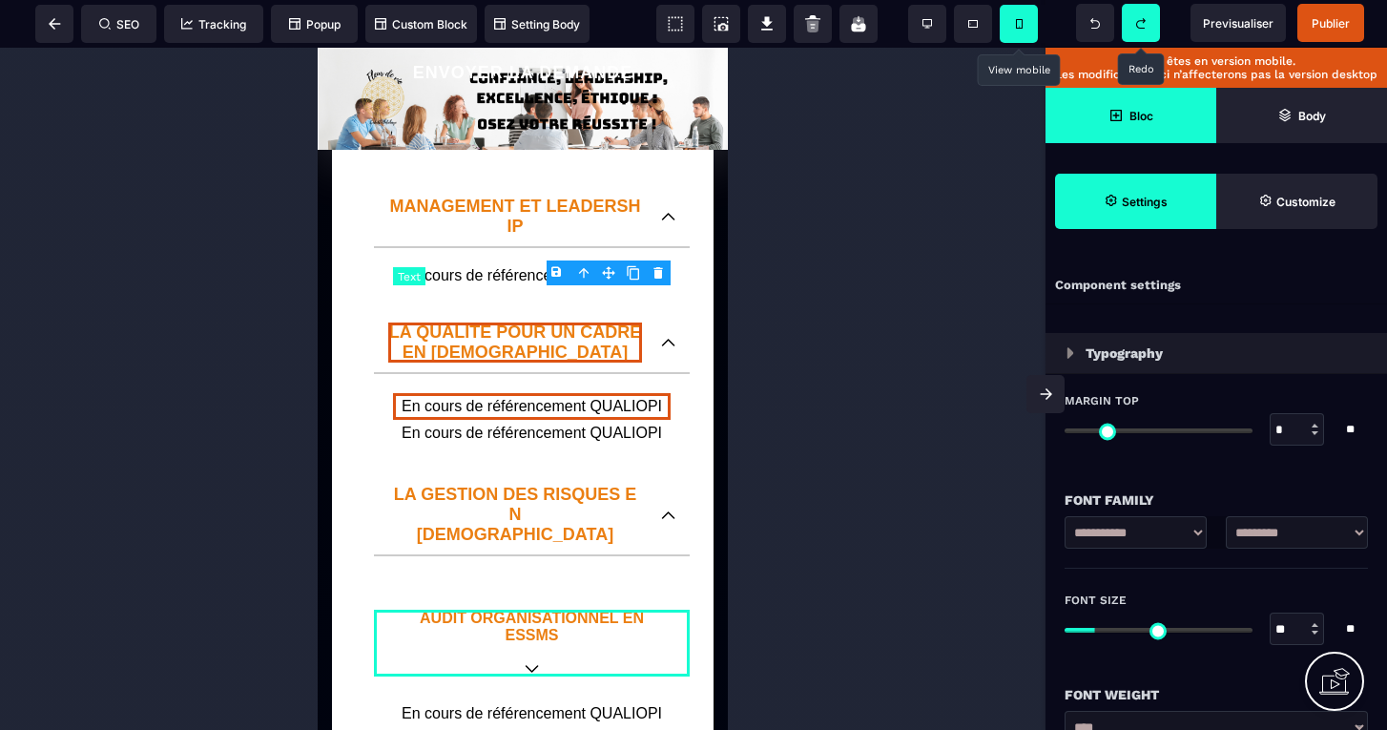
click at [629, 269] on icon at bounding box center [633, 273] width 12 height 14
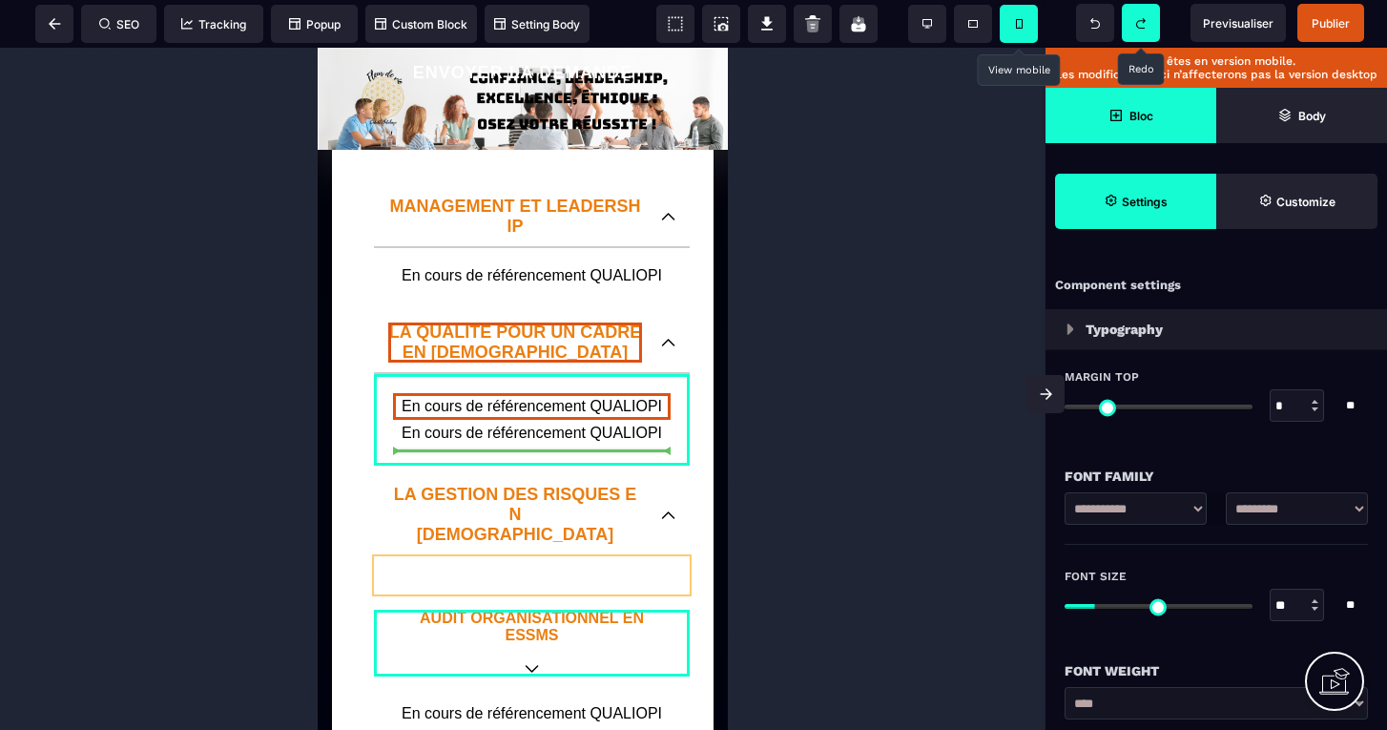
drag, startPoint x: 561, startPoint y: 331, endPoint x: 558, endPoint y: 456, distance: 125.0
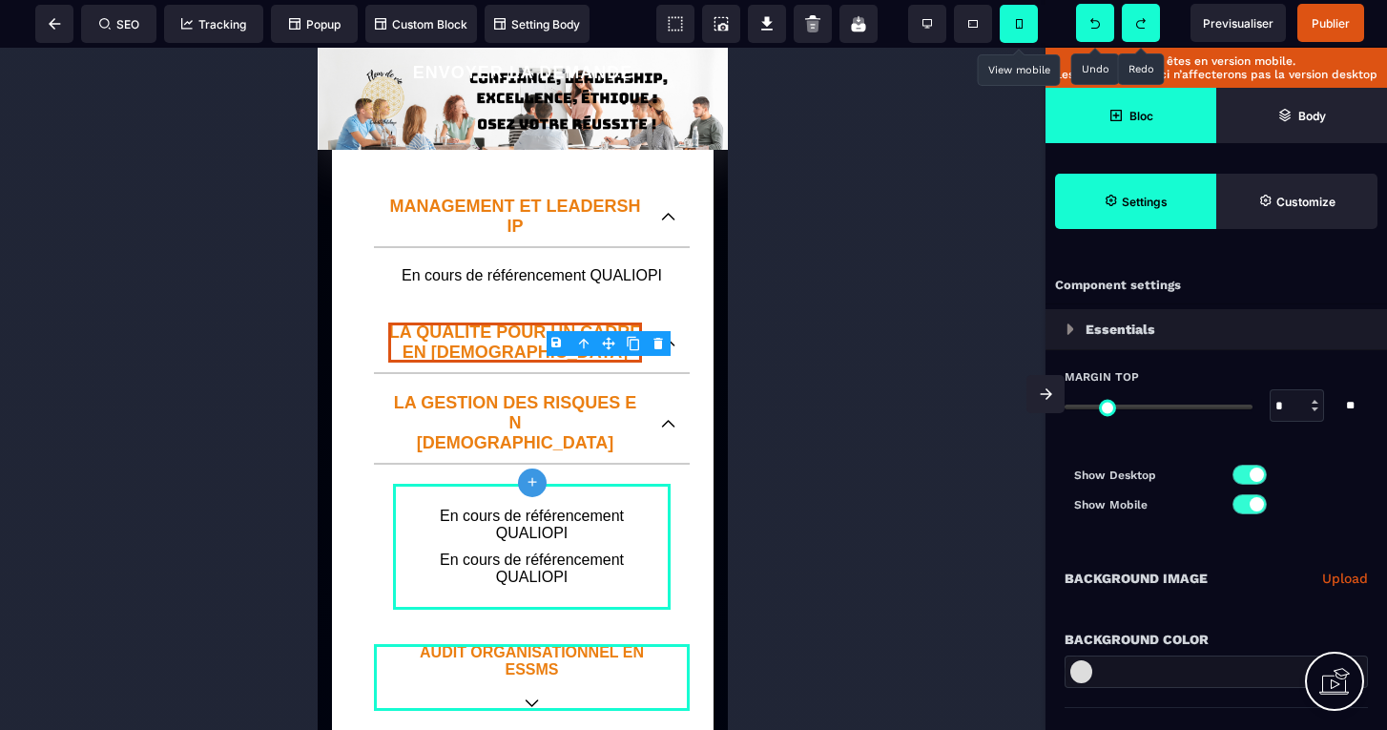
click at [1091, 22] on icon at bounding box center [1095, 23] width 10 height 10
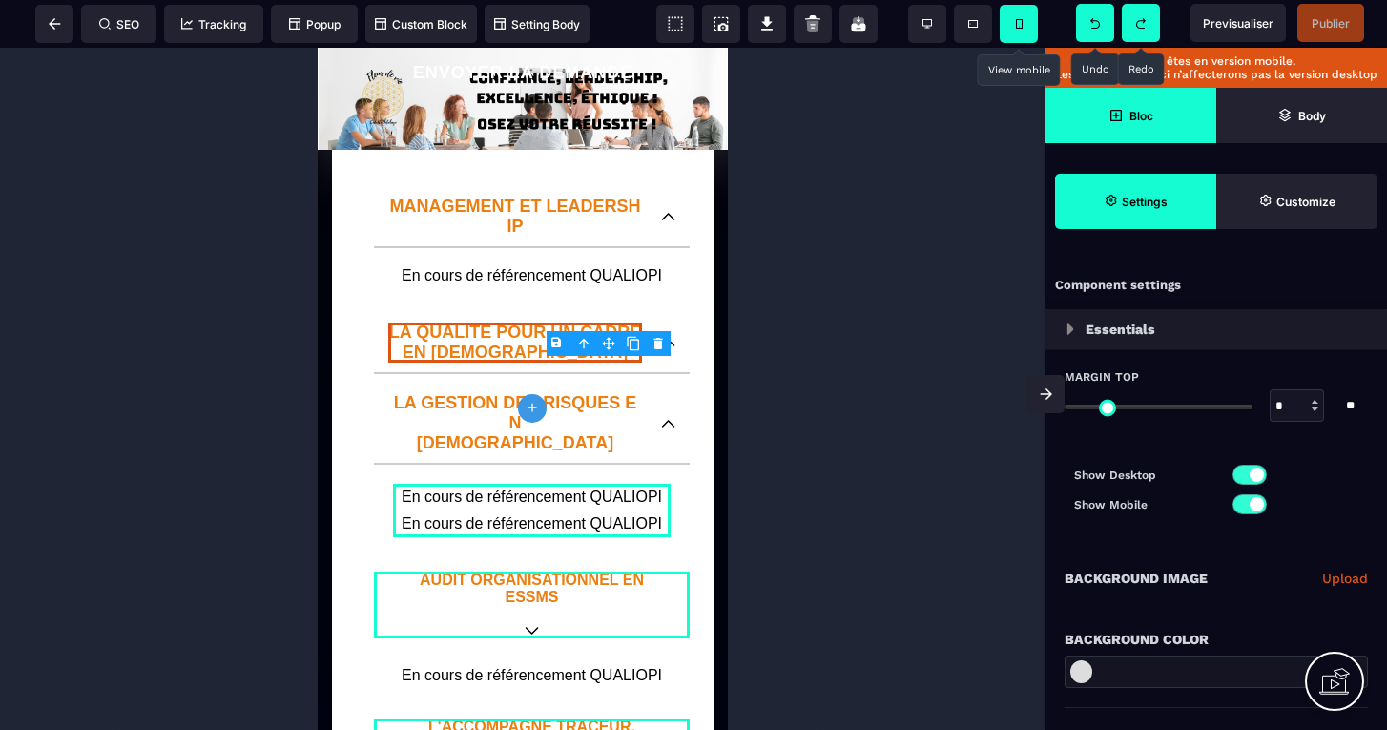
click at [772, 435] on div at bounding box center [522, 389] width 1045 height 682
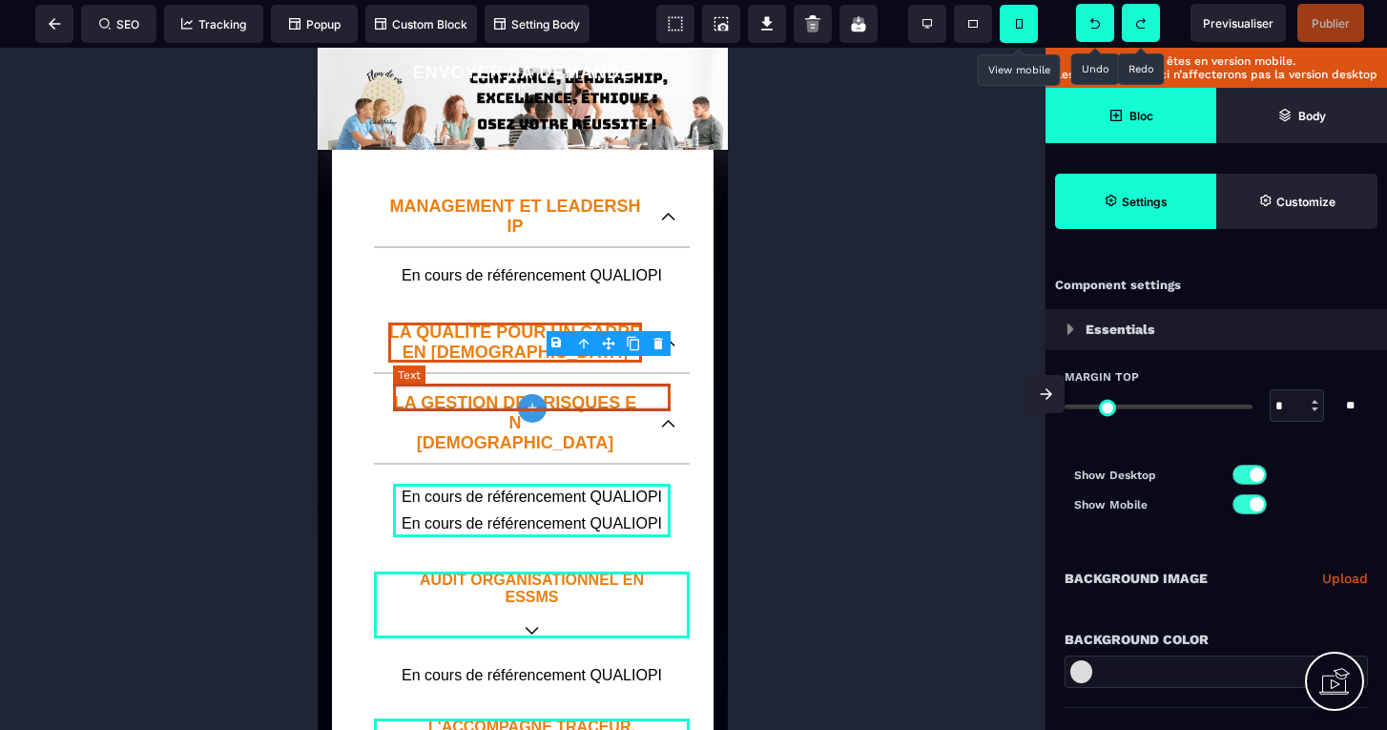
click at [486, 510] on text "En cours de référencement QUALIOPI" at bounding box center [531, 523] width 277 height 27
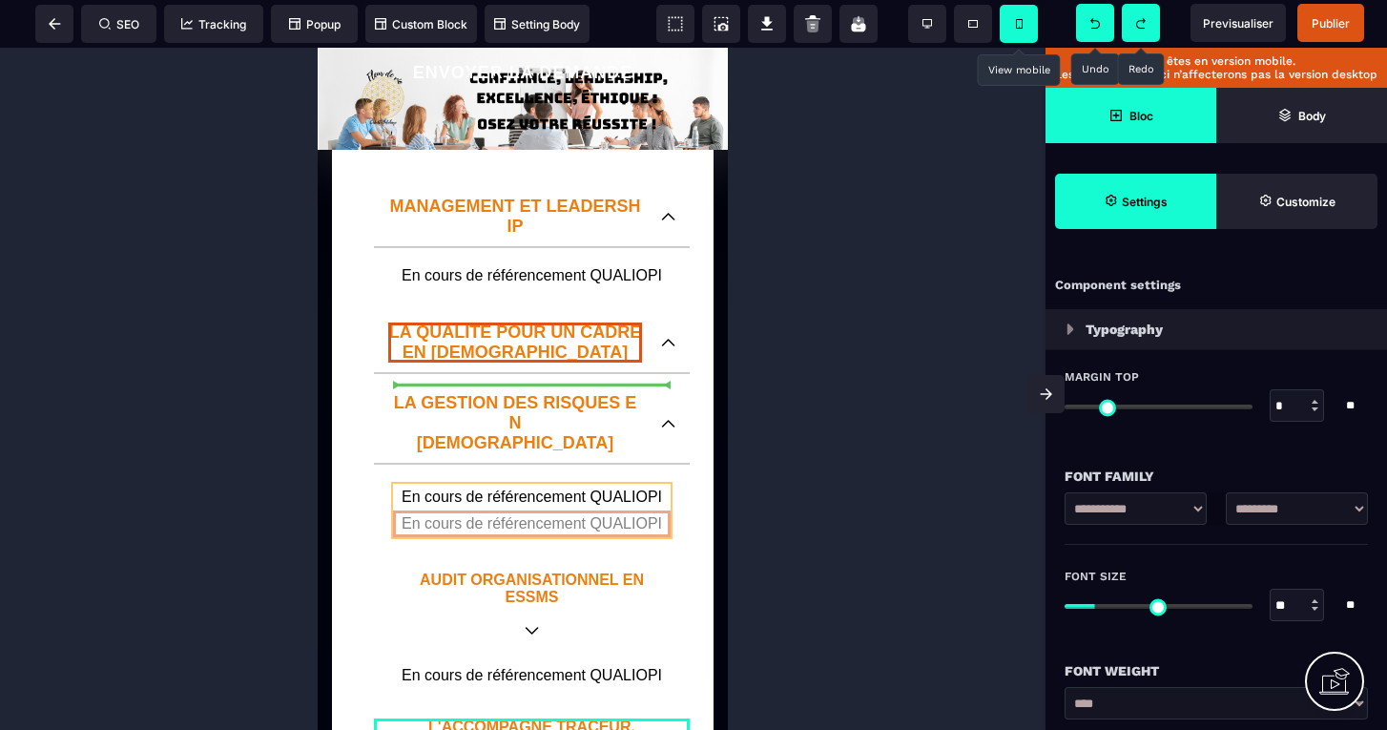
drag, startPoint x: 921, startPoint y: 417, endPoint x: 583, endPoint y: 383, distance: 340.2
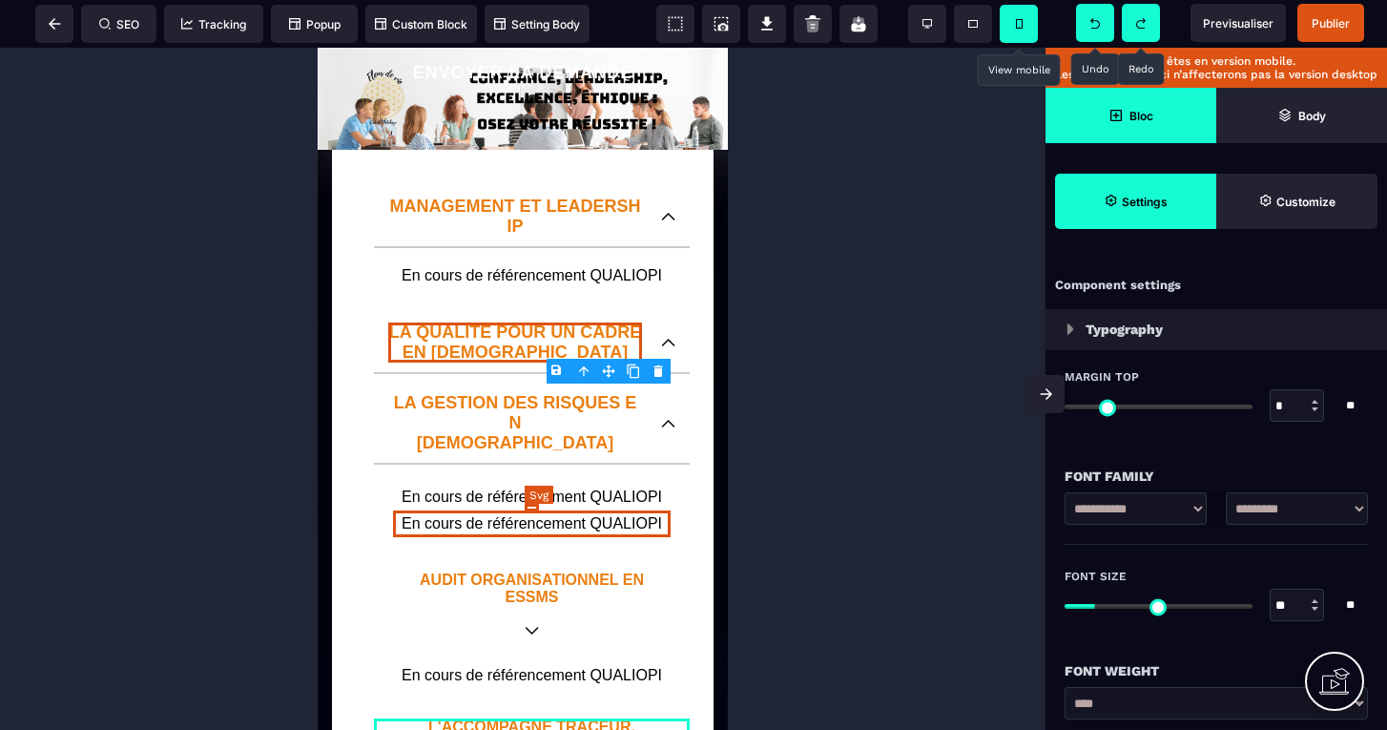
click at [533, 627] on icon at bounding box center [531, 630] width 11 height 6
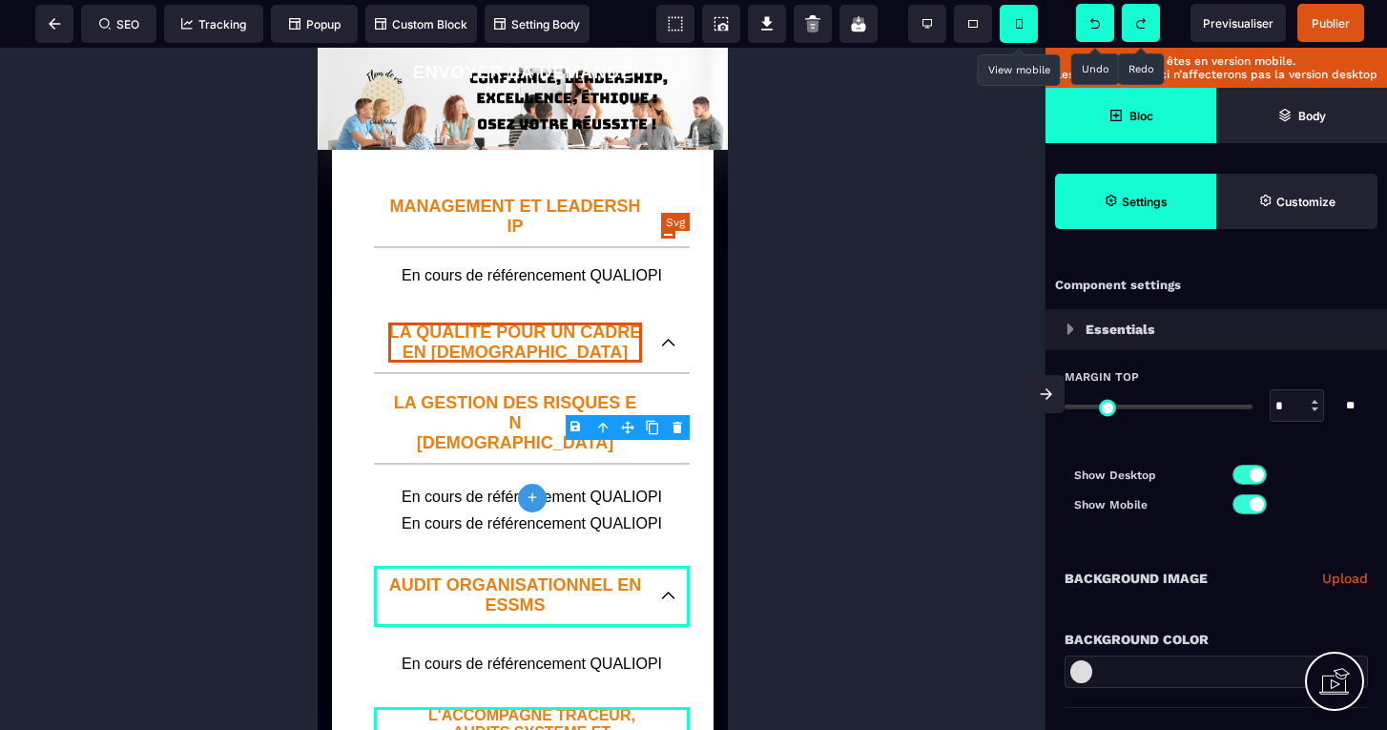
click at [664, 339] on icon at bounding box center [668, 342] width 11 height 6
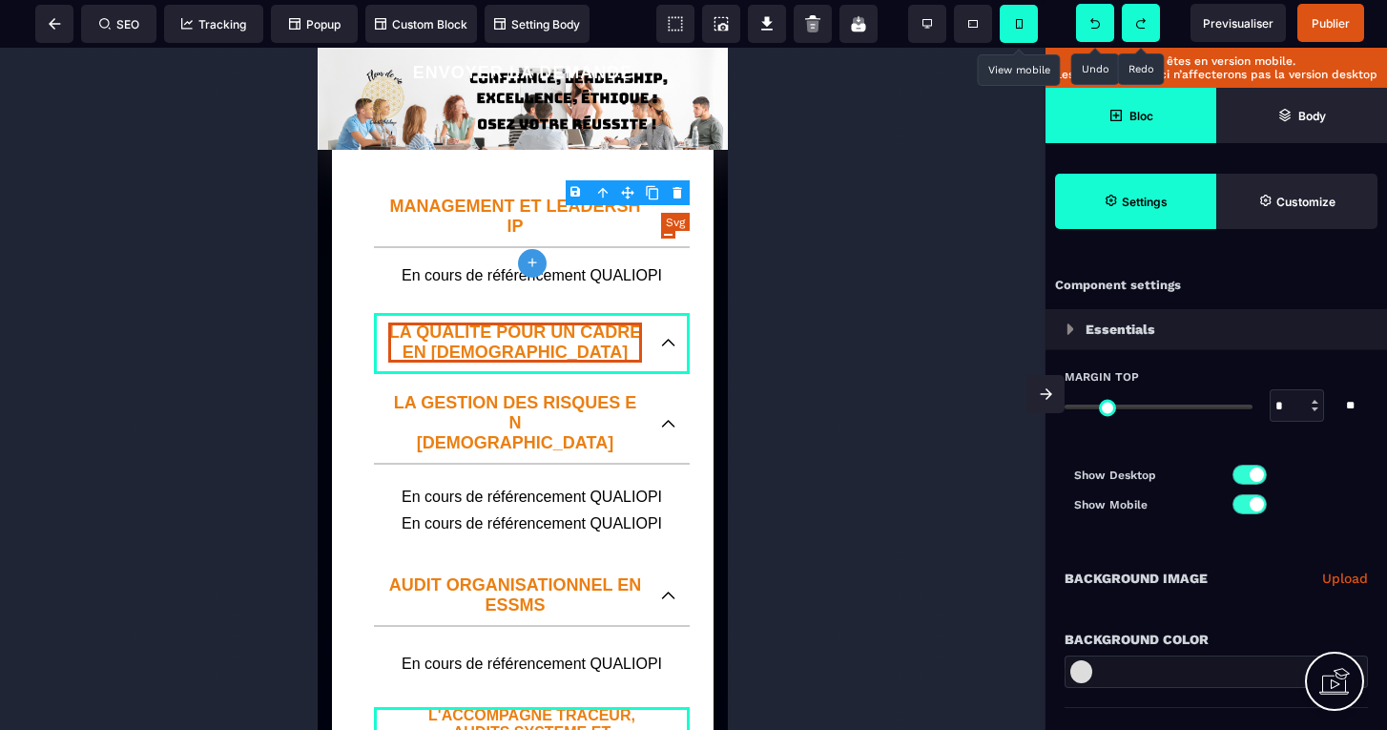
click at [669, 339] on icon at bounding box center [668, 343] width 14 height 8
click at [575, 322] on p "LA QUALITE POUR UN CADRE EN SANTE" at bounding box center [515, 342] width 254 height 40
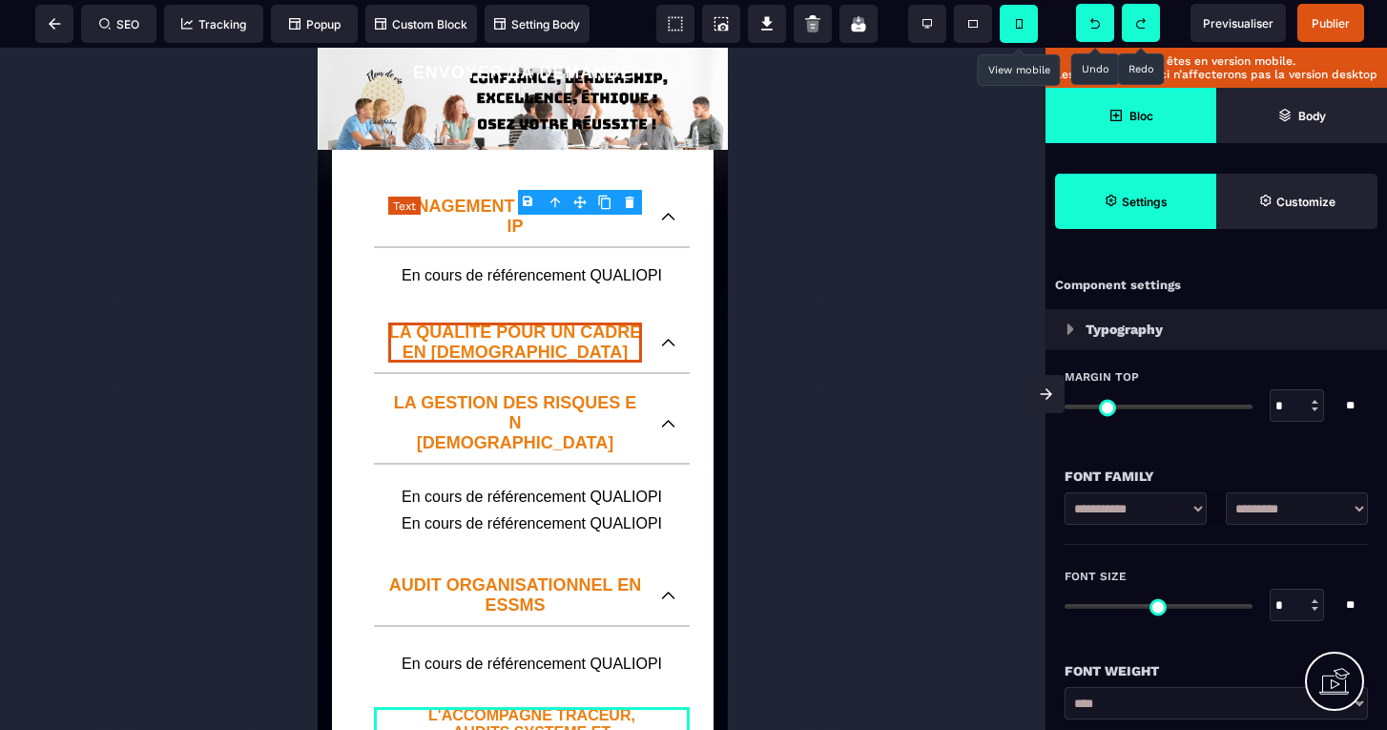
click at [575, 322] on p "LA QUALITE POUR UN CADRE EN SANTE" at bounding box center [515, 342] width 254 height 40
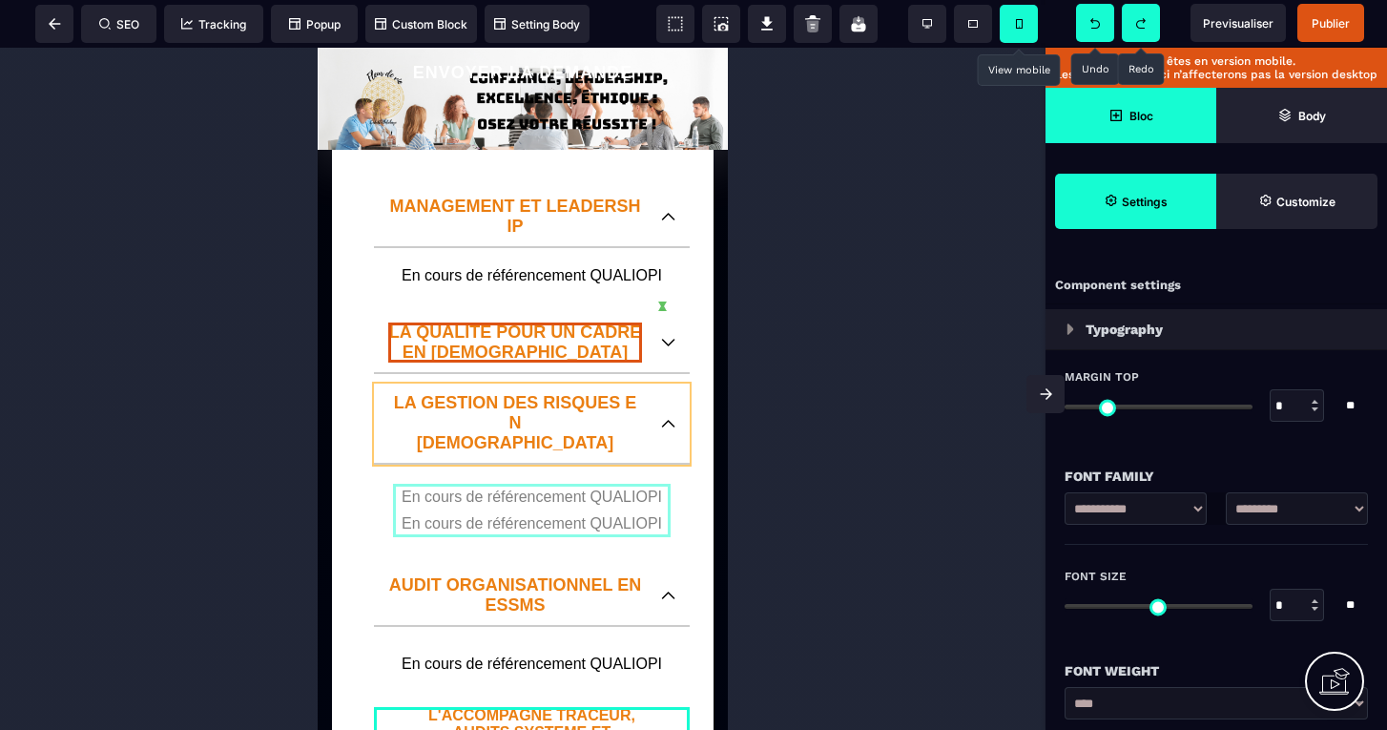
drag, startPoint x: 522, startPoint y: 368, endPoint x: 516, endPoint y: 349, distance: 19.9
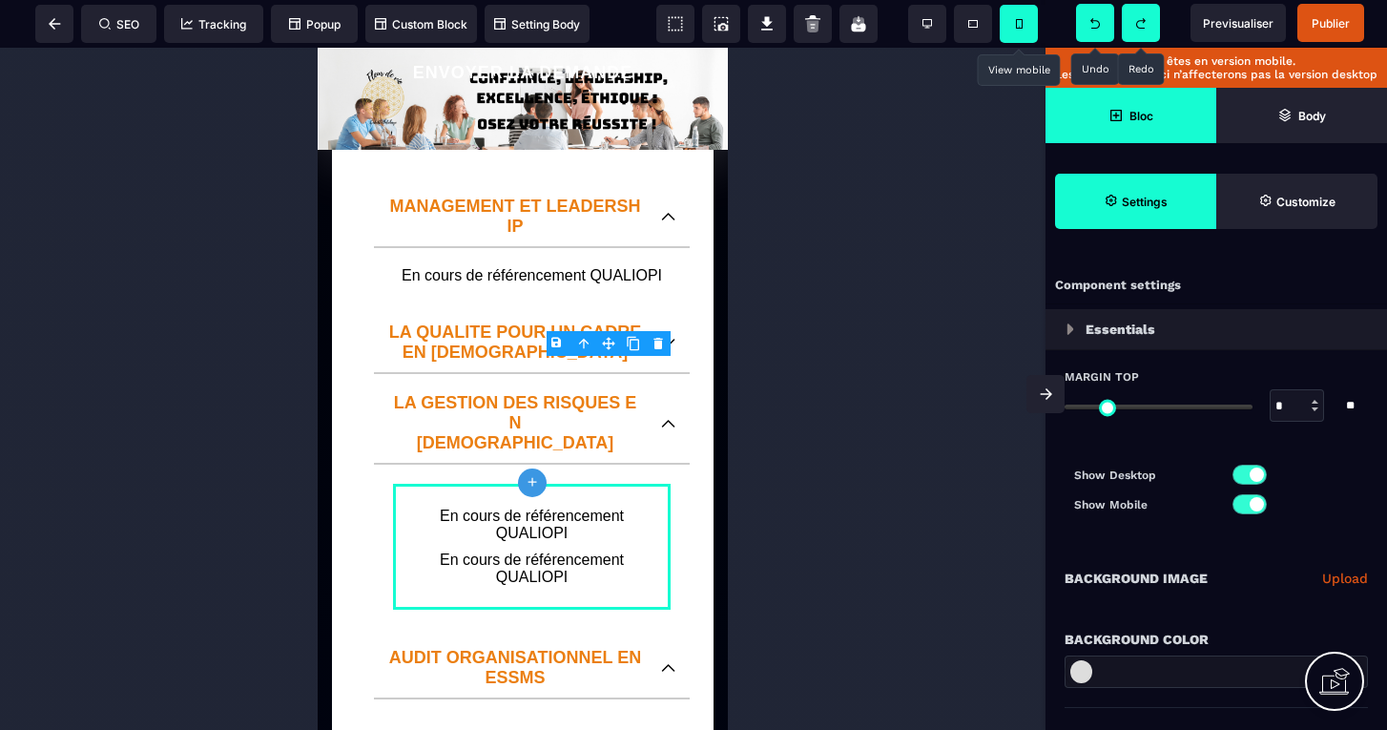
click at [1100, 28] on span at bounding box center [1095, 23] width 38 height 38
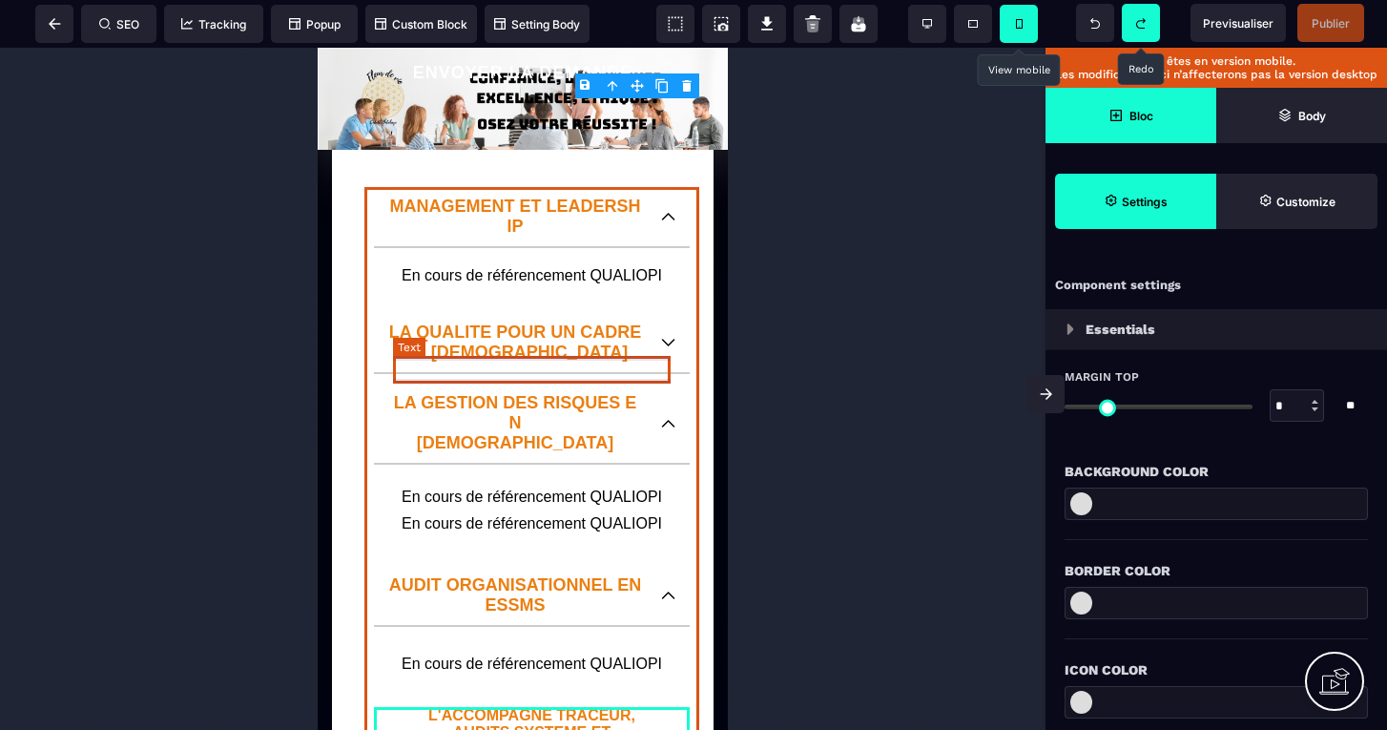
click at [533, 483] on text "En cours de référencement QUALIOPI" at bounding box center [531, 496] width 277 height 27
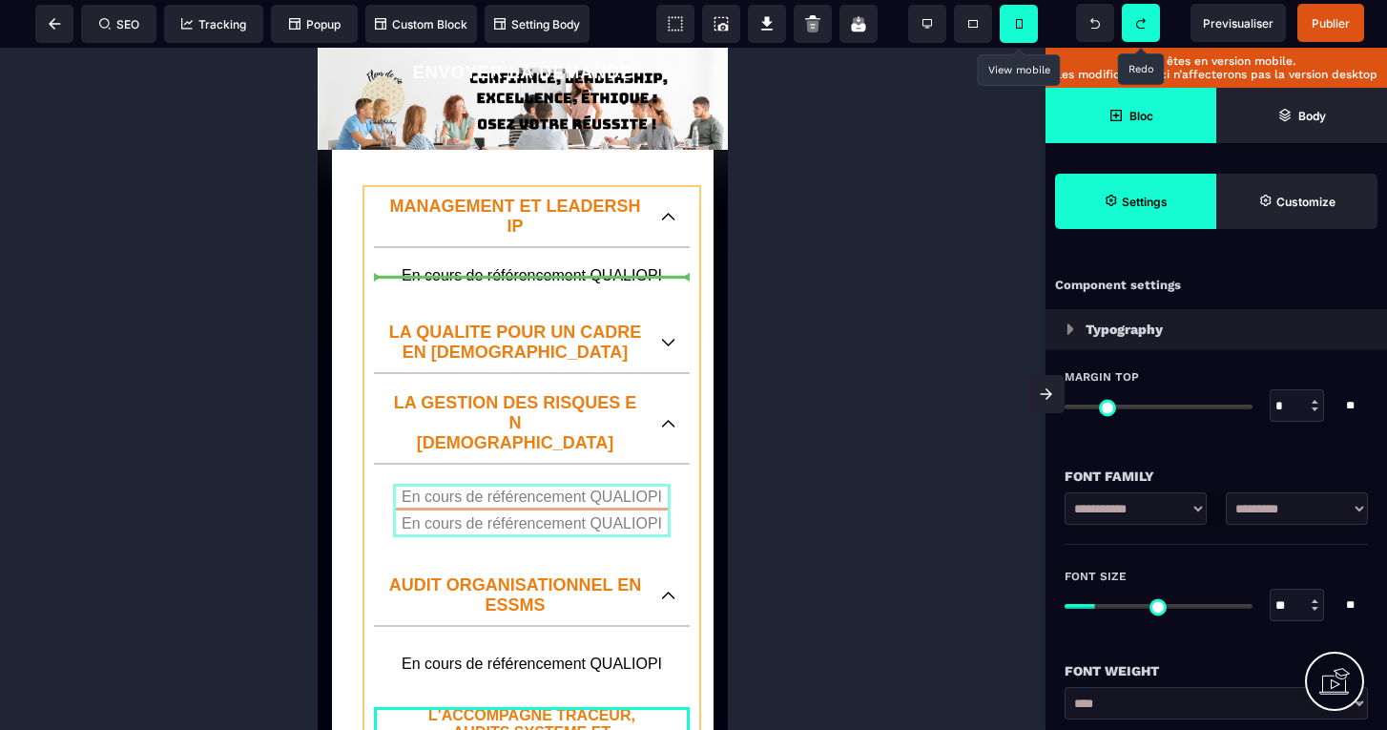
drag, startPoint x: 472, startPoint y: 375, endPoint x: 487, endPoint y: 269, distance: 106.9
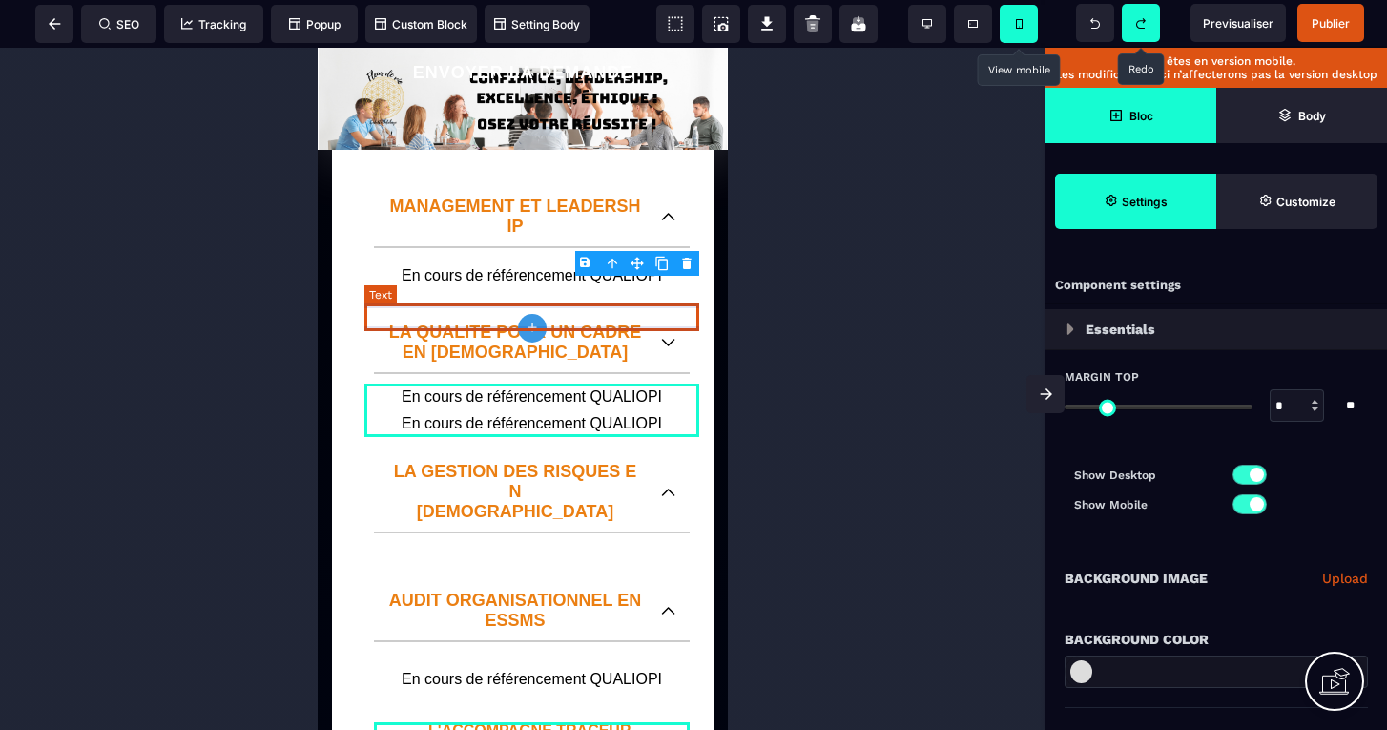
click at [430, 410] on text "En cours de référencement QUALIOPI" at bounding box center [531, 423] width 335 height 27
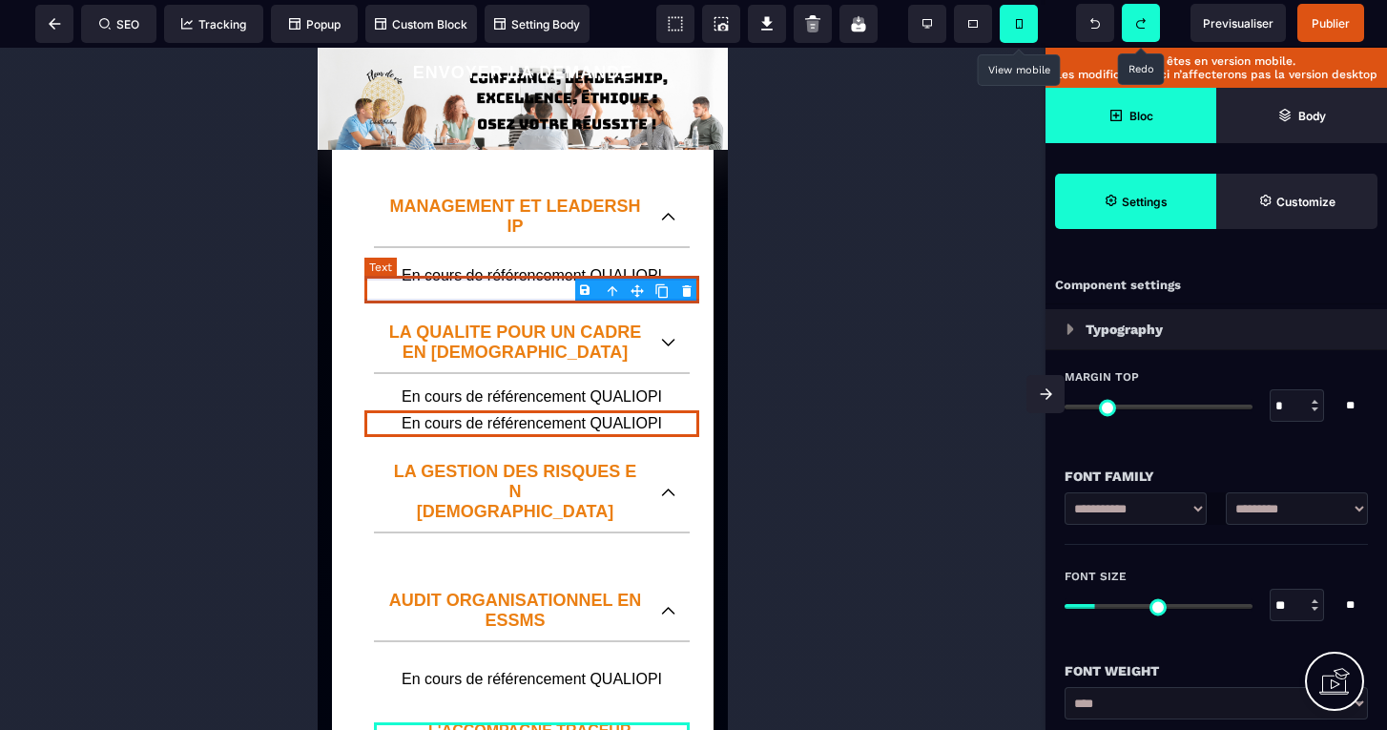
click at [660, 290] on icon at bounding box center [661, 290] width 15 height 15
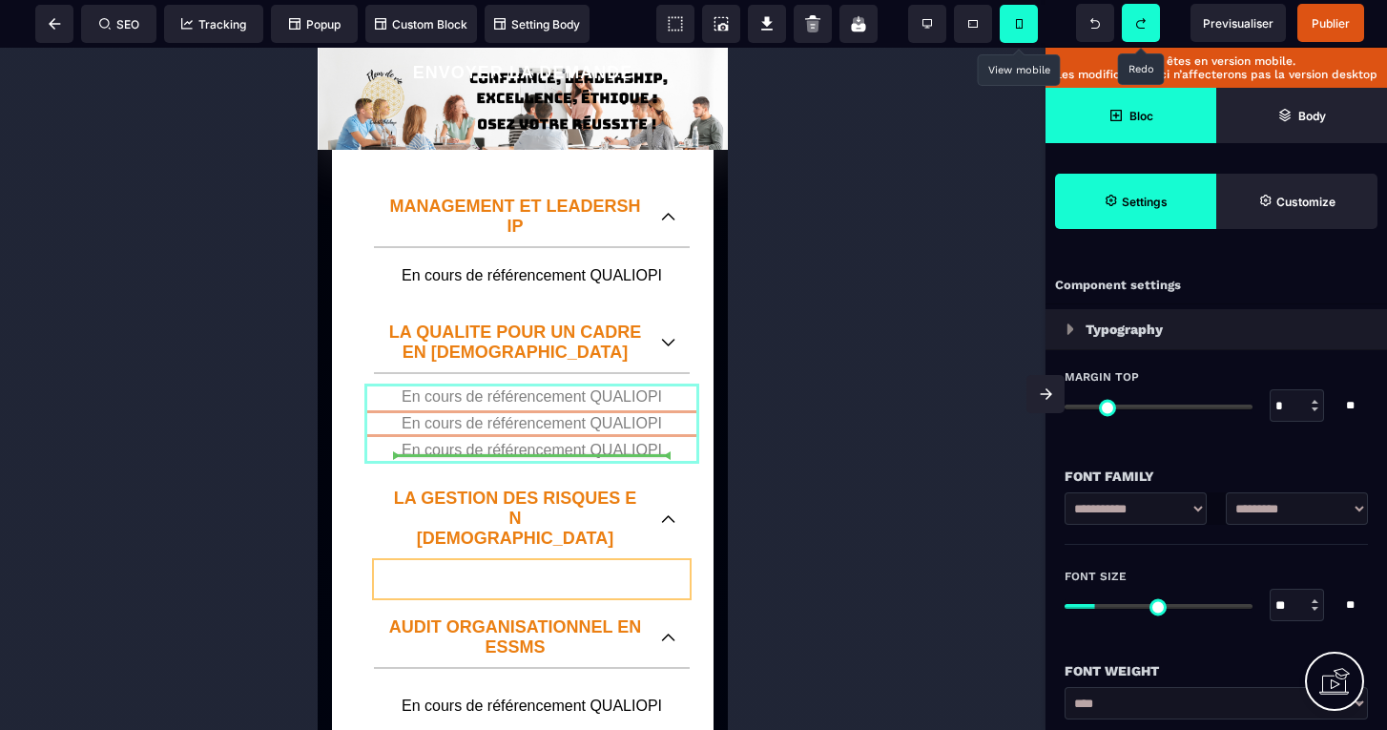
drag, startPoint x: 566, startPoint y: 324, endPoint x: 561, endPoint y: 451, distance: 127.0
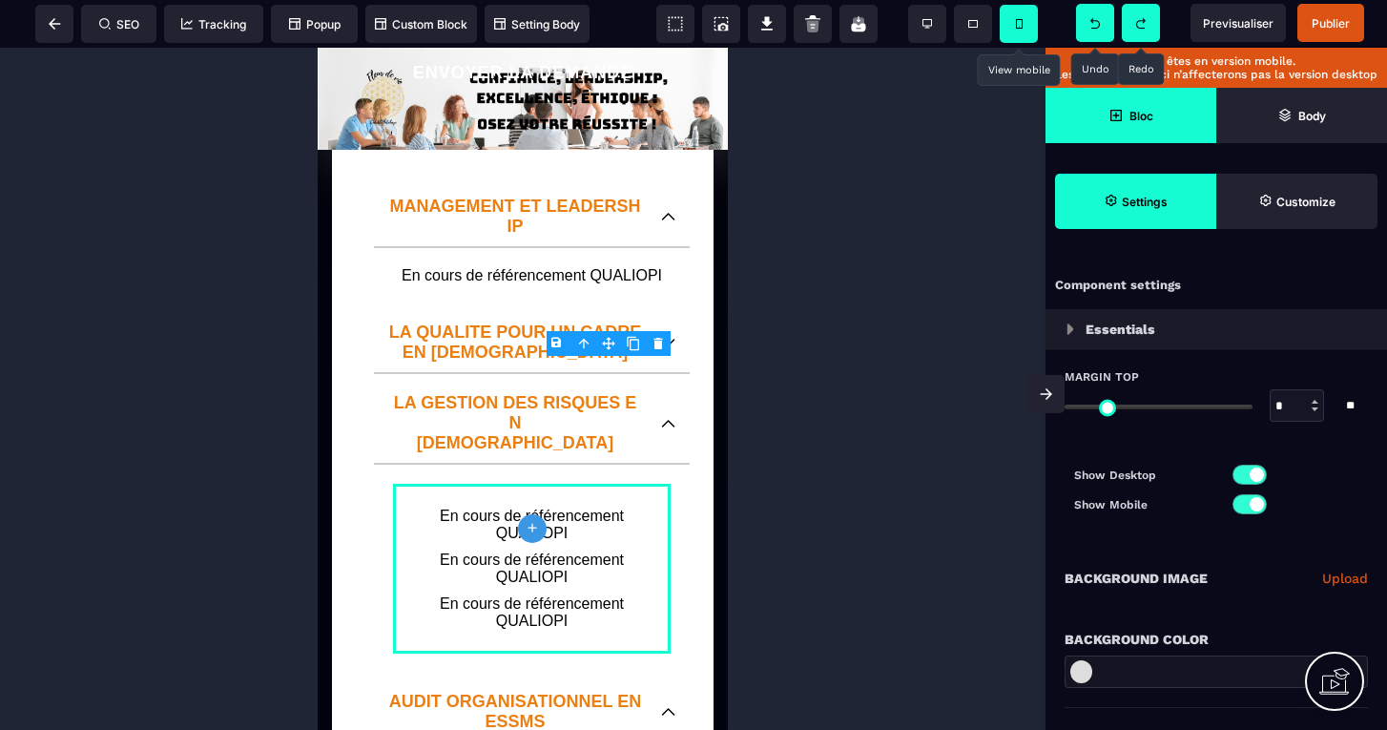
click at [1103, 28] on span at bounding box center [1095, 23] width 38 height 38
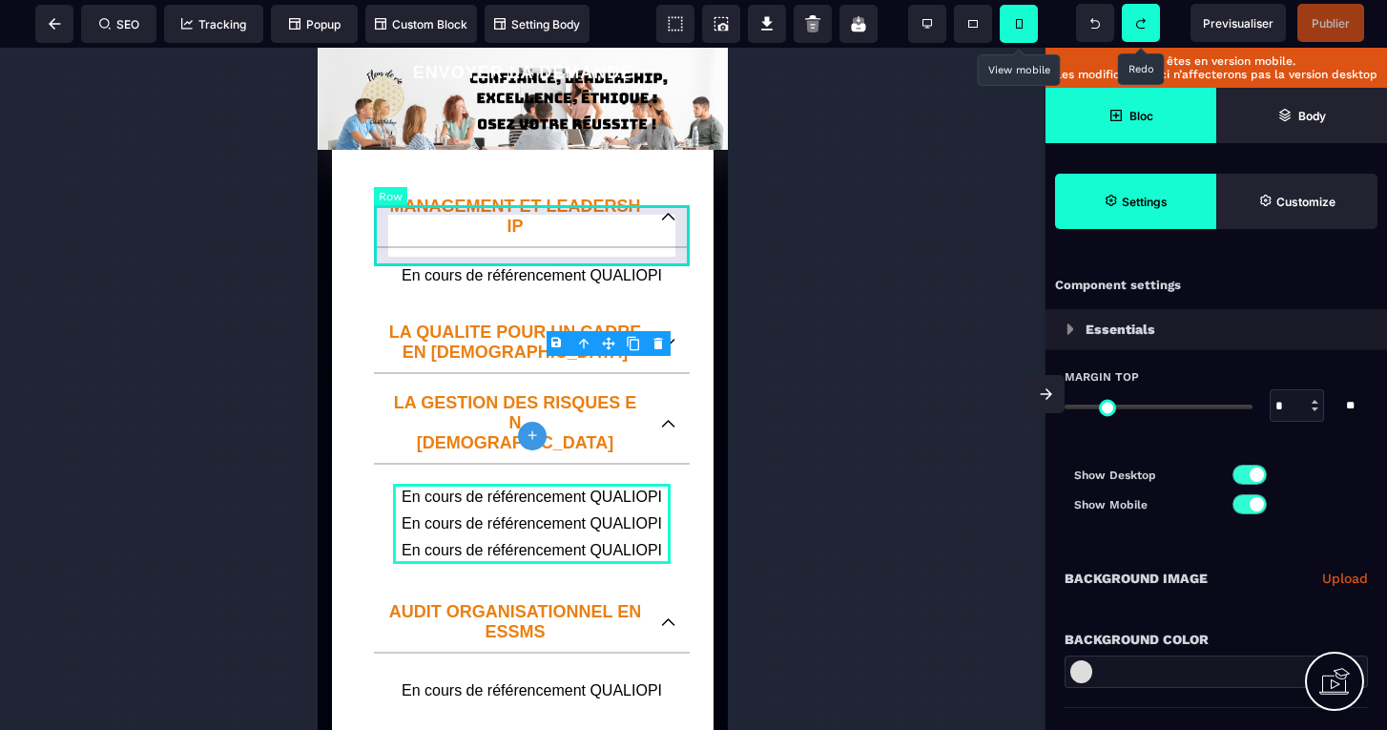
click at [668, 313] on div "LA QUALITE POUR UN CADRE EN SANTE" at bounding box center [532, 343] width 316 height 61
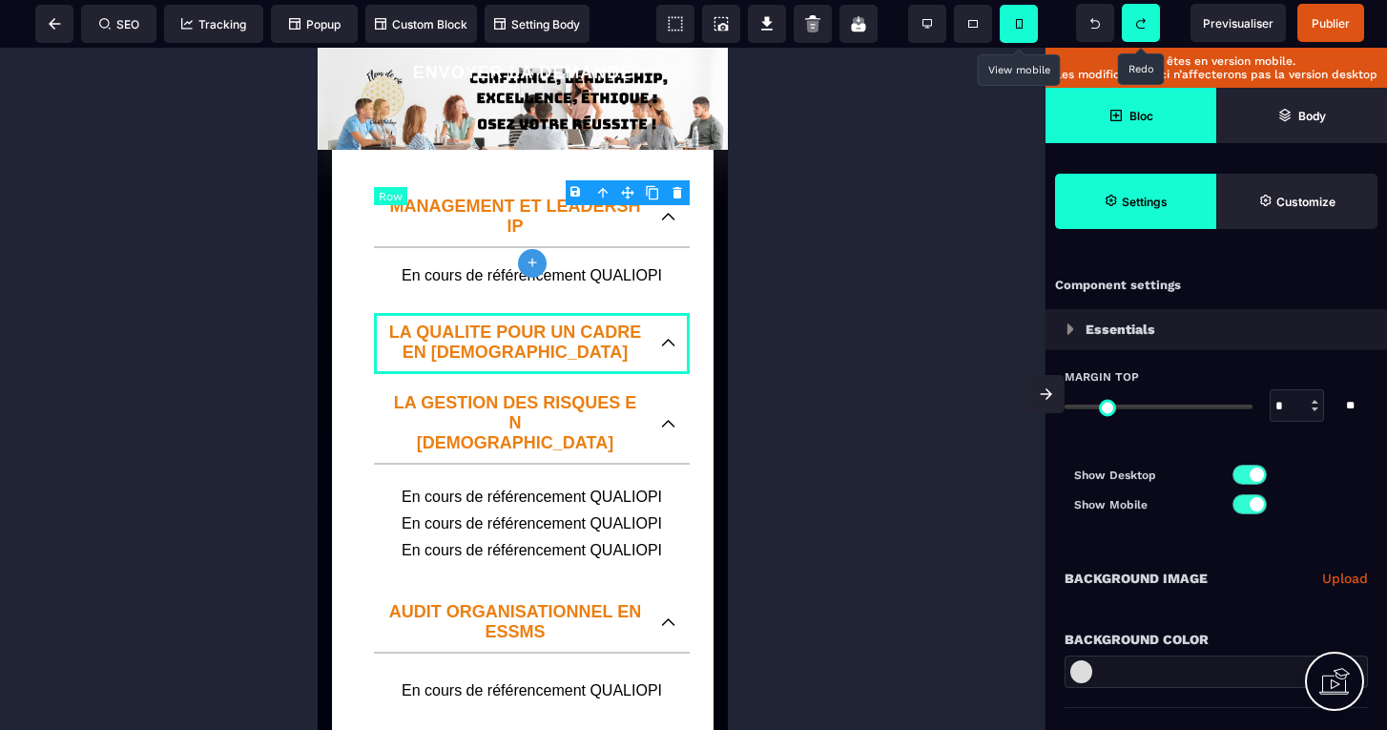
click at [668, 313] on div "LA QUALITE POUR UN CADRE EN SANTE" at bounding box center [532, 343] width 316 height 61
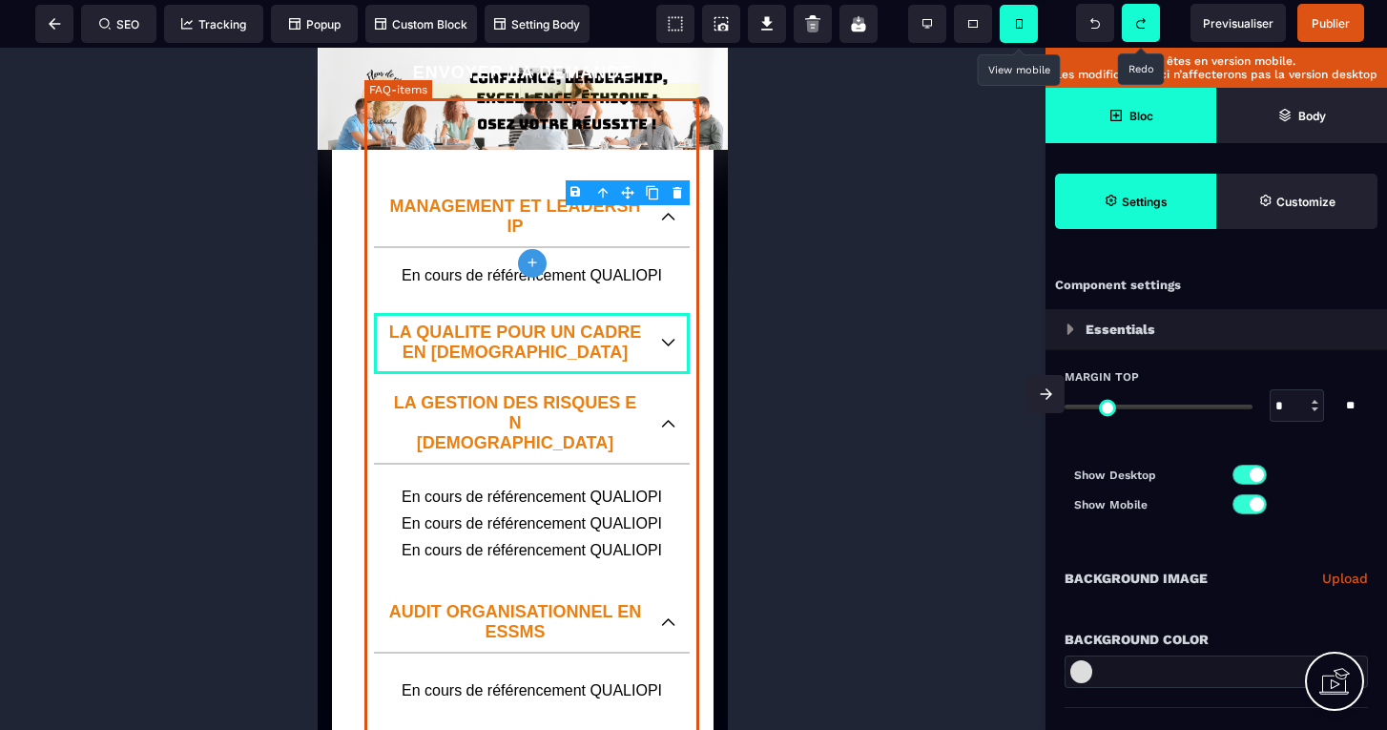
click at [534, 263] on icon at bounding box center [531, 262] width 9 height 9
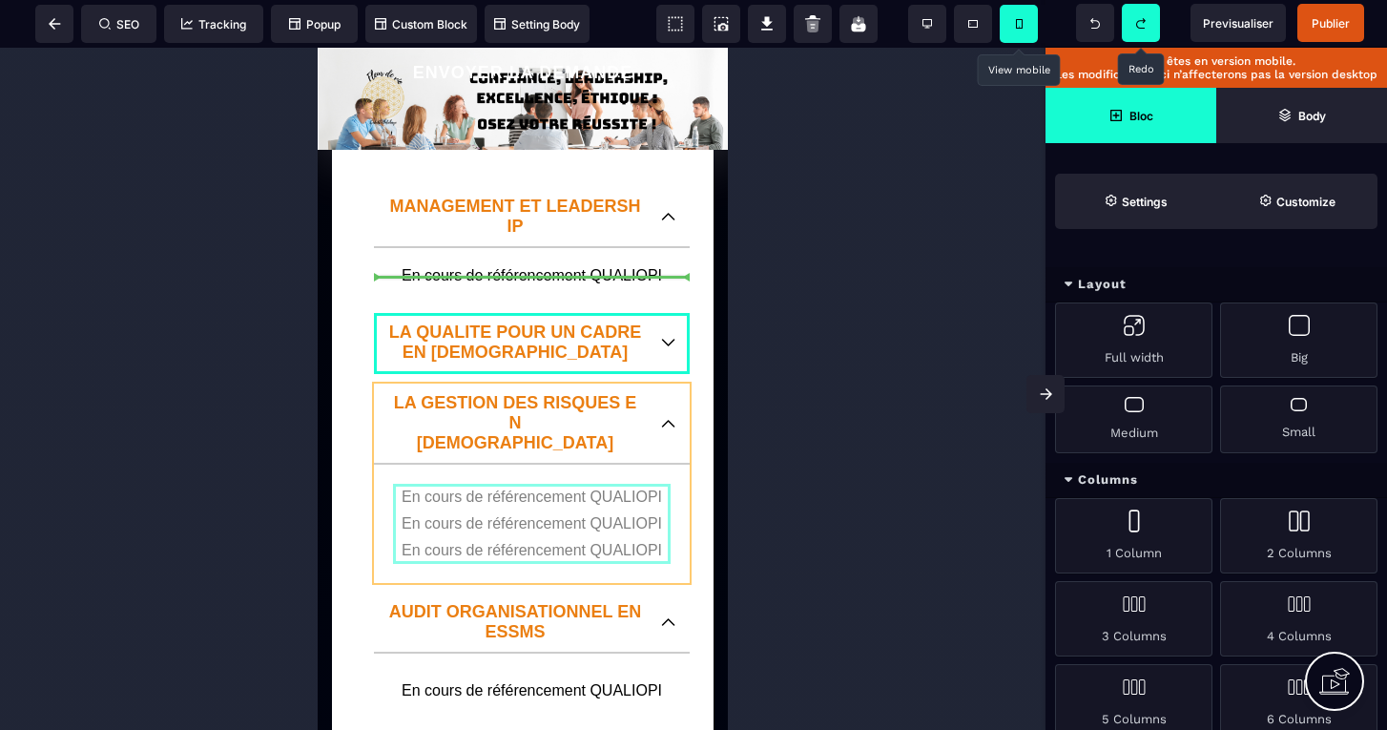
drag, startPoint x: 554, startPoint y: 370, endPoint x: 554, endPoint y: 282, distance: 87.7
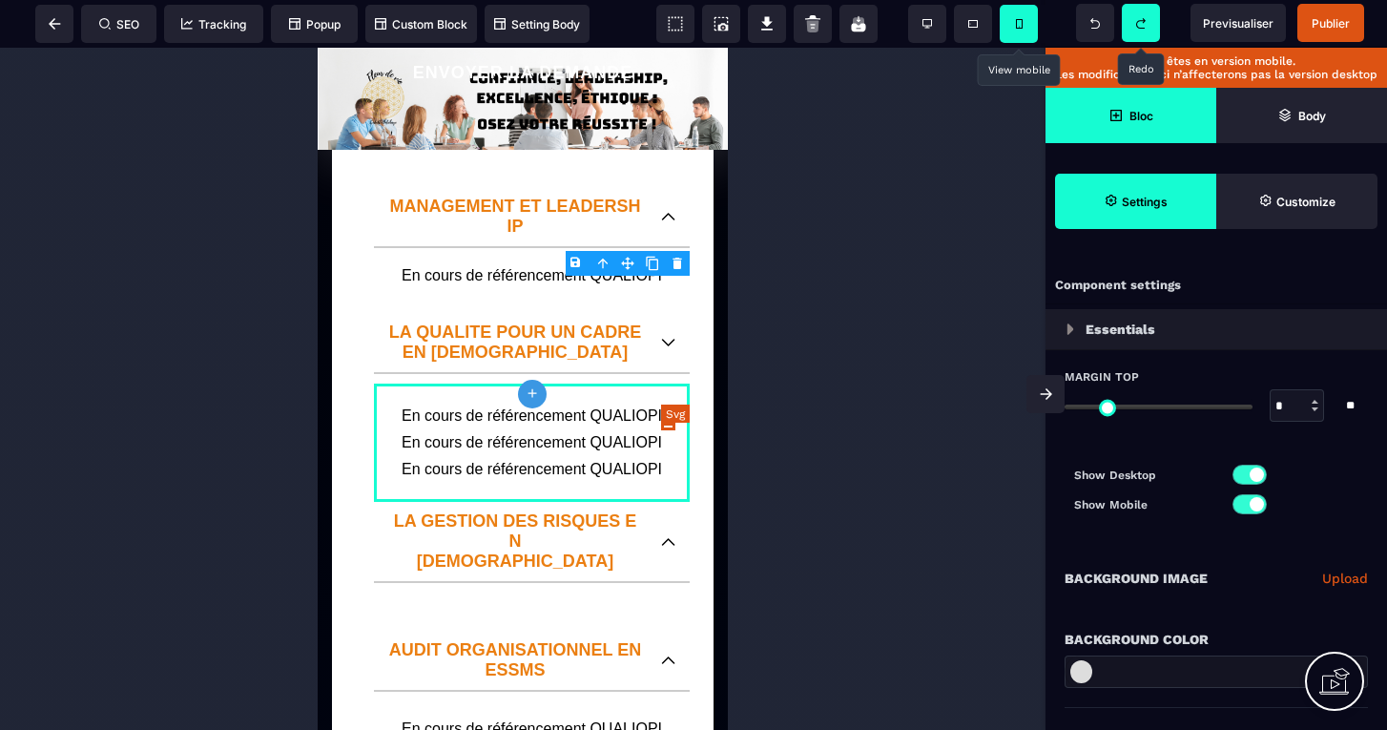
click at [666, 538] on icon at bounding box center [668, 542] width 14 height 8
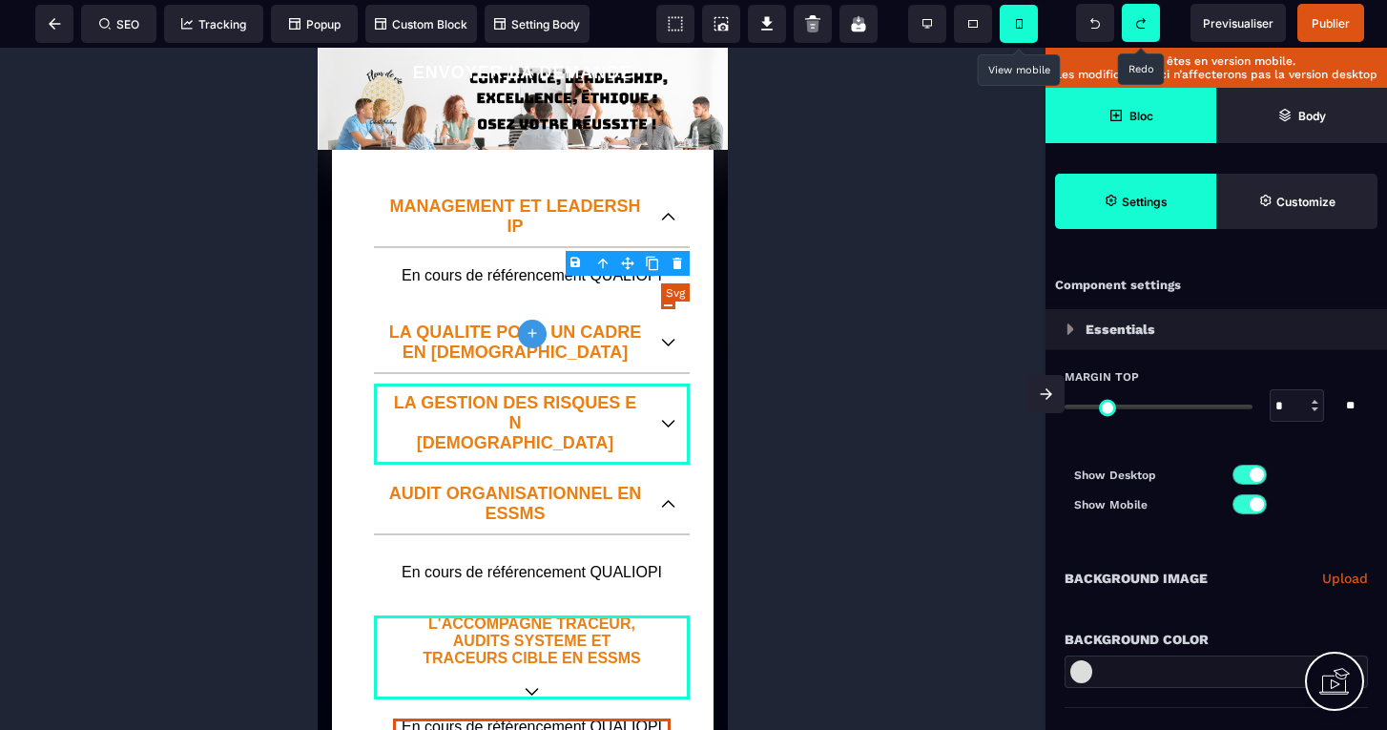
click at [664, 420] on icon at bounding box center [668, 424] width 14 height 8
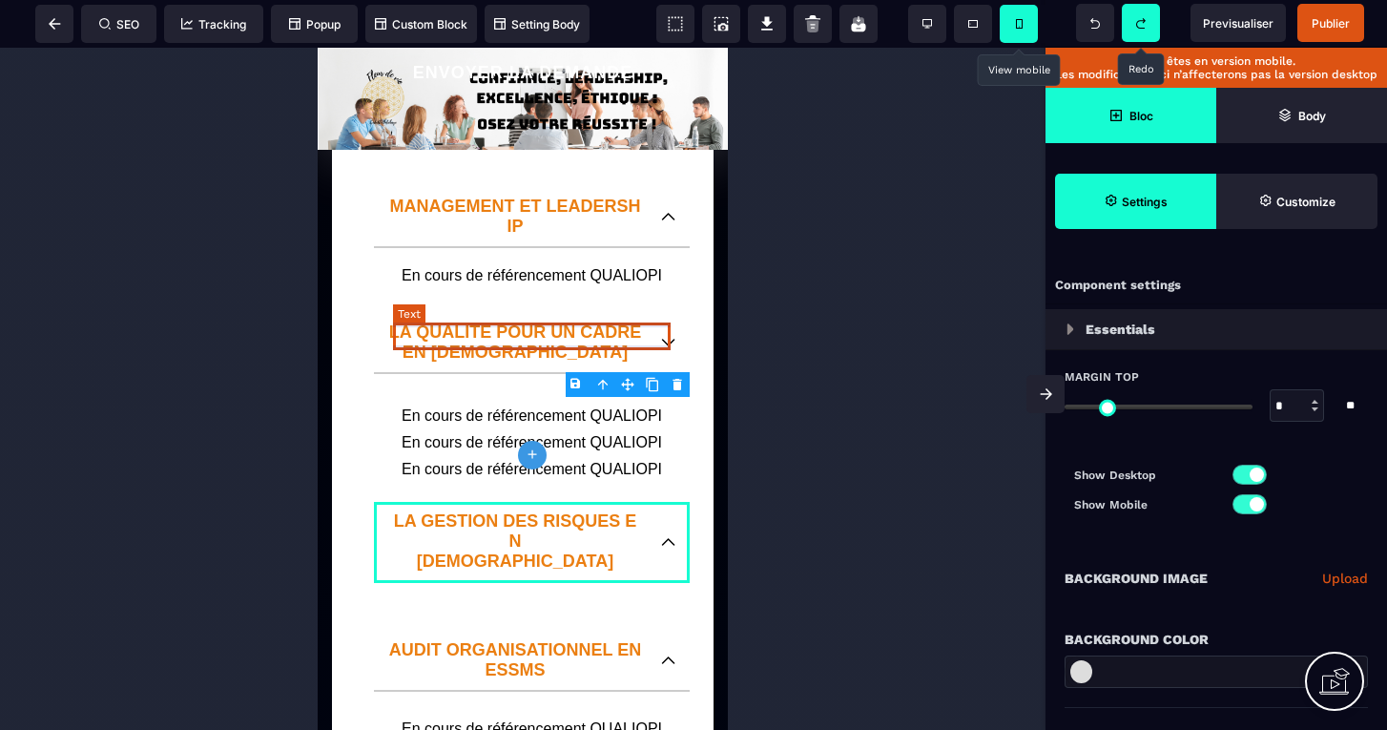
click at [537, 429] on text "En cours de référencement QUALIOPI" at bounding box center [531, 442] width 277 height 27
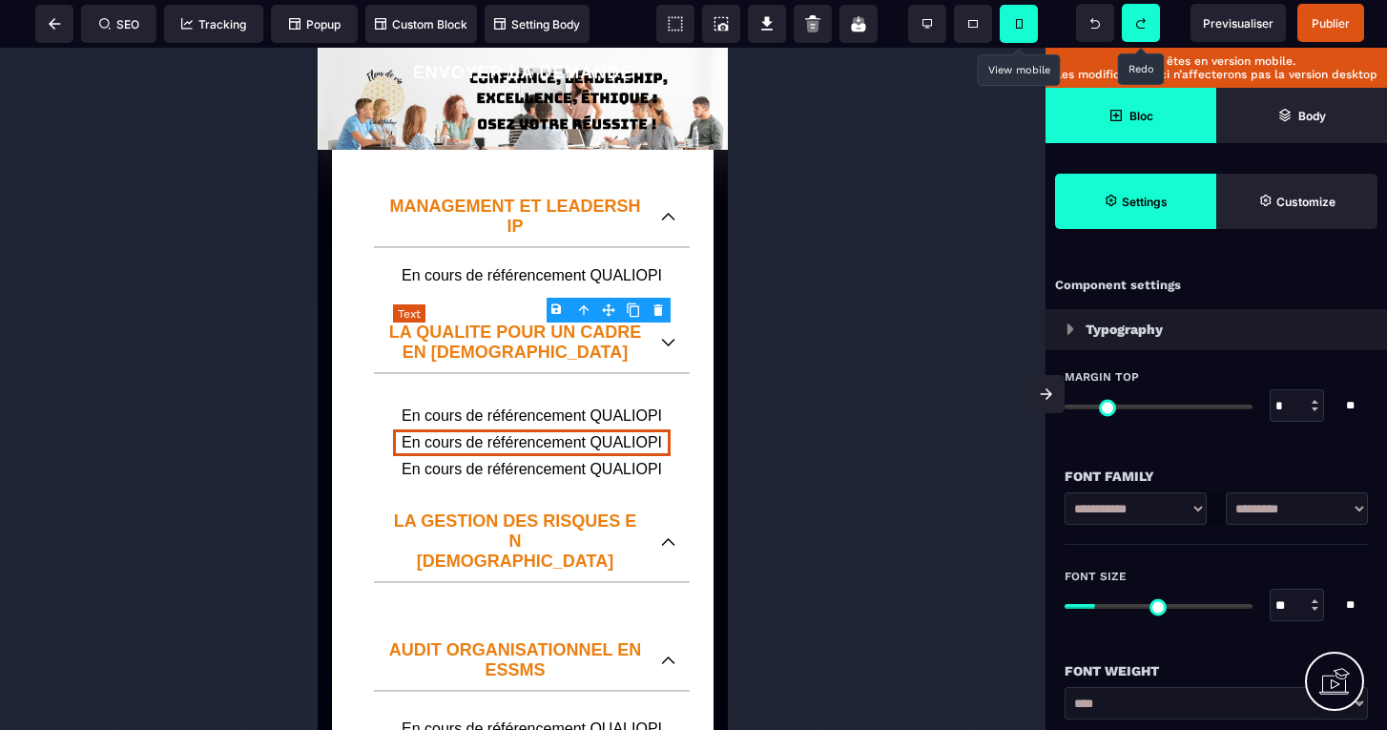
click at [656, 303] on body "B I U S A ******* Text SEO Tracking Popup" at bounding box center [693, 365] width 1387 height 730
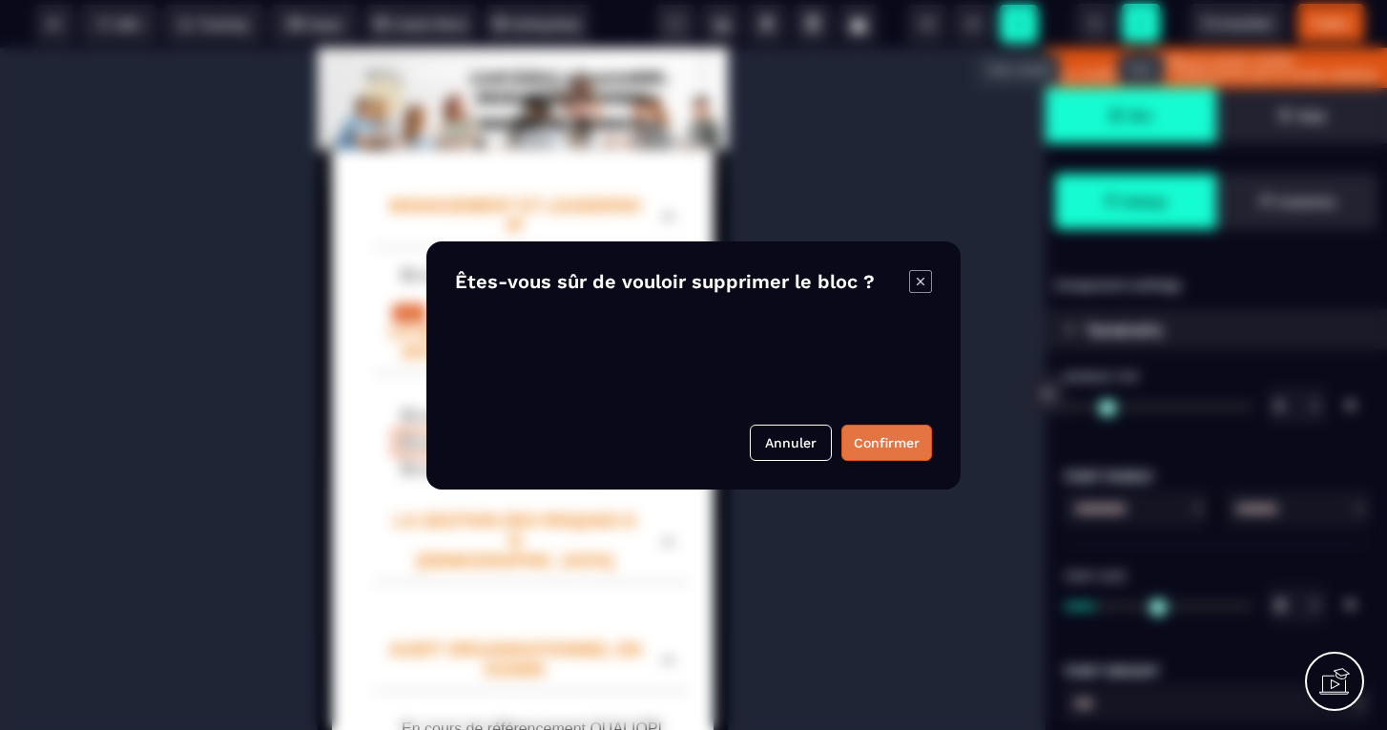
click at [873, 448] on button "Confirmer" at bounding box center [886, 442] width 91 height 36
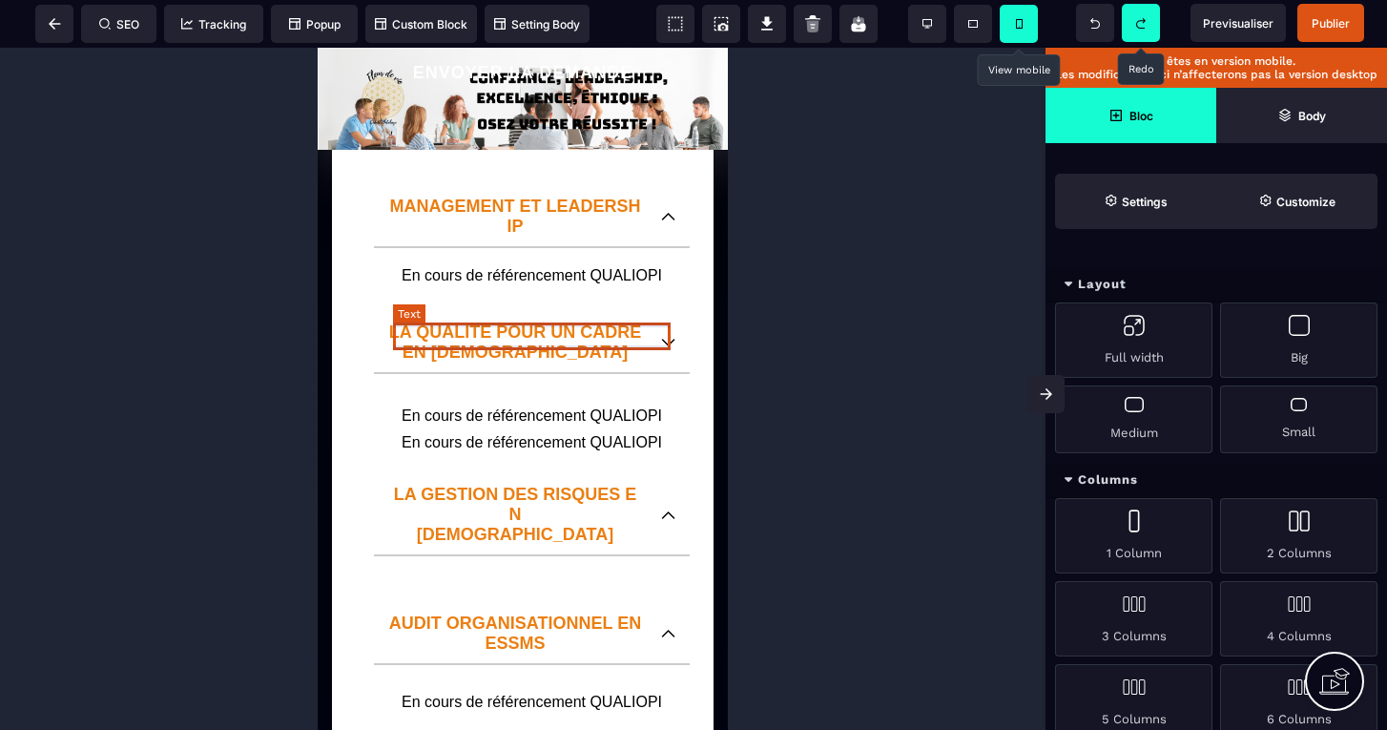
click at [636, 429] on text "En cours de référencement QUALIOPI" at bounding box center [531, 442] width 277 height 27
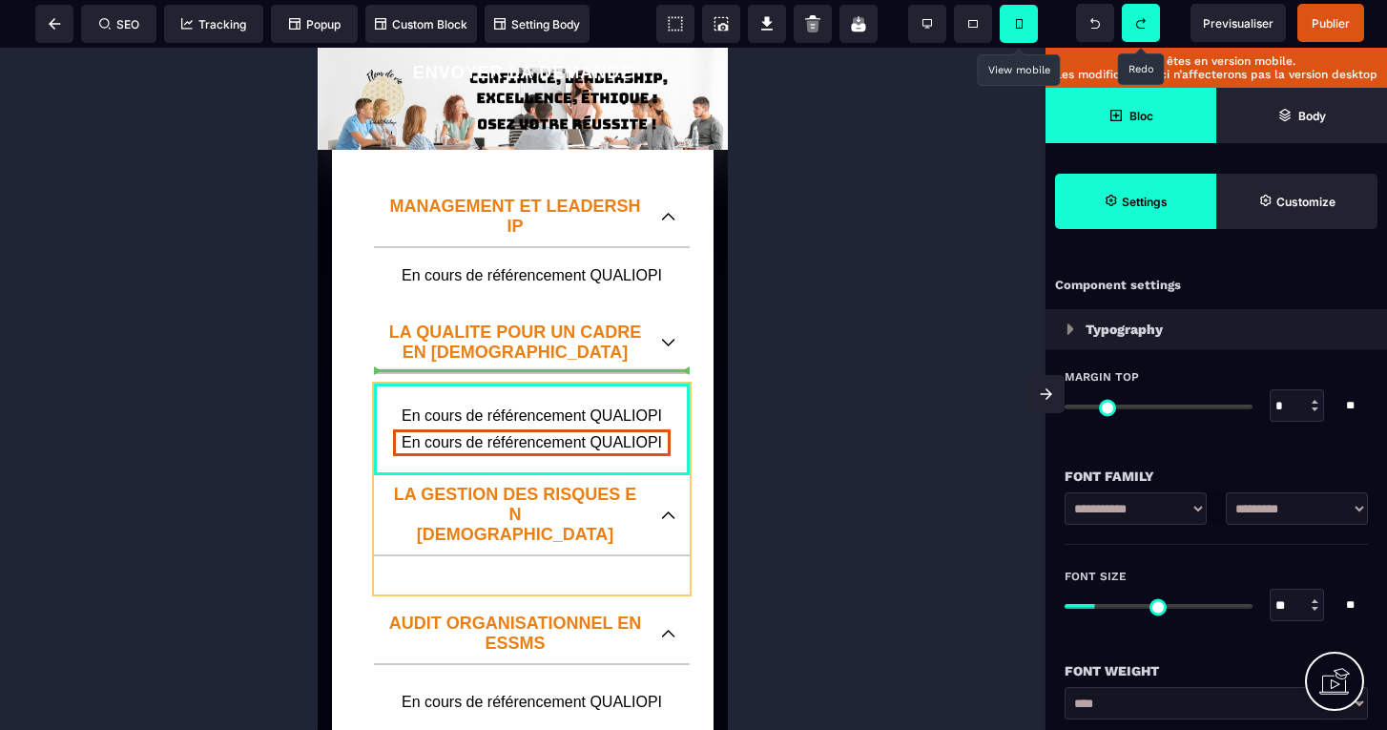
drag, startPoint x: 405, startPoint y: 338, endPoint x: 622, endPoint y: 356, distance: 217.2
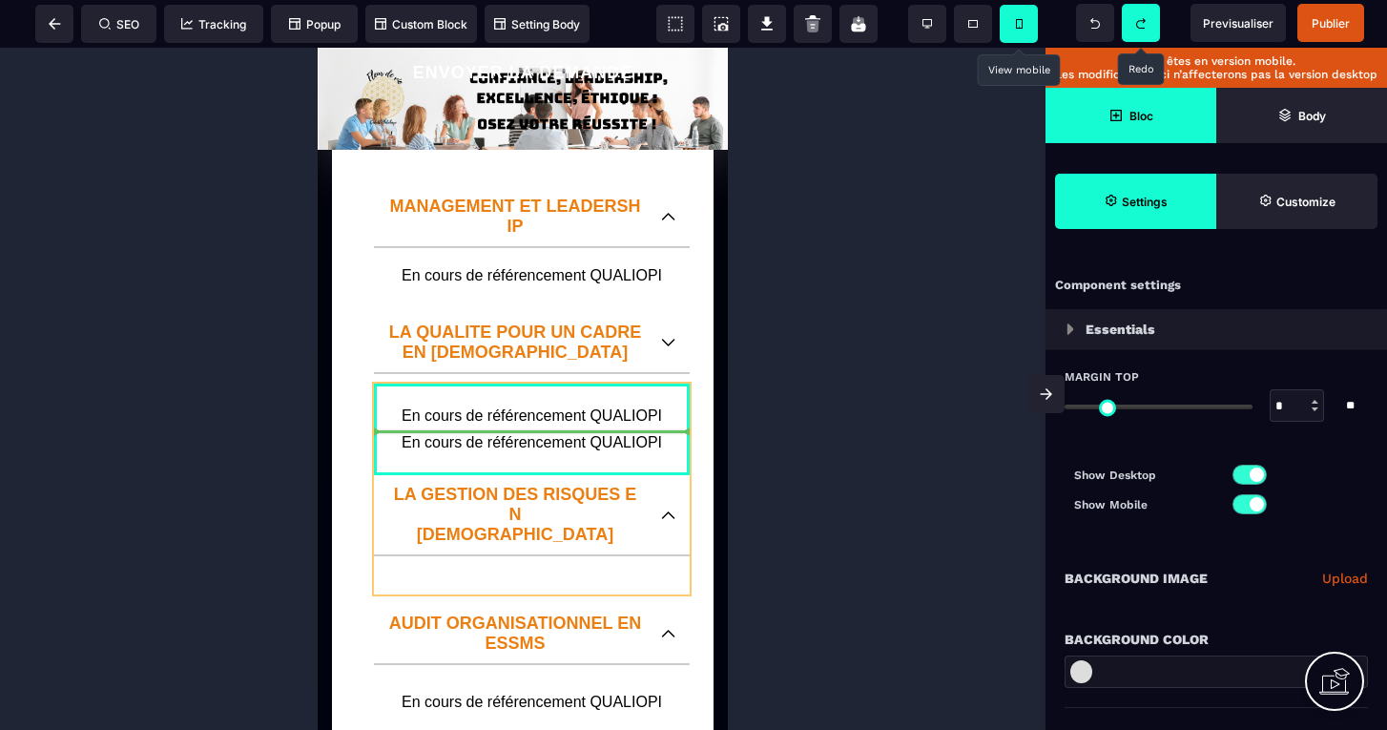
drag, startPoint x: 589, startPoint y: 340, endPoint x: 600, endPoint y: 431, distance: 91.2
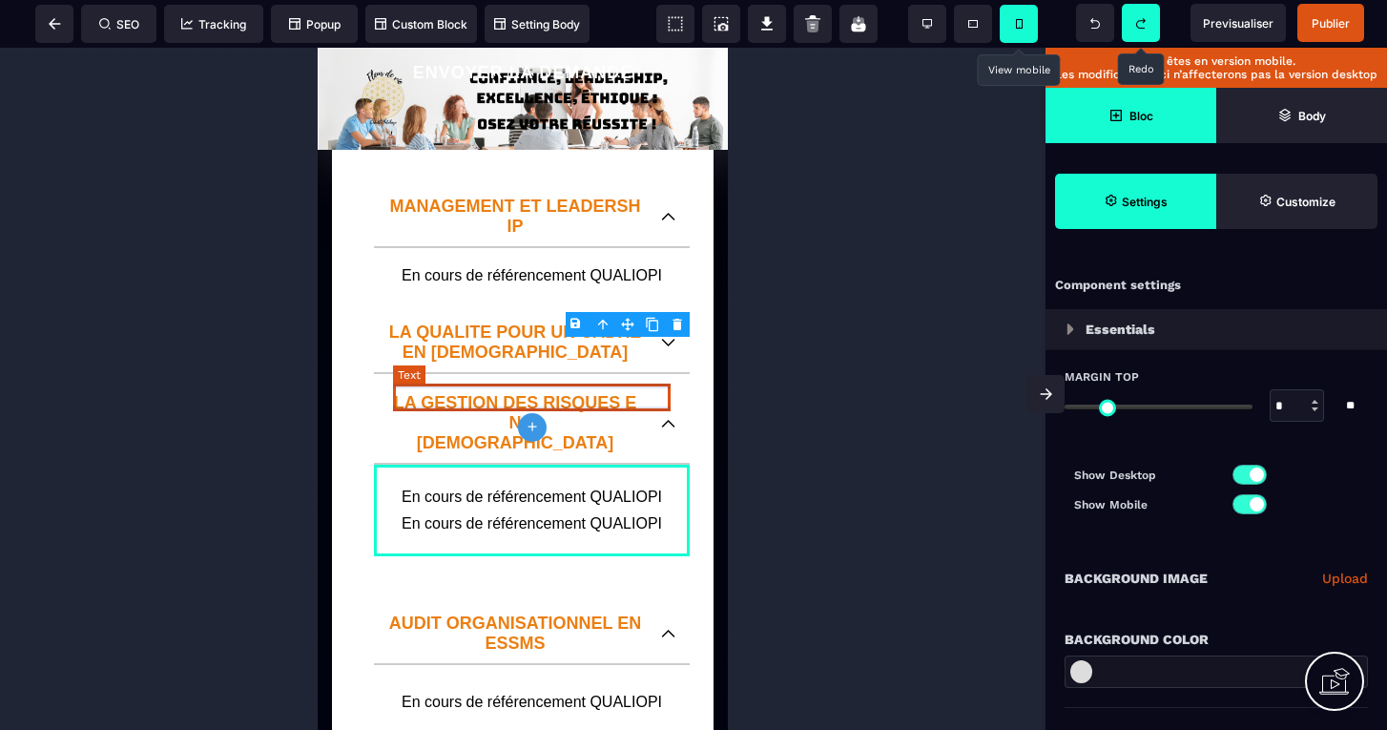
click at [622, 510] on text "En cours de référencement QUALIOPI" at bounding box center [531, 523] width 277 height 27
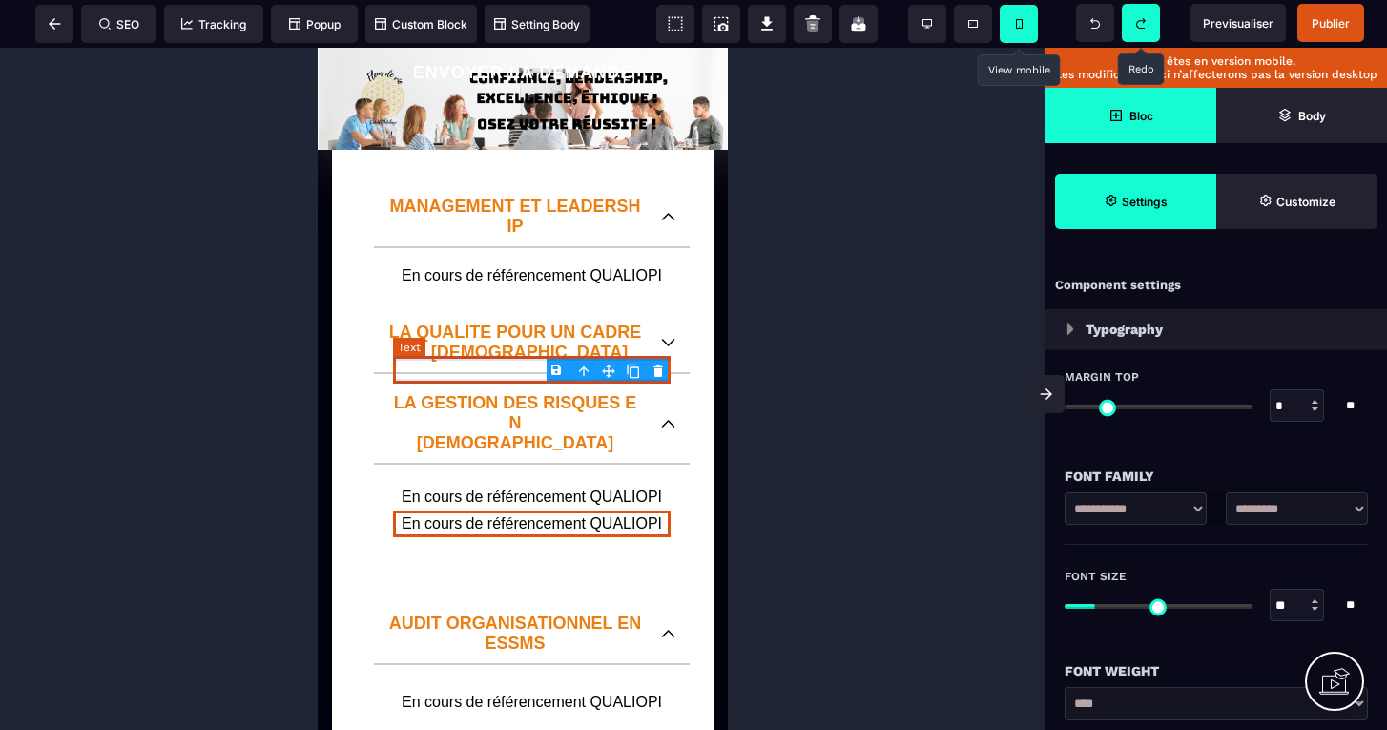
click at [663, 370] on body "B I U S A ******* Text SEO Tracking Popup" at bounding box center [693, 365] width 1387 height 730
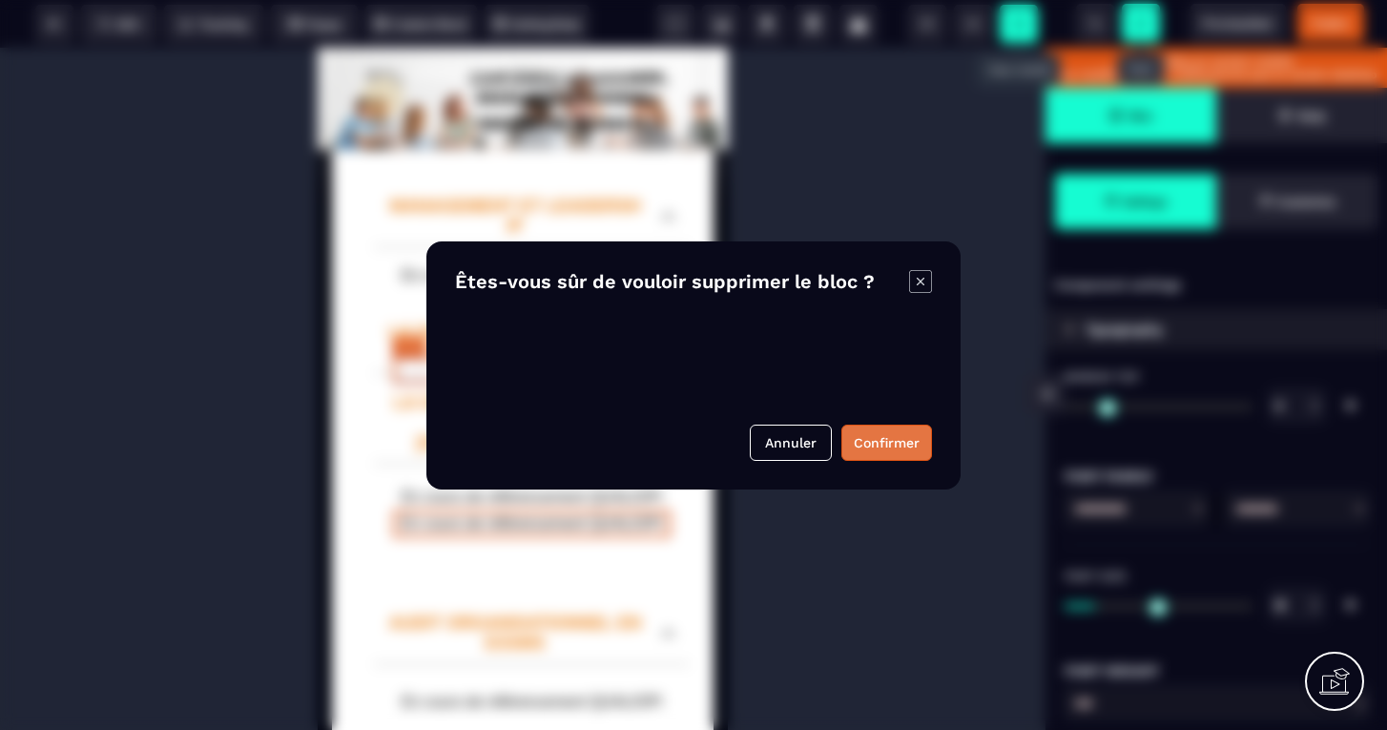
click at [874, 438] on button "Confirmer" at bounding box center [886, 442] width 91 height 36
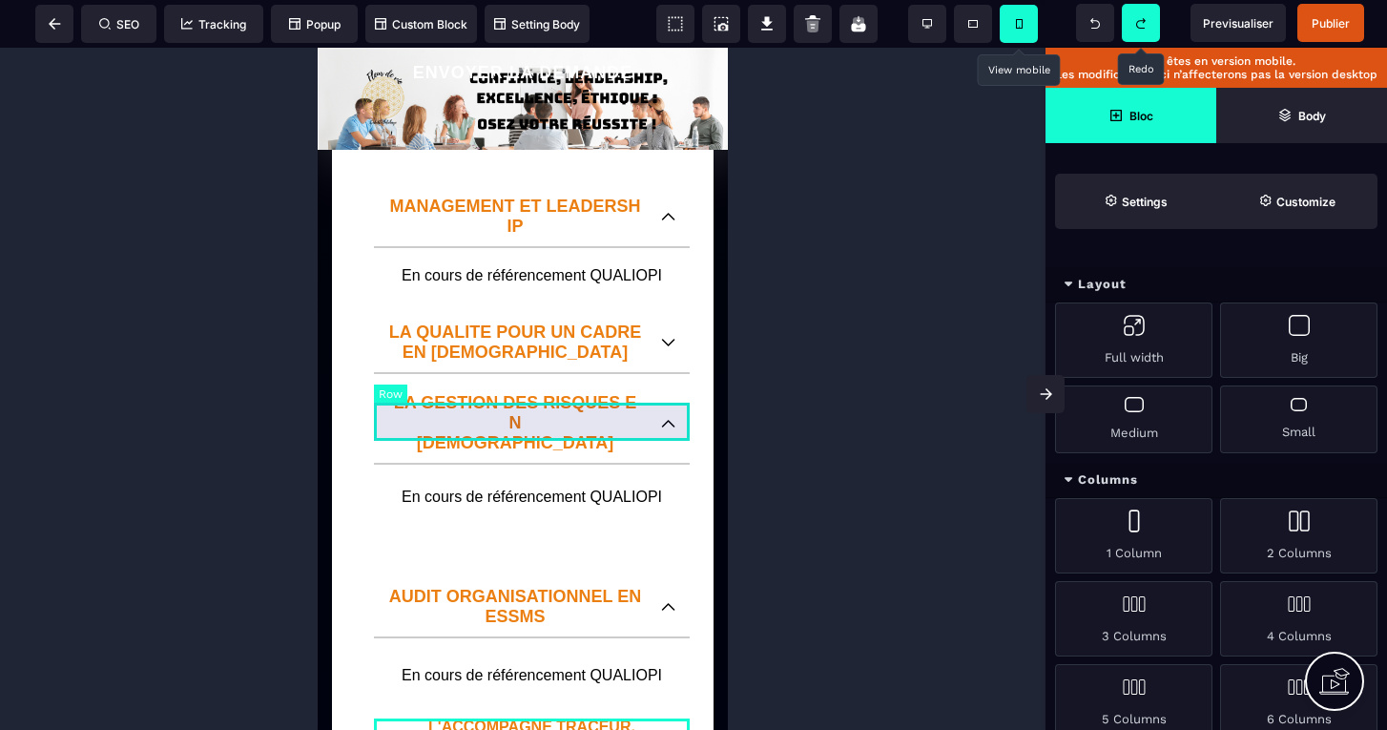
click at [534, 529] on div at bounding box center [532, 548] width 316 height 38
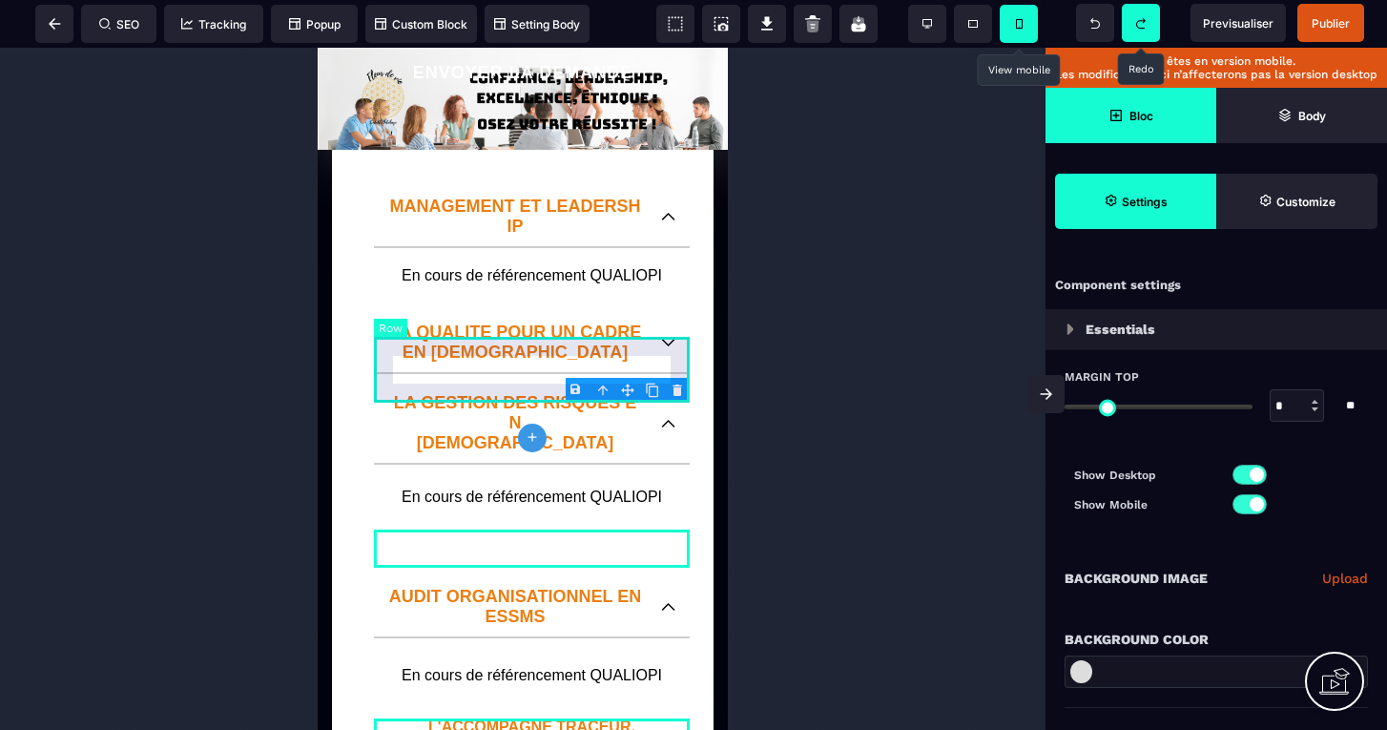
click at [675, 386] on body "B I U S A ******* plus Row SEO Big" at bounding box center [693, 365] width 1387 height 730
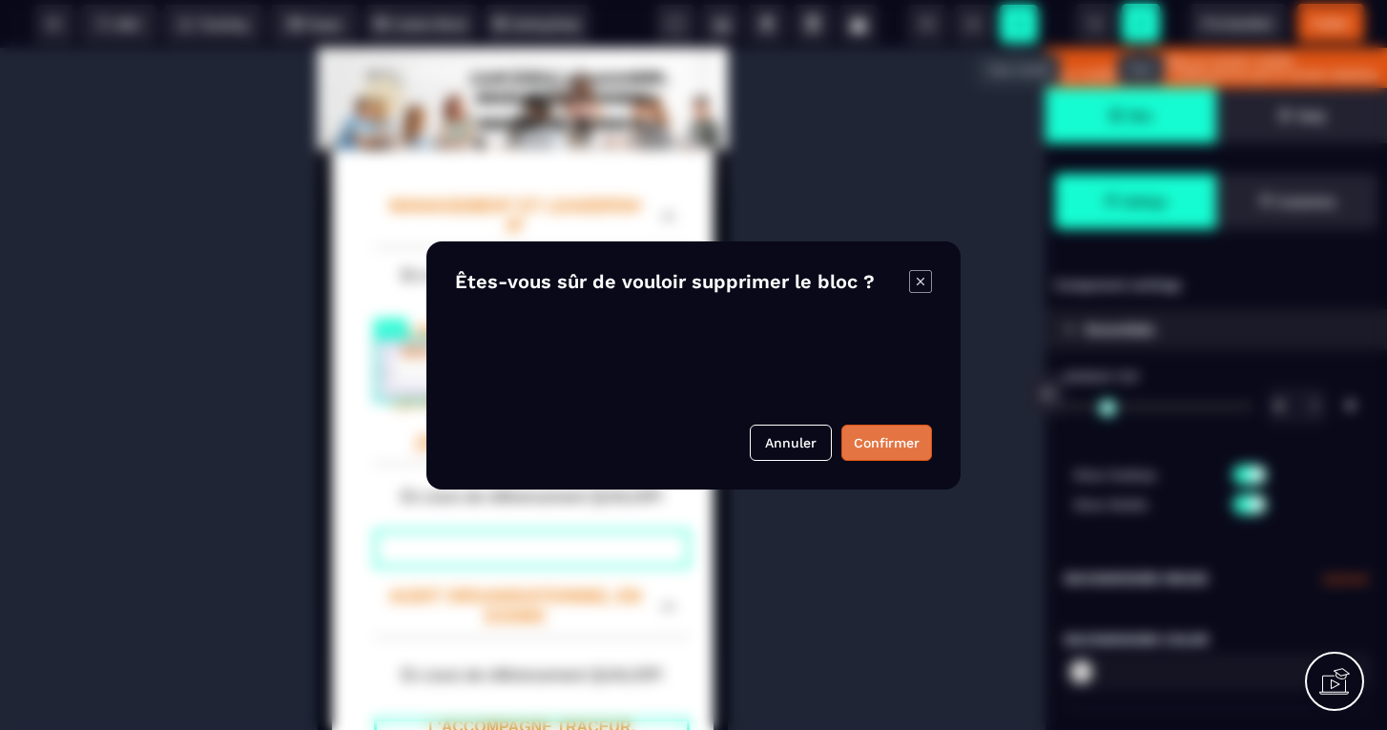
click at [871, 439] on button "Confirmer" at bounding box center [886, 442] width 91 height 36
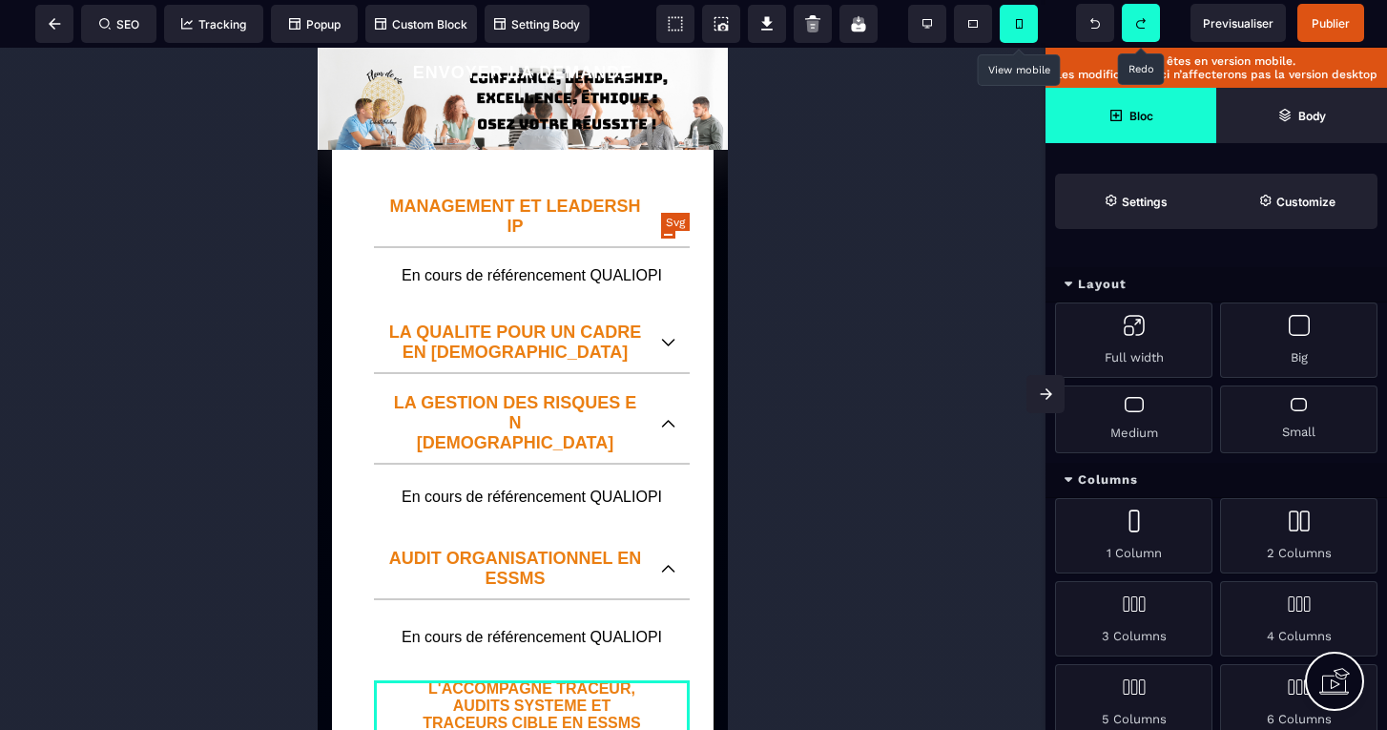
click at [668, 339] on icon at bounding box center [668, 343] width 14 height 8
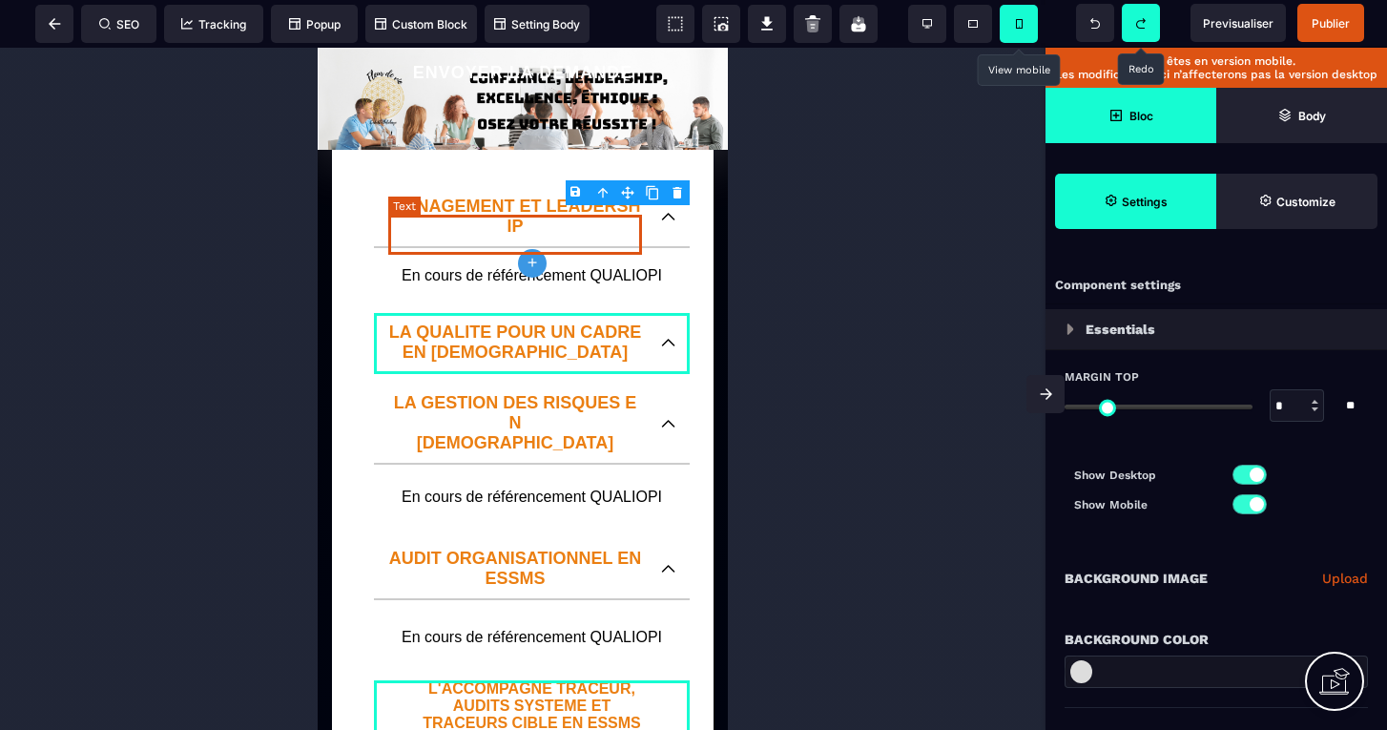
click at [533, 261] on icon "plus" at bounding box center [532, 263] width 17 height 19
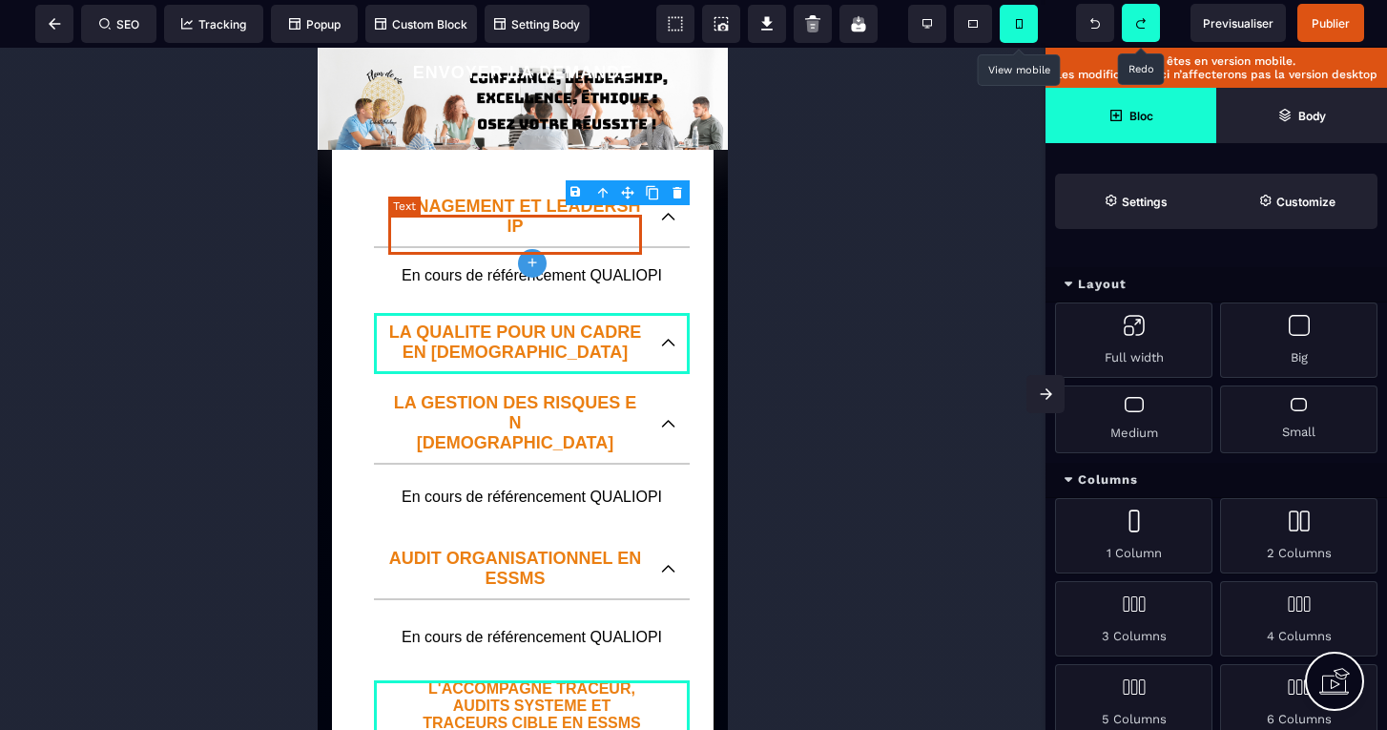
click at [530, 266] on icon "plus" at bounding box center [532, 263] width 17 height 19
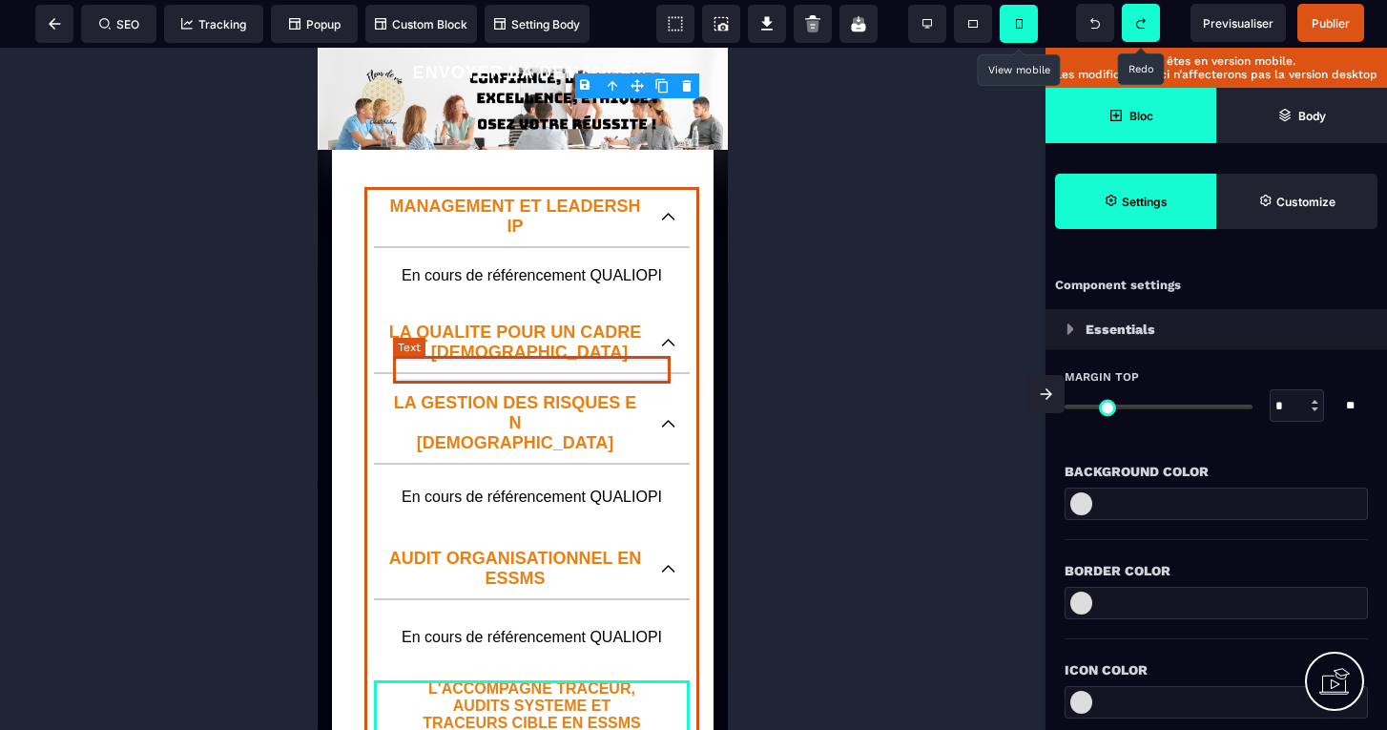
click at [568, 483] on text "En cours de référencement QUALIOPI" at bounding box center [531, 496] width 277 height 27
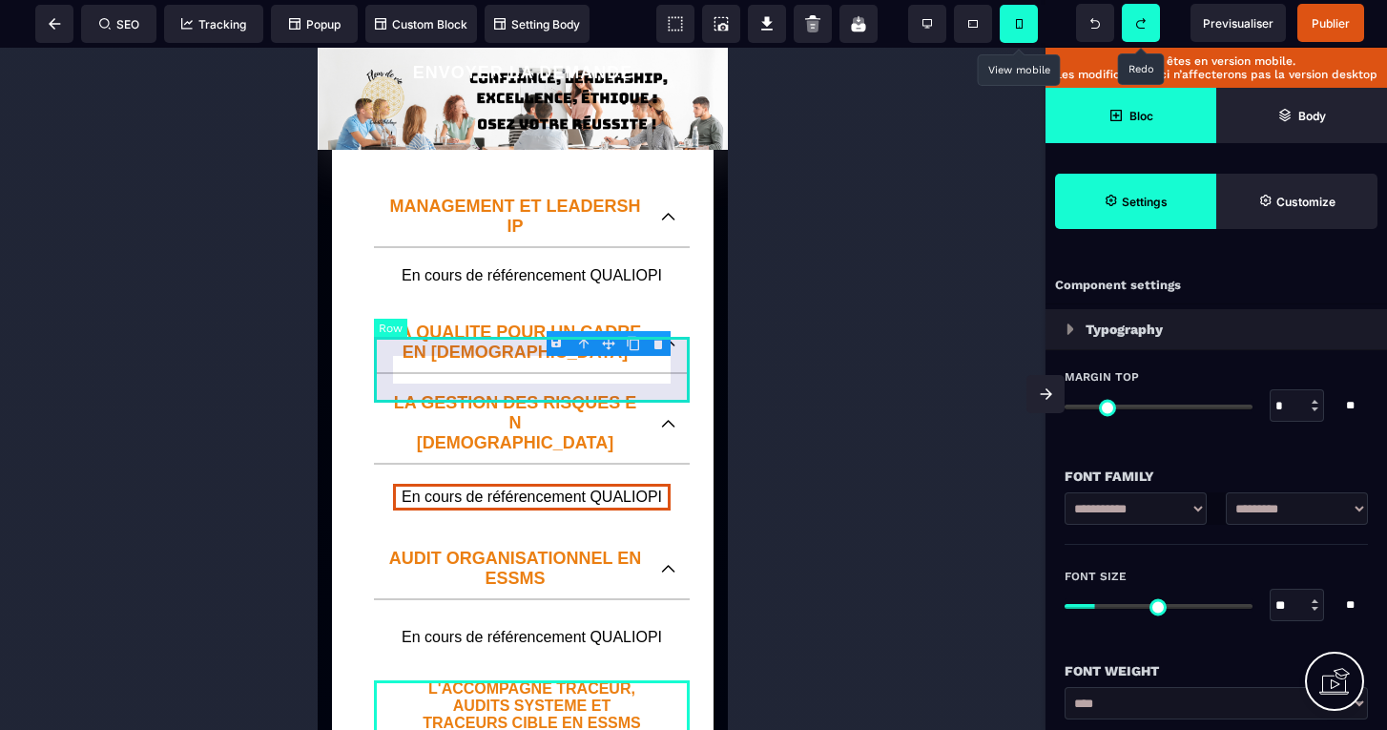
click at [660, 342] on body "B I U S A ******* Row SEO Tracking Popup" at bounding box center [693, 365] width 1387 height 730
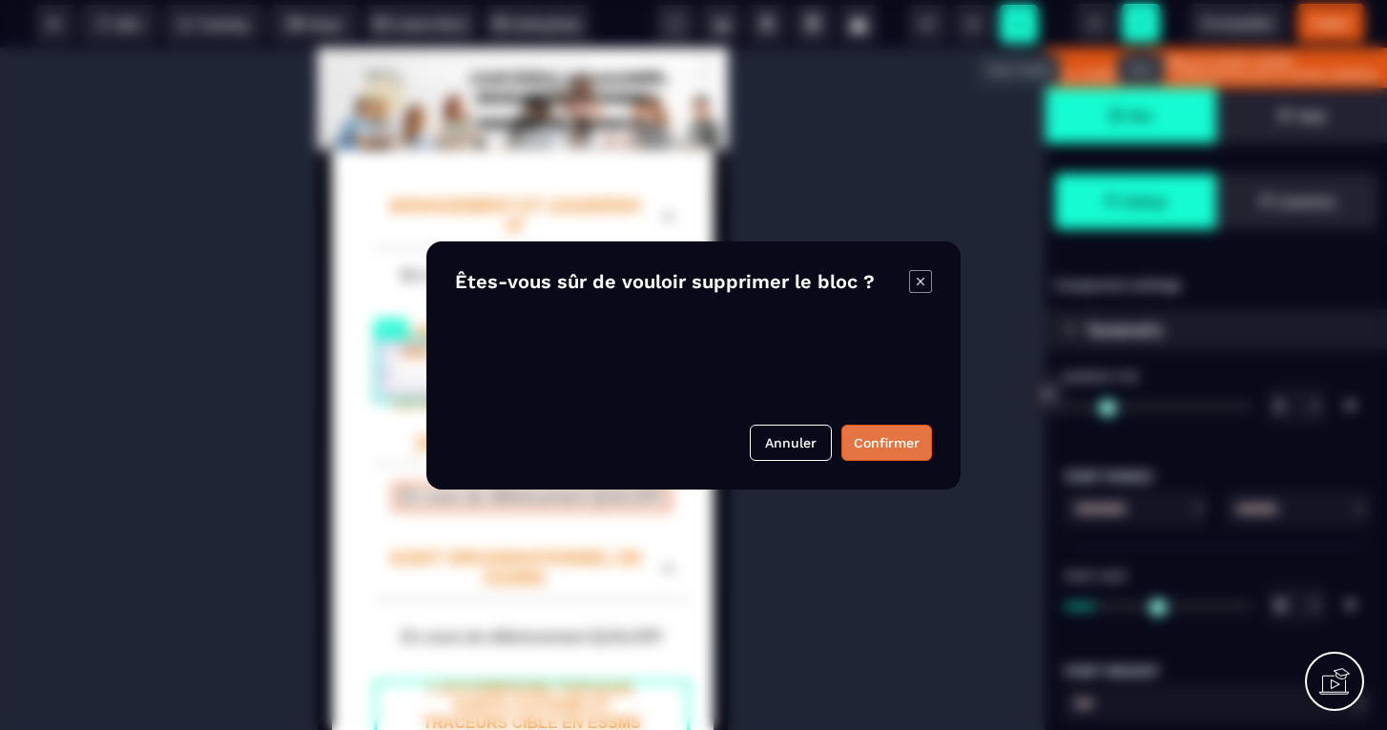
click at [900, 437] on button "Confirmer" at bounding box center [886, 442] width 91 height 36
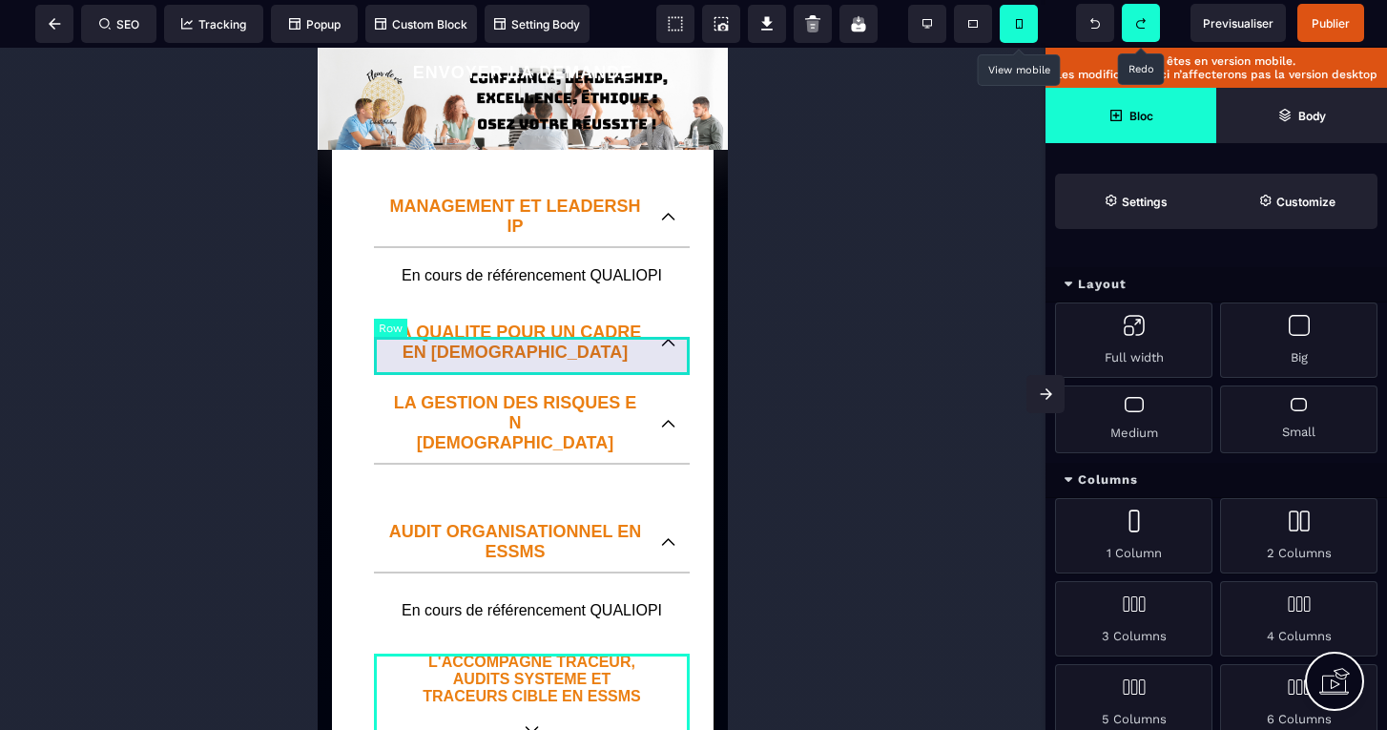
click at [549, 464] on div at bounding box center [532, 483] width 316 height 38
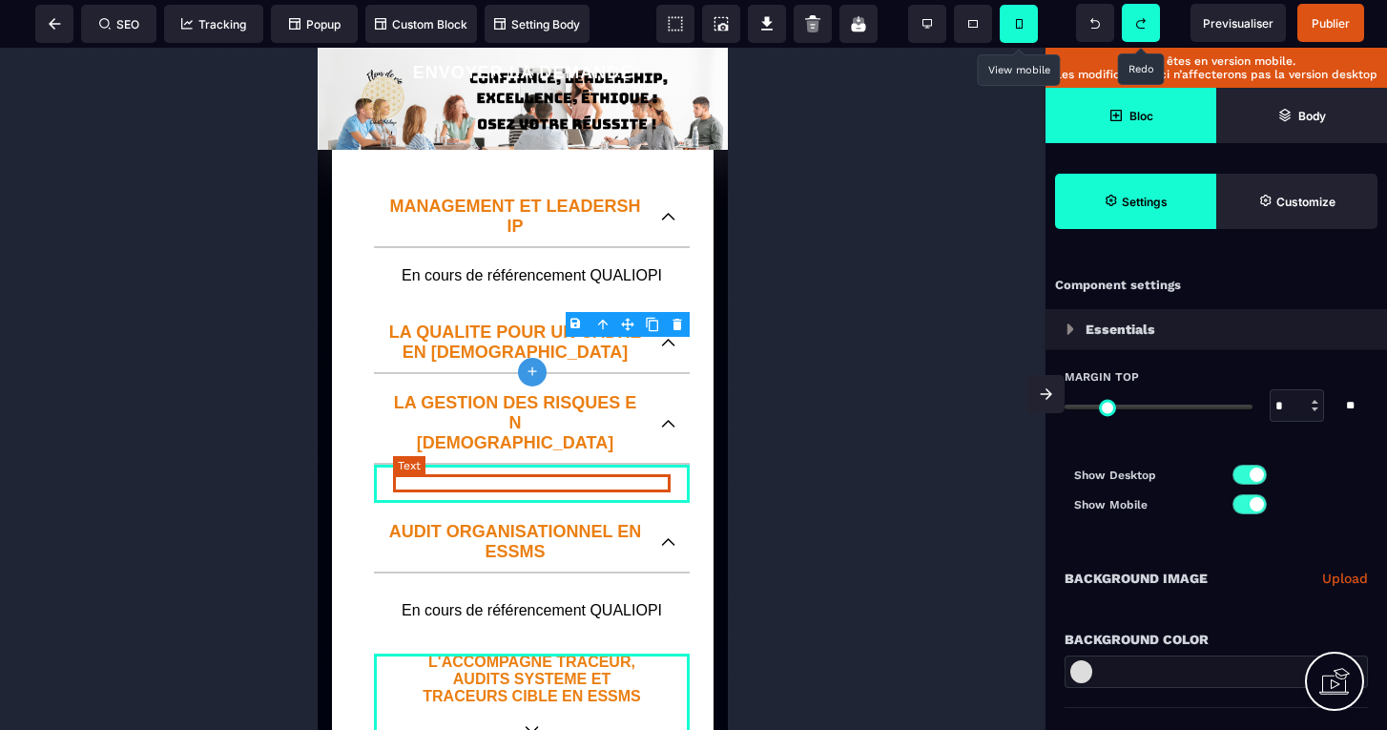
click at [565, 602] on p "En cours de référencement QUALIOPI" at bounding box center [531, 610] width 277 height 17
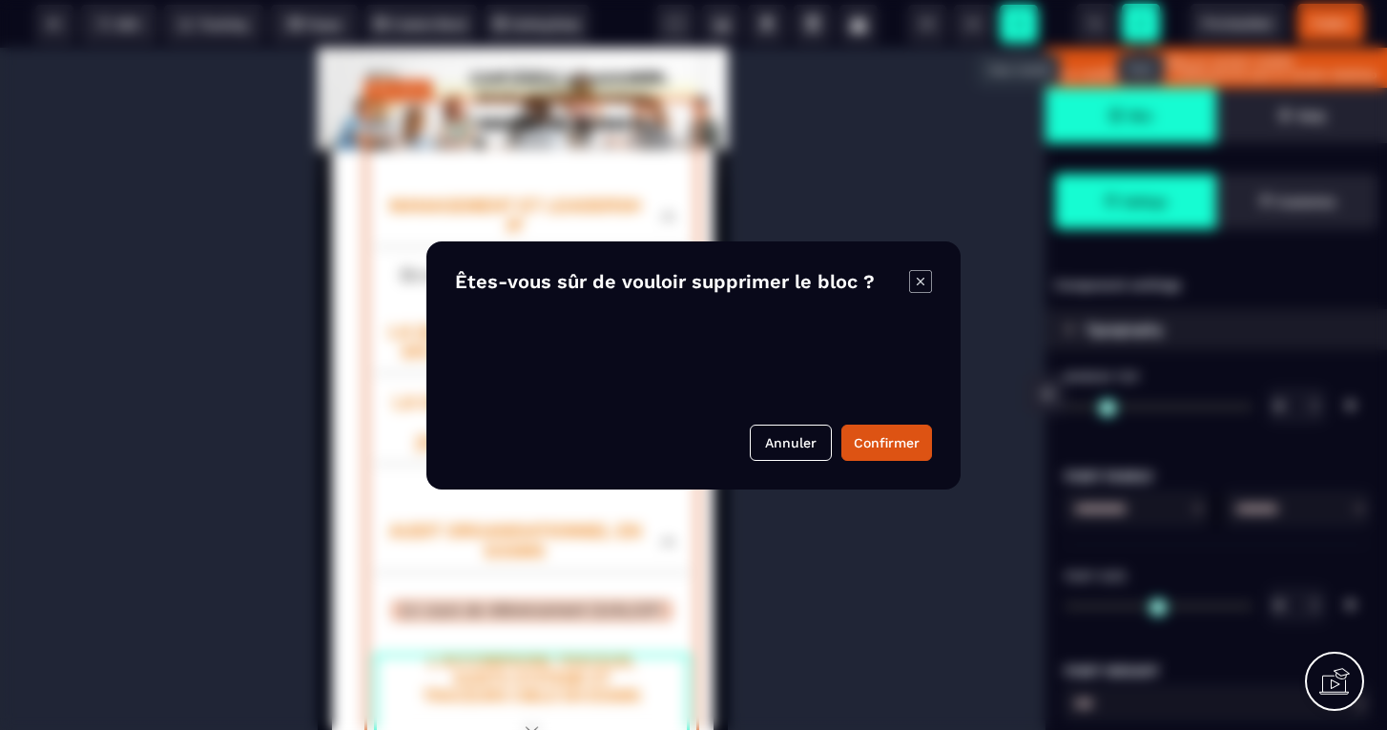
click at [659, 462] on body "B I U S A ******* FAQ-items SEO Tracking" at bounding box center [693, 365] width 1387 height 730
click at [865, 438] on button "Confirmer" at bounding box center [886, 442] width 91 height 36
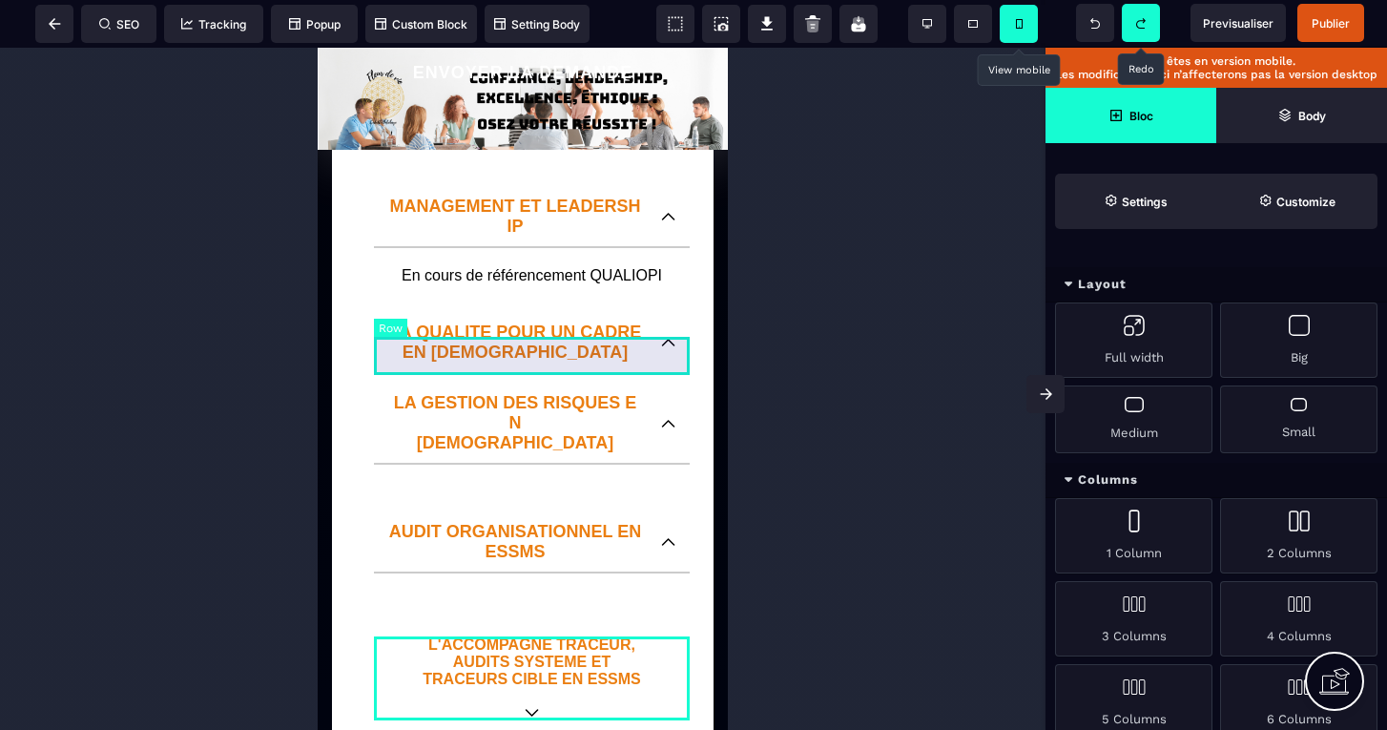
click at [569, 464] on div at bounding box center [532, 483] width 316 height 38
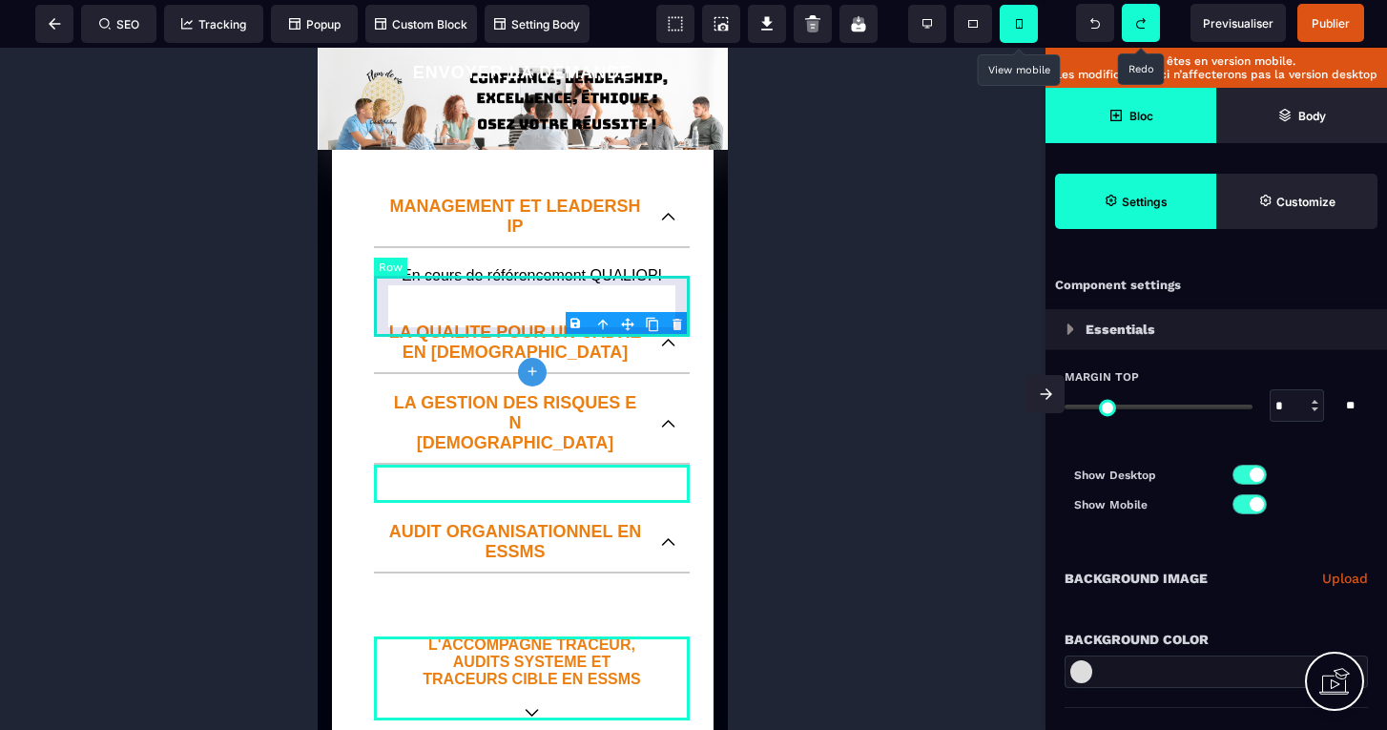
click at [676, 328] on body "B I U S A ******* plus Row SEO Big" at bounding box center [693, 365] width 1387 height 730
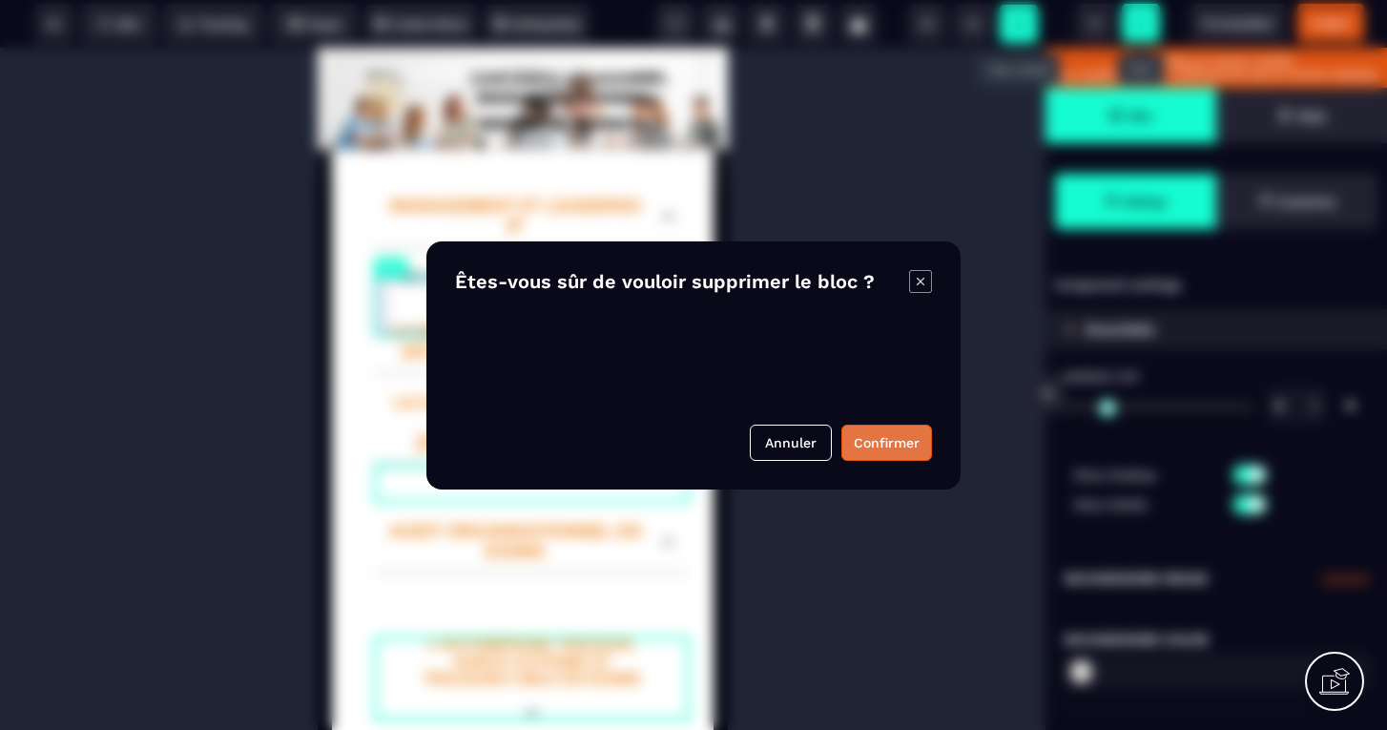
click at [886, 436] on button "Confirmer" at bounding box center [886, 442] width 91 height 36
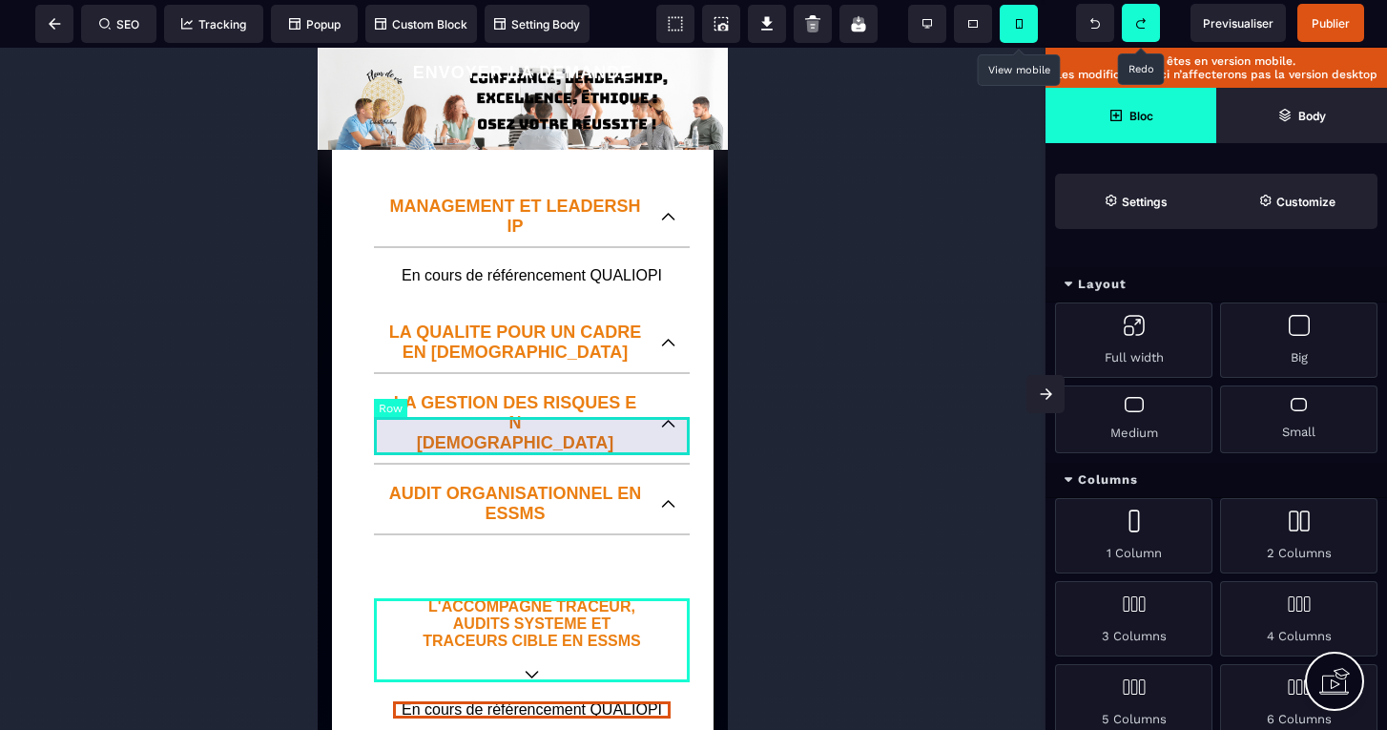
click at [557, 545] on div at bounding box center [532, 564] width 316 height 38
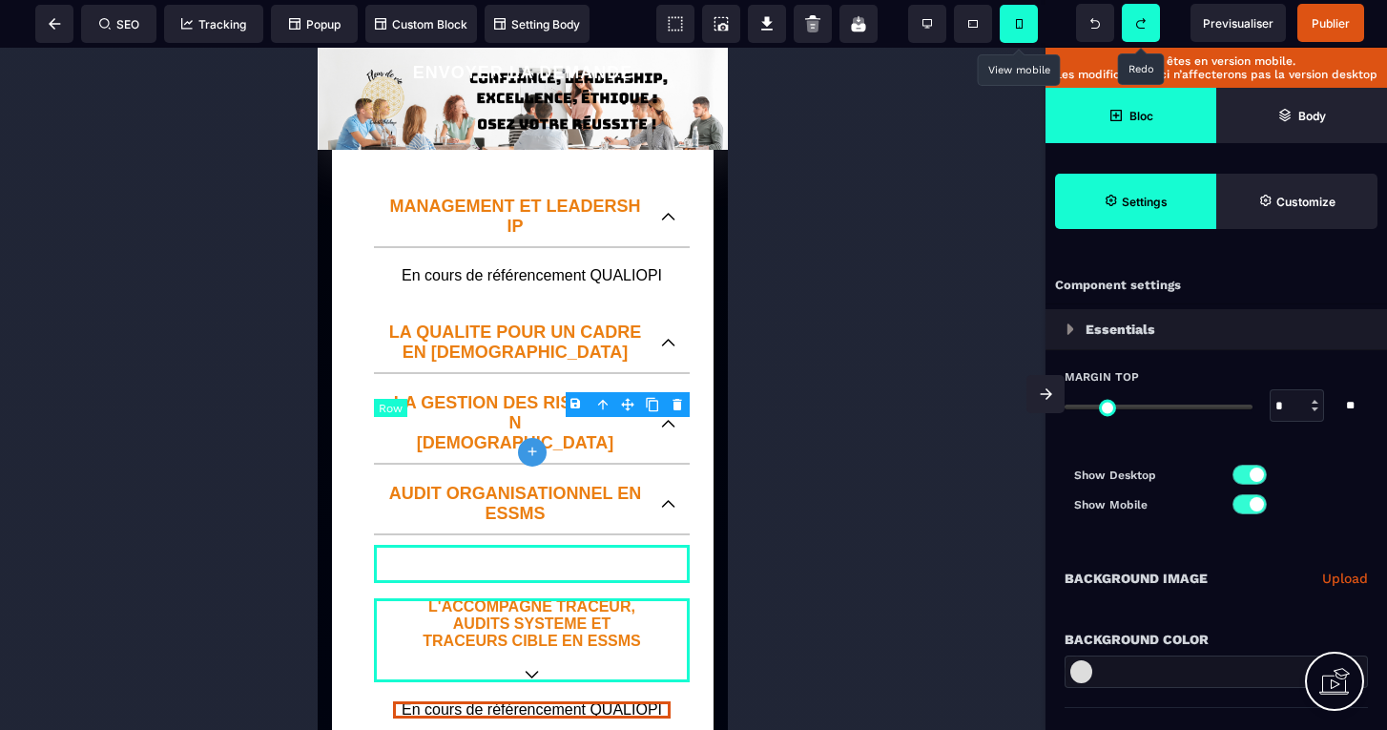
click at [678, 407] on body "B I U S A ******* plus Row SEO Big" at bounding box center [693, 365] width 1387 height 730
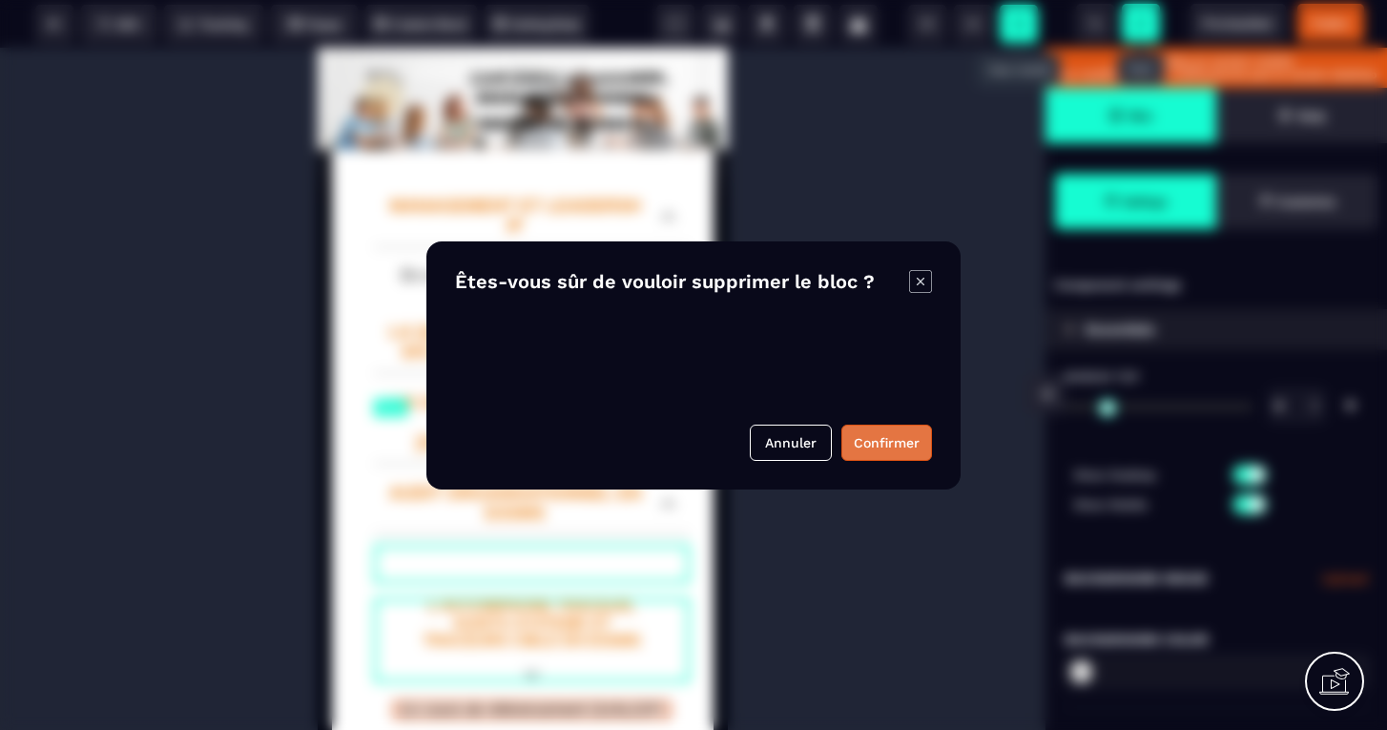
click at [863, 437] on button "Confirmer" at bounding box center [886, 442] width 91 height 36
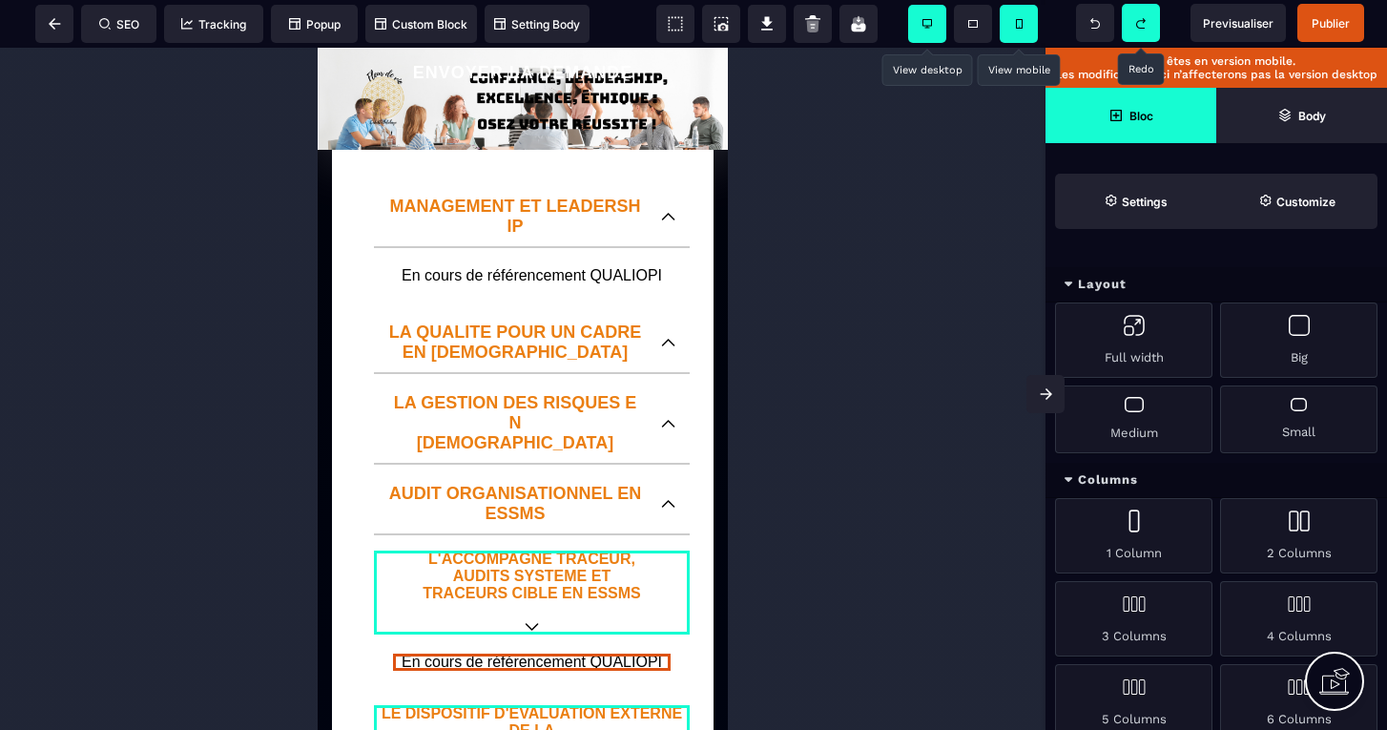
click at [925, 28] on icon at bounding box center [927, 24] width 10 height 10
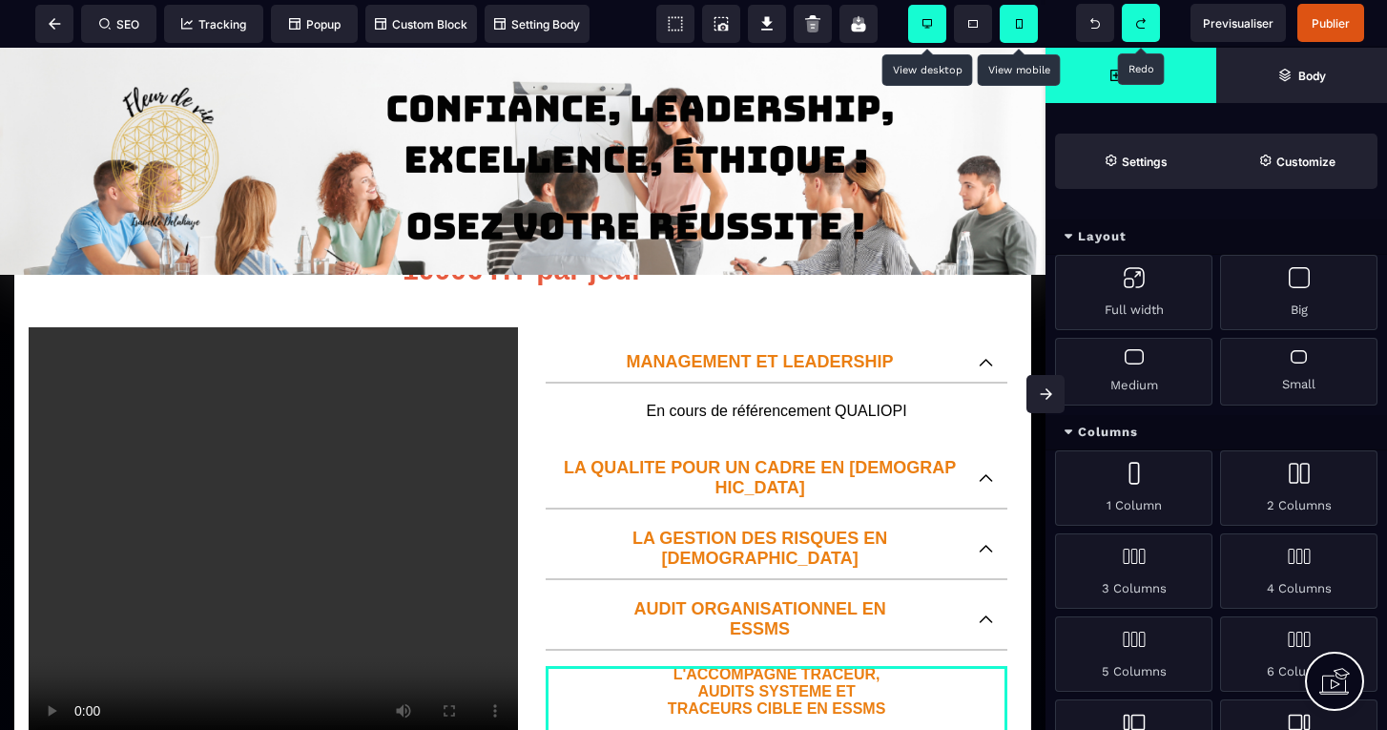
scroll to position [44, 0]
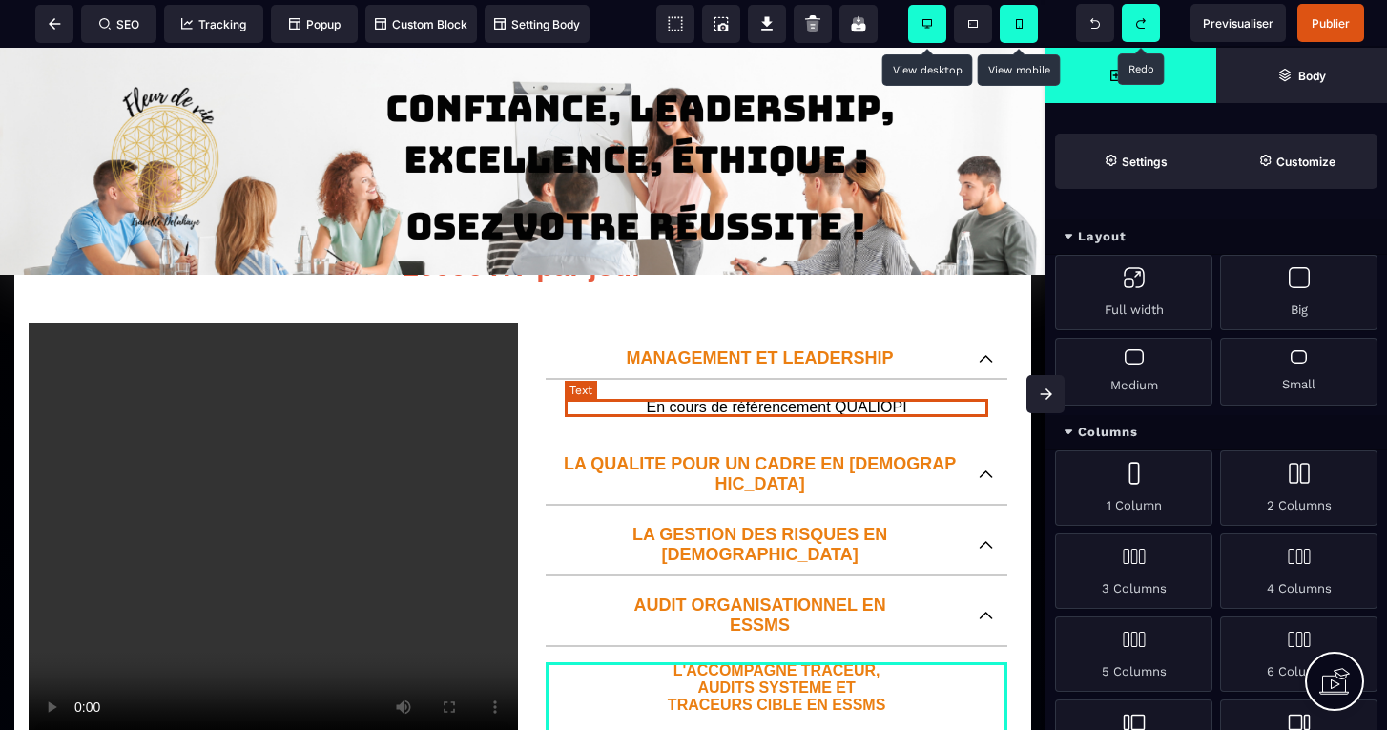
click at [731, 409] on p "En cours de référencement QUALIOPI" at bounding box center [776, 407] width 423 height 17
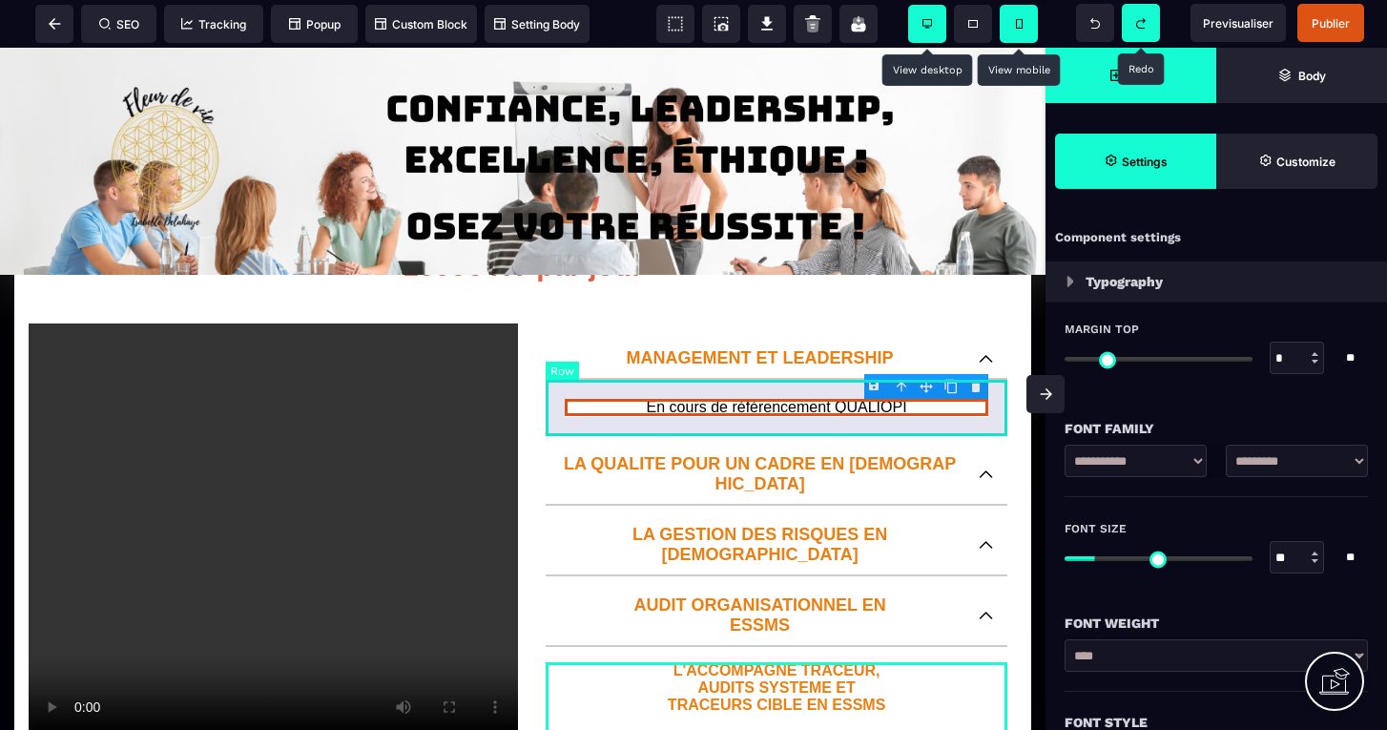
click at [979, 386] on body "B I U S A ******* Row SEO Tracking Popup" at bounding box center [693, 365] width 1387 height 730
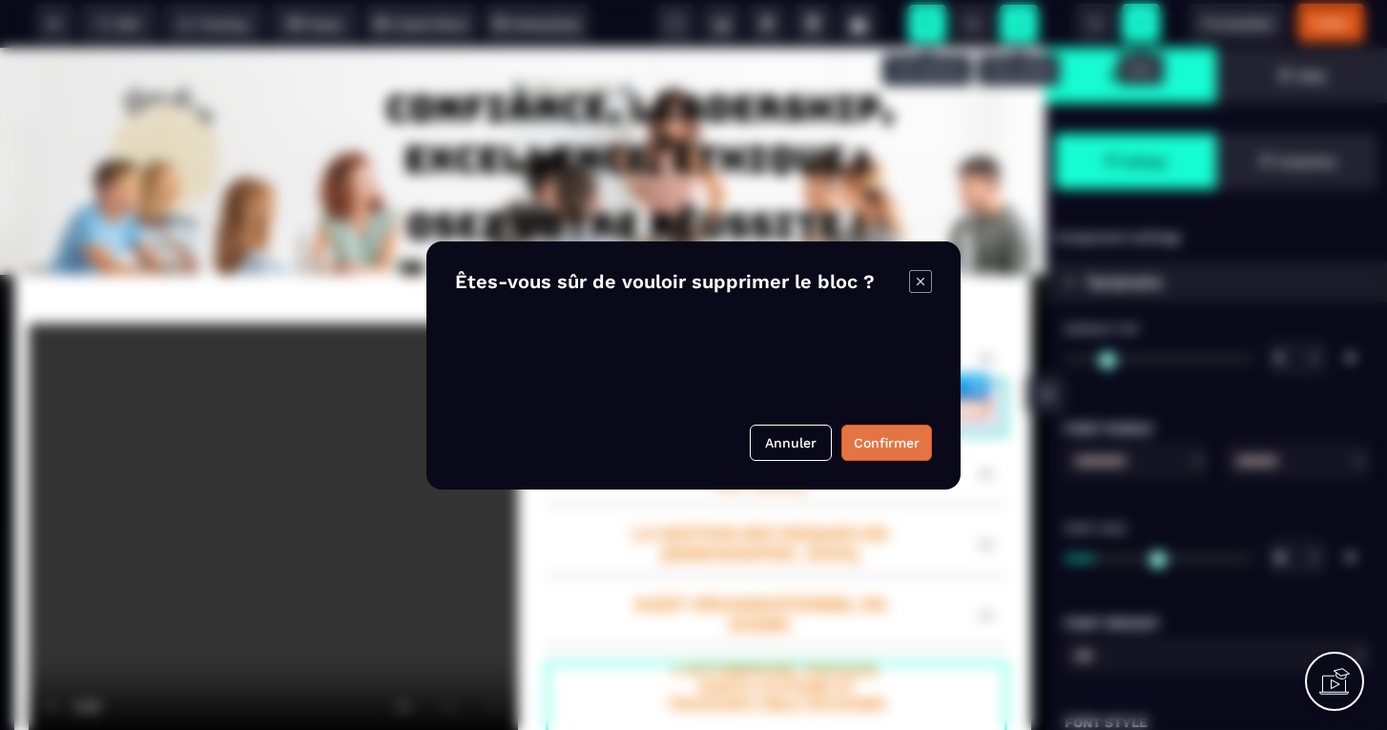
click at [885, 448] on button "Confirmer" at bounding box center [886, 442] width 91 height 36
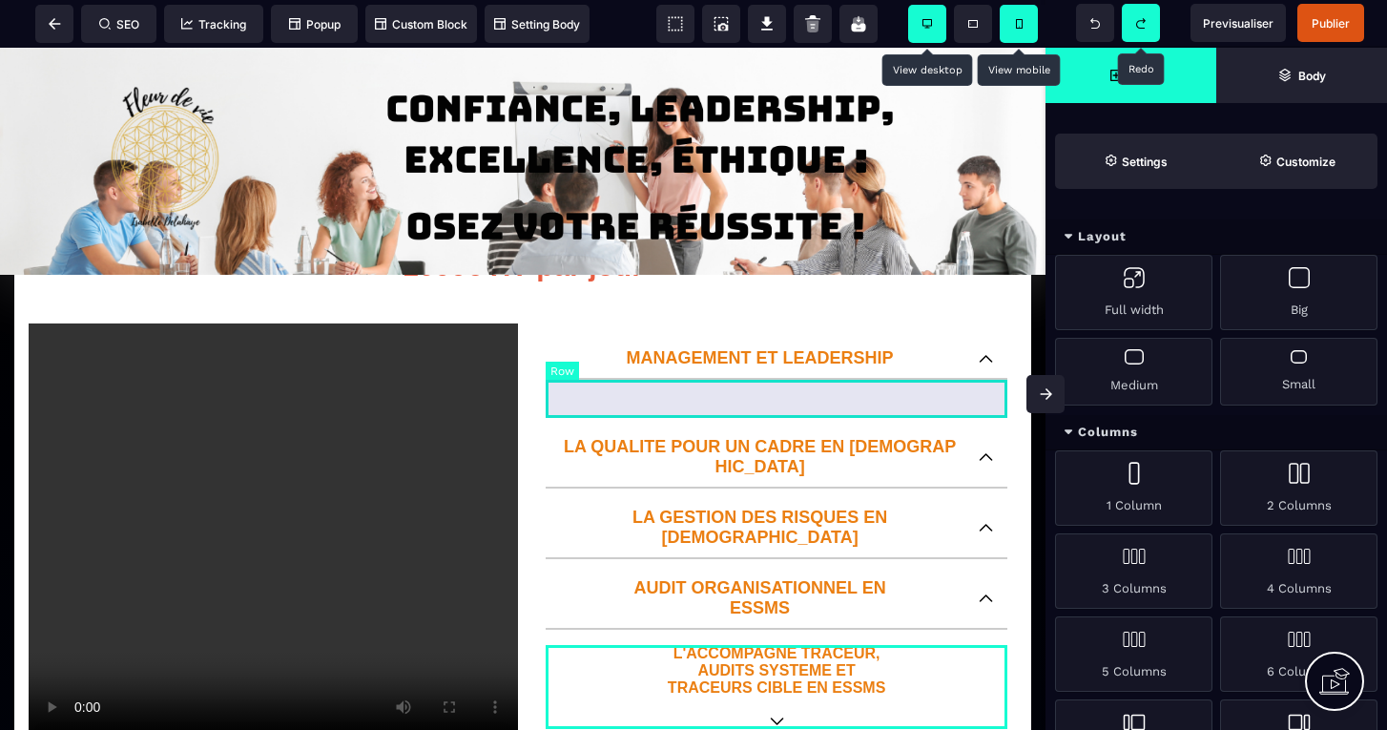
click at [859, 391] on div at bounding box center [776, 399] width 462 height 38
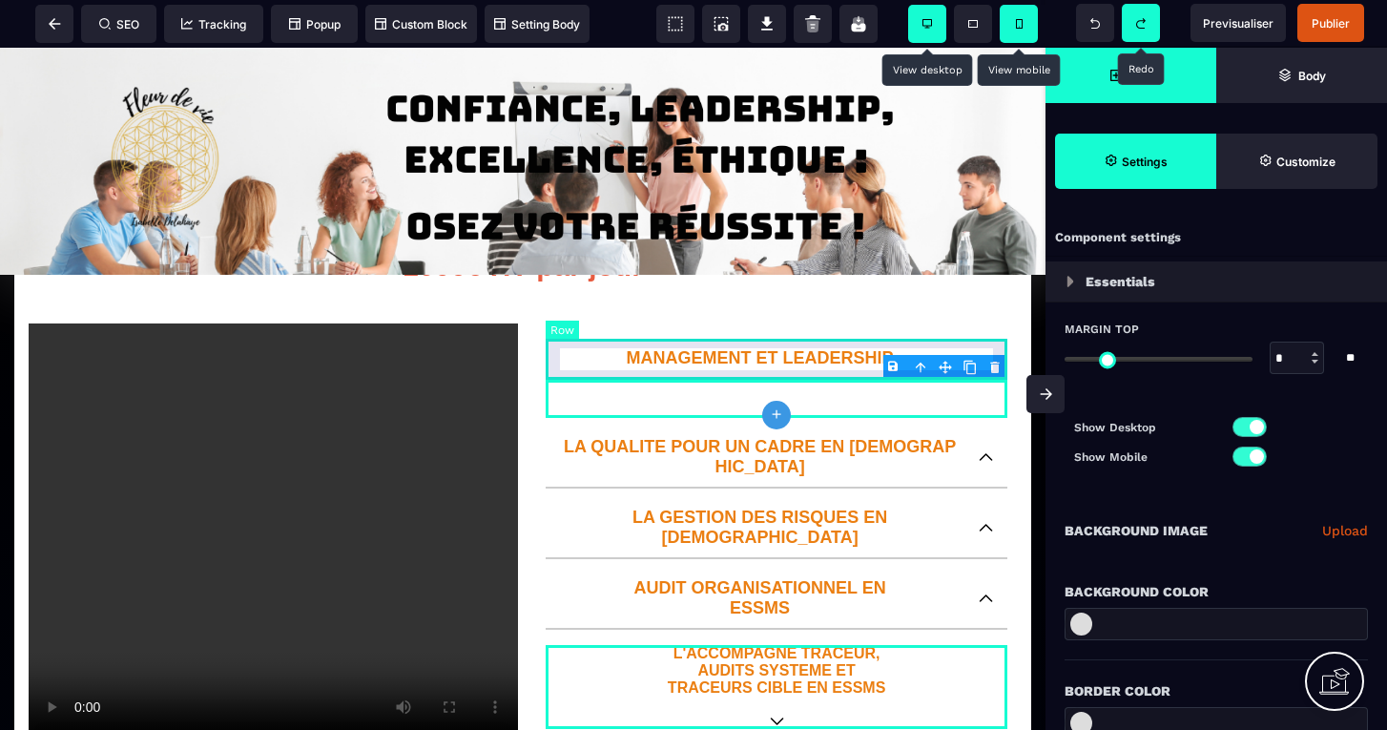
click at [997, 367] on body "B I U S A ******* plus Row SEO Big" at bounding box center [693, 365] width 1387 height 730
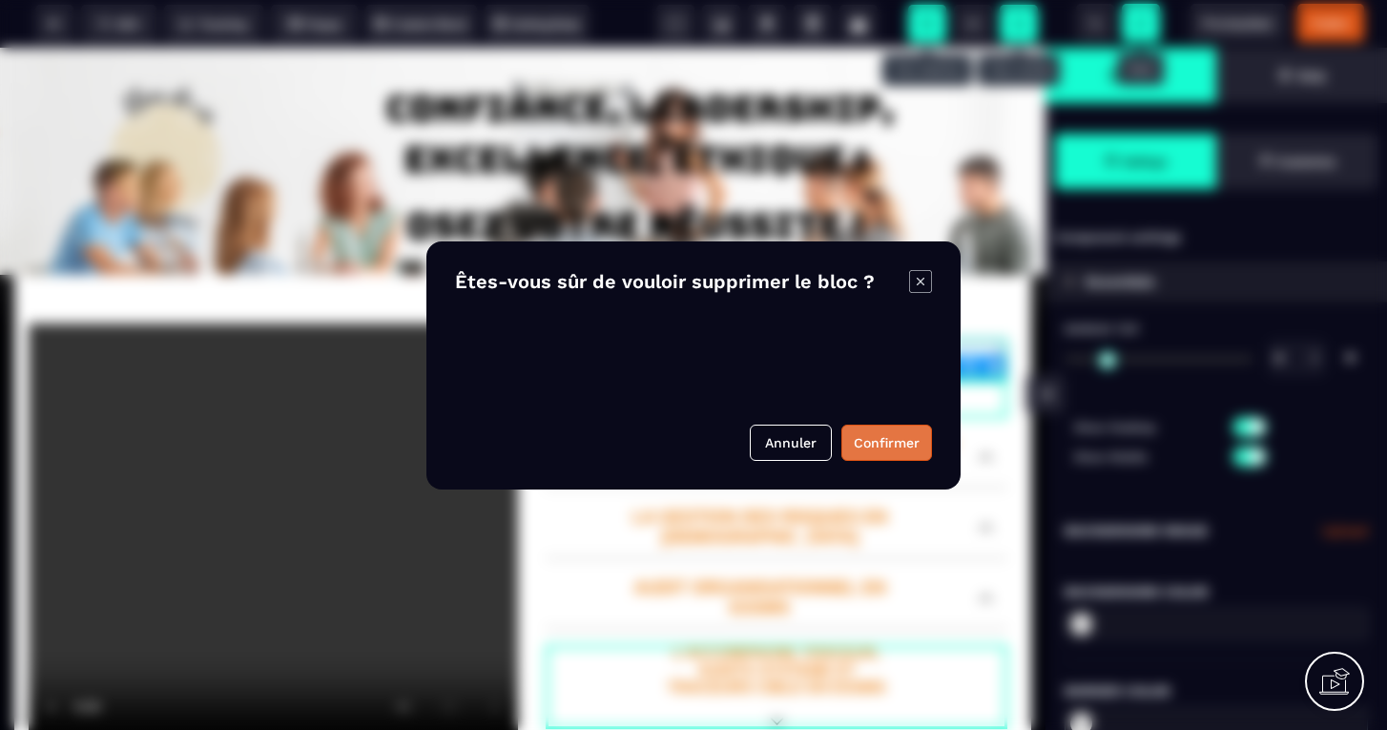
click at [898, 438] on button "Confirmer" at bounding box center [886, 442] width 91 height 36
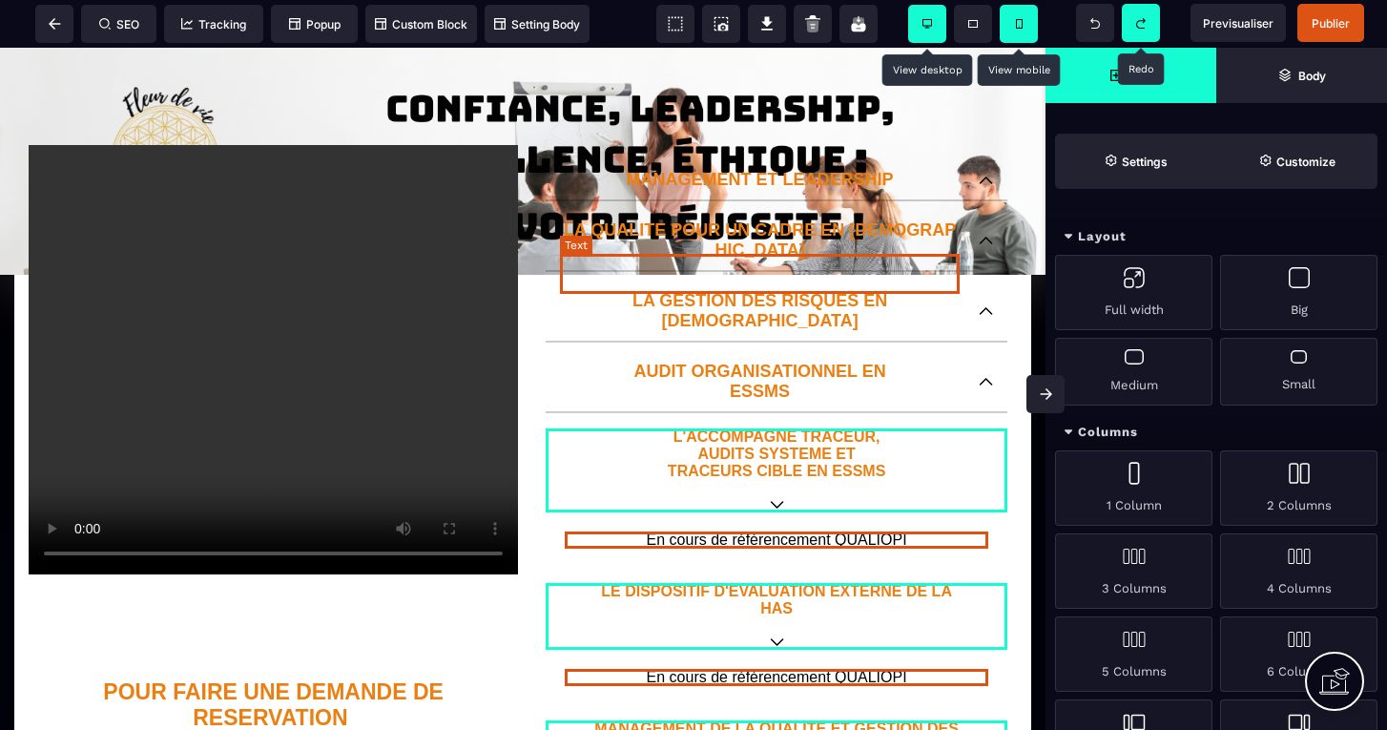
scroll to position [244, 0]
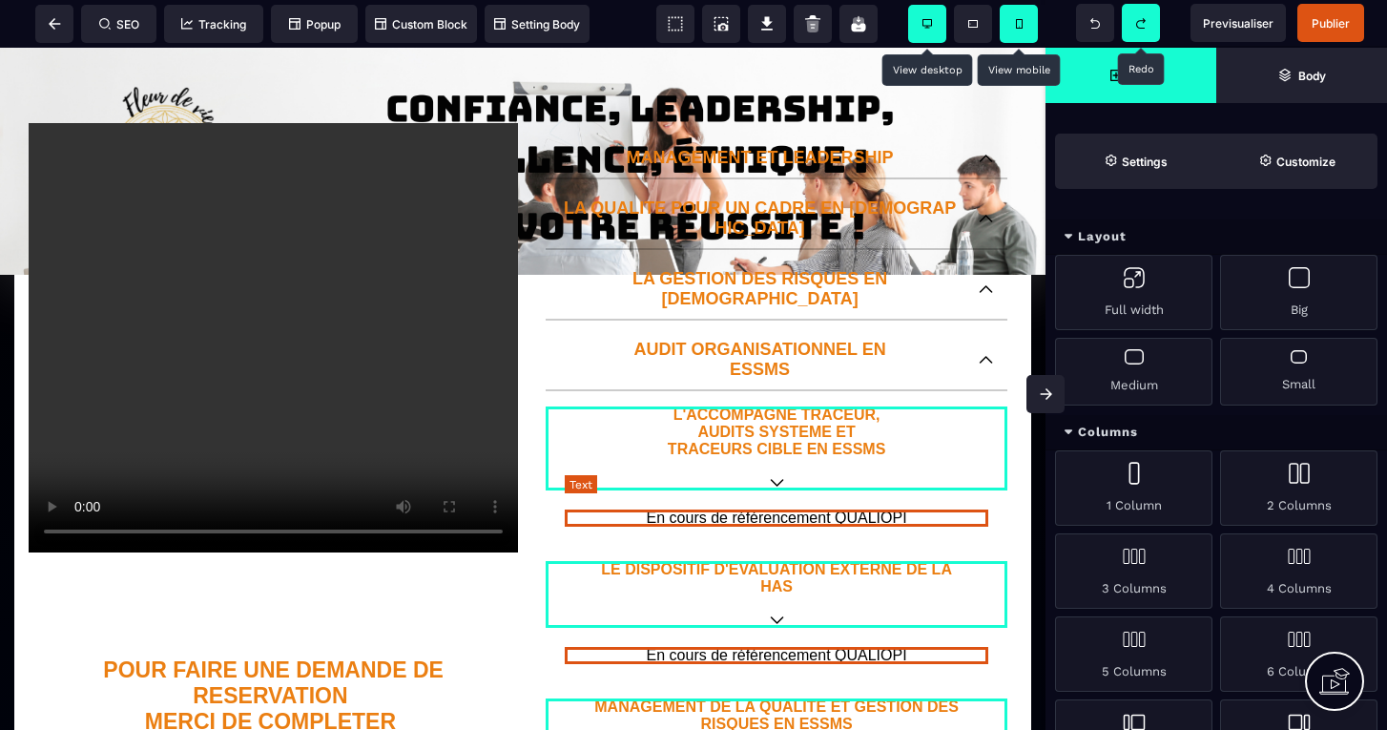
click at [795, 509] on p "En cours de référencement QUALIOPI" at bounding box center [776, 517] width 423 height 17
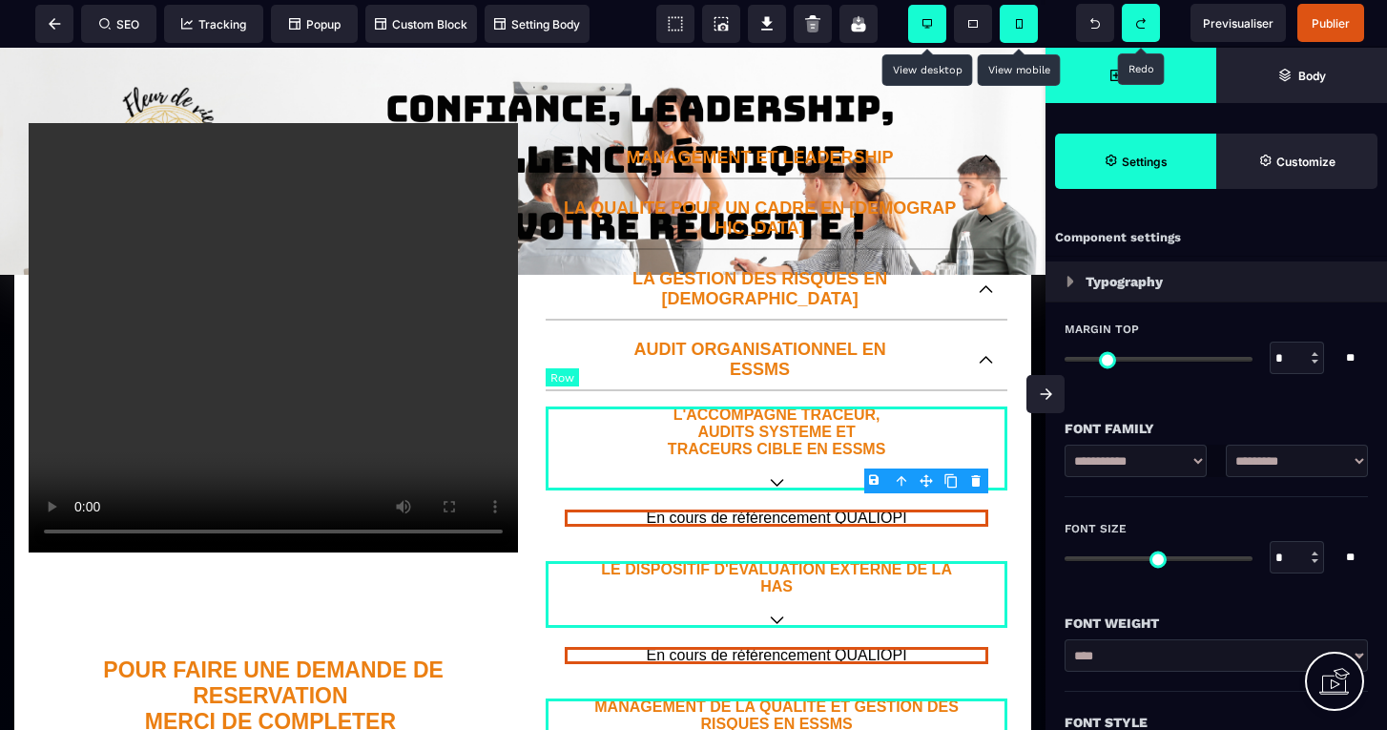
click at [978, 483] on body "B I U S A ******* Row SEO Tracking Popup" at bounding box center [693, 365] width 1387 height 730
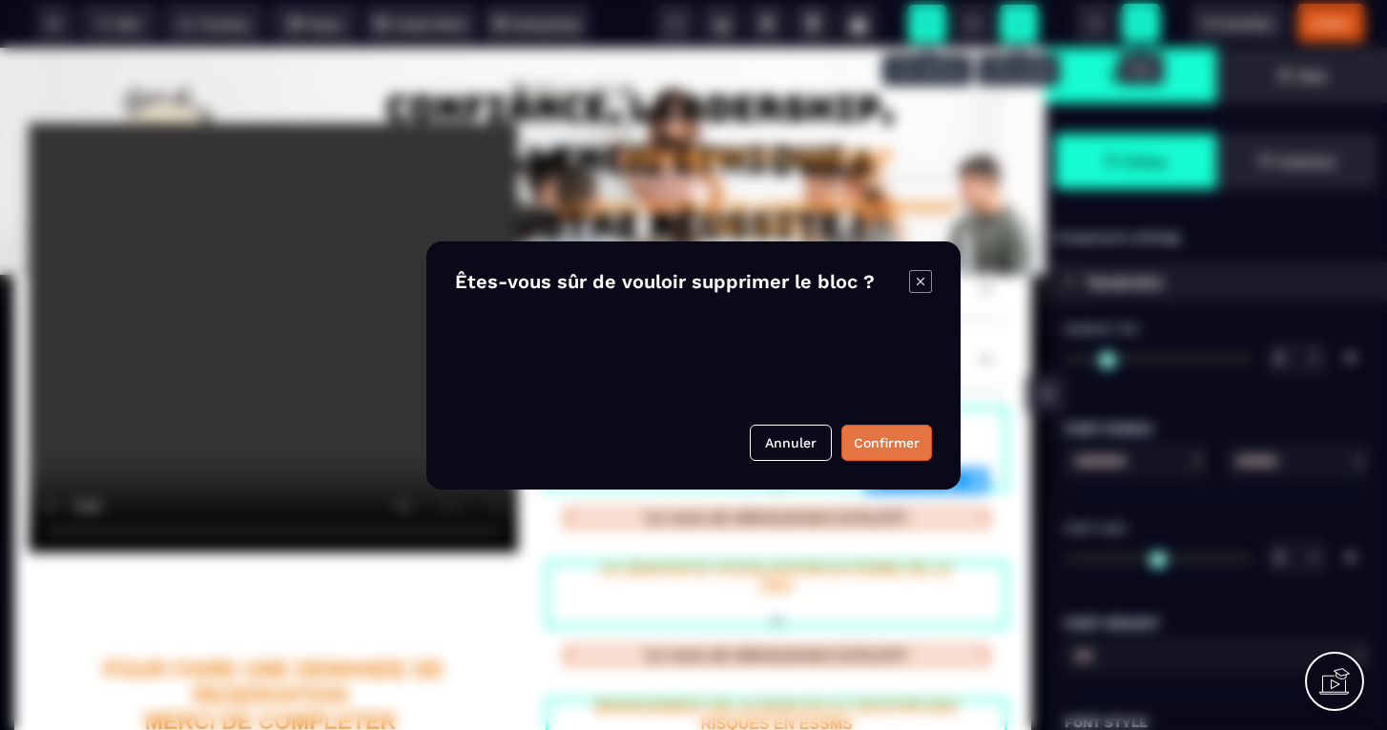
click at [898, 437] on button "Confirmer" at bounding box center [886, 442] width 91 height 36
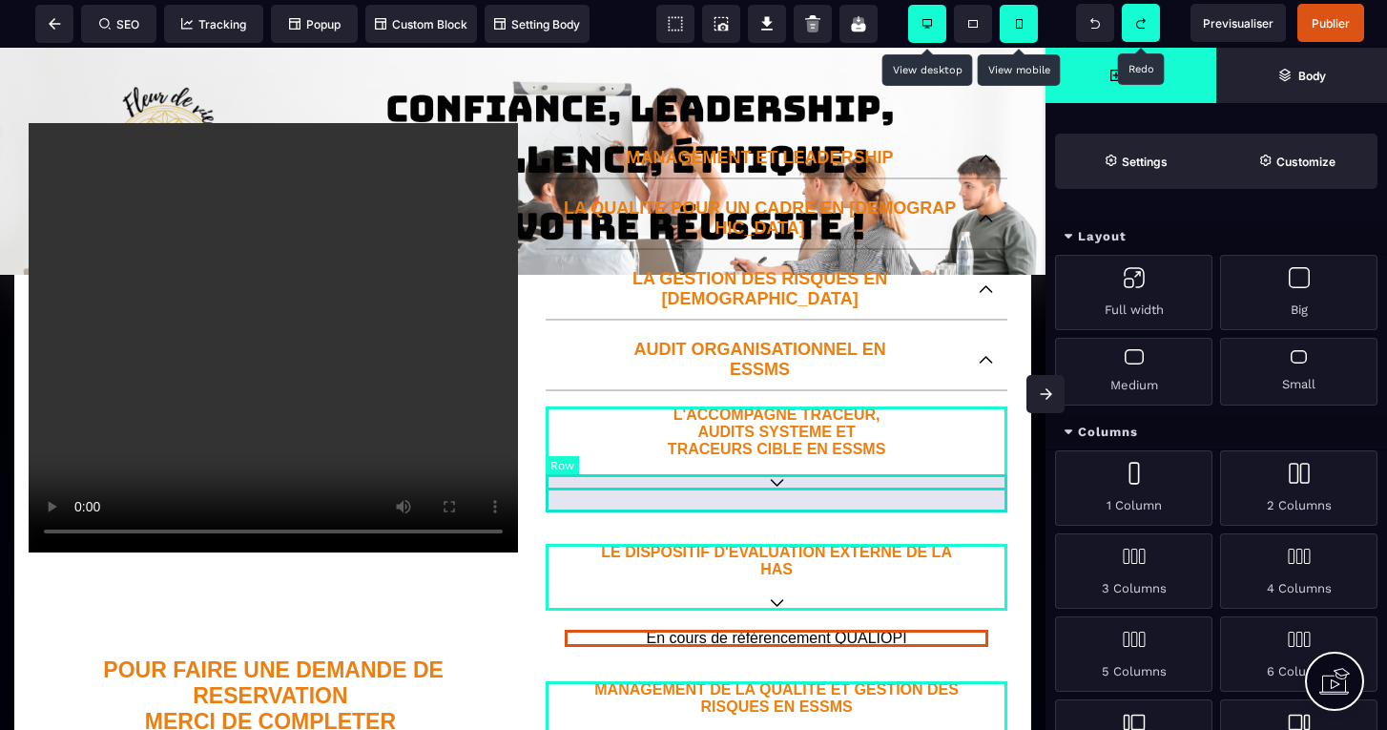
click at [846, 490] on div at bounding box center [776, 509] width 462 height 38
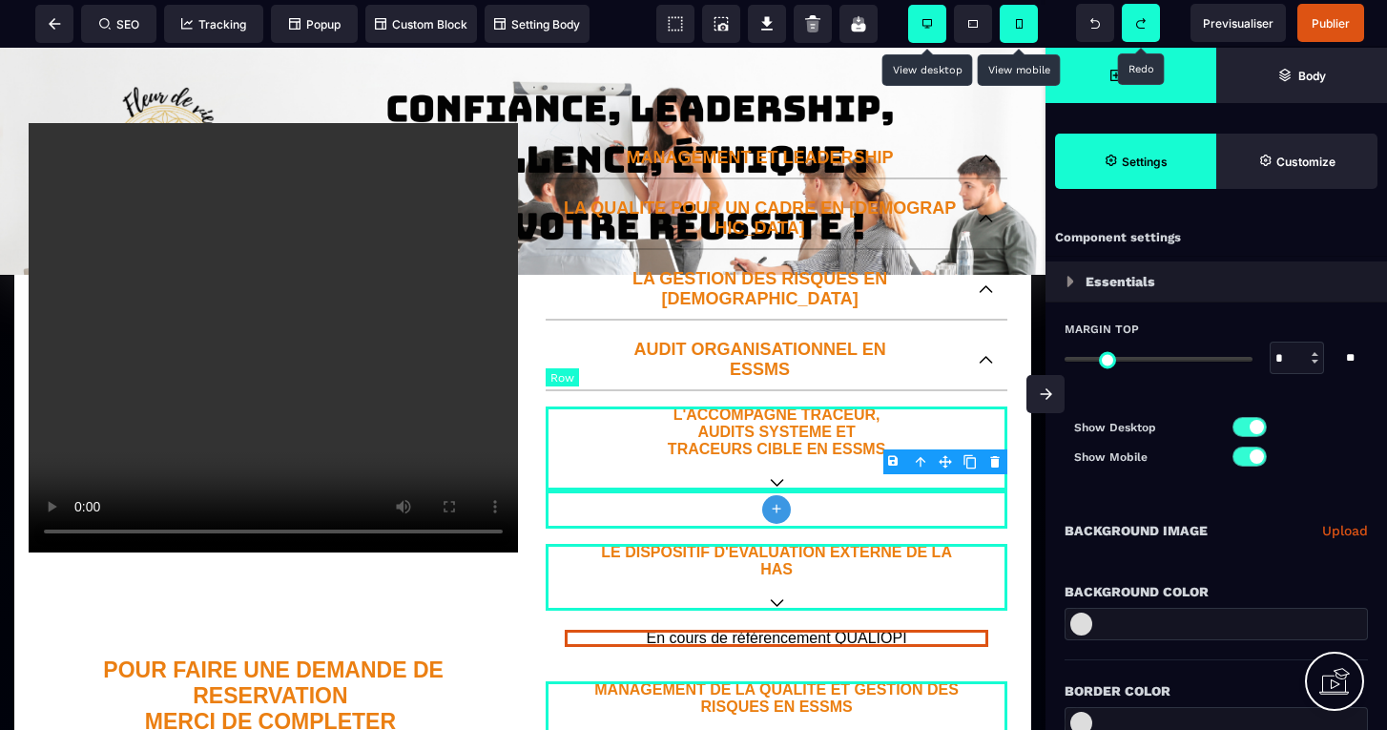
click at [998, 462] on body "B I U S A ******* plus Row SEO Big" at bounding box center [693, 365] width 1387 height 730
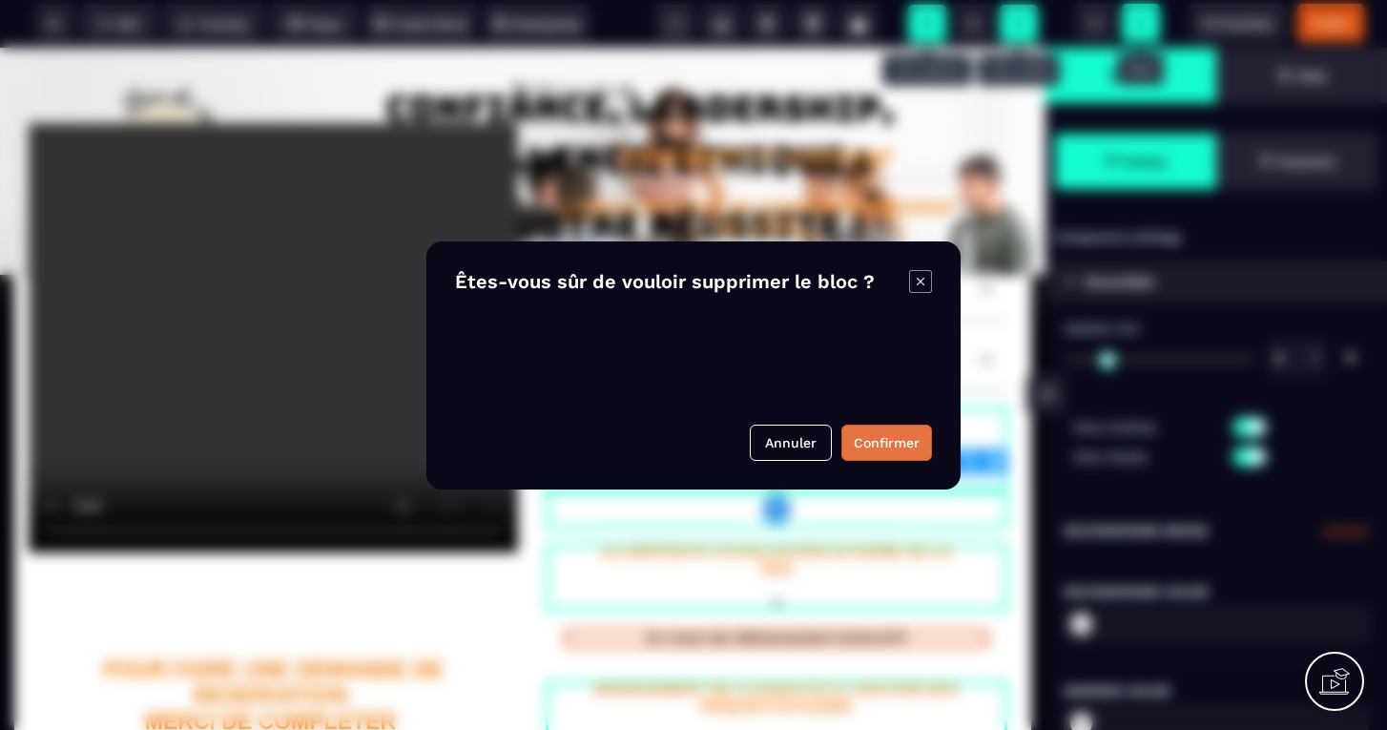
click at [870, 444] on button "Confirmer" at bounding box center [886, 442] width 91 height 36
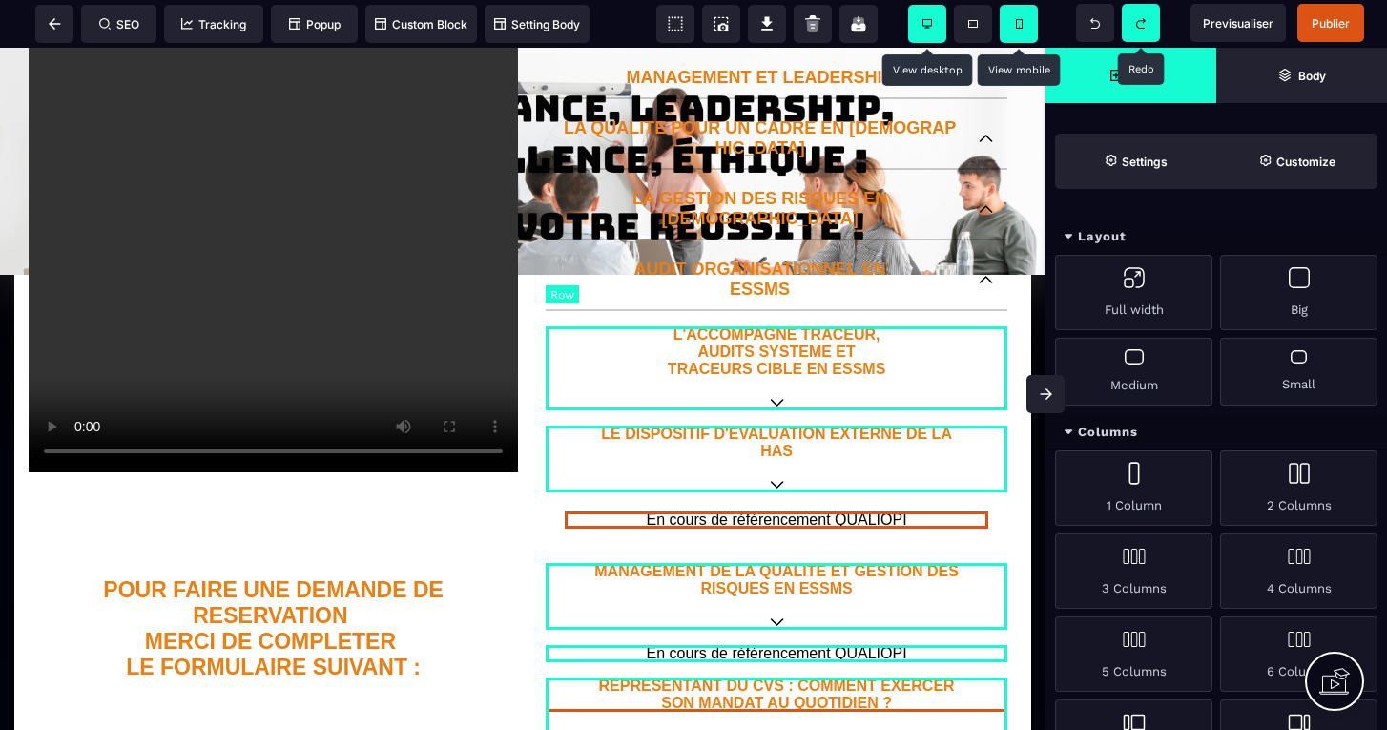
scroll to position [331, 0]
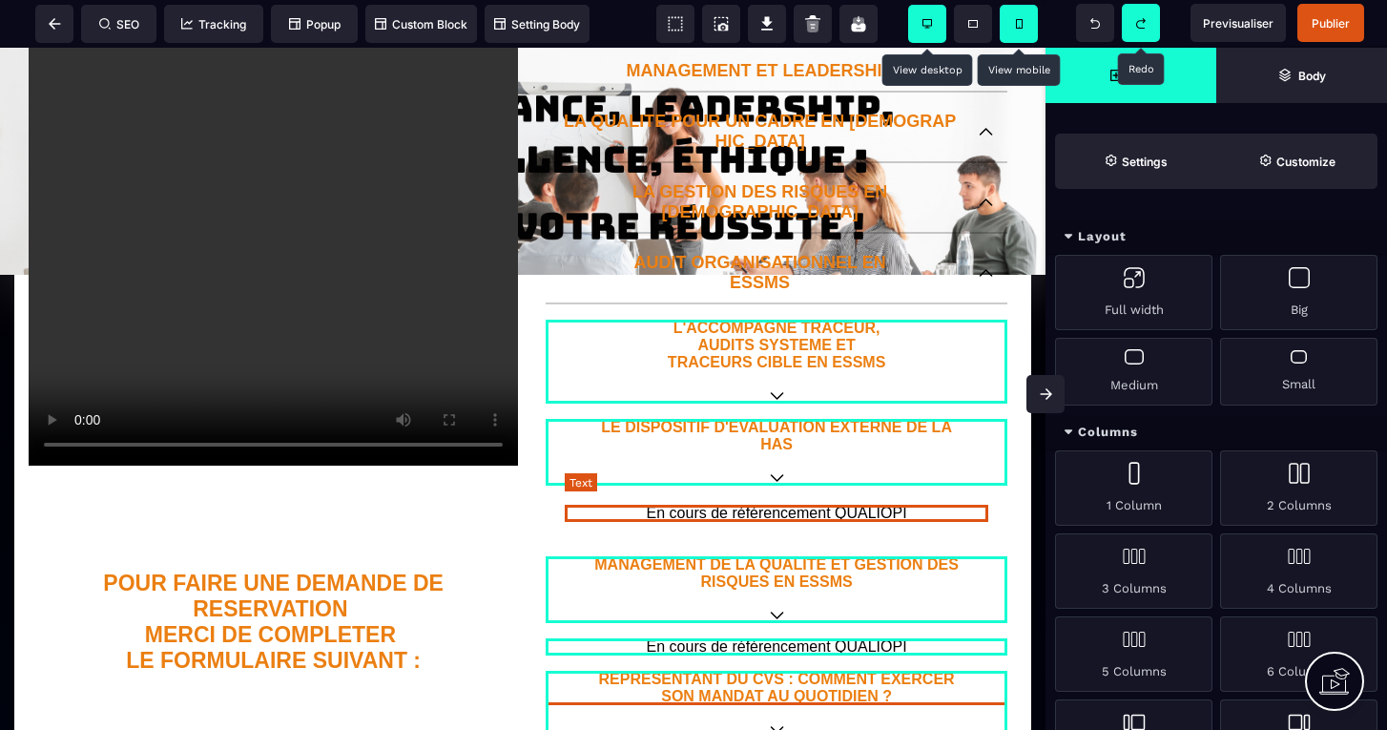
click at [870, 504] on p "En cours de référencement QUALIOPI" at bounding box center [776, 512] width 423 height 17
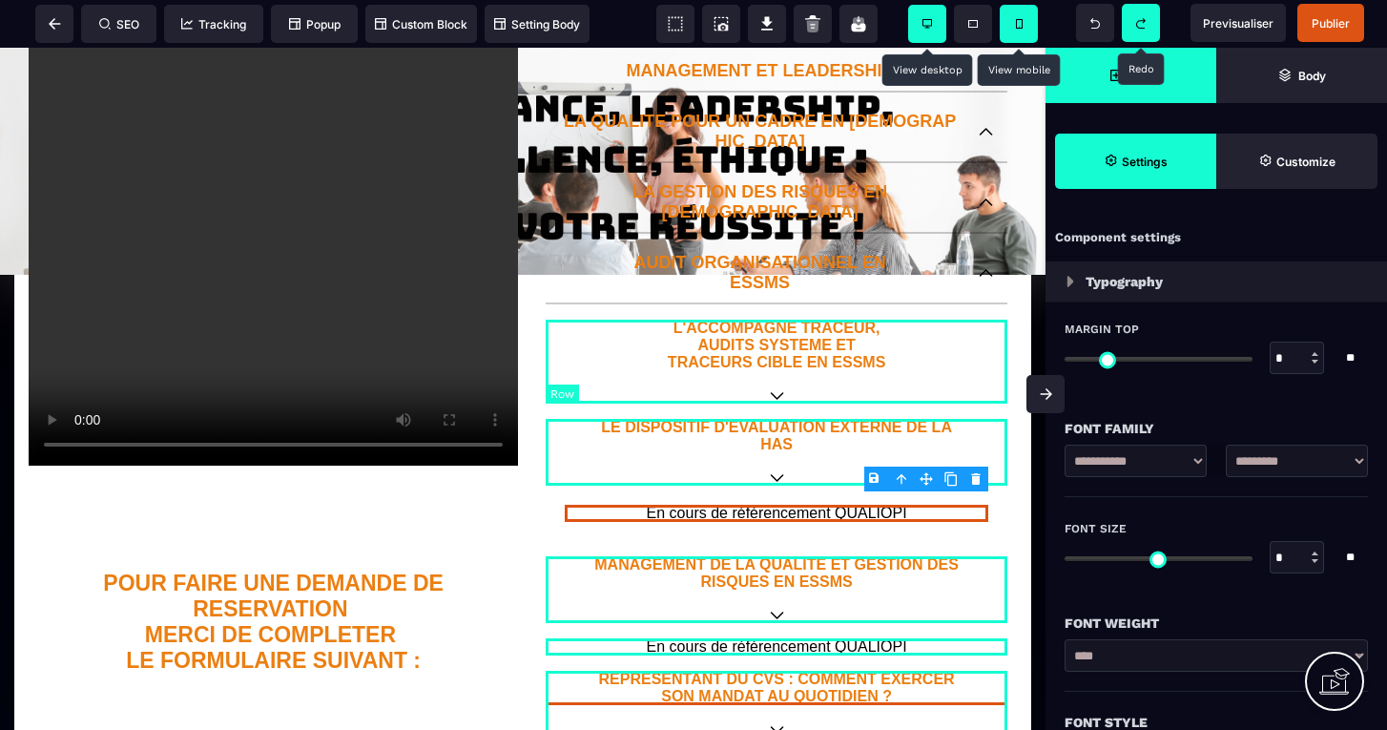
click at [980, 480] on body "B I U S A ******* Row SEO Tracking Popup" at bounding box center [693, 365] width 1387 height 730
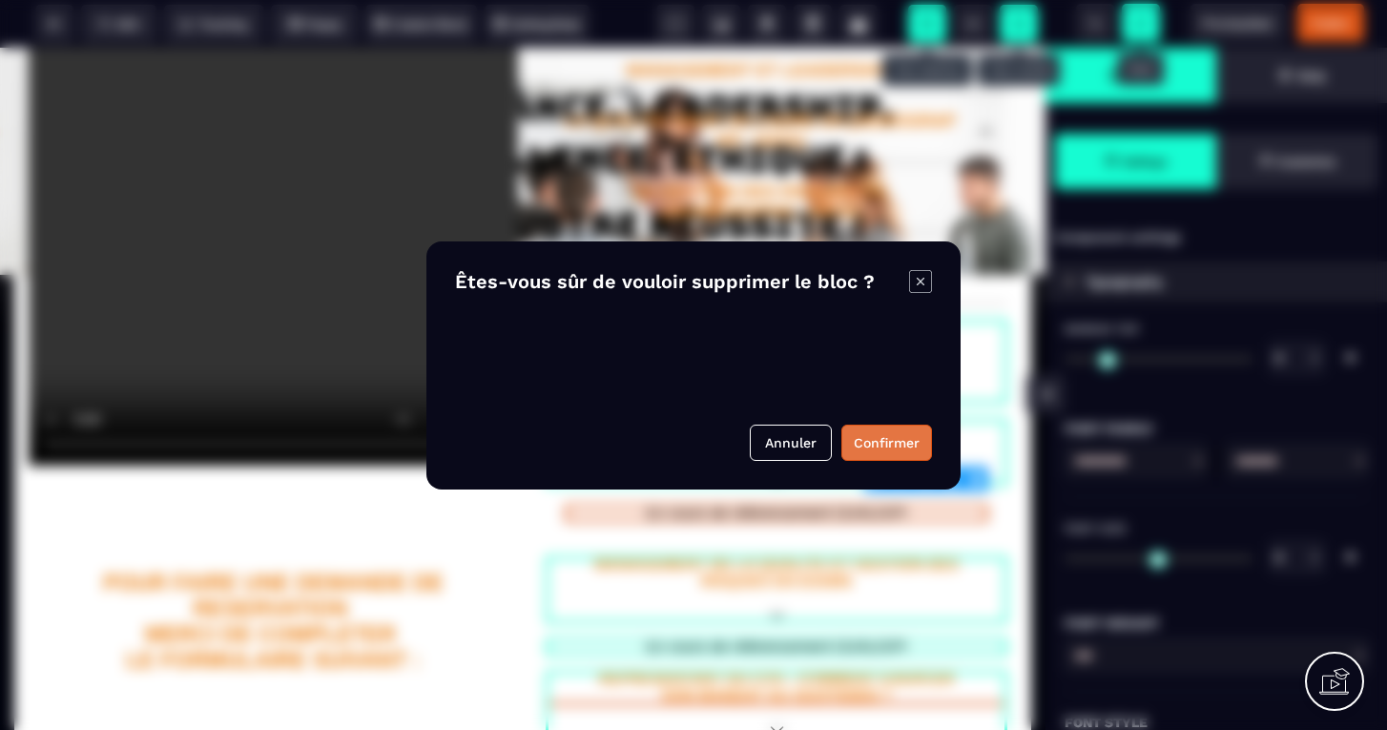
click at [891, 445] on button "Confirmer" at bounding box center [886, 442] width 91 height 36
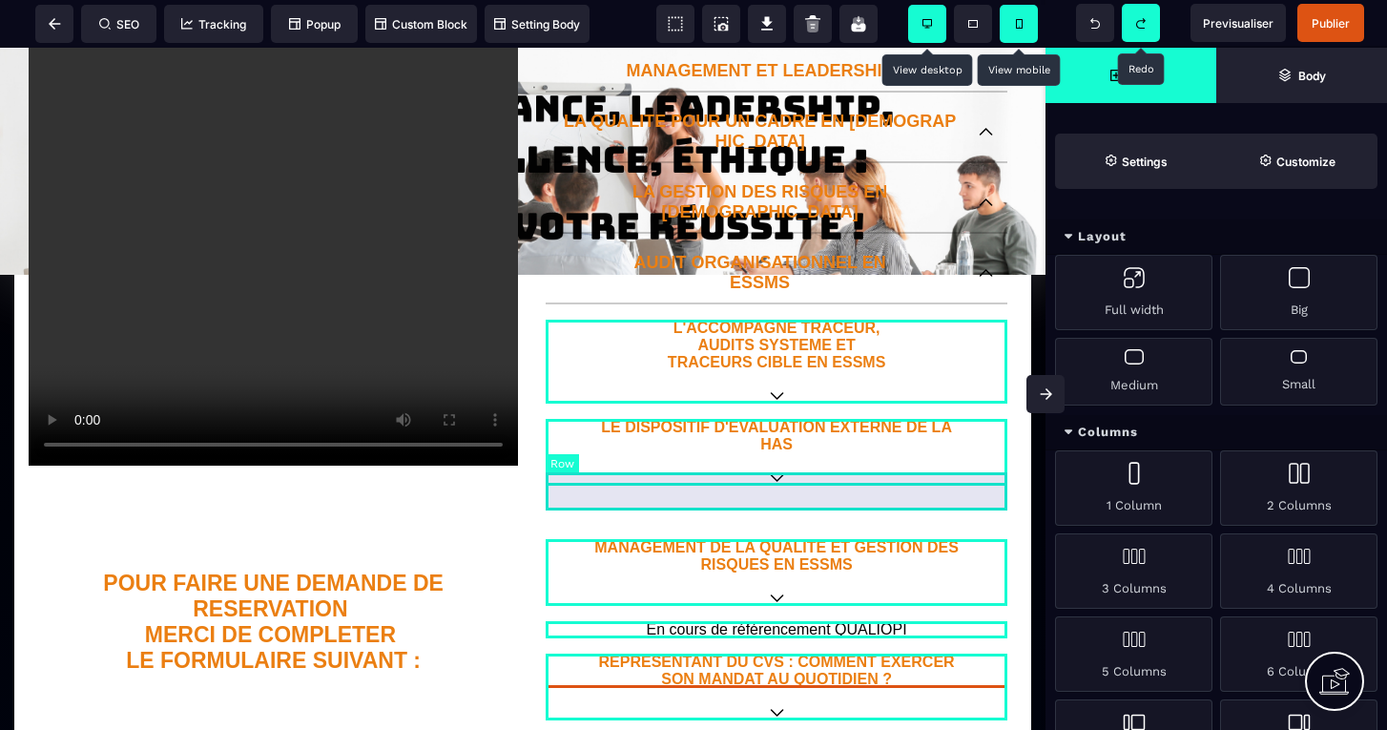
click at [856, 490] on div at bounding box center [776, 504] width 462 height 38
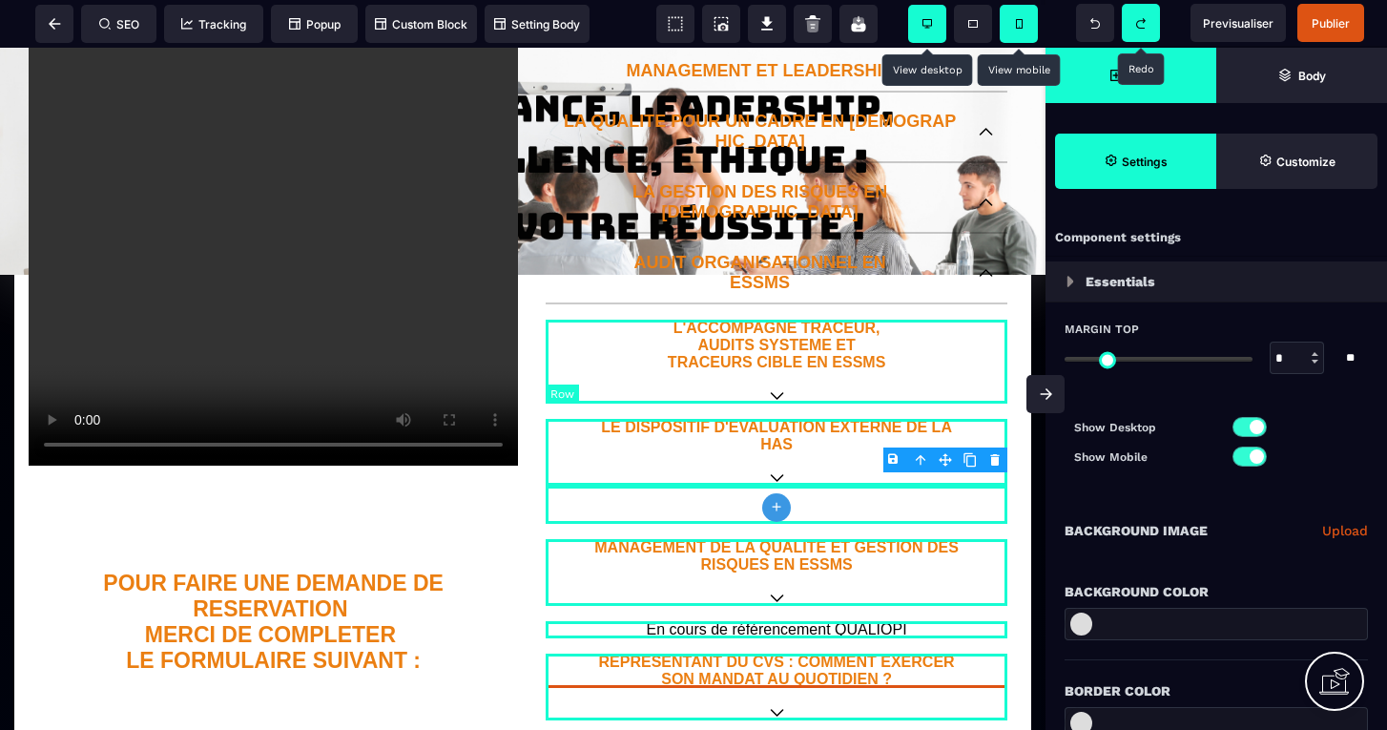
click at [998, 462] on body "B I U S A ******* plus Row SEO Big" at bounding box center [693, 365] width 1387 height 730
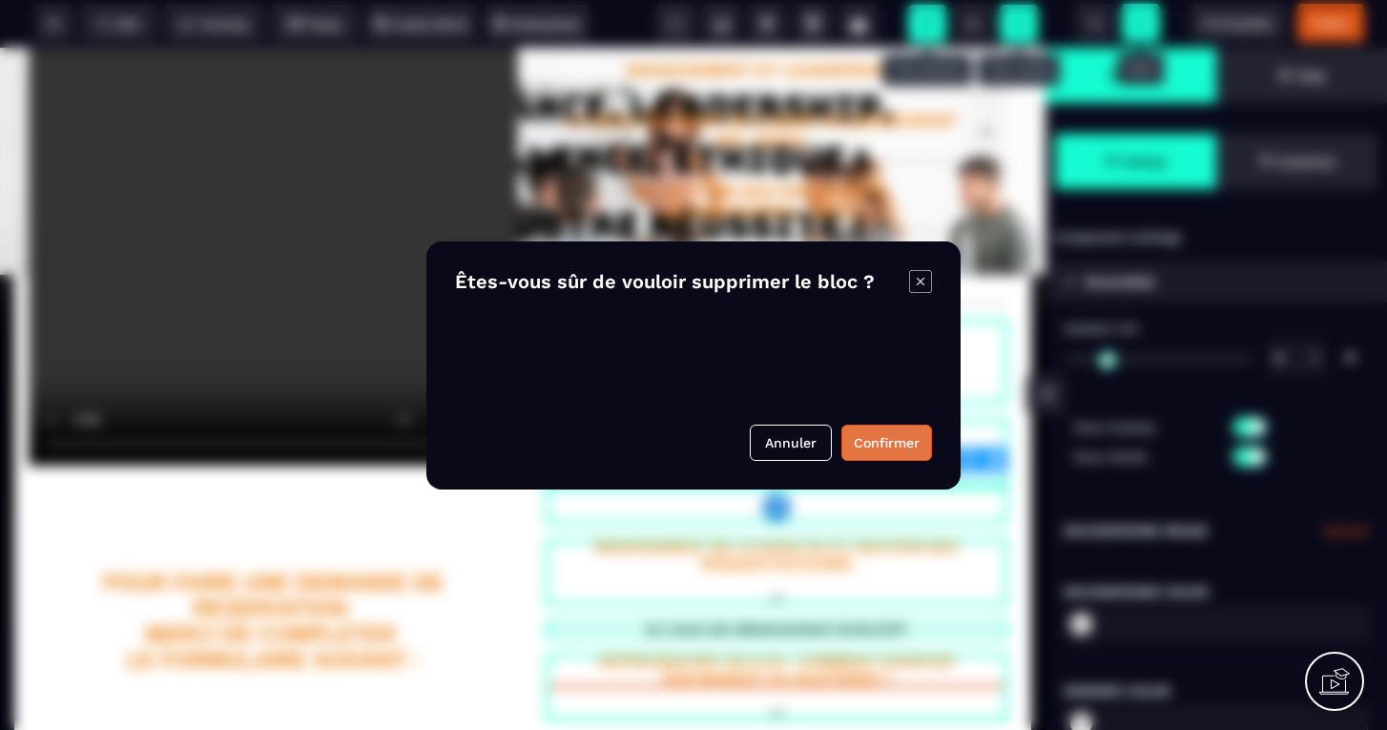
click at [891, 454] on button "Confirmer" at bounding box center [886, 442] width 91 height 36
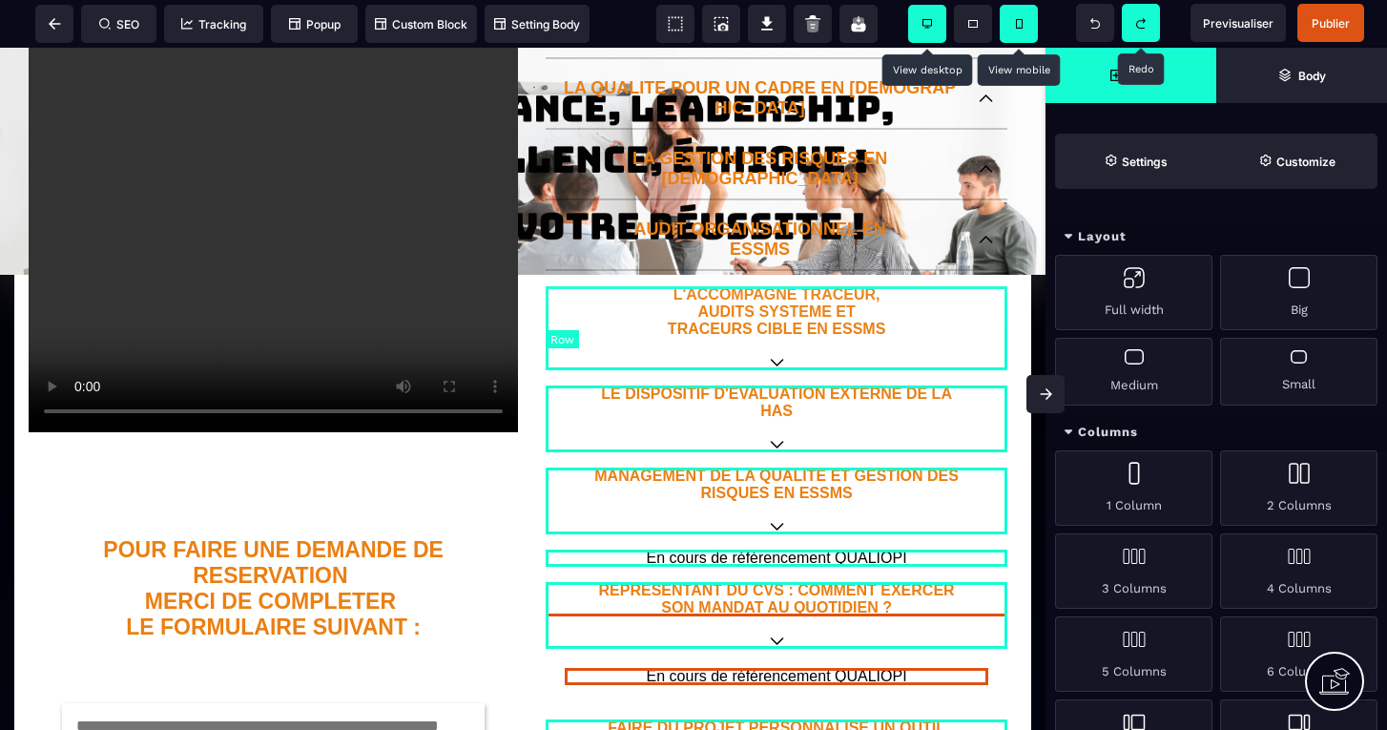
scroll to position [387, 0]
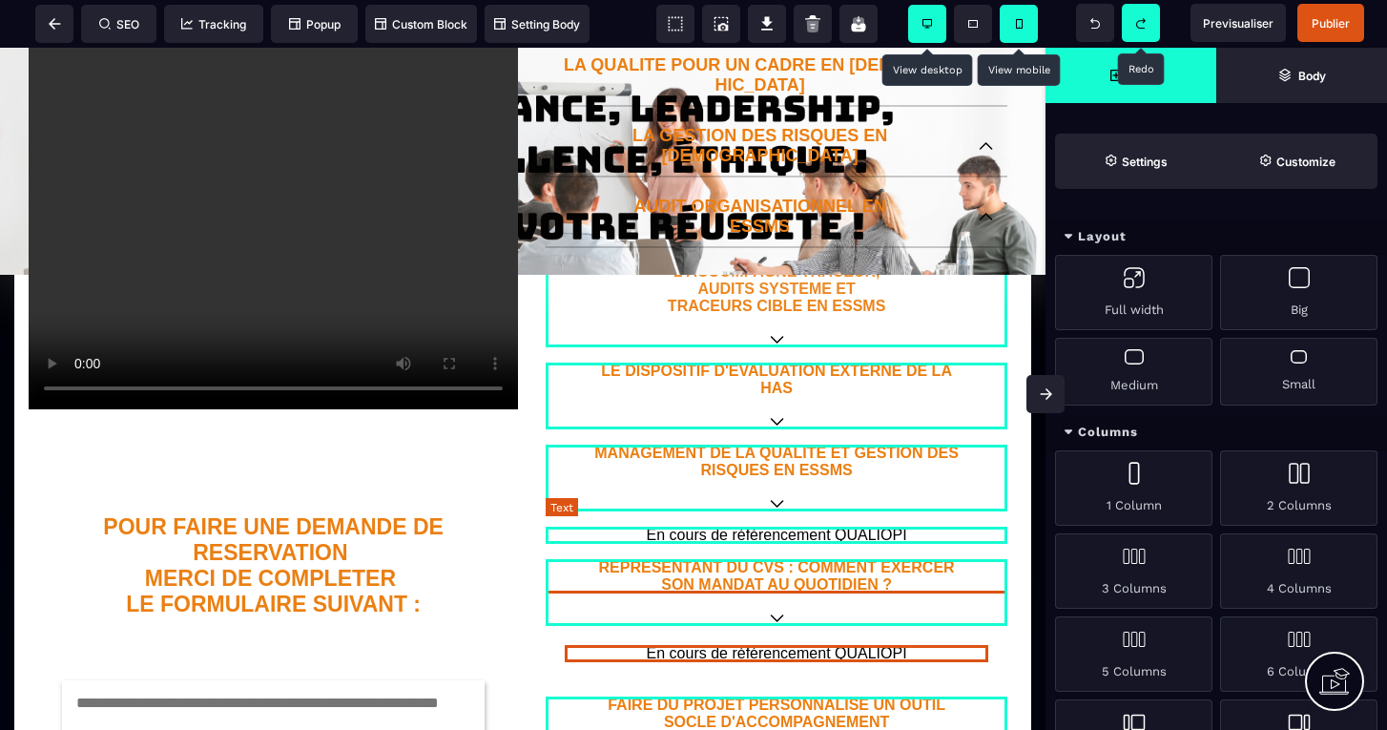
click at [845, 526] on p "En cours de référencement QUALIOPI" at bounding box center [776, 534] width 462 height 17
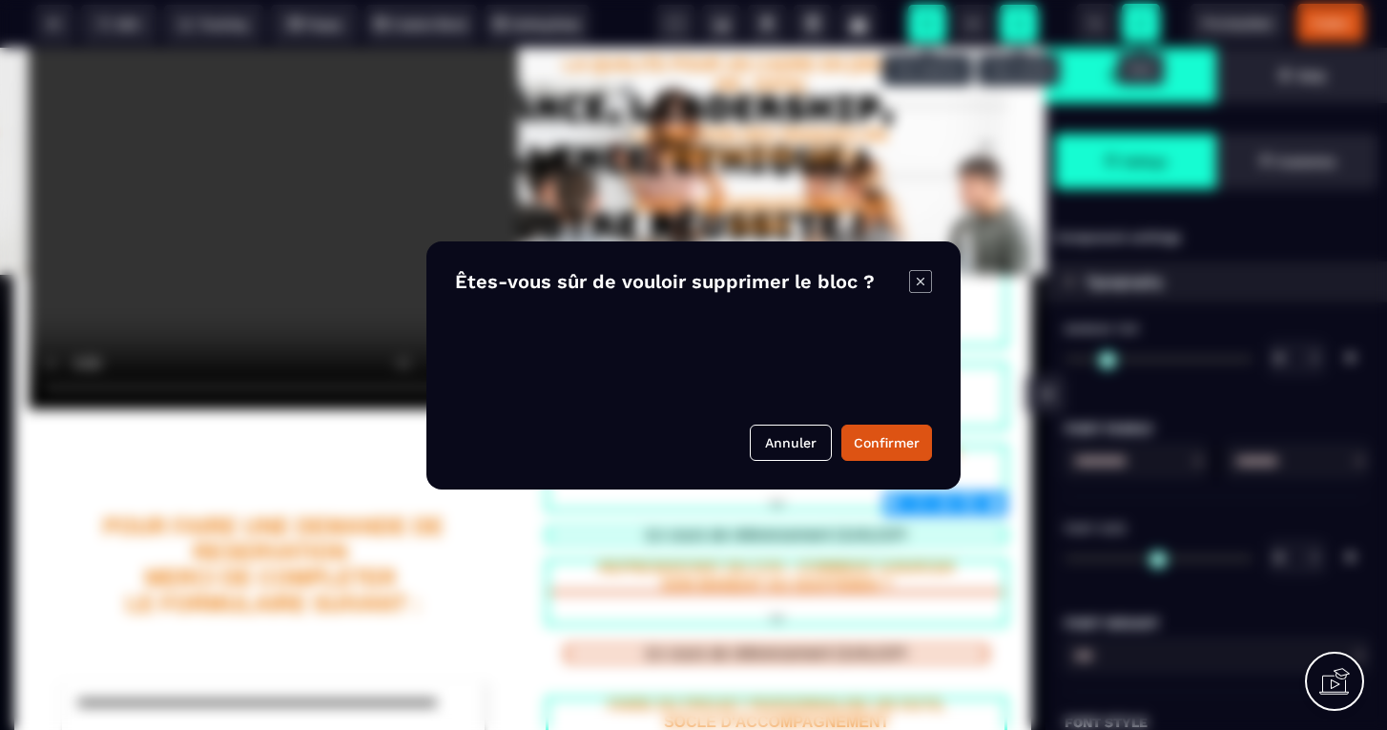
click at [997, 498] on body "B I U S A ******* Row SEO Tracking Popup" at bounding box center [693, 365] width 1387 height 730
click at [893, 436] on button "Confirmer" at bounding box center [886, 442] width 91 height 36
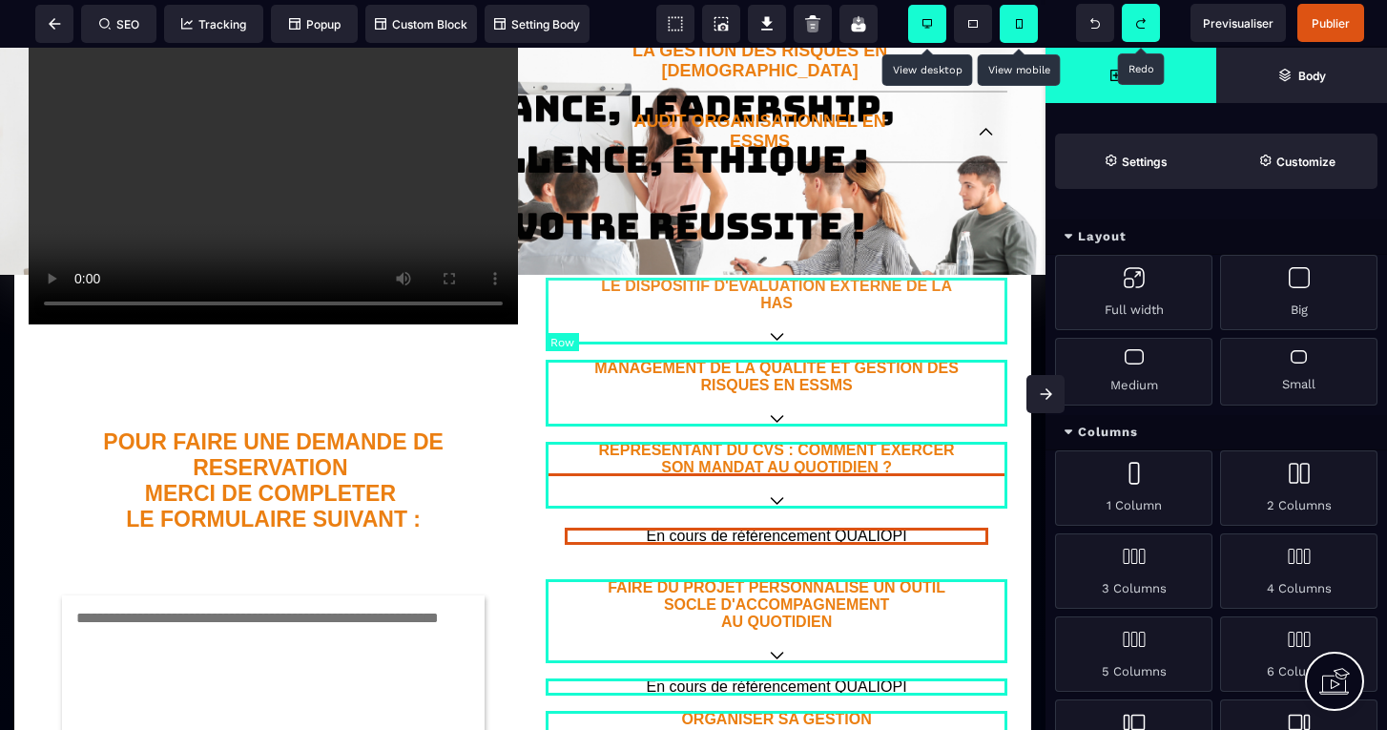
scroll to position [514, 0]
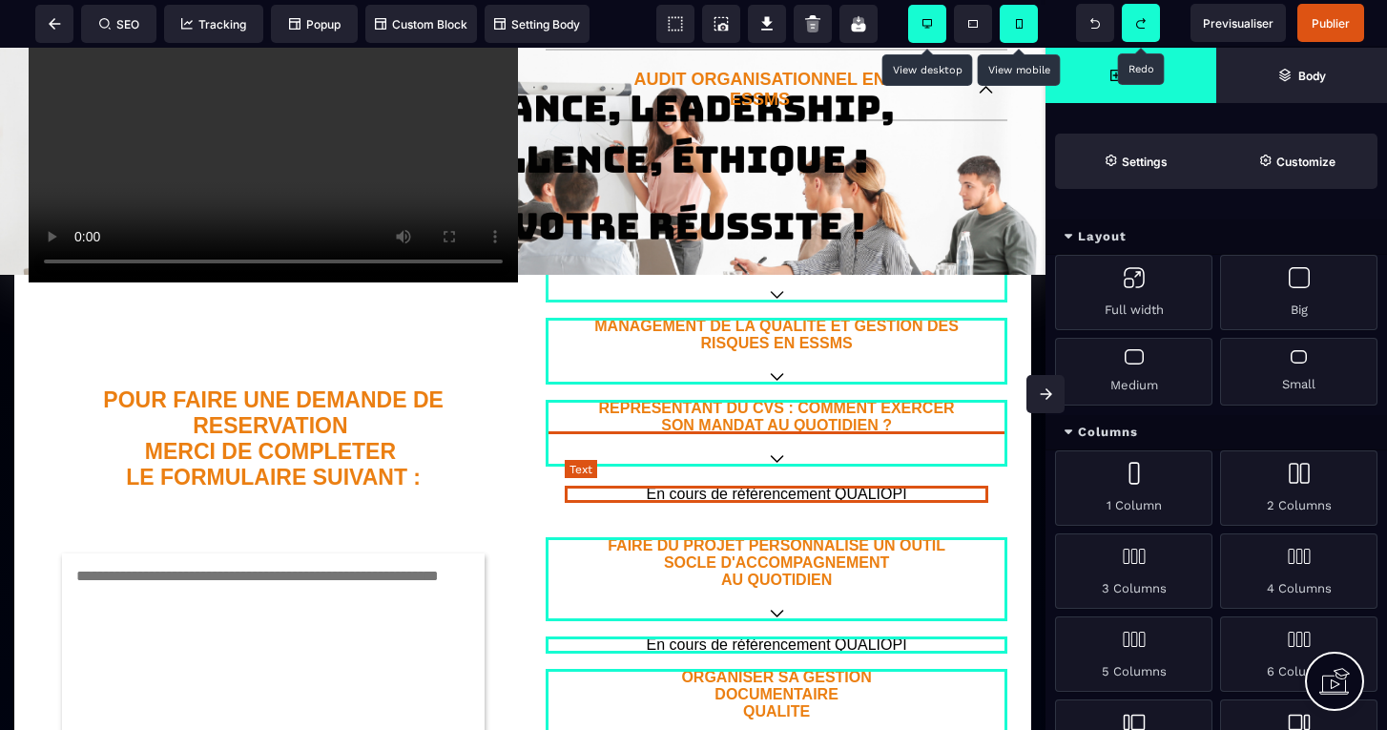
click at [829, 485] on p "En cours de référencement QUALIOPI" at bounding box center [776, 493] width 423 height 17
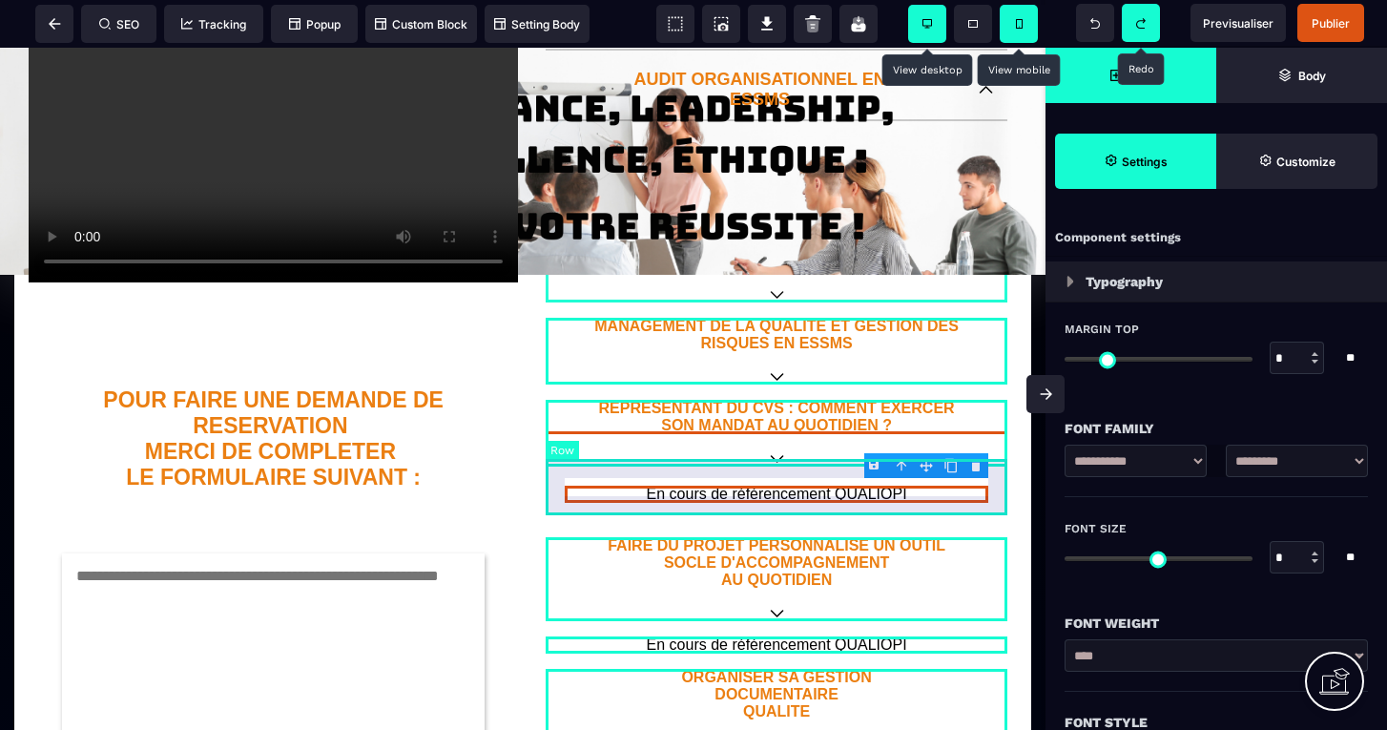
click at [978, 465] on body "B I U S A ******* Row SEO Tracking Popup" at bounding box center [693, 365] width 1387 height 730
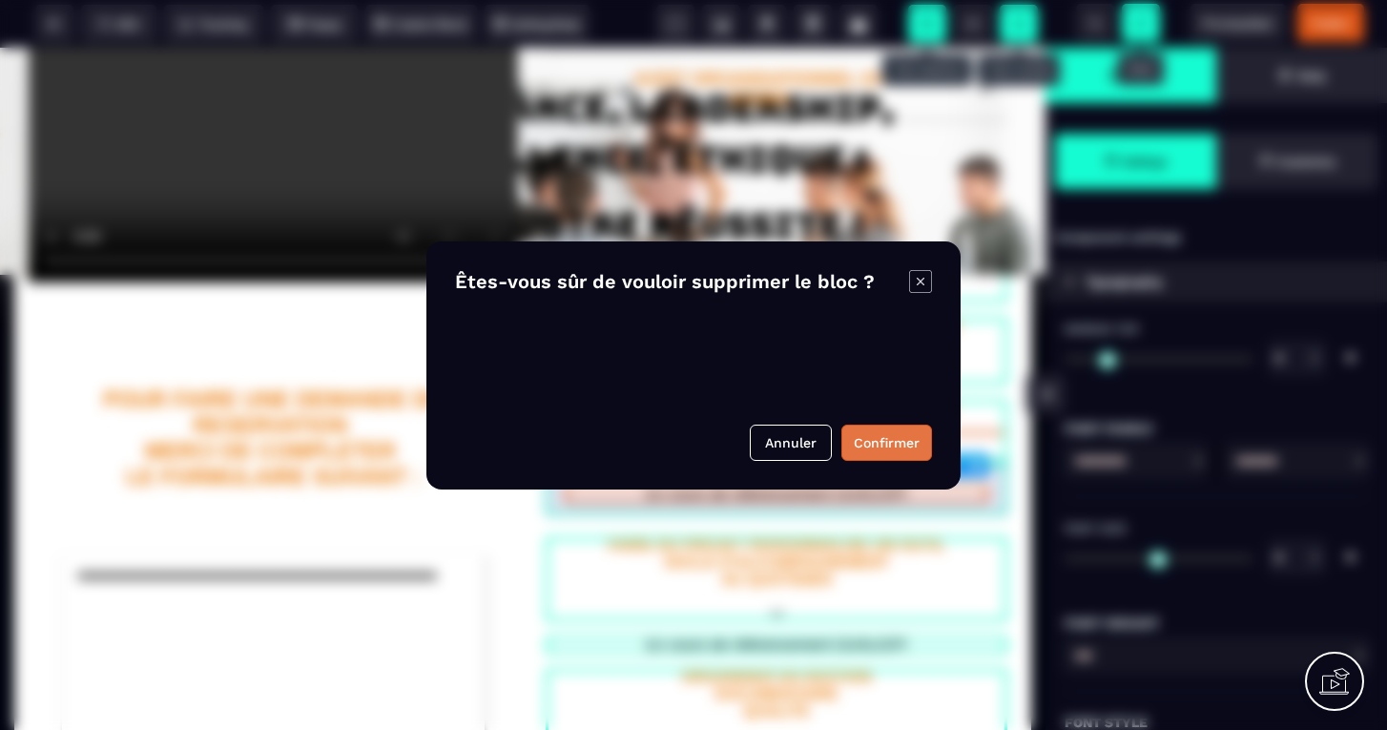
click at [865, 446] on button "Confirmer" at bounding box center [886, 442] width 91 height 36
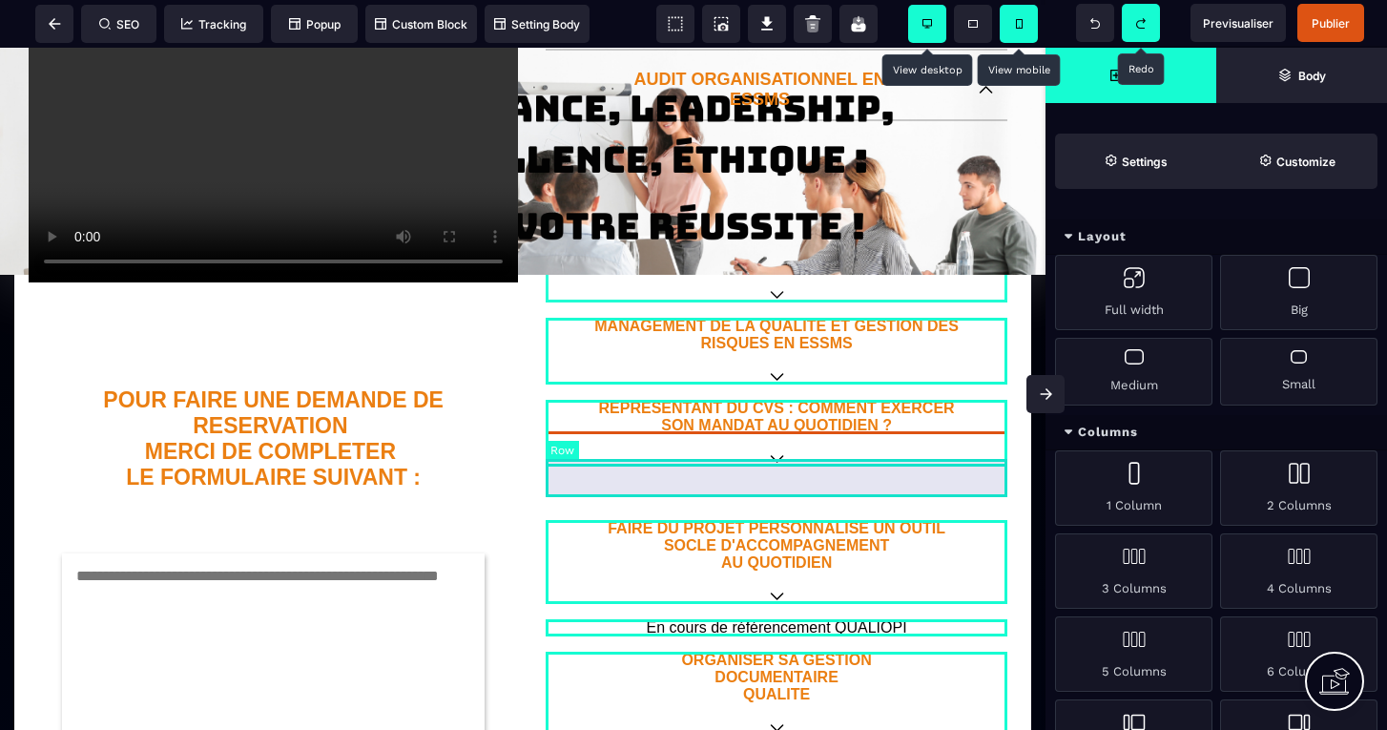
click at [806, 478] on div at bounding box center [776, 485] width 462 height 38
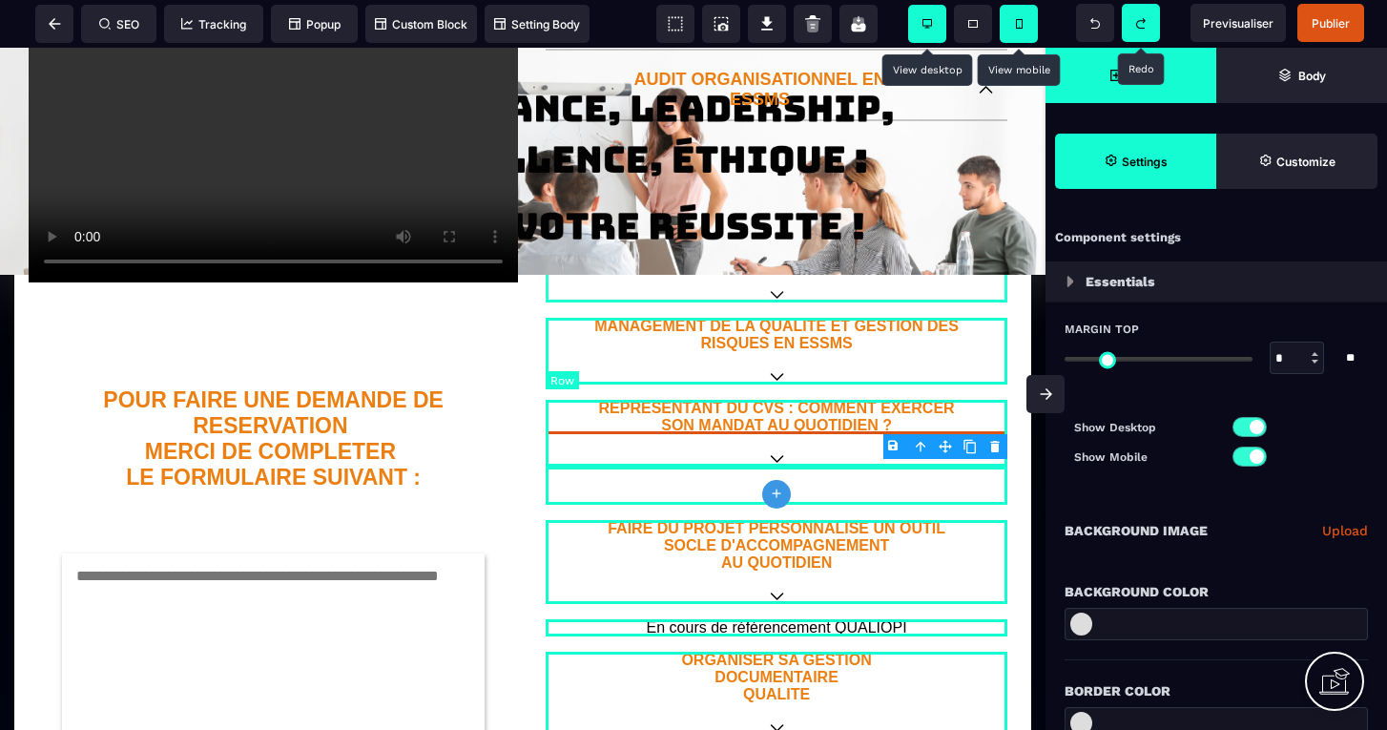
click at [995, 444] on body "B I U S A ******* plus Row SEO Big" at bounding box center [693, 365] width 1387 height 730
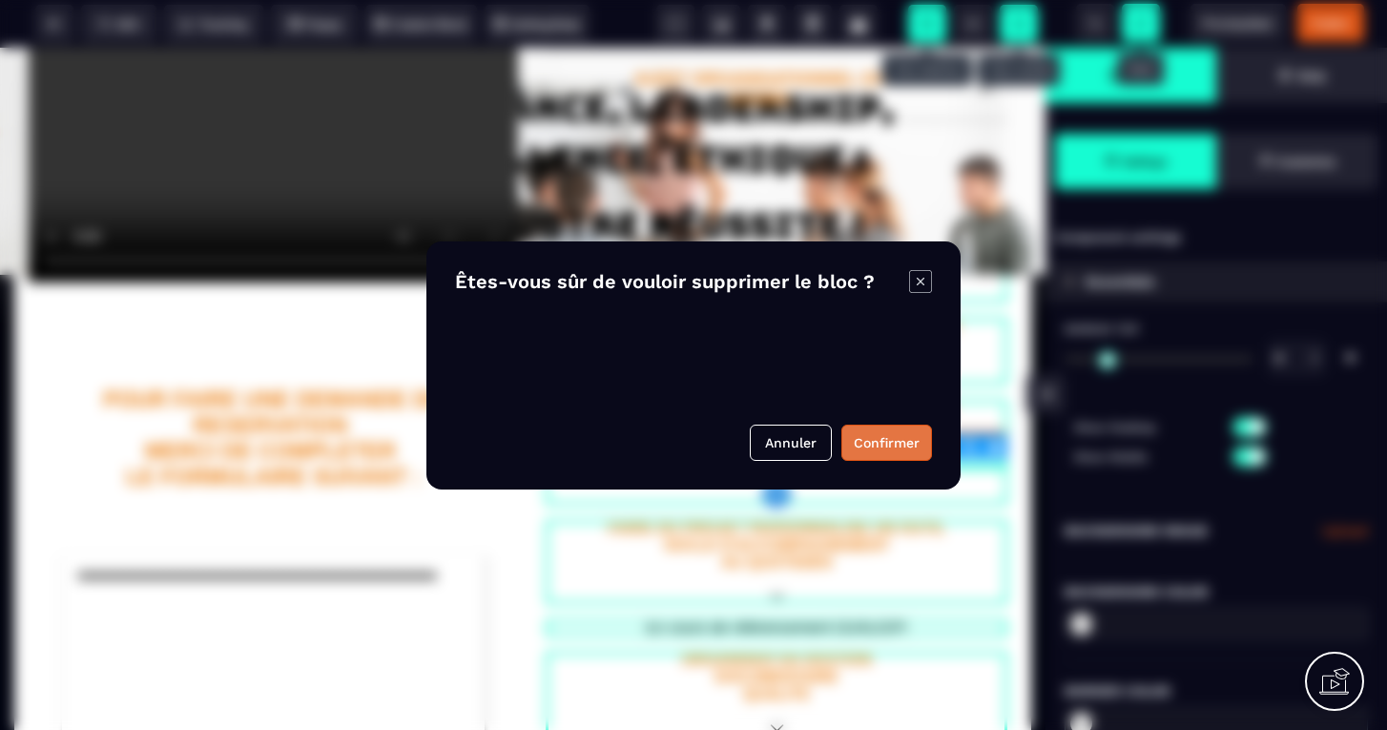
click at [877, 440] on button "Confirmer" at bounding box center [886, 442] width 91 height 36
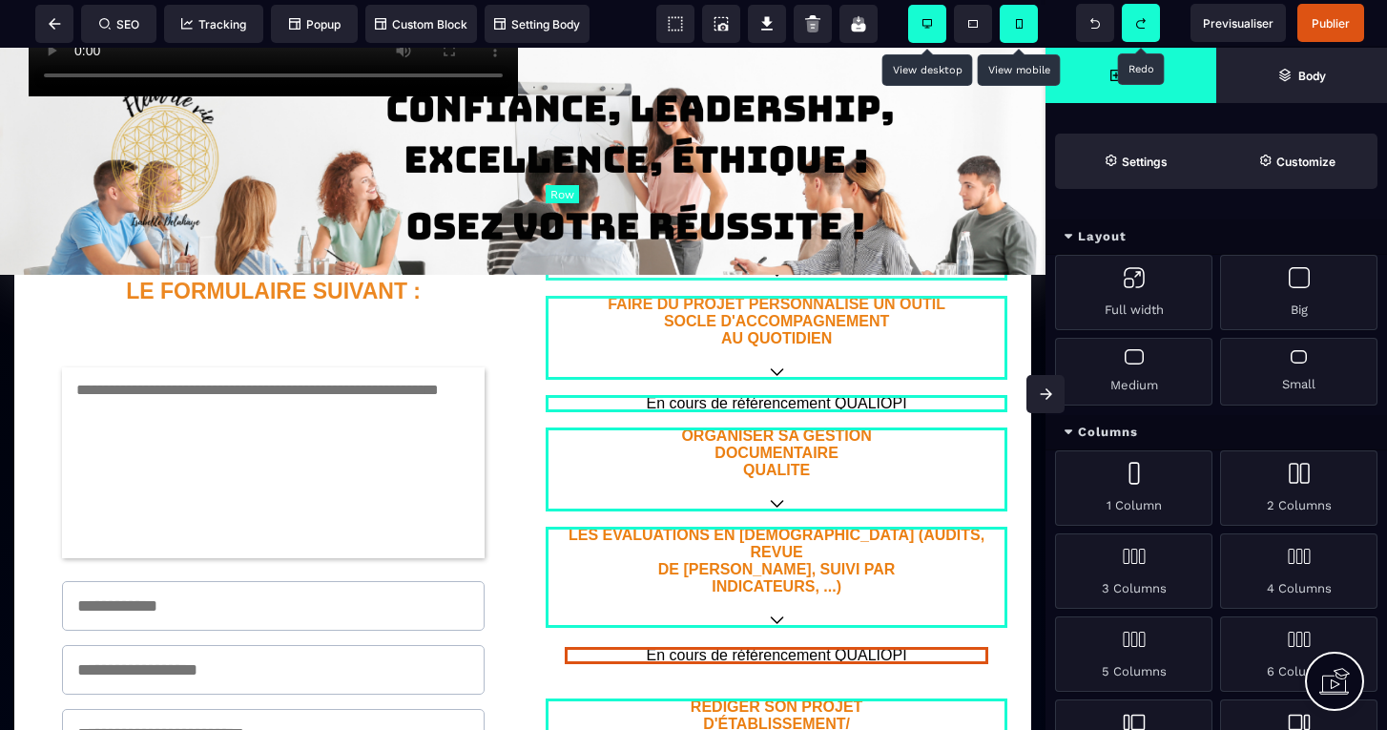
scroll to position [708, 0]
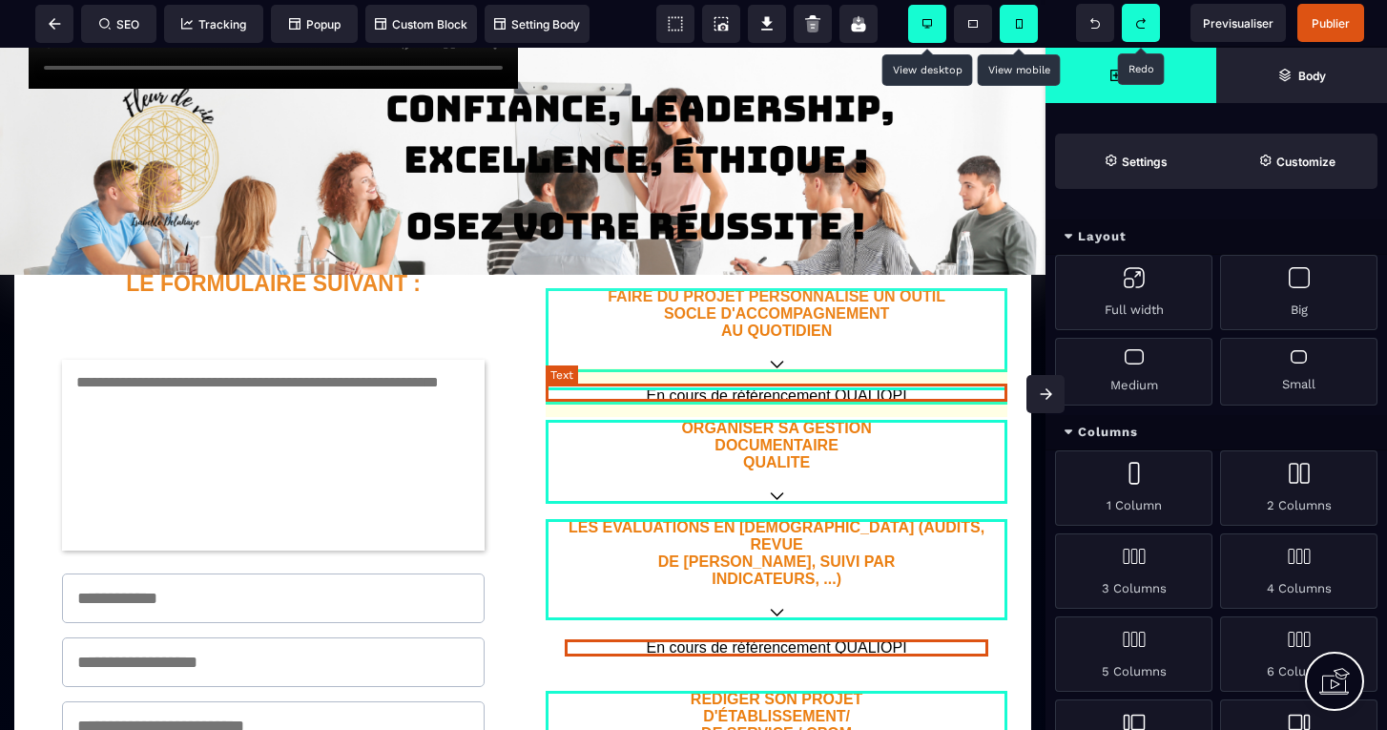
click at [913, 392] on p "En cours de référencement QUALIOPI" at bounding box center [776, 395] width 462 height 17
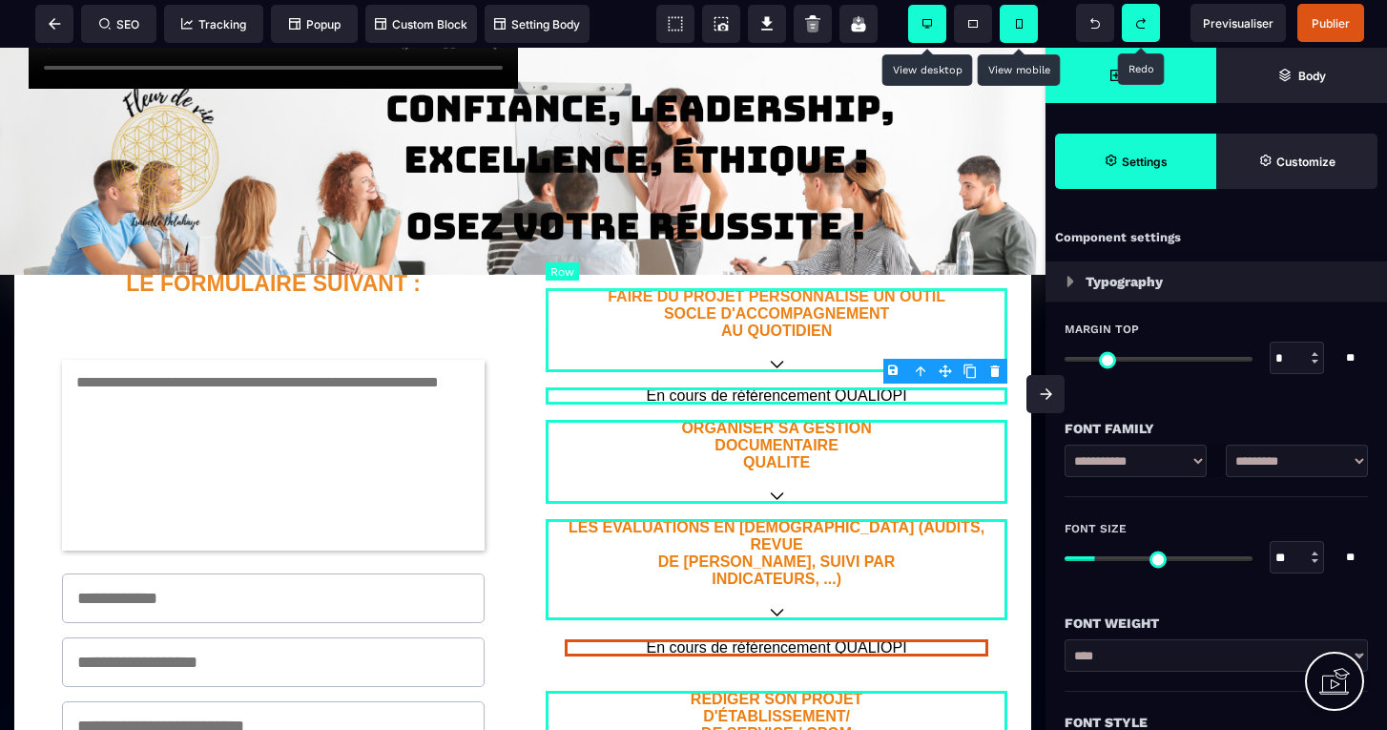
click at [998, 368] on body "B I U S A ******* Row SEO Tracking Popup" at bounding box center [693, 365] width 1387 height 730
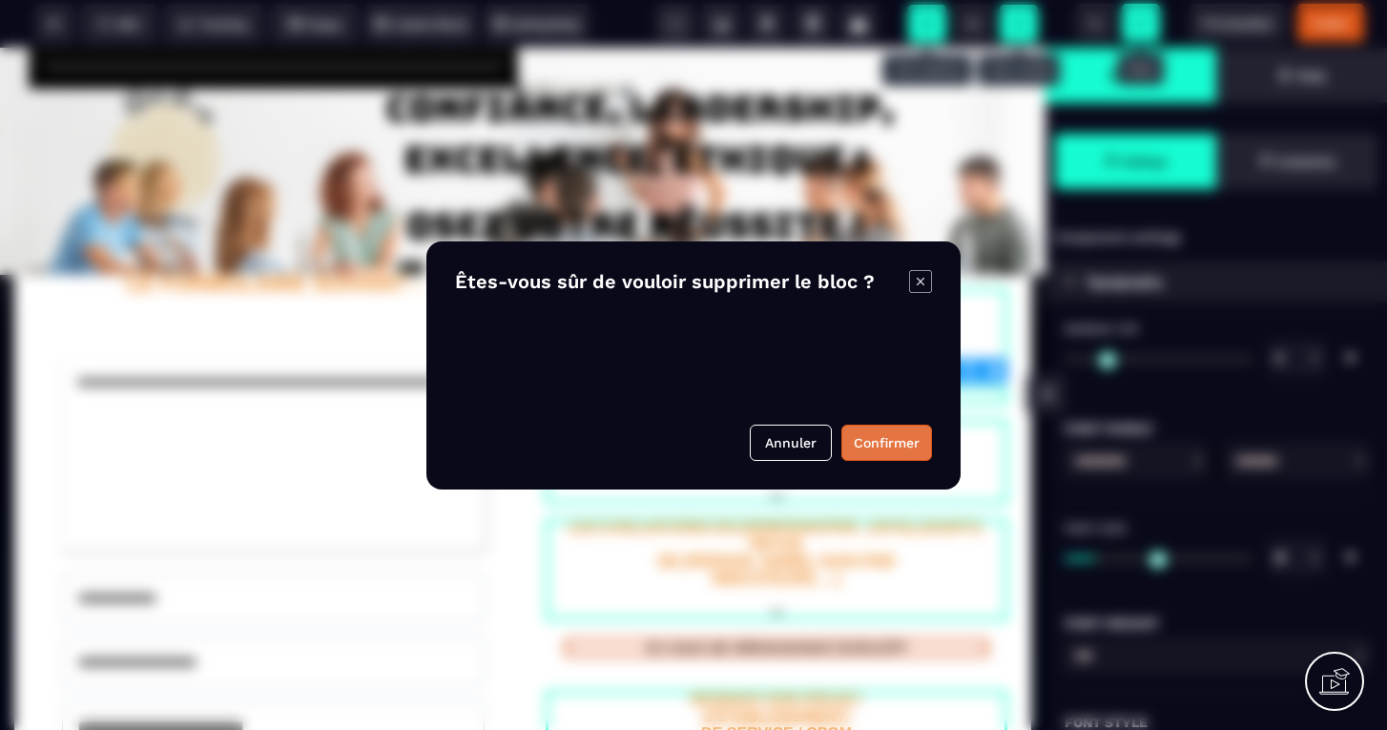
click at [887, 445] on button "Confirmer" at bounding box center [886, 442] width 91 height 36
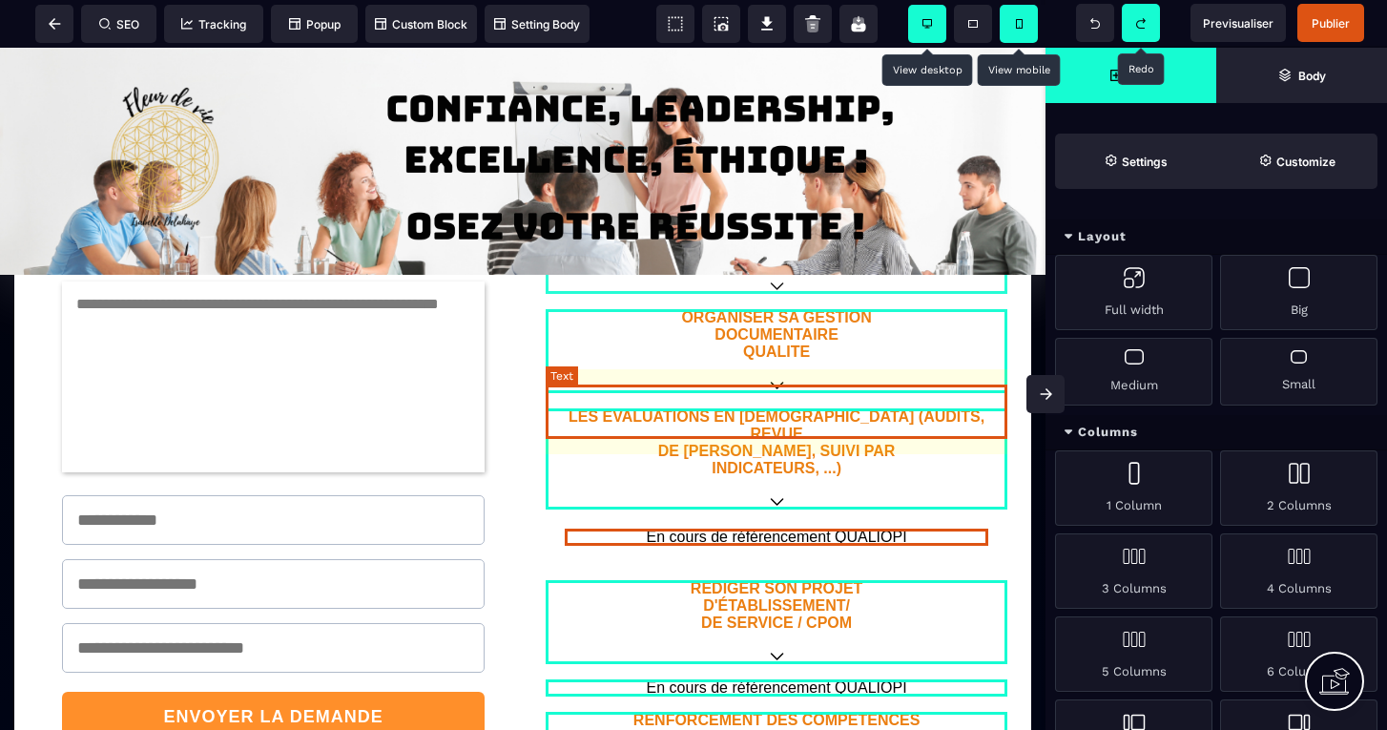
scroll to position [818, 0]
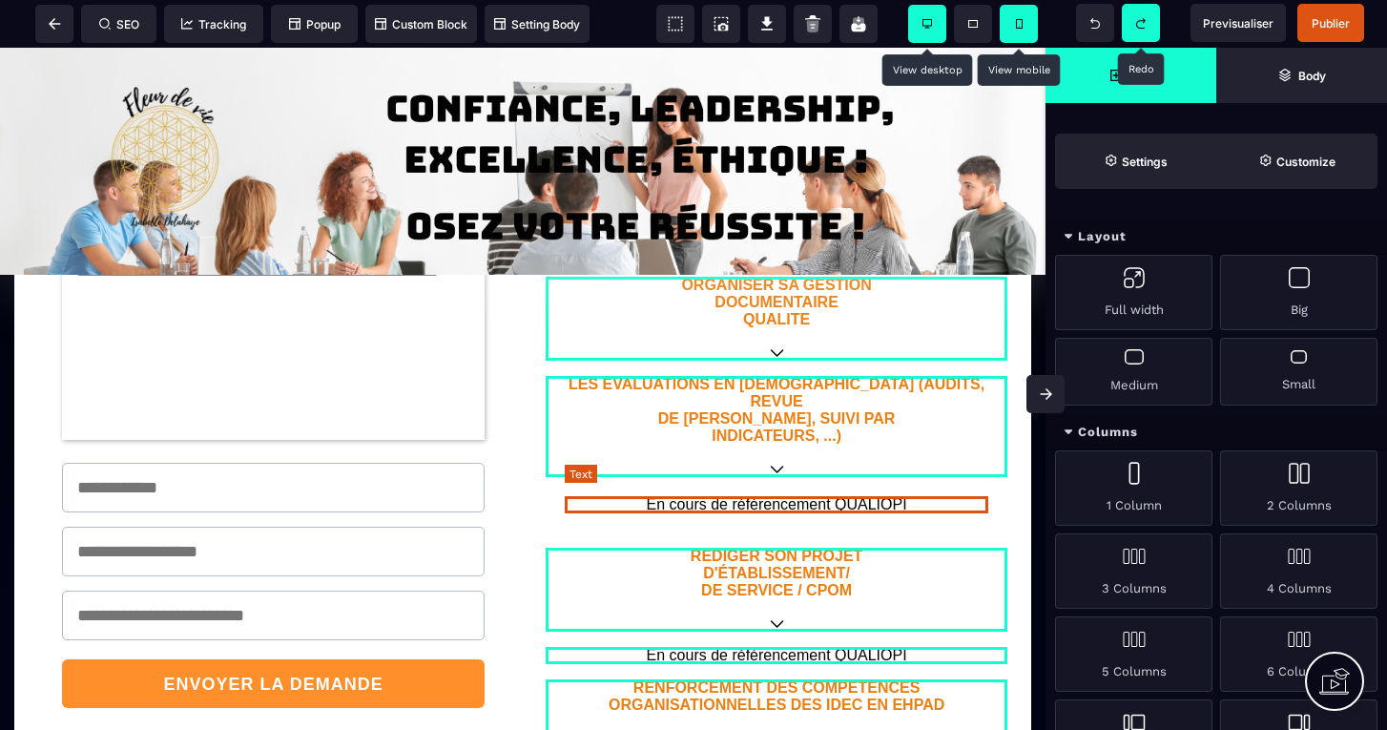
click at [805, 496] on p "En cours de référencement QUALIOPI" at bounding box center [776, 504] width 423 height 17
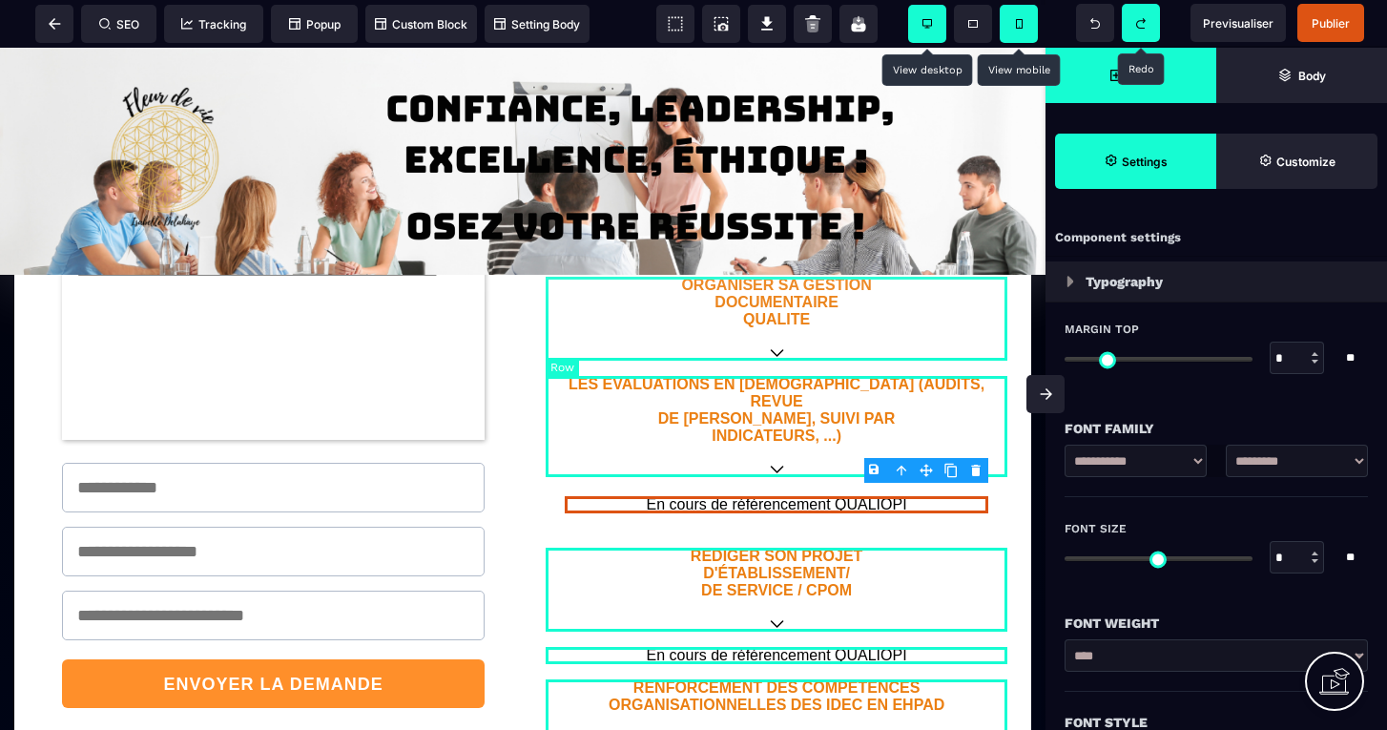
click at [976, 472] on body "B I U S A ******* Row SEO Tracking Popup" at bounding box center [693, 365] width 1387 height 730
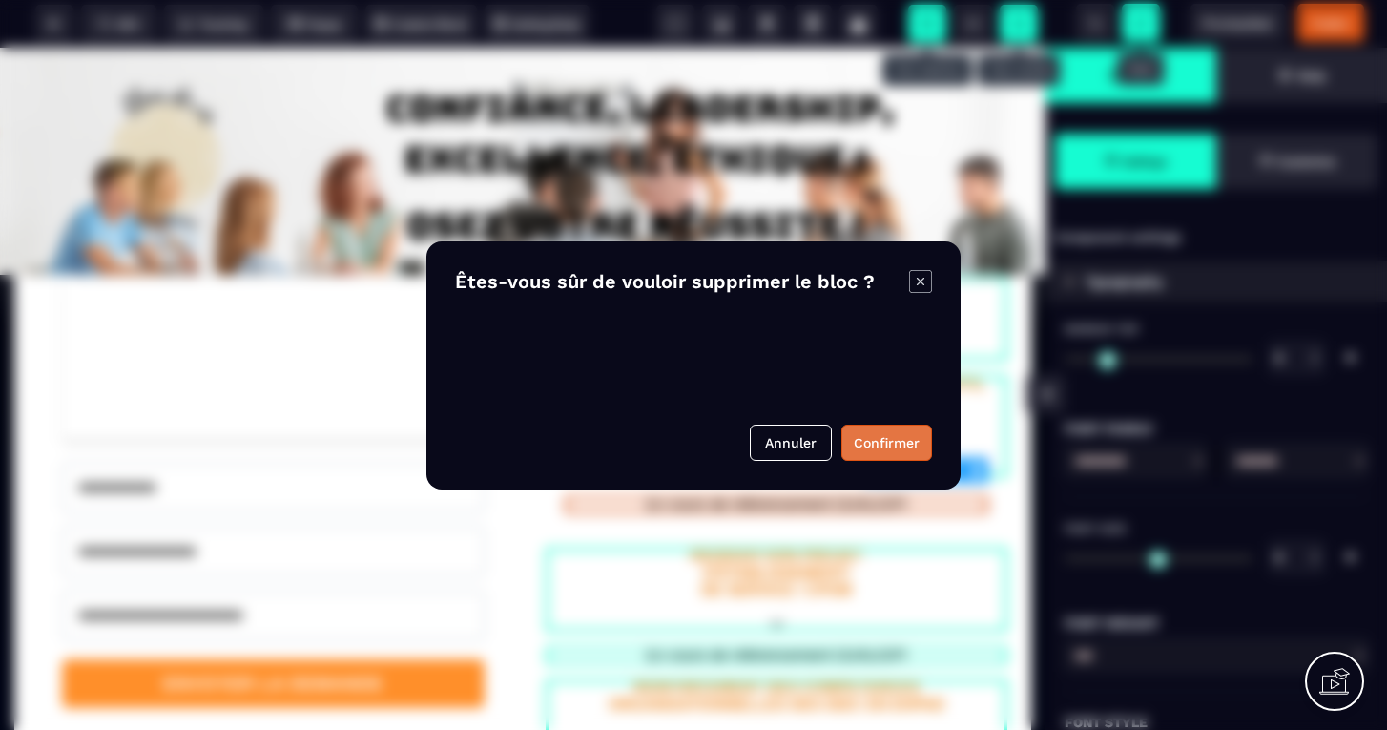
click at [886, 428] on button "Confirmer" at bounding box center [886, 442] width 91 height 36
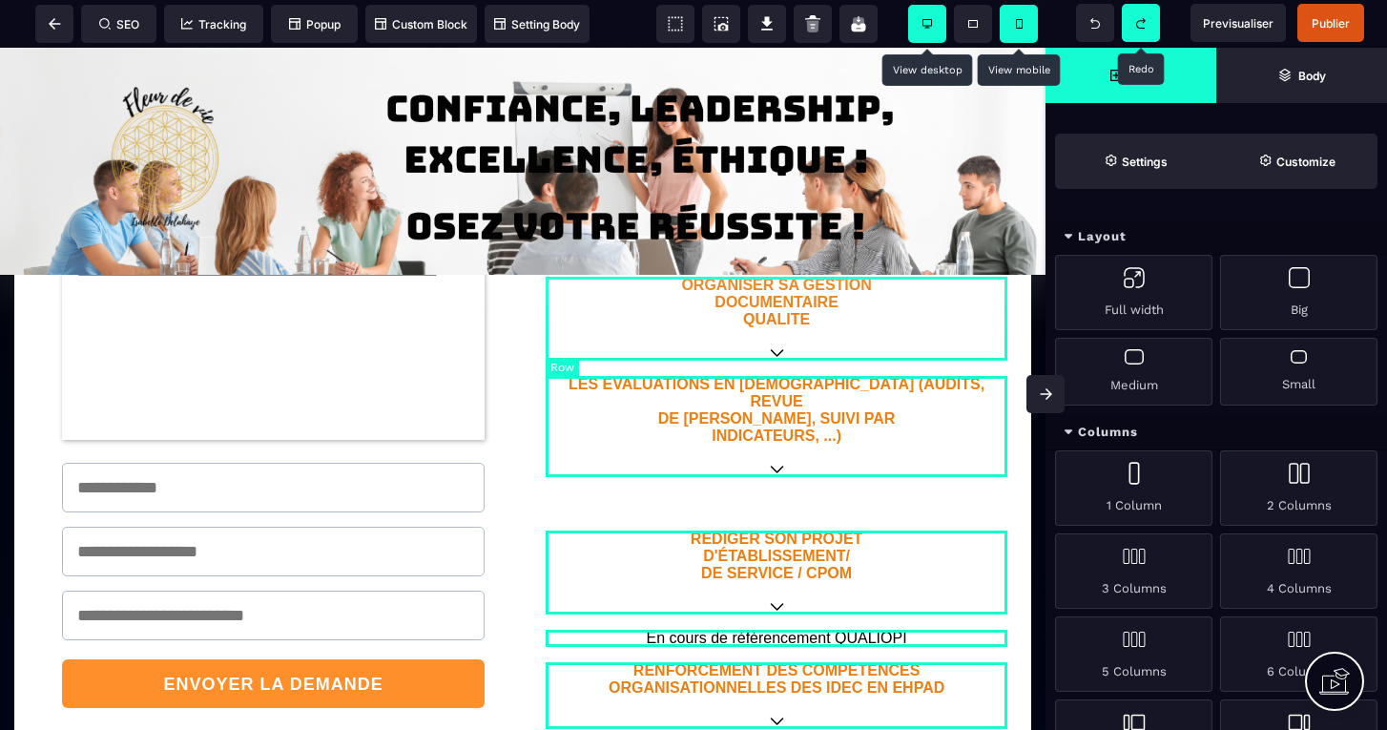
scroll to position [824, 0]
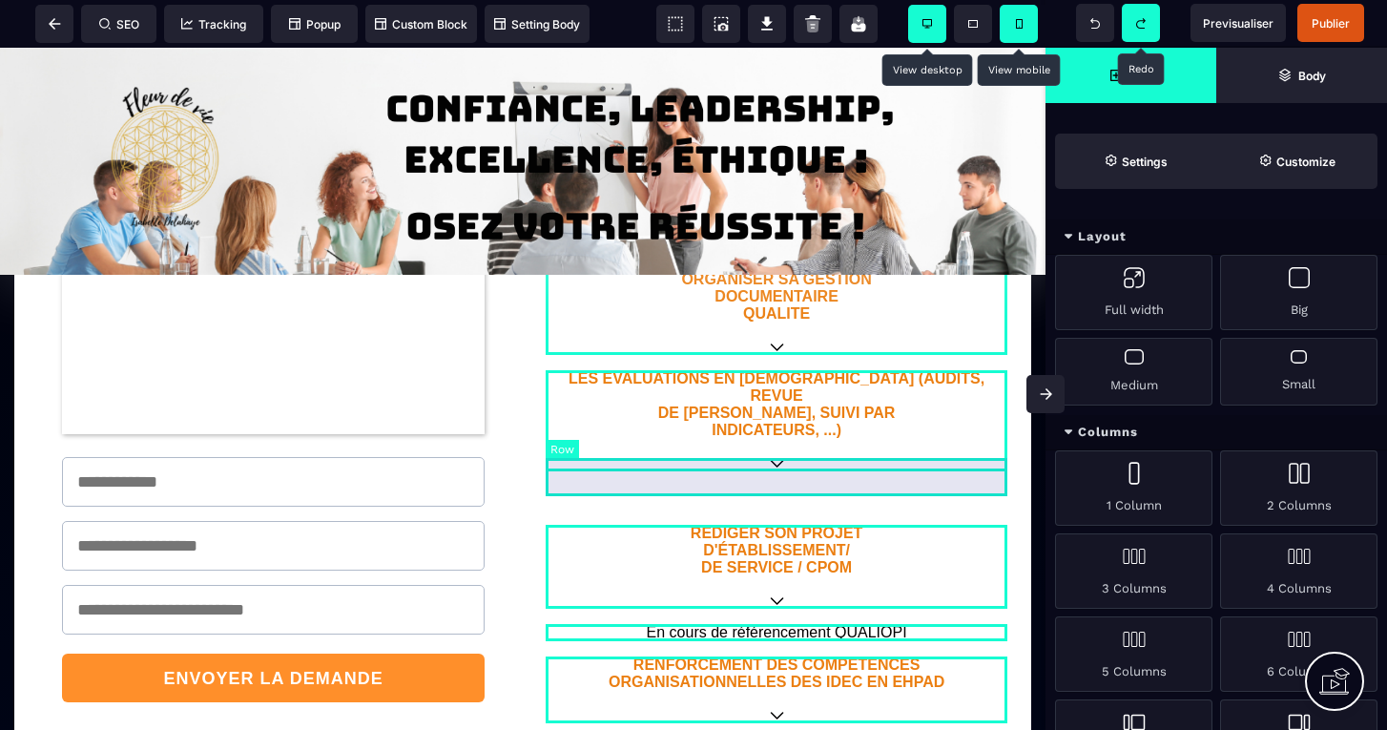
click at [832, 483] on div at bounding box center [776, 490] width 462 height 38
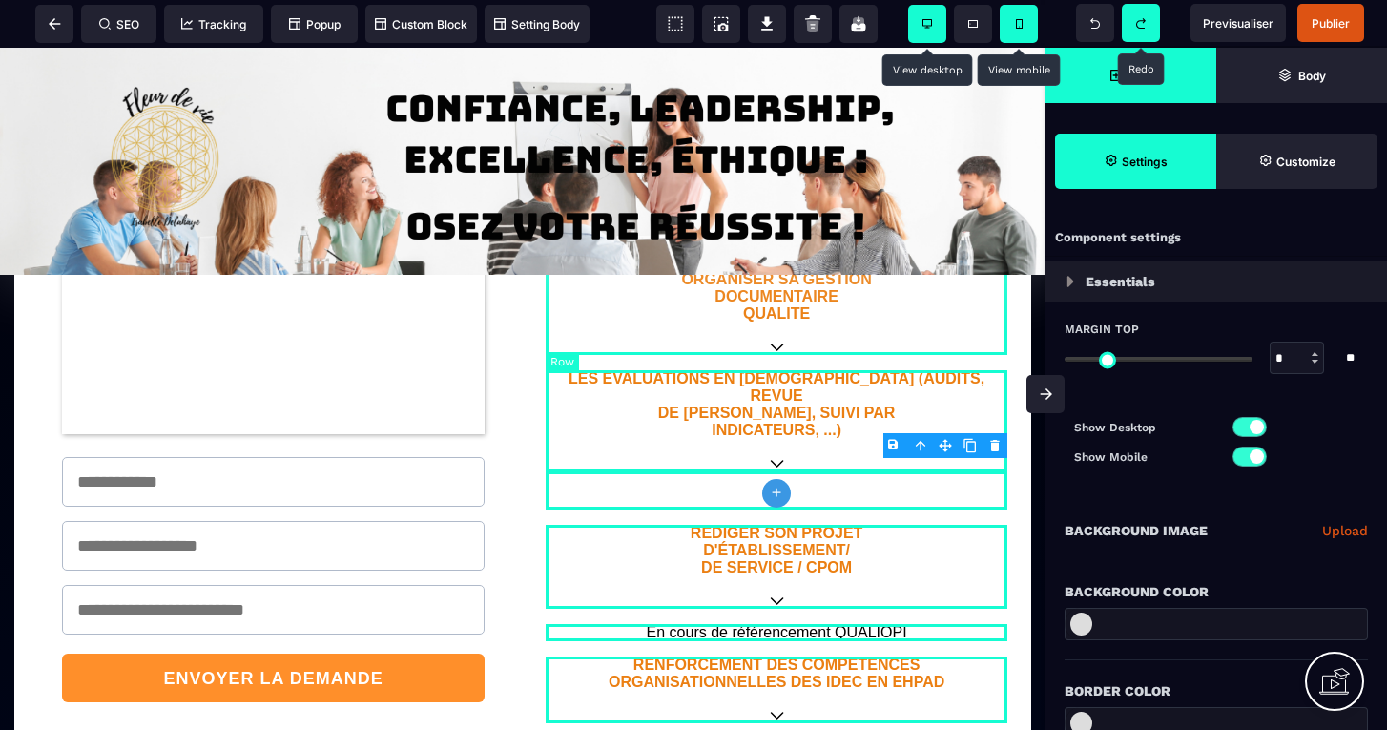
click at [993, 447] on body "B I U S A ******* plus Row SEO Big" at bounding box center [693, 365] width 1387 height 730
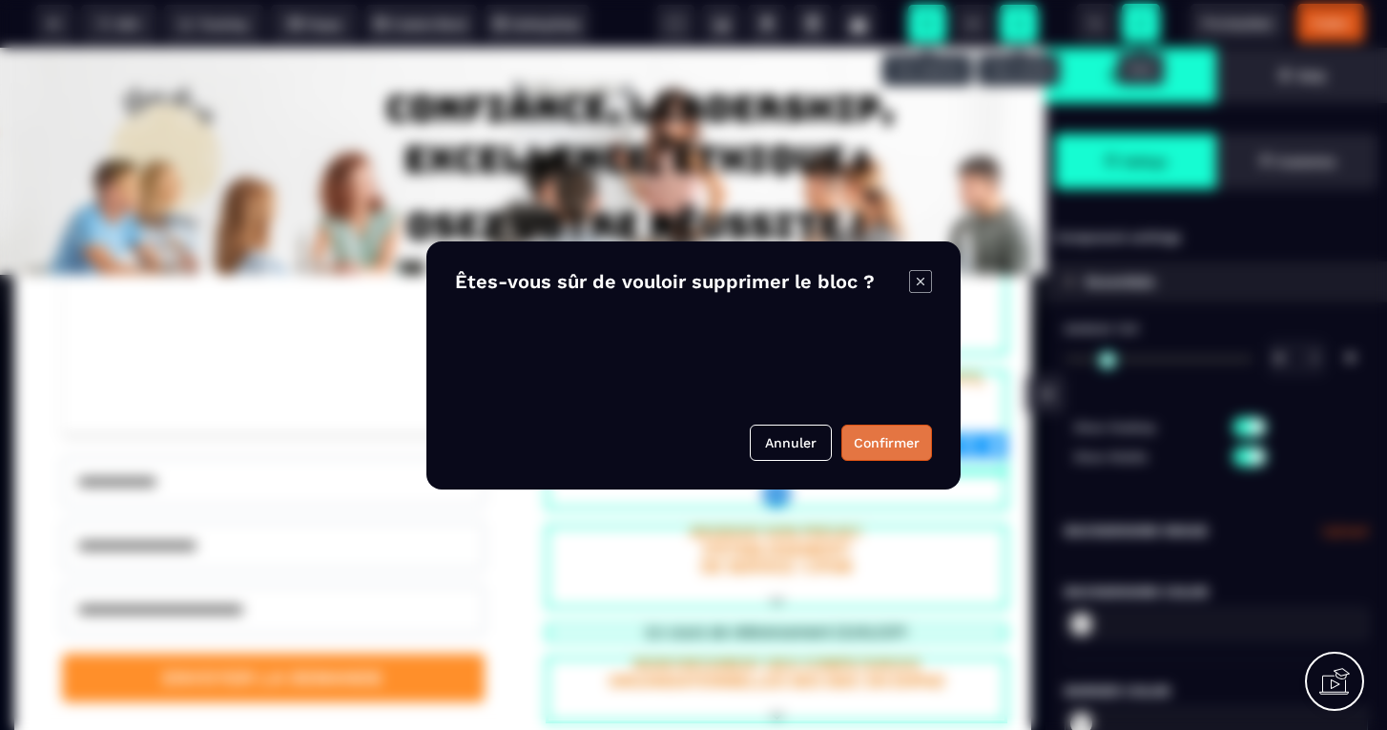
click at [888, 450] on button "Confirmer" at bounding box center [886, 442] width 91 height 36
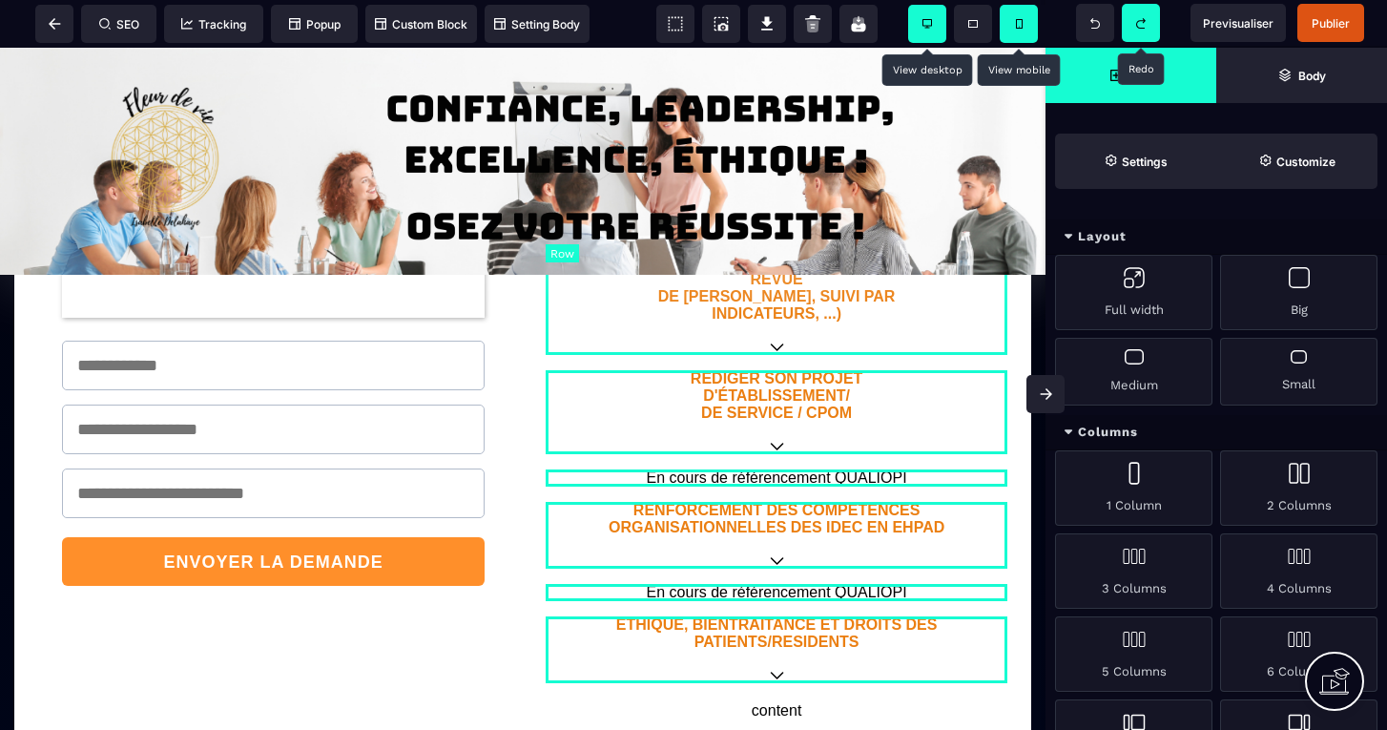
scroll to position [951, 0]
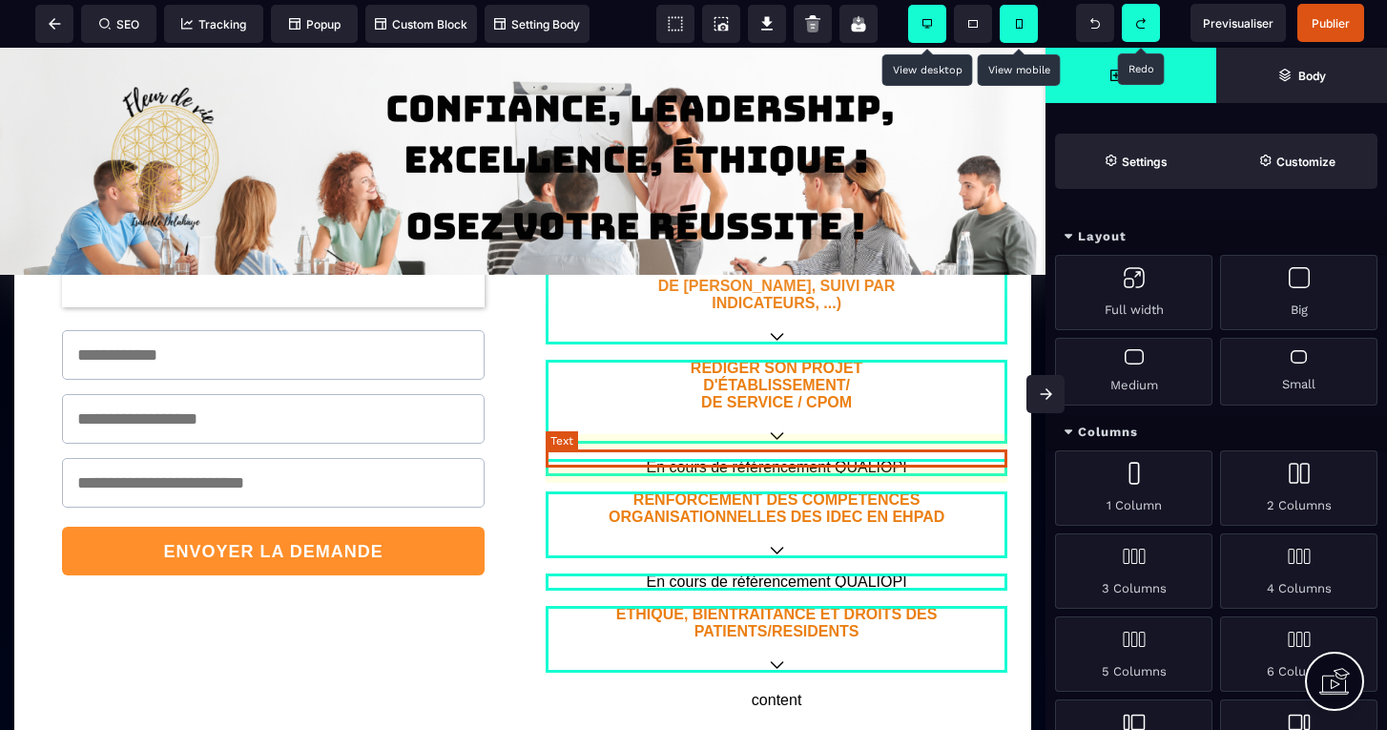
click at [877, 459] on p "En cours de référencement QUALIOPI" at bounding box center [776, 467] width 462 height 17
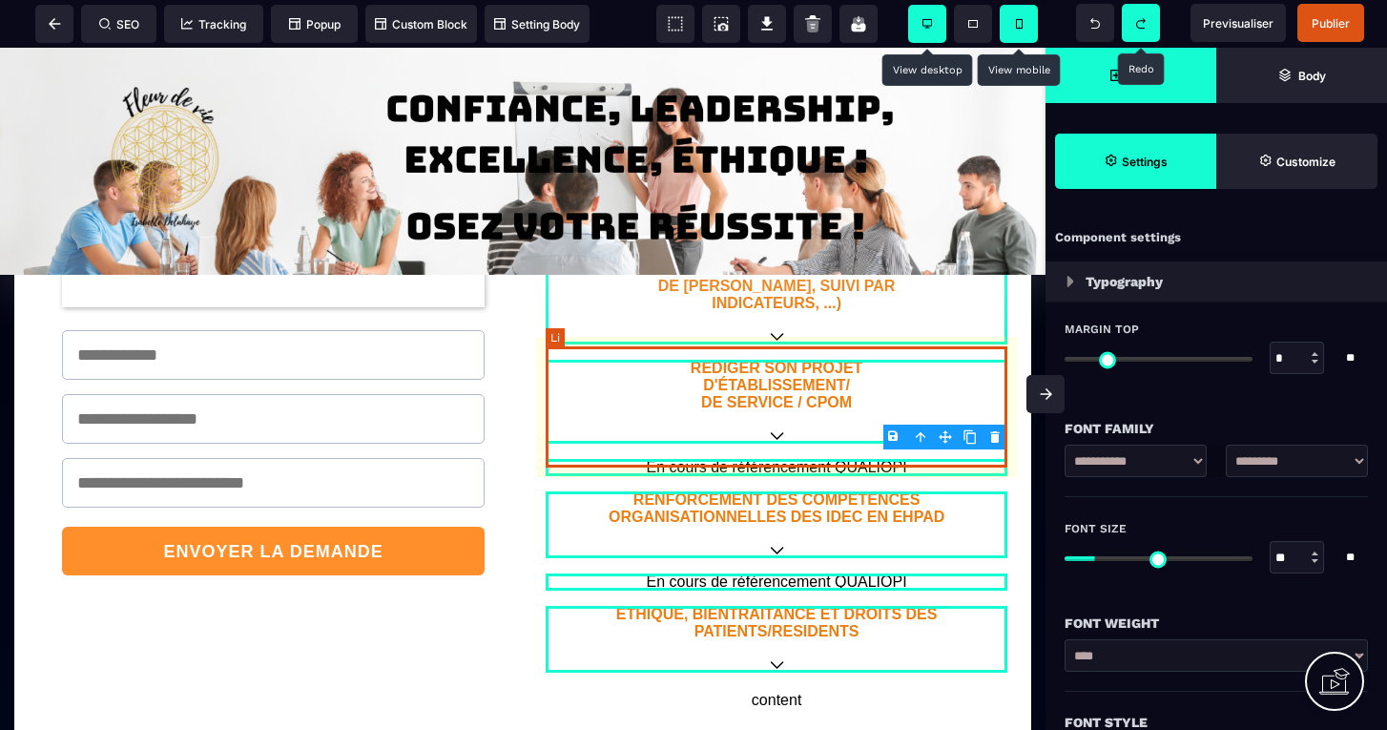
click at [997, 435] on body "B I U S A ******* Li SEO Tracking Popup" at bounding box center [693, 365] width 1387 height 730
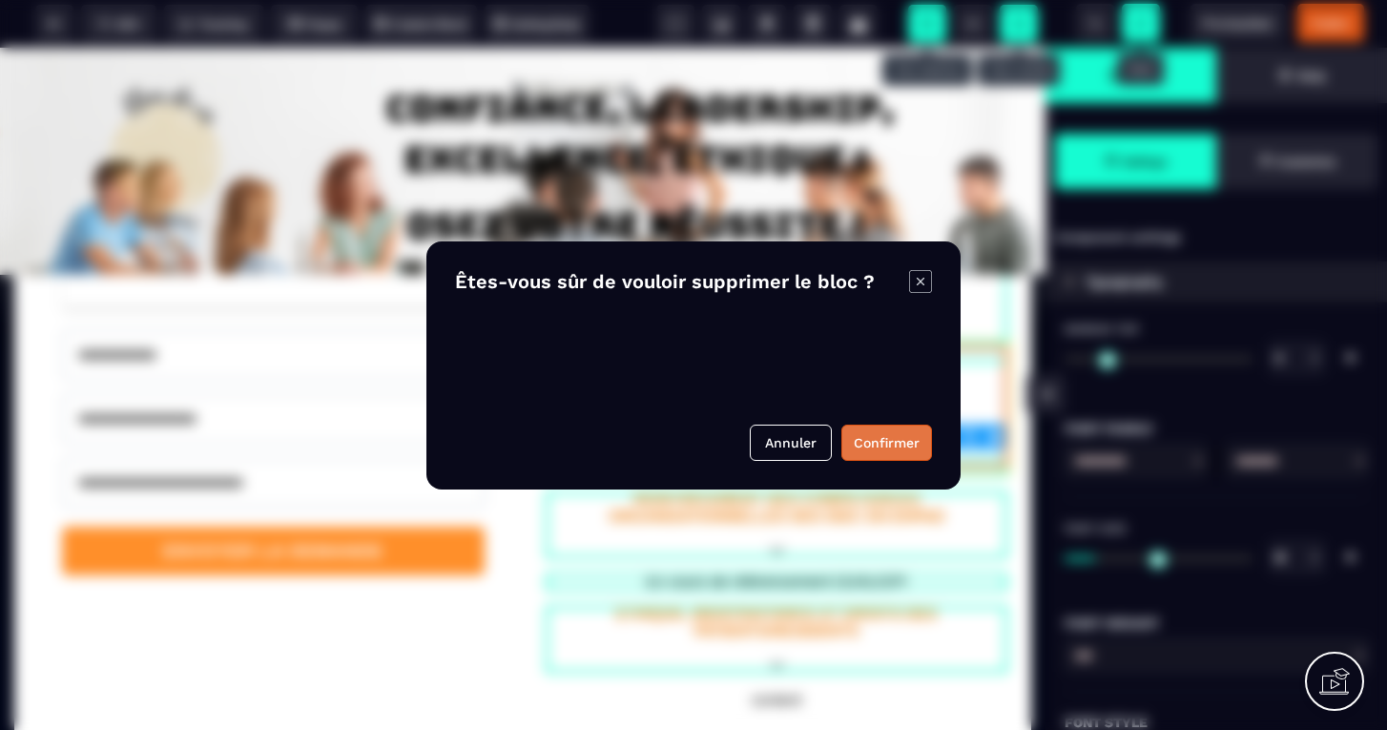
click at [881, 437] on button "Confirmer" at bounding box center [886, 442] width 91 height 36
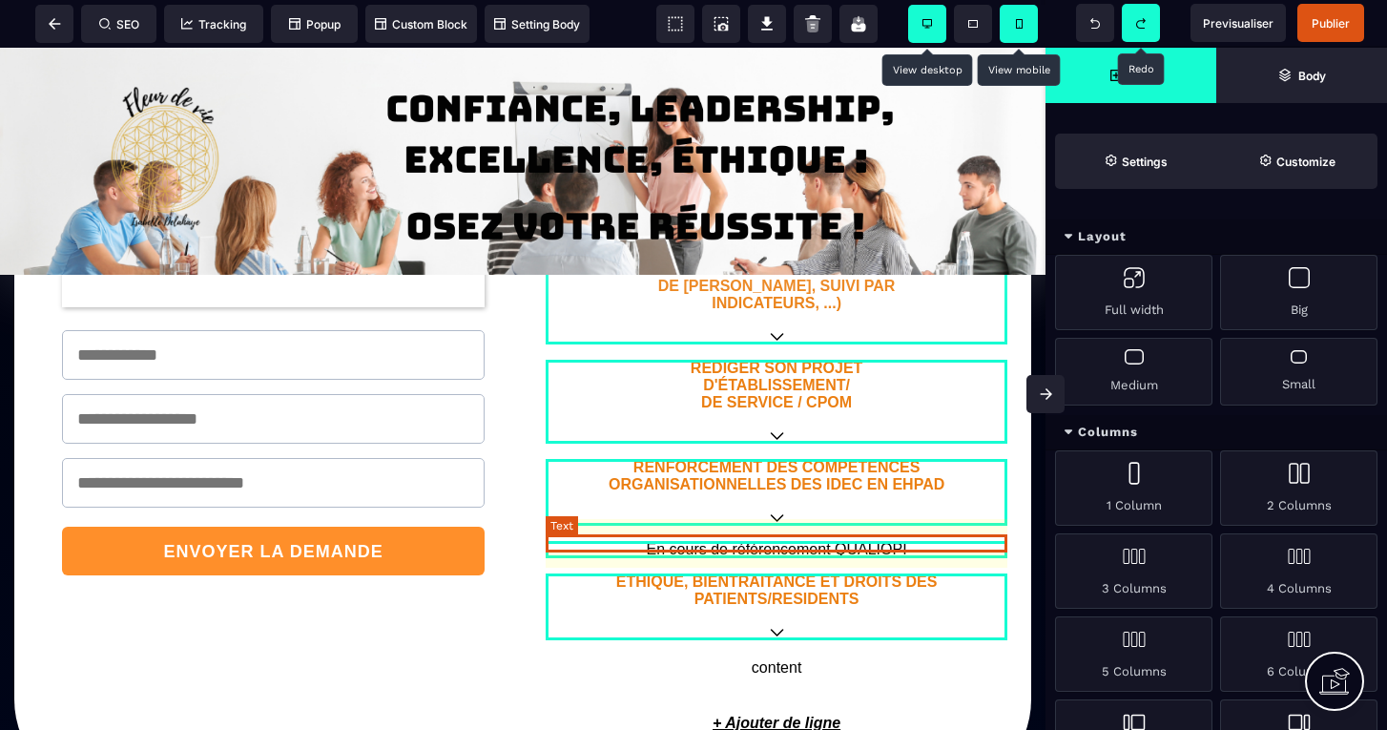
click at [785, 541] on p "En cours de référencement QUALIOPI" at bounding box center [776, 549] width 462 height 17
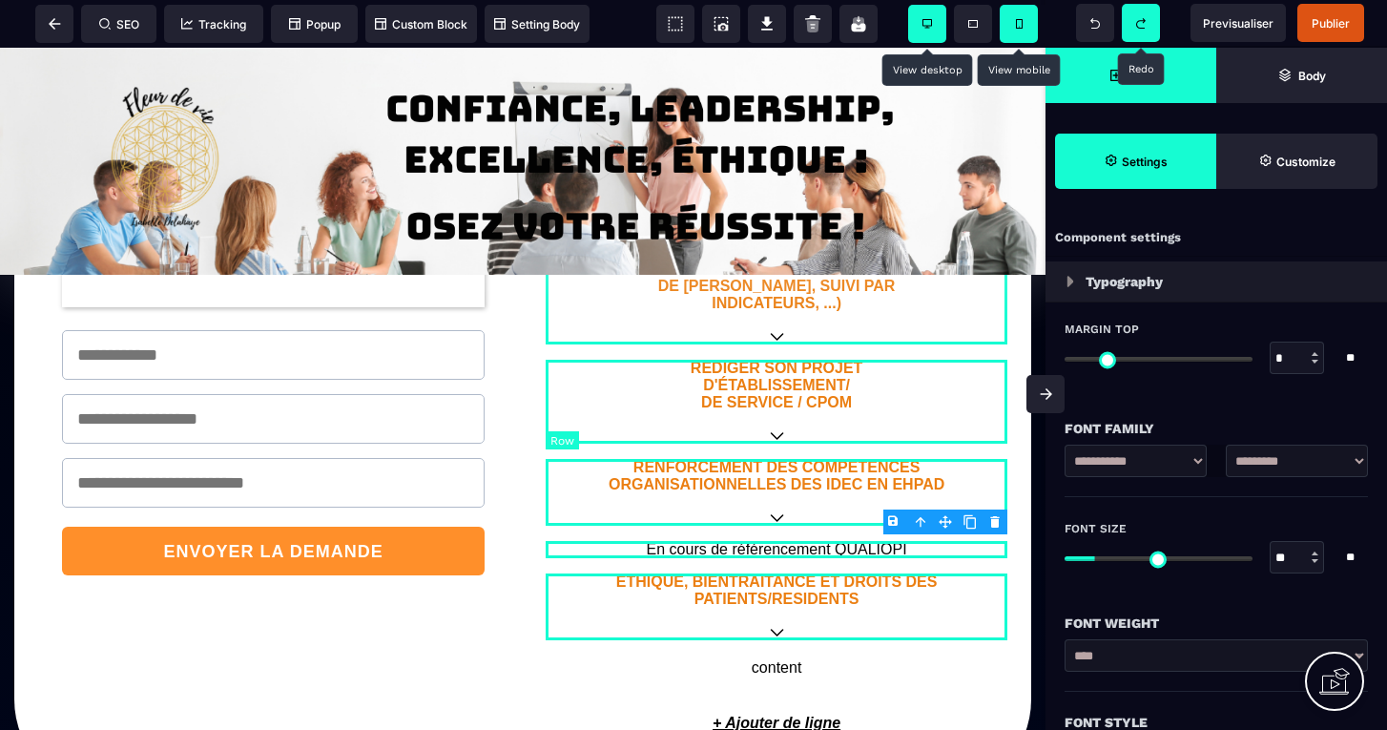
click at [995, 518] on body "B I U S A ******* Row SEO Tracking Popup" at bounding box center [693, 365] width 1387 height 730
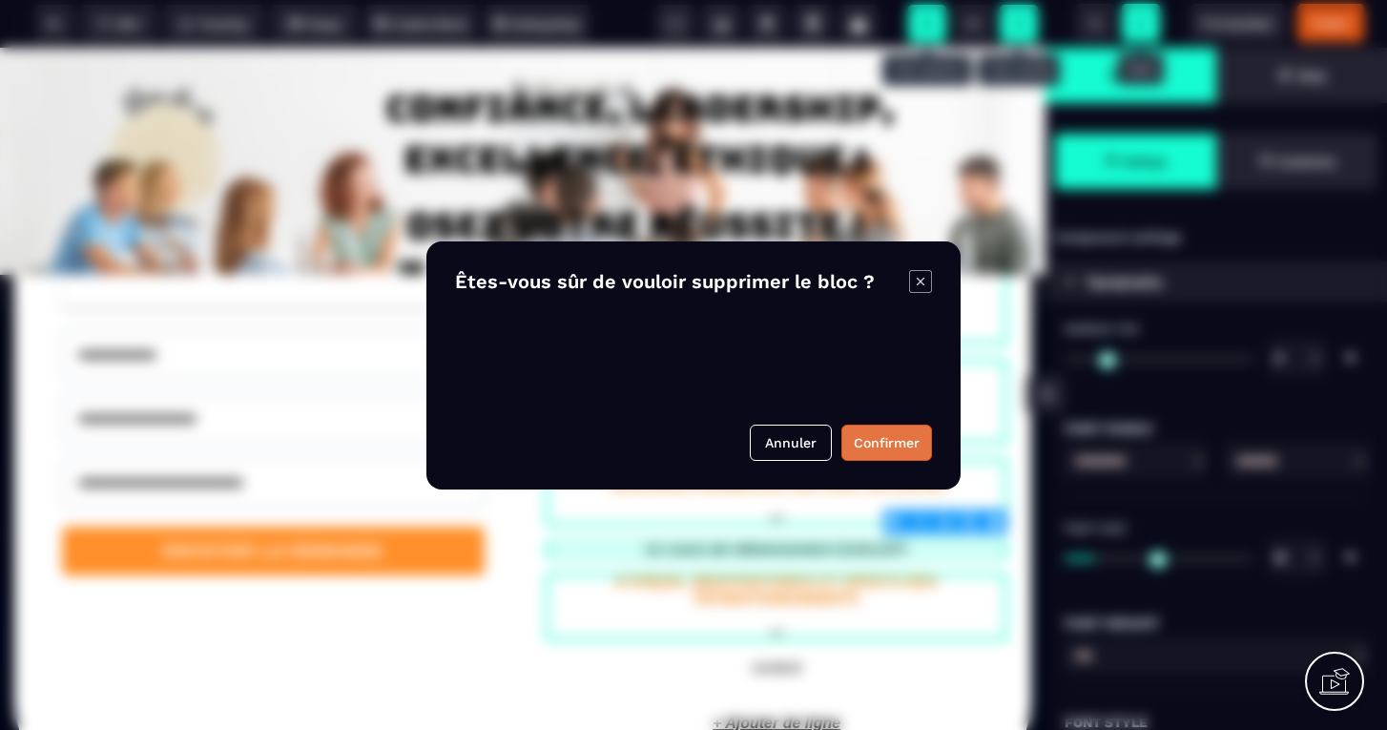
click at [887, 437] on button "Confirmer" at bounding box center [886, 442] width 91 height 36
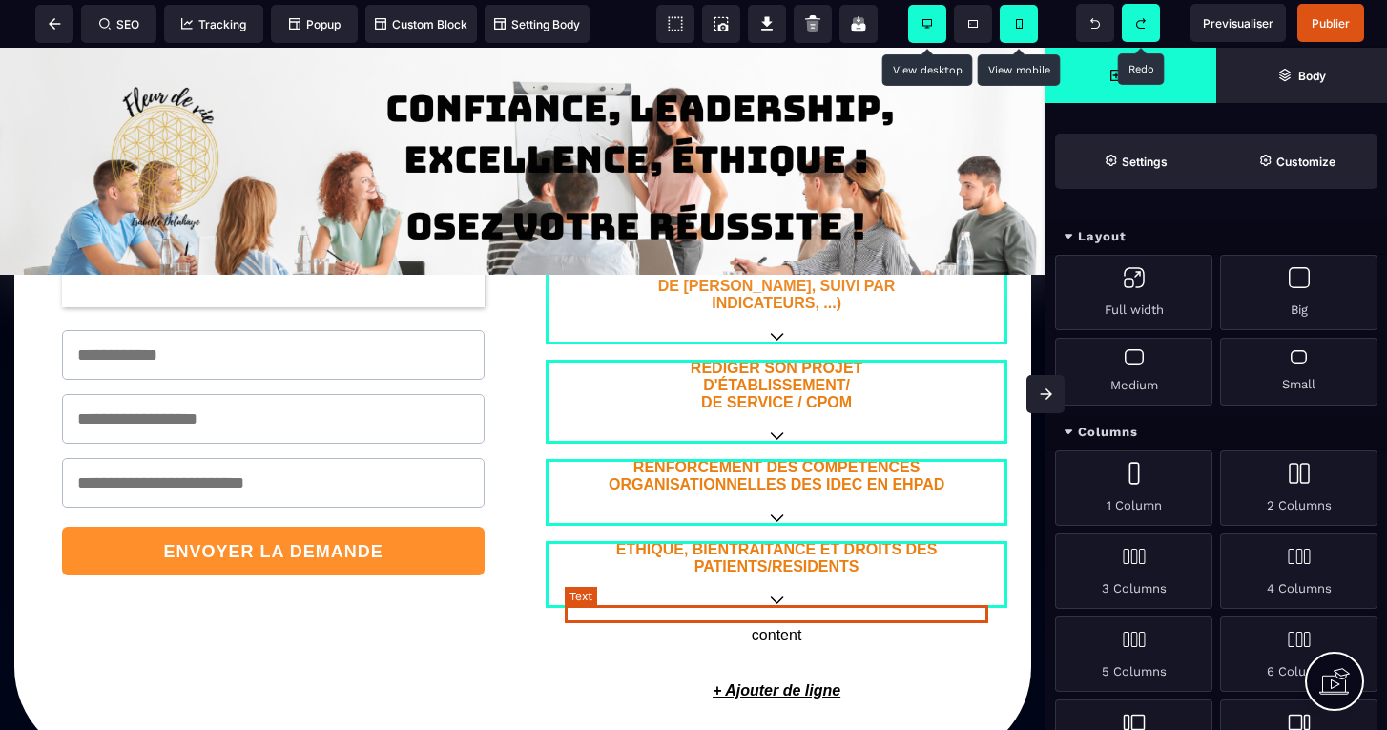
click at [788, 627] on p "content" at bounding box center [776, 635] width 423 height 17
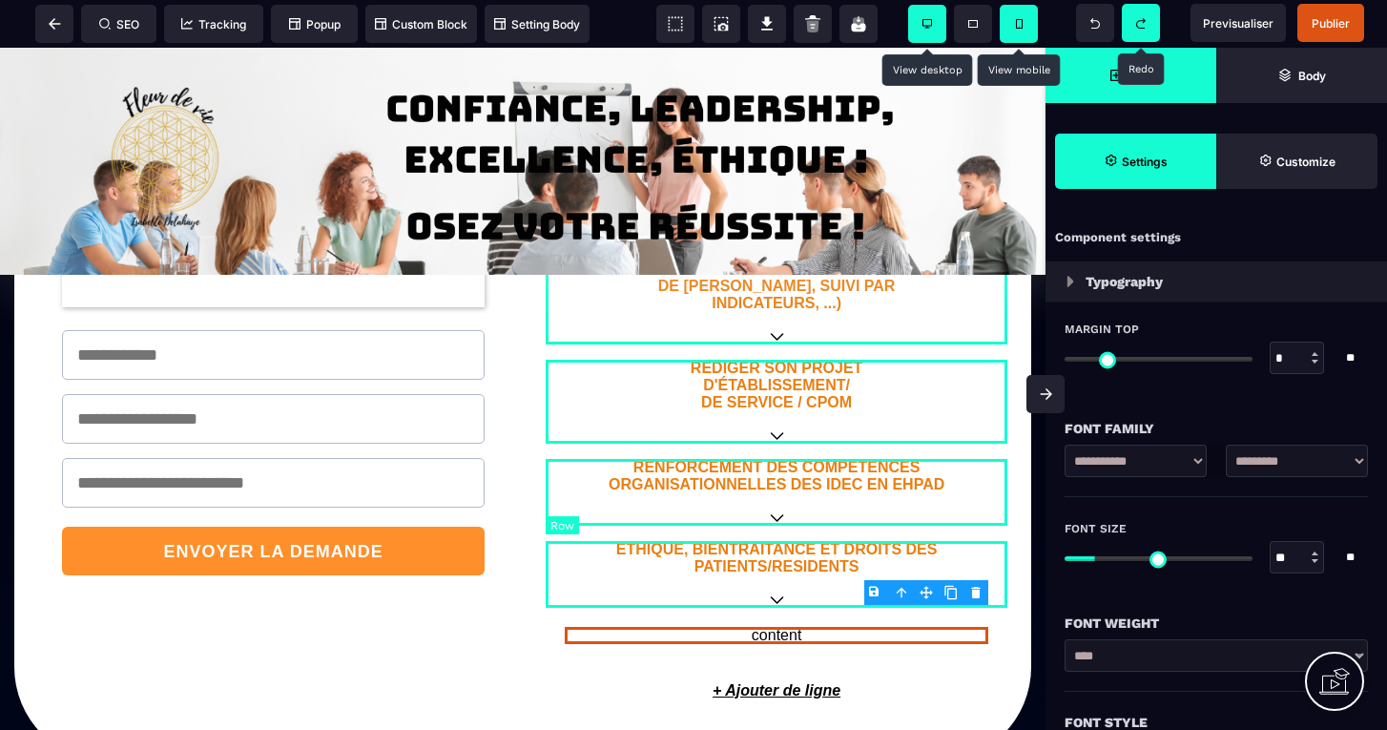
click at [977, 590] on body "B I U S A ******* Row SEO Tracking Popup" at bounding box center [693, 365] width 1387 height 730
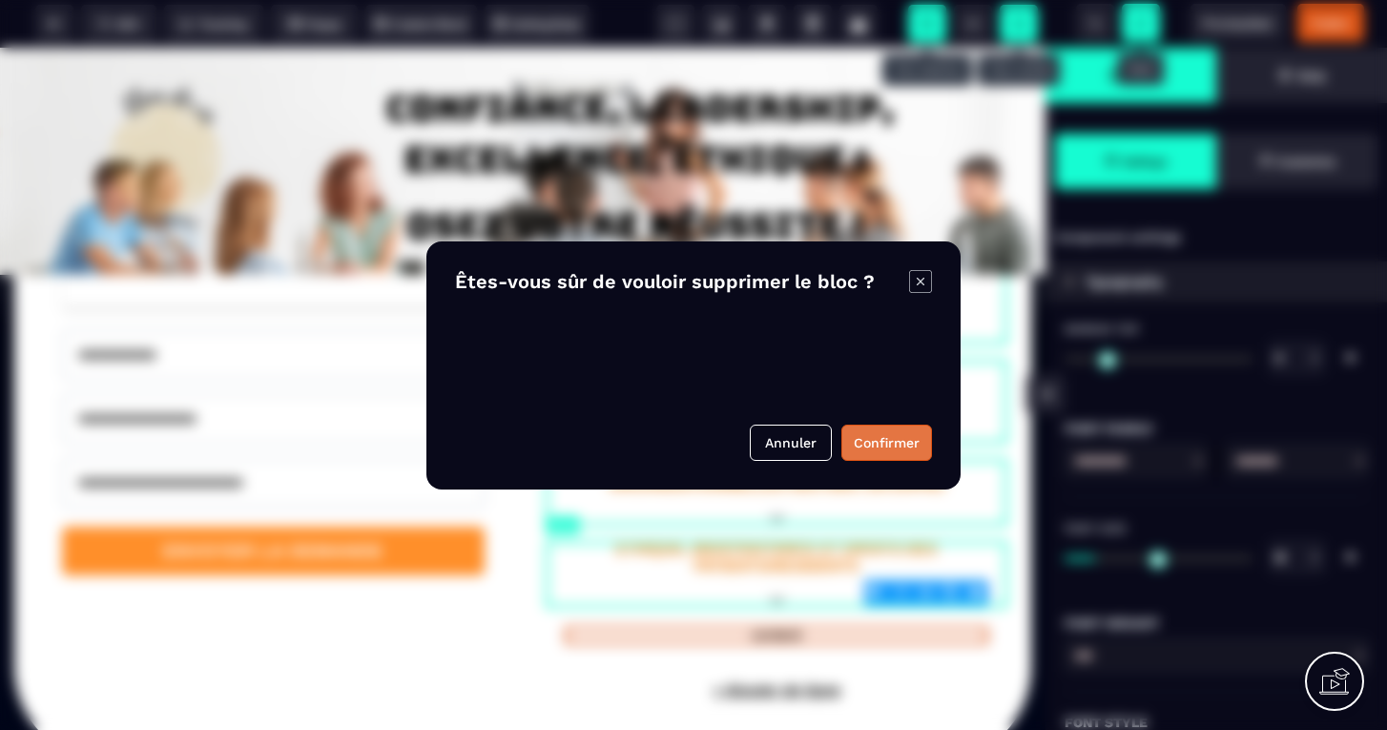
click at [886, 453] on button "Confirmer" at bounding box center [886, 442] width 91 height 36
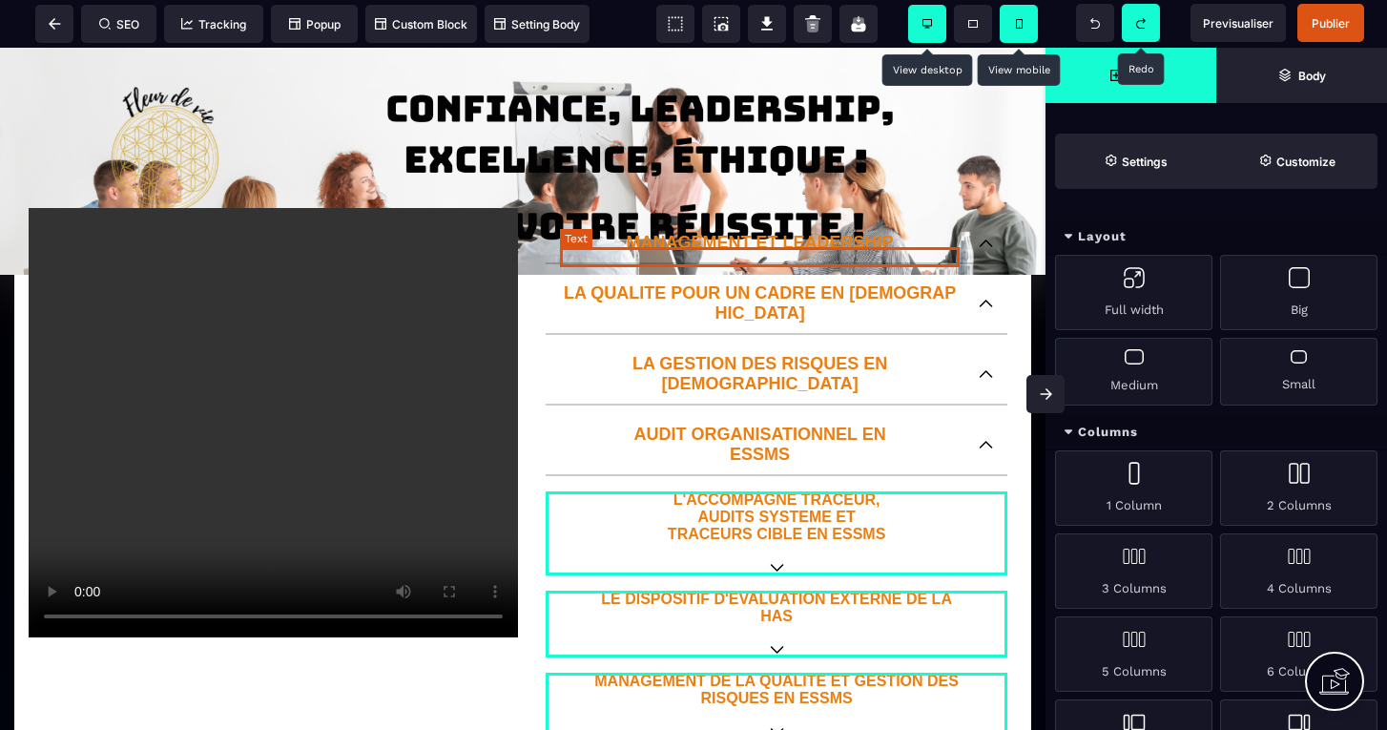
scroll to position [216, 0]
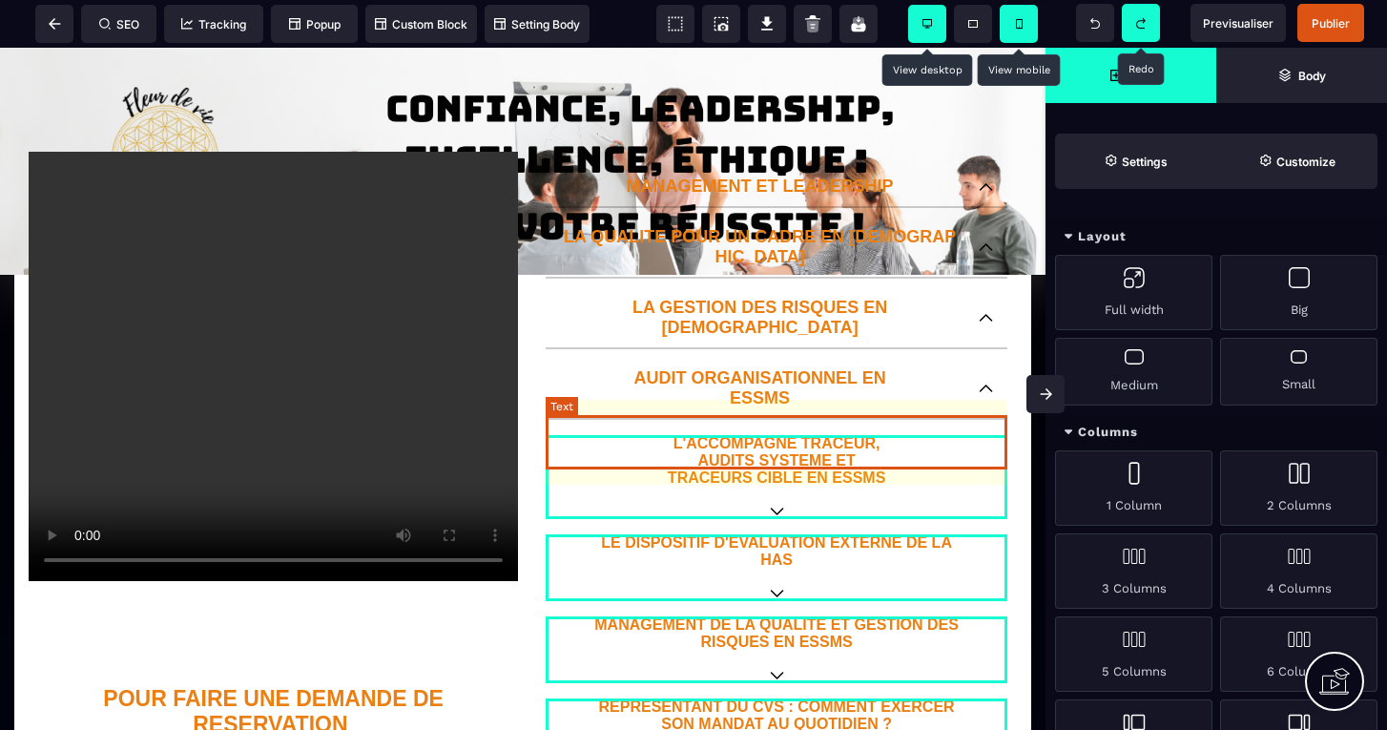
click at [784, 439] on p "L'ACCOMPAGNE TRACEUR, AUDITS SYSTEME ET TRACEURS CIBLE EN ESSMS" at bounding box center [776, 460] width 462 height 51
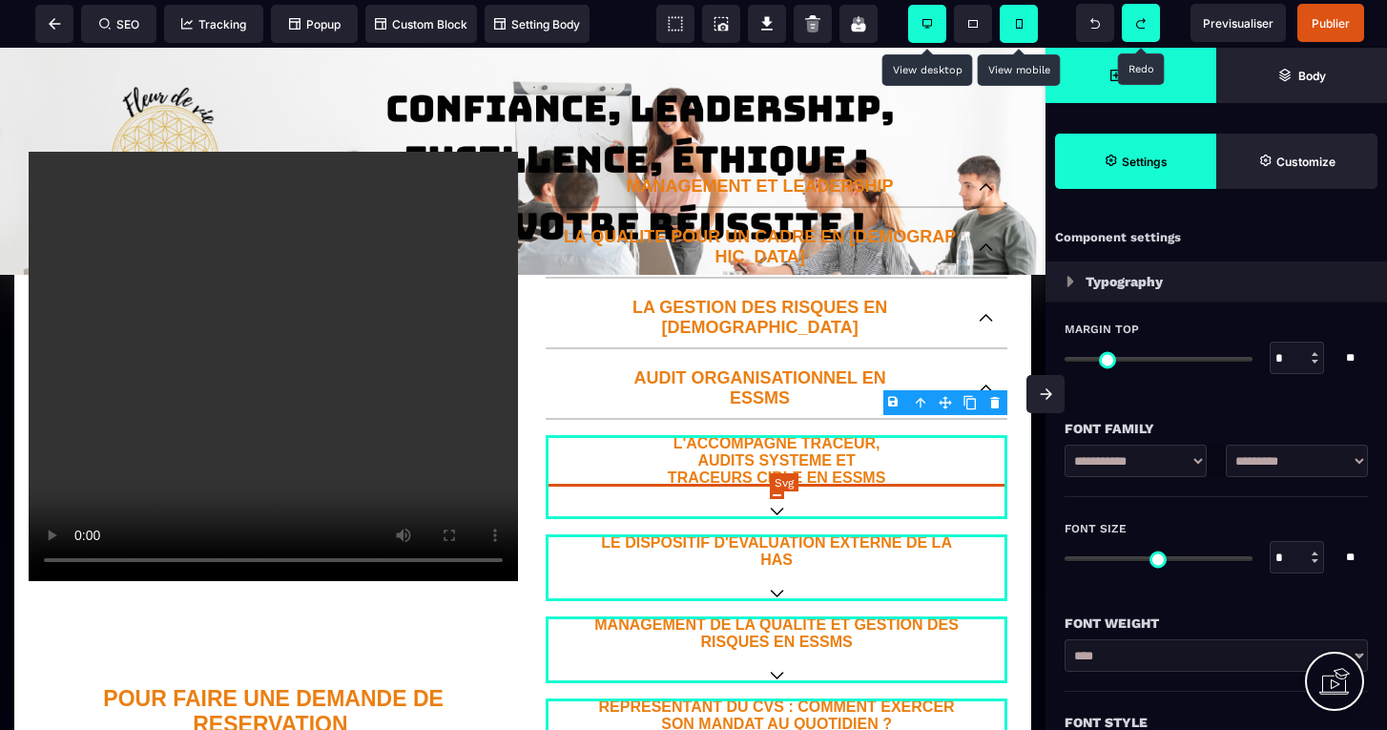
click at [773, 507] on icon at bounding box center [777, 511] width 14 height 8
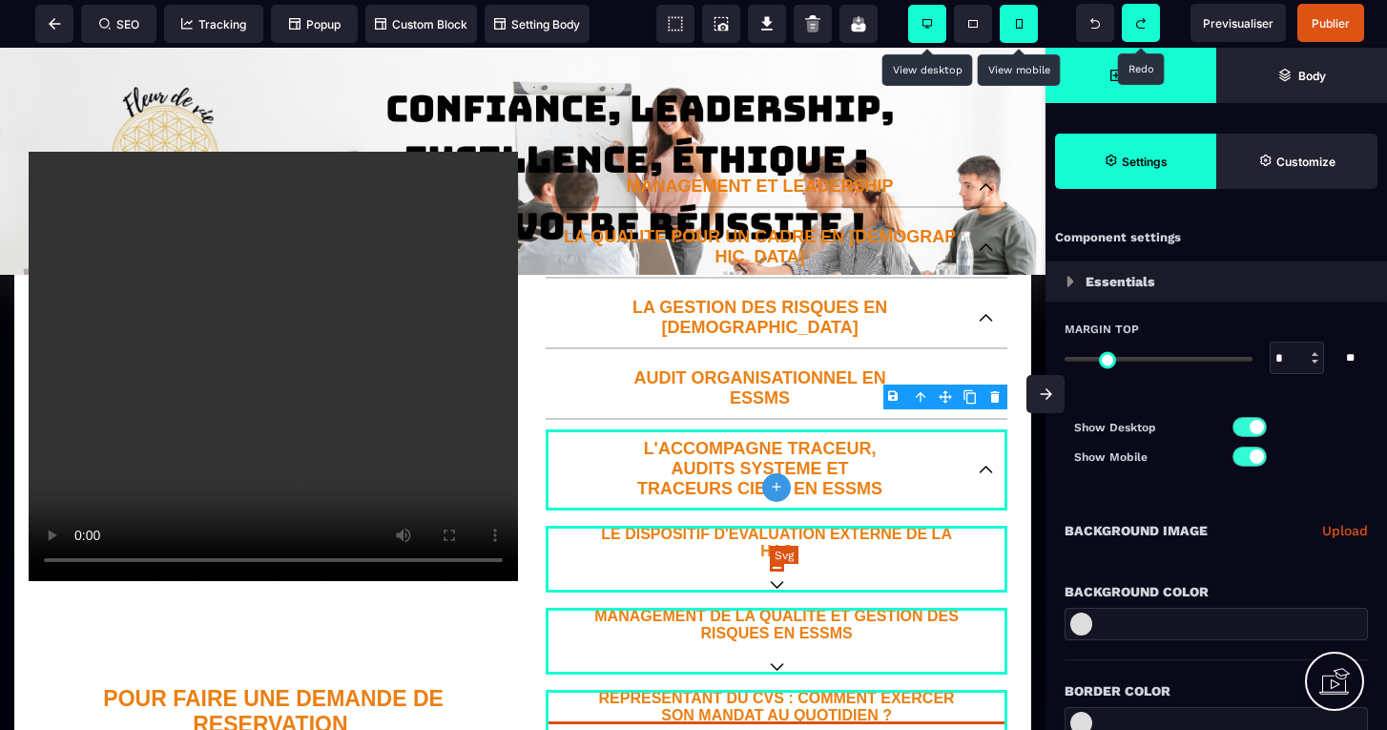
click at [778, 581] on icon at bounding box center [777, 585] width 14 height 8
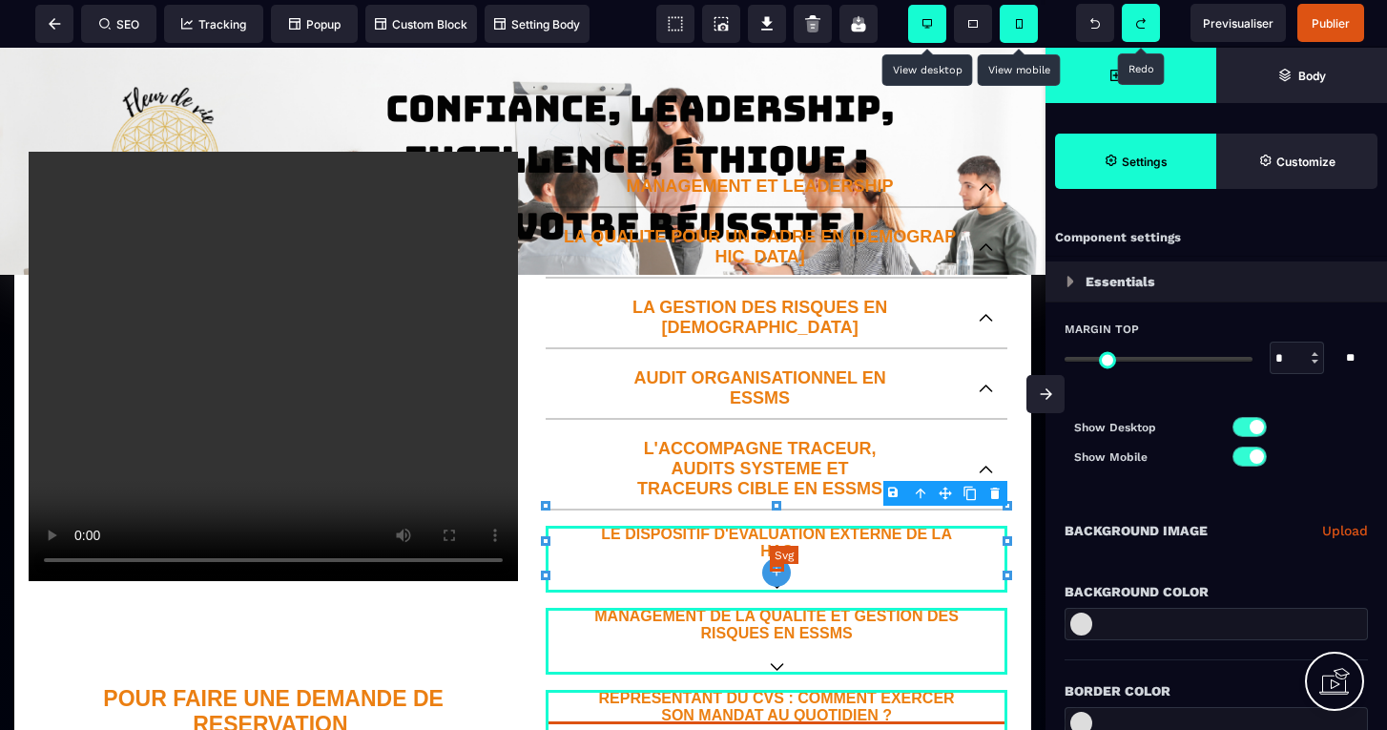
scroll to position [0, 0]
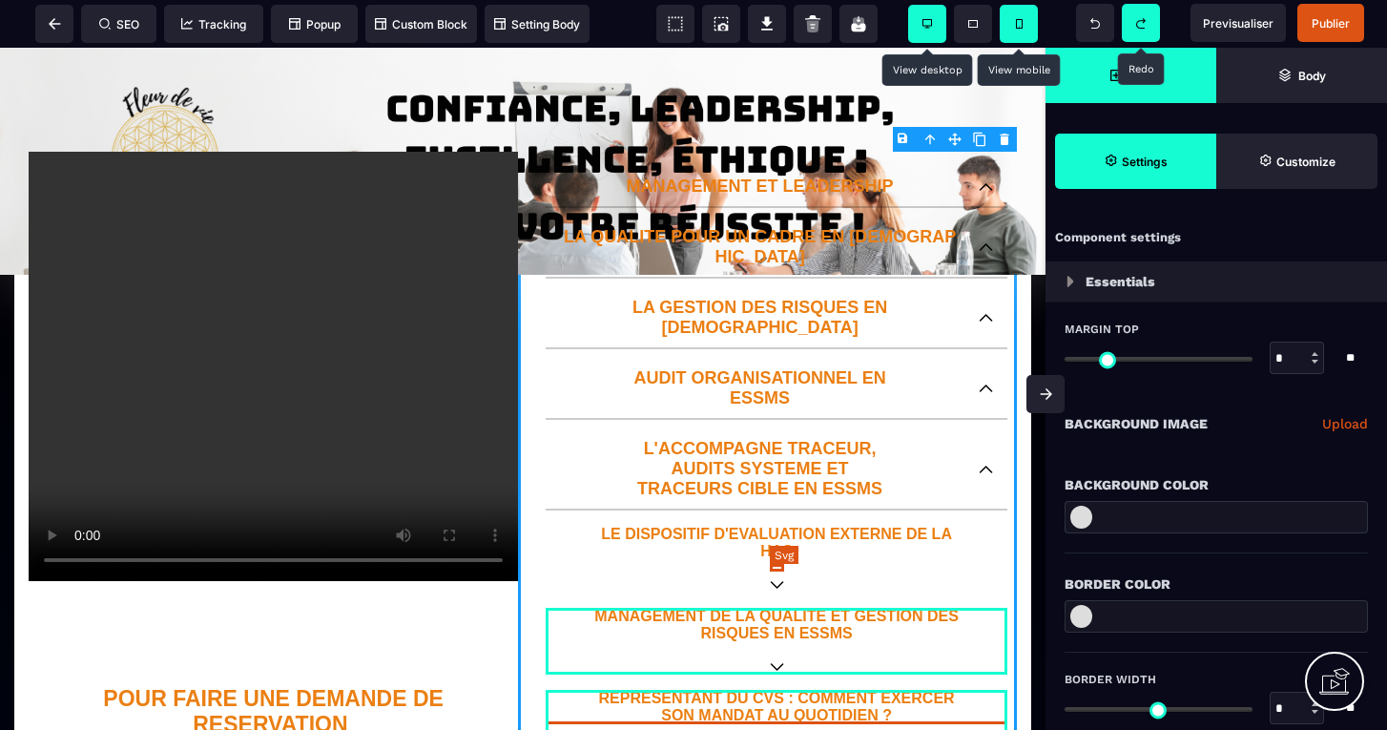
click at [776, 581] on icon at bounding box center [777, 585] width 14 height 8
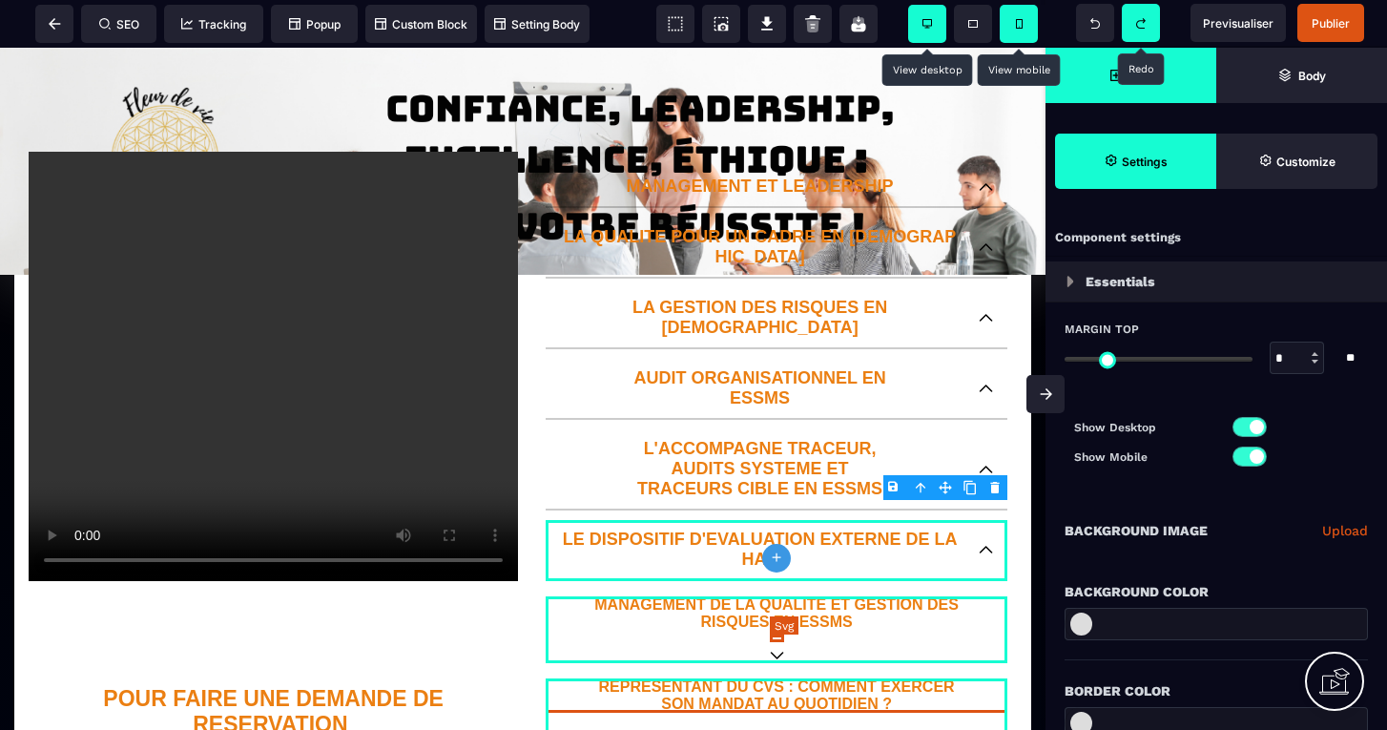
click at [776, 651] on icon at bounding box center [777, 655] width 14 height 8
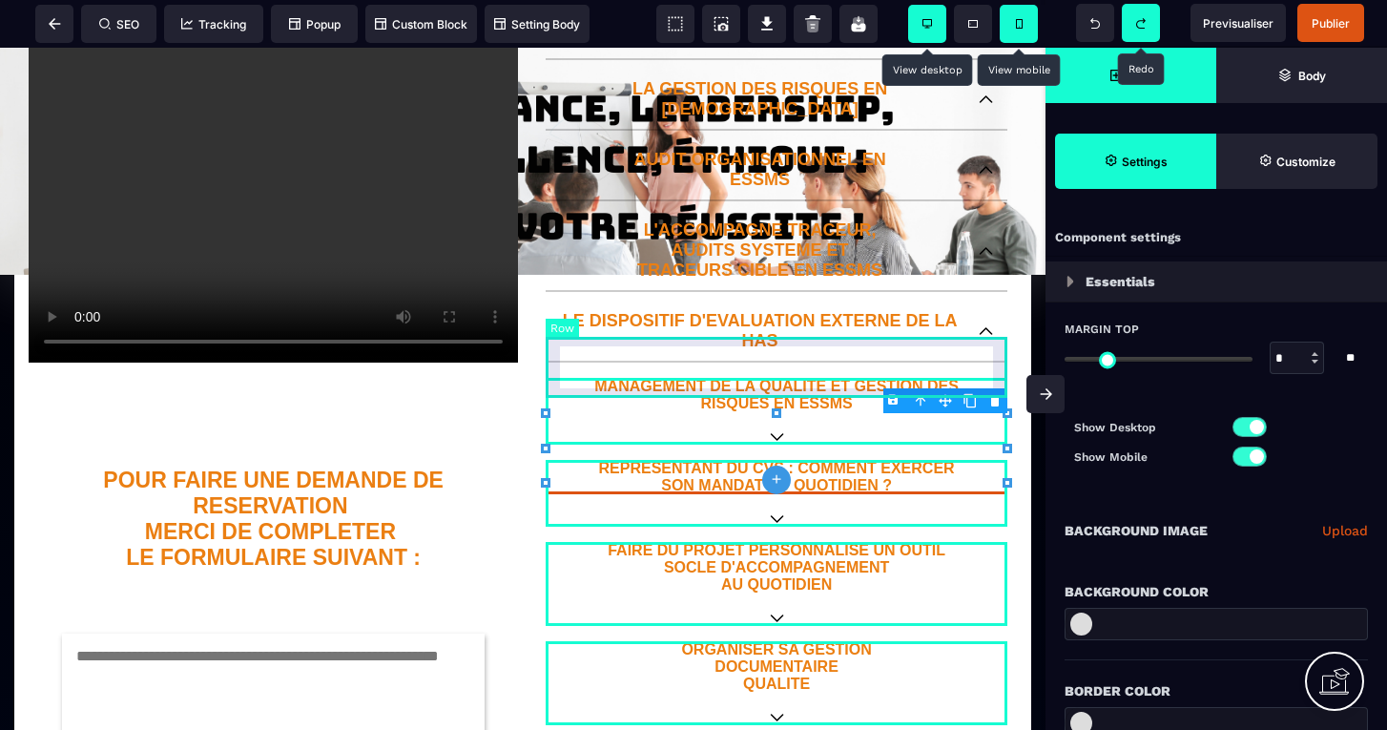
scroll to position [447, 0]
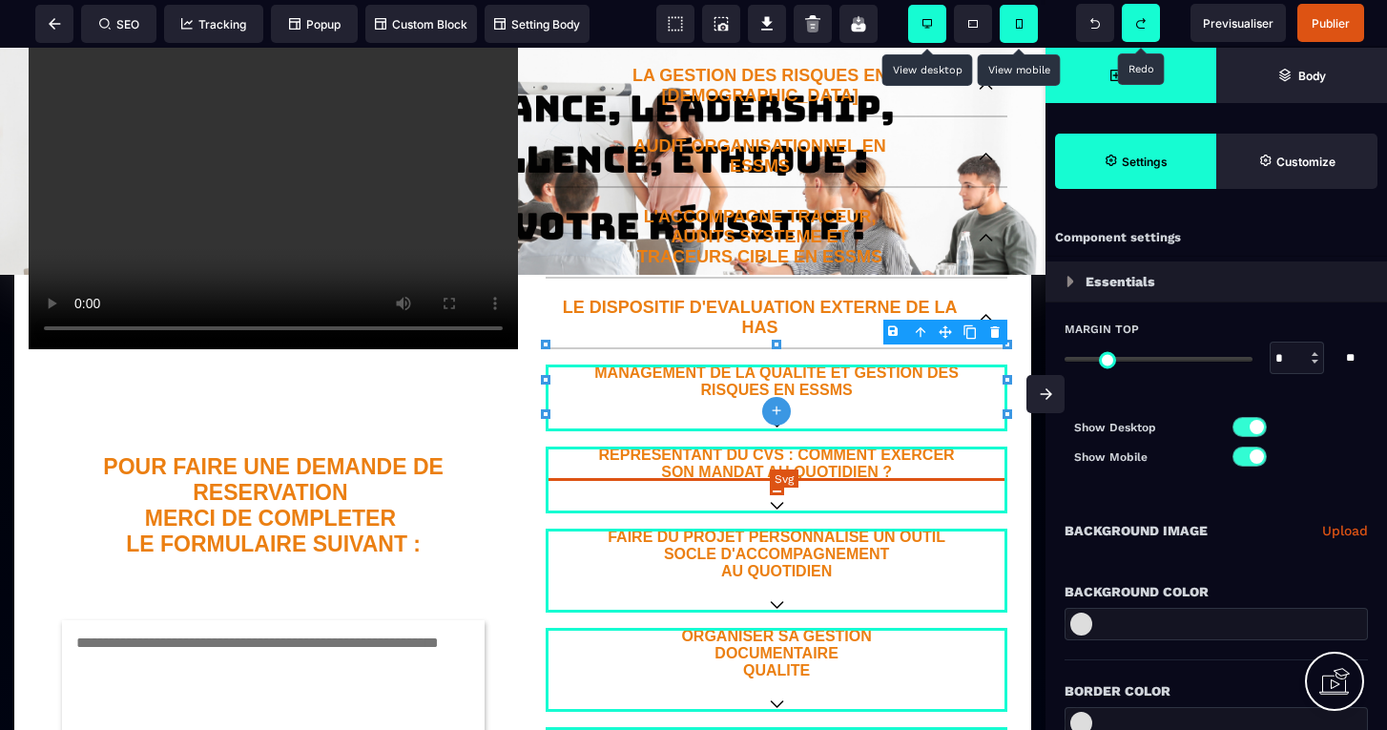
click at [777, 502] on icon at bounding box center [777, 506] width 14 height 8
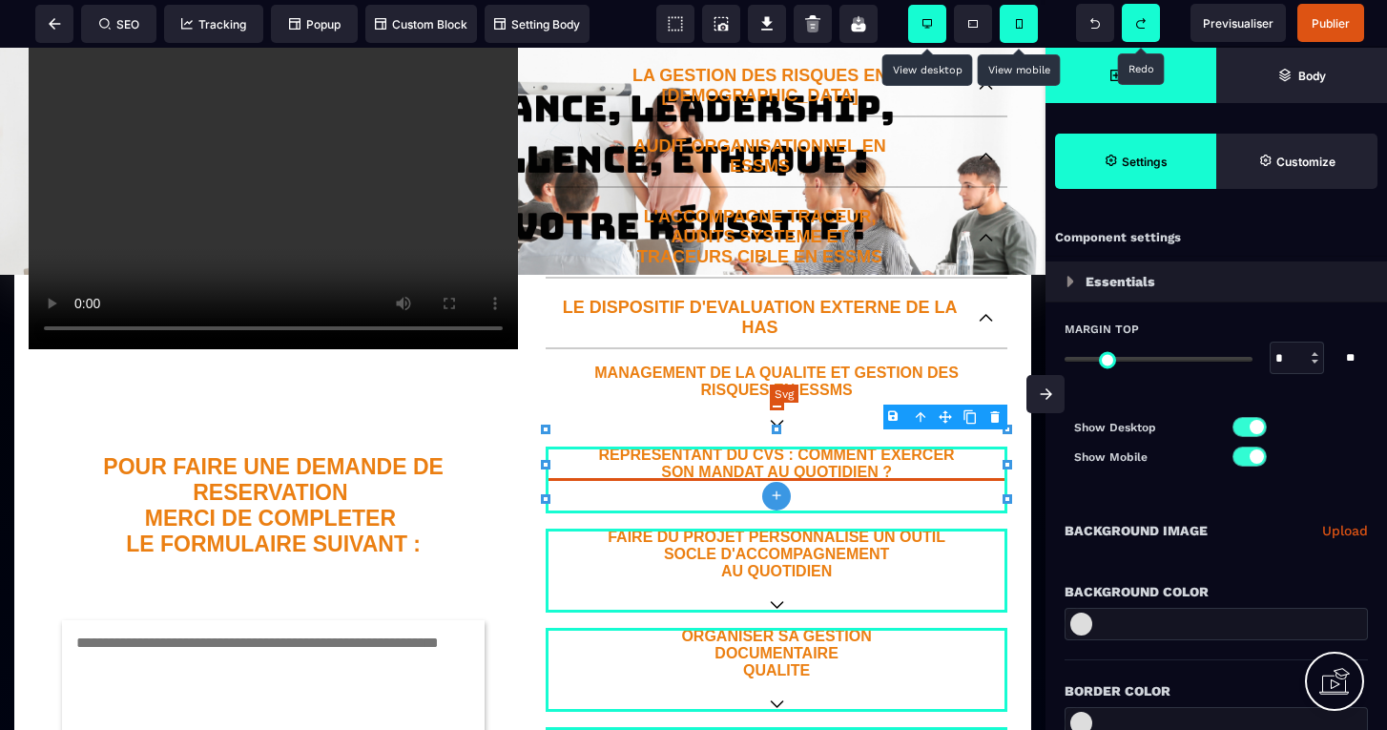
click at [776, 420] on icon at bounding box center [777, 424] width 14 height 8
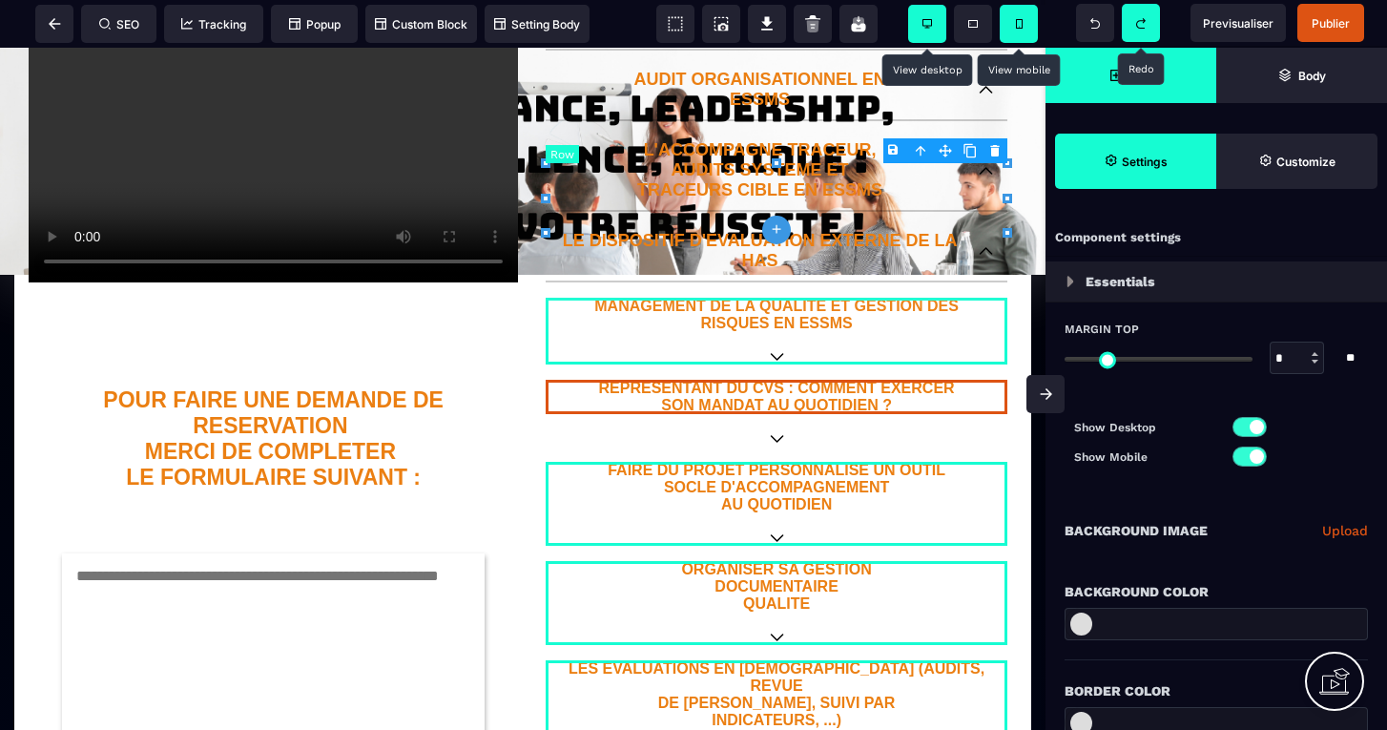
scroll to position [744, 0]
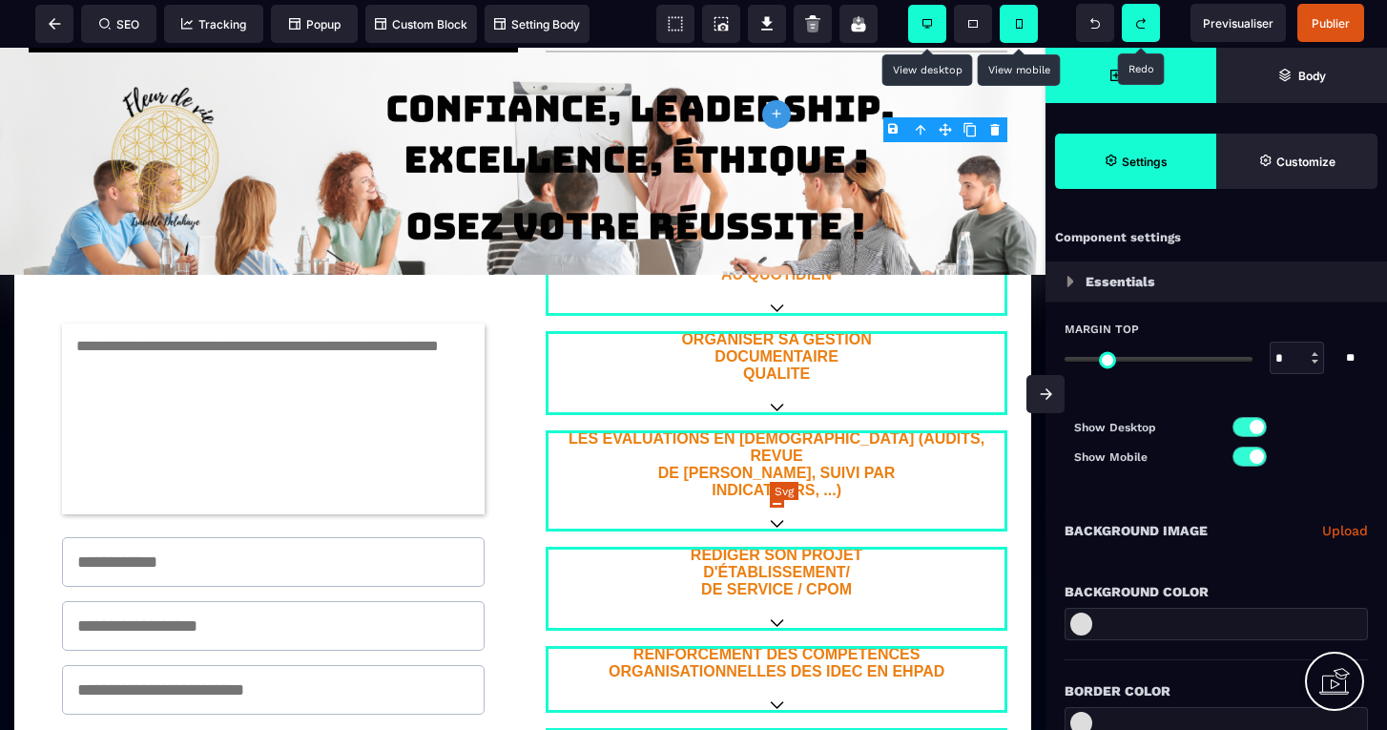
click at [775, 520] on icon at bounding box center [777, 524] width 14 height 8
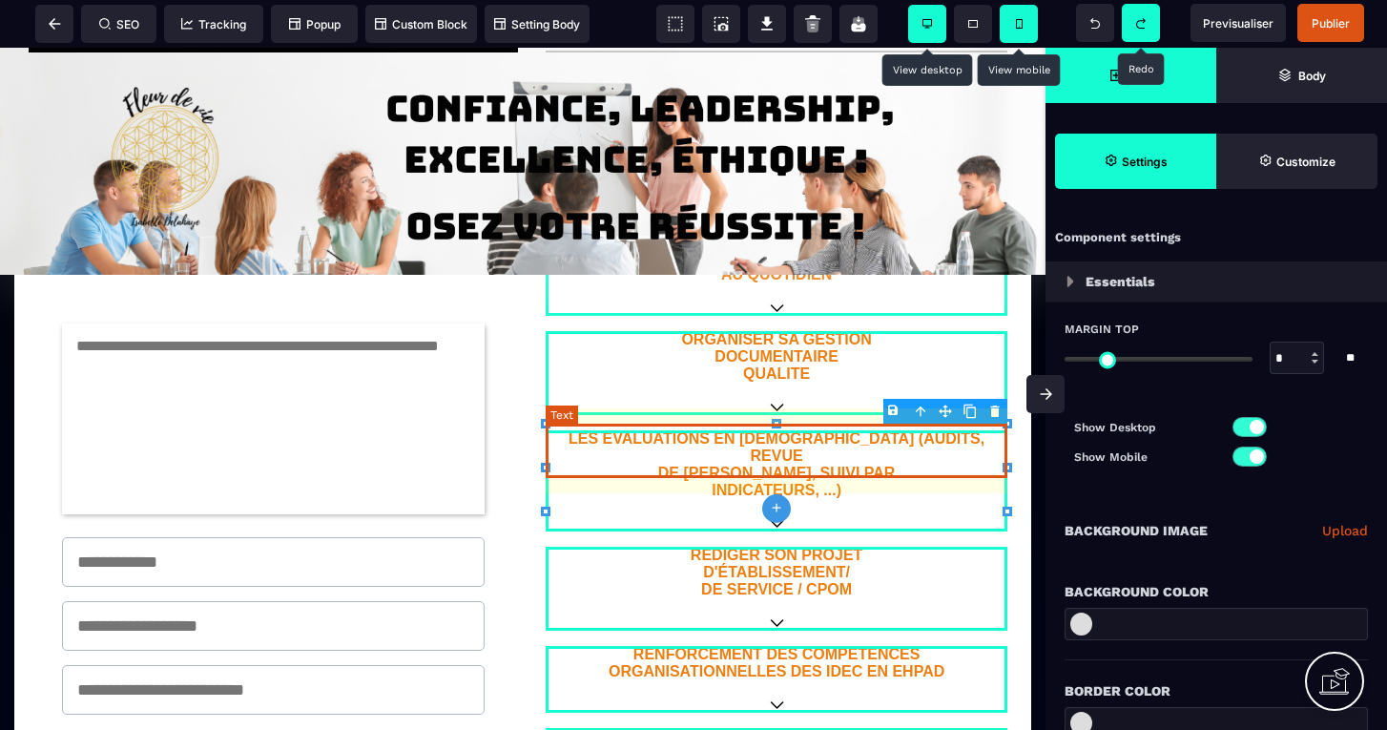
click at [773, 466] on p "LES EVALUATIONS EN SANTE (AUDITS, REVUE DE PERTINENCE, SUIVI PAR INDICATEURS, .…" at bounding box center [776, 464] width 462 height 69
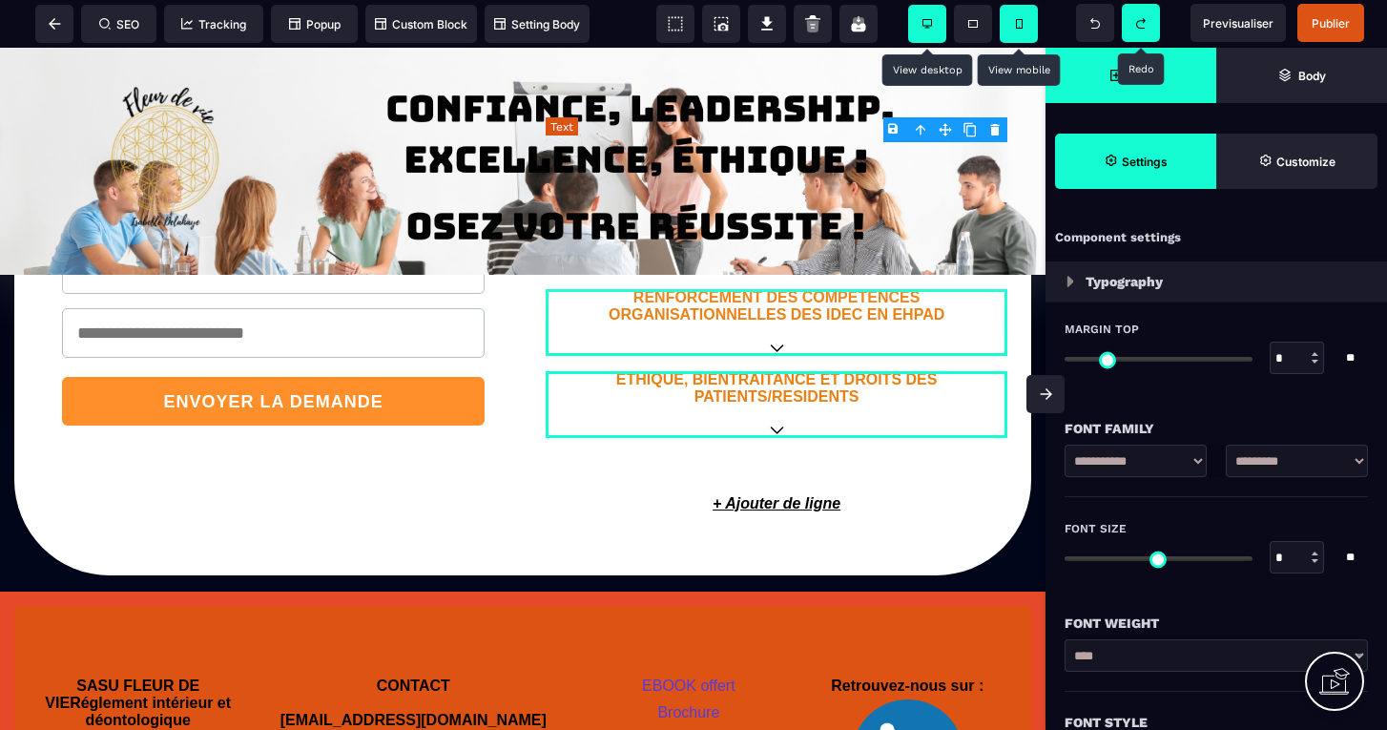
scroll to position [1094, 0]
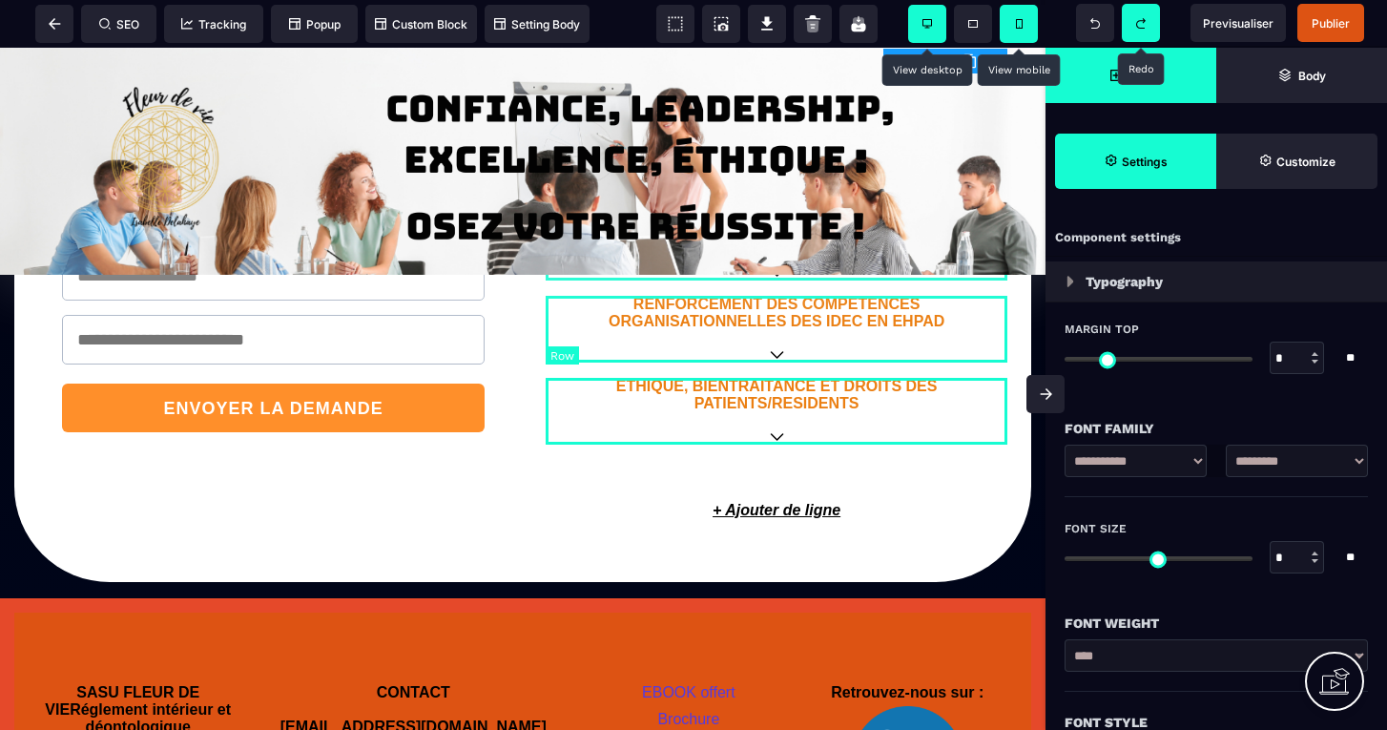
click at [780, 403] on div "ETHIQUE, BIENTRAITANCE ET DROITS DES PATIENTS/RESIDENTS" at bounding box center [776, 411] width 462 height 67
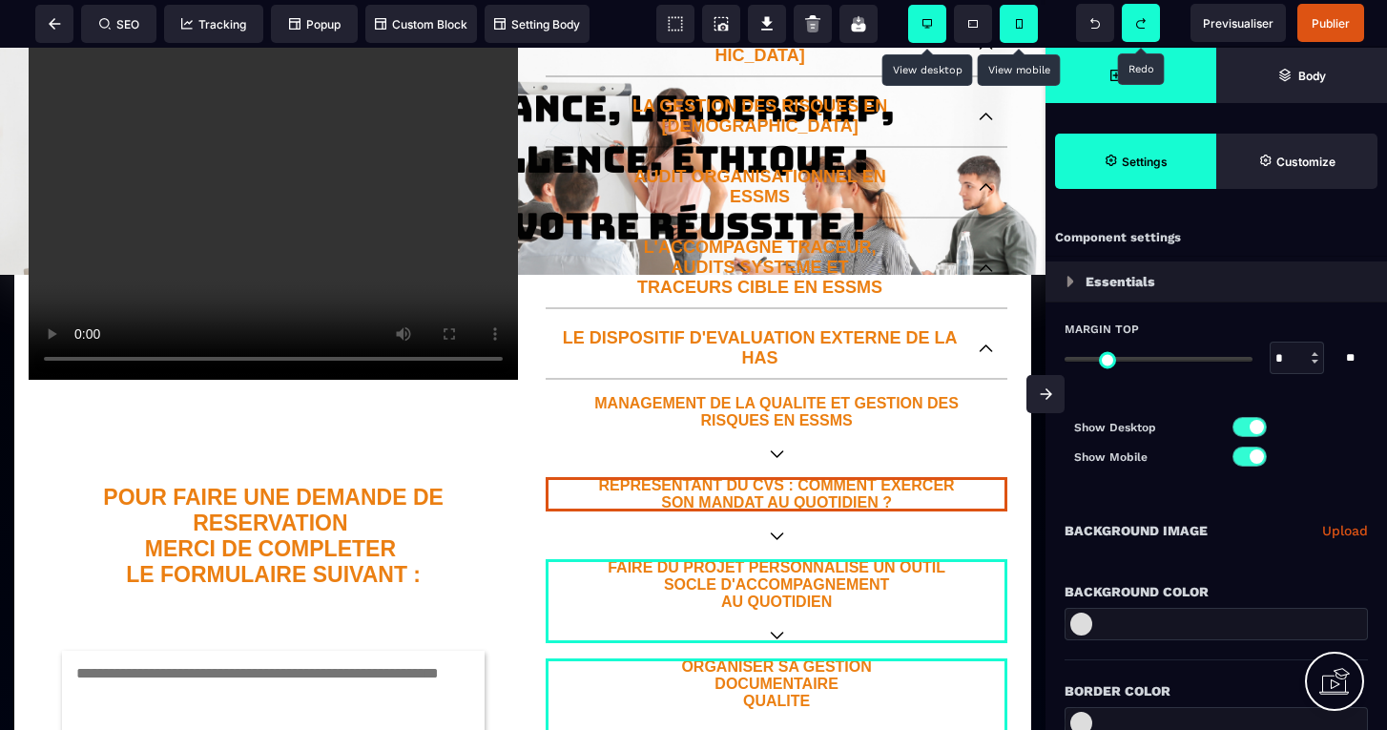
scroll to position [424, 0]
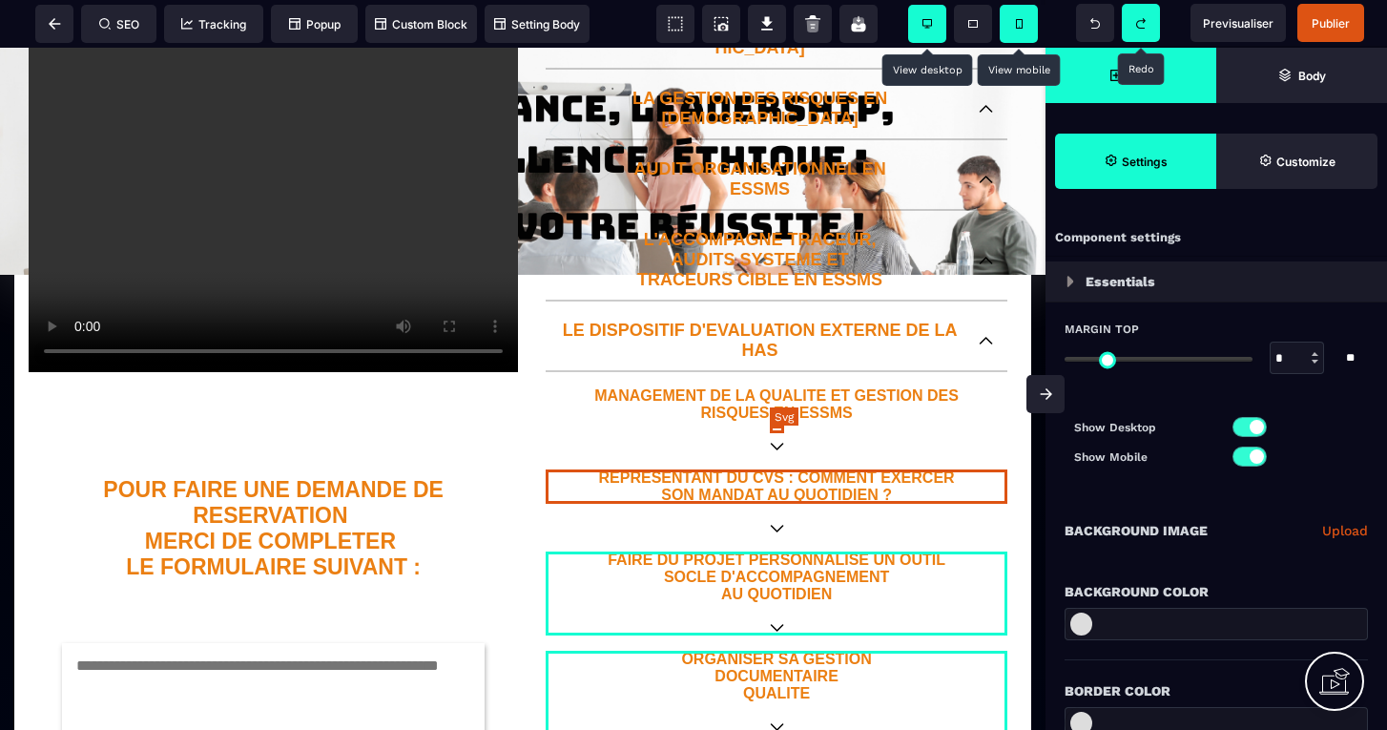
click at [778, 442] on icon at bounding box center [777, 446] width 14 height 8
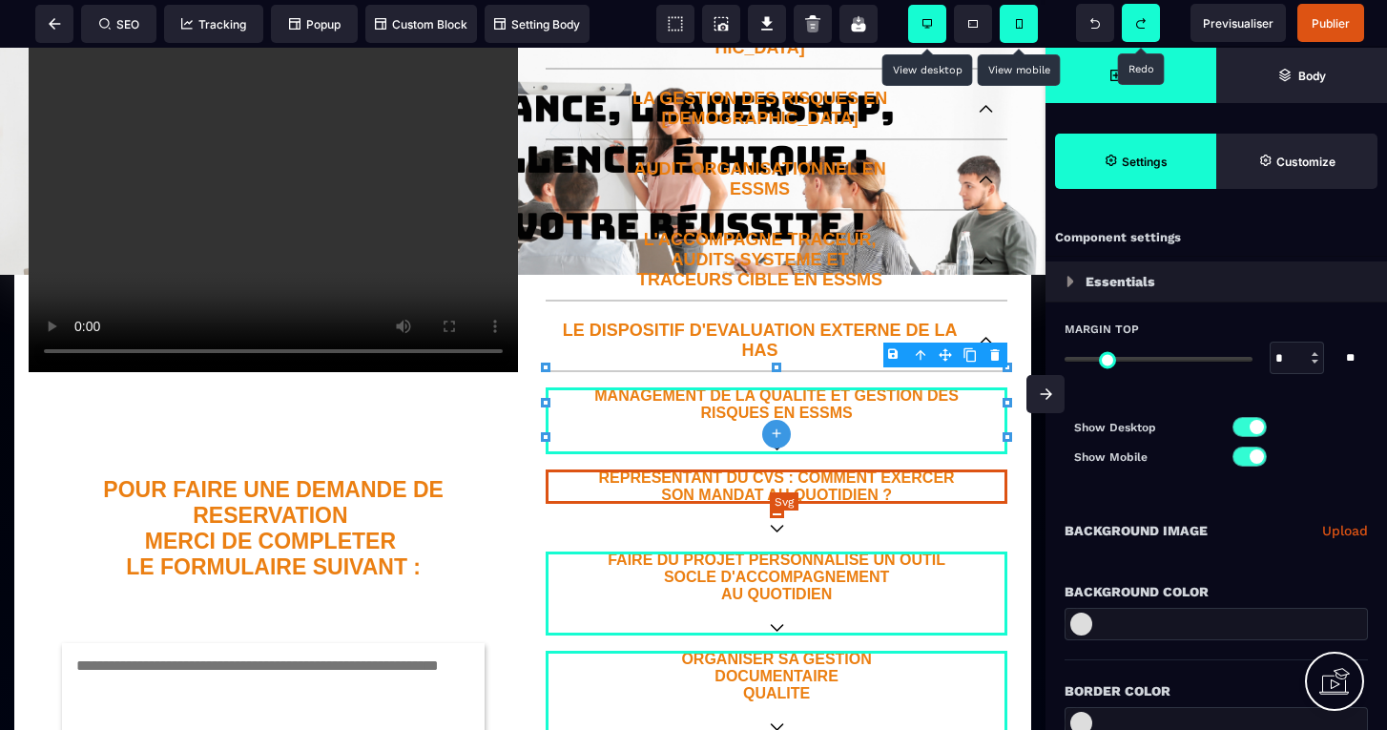
click at [777, 524] on icon at bounding box center [777, 528] width 14 height 8
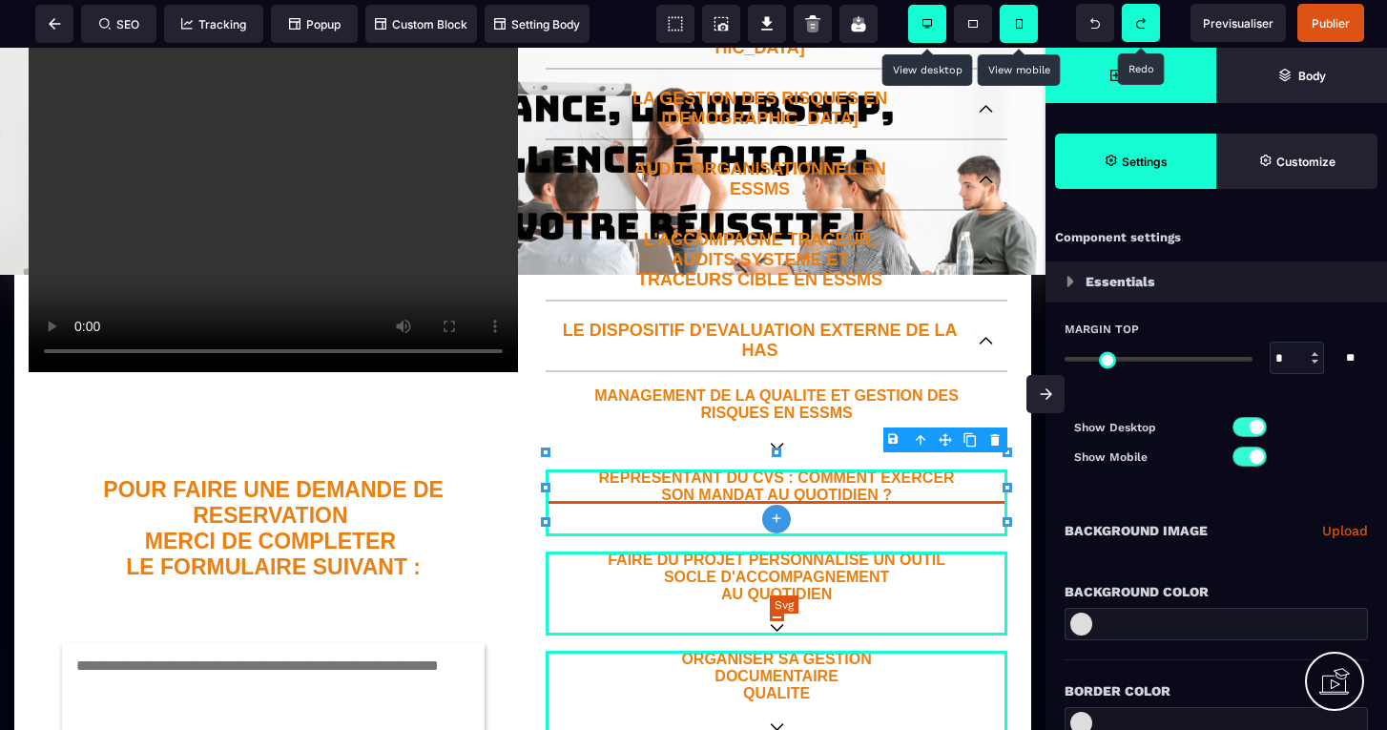
click at [775, 624] on icon at bounding box center [777, 628] width 14 height 8
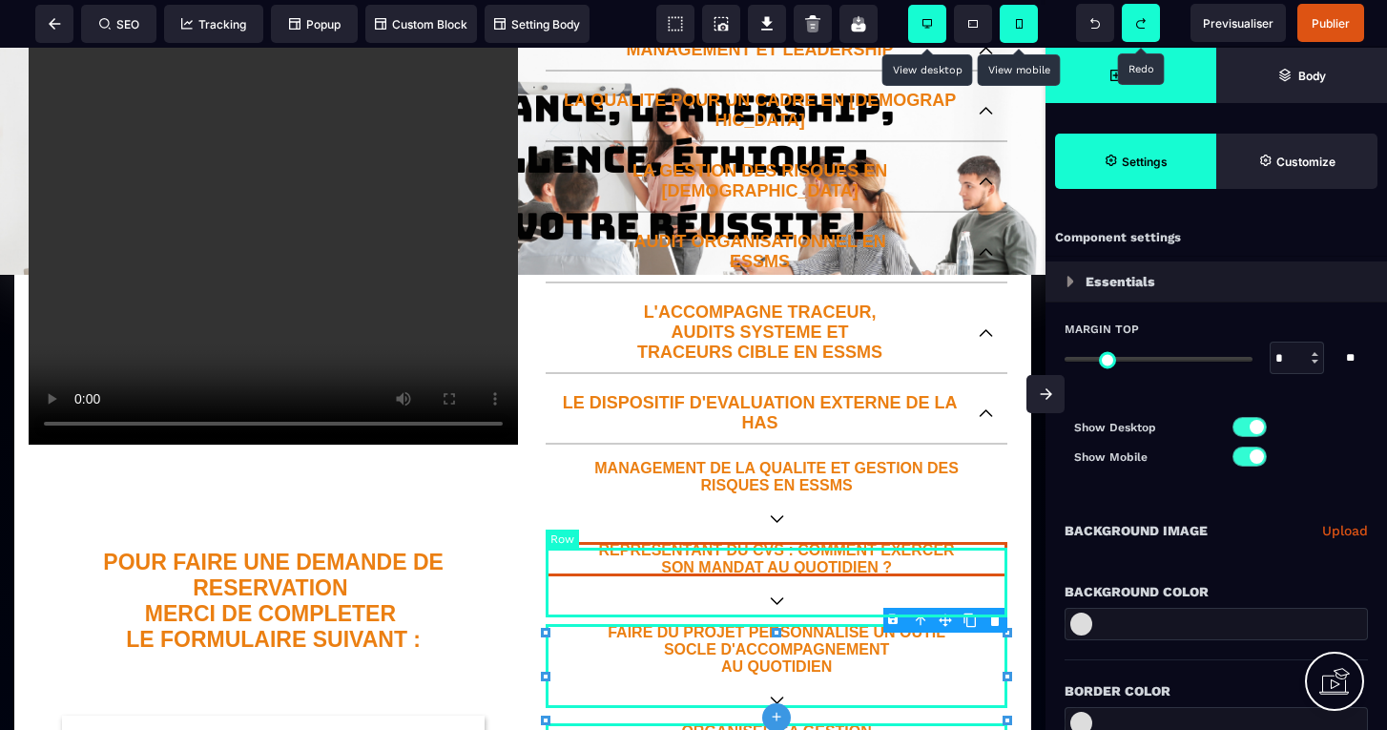
scroll to position [326, 0]
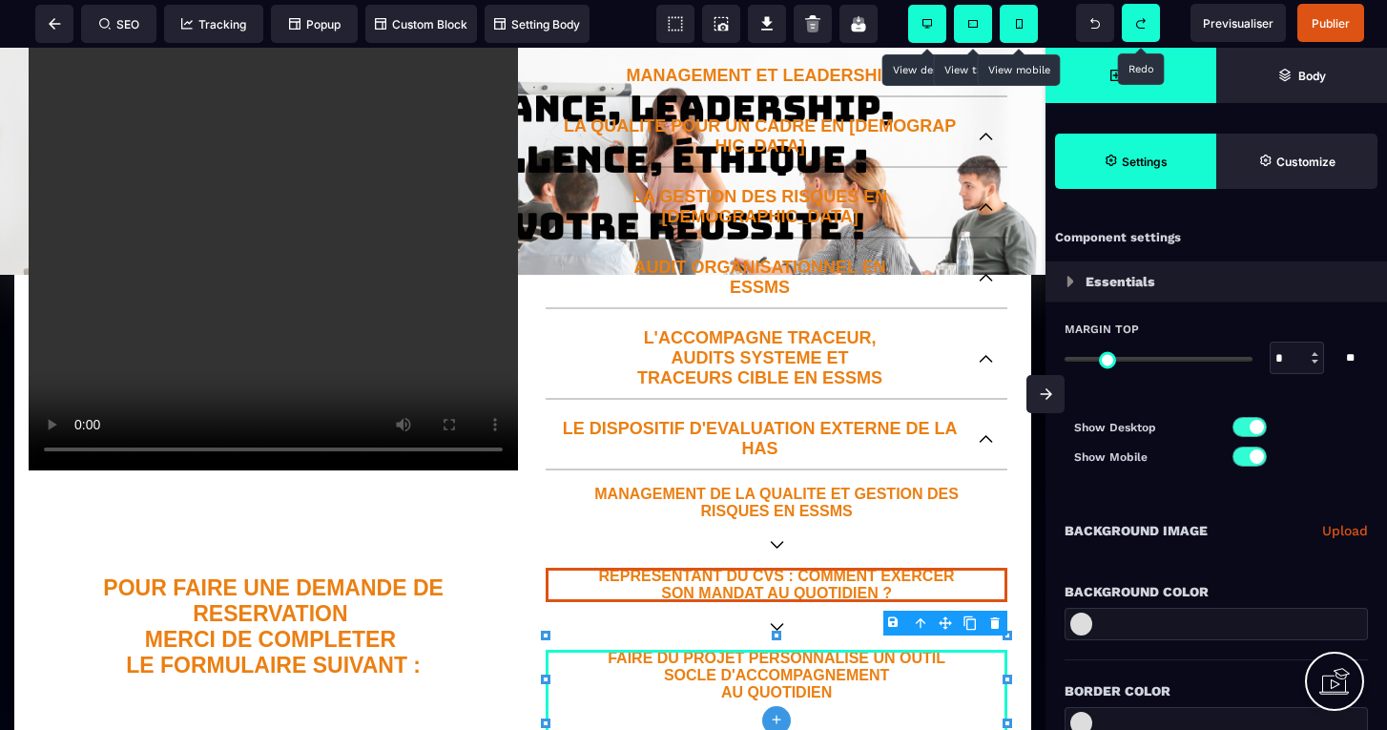
click at [976, 23] on icon at bounding box center [973, 24] width 10 height 8
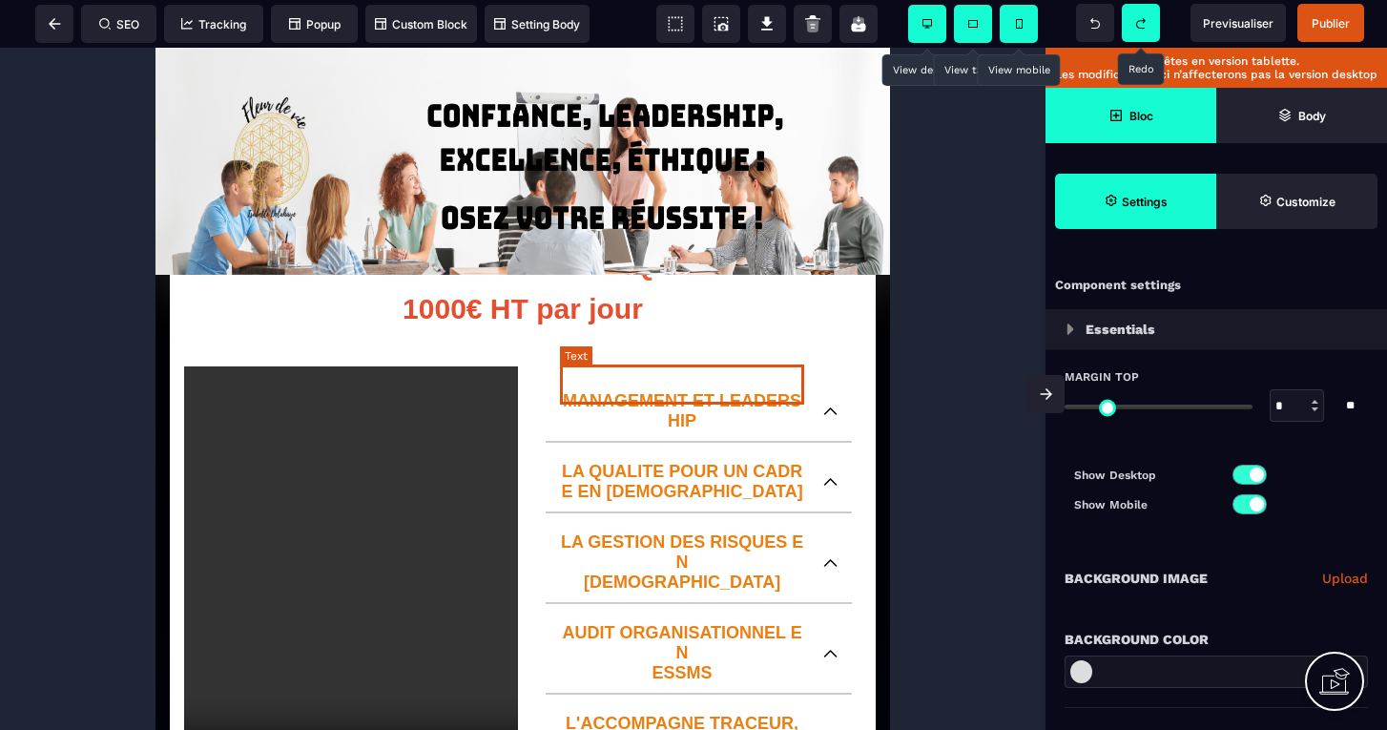
scroll to position [41, 0]
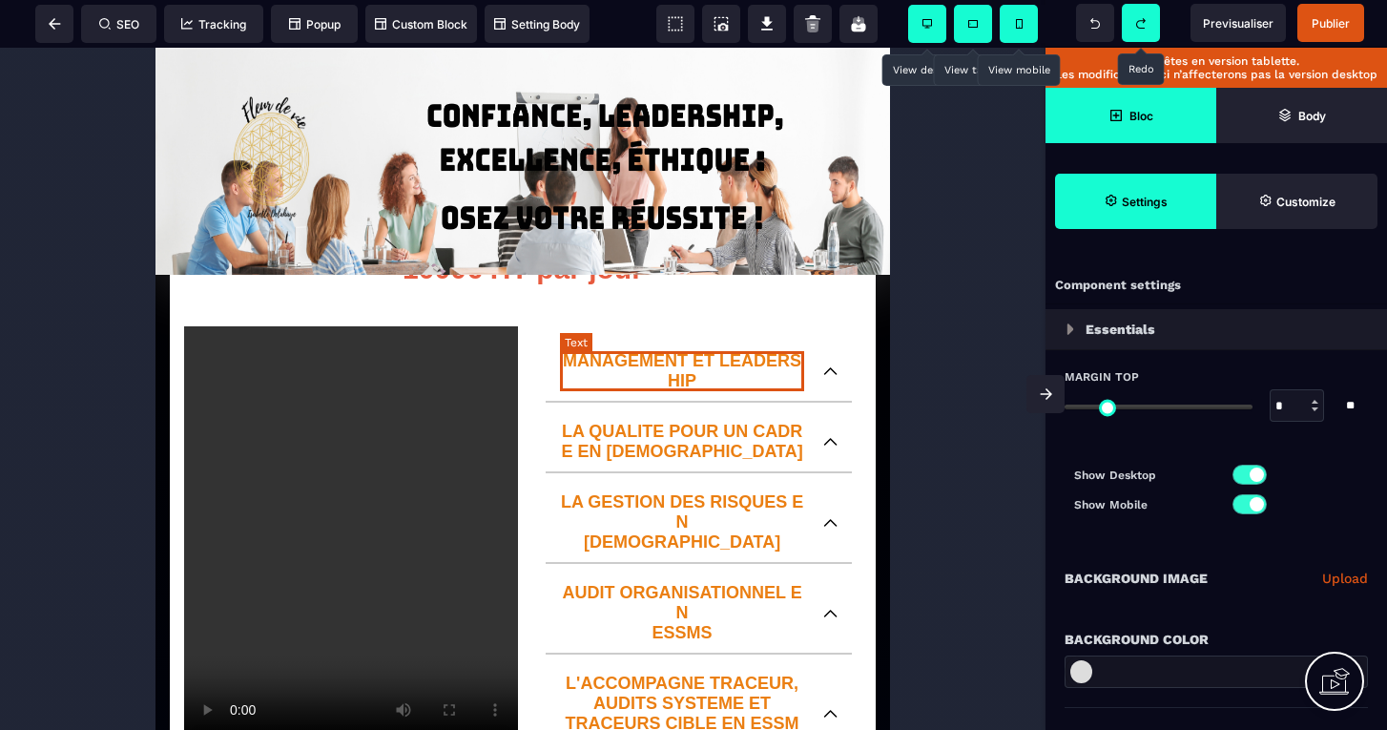
click at [711, 361] on p "MANAGEMENT ET LEADERSHIP" at bounding box center [682, 371] width 244 height 40
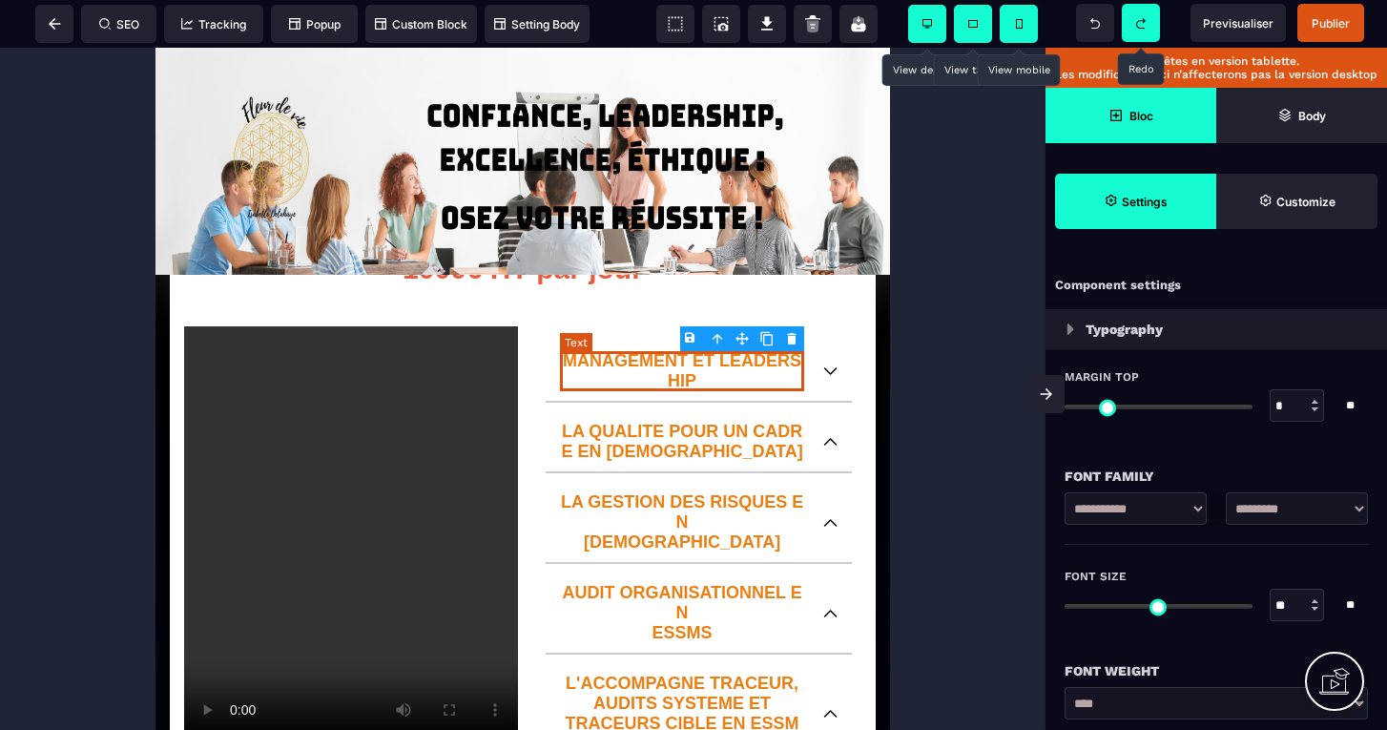
click at [711, 361] on p "MANAGEMENT ET LEADERSHIP" at bounding box center [682, 371] width 244 height 40
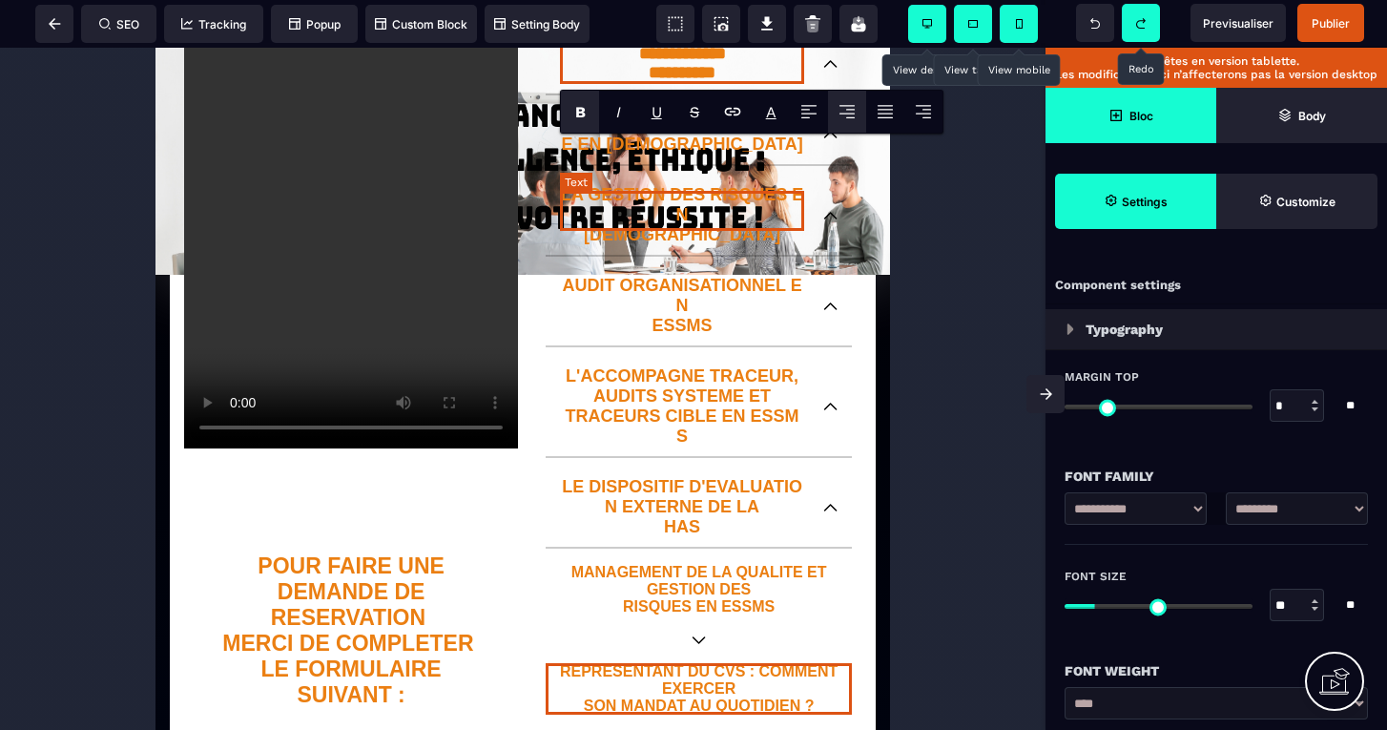
scroll to position [381, 0]
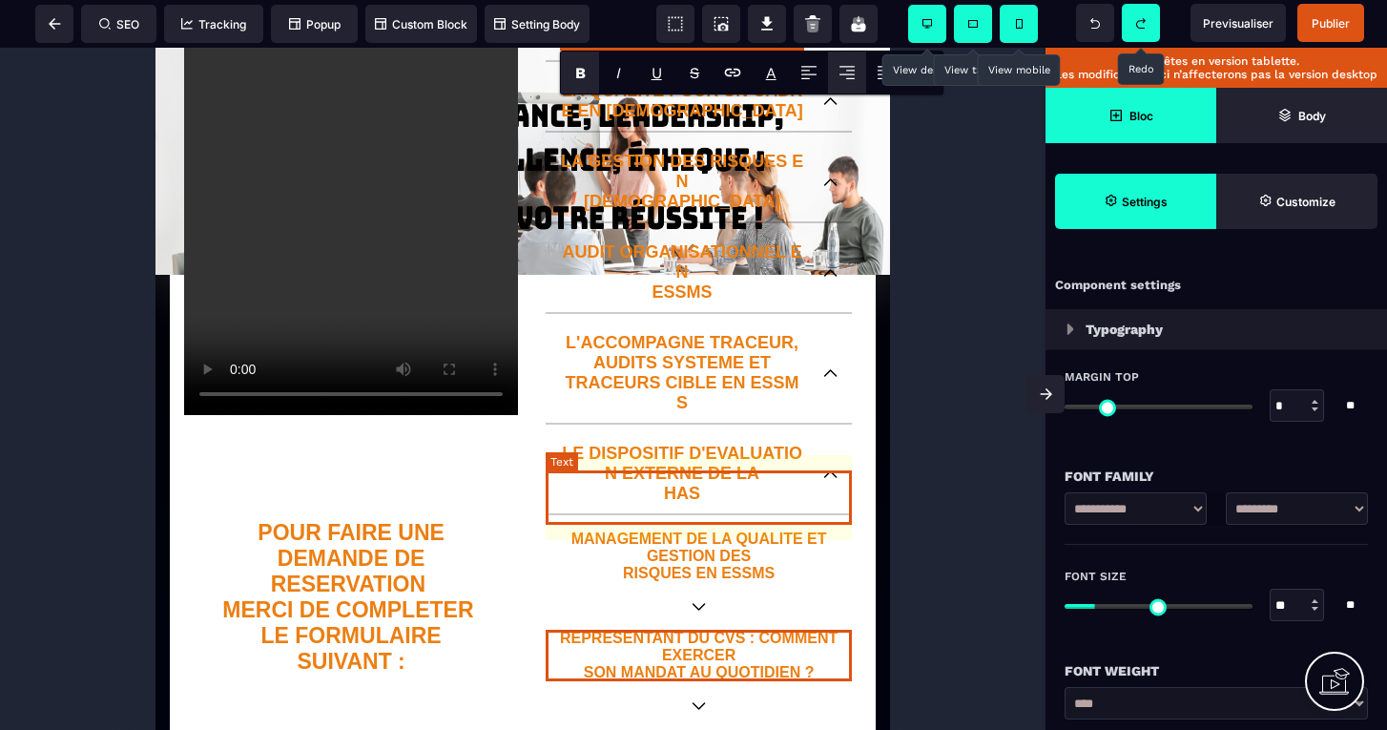
click at [791, 530] on p "MANAGEMENT DE LA QUALITE ET GESTION DES RISQUES EN ESSMS" at bounding box center [698, 555] width 306 height 51
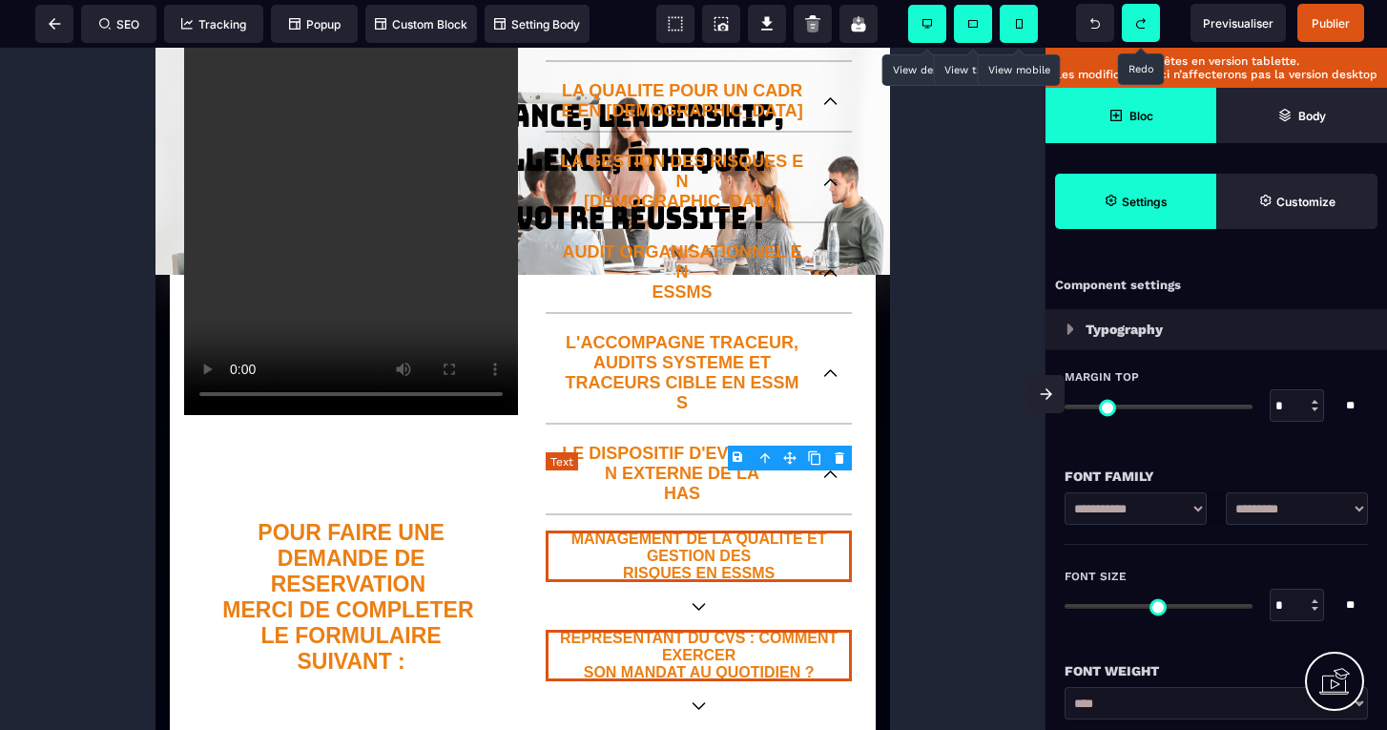
click at [791, 530] on p "MANAGEMENT DE LA QUALITE ET GESTION DES RISQUES EN ESSMS" at bounding box center [698, 555] width 306 height 51
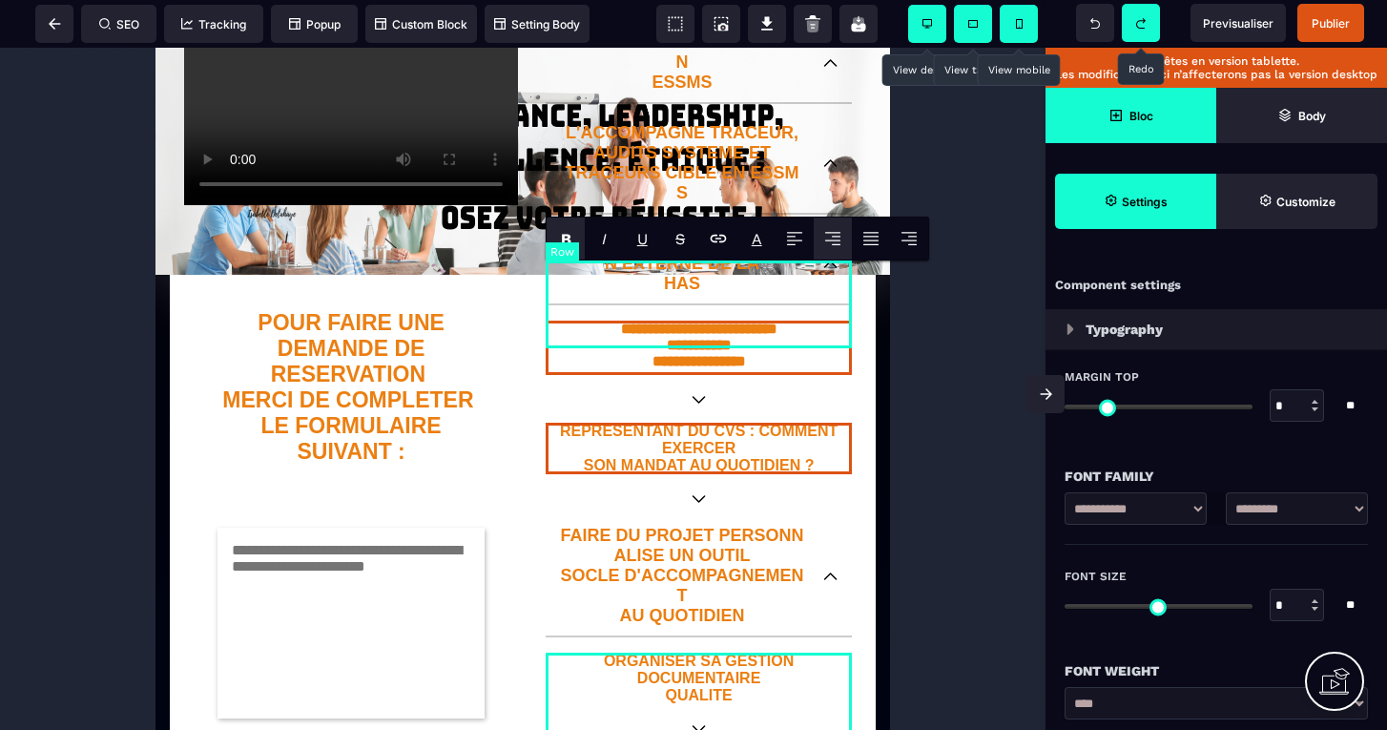
scroll to position [592, 0]
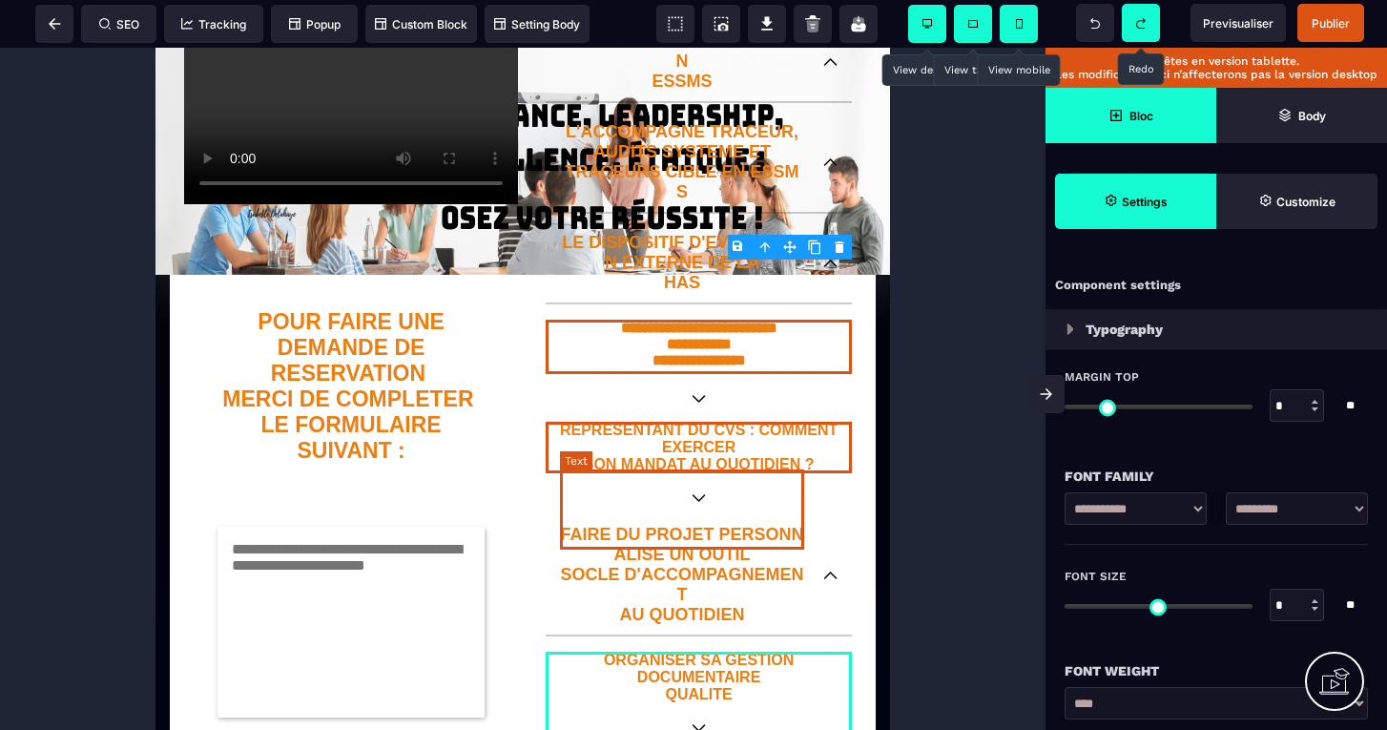
click at [711, 524] on p "FAIRE DU PROJET PERSONNALISE UN OUTIL SOCLE D'ACCOMPAGNEMENT AU QUOTIDIEN" at bounding box center [682, 574] width 244 height 100
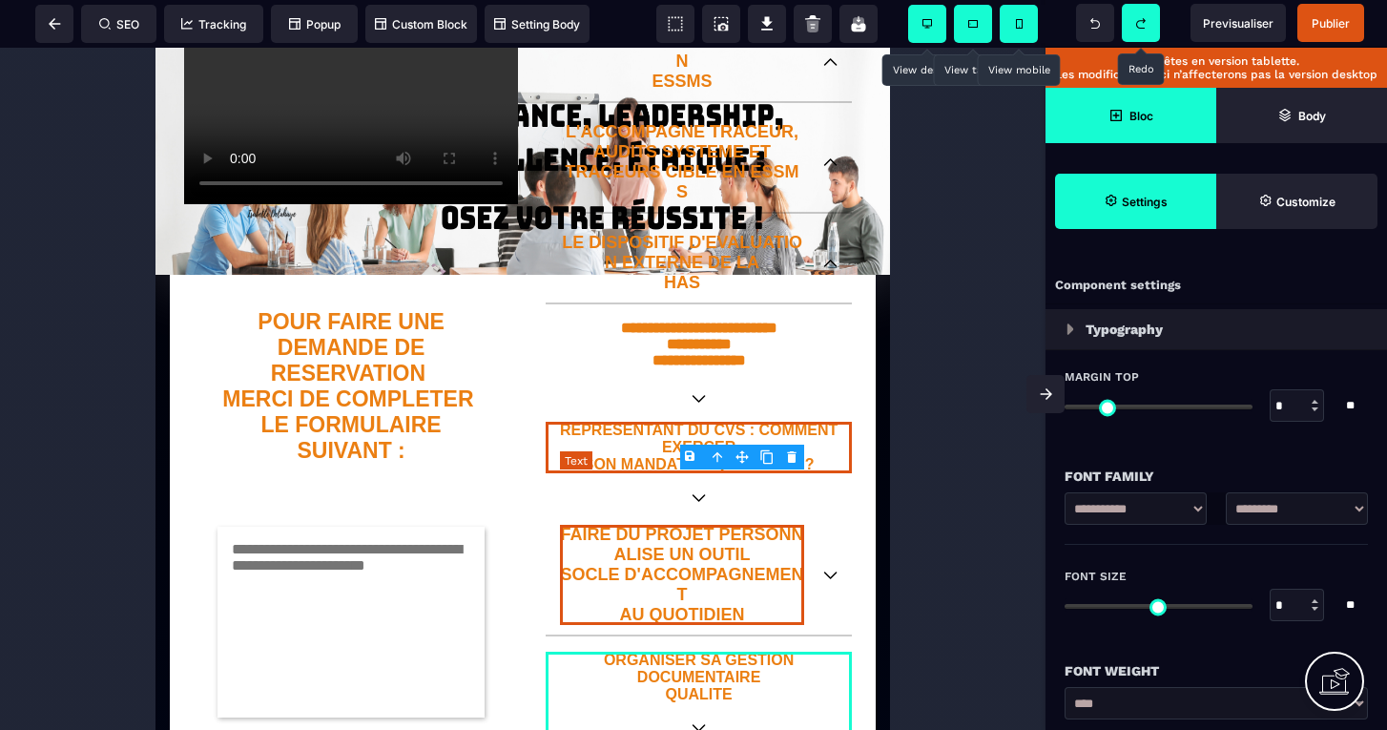
click at [711, 524] on p "FAIRE DU PROJET PERSONNALISE UN OUTIL SOCLE D'ACCOMPAGNEMENT AU QUOTIDIEN" at bounding box center [682, 574] width 244 height 100
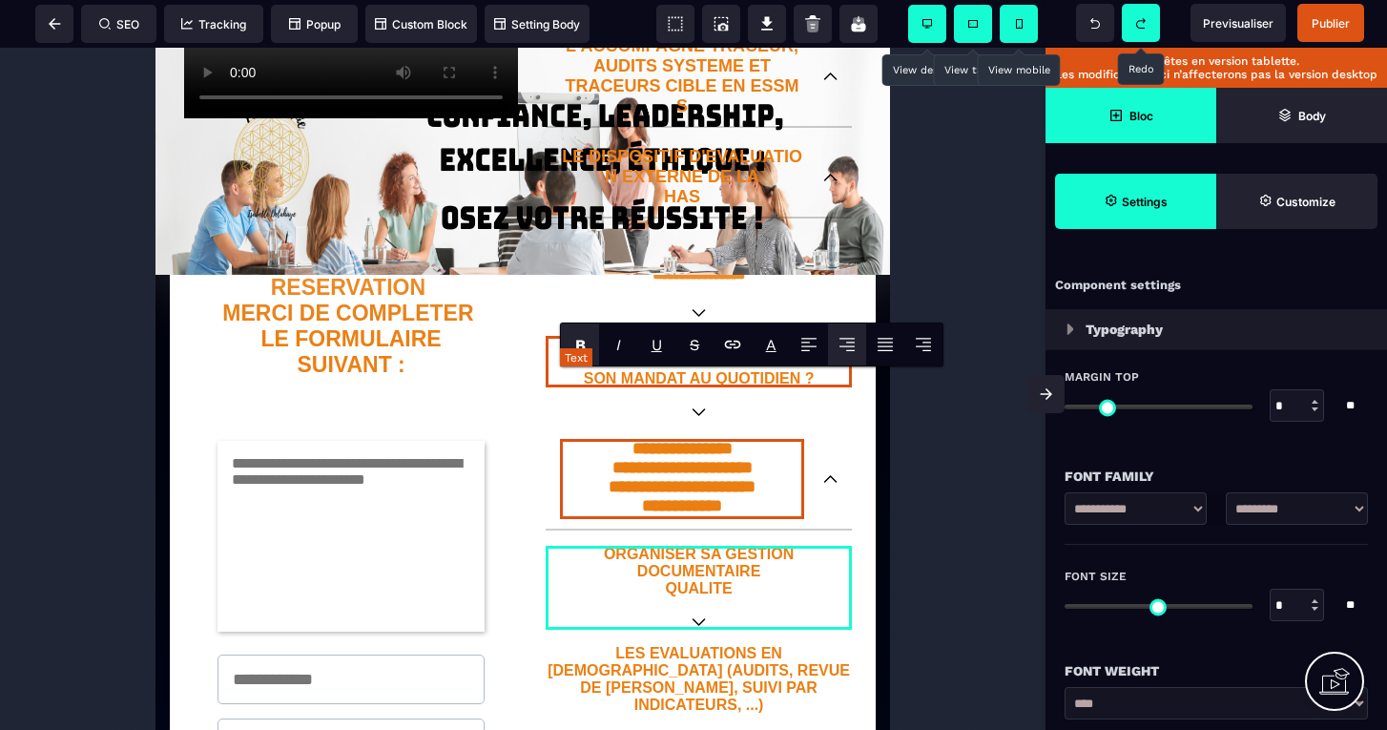
scroll to position [697, 0]
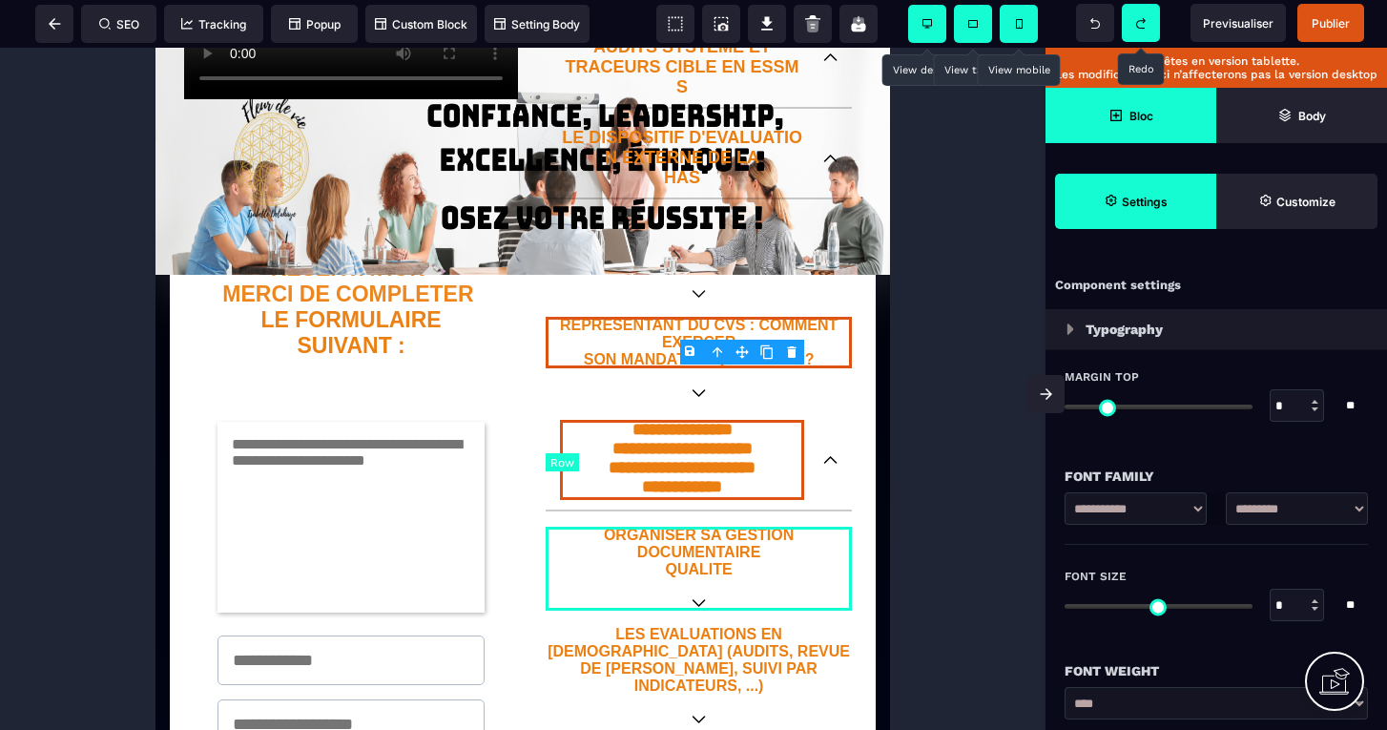
click at [698, 531] on div "ORGANISER SA GESTION DOCUMENTAIRE QUALITE" at bounding box center [698, 568] width 306 height 84
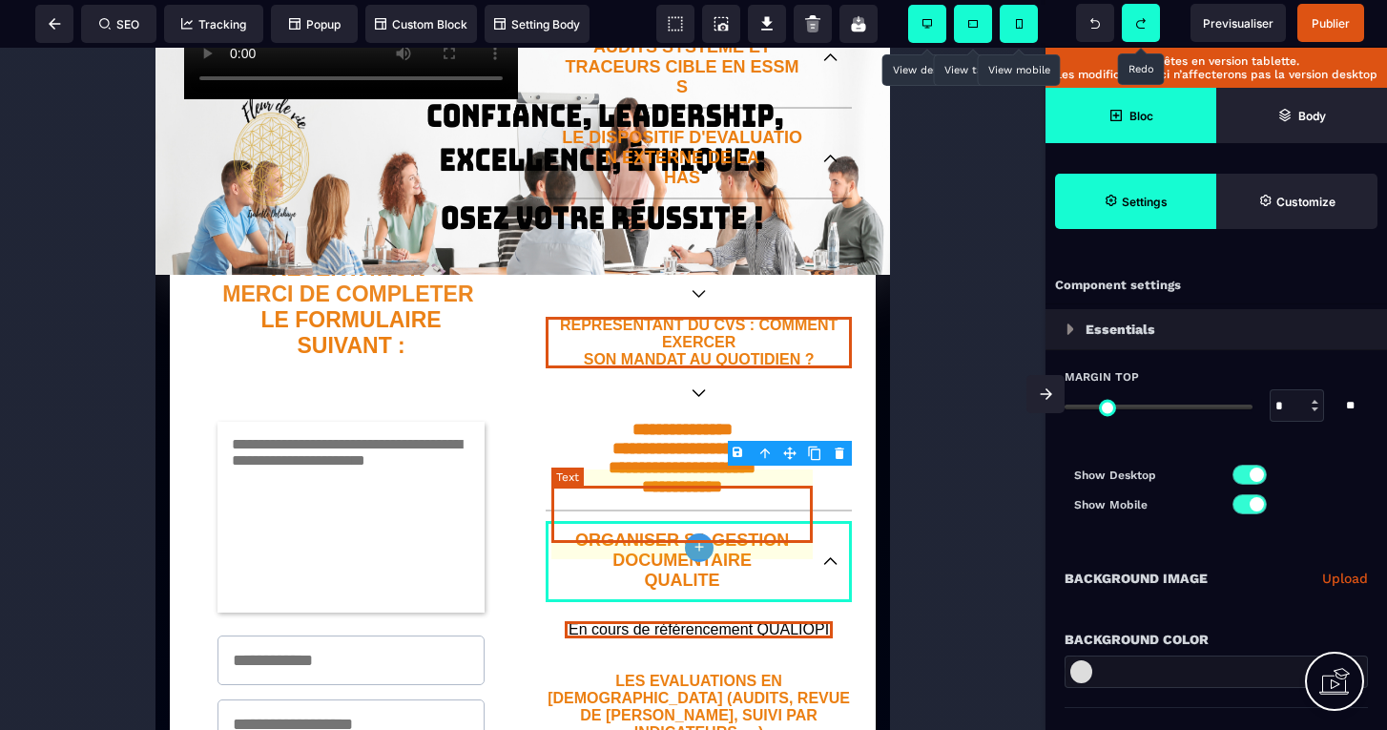
click at [698, 531] on p "ORGANISER SA GESTION DOCUMENTAIRE QUALITE" at bounding box center [682, 560] width 244 height 60
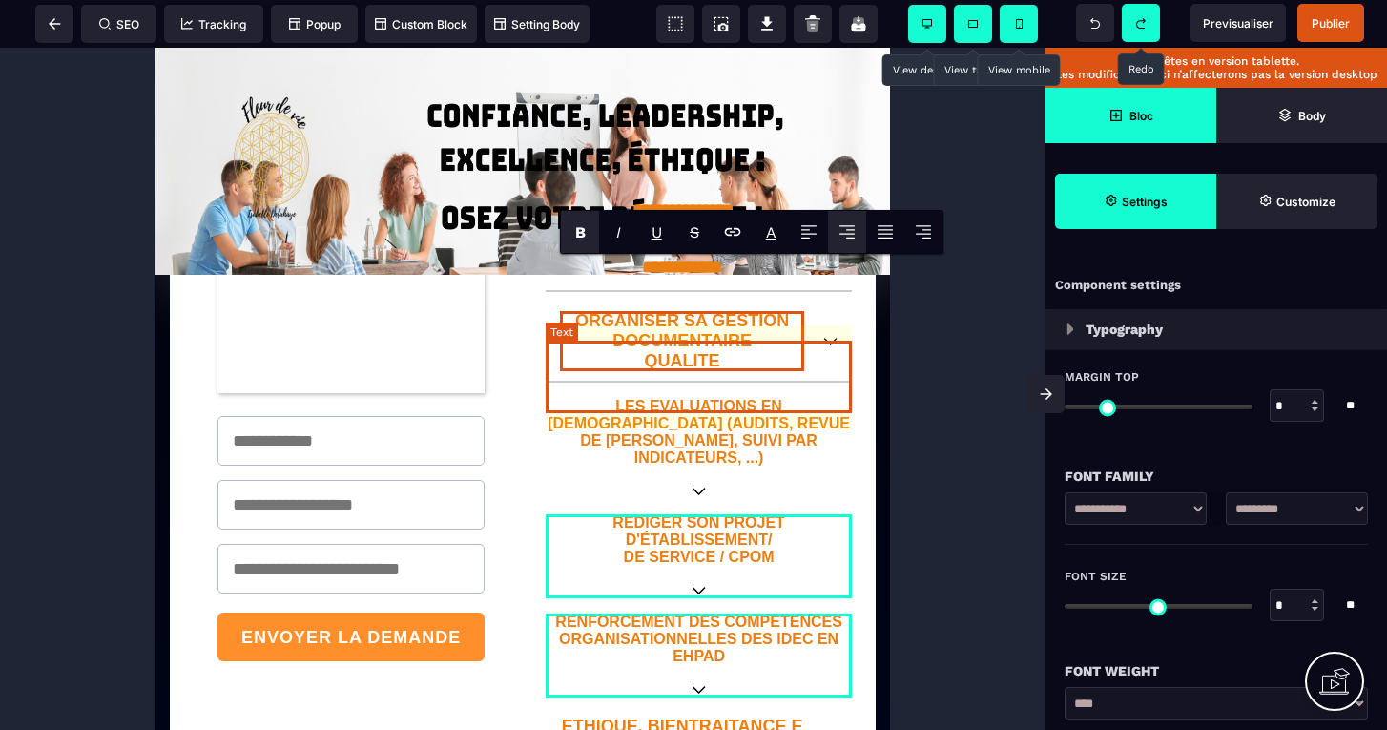
scroll to position [918, 0]
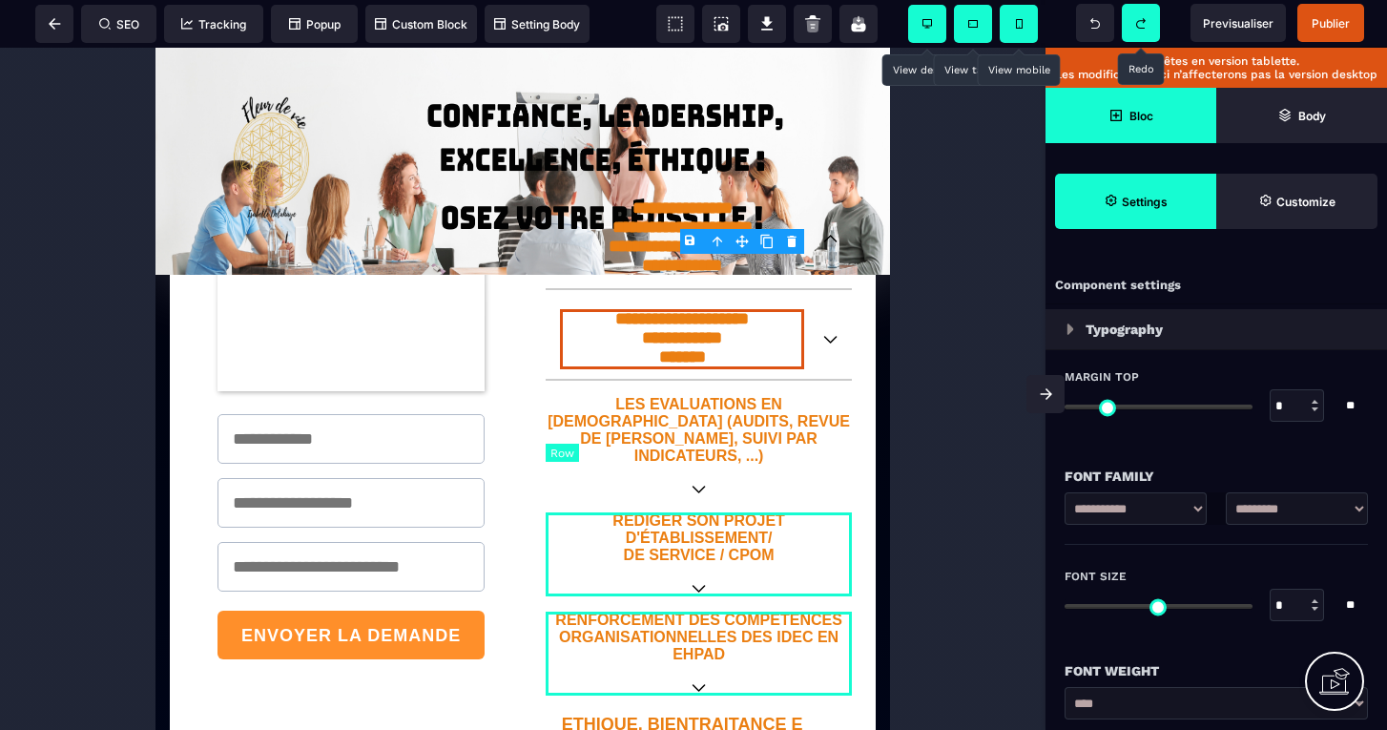
click at [705, 525] on div "REDIGER SON PROJET D'ÉTABLISSEMENT/ DE SERVICE / CPOM" at bounding box center [698, 554] width 306 height 84
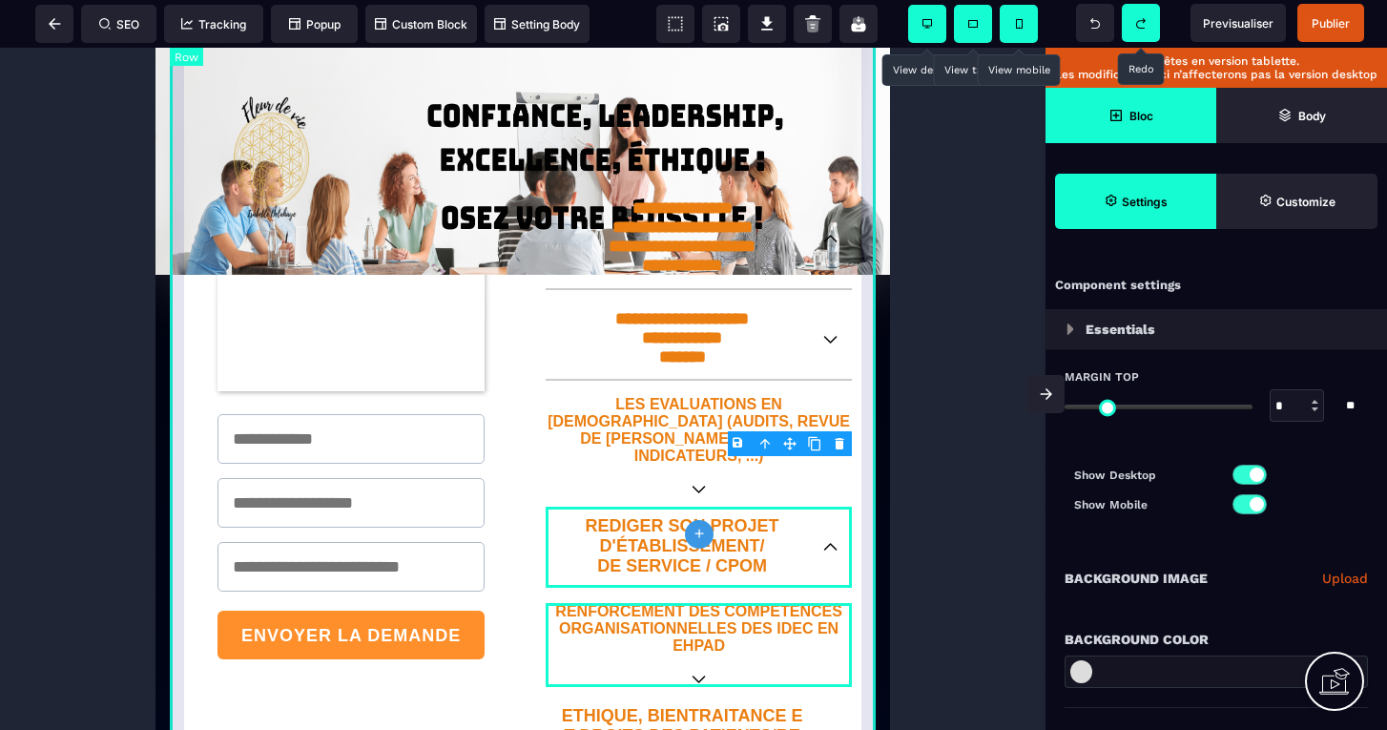
click at [866, 571] on div "**********" at bounding box center [523, 129] width 706 height 1418
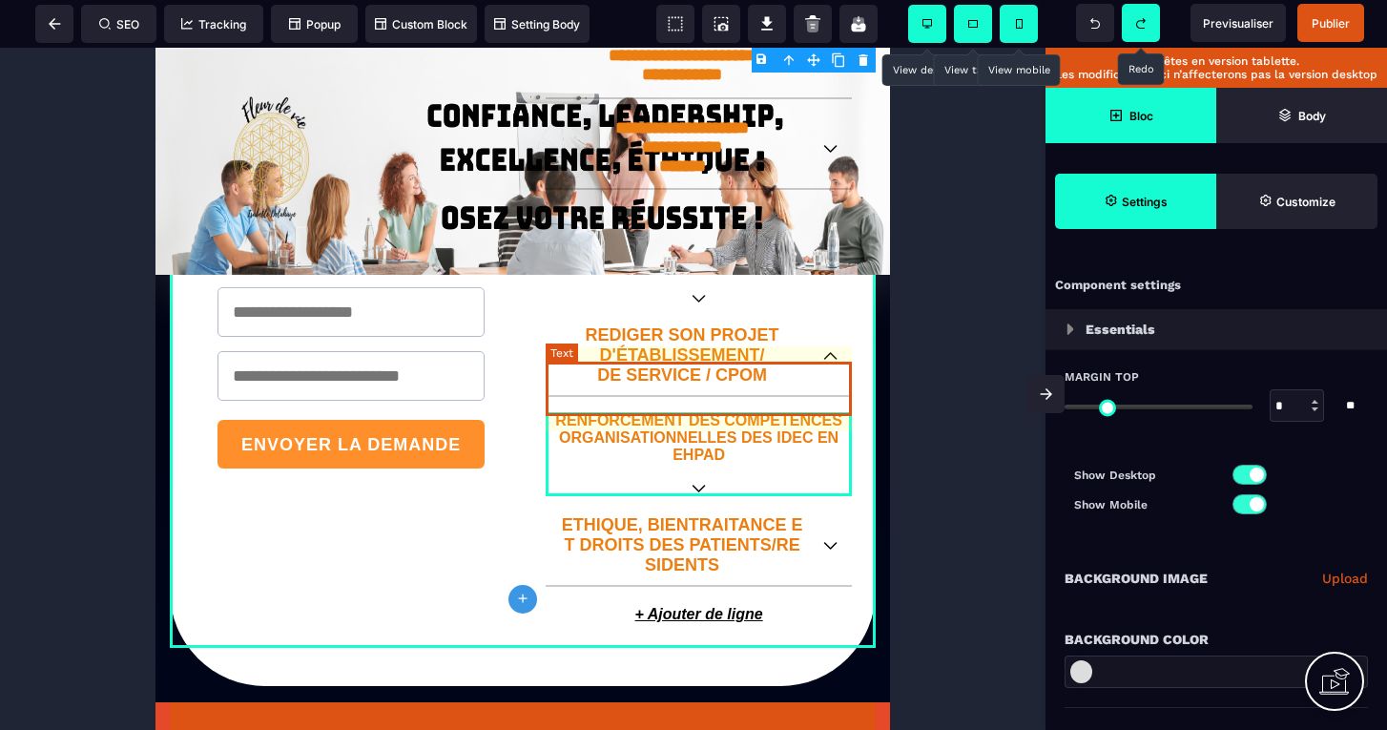
scroll to position [1110, 0]
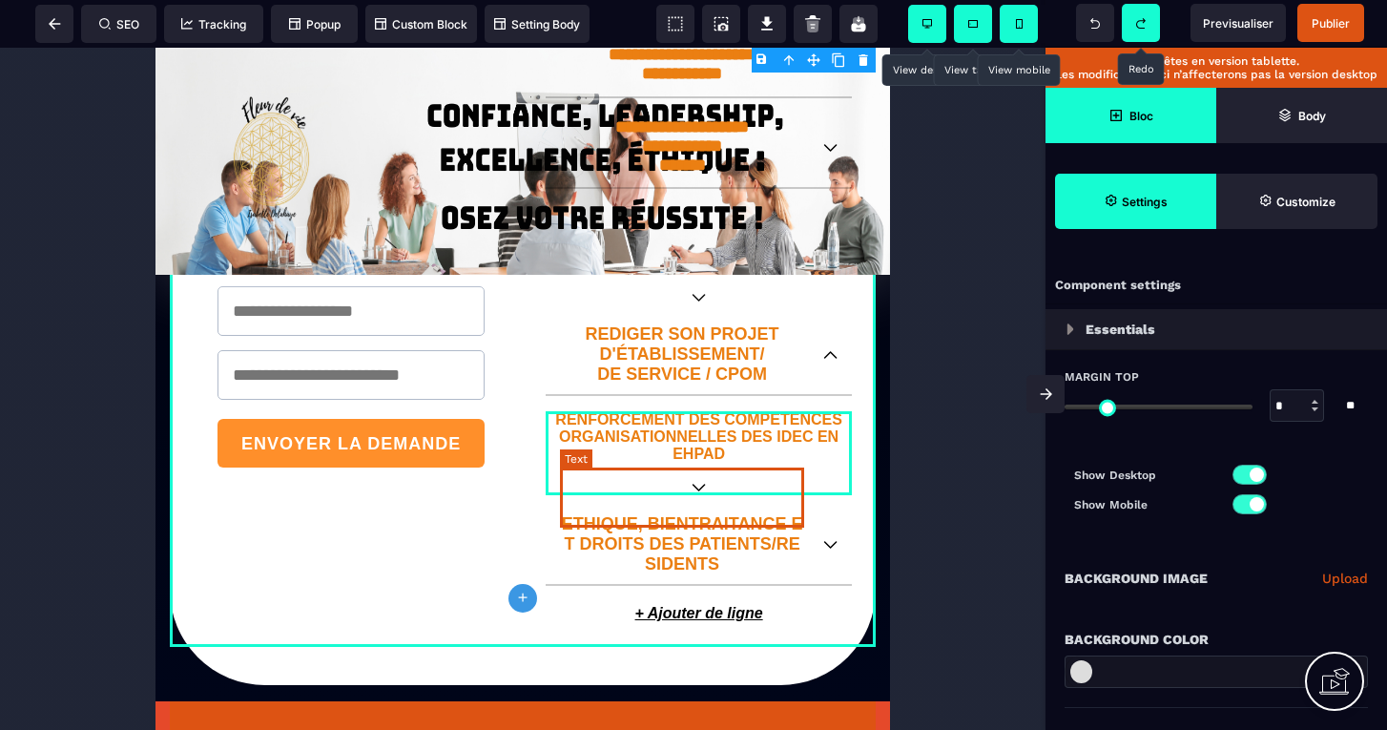
click at [743, 514] on p "ETHIQUE, BIENTRAITANCE ET DROITS DES PATIENTS/RESIDENTS" at bounding box center [682, 544] width 244 height 60
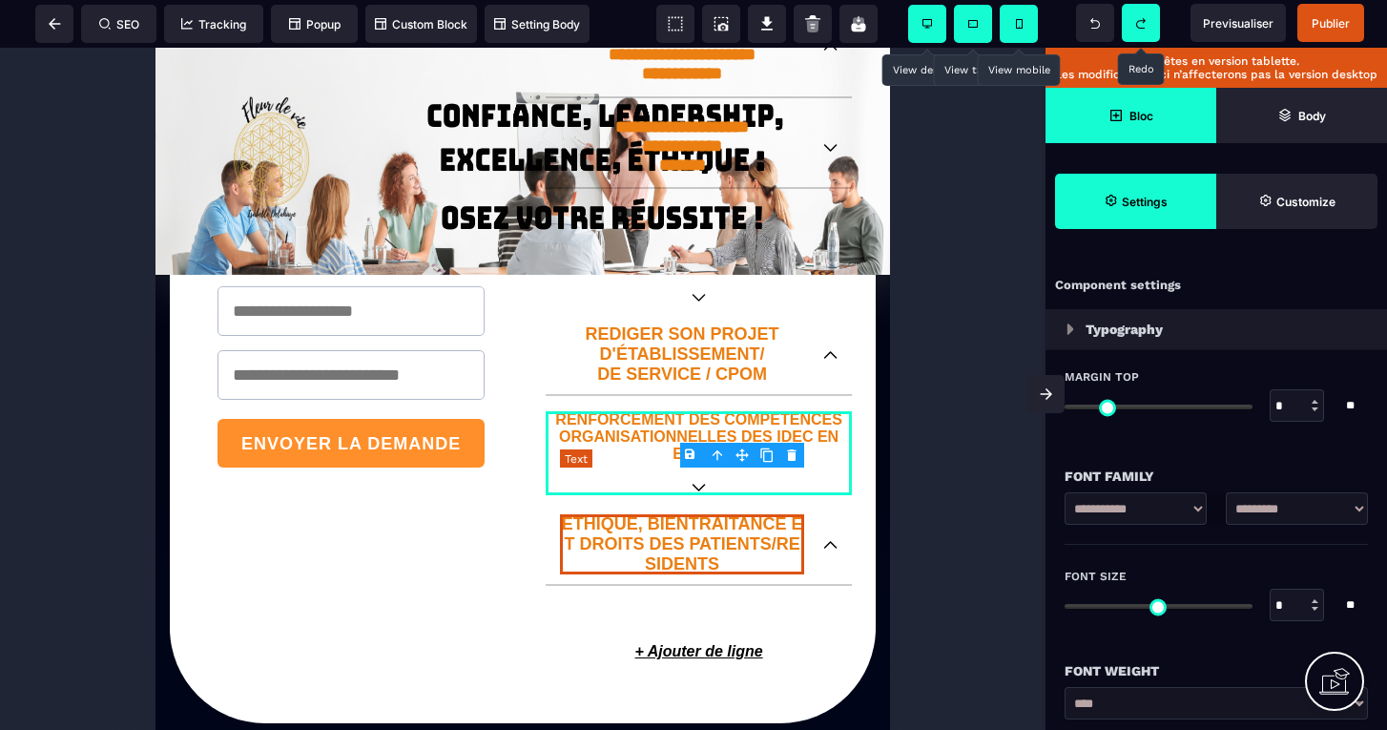
click at [743, 514] on p "ETHIQUE, BIENTRAITANCE ET DROITS DES PATIENTS/RESIDENTS" at bounding box center [682, 544] width 244 height 60
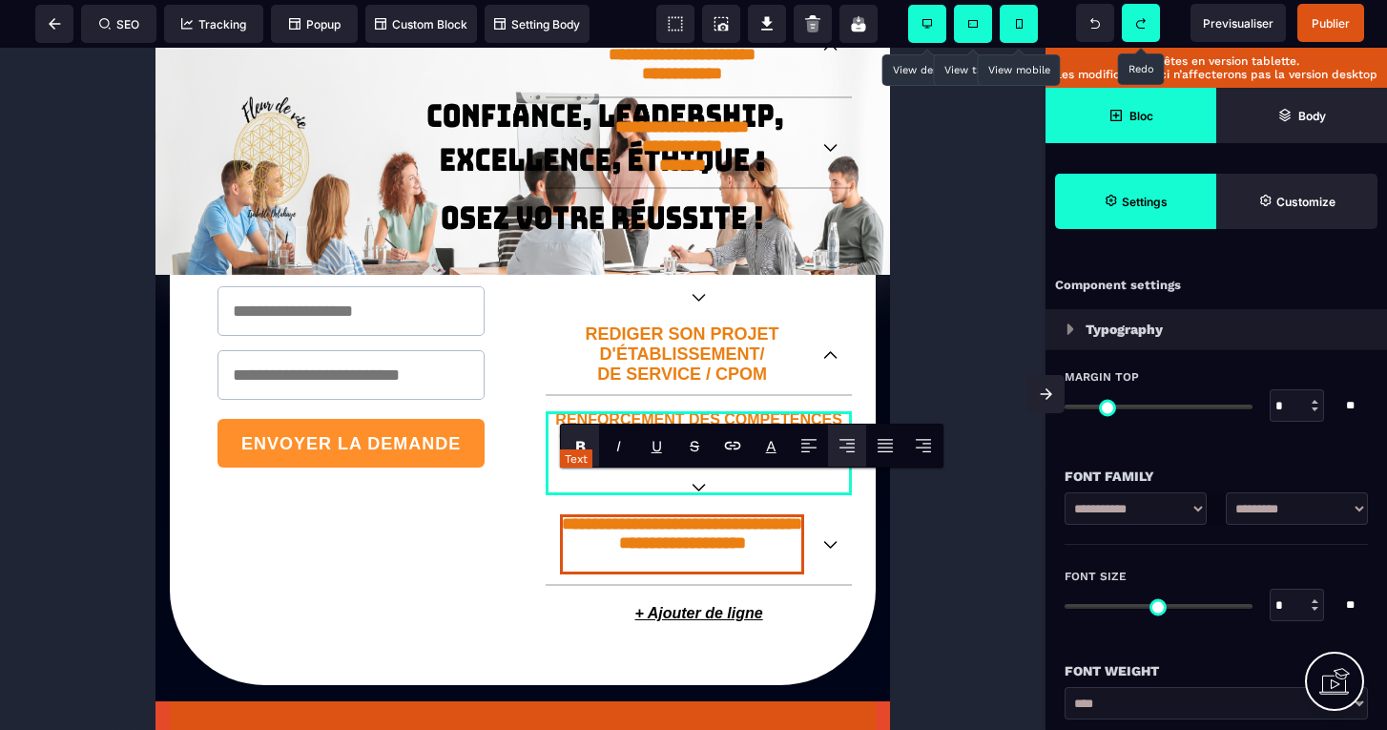
click at [662, 514] on p "**********" at bounding box center [682, 544] width 244 height 60
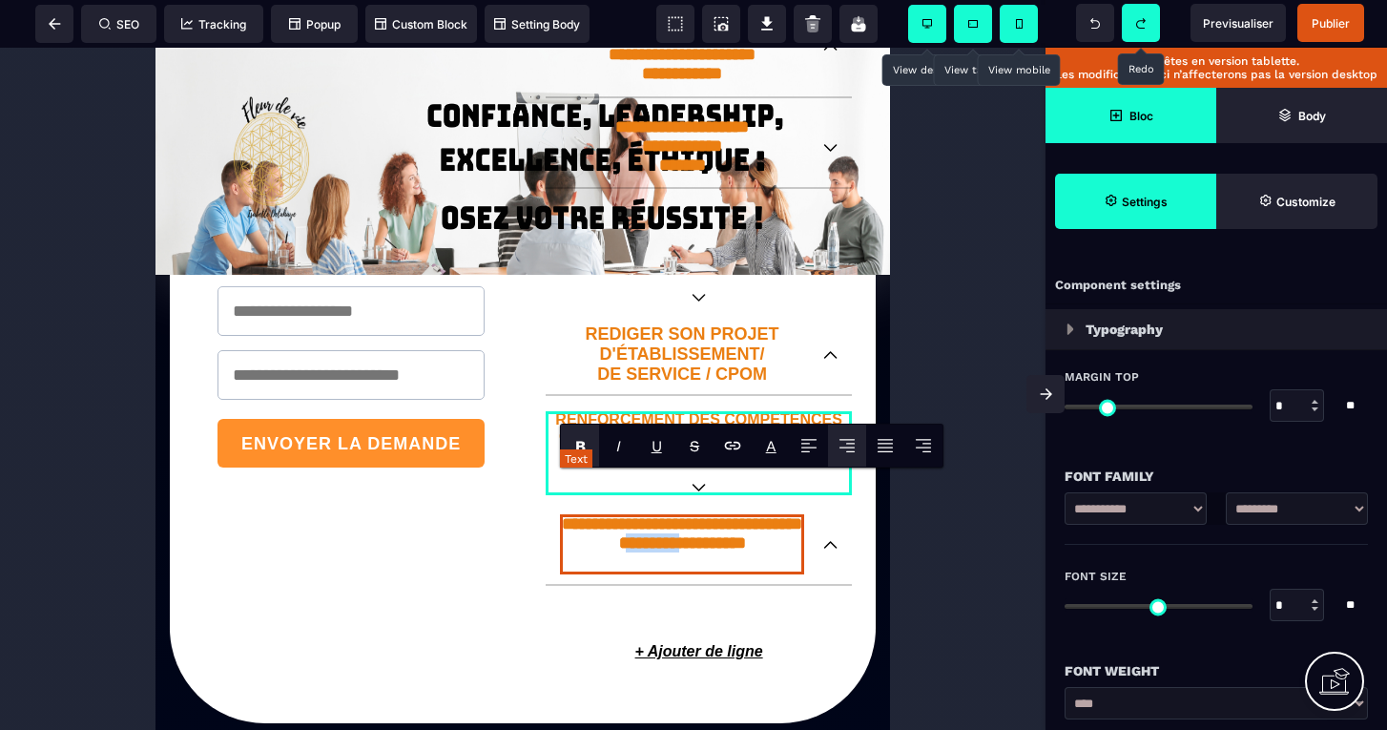
click at [662, 514] on p "**********" at bounding box center [682, 544] width 244 height 60
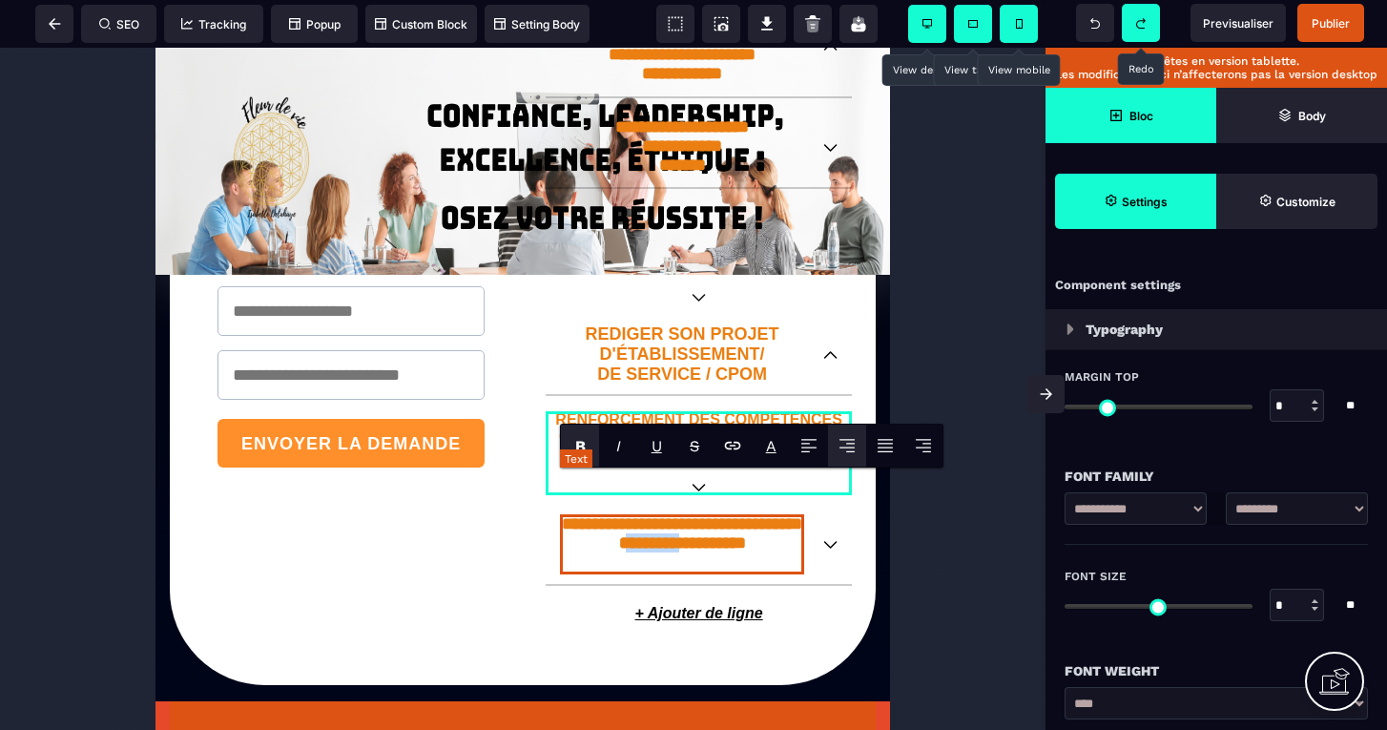
click at [662, 514] on p "**********" at bounding box center [682, 544] width 244 height 60
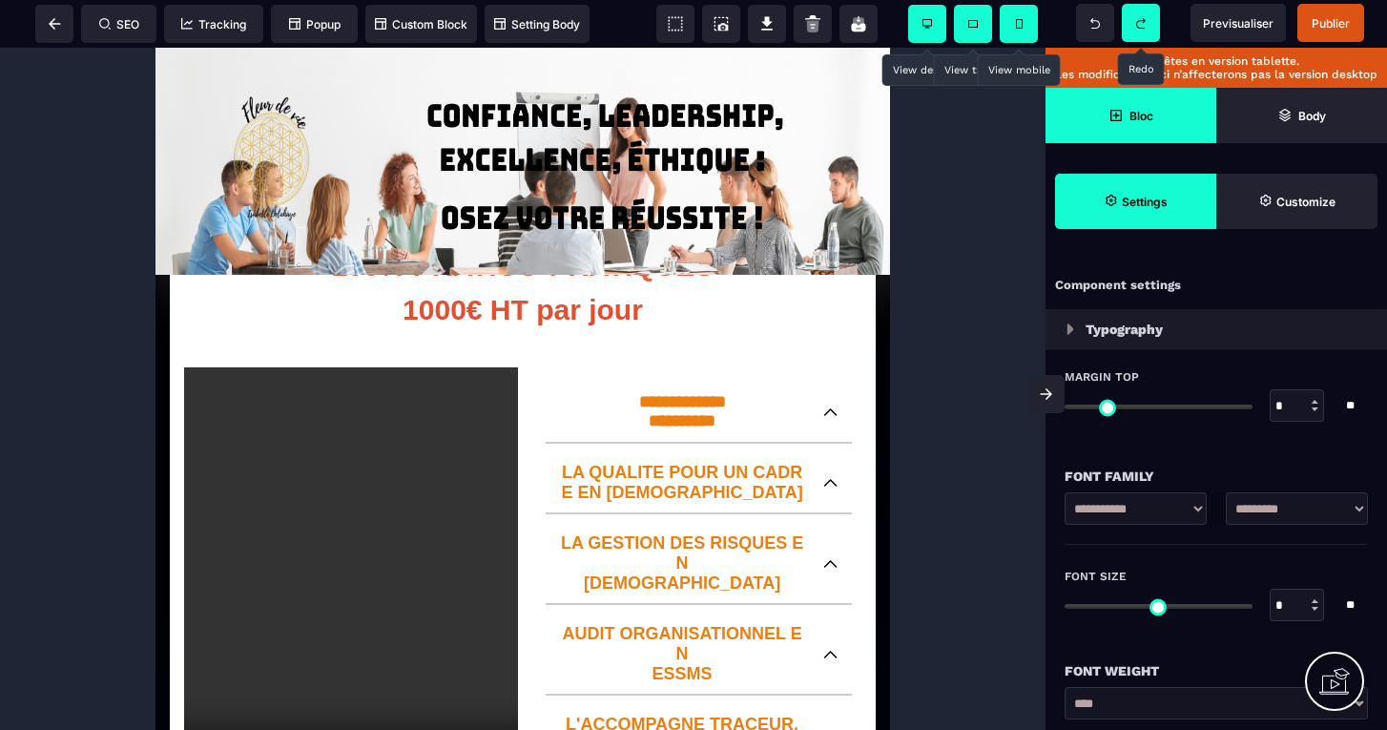
scroll to position [0, 0]
click at [1021, 16] on span at bounding box center [1018, 24] width 38 height 38
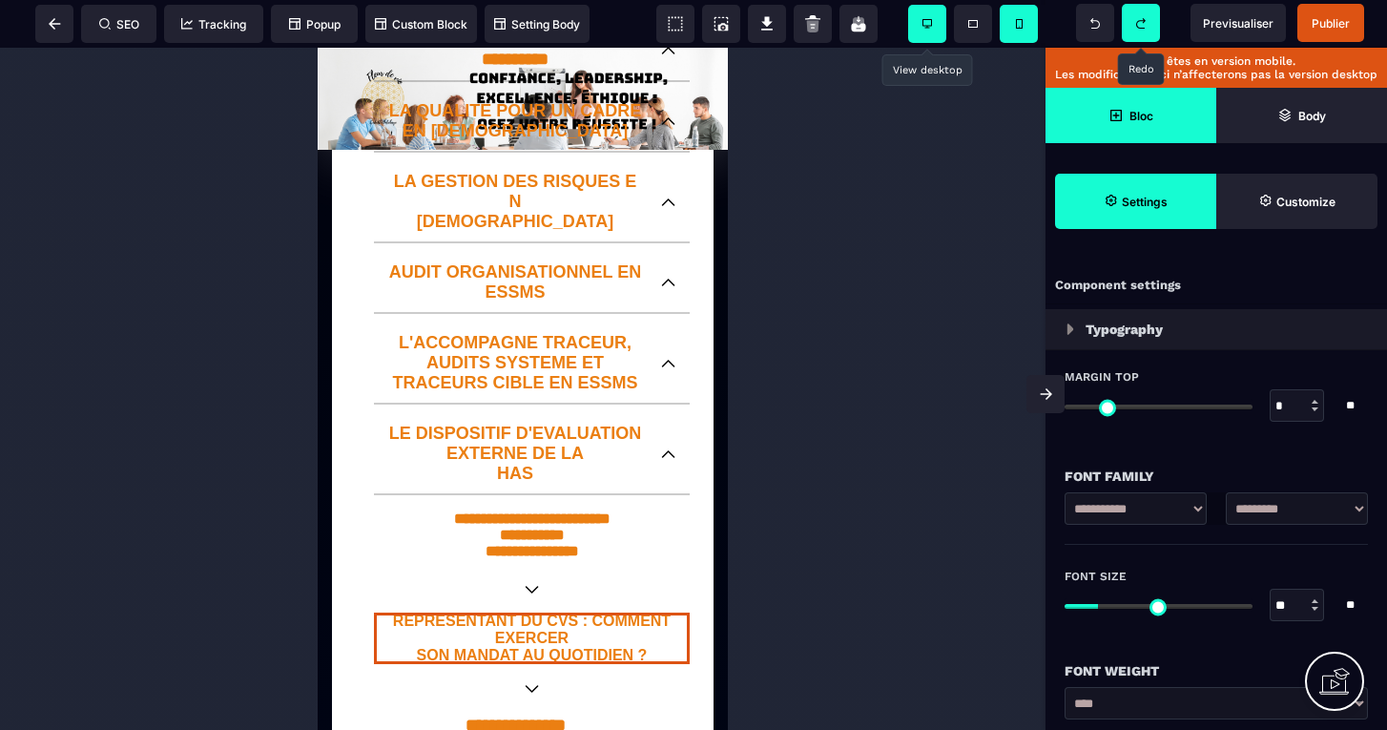
scroll to position [1706, 0]
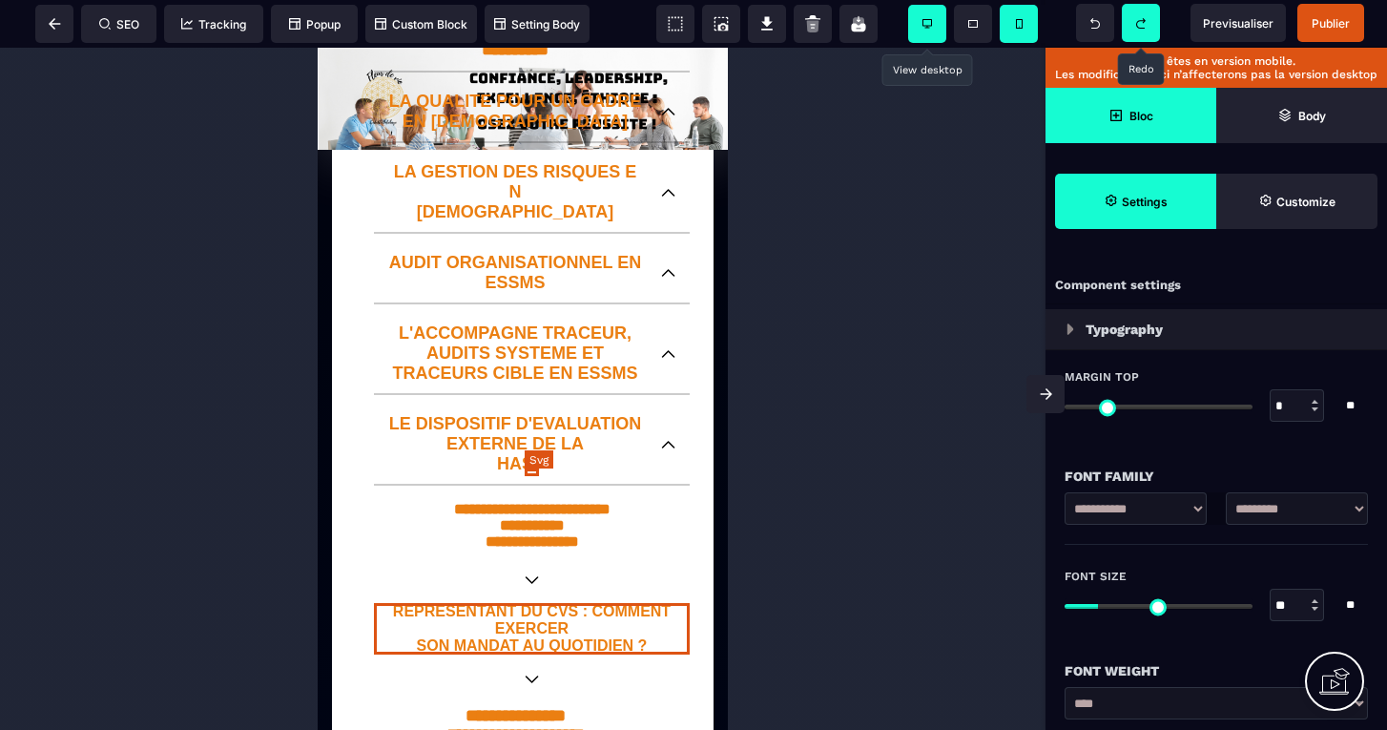
click at [530, 576] on icon at bounding box center [531, 580] width 14 height 8
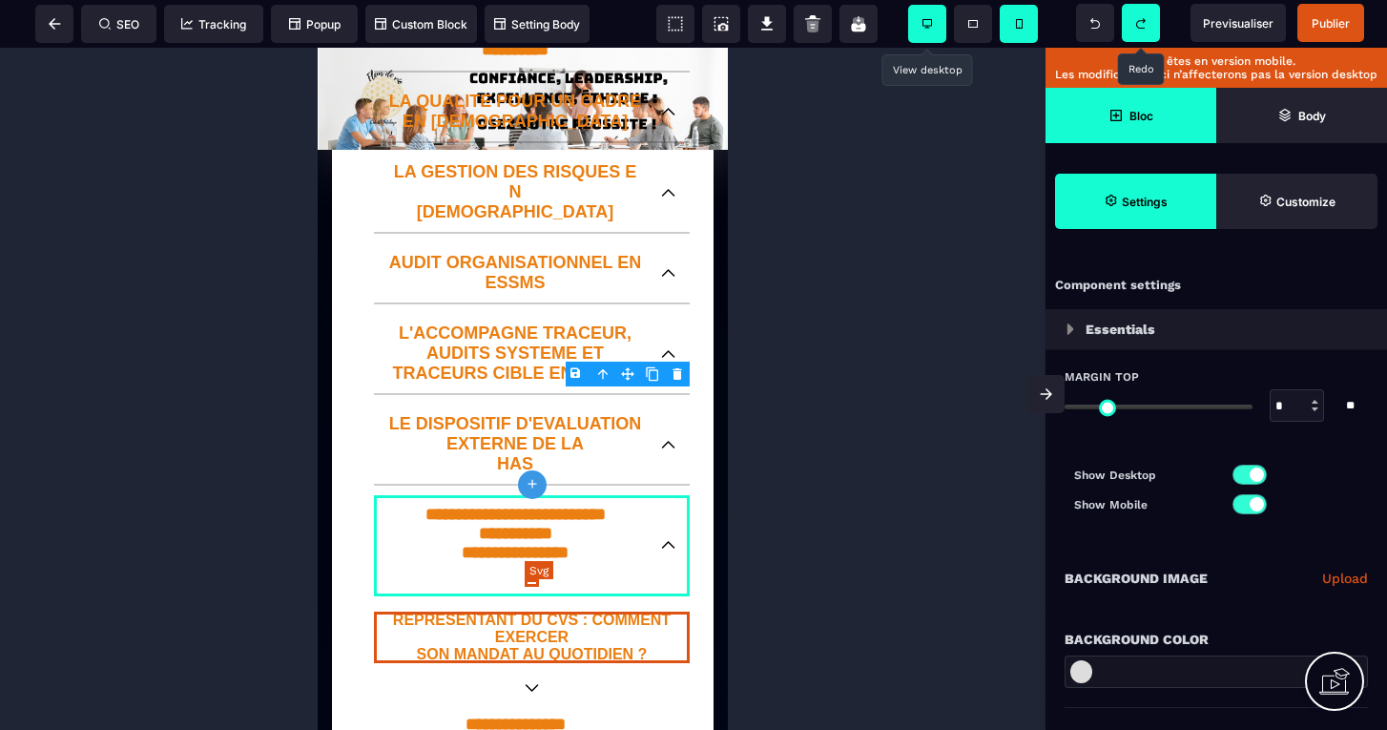
click at [531, 684] on icon at bounding box center [531, 688] width 14 height 8
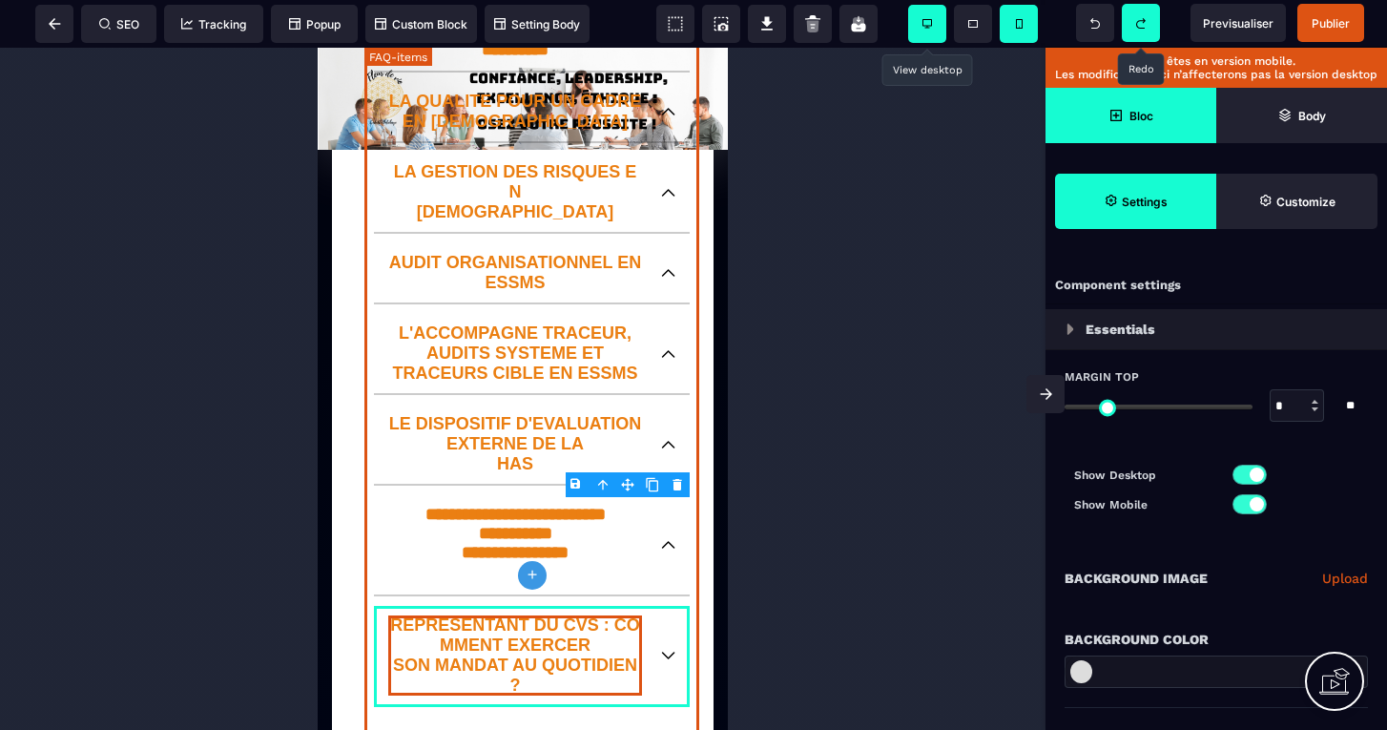
scroll to position [0, 0]
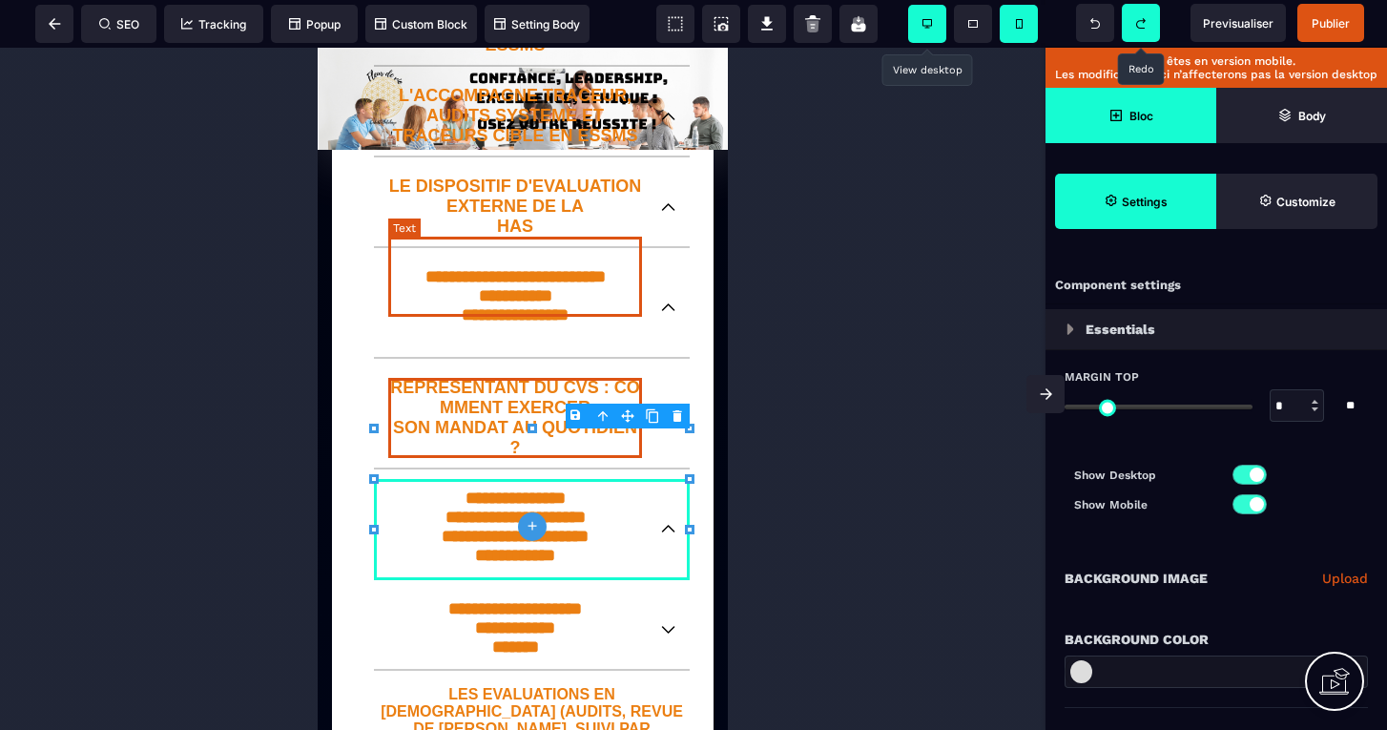
scroll to position [1966, 0]
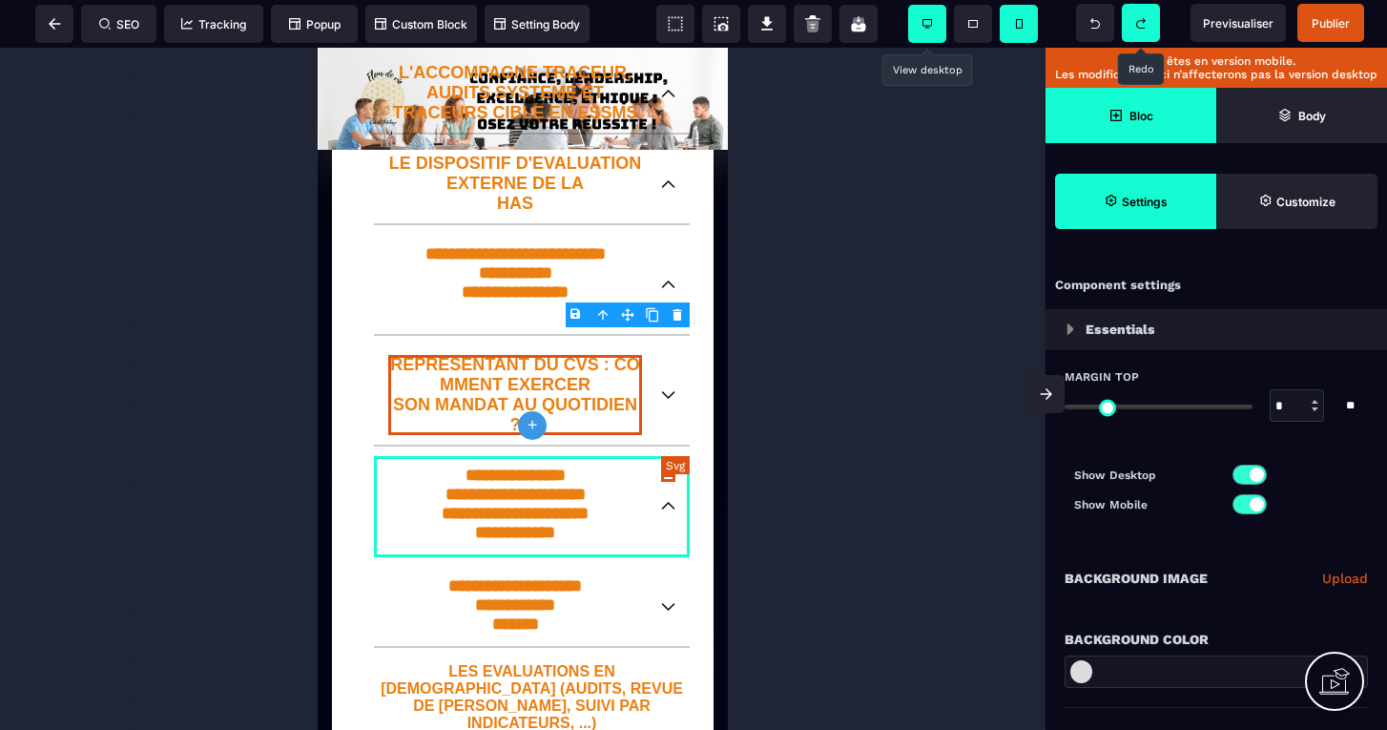
click at [666, 603] on icon at bounding box center [668, 607] width 14 height 8
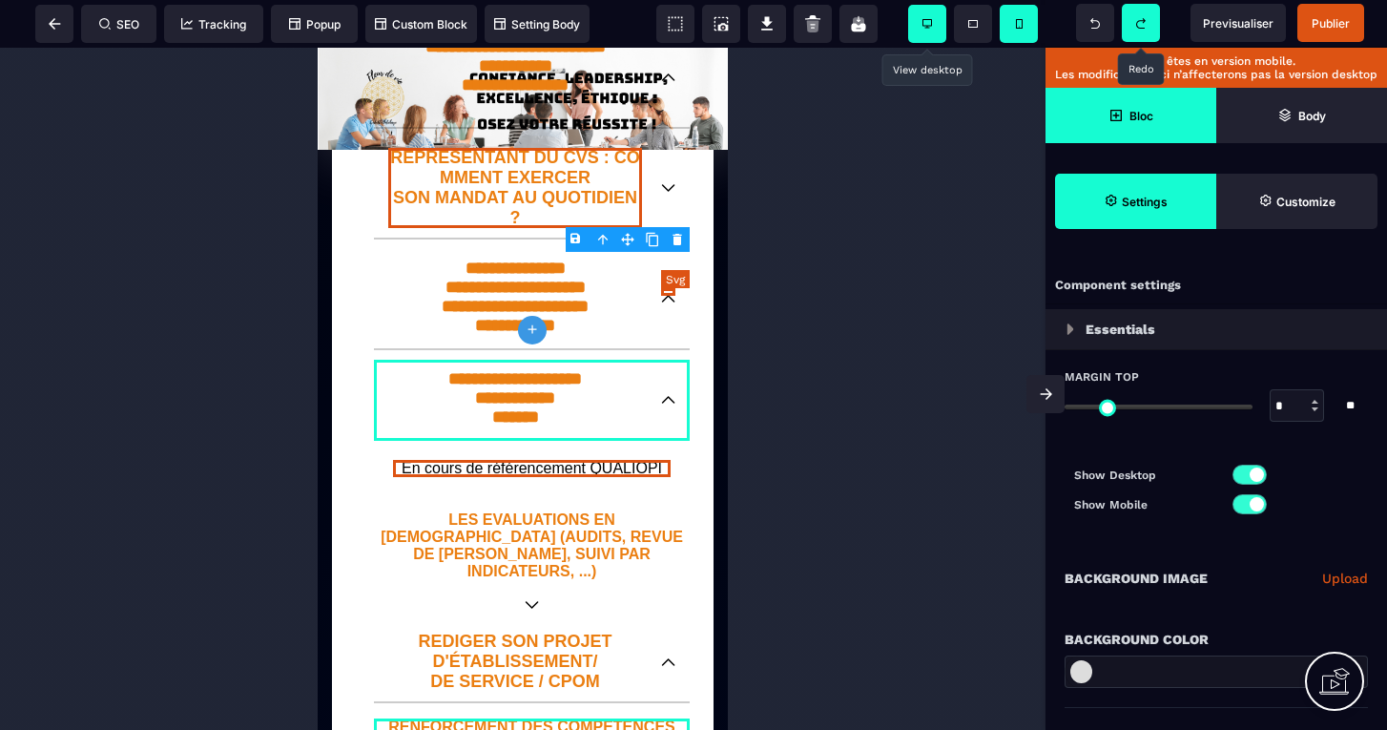
scroll to position [2186, 0]
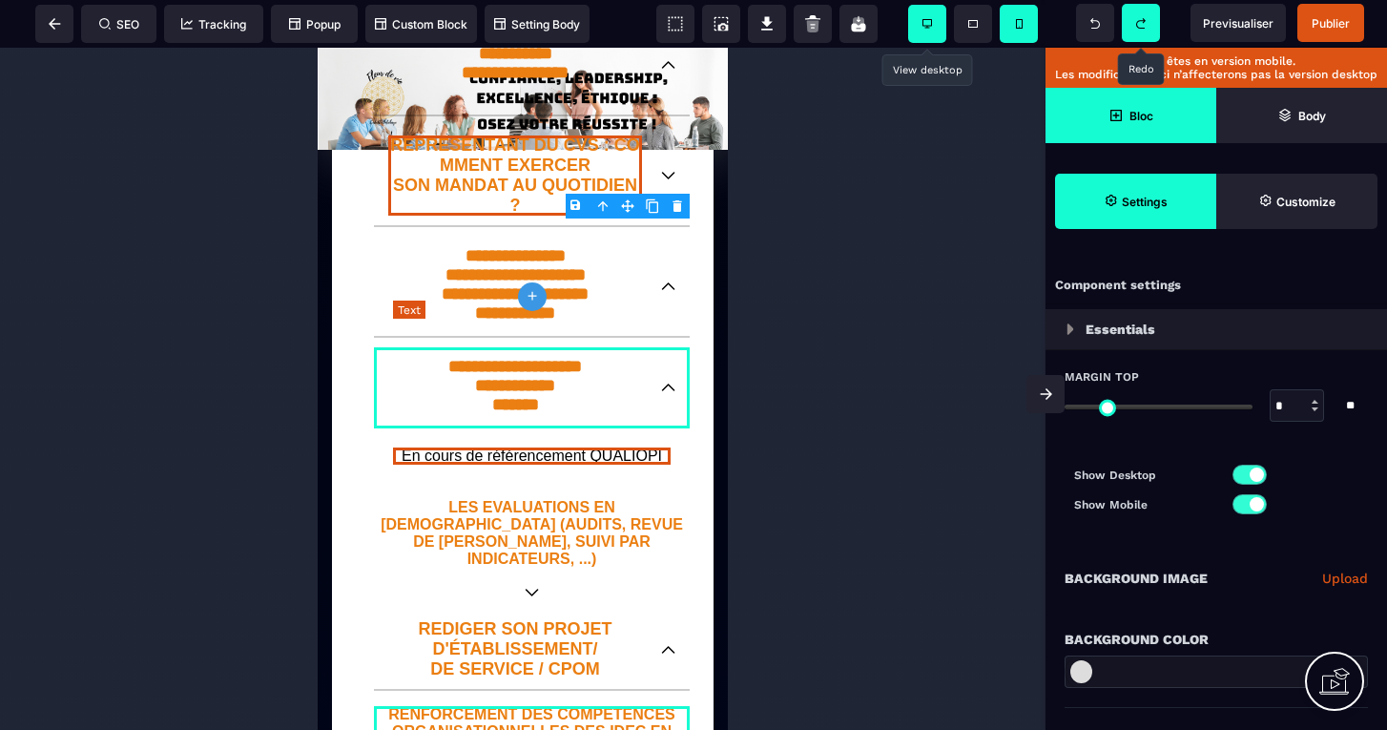
click at [593, 447] on p "En cours de référencement QUALIOPI" at bounding box center [531, 455] width 277 height 17
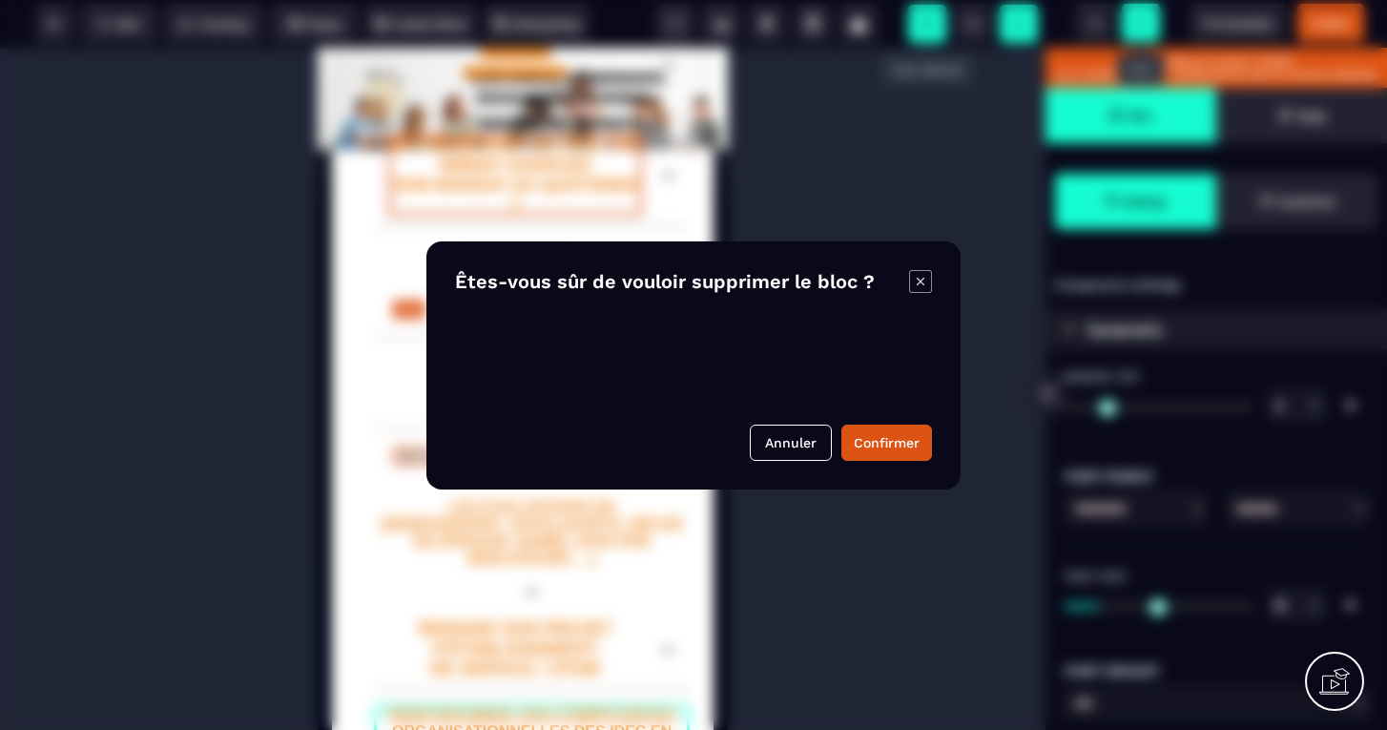
click at [657, 312] on body "B I U S A ******* Text SEO Tracking Popup" at bounding box center [693, 365] width 1387 height 730
click at [883, 441] on button "Confirmer" at bounding box center [886, 442] width 91 height 36
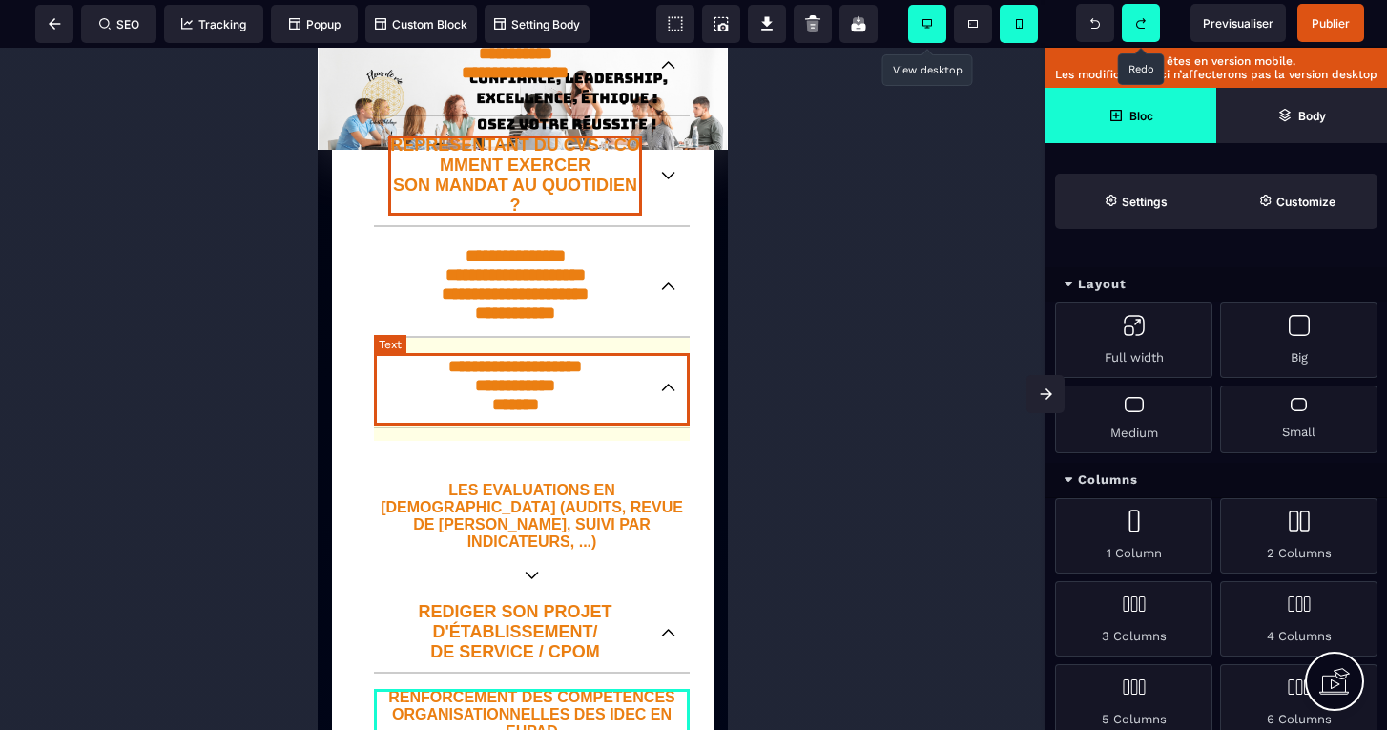
click at [579, 482] on p "LES EVALUATIONS EN SANTE (AUDITS, REVUE DE PERTINENCE, SUIVI PAR INDICATEURS, .…" at bounding box center [532, 516] width 316 height 69
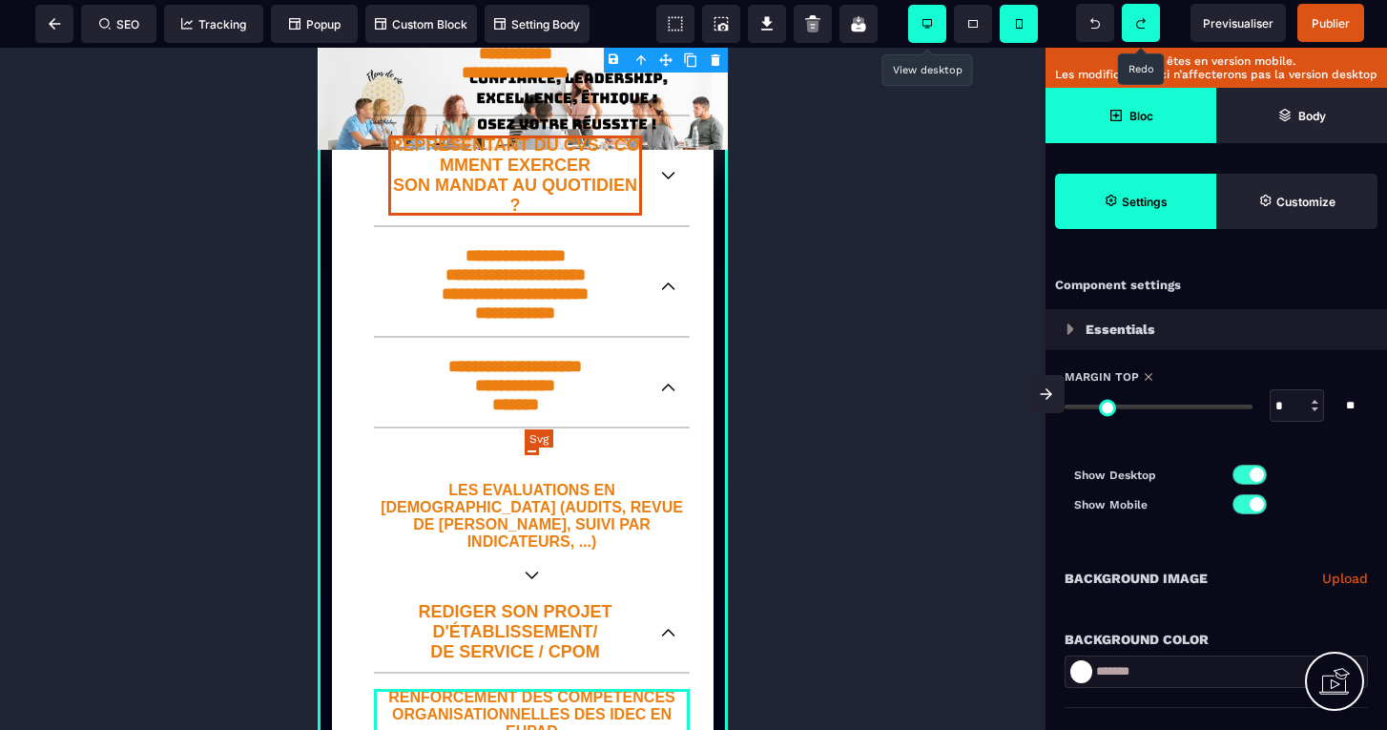
click at [534, 571] on icon at bounding box center [531, 575] width 14 height 8
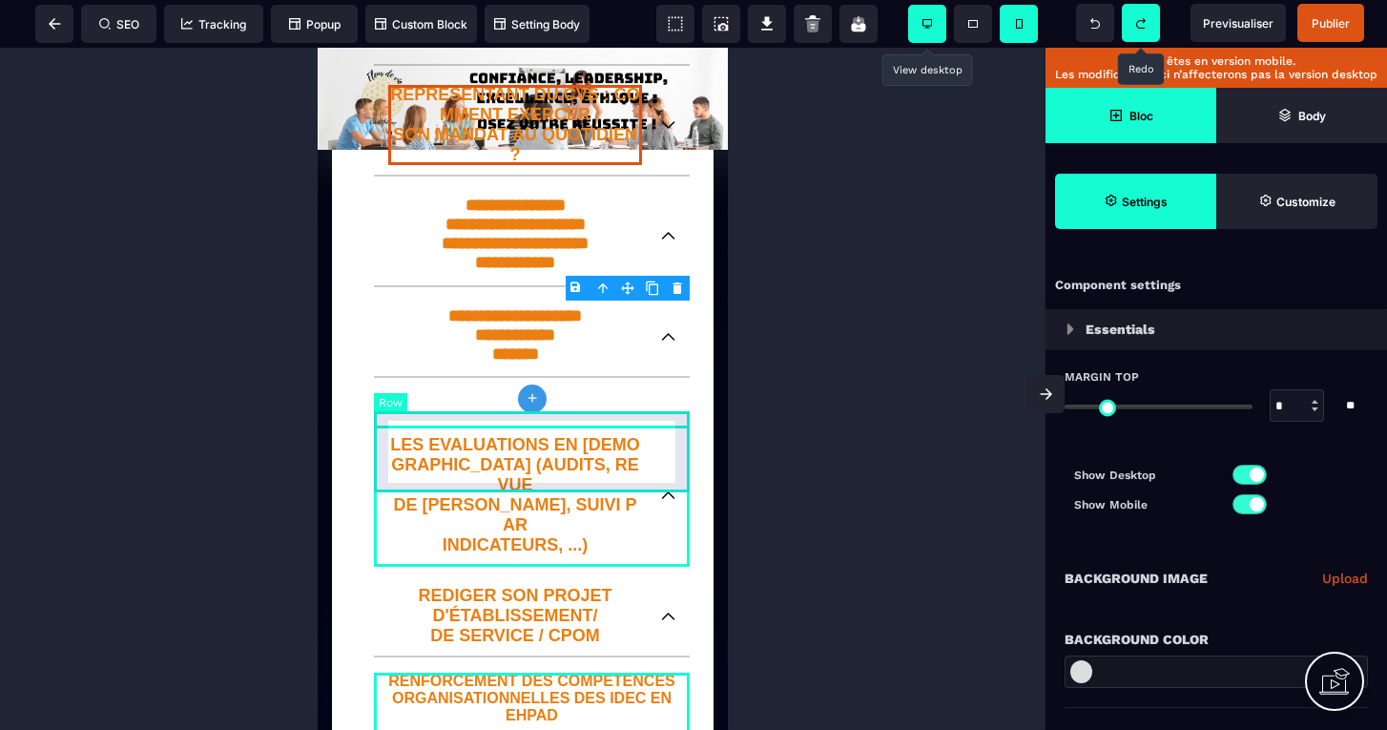
scroll to position [2248, 0]
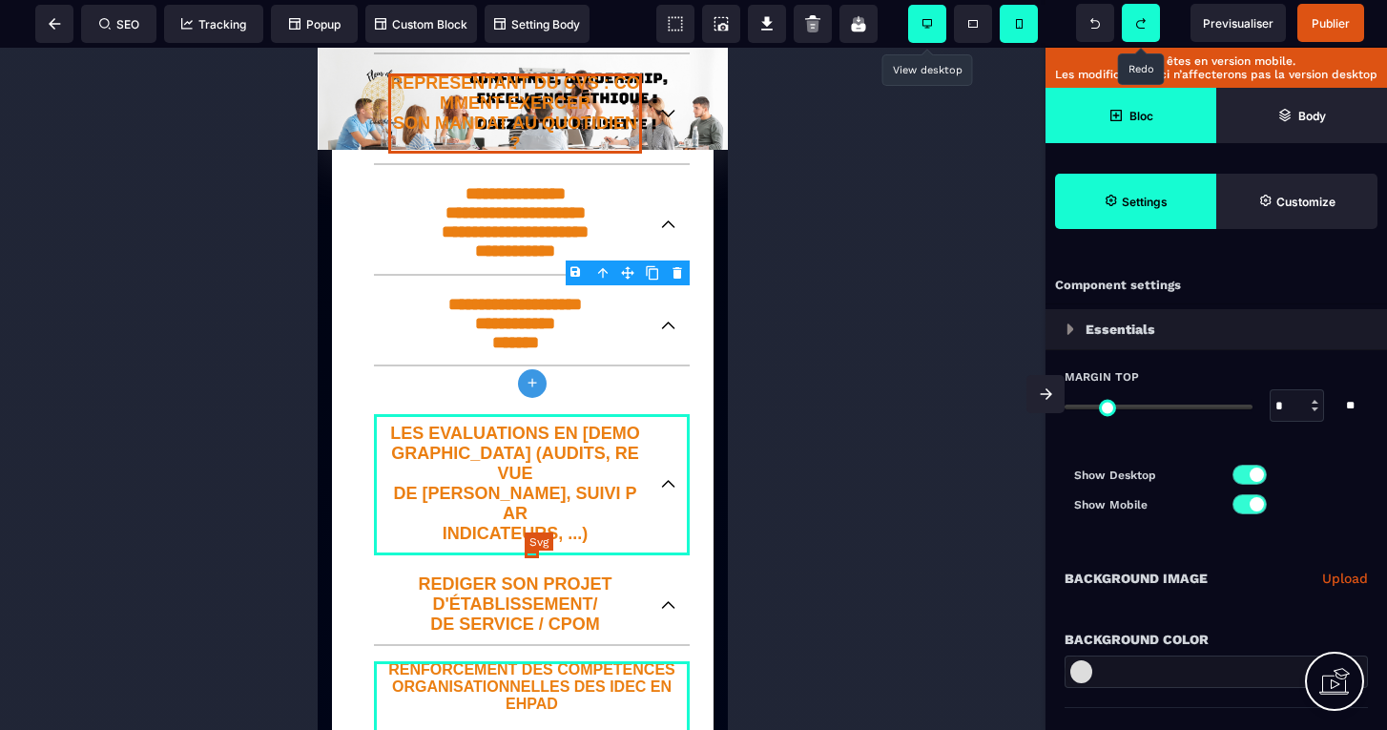
click at [529, 729] on icon at bounding box center [531, 737] width 14 height 8
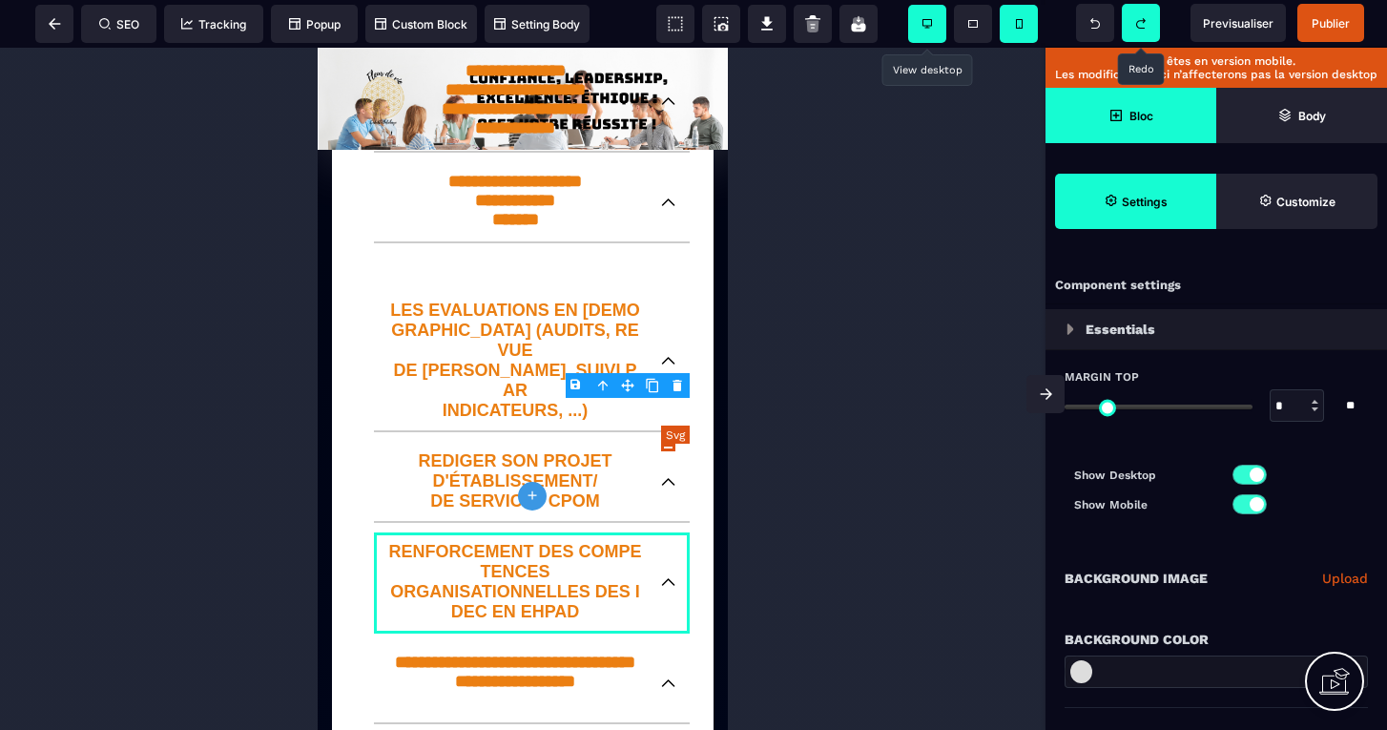
scroll to position [2375, 0]
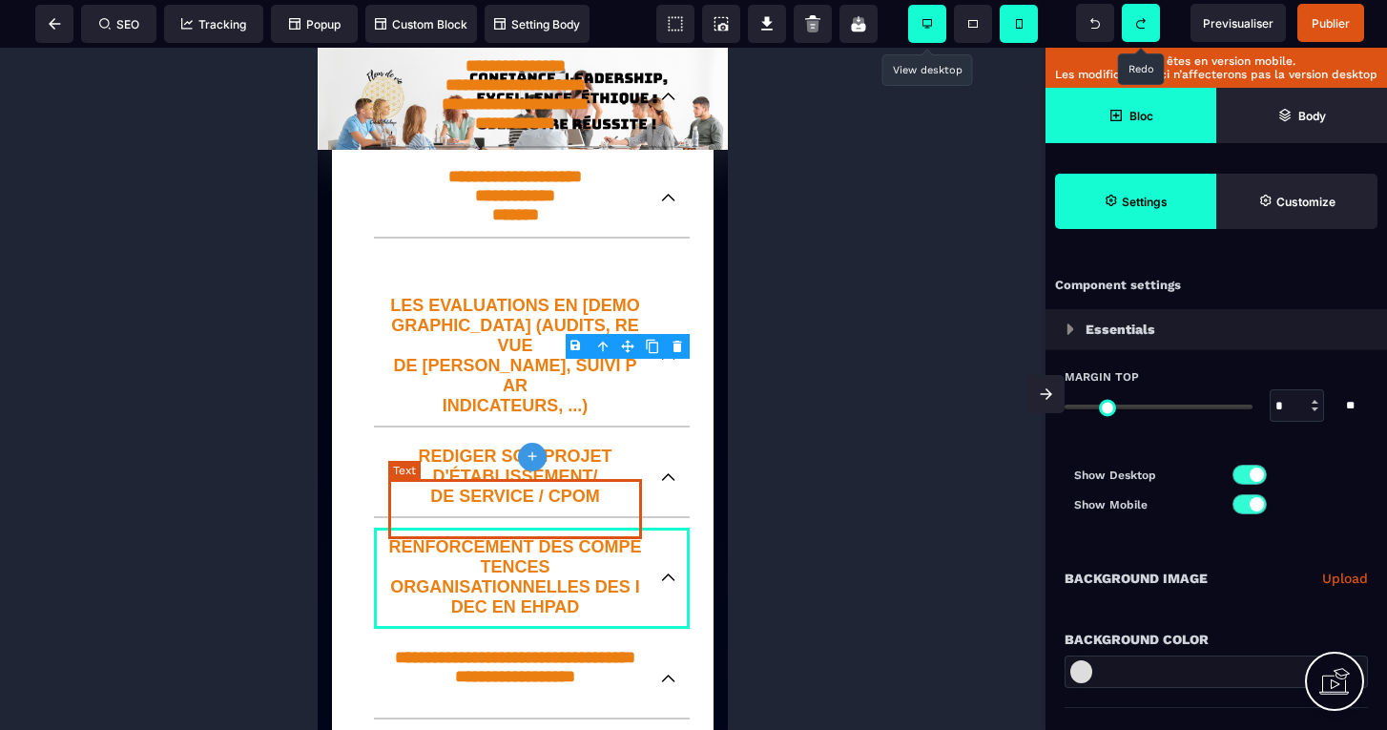
click at [626, 647] on p "**********" at bounding box center [515, 677] width 254 height 60
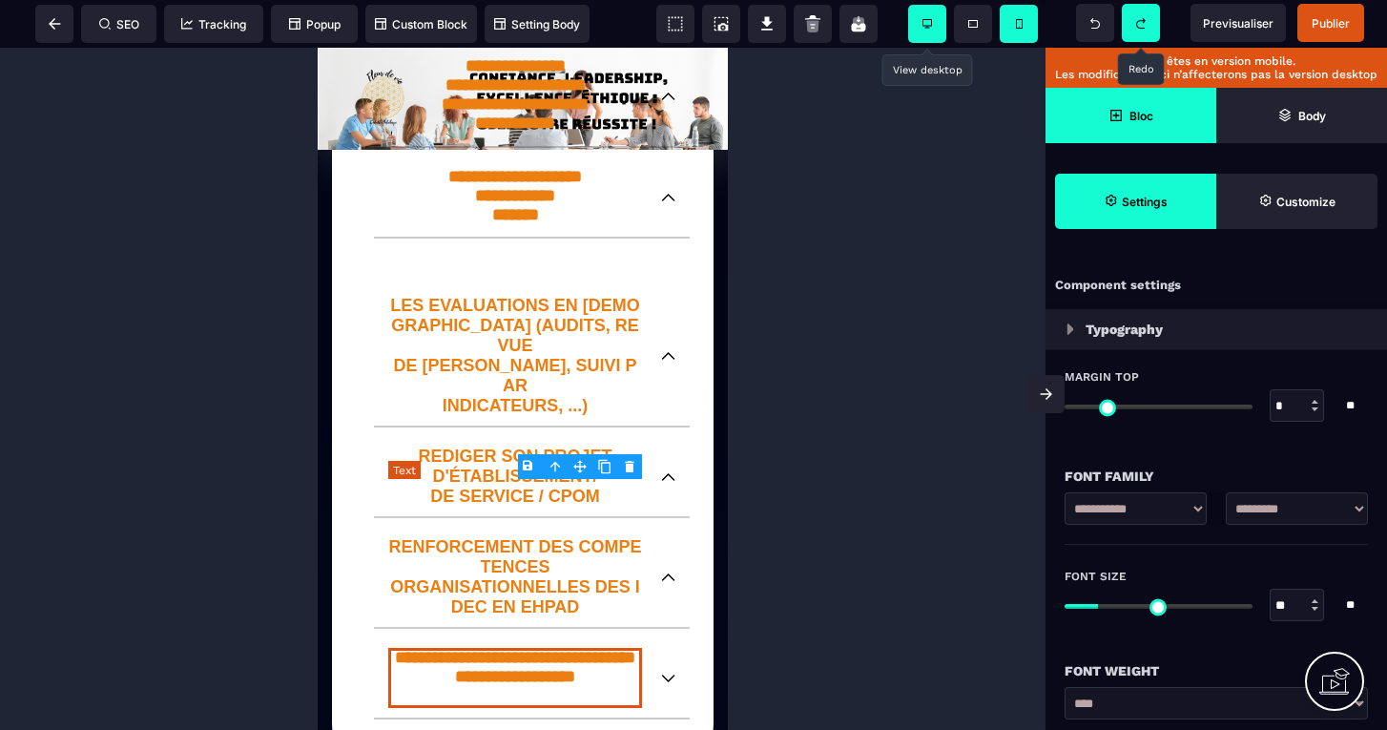
click at [626, 647] on p "**********" at bounding box center [515, 677] width 254 height 60
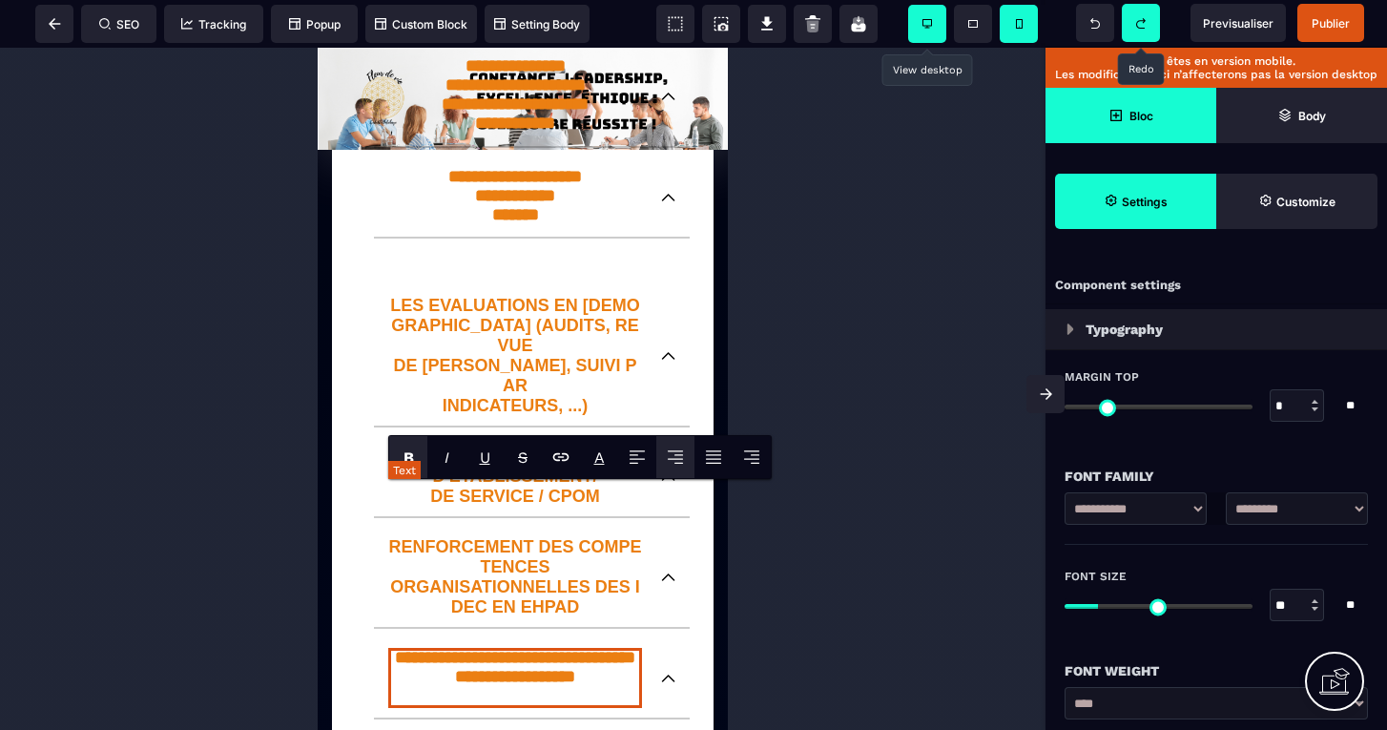
click at [629, 647] on p "**********" at bounding box center [515, 677] width 254 height 60
click at [667, 674] on icon at bounding box center [668, 678] width 14 height 8
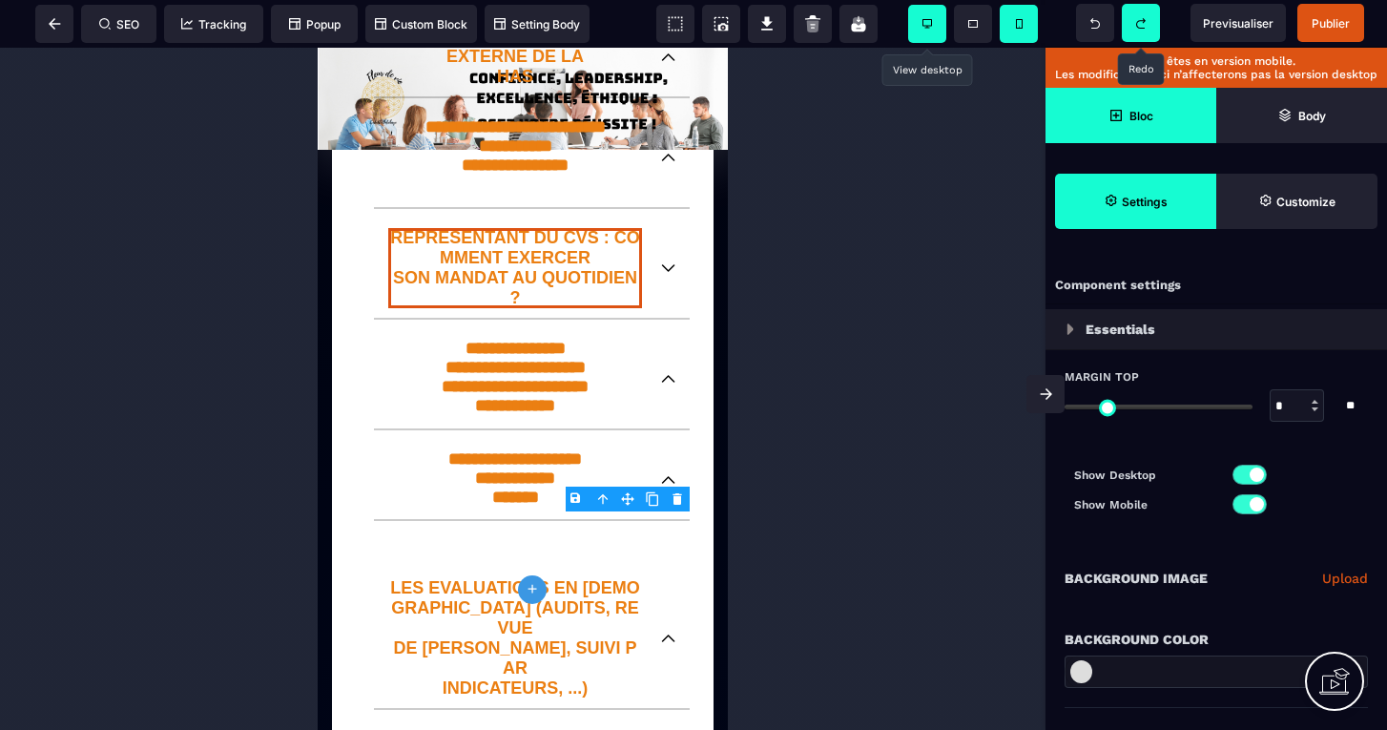
scroll to position [2028, 0]
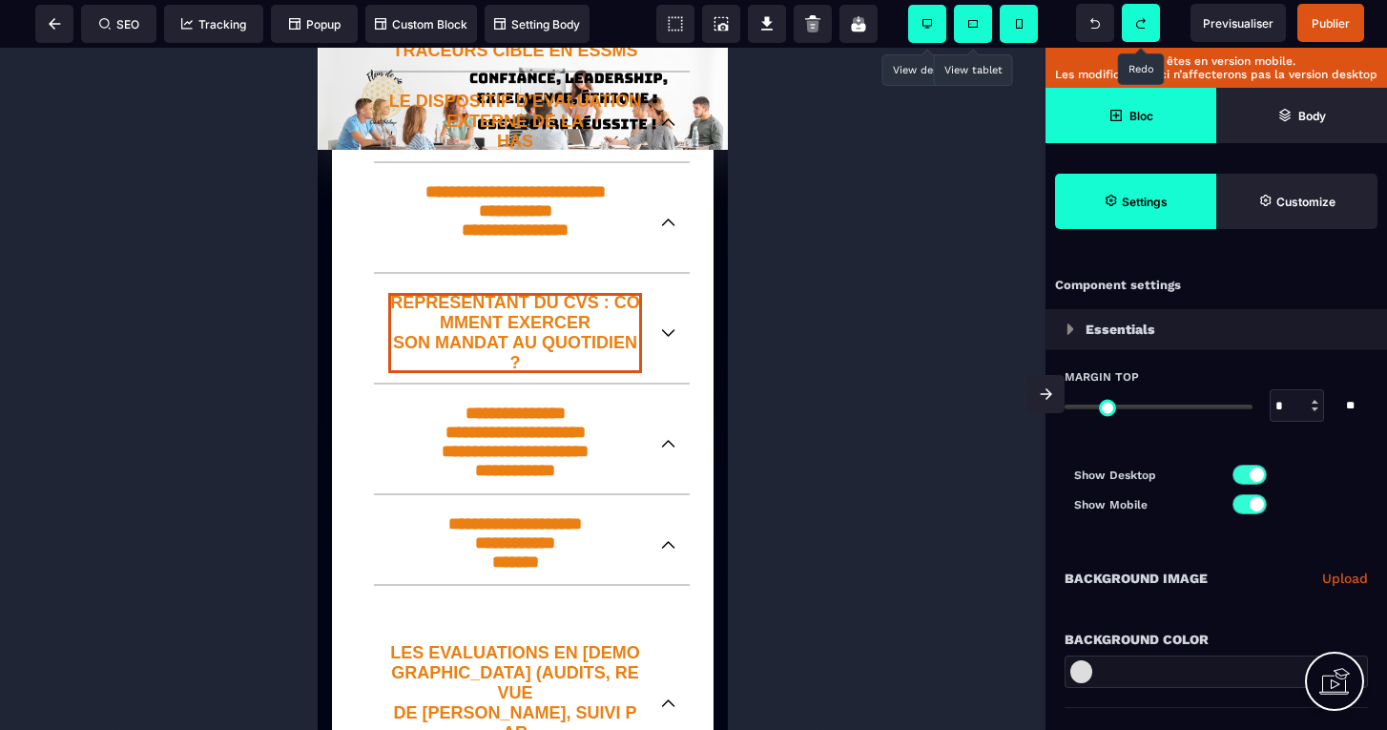
click at [970, 13] on span at bounding box center [973, 24] width 38 height 38
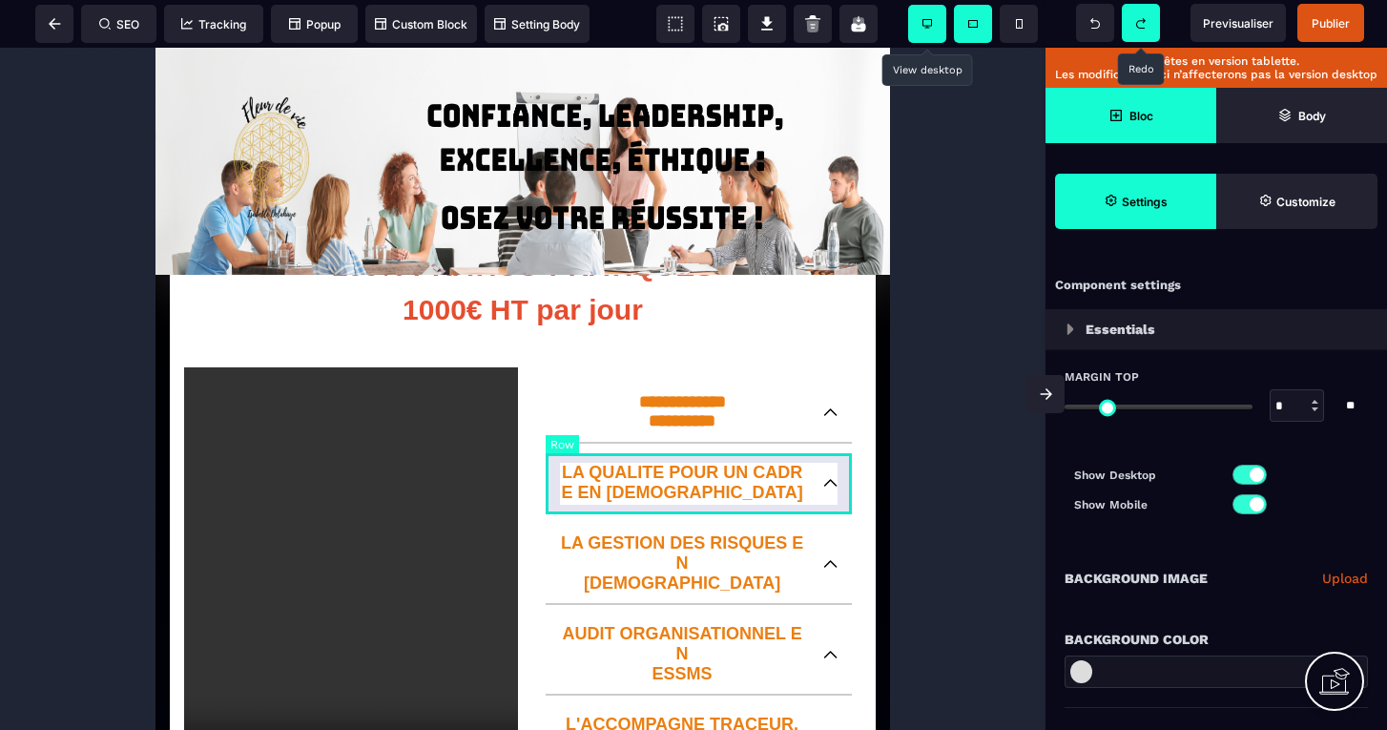
scroll to position [0, 0]
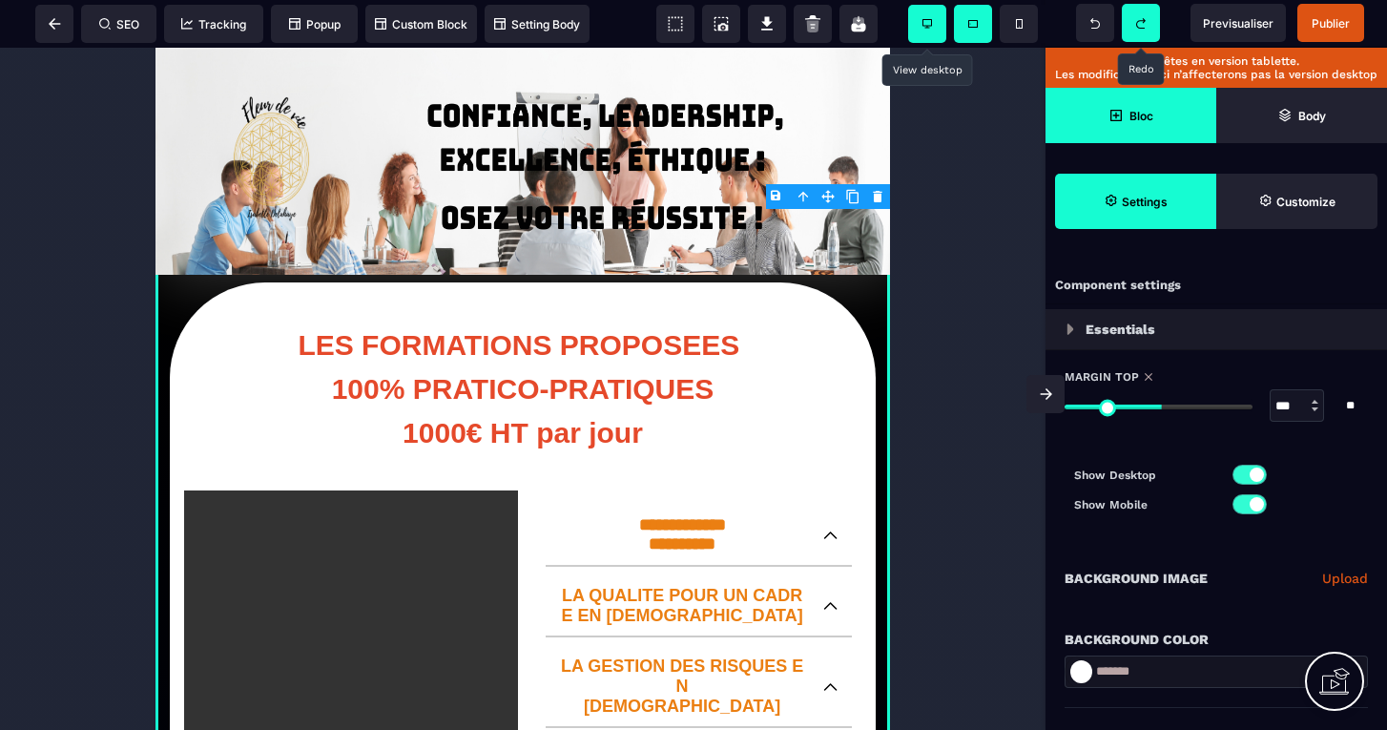
drag, startPoint x: 1077, startPoint y: 407, endPoint x: 1161, endPoint y: 439, distance: 89.6
click at [1161, 439] on div "Margin Top *** * ** All" at bounding box center [1215, 405] width 303 height 72
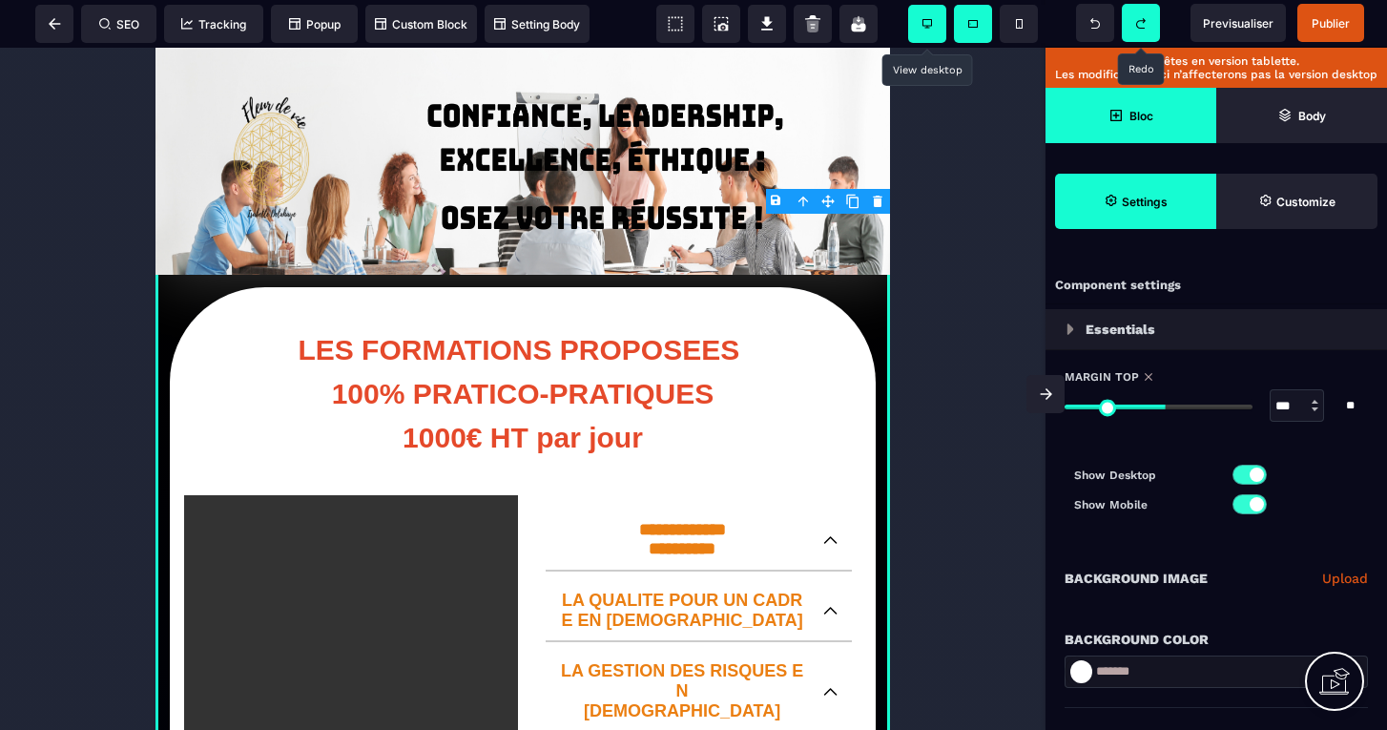
click at [1164, 406] on input "range" at bounding box center [1158, 406] width 188 height 5
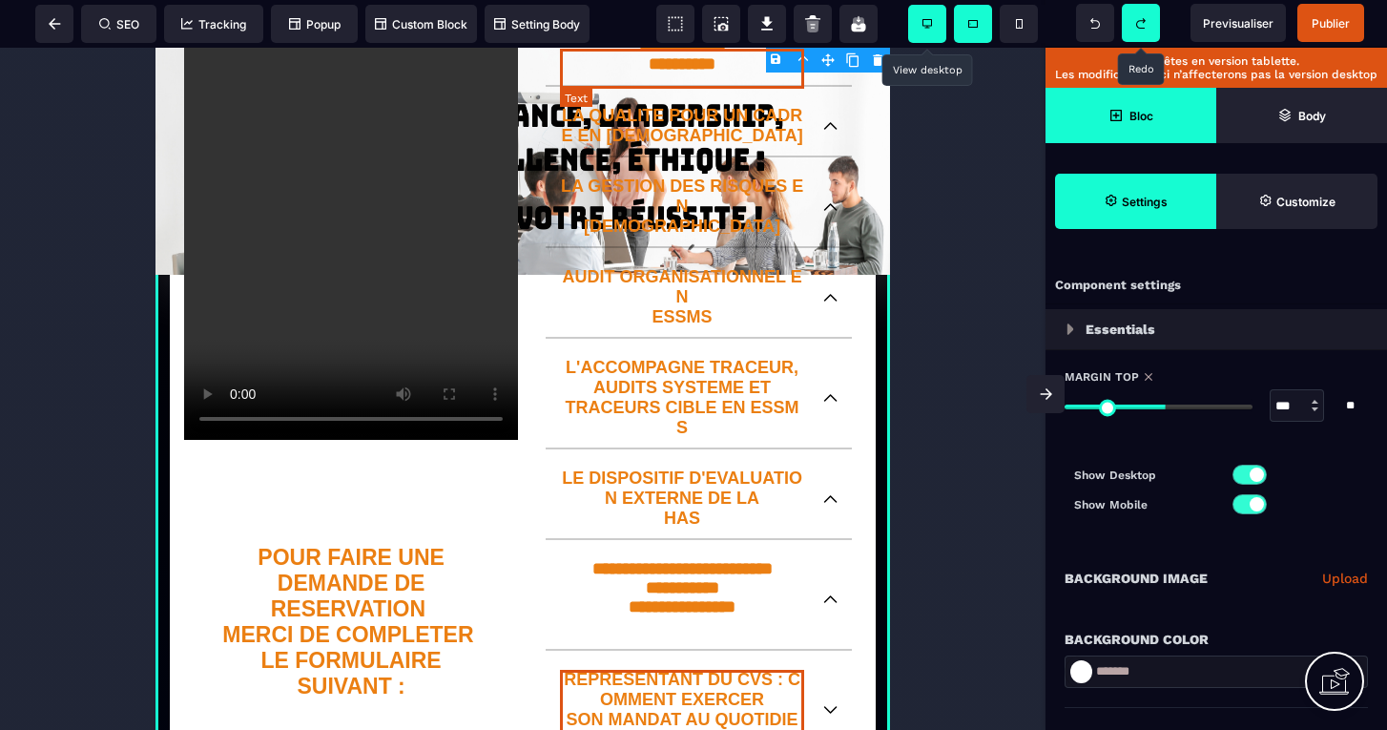
scroll to position [456, 0]
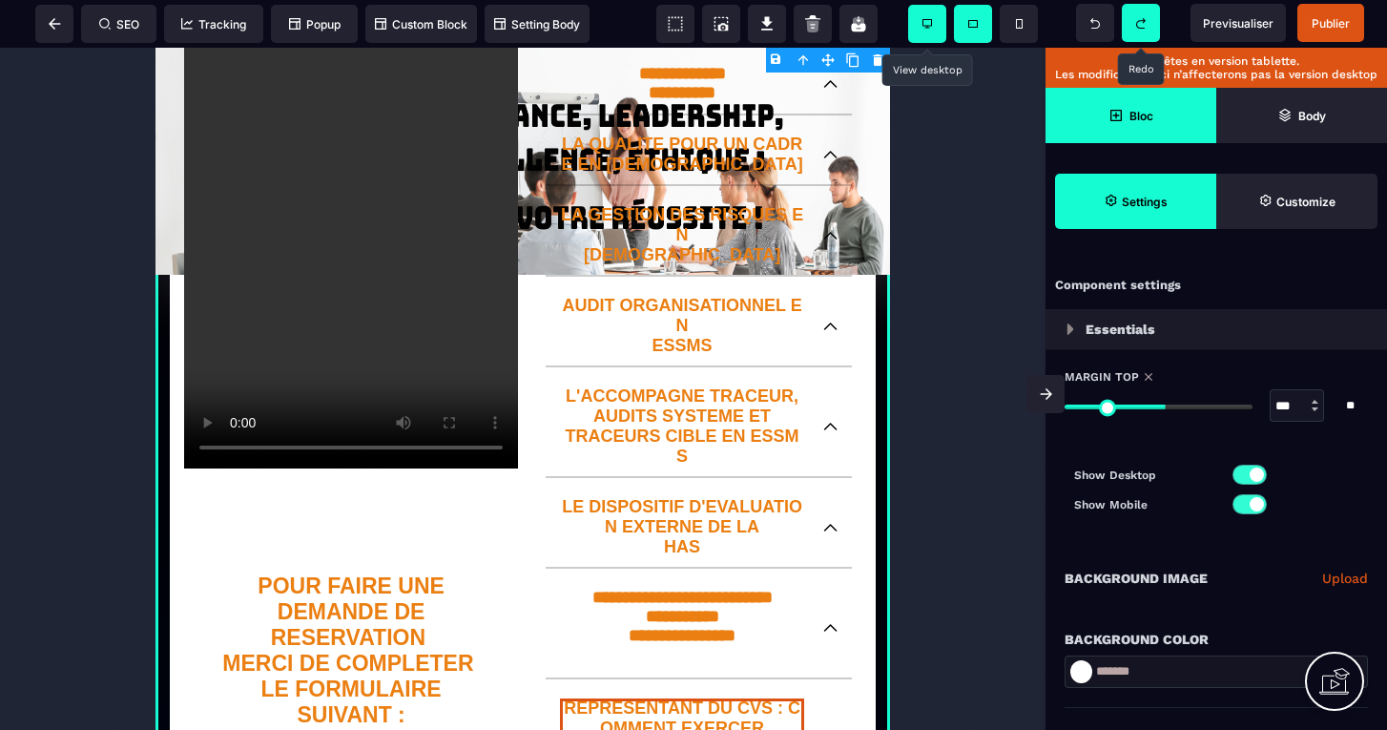
click at [939, 18] on span at bounding box center [927, 24] width 38 height 38
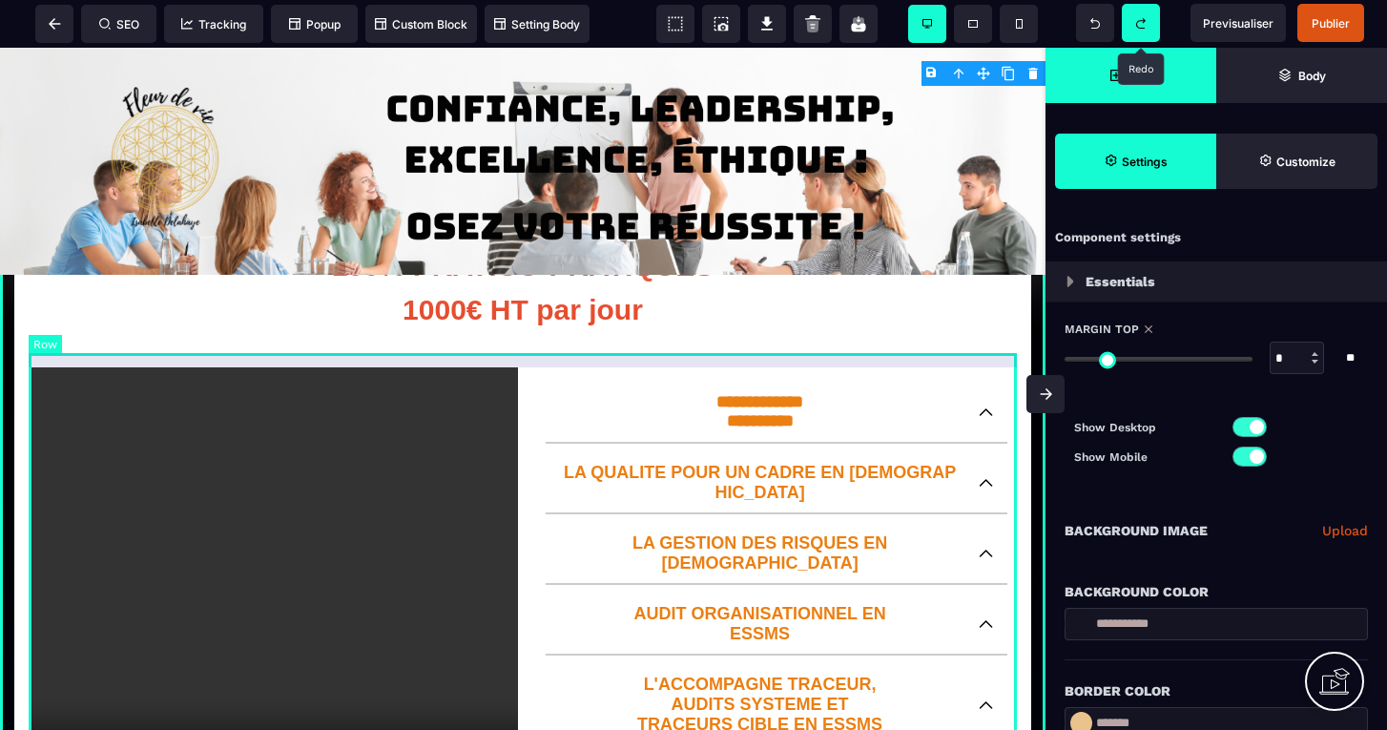
scroll to position [0, 0]
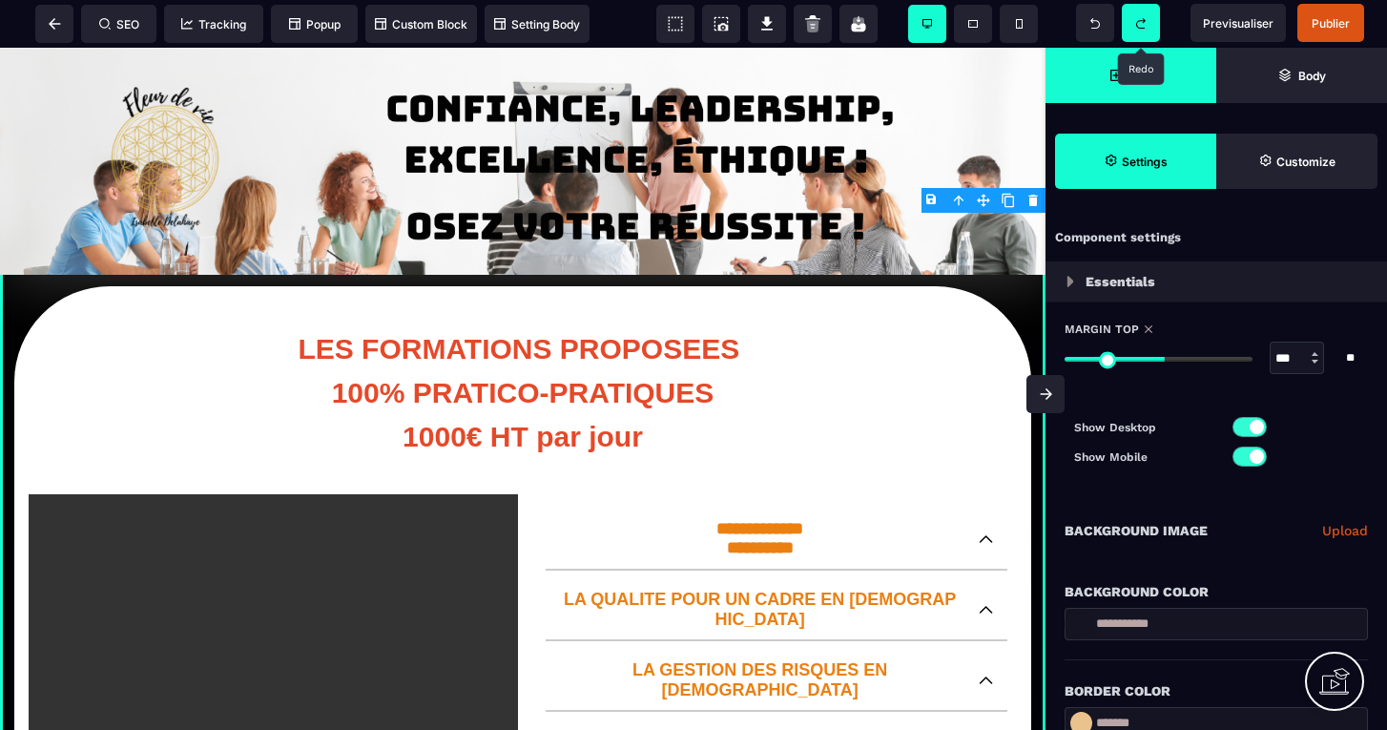
drag, startPoint x: 1074, startPoint y: 357, endPoint x: 1163, endPoint y: 375, distance: 91.5
click at [1163, 375] on div "Margin Top *** * ** All" at bounding box center [1215, 357] width 303 height 72
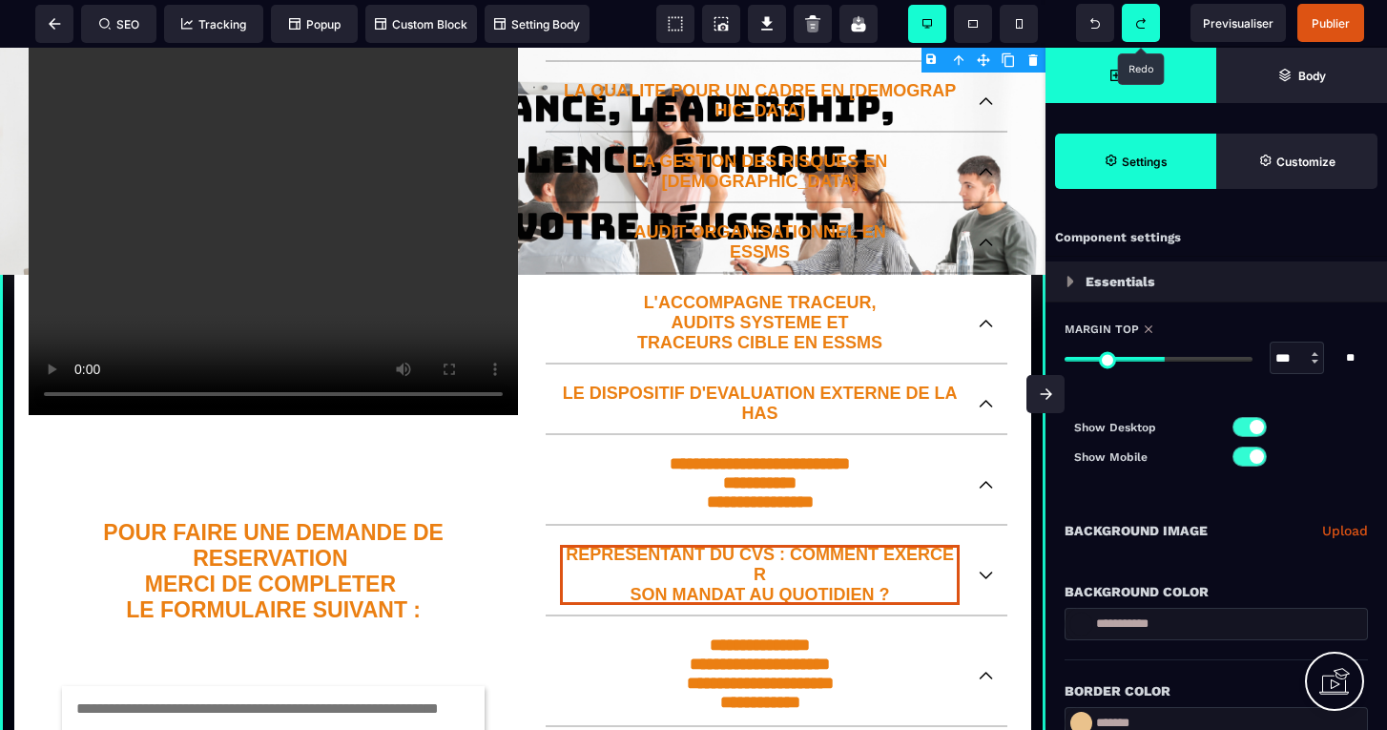
scroll to position [506, 0]
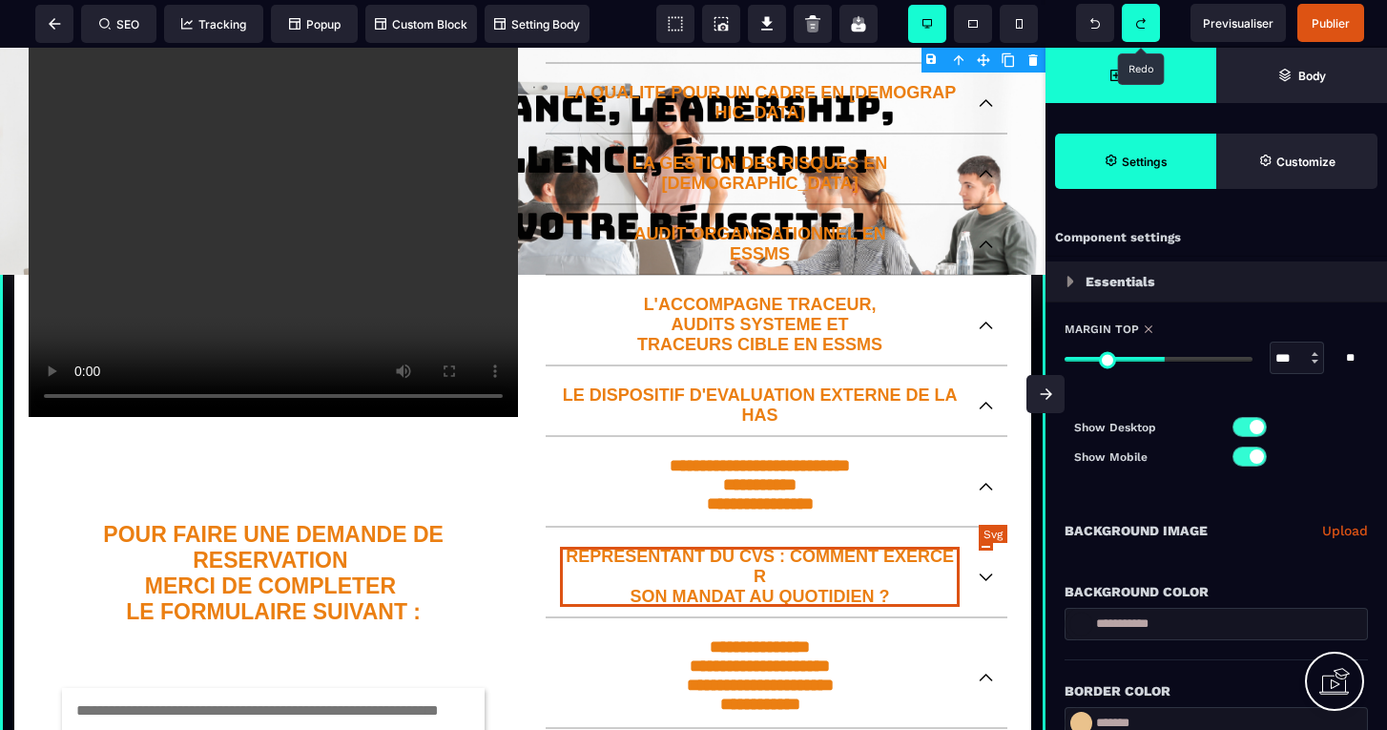
click at [982, 573] on icon at bounding box center [985, 577] width 14 height 8
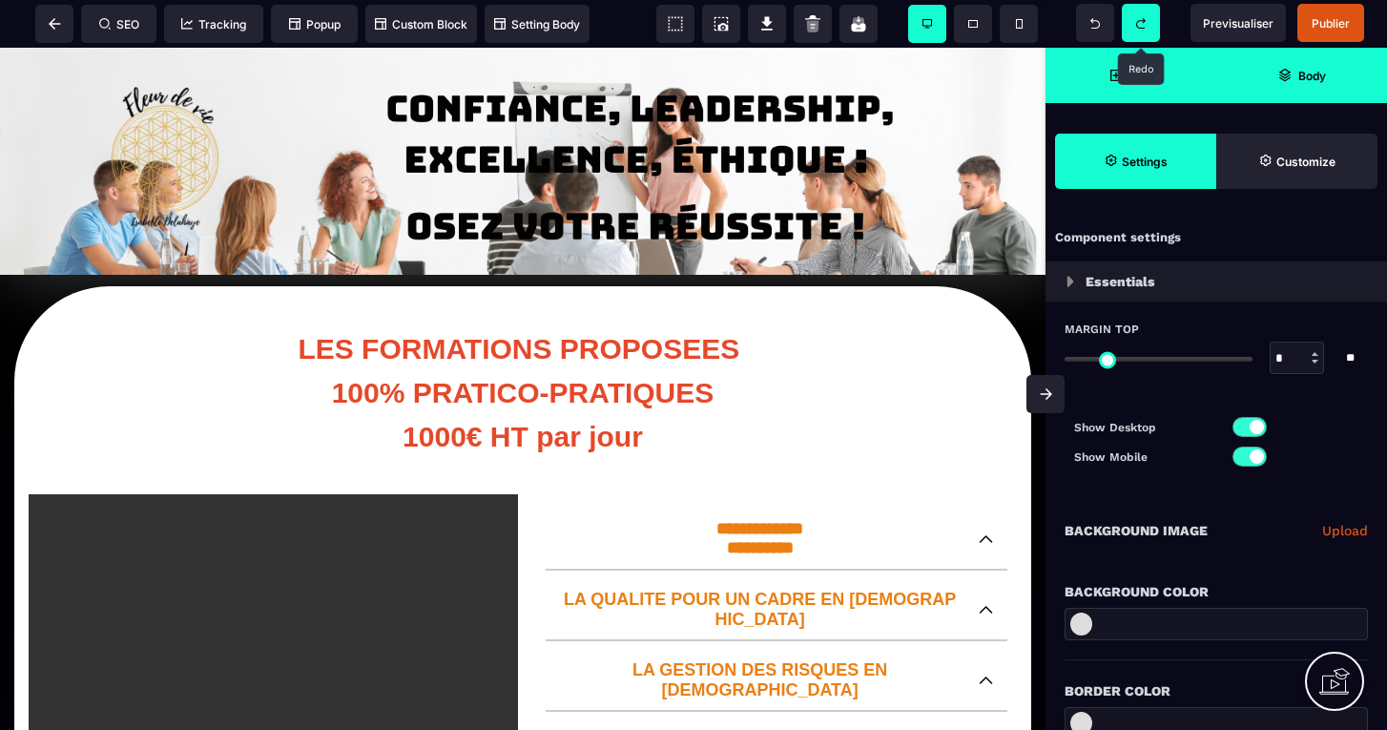
scroll to position [0, 0]
click at [1324, 18] on span "Publier" at bounding box center [1330, 23] width 38 height 14
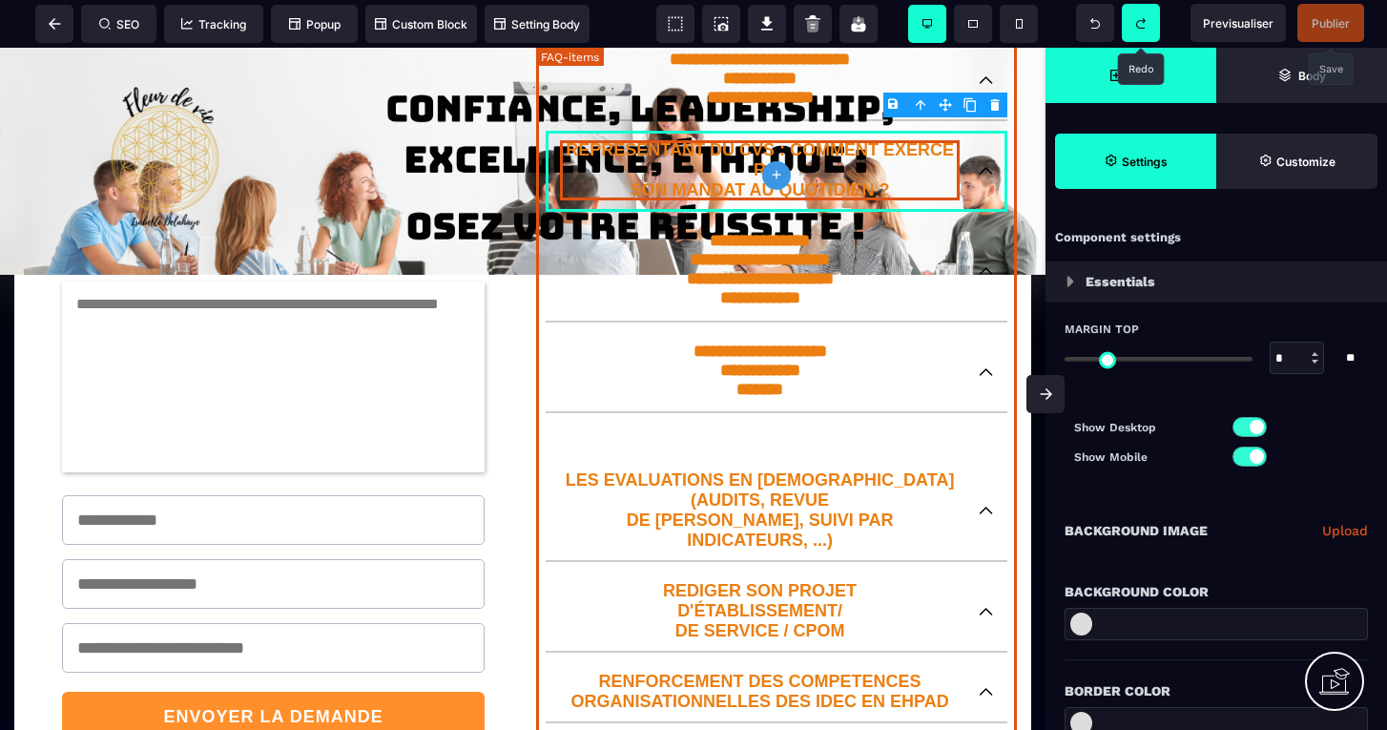
scroll to position [906, 0]
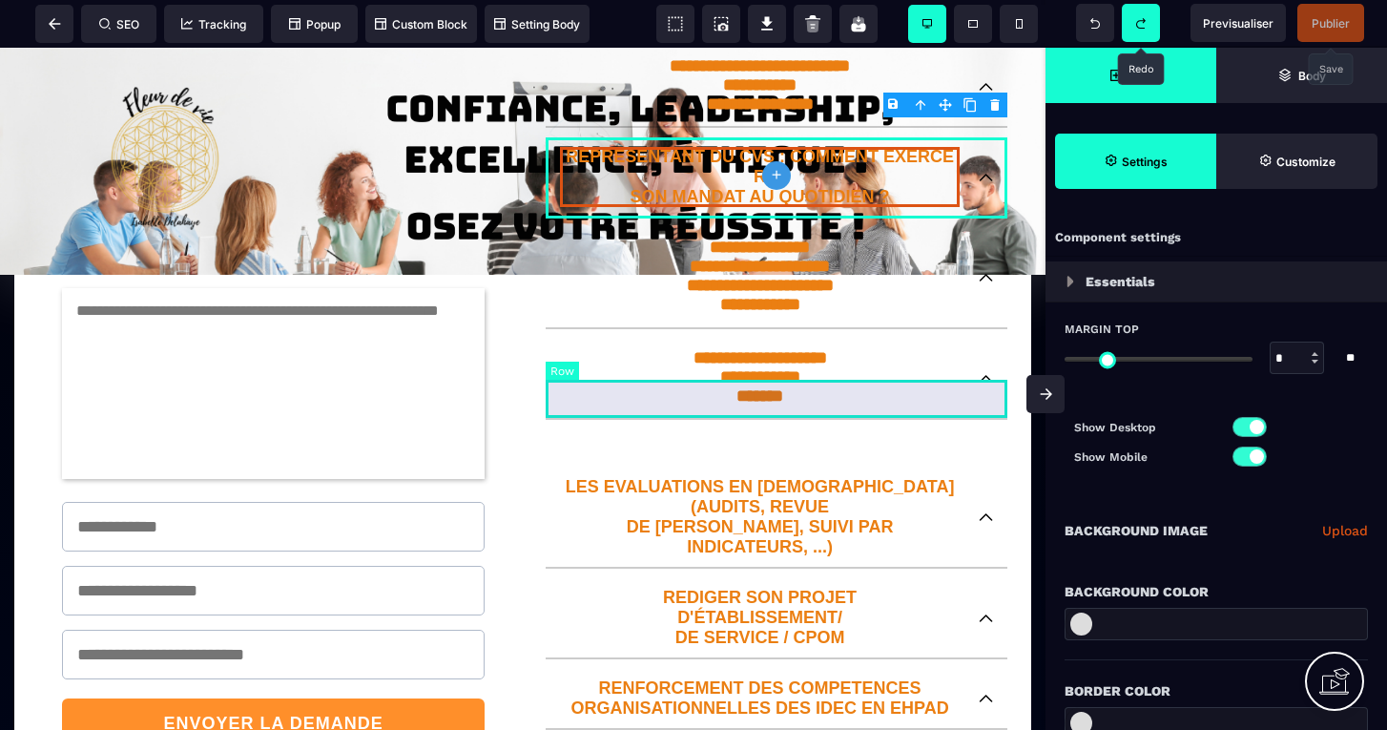
click at [795, 420] on div at bounding box center [776, 439] width 462 height 38
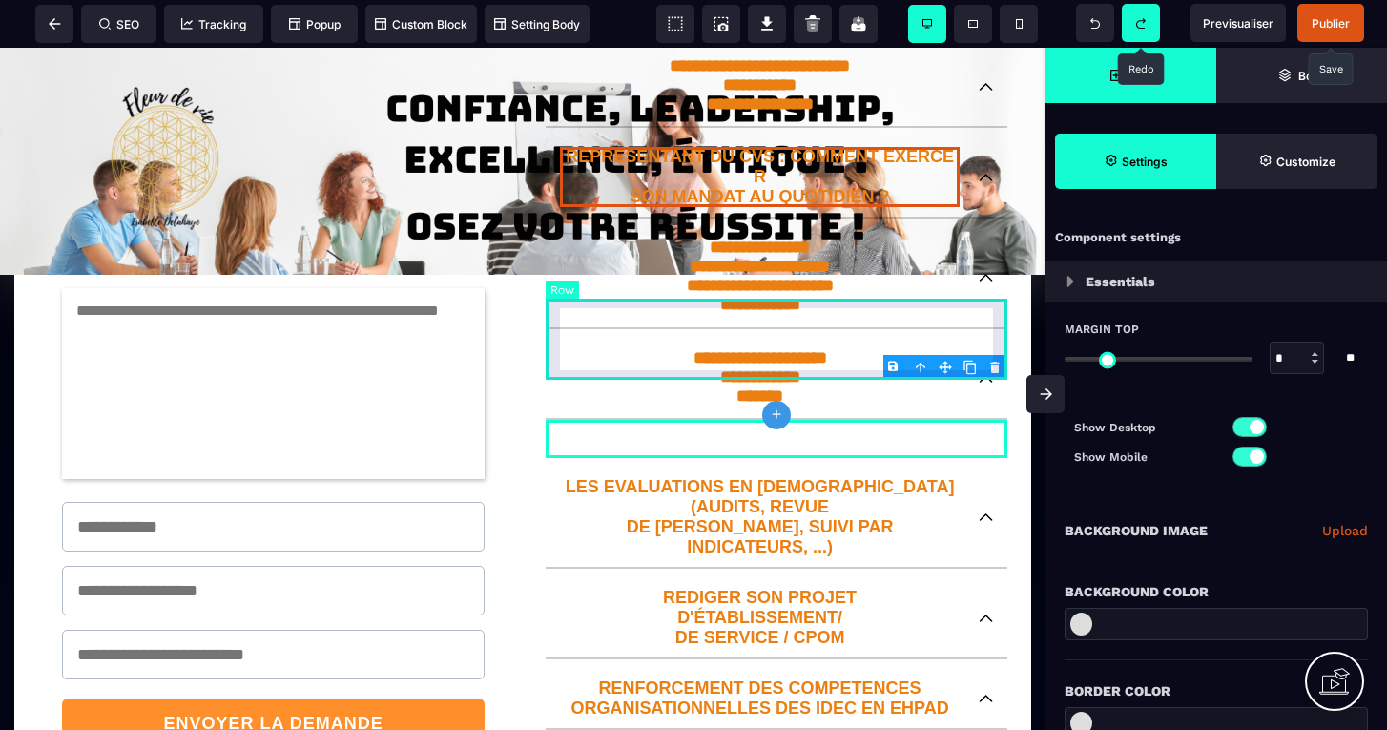
click at [996, 365] on body "B I U S A ******* plus Row SEO Big" at bounding box center [693, 365] width 1387 height 730
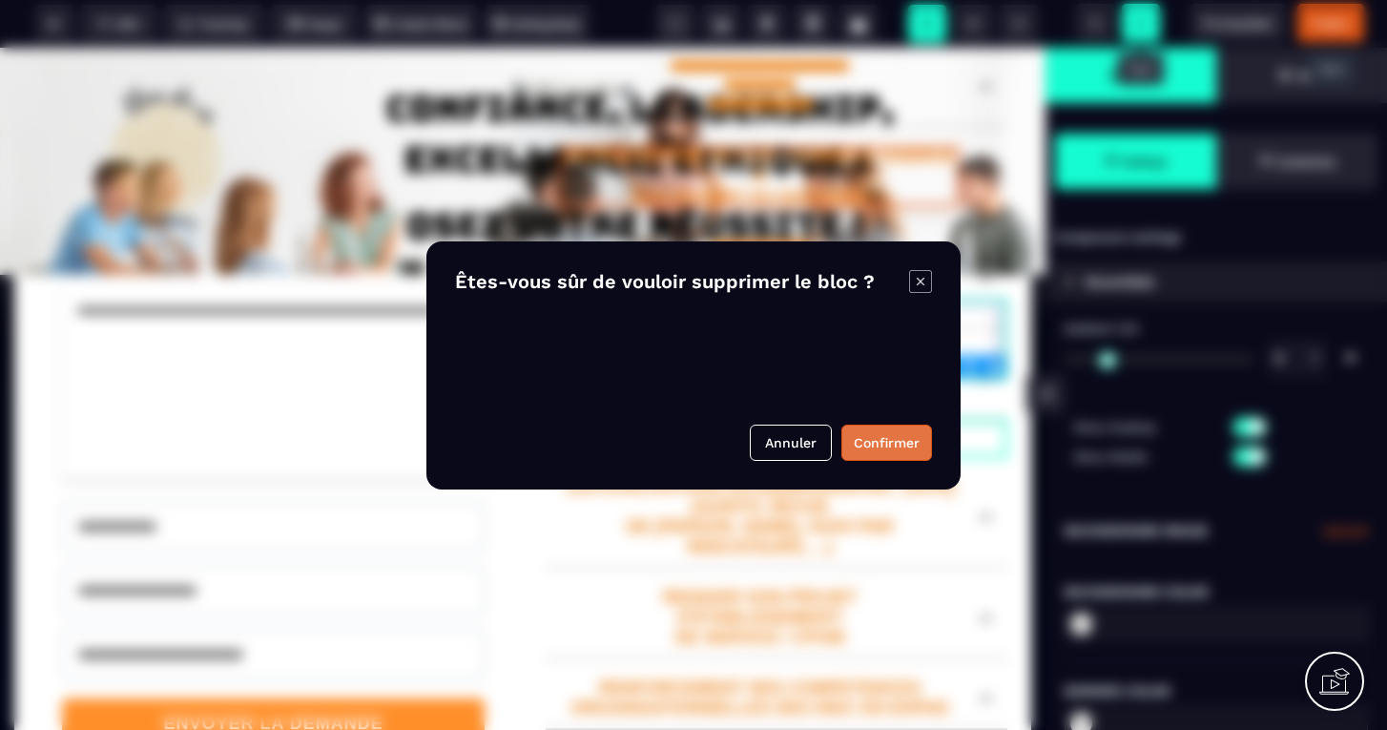
click at [873, 446] on button "Confirmer" at bounding box center [886, 442] width 91 height 36
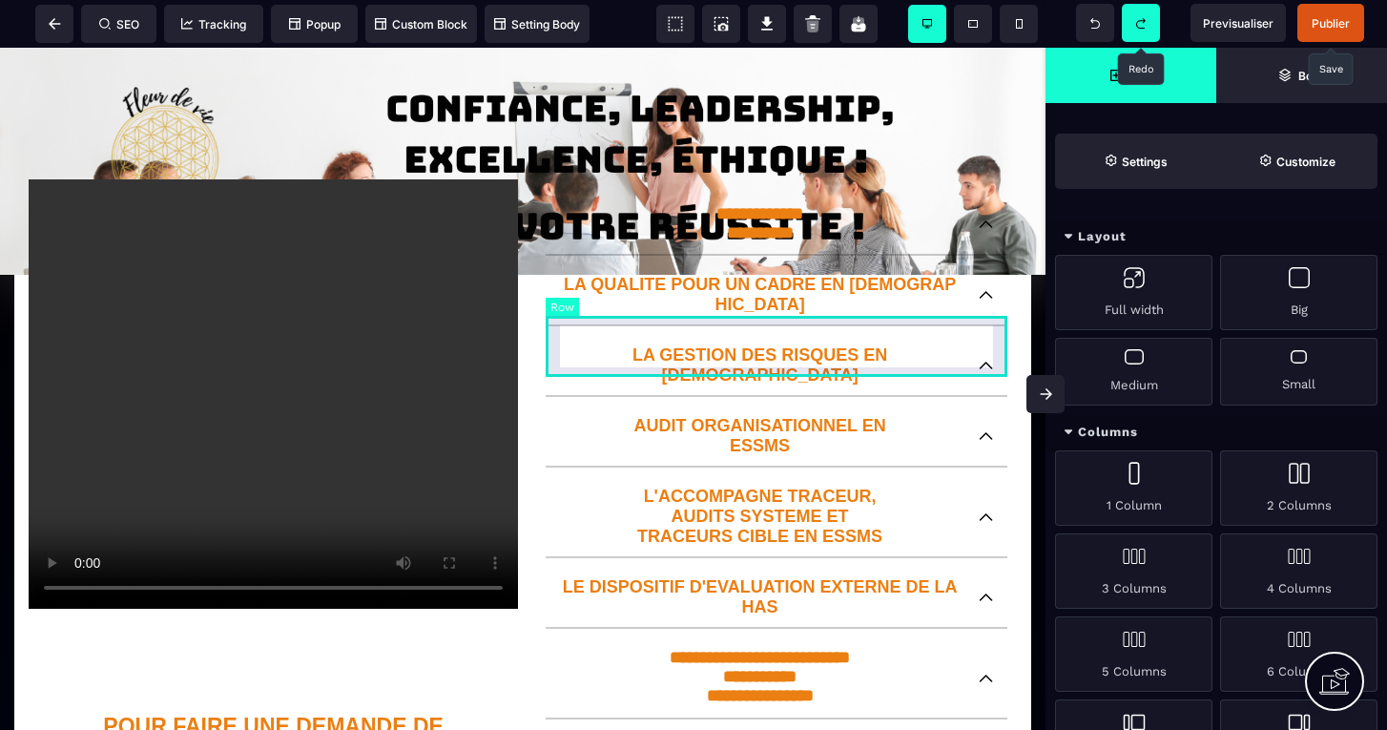
scroll to position [316, 0]
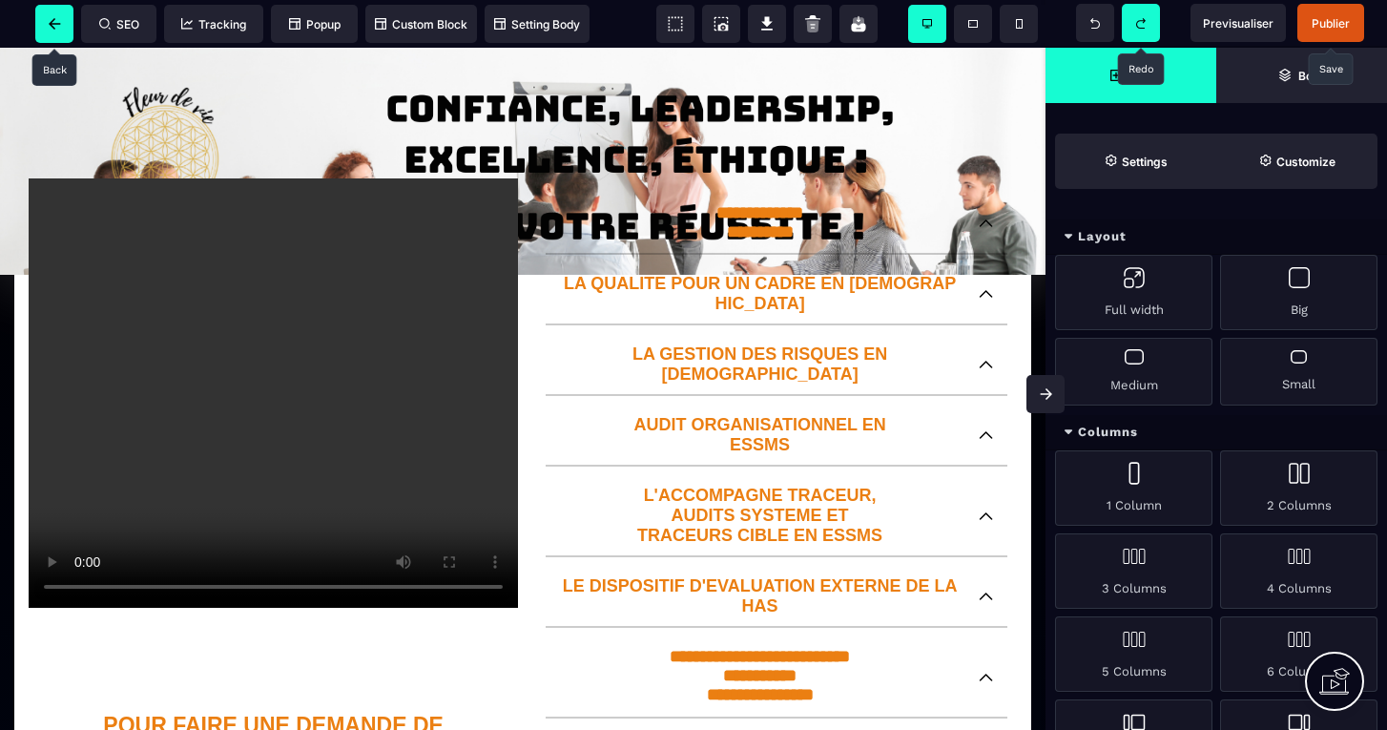
click at [47, 17] on span at bounding box center [54, 24] width 38 height 38
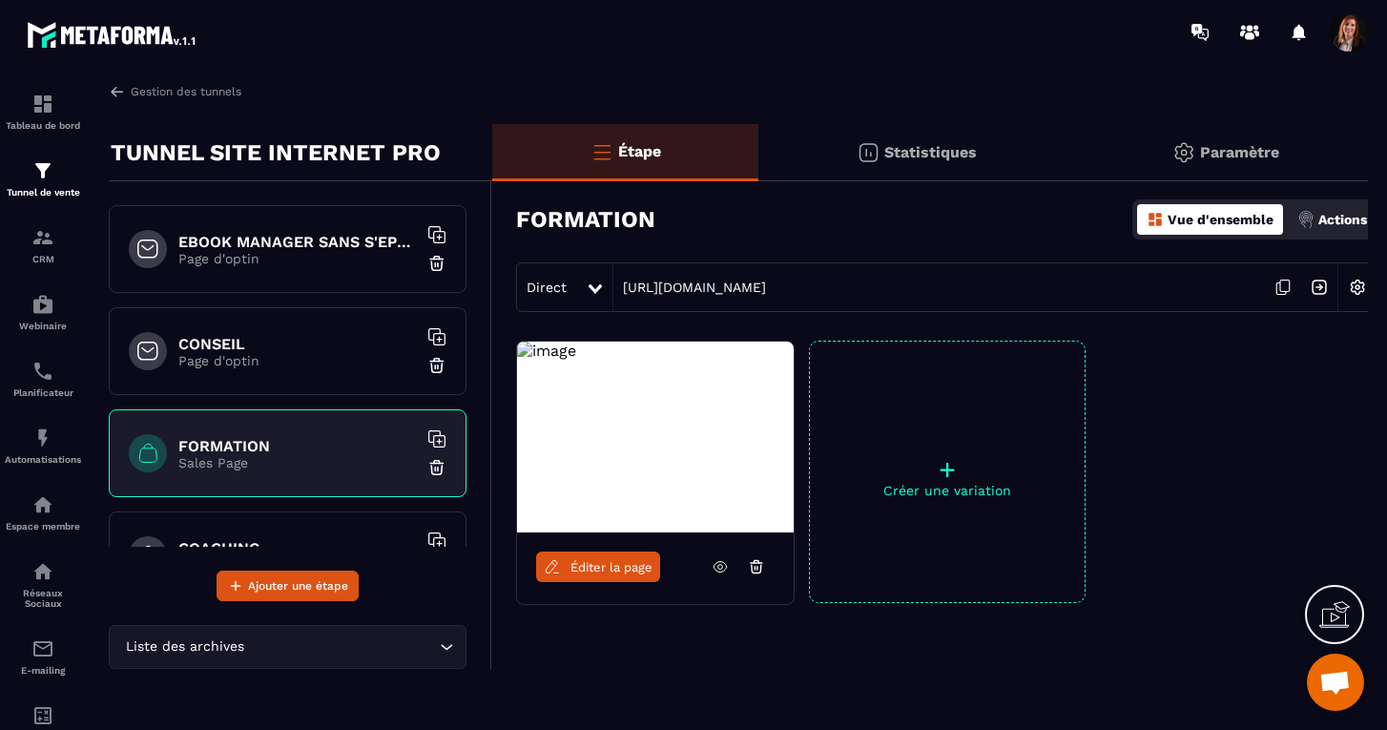
click at [437, 440] on icon at bounding box center [436, 438] width 19 height 19
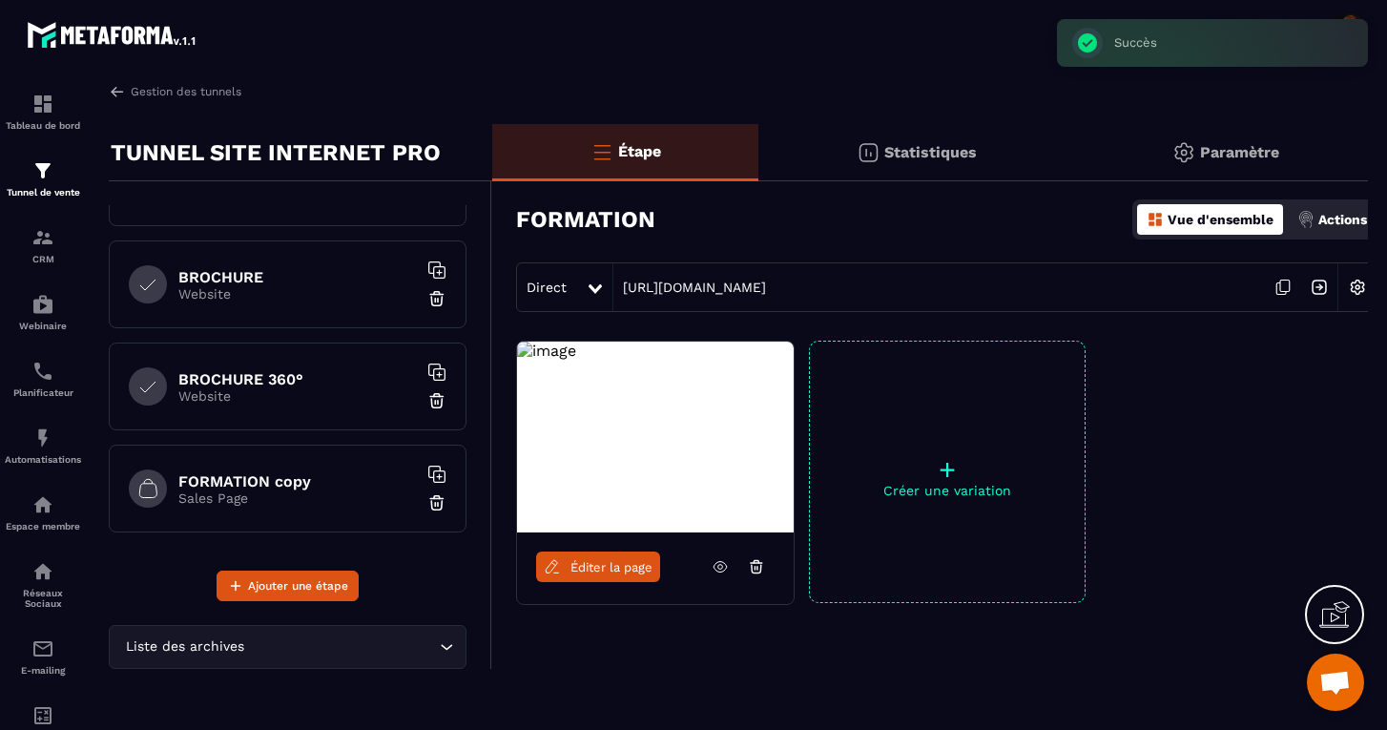
scroll to position [679, 0]
click at [292, 481] on h6 "FORMATION copy" at bounding box center [297, 481] width 238 height 18
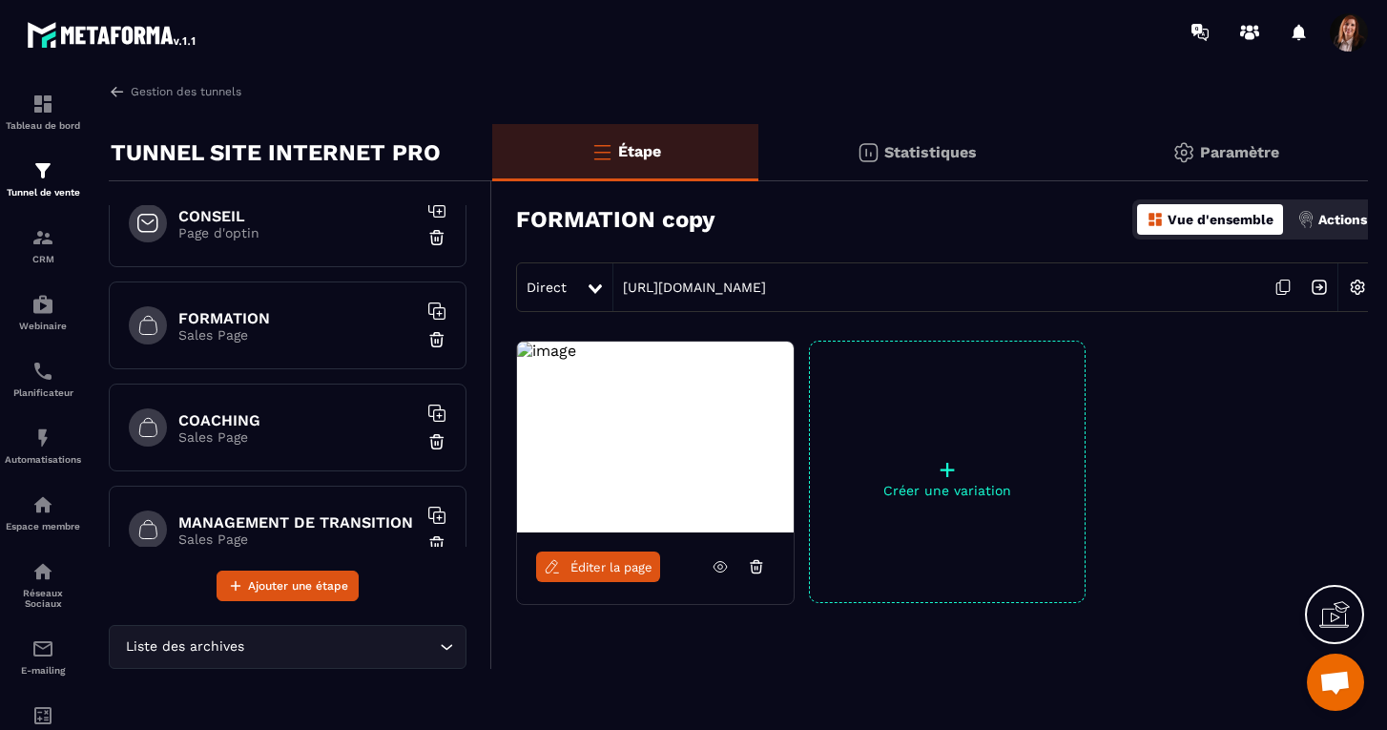
scroll to position [124, 0]
click at [281, 320] on h6 "FORMATION" at bounding box center [297, 322] width 238 height 18
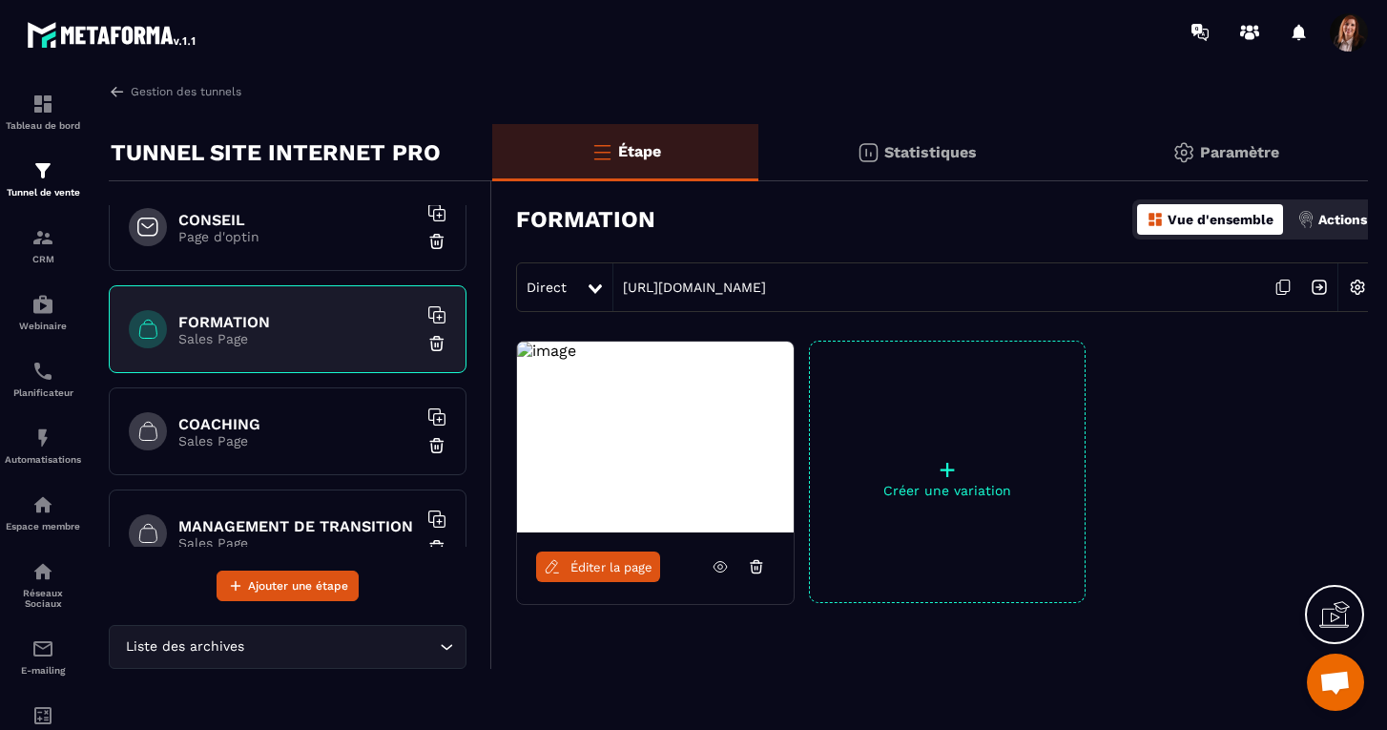
click at [1357, 285] on img at bounding box center [1357, 287] width 36 height 36
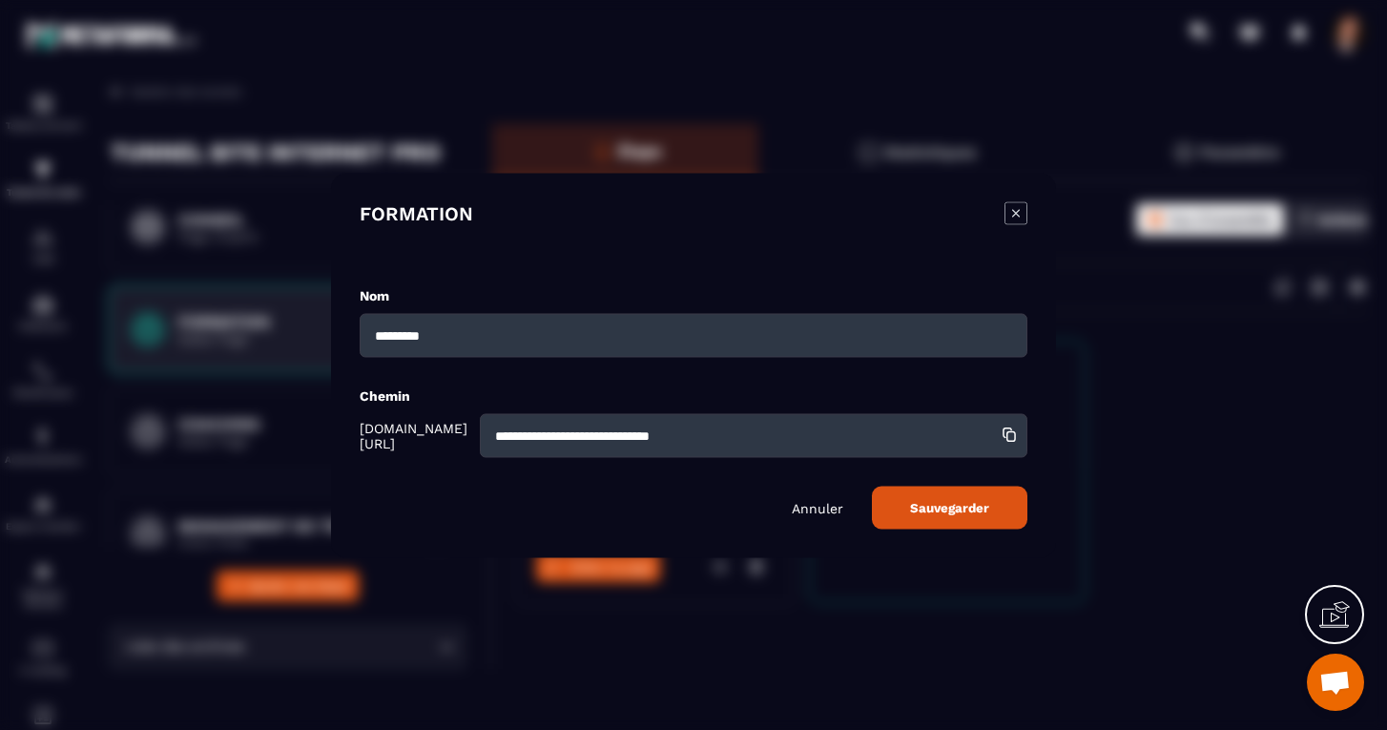
drag, startPoint x: 728, startPoint y: 446, endPoint x: 414, endPoint y: 437, distance: 313.9
click at [414, 437] on div "**********" at bounding box center [694, 435] width 668 height 44
click at [944, 510] on span "Sauvegarder" at bounding box center [949, 507] width 79 height 14
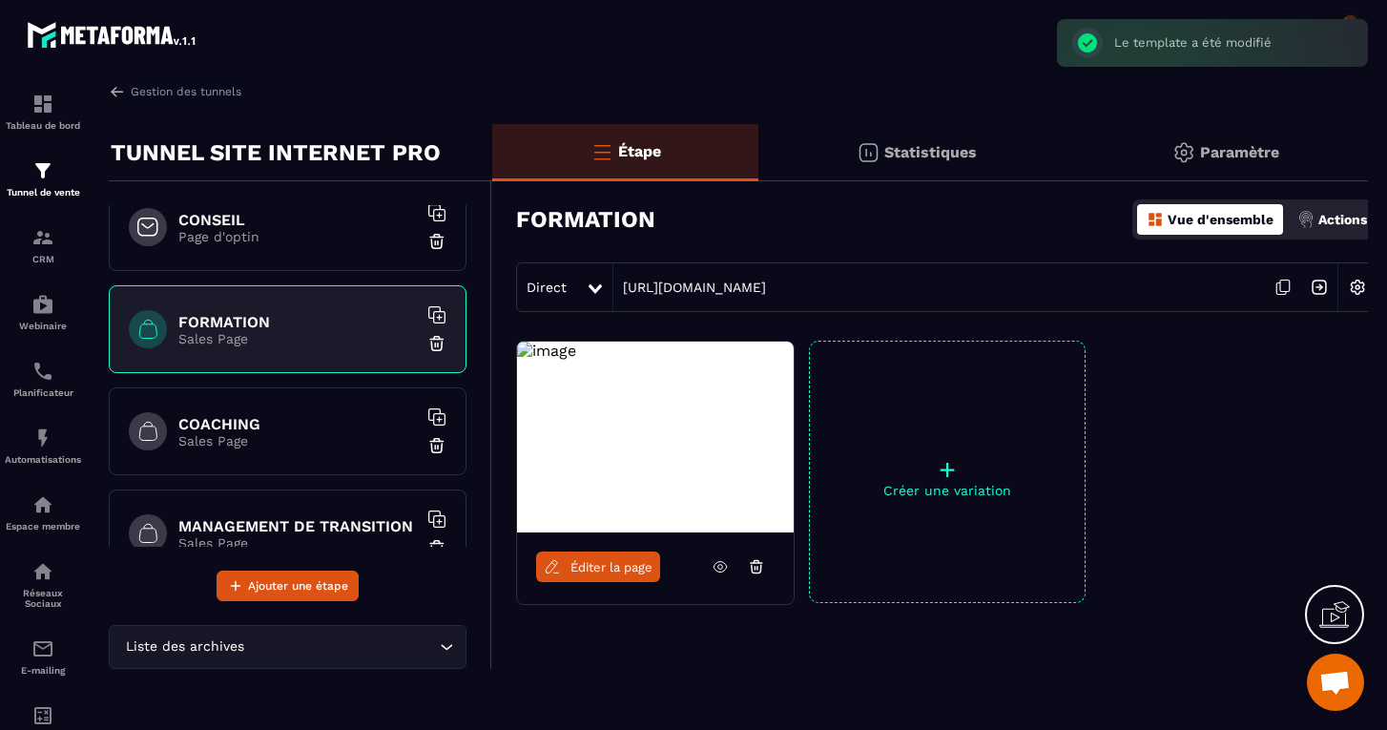
click at [1281, 283] on icon at bounding box center [1282, 287] width 36 height 36
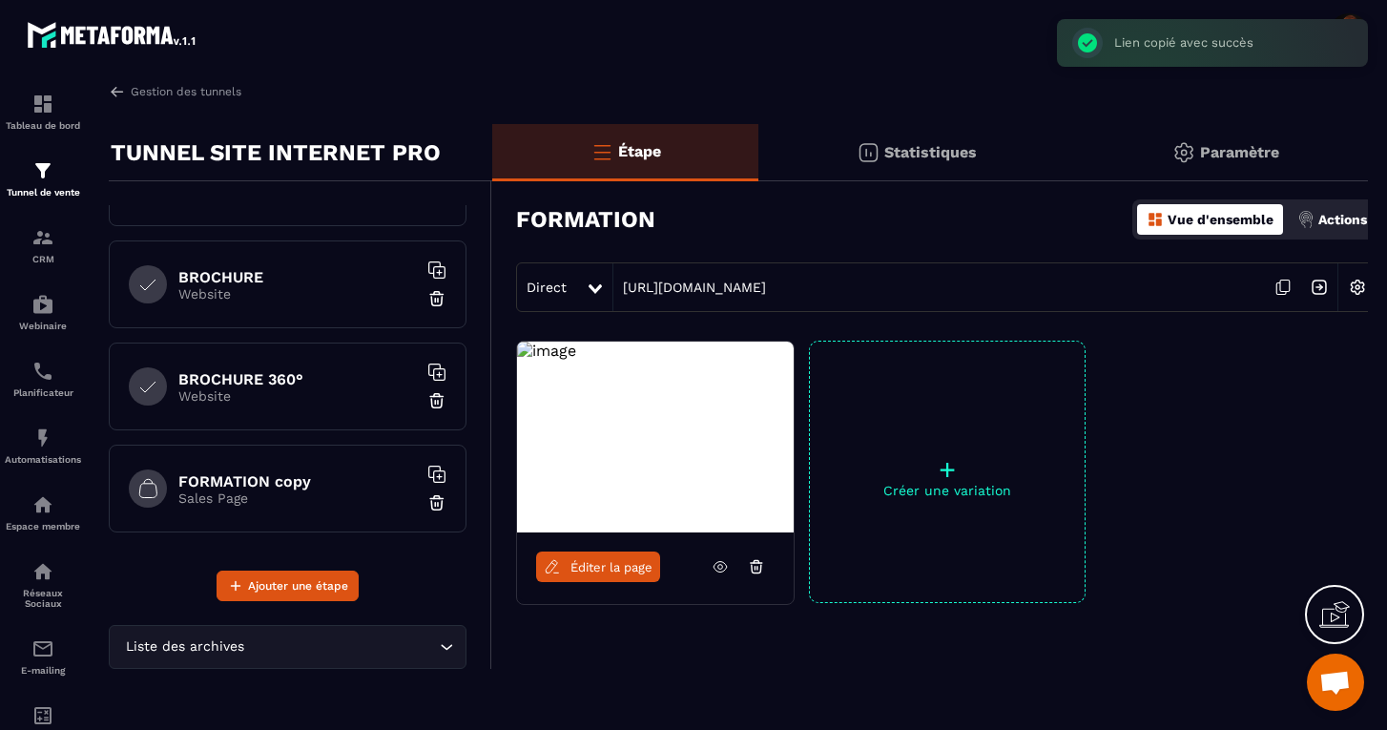
scroll to position [679, 0]
click at [294, 475] on h6 "FORMATION copy" at bounding box center [297, 481] width 238 height 18
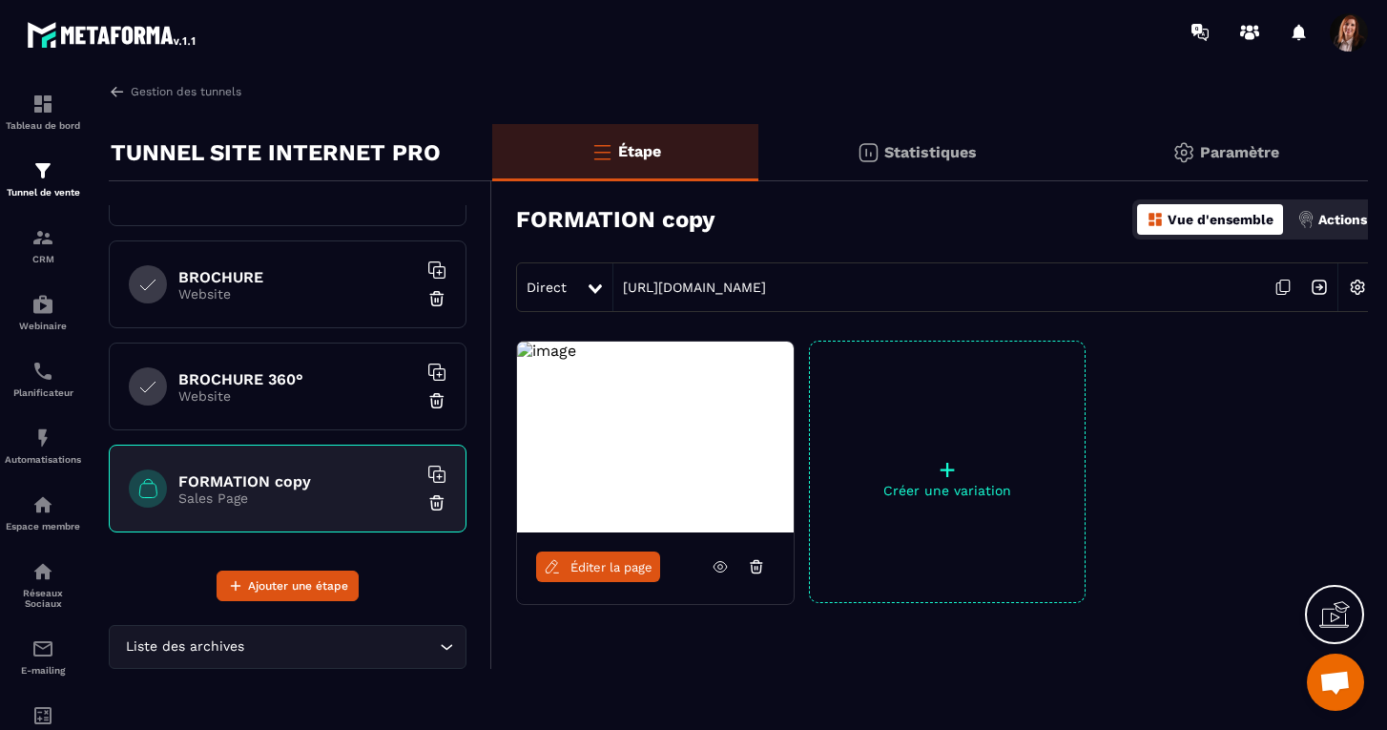
click at [1355, 286] on img at bounding box center [1357, 287] width 36 height 36
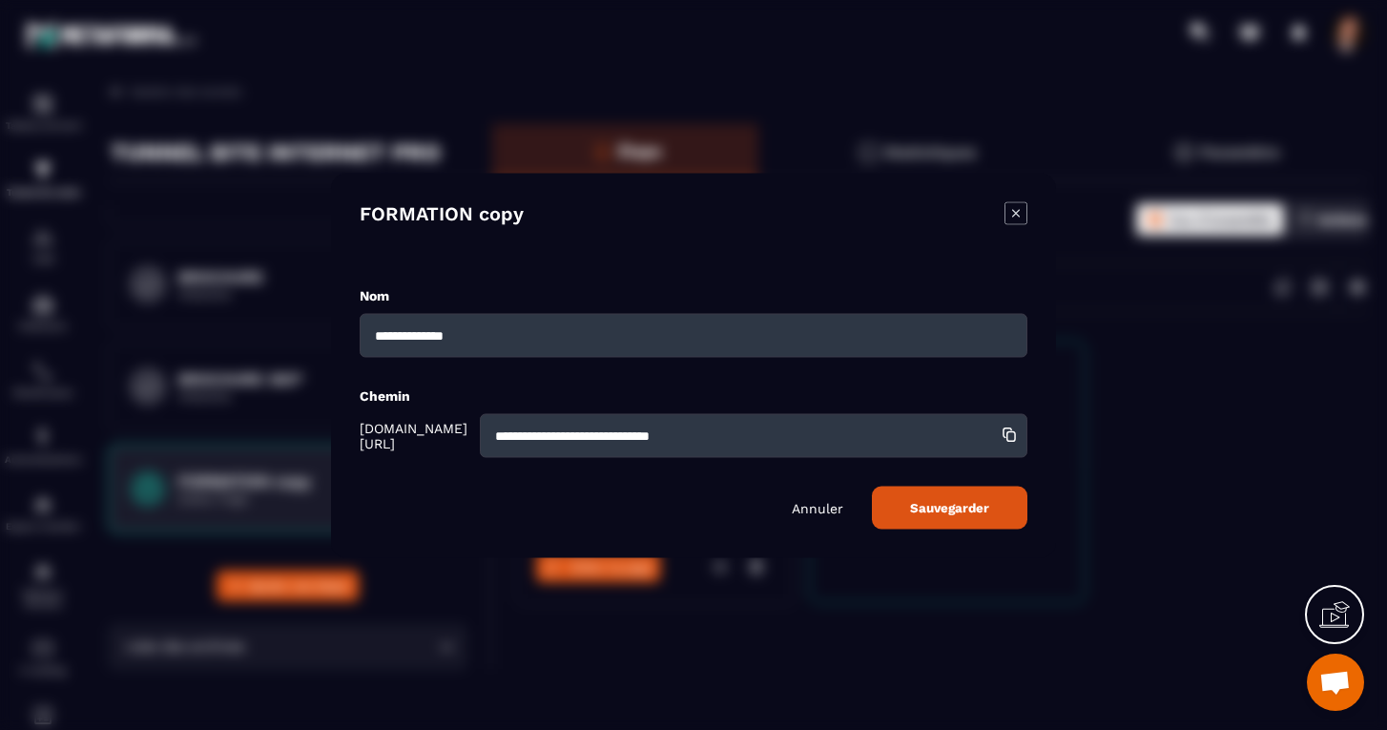
drag, startPoint x: 517, startPoint y: 335, endPoint x: 254, endPoint y: 304, distance: 265.0
click at [254, 304] on section "**********" at bounding box center [693, 365] width 1387 height 730
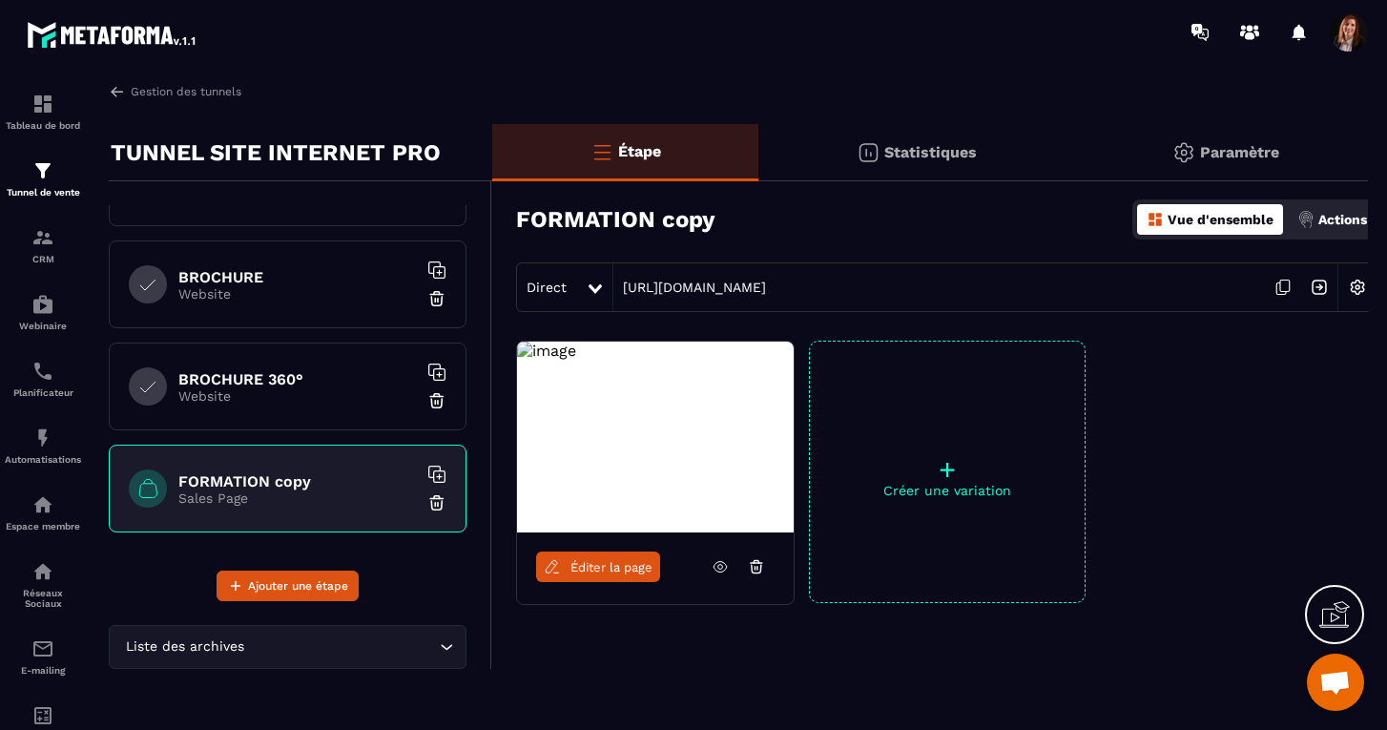
click at [1363, 285] on img at bounding box center [1357, 287] width 36 height 36
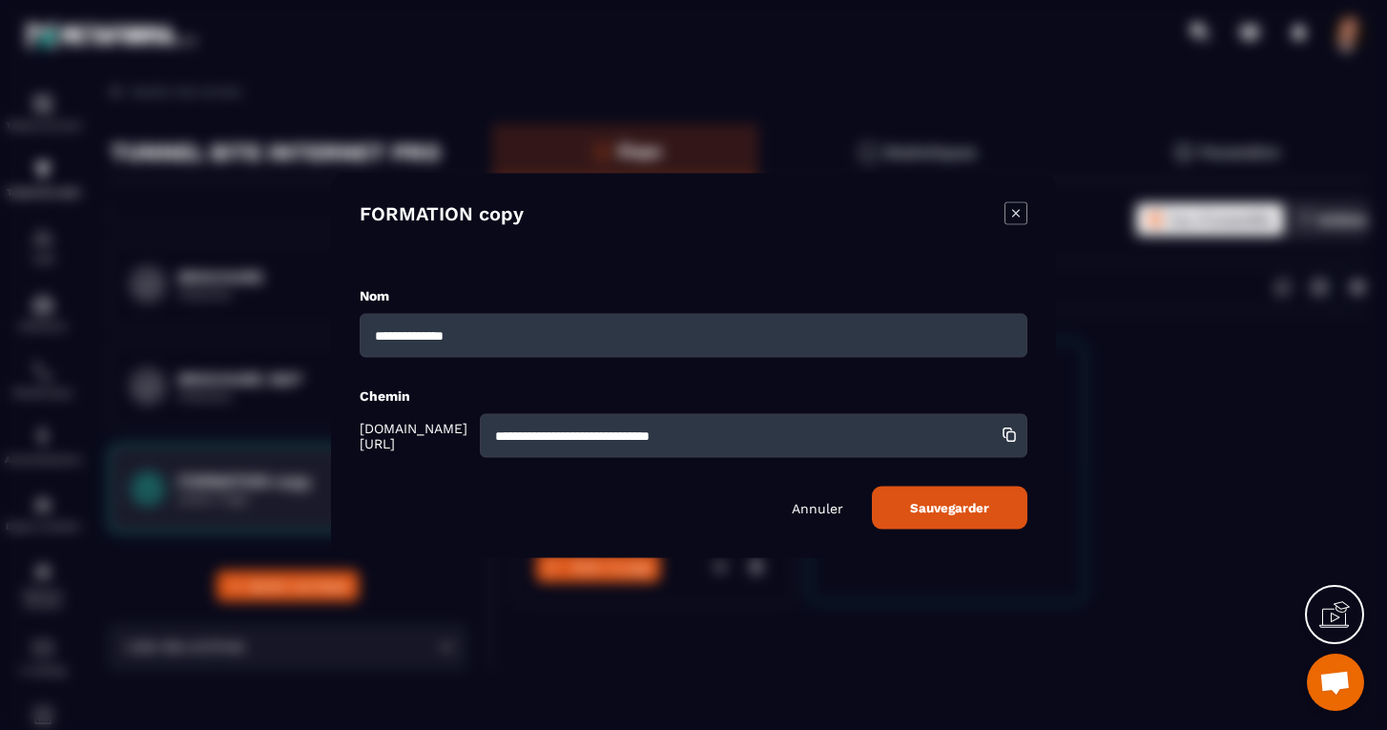
click at [518, 340] on input "**********" at bounding box center [694, 335] width 668 height 44
drag, startPoint x: 719, startPoint y: 442, endPoint x: 366, endPoint y: 424, distance: 353.2
click at [366, 424] on div "**********" at bounding box center [694, 435] width 668 height 44
click at [967, 517] on button "Sauvegarder" at bounding box center [949, 506] width 155 height 43
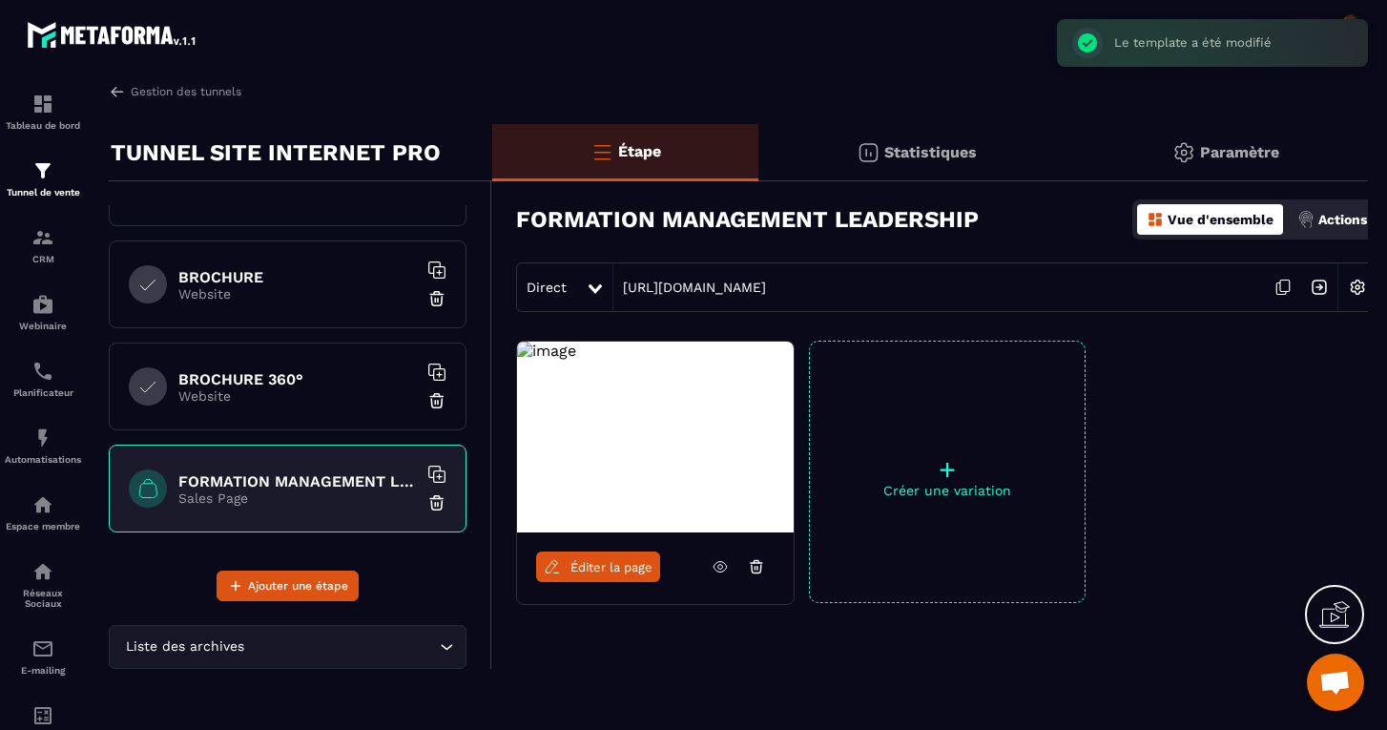
click at [1284, 285] on icon at bounding box center [1282, 287] width 36 height 36
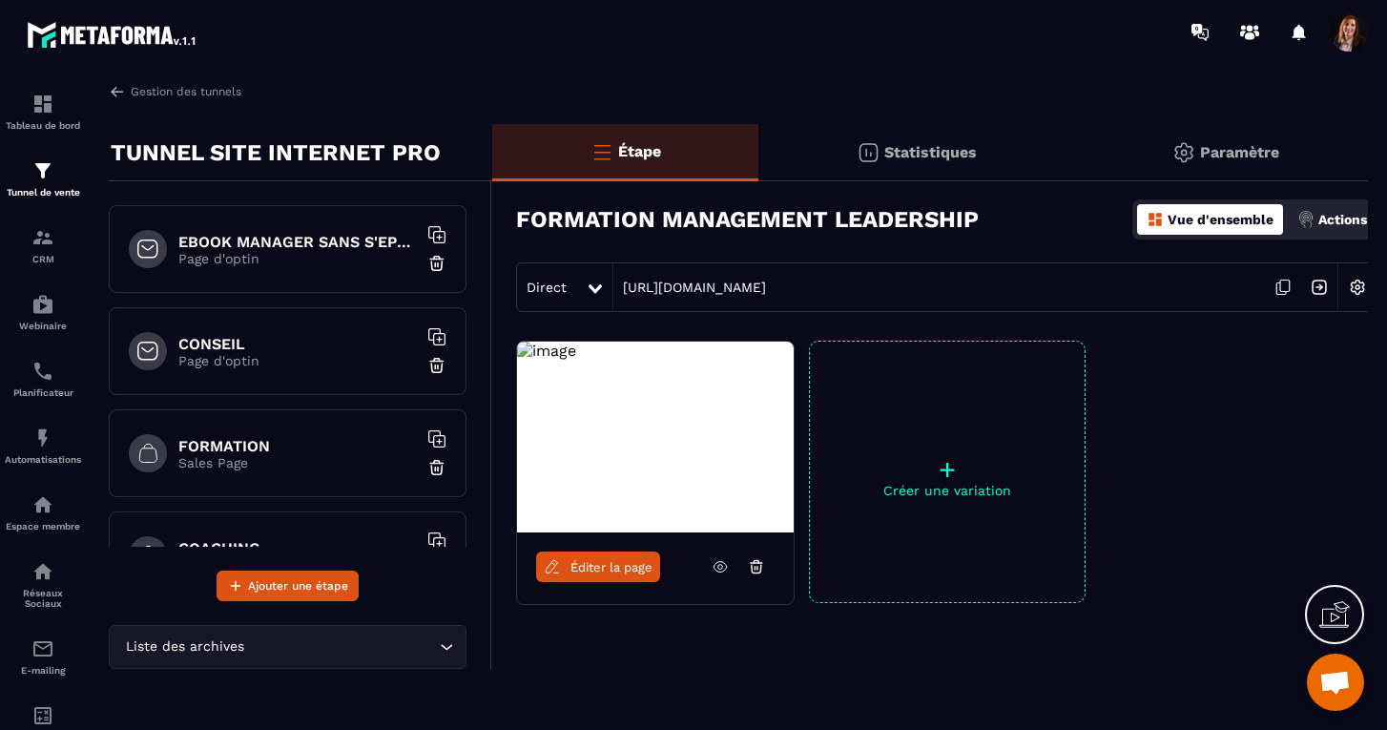
click at [246, 456] on p "Sales Page" at bounding box center [297, 462] width 238 height 15
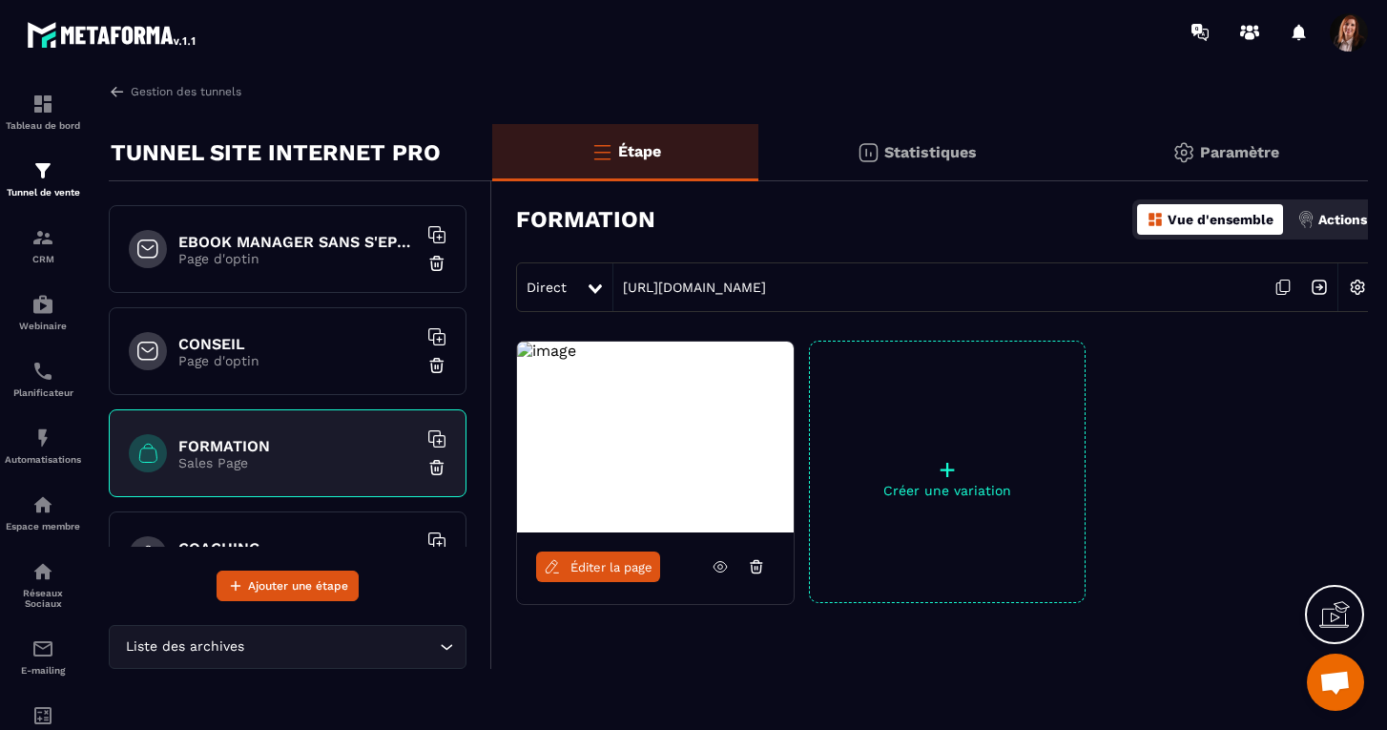
click at [609, 567] on span "Éditer la page" at bounding box center [611, 567] width 82 height 14
